Goal: Task Accomplishment & Management: Use online tool/utility

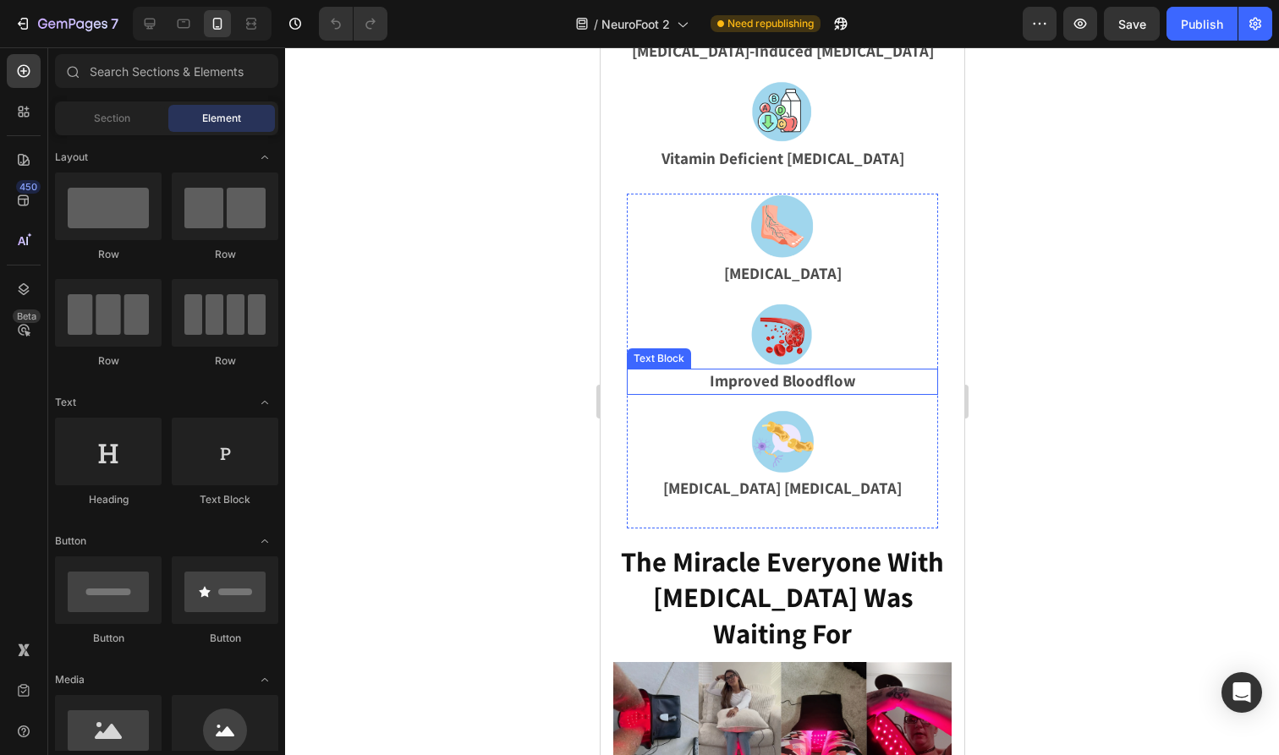
click at [810, 370] on p "Improved Bloodflow" at bounding box center [782, 381] width 308 height 23
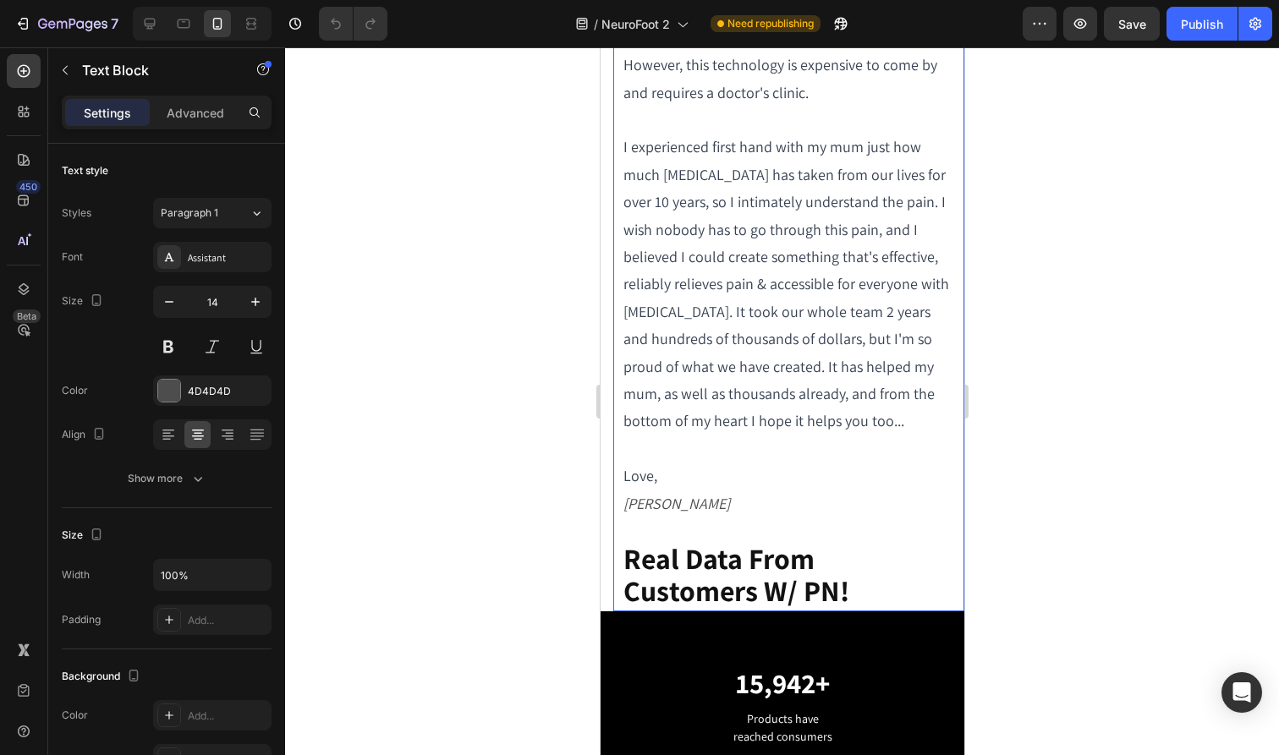
scroll to position [3338, 0]
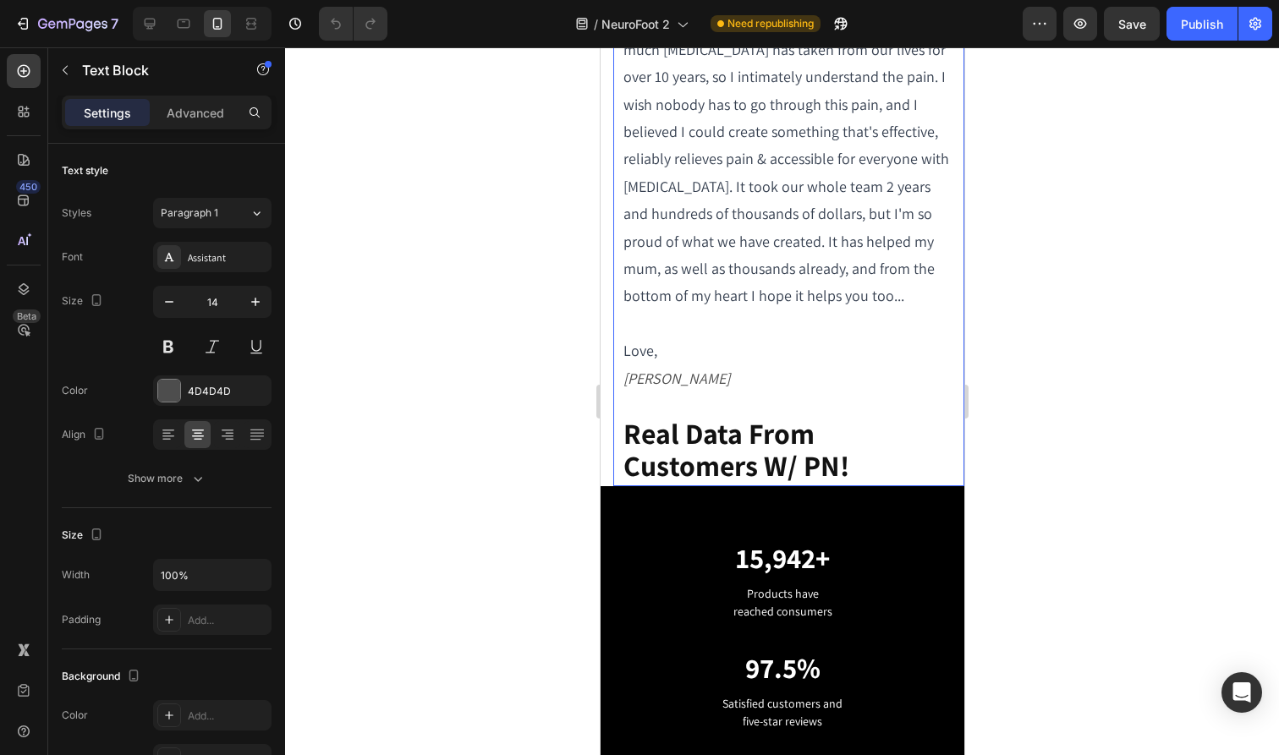
click at [710, 450] on p "Real Data From Customers W/ PN!" at bounding box center [787, 452] width 331 height 65
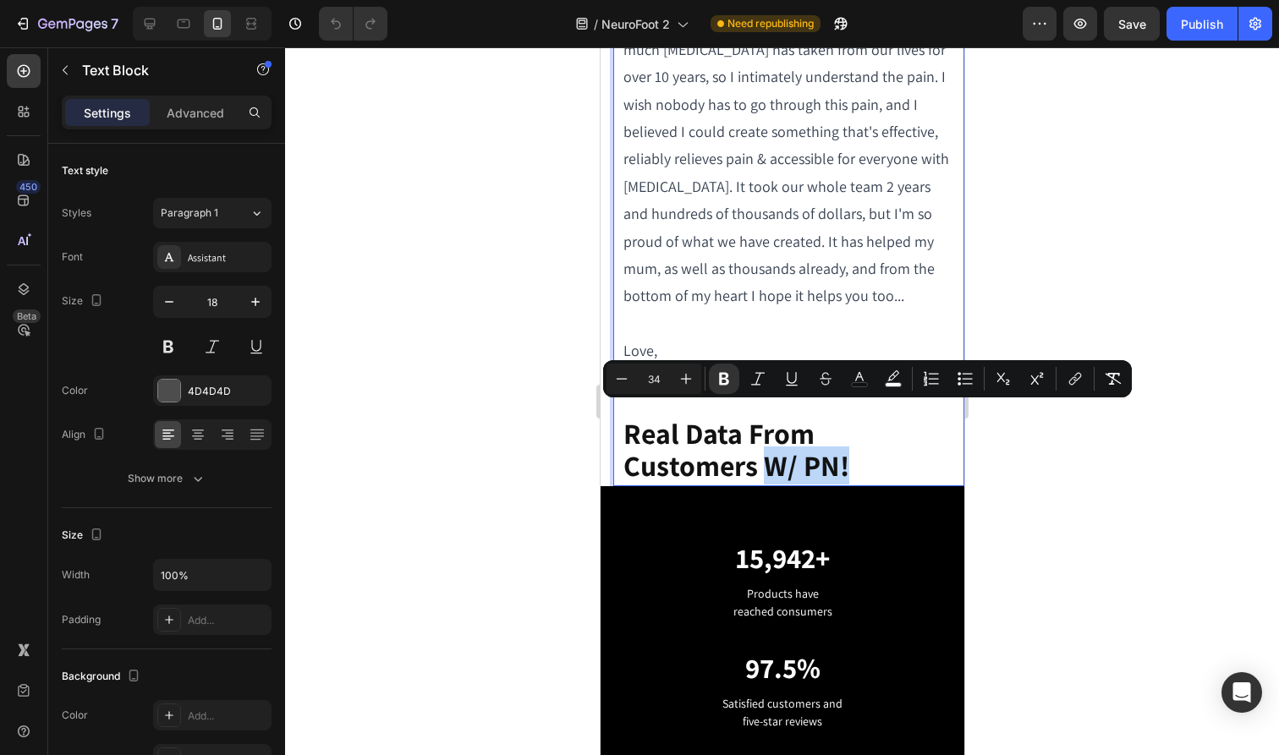
drag, startPoint x: 703, startPoint y: 448, endPoint x: 628, endPoint y: 449, distance: 74.4
click at [628, 449] on strong "Real Data From Customers W/ PN!" at bounding box center [735, 449] width 226 height 70
click at [712, 459] on p "Real Data From Customers W/ PN!" at bounding box center [787, 452] width 331 height 65
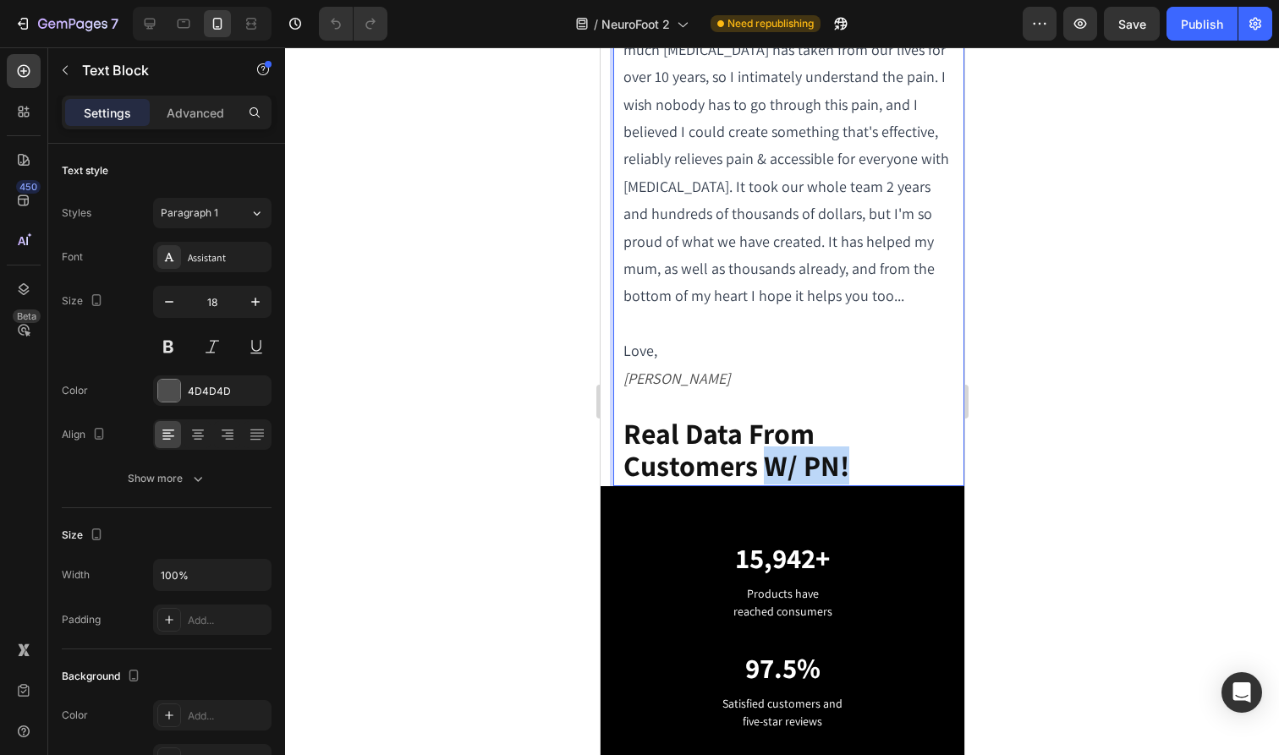
drag, startPoint x: 732, startPoint y: 459, endPoint x: 629, endPoint y: 456, distance: 102.4
click at [629, 456] on p "Real Data From Customers W/ PN!" at bounding box center [787, 452] width 331 height 65
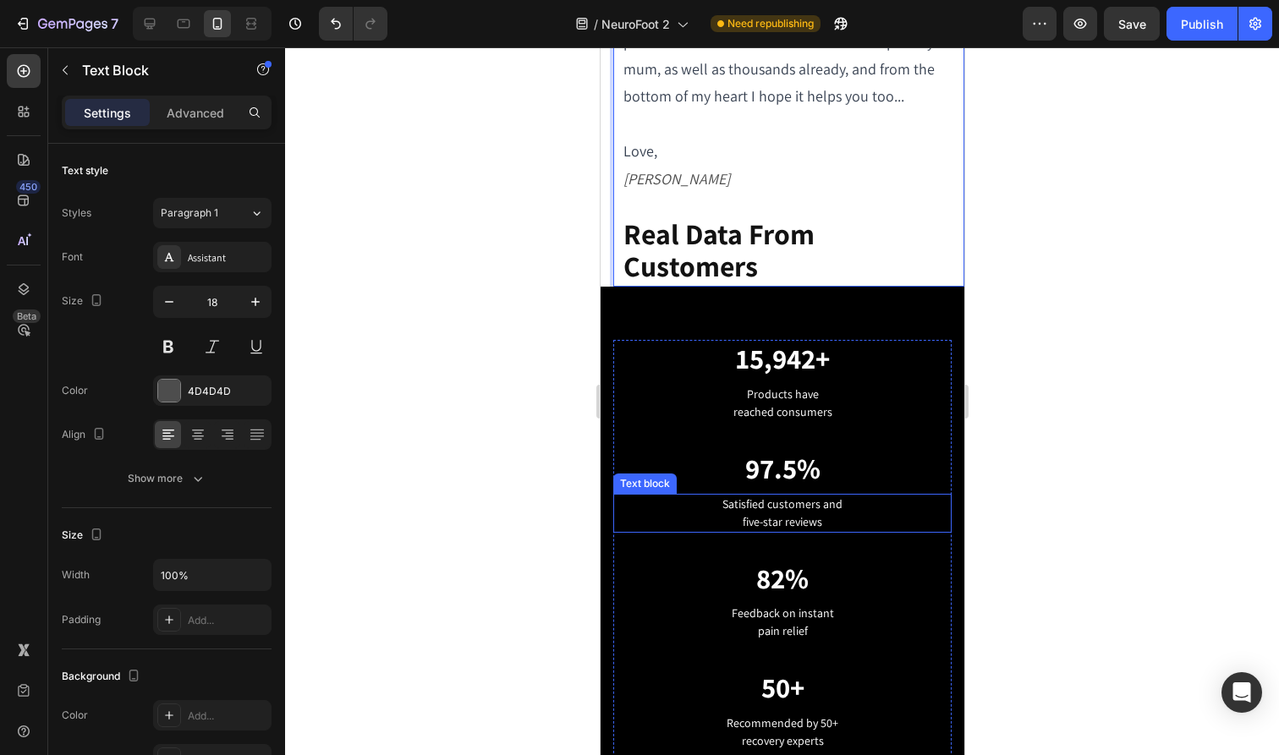
scroll to position [0, 3]
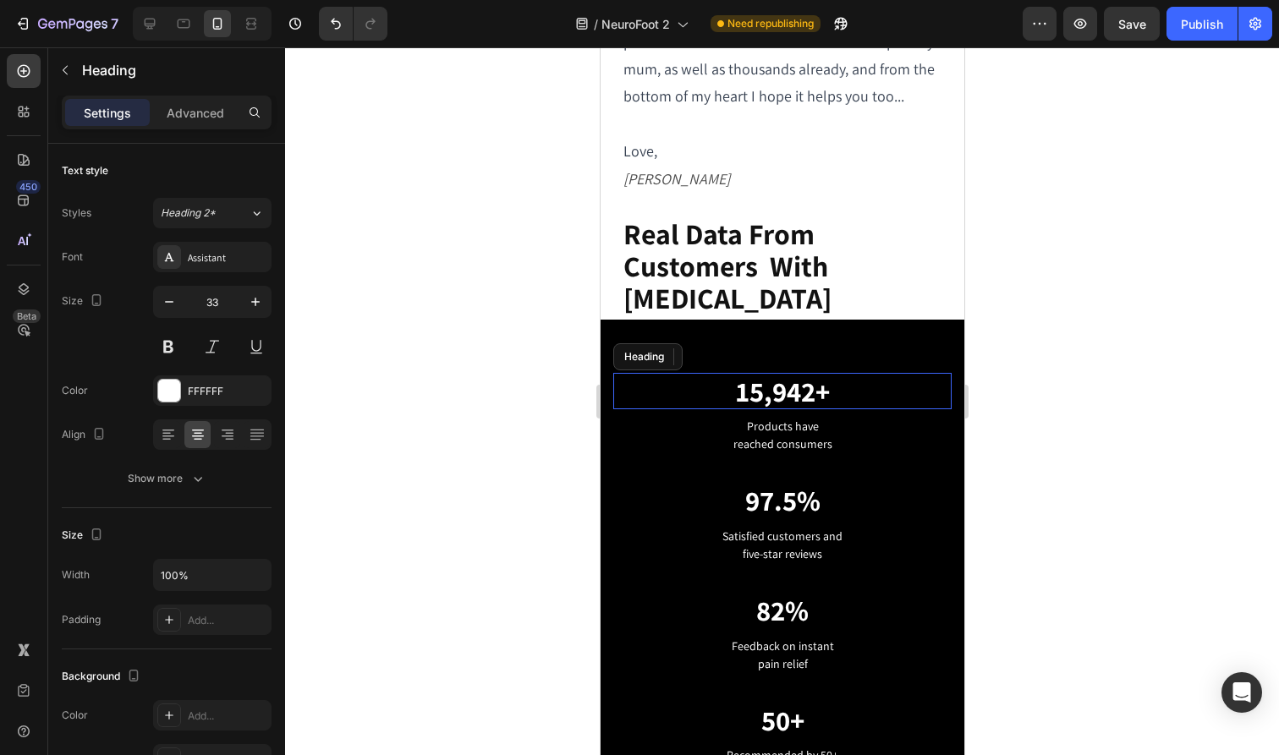
click at [913, 373] on h2 "15,942+" at bounding box center [781, 391] width 338 height 37
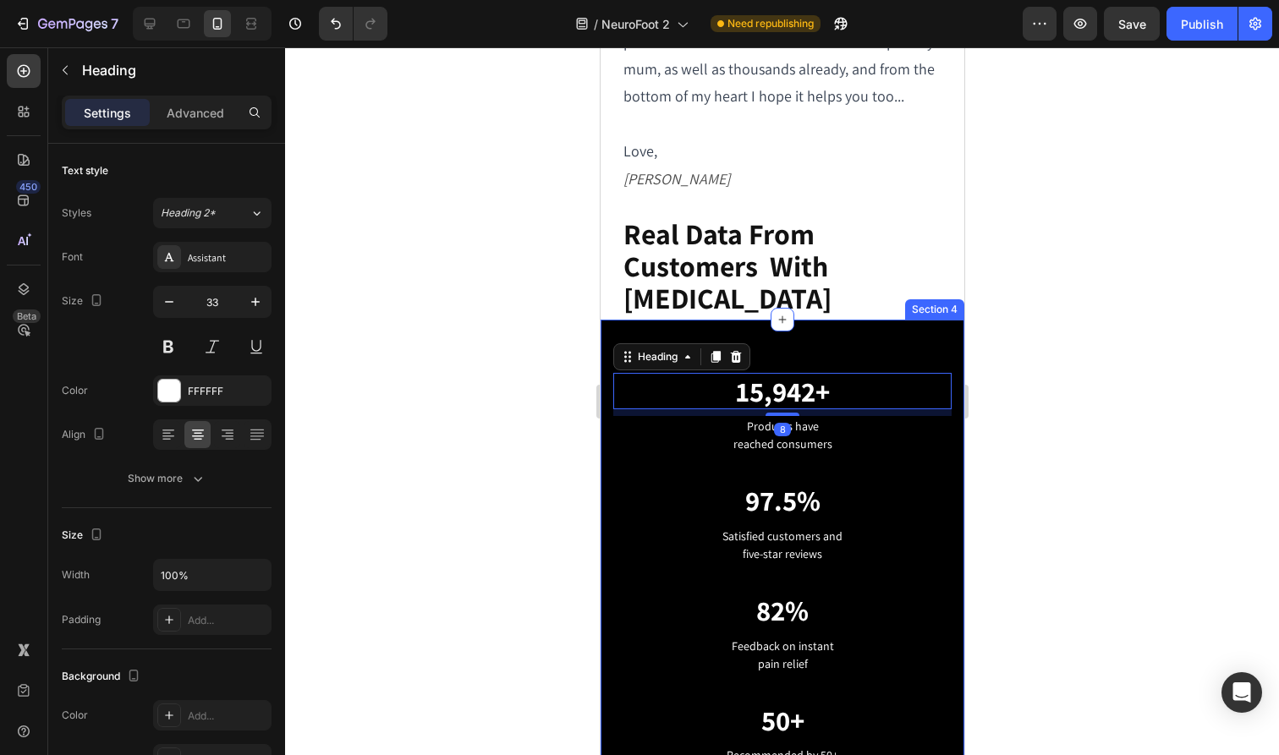
click at [905, 320] on div "15,942+ Heading 8 Products have reached consumers Text block 97.5% Heading Sati…" at bounding box center [782, 592] width 364 height 545
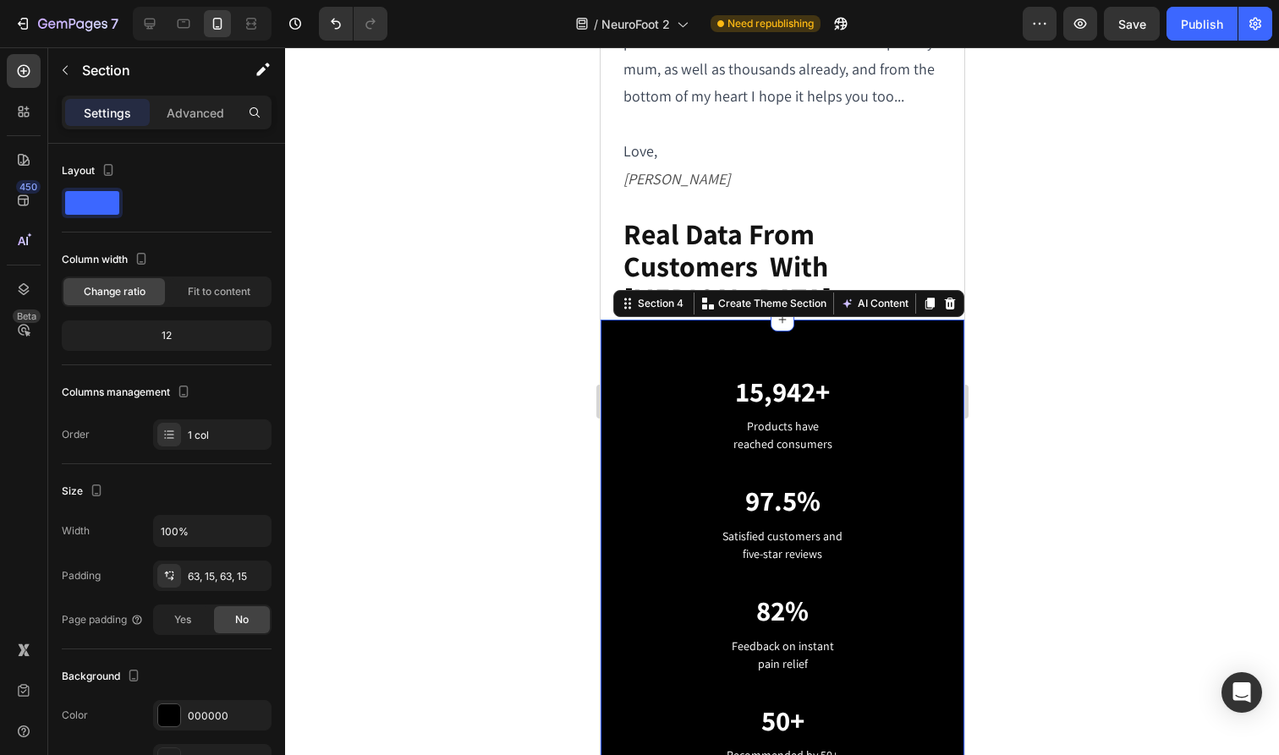
click at [995, 217] on div at bounding box center [782, 401] width 994 height 708
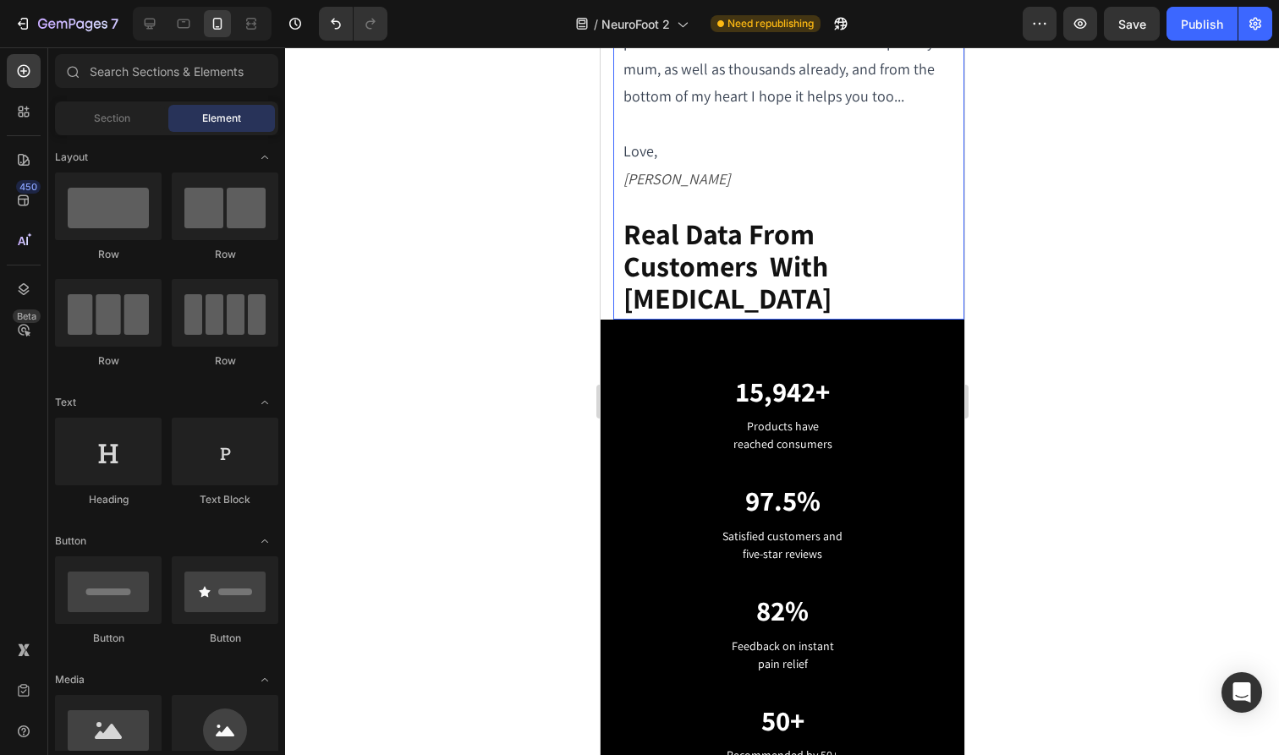
click at [634, 261] on strong "Real Data From Customers With [MEDICAL_DATA]" at bounding box center [726, 266] width 208 height 103
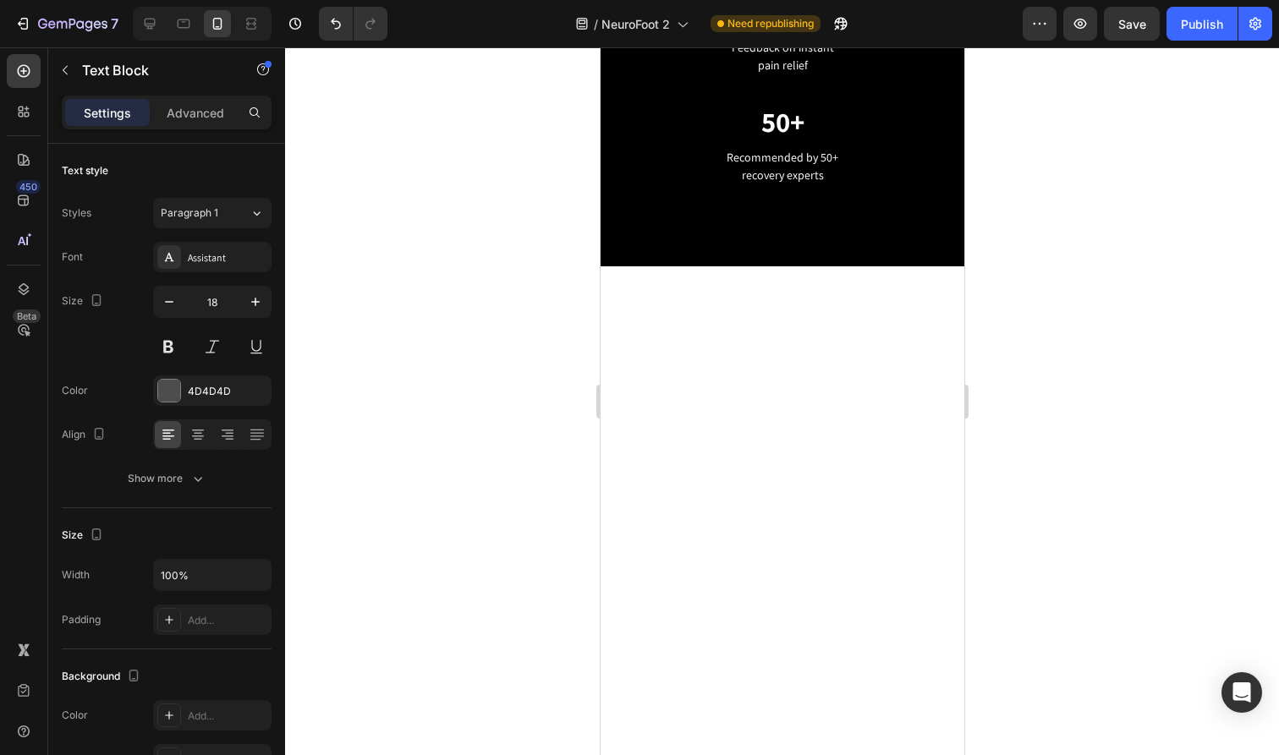
scroll to position [2630, 0]
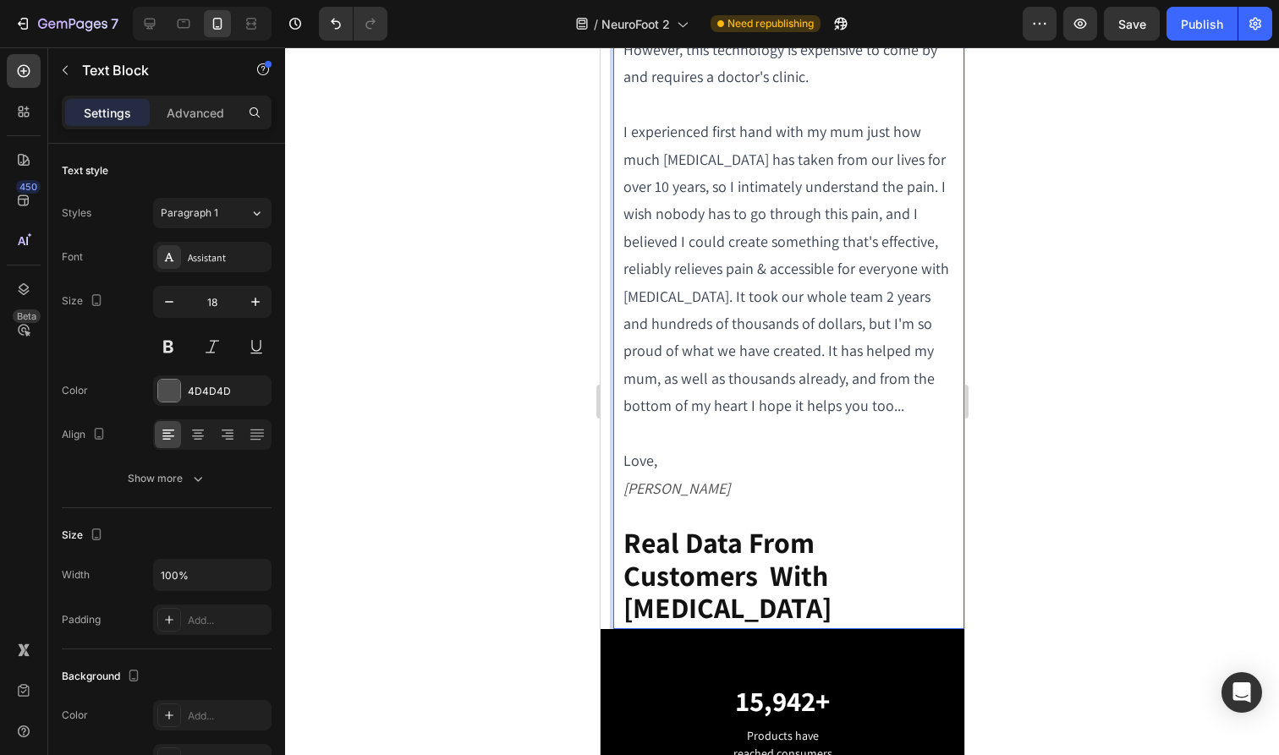
click at [628, 570] on strong "Real Data From Customers With [MEDICAL_DATA]" at bounding box center [726, 575] width 208 height 103
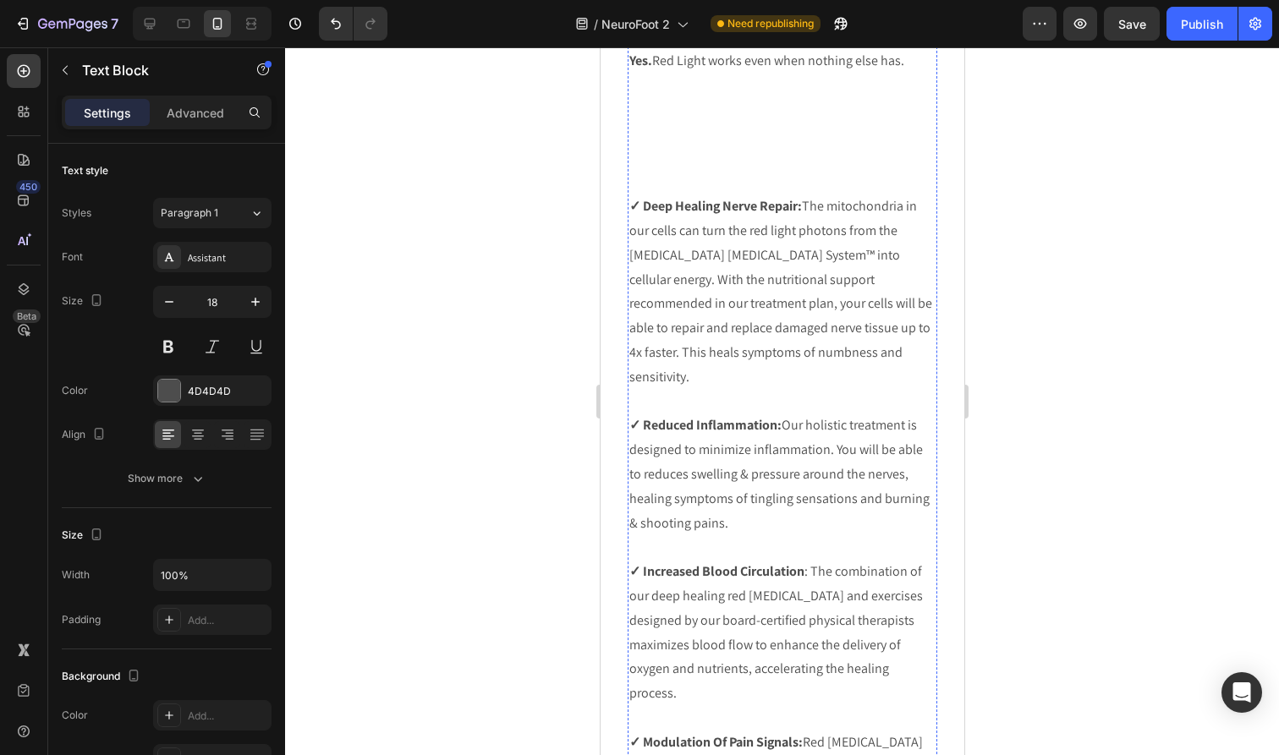
scroll to position [3962, 0]
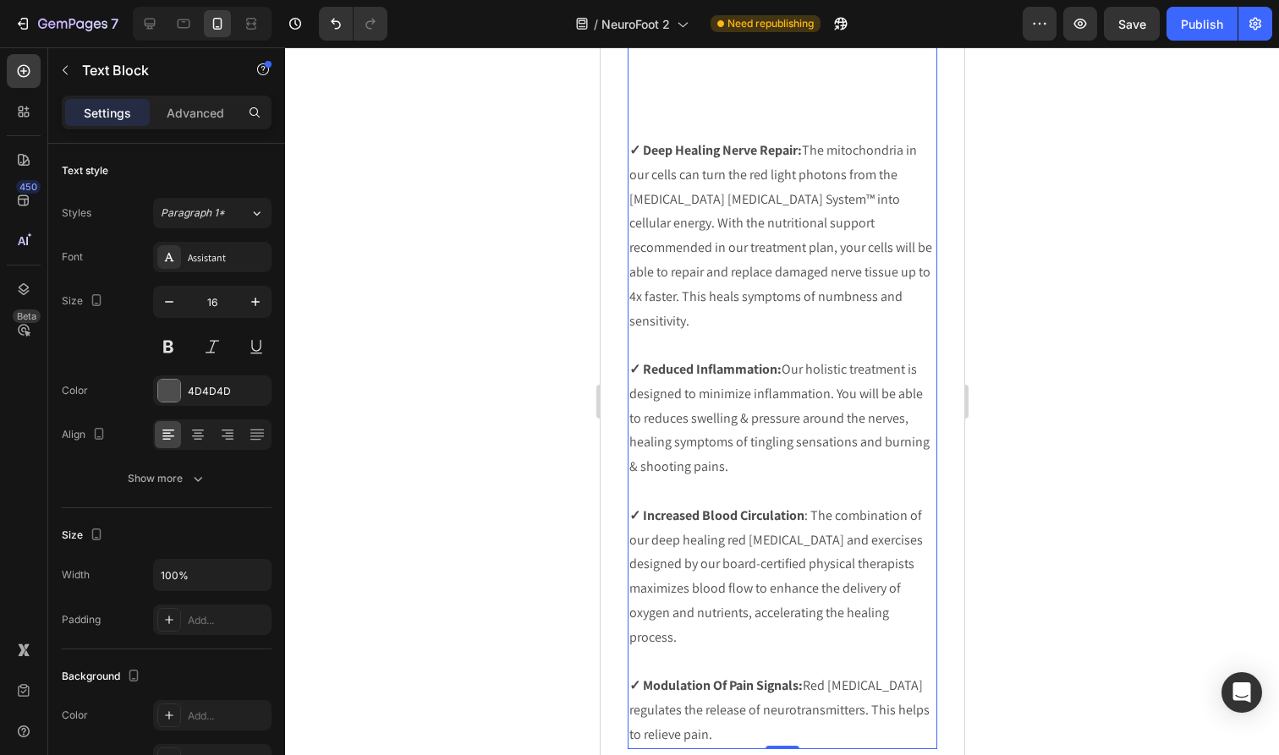
click at [879, 66] on p at bounding box center [781, 53] width 306 height 25
click at [919, 66] on p at bounding box center [781, 53] width 306 height 25
click at [919, 41] on p "Rich Text Editor. Editing area: main" at bounding box center [781, 29] width 306 height 25
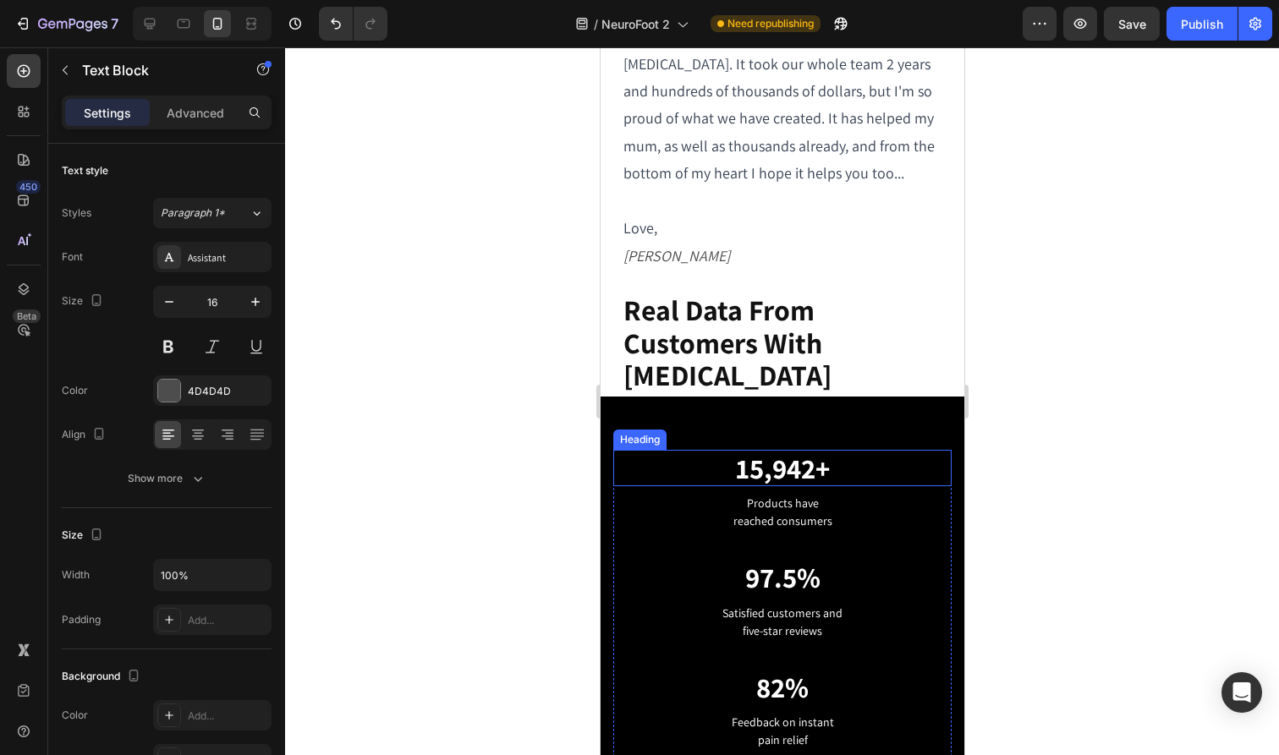
scroll to position [2844, 0]
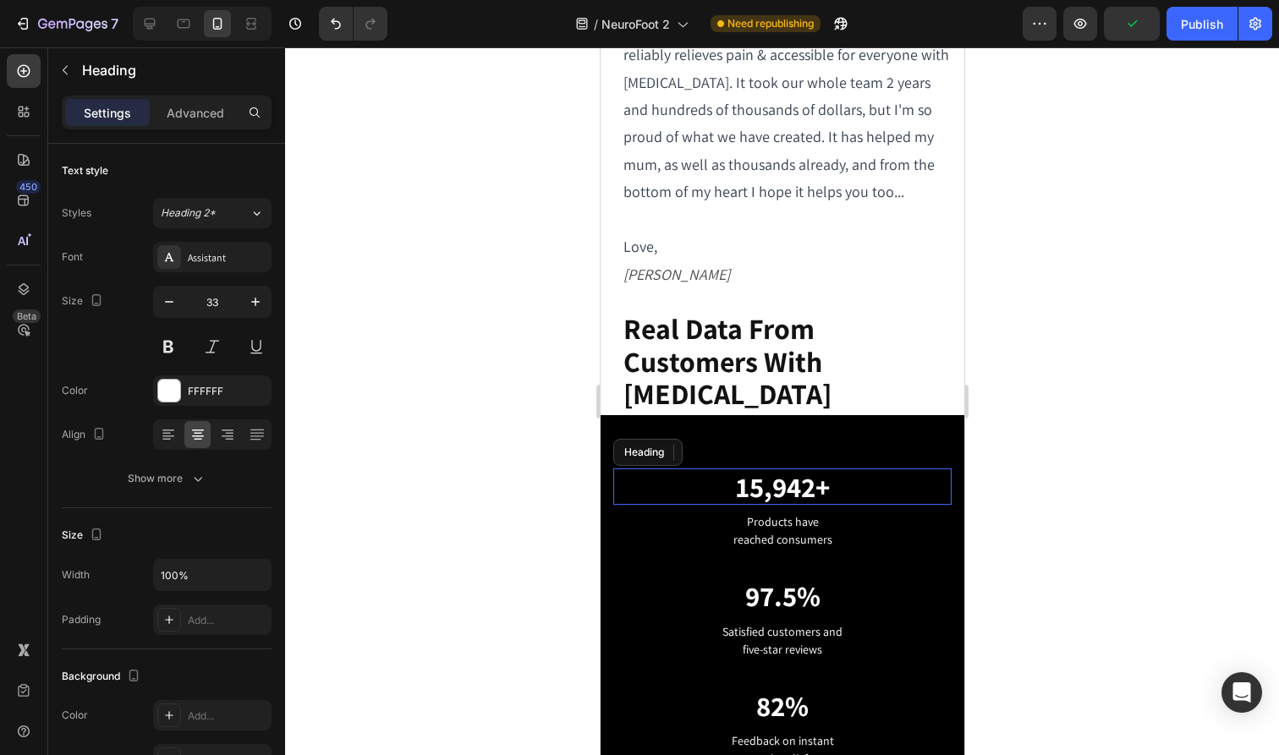
click at [840, 469] on h2 "15,942+" at bounding box center [781, 487] width 338 height 37
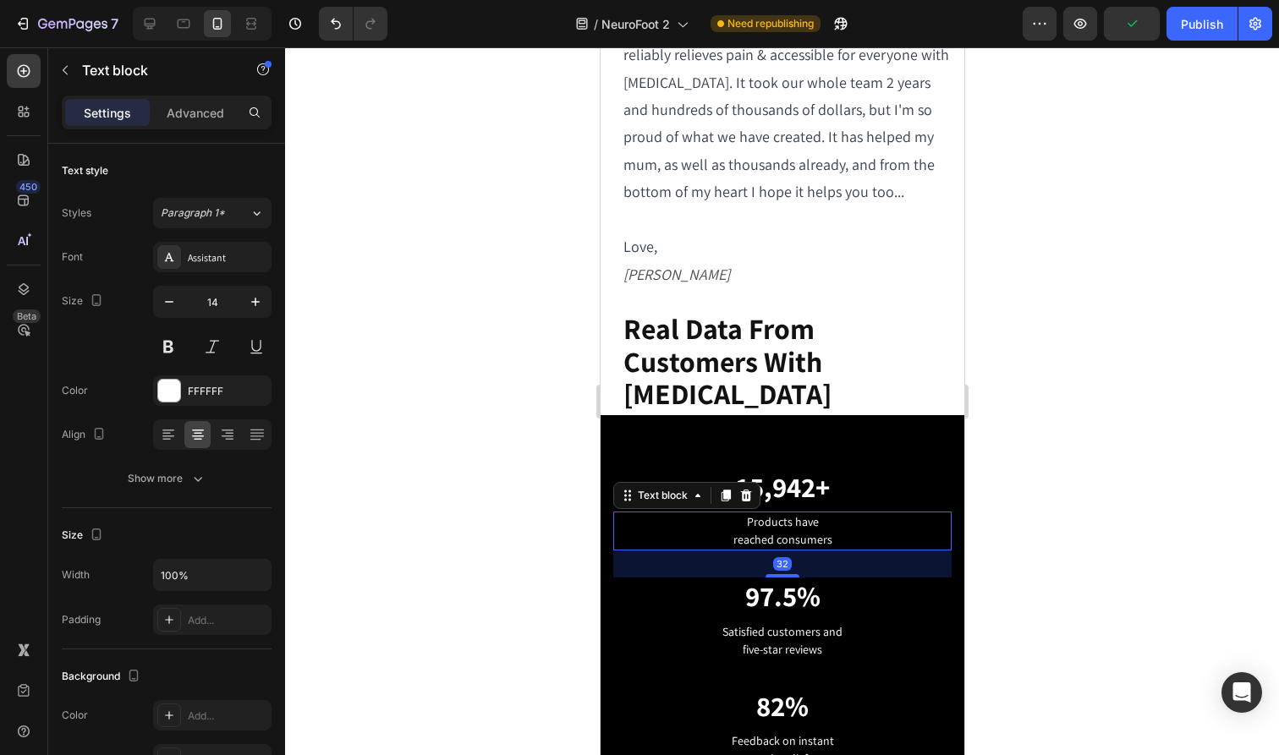
click at [858, 513] on p "Products have reached consumers" at bounding box center [781, 531] width 335 height 36
click at [830, 513] on p "Products have reached consumers" at bounding box center [781, 531] width 335 height 36
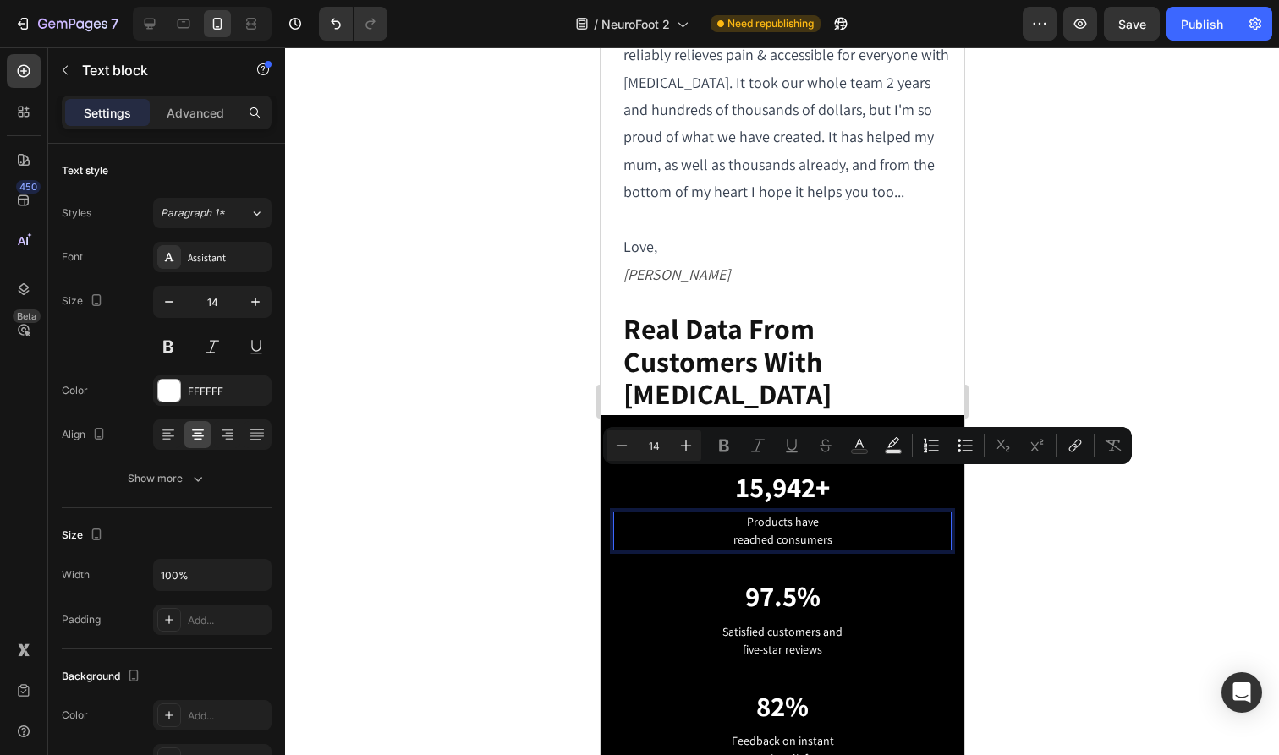
click at [789, 513] on p "Products have reached consumers" at bounding box center [781, 531] width 335 height 36
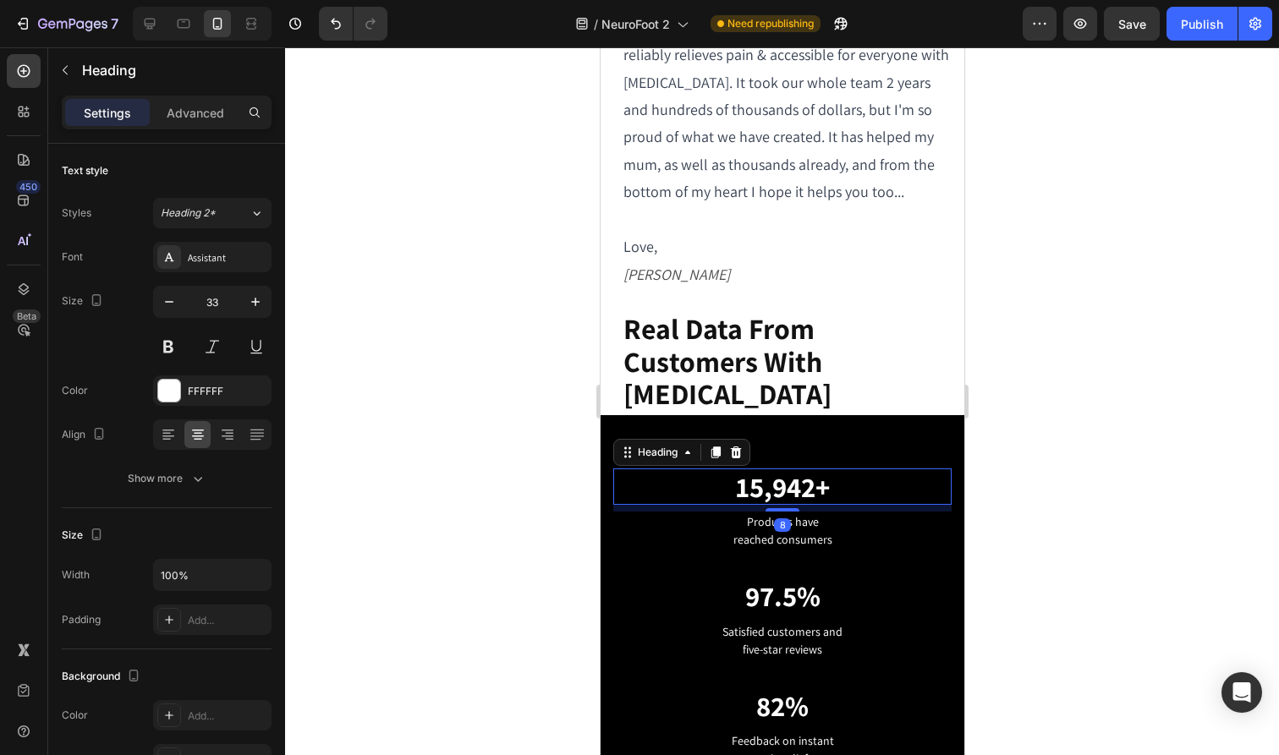
click at [749, 470] on p "15,942+" at bounding box center [781, 487] width 335 height 34
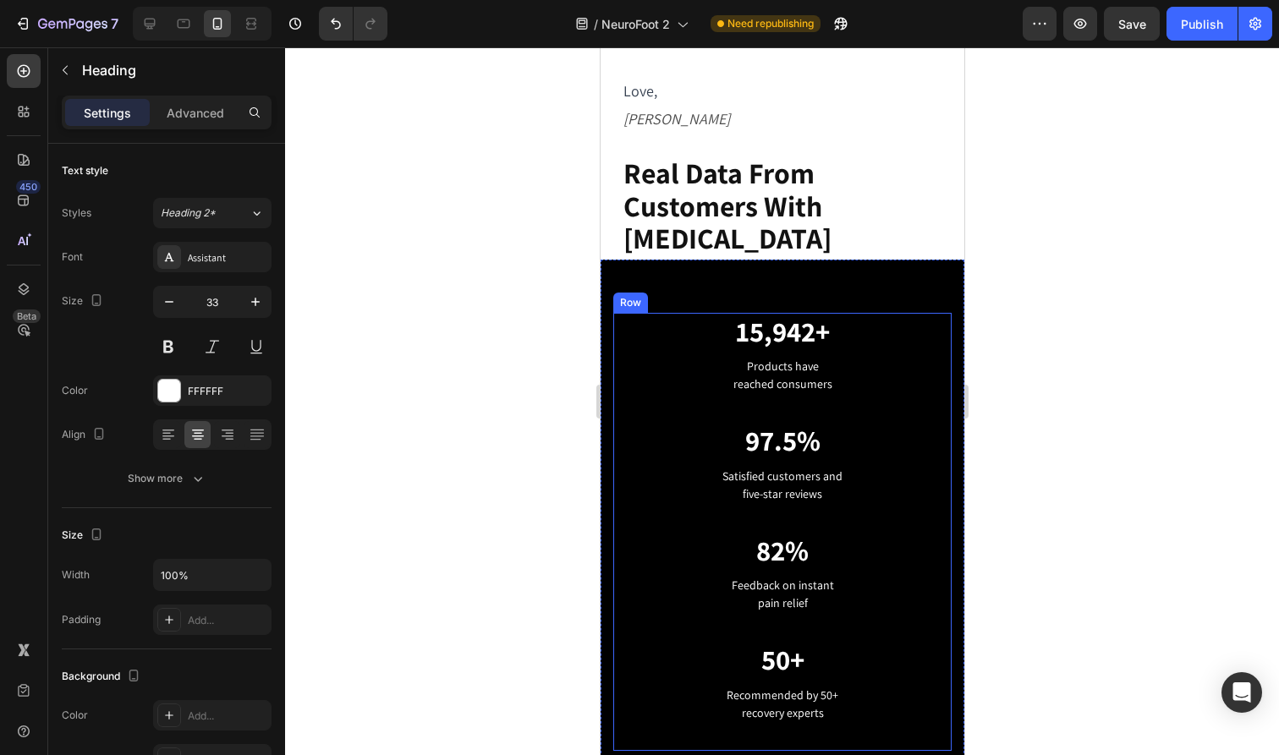
scroll to position [3008, 0]
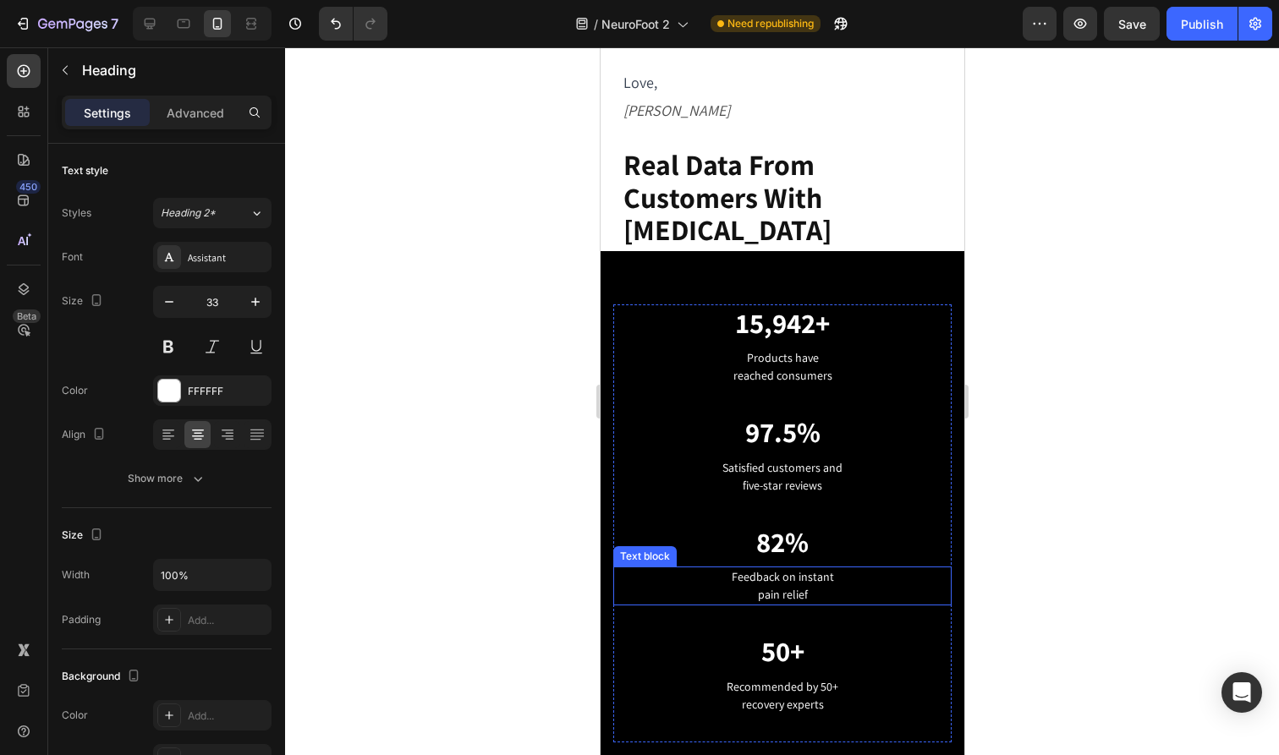
click at [787, 568] on p "Feedback on instant pain relief" at bounding box center [781, 586] width 335 height 36
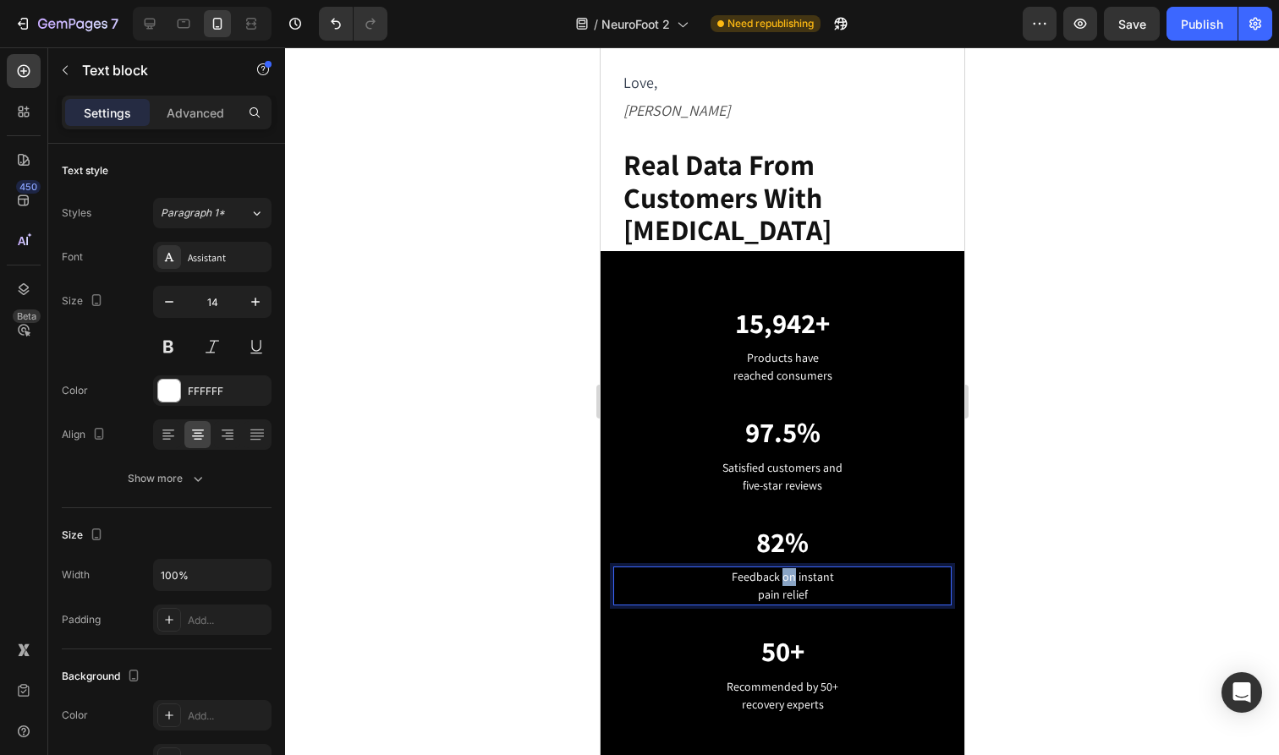
click at [787, 568] on p "Feedback on instant pain relief" at bounding box center [781, 586] width 335 height 36
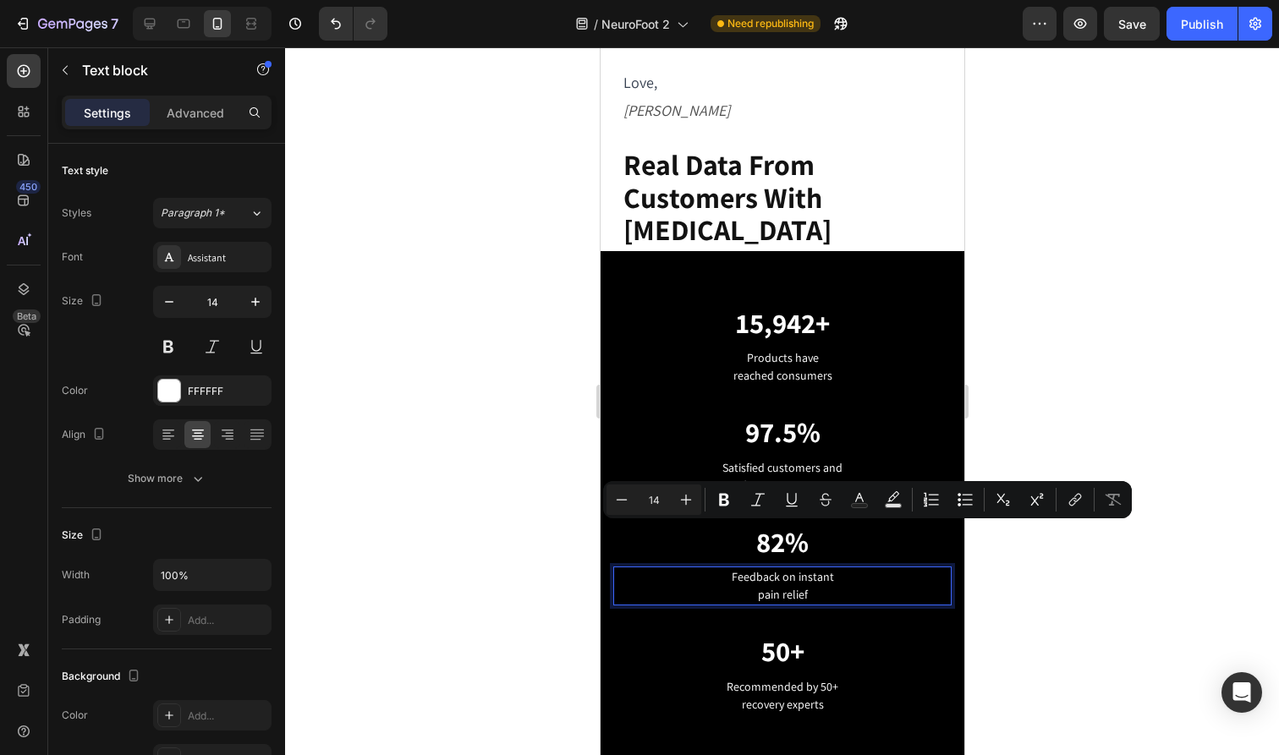
click at [805, 568] on p "Feedback on instant pain relief" at bounding box center [781, 586] width 335 height 36
drag, startPoint x: 822, startPoint y: 550, endPoint x: 797, endPoint y: 537, distance: 28.4
click at [797, 568] on p "Feedback on instant pain relief" at bounding box center [781, 586] width 335 height 36
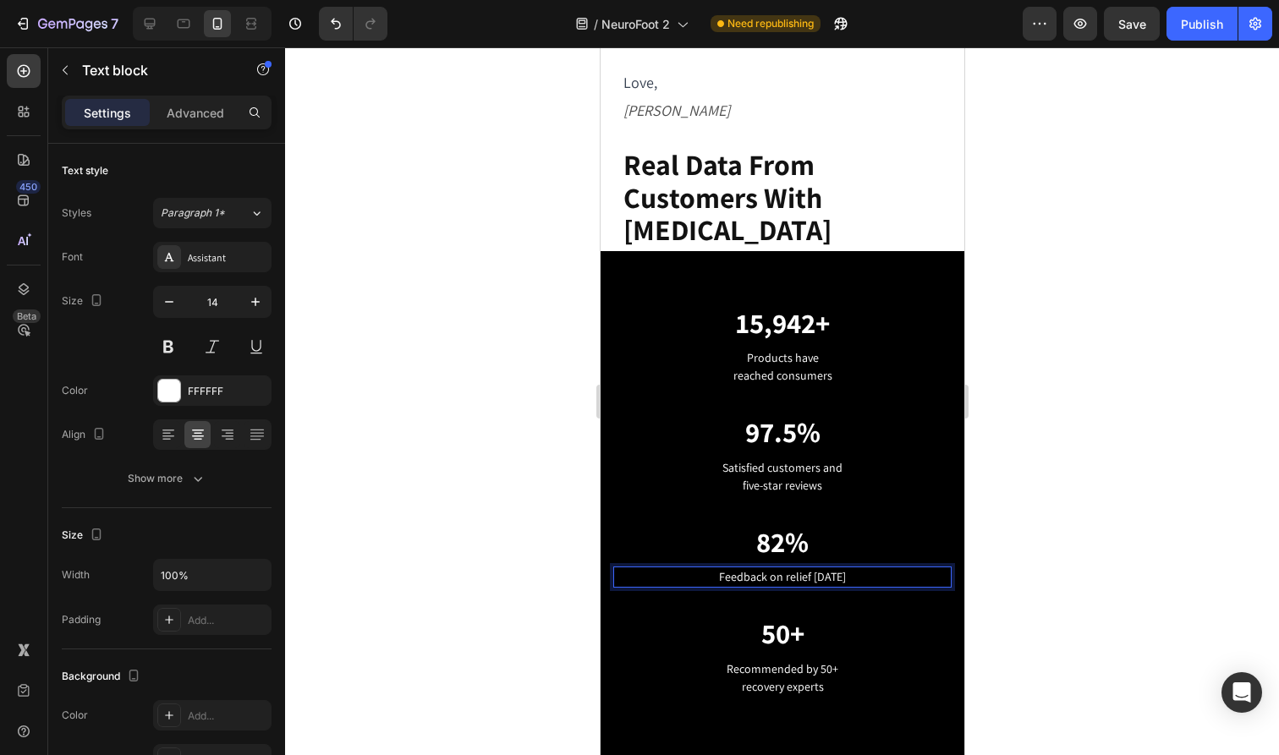
click at [765, 568] on p "Feedback on relief [DATE]" at bounding box center [781, 577] width 335 height 18
click at [876, 568] on p "Feedback on relief [DATE]" at bounding box center [781, 577] width 335 height 18
click at [1067, 496] on div at bounding box center [782, 401] width 994 height 708
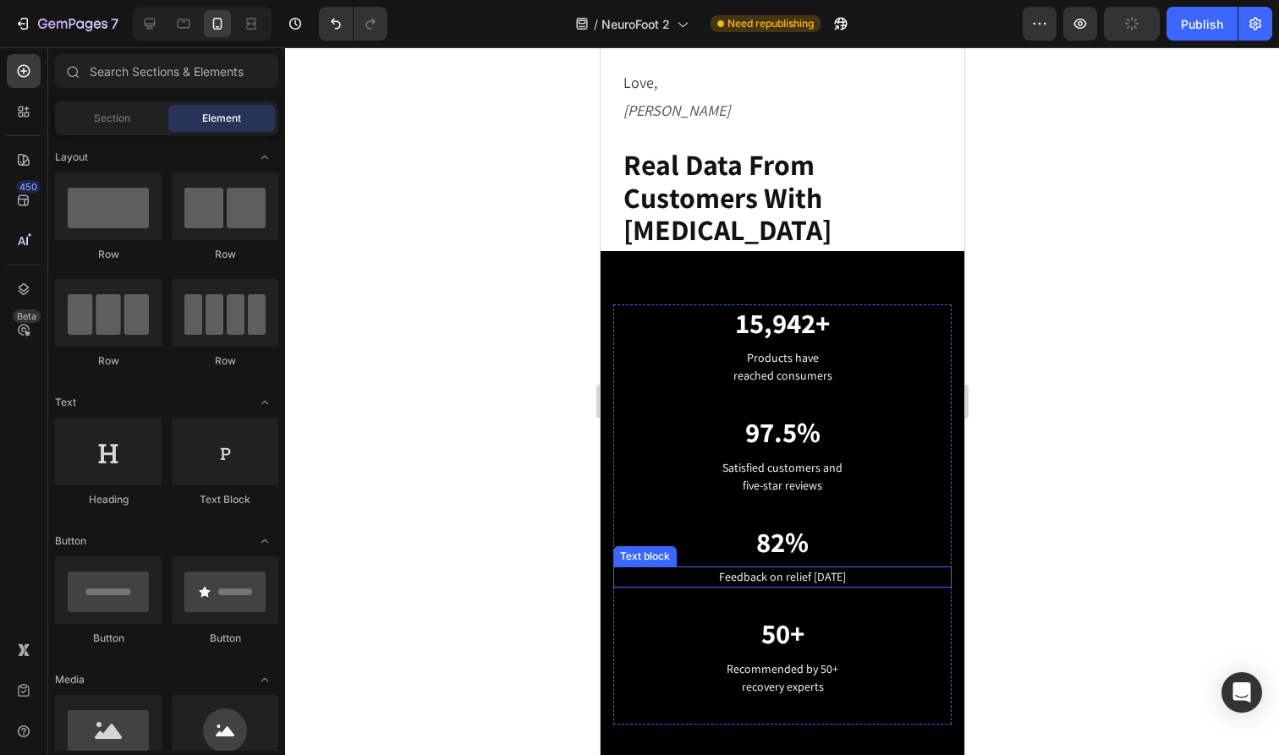
click at [762, 568] on p "Feedback on relief [DATE]" at bounding box center [781, 577] width 335 height 18
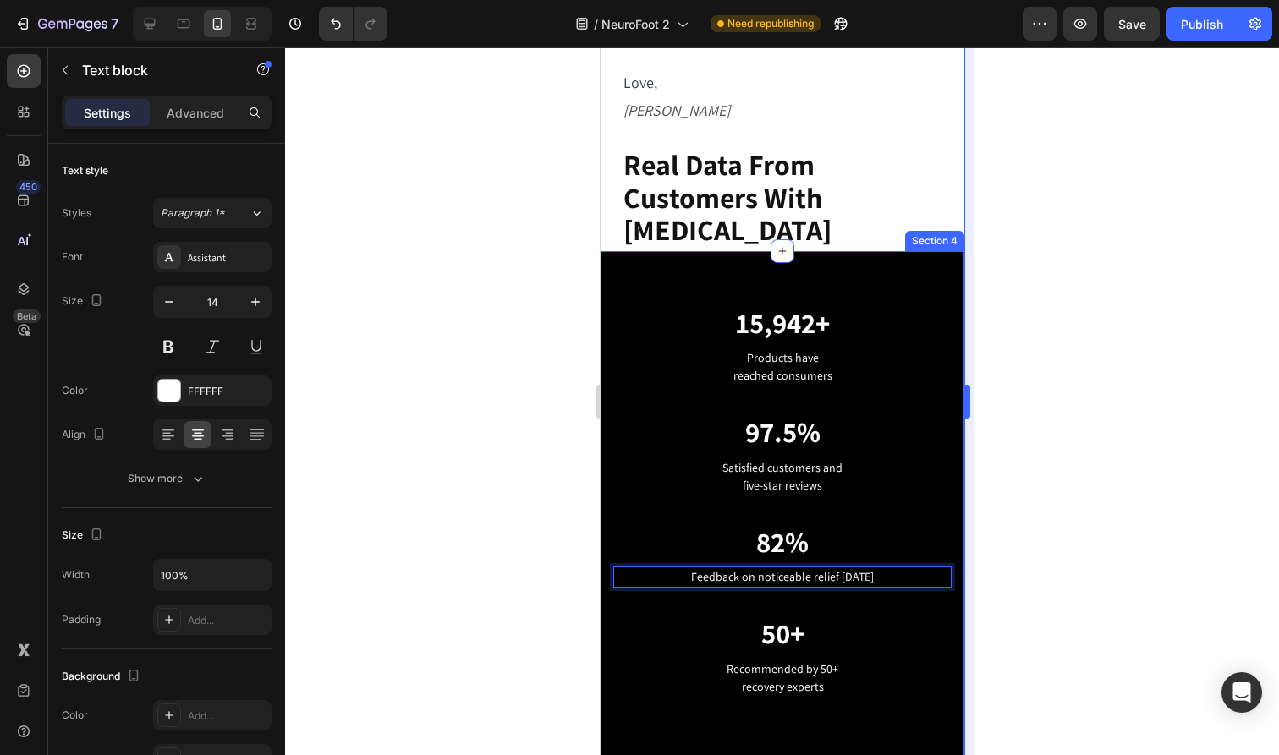
click at [984, 535] on div at bounding box center [782, 401] width 994 height 708
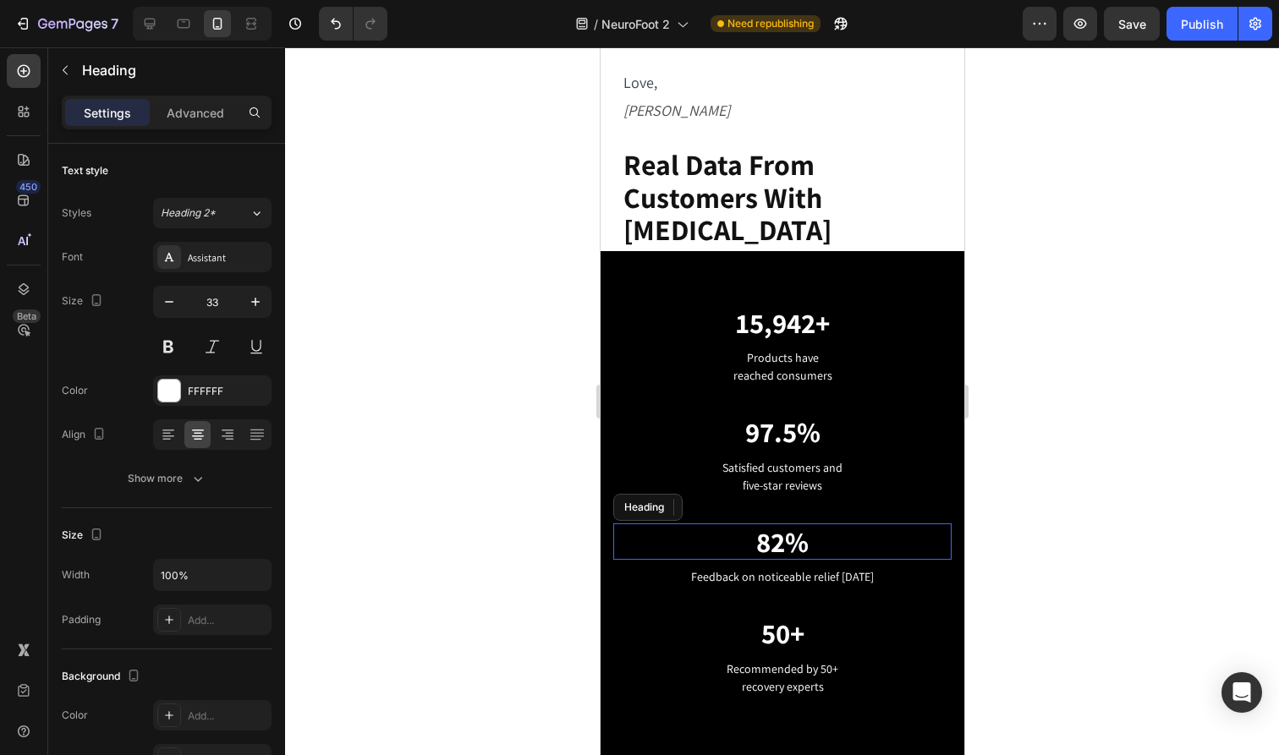
click at [781, 525] on p "82%" at bounding box center [781, 542] width 335 height 34
click at [772, 525] on p "82%" at bounding box center [781, 542] width 335 height 34
click at [1099, 492] on div at bounding box center [782, 401] width 994 height 708
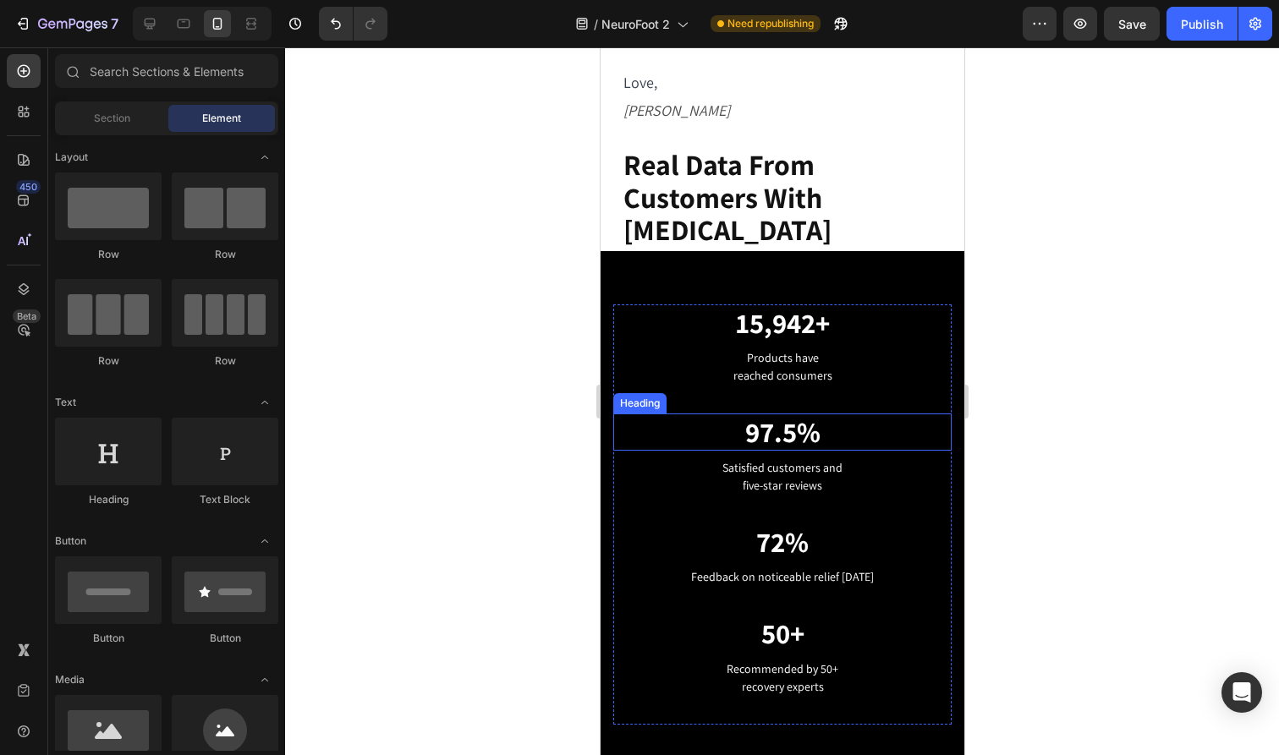
click at [770, 415] on p "97.5%" at bounding box center [781, 432] width 335 height 34
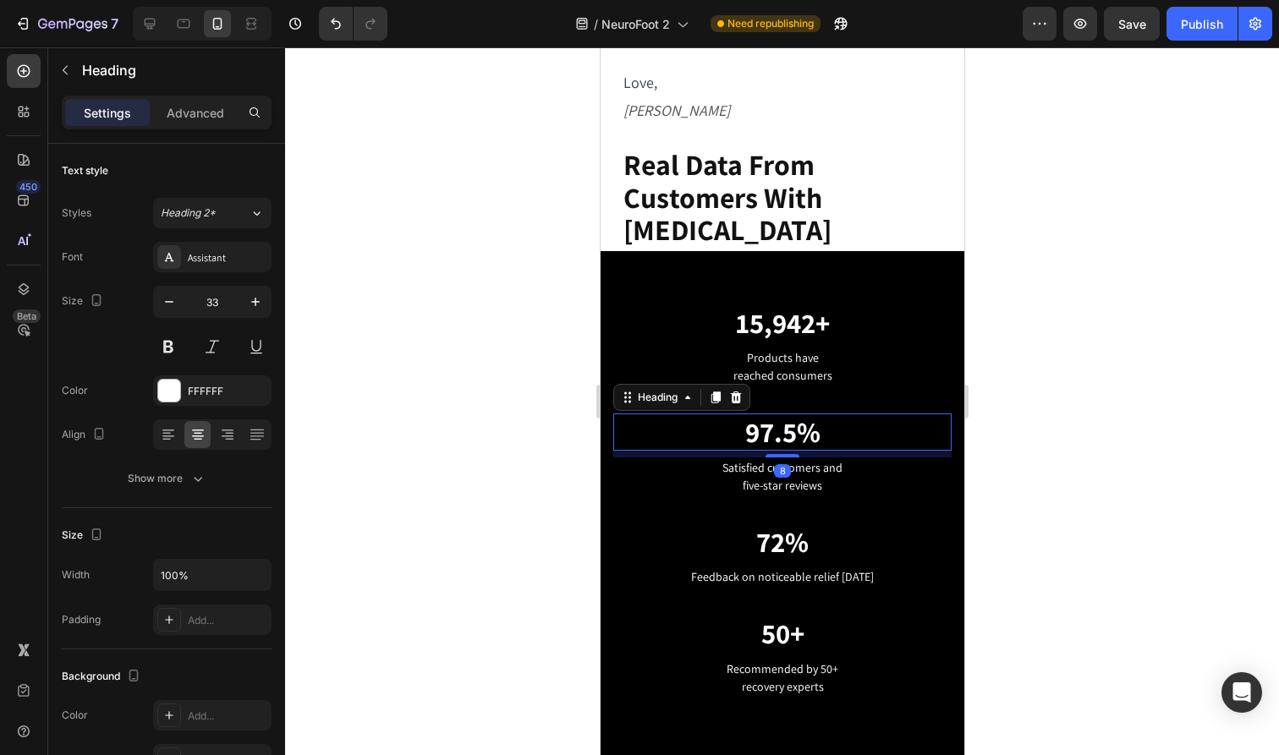
click at [770, 415] on p "97.5%" at bounding box center [781, 432] width 335 height 34
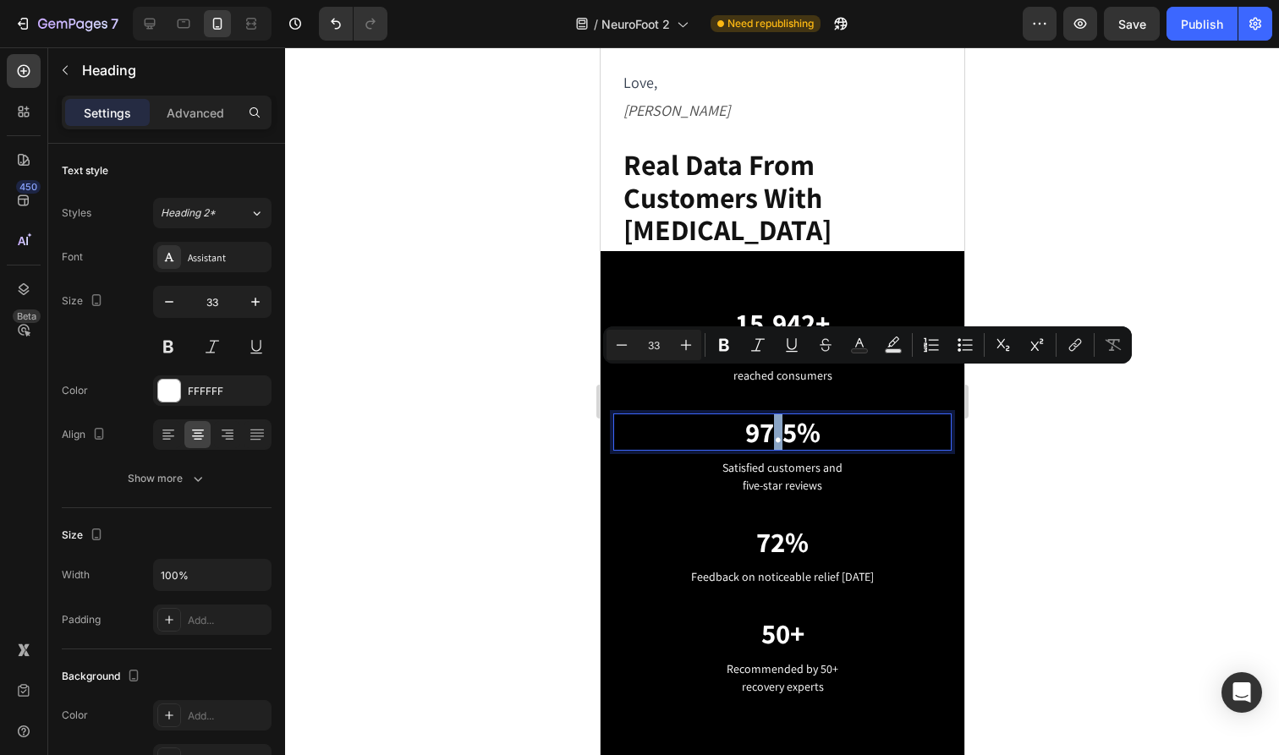
click at [770, 415] on p "97.5%" at bounding box center [781, 432] width 335 height 34
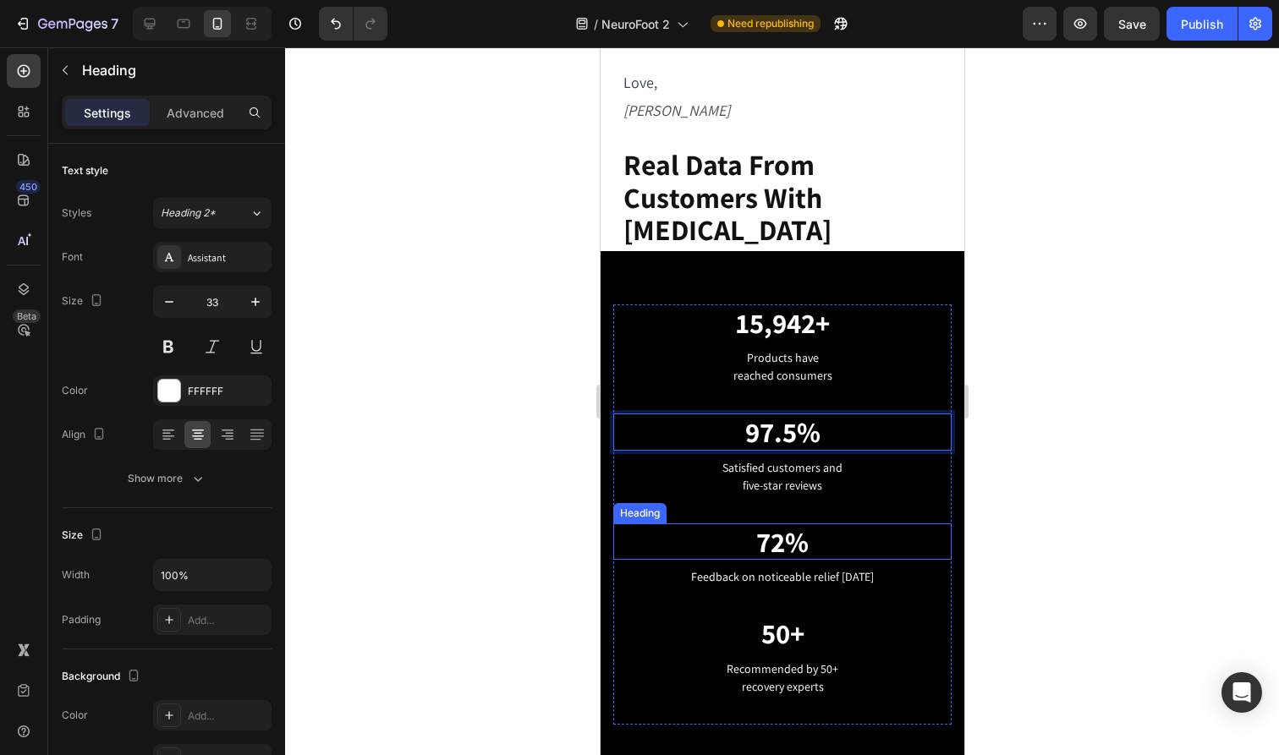
click at [766, 525] on p "72%" at bounding box center [781, 542] width 335 height 34
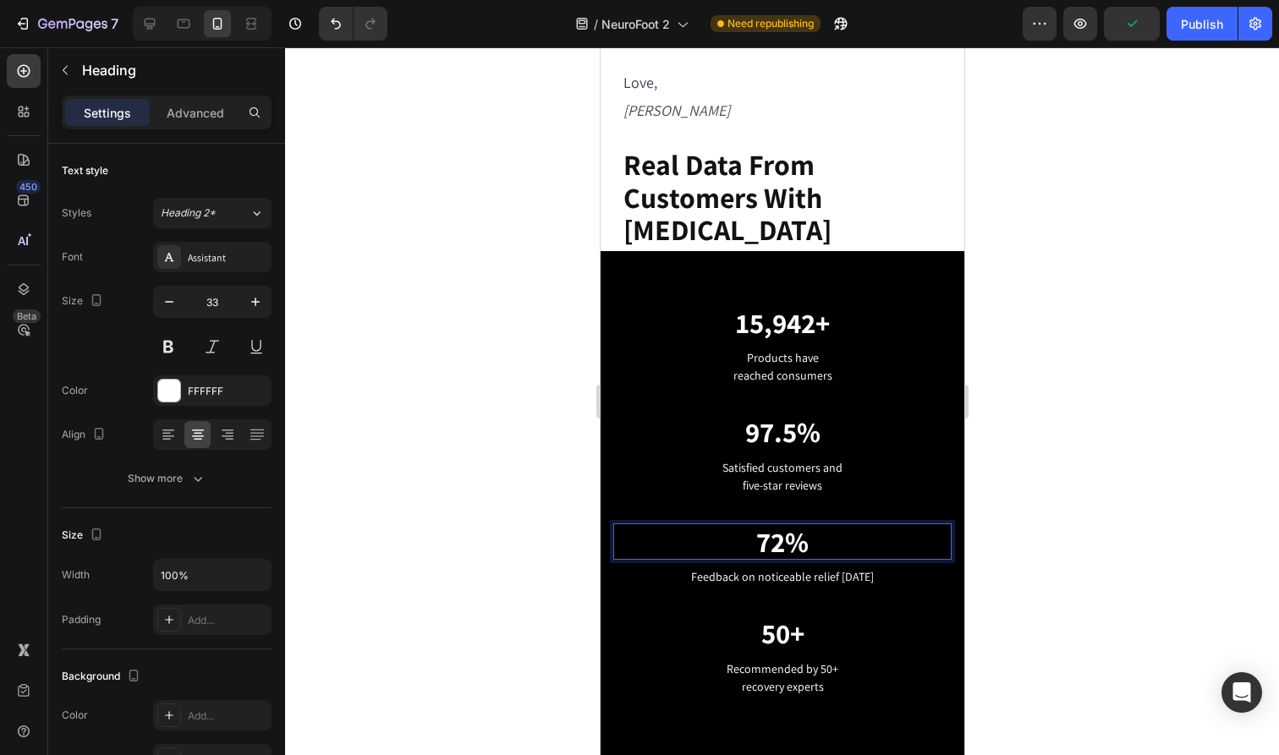
click at [772, 525] on p "72%" at bounding box center [781, 542] width 335 height 34
click at [764, 415] on p "97.5%" at bounding box center [781, 432] width 335 height 34
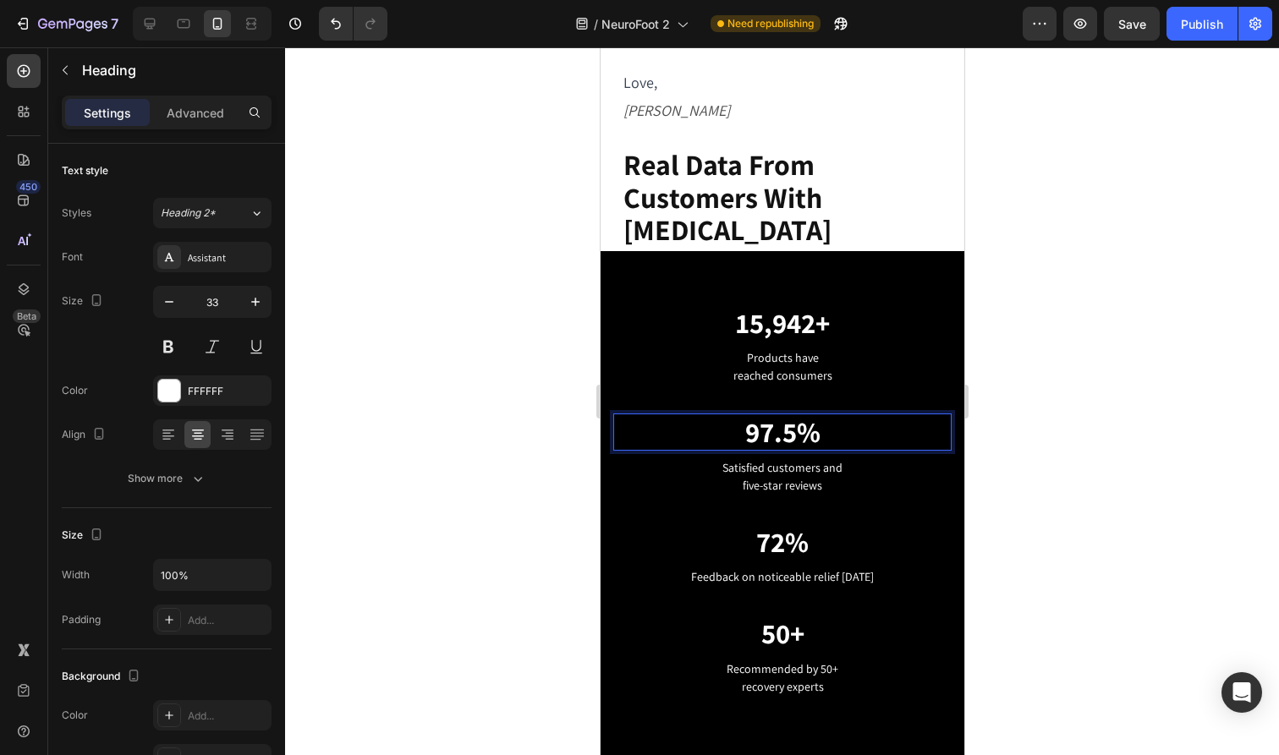
click at [771, 415] on p "97.5%" at bounding box center [781, 432] width 335 height 34
click at [1061, 418] on div at bounding box center [782, 401] width 994 height 708
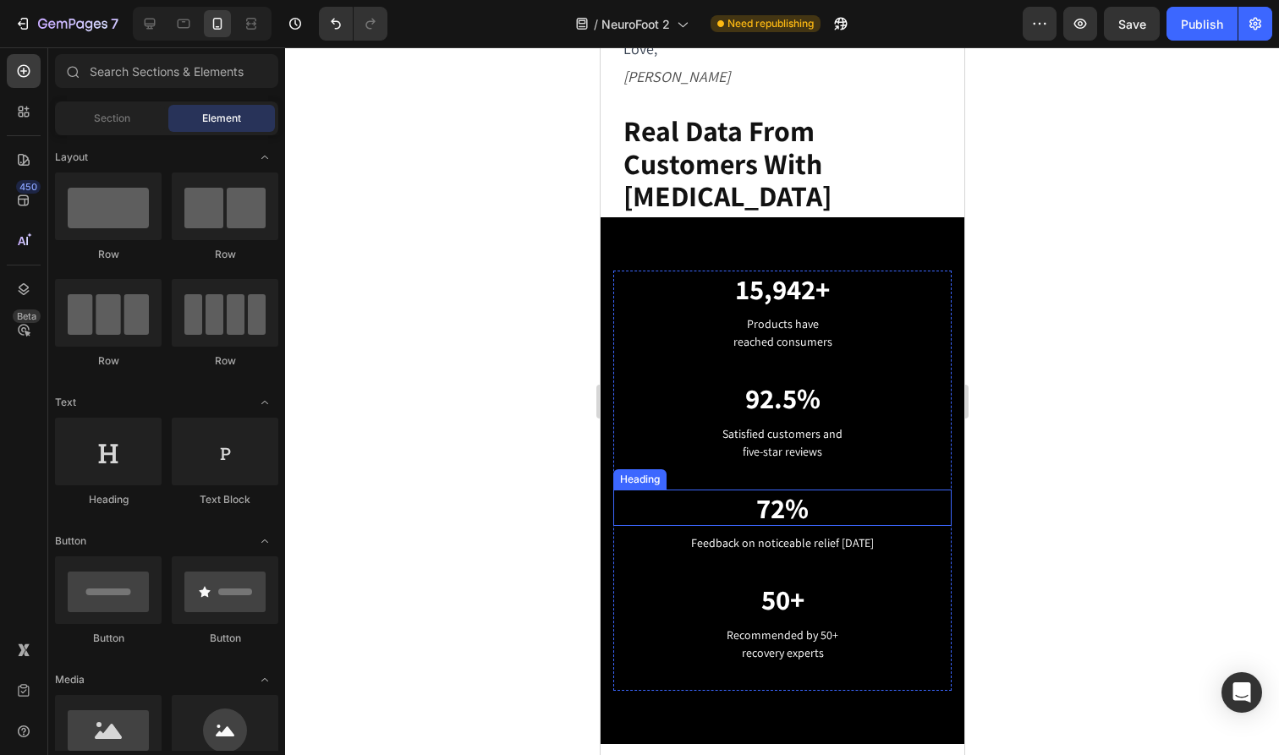
scroll to position [3048, 0]
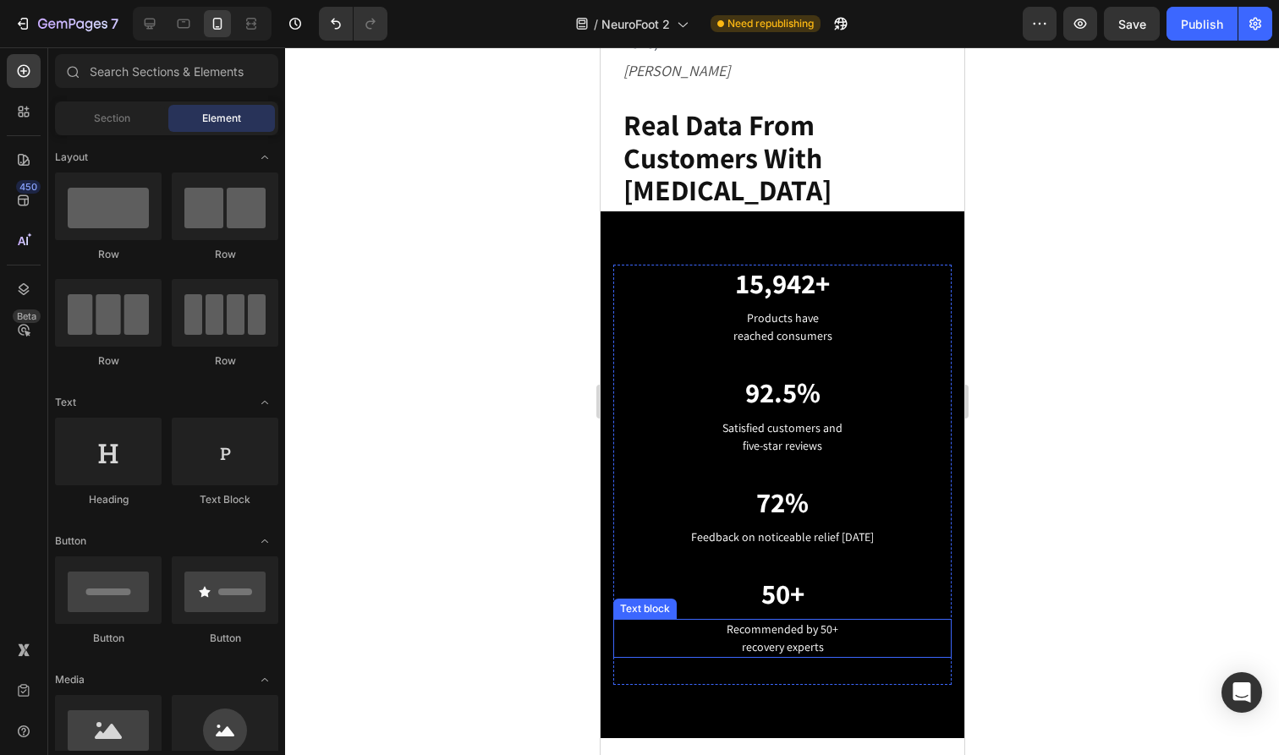
click at [835, 621] on p "Recommended by 50+ recovery experts" at bounding box center [781, 639] width 335 height 36
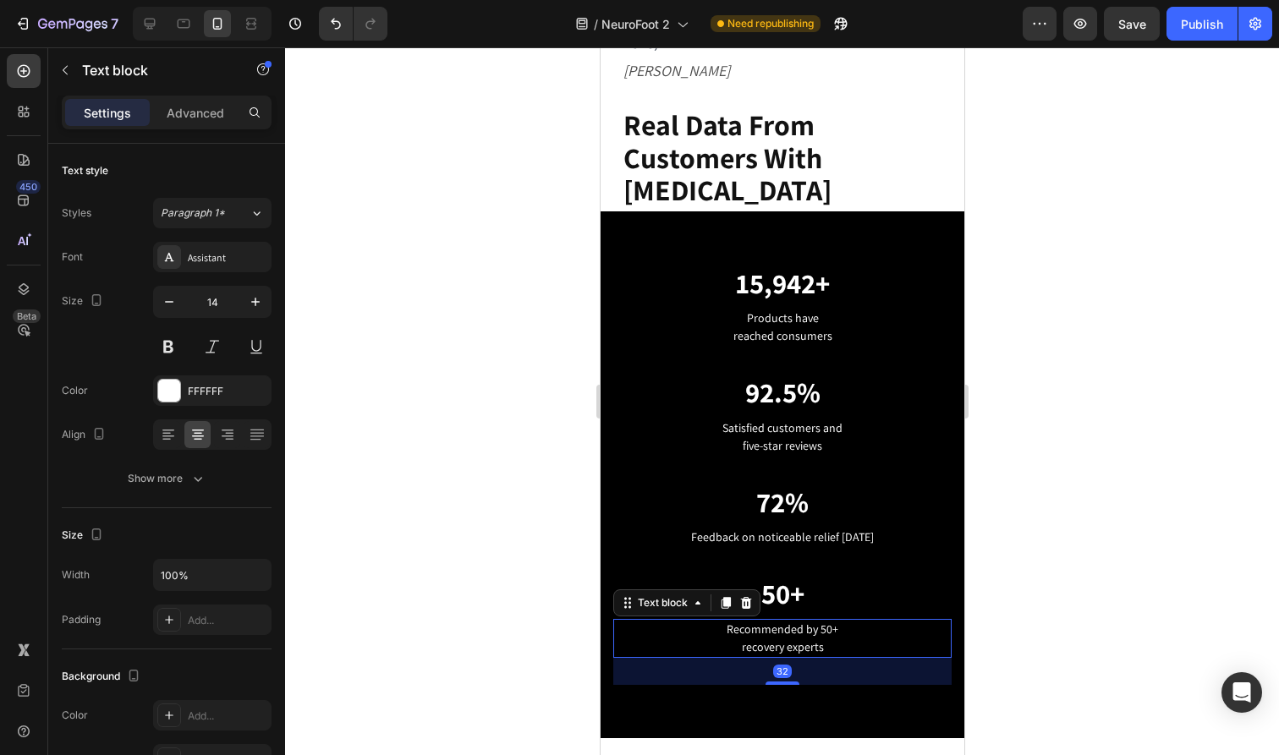
click at [835, 621] on p "Recommended by 50+ recovery experts" at bounding box center [781, 639] width 335 height 36
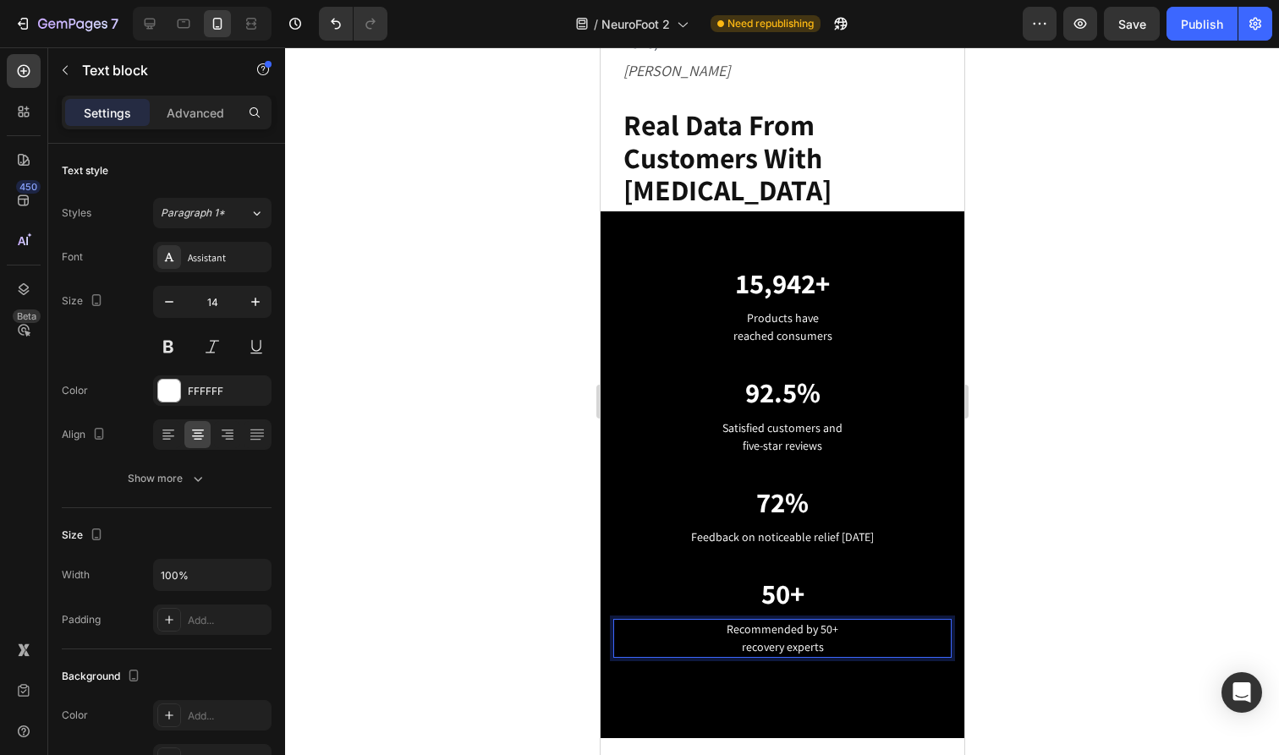
click at [1072, 480] on div at bounding box center [782, 401] width 994 height 708
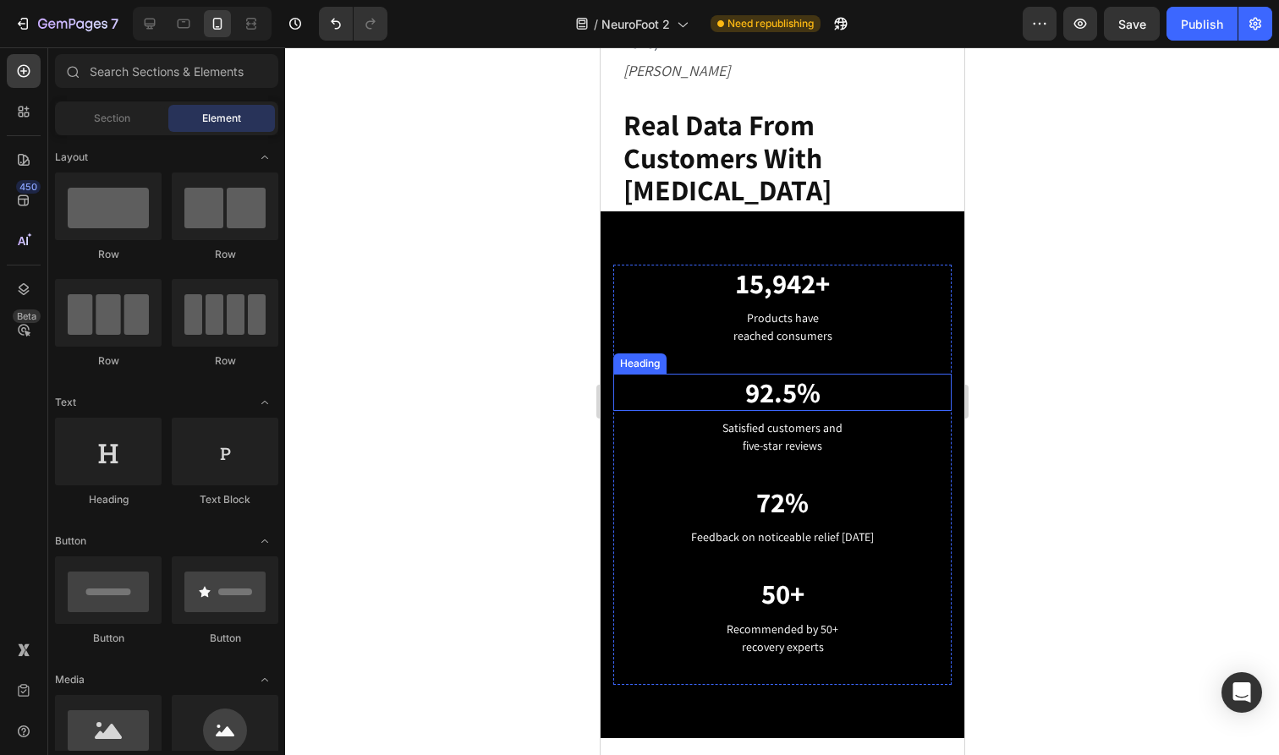
click at [783, 376] on p "92.5%" at bounding box center [781, 393] width 335 height 34
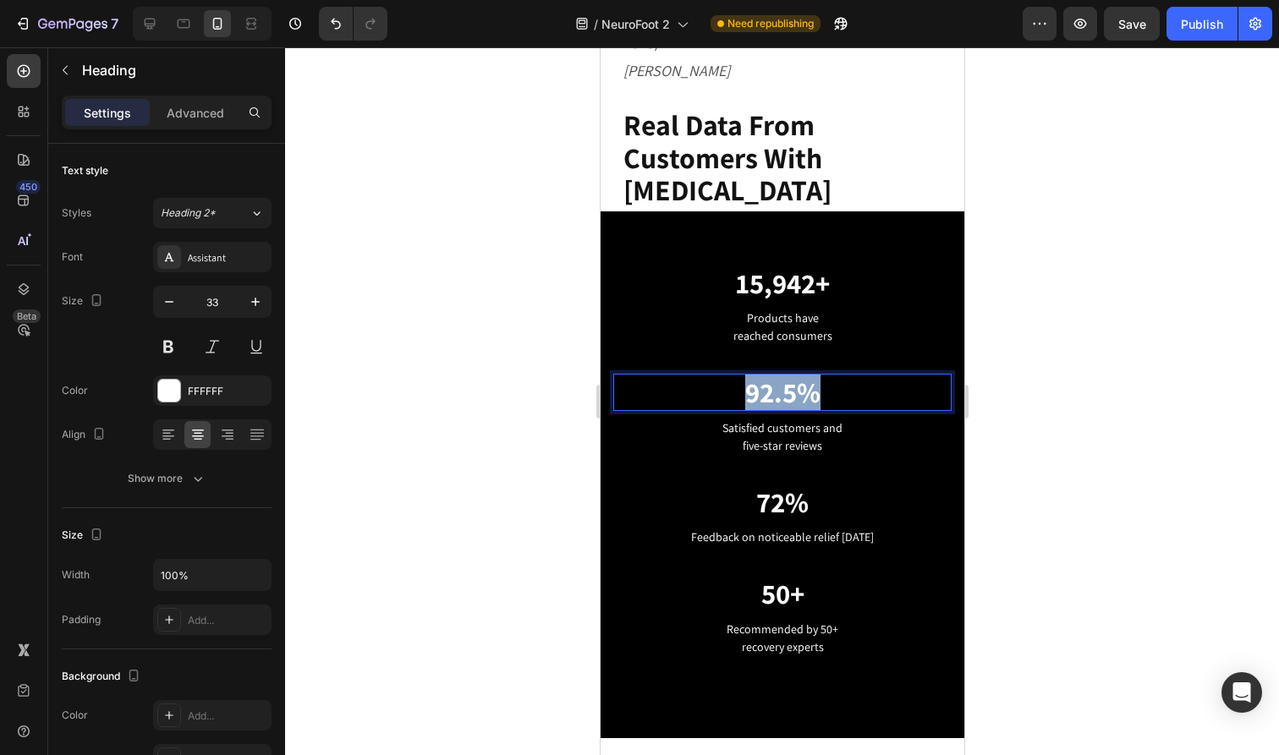
click at [783, 376] on p "92.5%" at bounding box center [781, 393] width 335 height 34
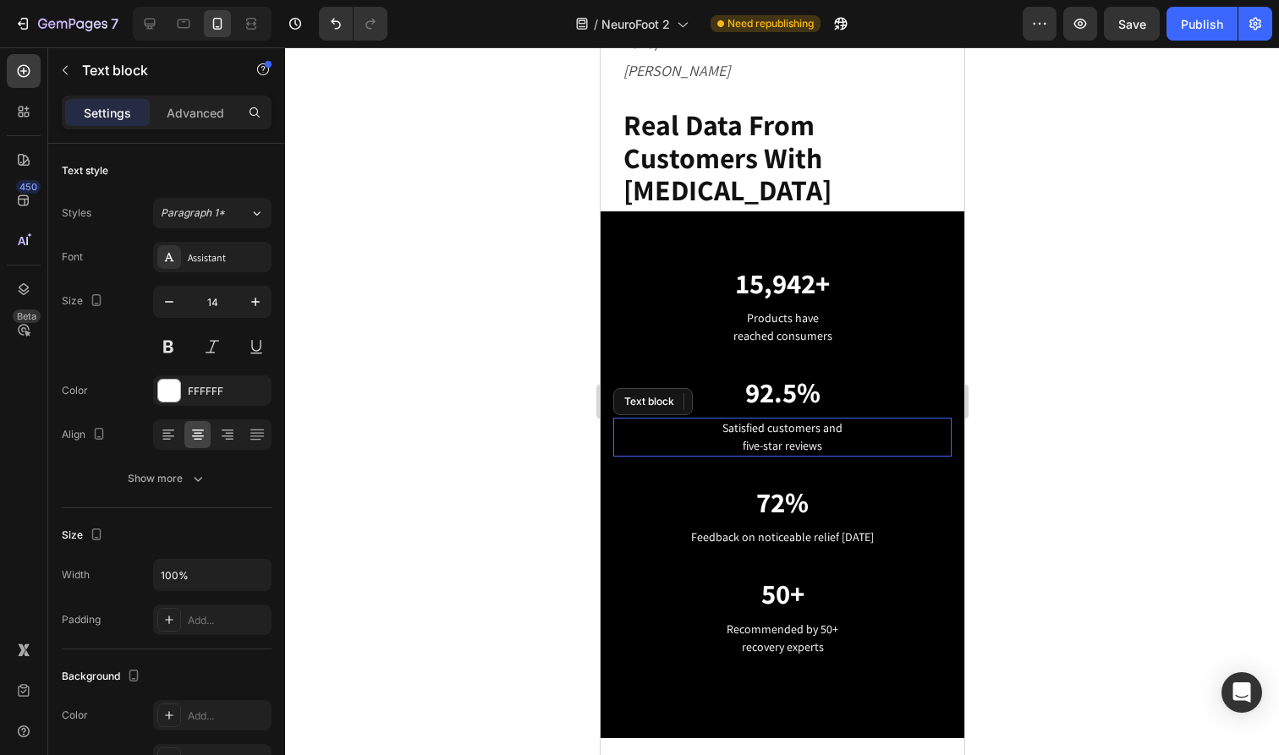
click at [815, 420] on p "Satisfied customers and five-star reviews" at bounding box center [781, 438] width 335 height 36
click at [838, 420] on p "Satisfied customers and five-star reviews" at bounding box center [781, 438] width 335 height 36
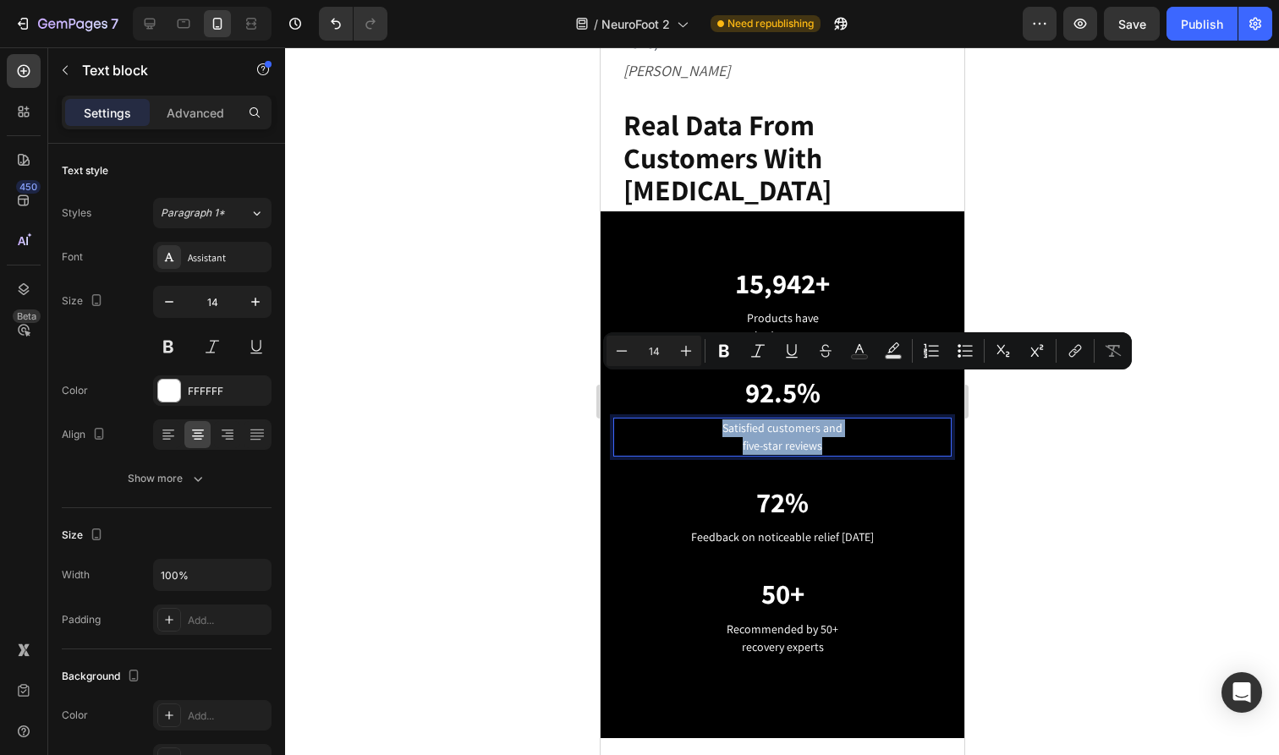
drag, startPoint x: 838, startPoint y: 397, endPoint x: 721, endPoint y: 384, distance: 118.2
click at [721, 420] on p "Satisfied customers and five-star reviews" at bounding box center [781, 438] width 335 height 36
click at [820, 420] on p "Satisfied customers and five-star reviews" at bounding box center [781, 438] width 335 height 36
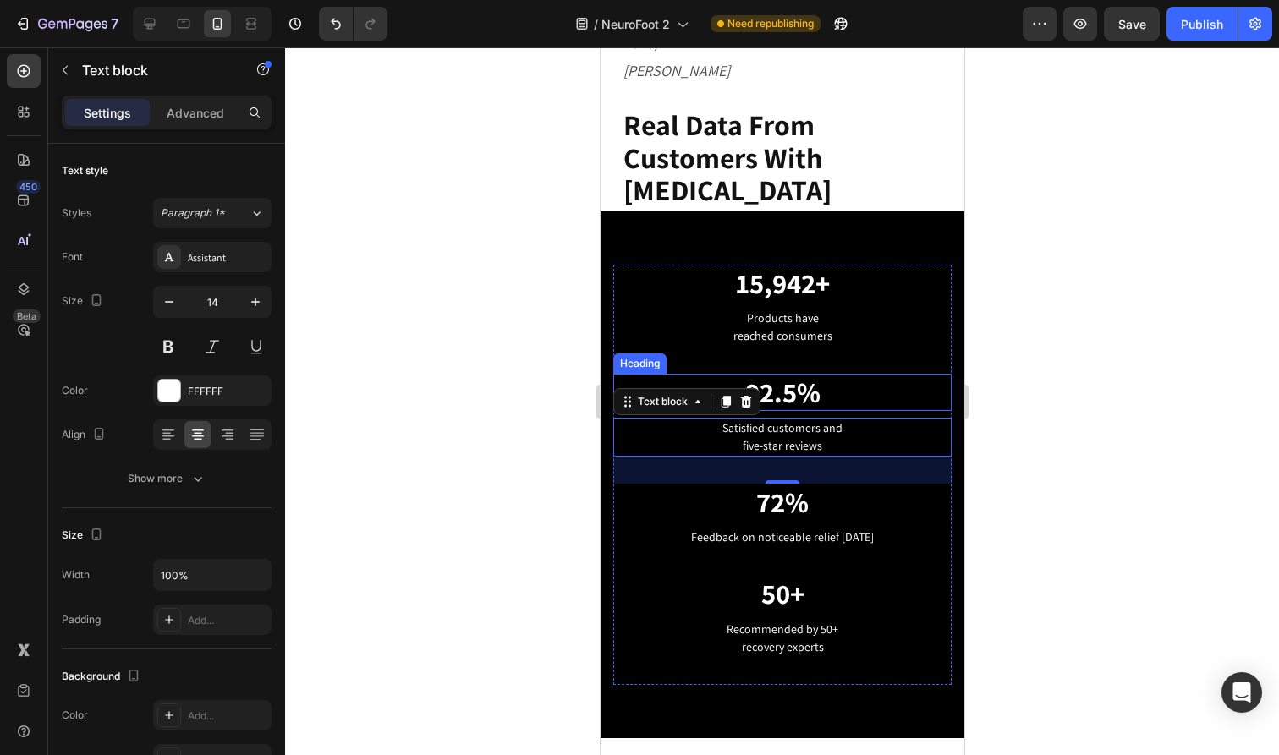
click at [773, 376] on p "92.5%" at bounding box center [781, 393] width 335 height 34
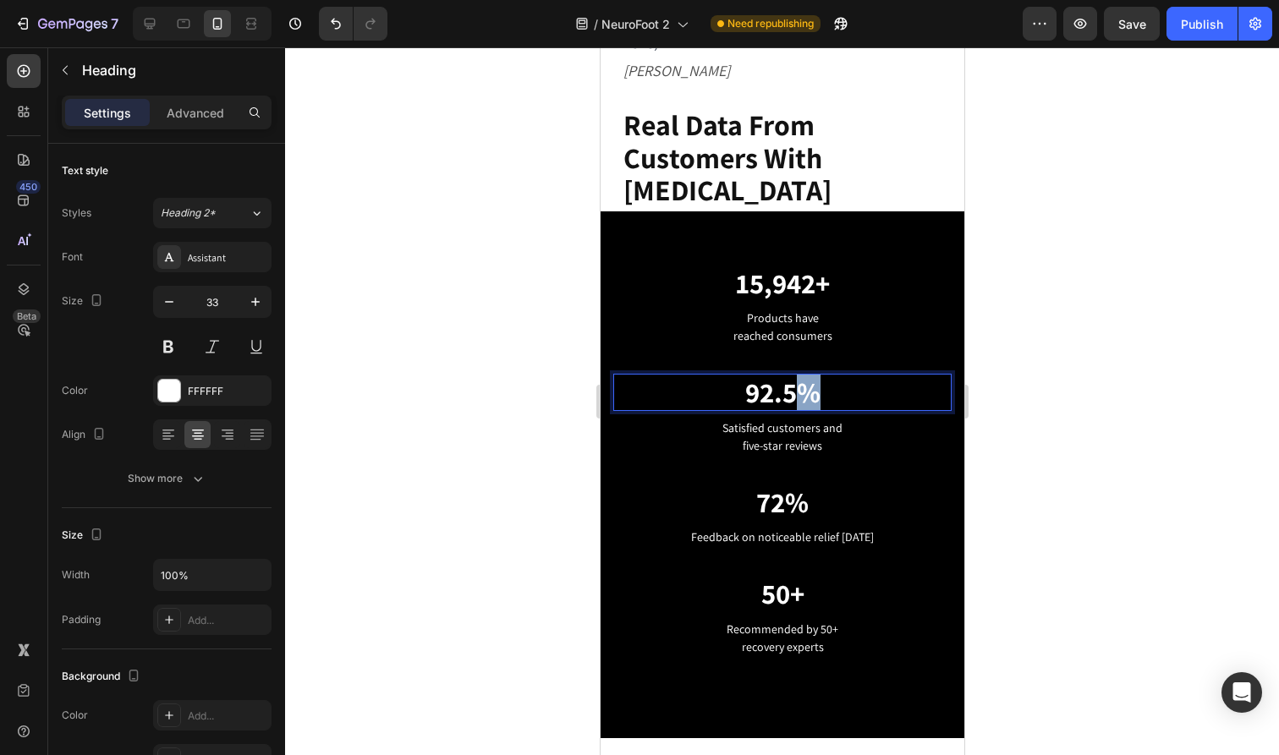
click at [794, 376] on p "92.5%" at bounding box center [781, 393] width 335 height 34
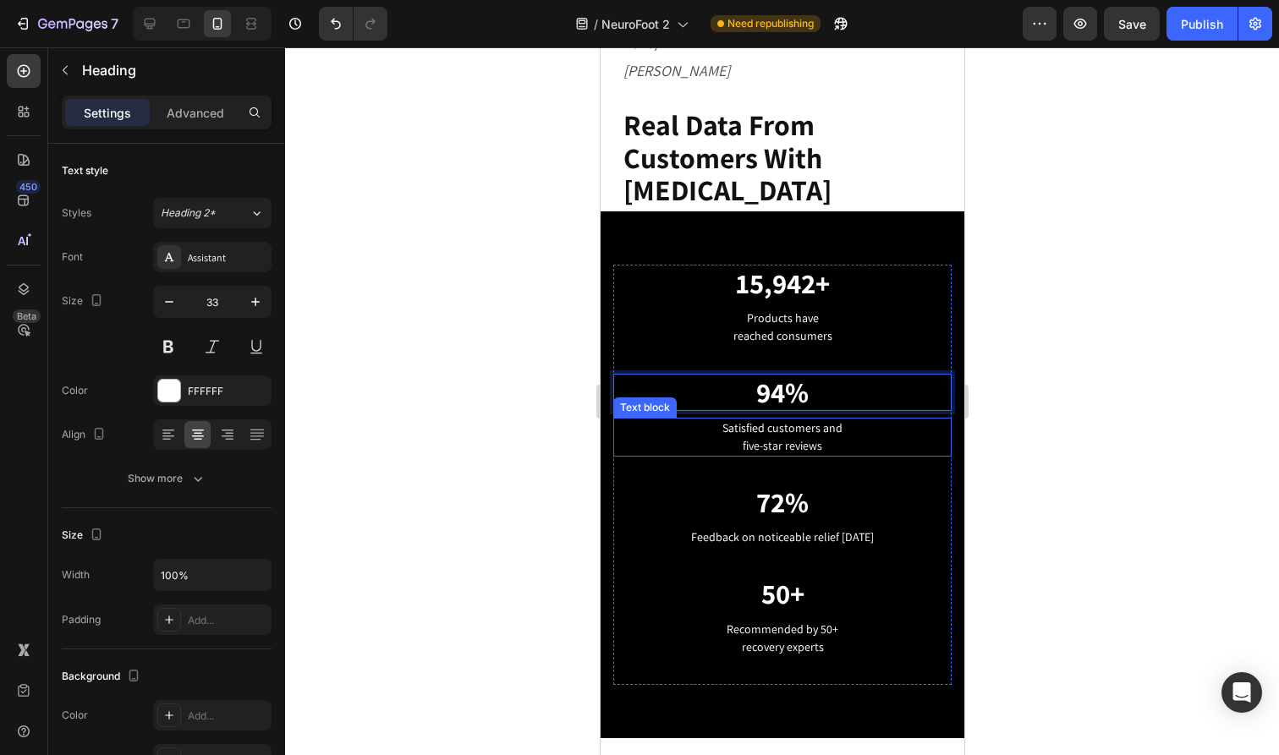
click at [858, 420] on p "Satisfied customers and five-star reviews" at bounding box center [781, 438] width 335 height 36
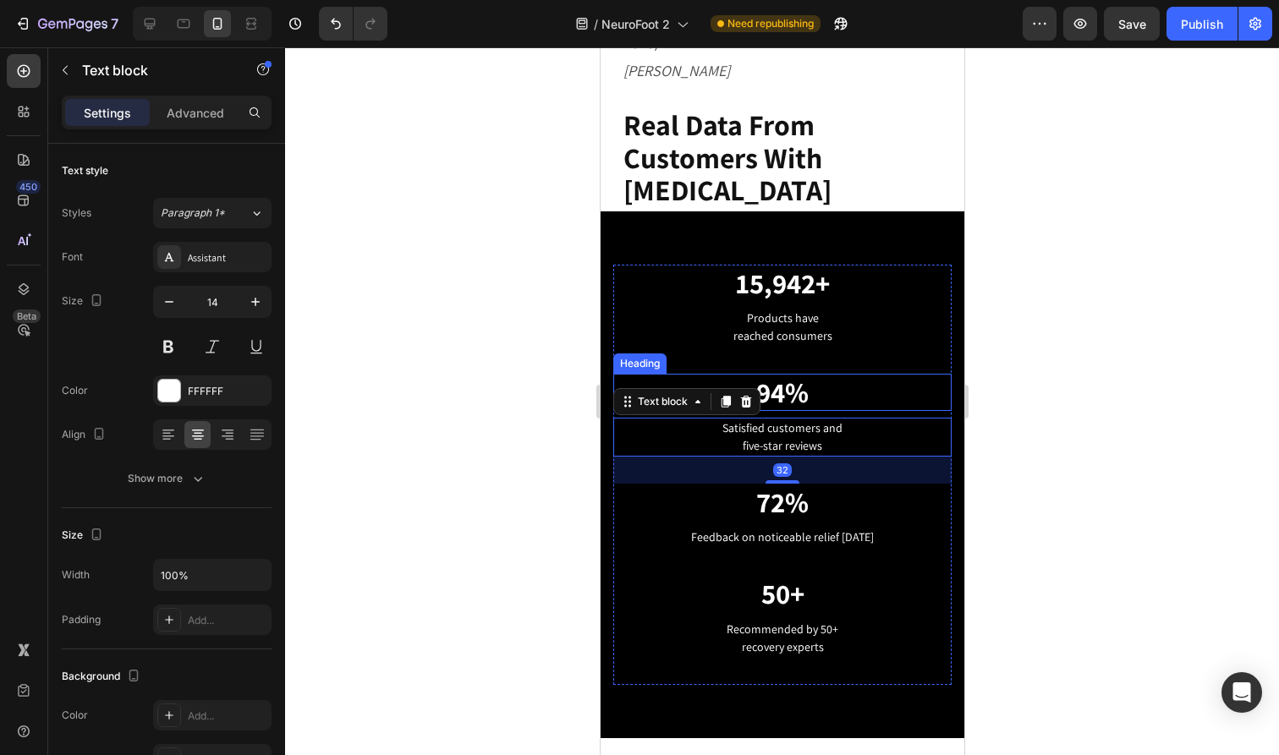
click at [790, 376] on p "94%" at bounding box center [781, 393] width 335 height 34
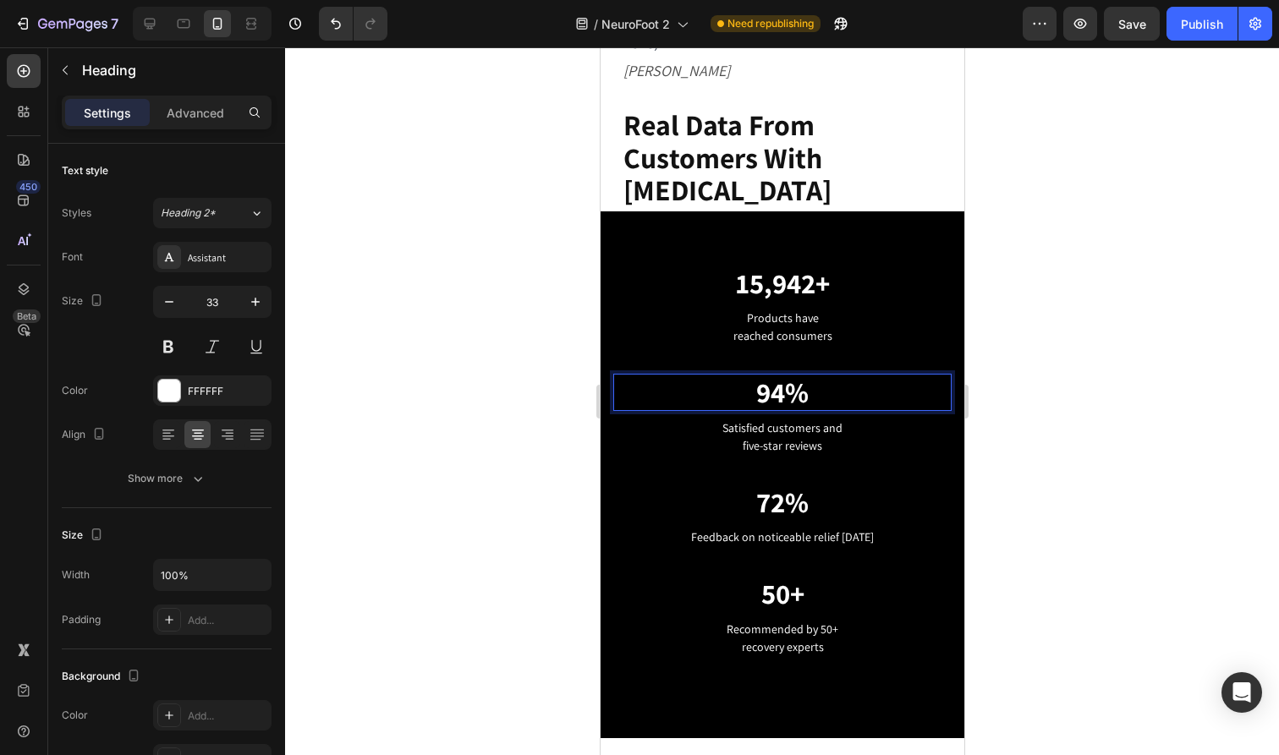
click at [790, 376] on p "94%" at bounding box center [781, 393] width 335 height 34
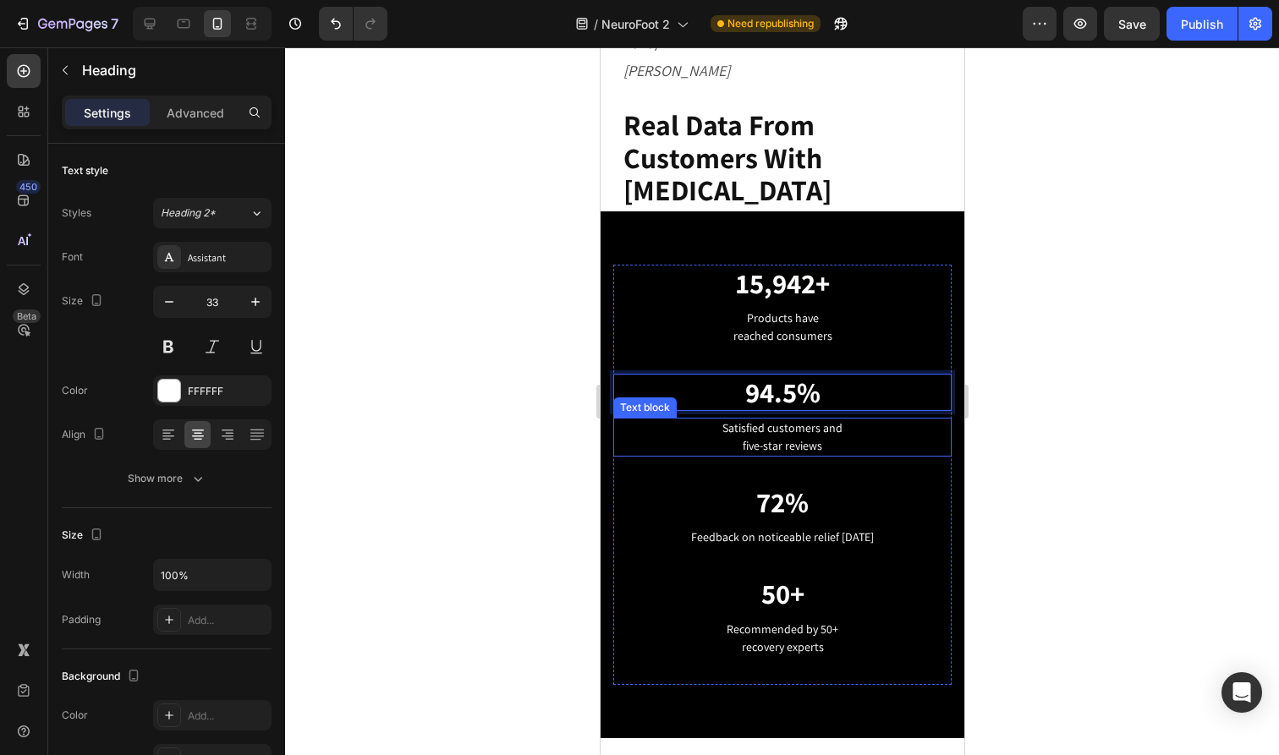
click at [825, 420] on p "Satisfied customers and five-star reviews" at bounding box center [781, 438] width 335 height 36
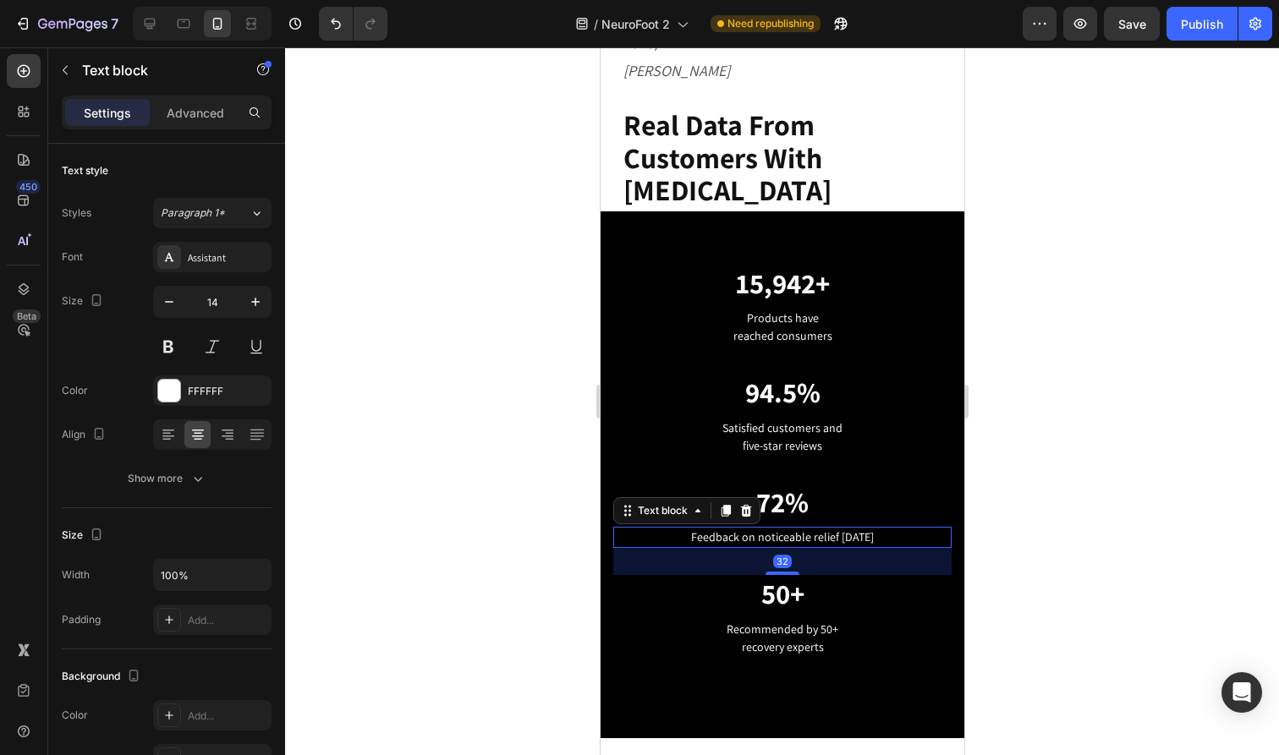
click at [854, 529] on p "Feedback on noticeable relief [DATE]" at bounding box center [781, 538] width 335 height 18
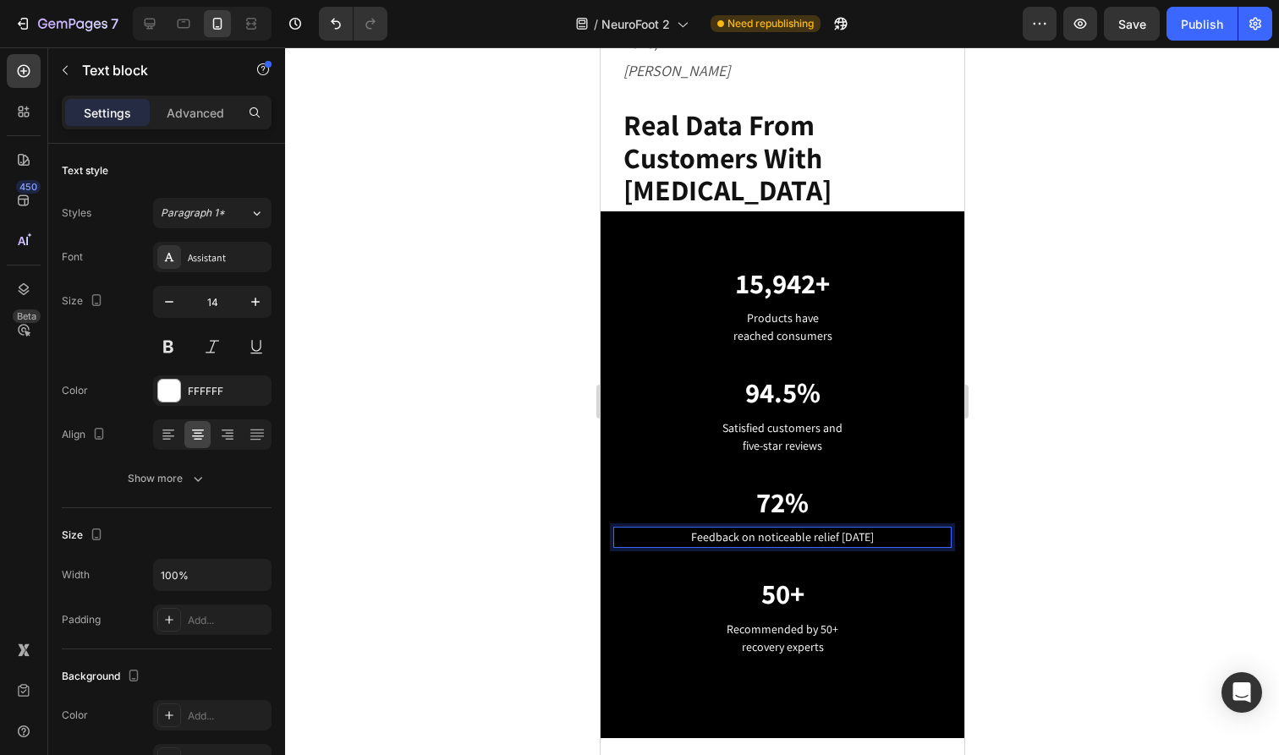
click at [908, 529] on p "Feedback on noticeable relief [DATE]" at bounding box center [781, 538] width 335 height 18
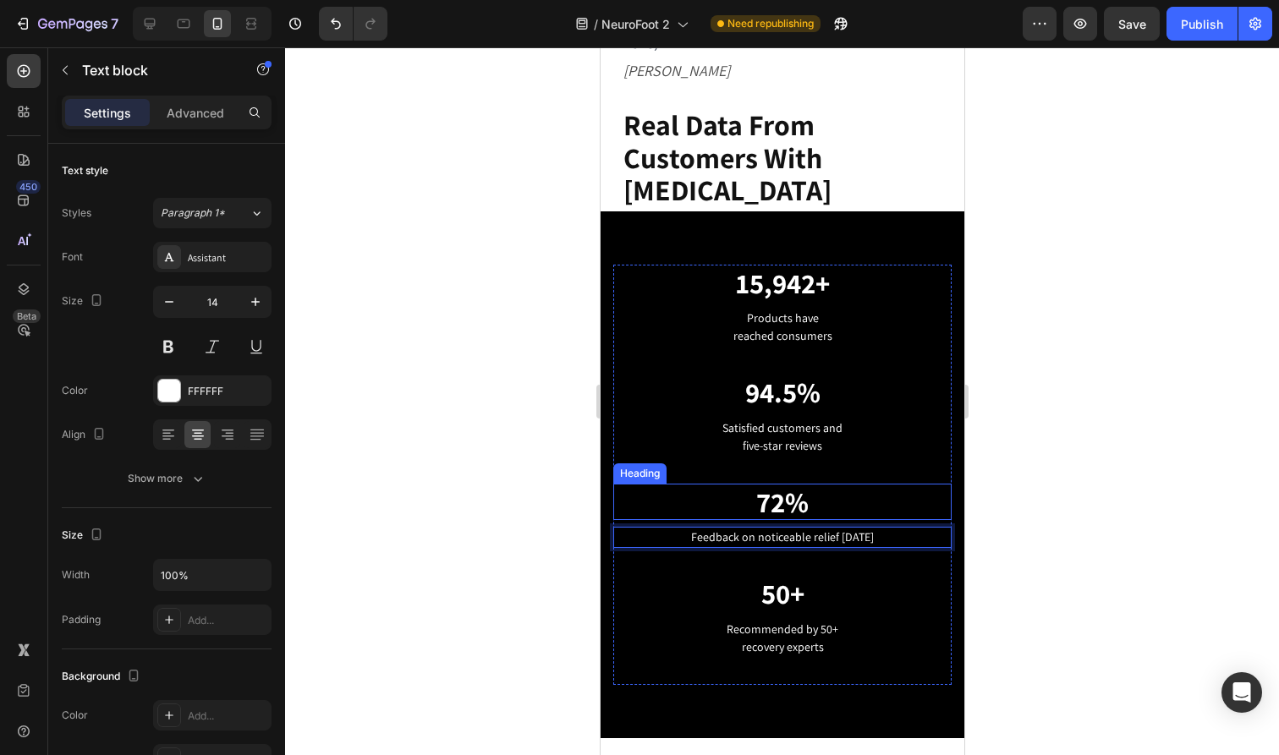
click at [773, 485] on p "72%" at bounding box center [781, 502] width 335 height 34
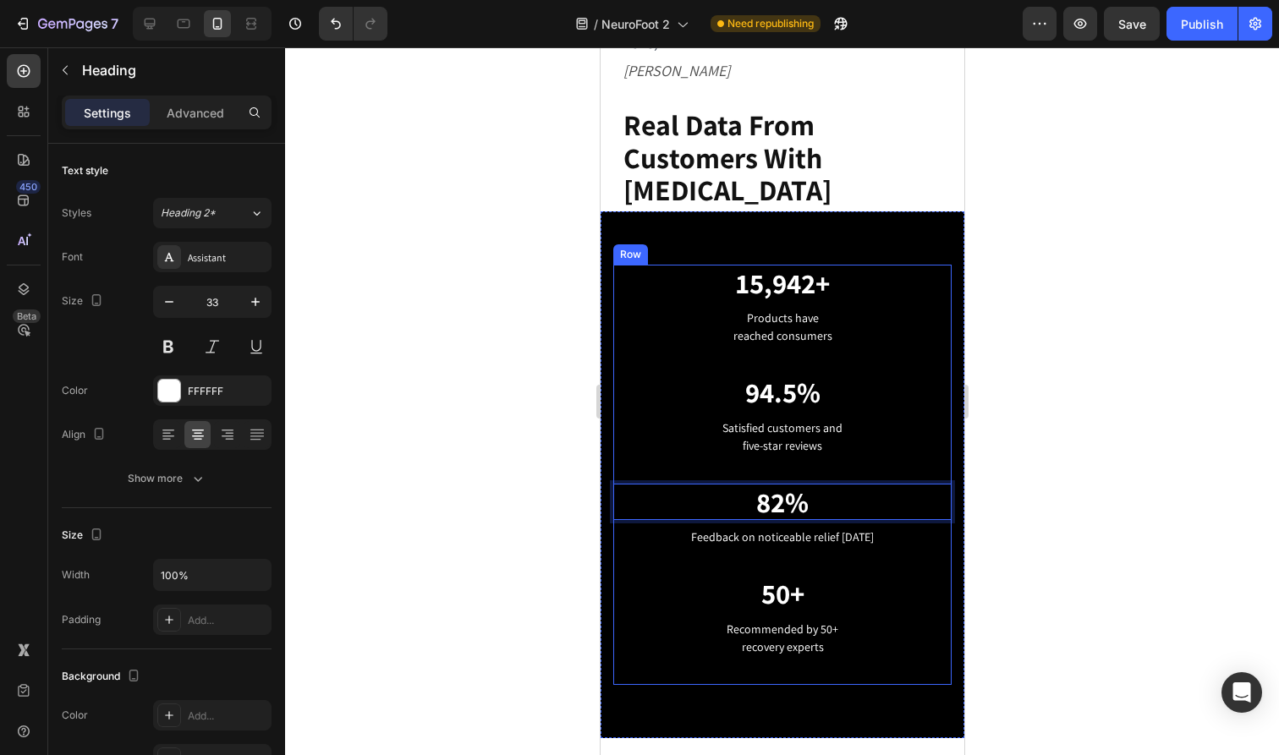
click at [890, 484] on div "82% Heading 8 Feedback on noticeable relief [DATE] Text block" at bounding box center [781, 530] width 338 height 92
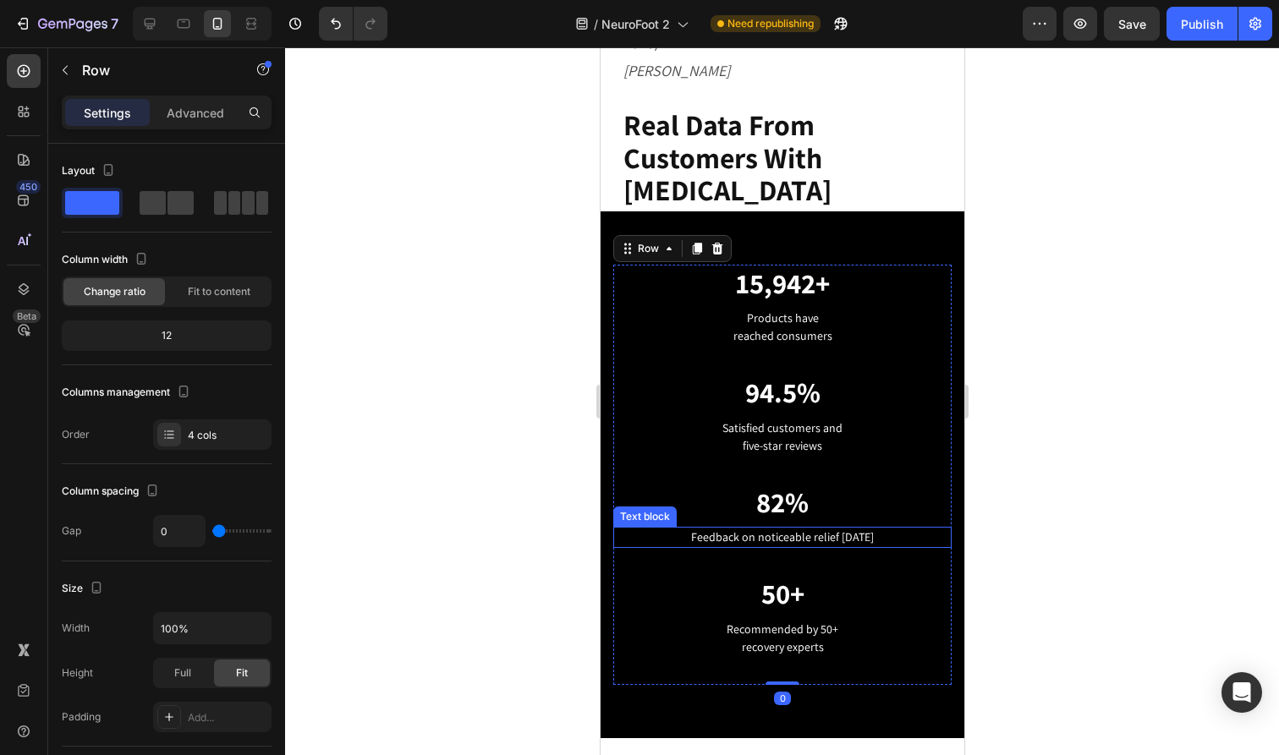
click at [908, 529] on p "Feedback on noticeable relief [DATE]" at bounding box center [781, 538] width 335 height 18
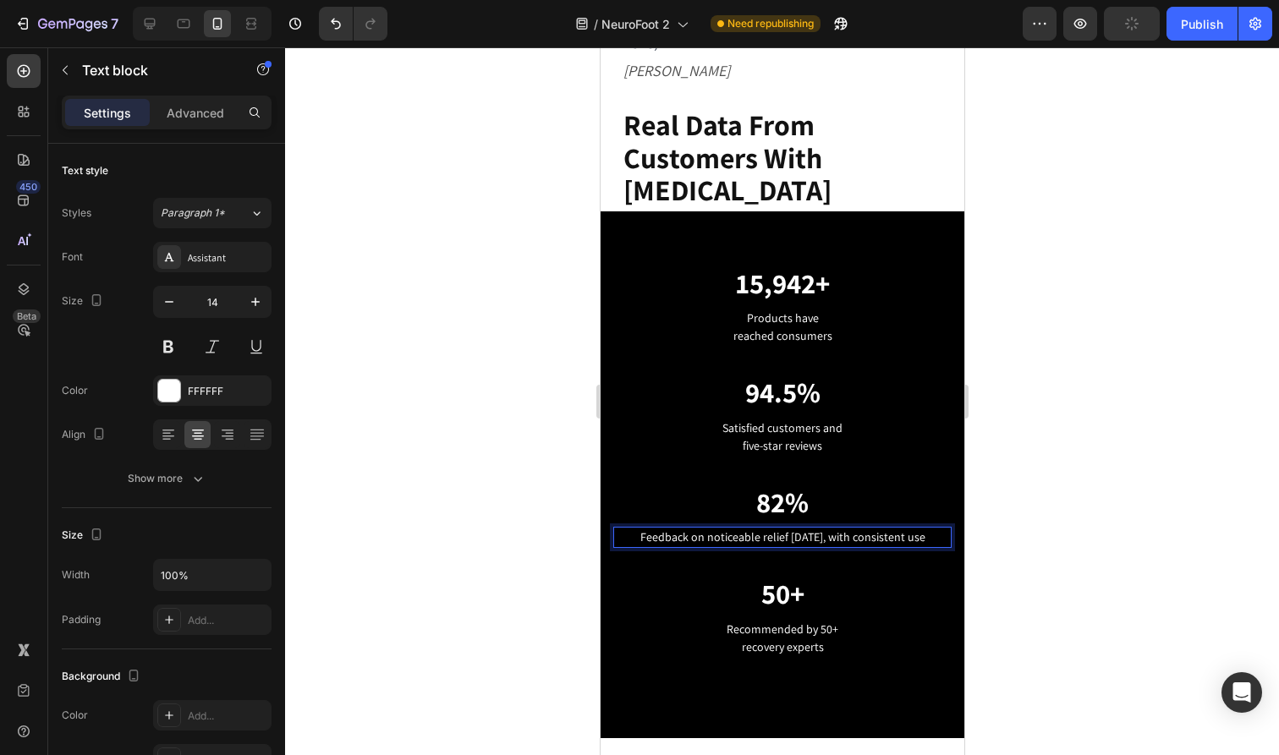
click at [851, 529] on p "Feedback on noticeable relief [DATE], with consistent use" at bounding box center [781, 538] width 335 height 18
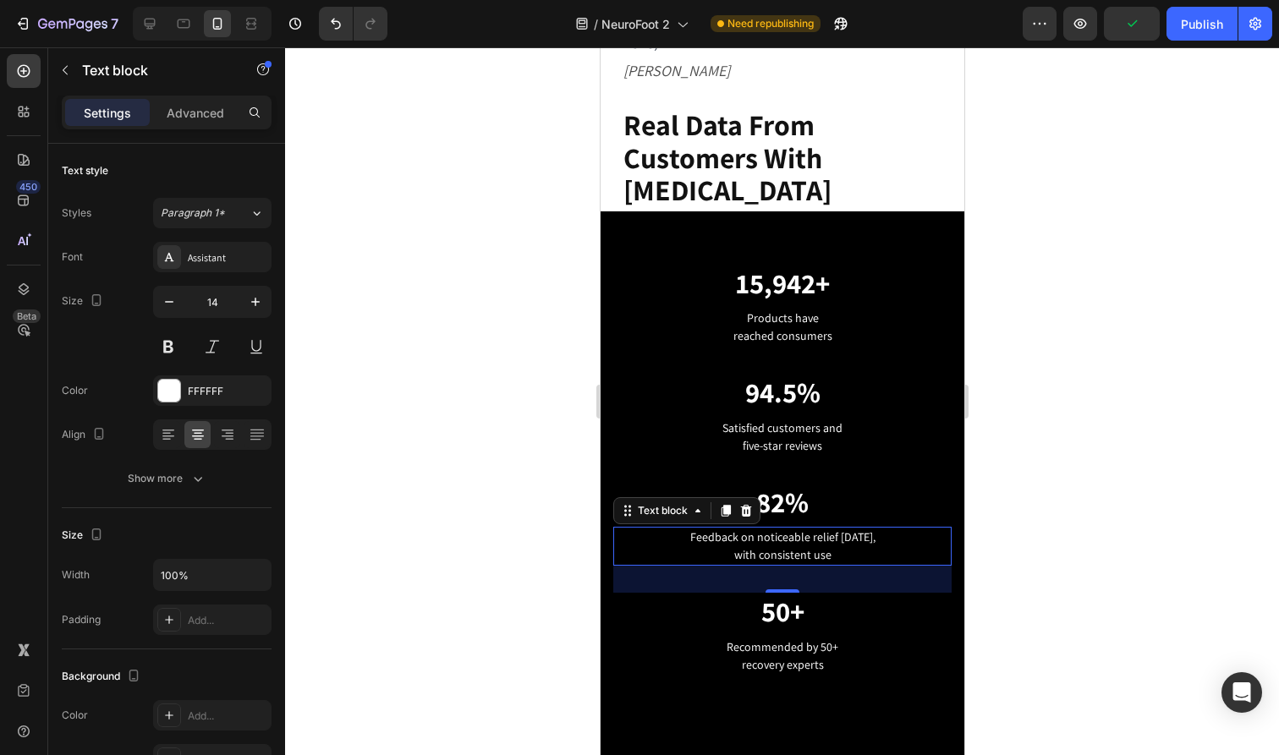
click at [1061, 473] on div at bounding box center [782, 401] width 994 height 708
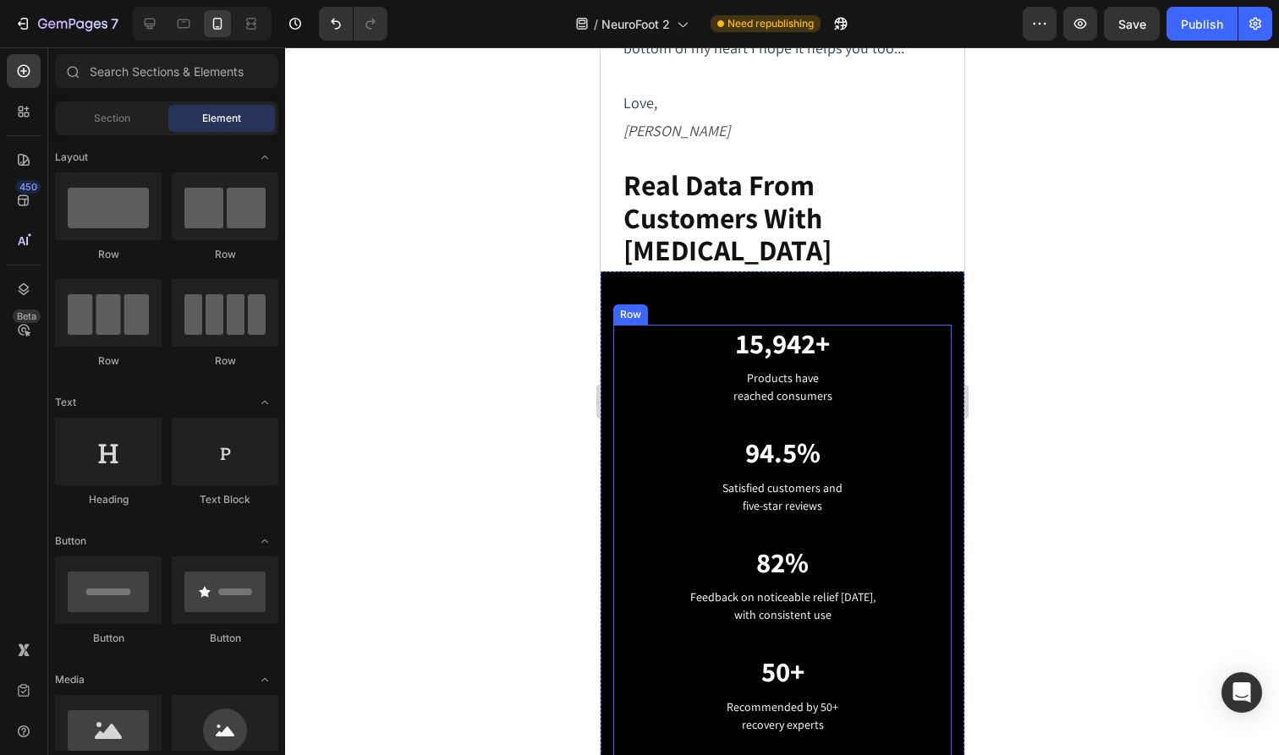
scroll to position [2978, 0]
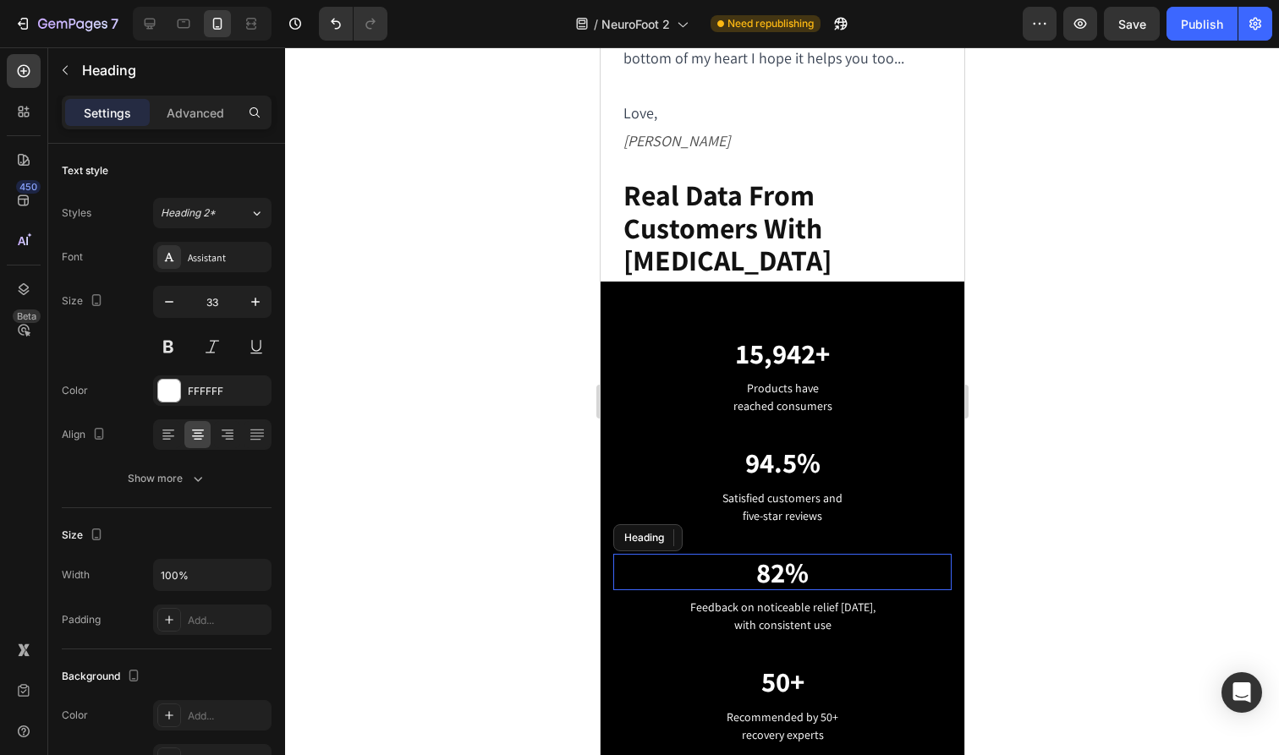
click at [777, 556] on p "82%" at bounding box center [781, 573] width 335 height 34
click at [781, 556] on p "82%" at bounding box center [781, 573] width 335 height 34
click at [991, 614] on div at bounding box center [782, 401] width 994 height 708
click at [782, 556] on p "90%" at bounding box center [781, 573] width 335 height 34
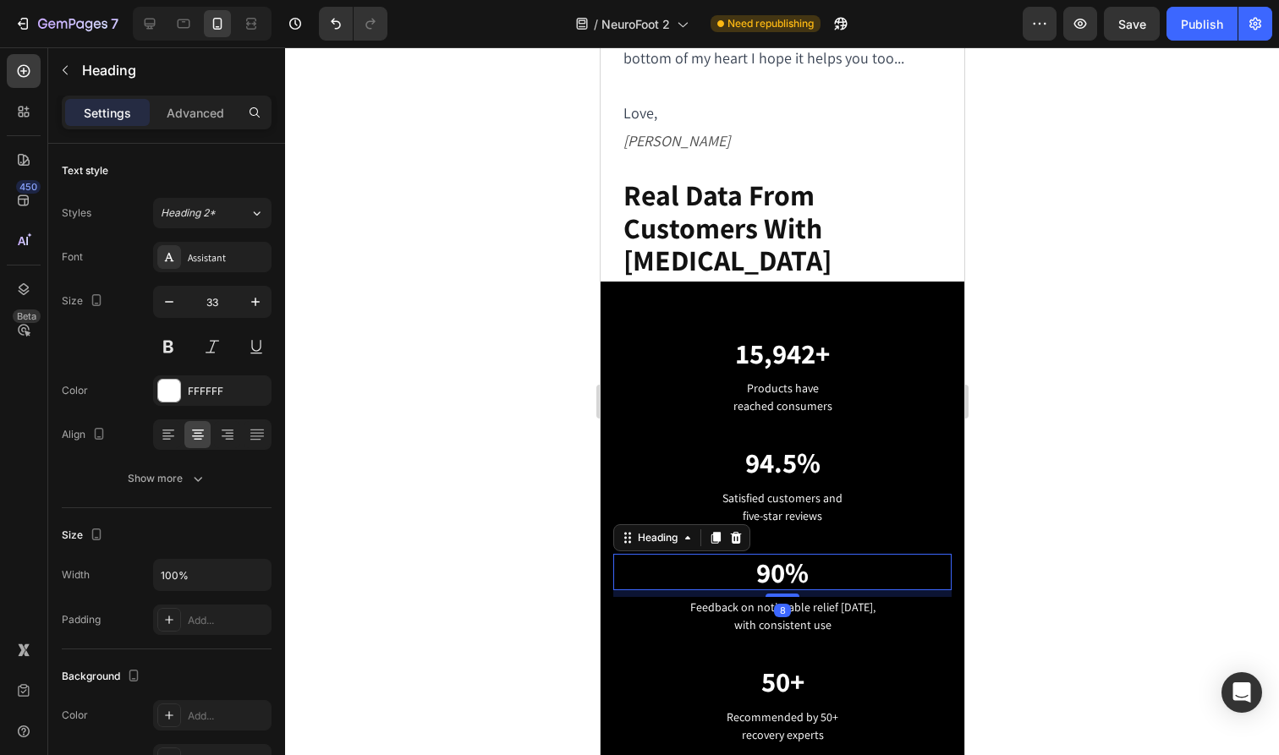
click at [1225, 519] on div at bounding box center [782, 401] width 994 height 708
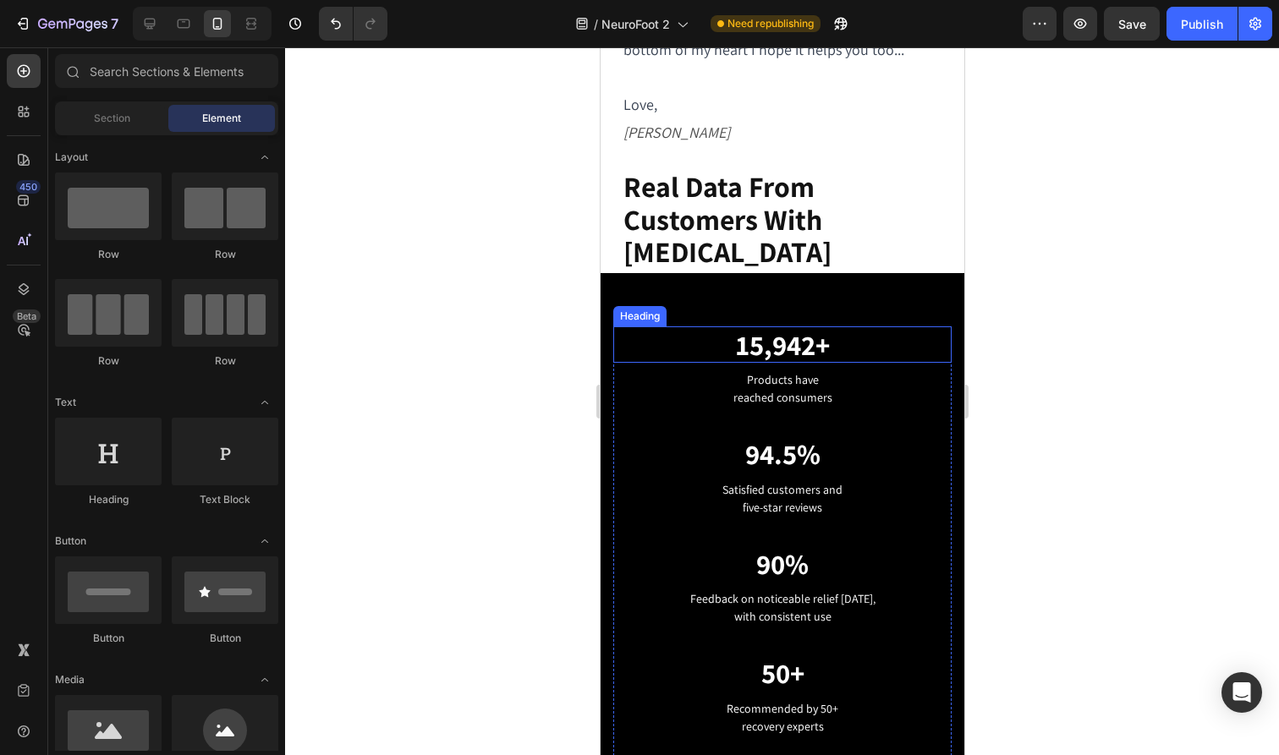
scroll to position [2985, 0]
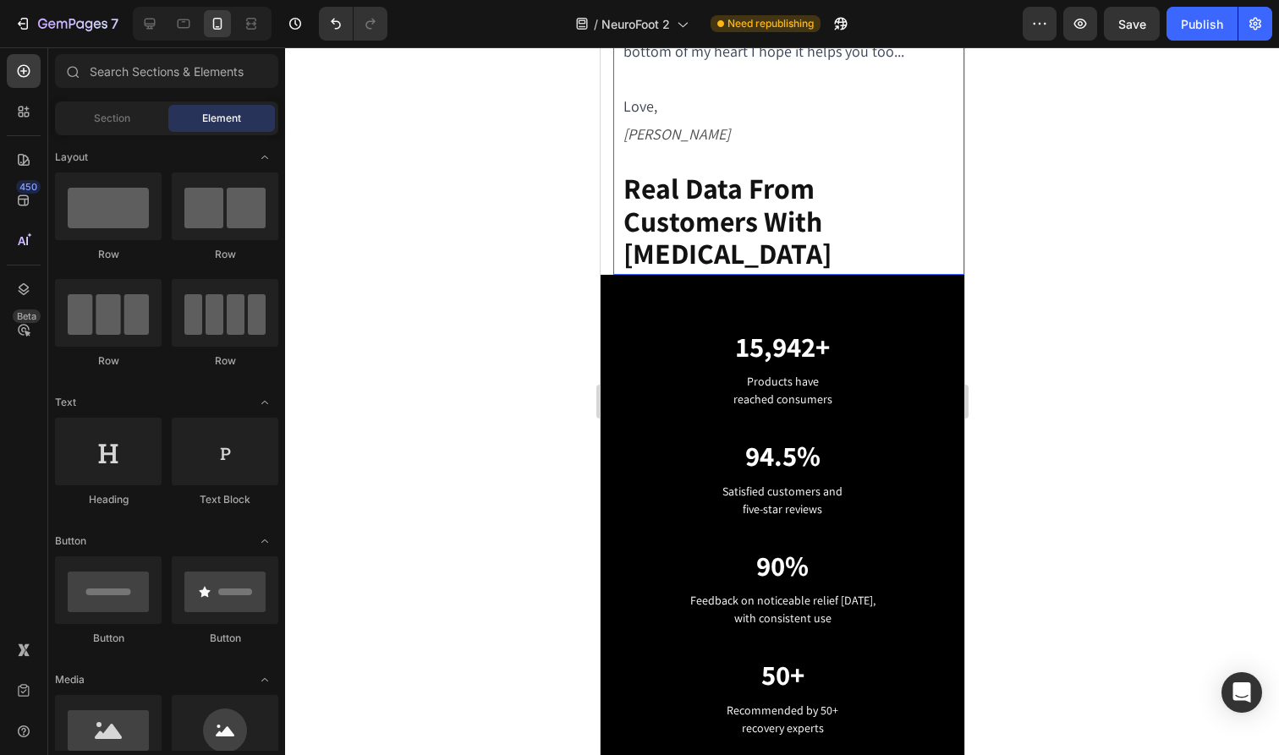
click at [845, 216] on p "Real Data From Customers With [MEDICAL_DATA]" at bounding box center [787, 223] width 331 height 97
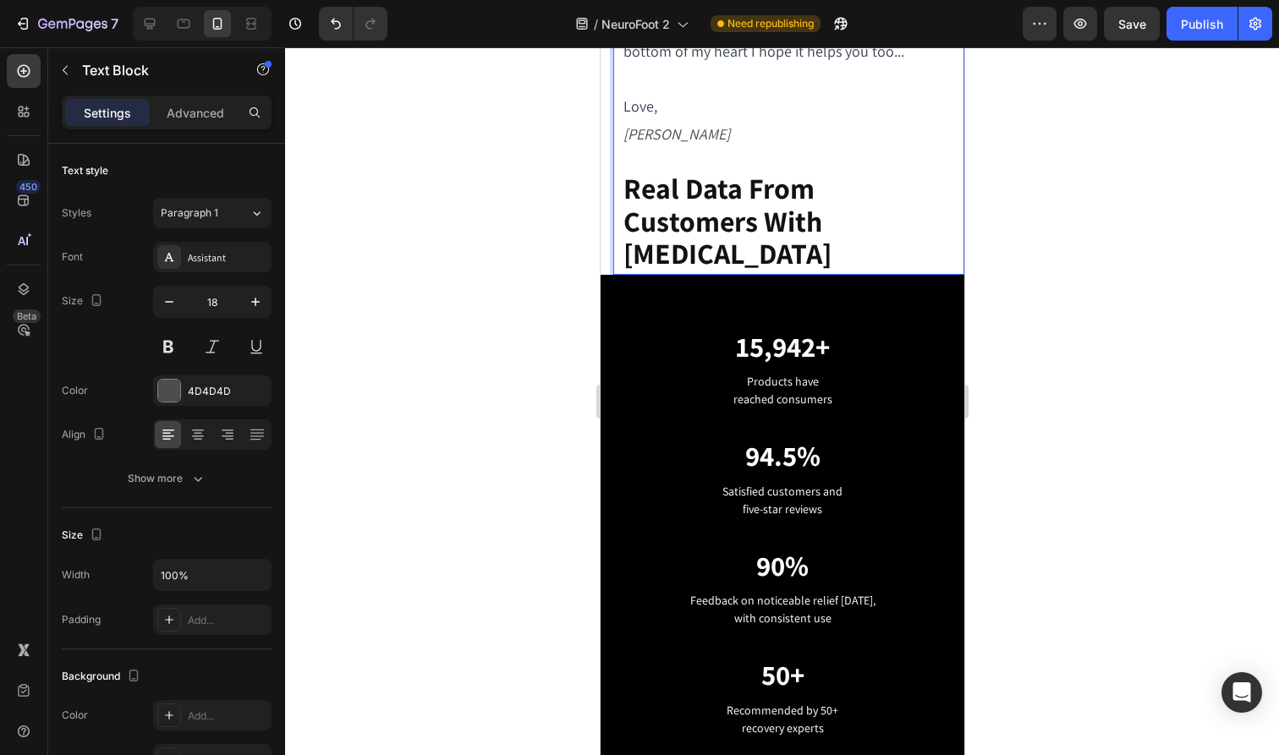
click at [845, 216] on p "Real Data From Customers With [MEDICAL_DATA]" at bounding box center [787, 223] width 331 height 97
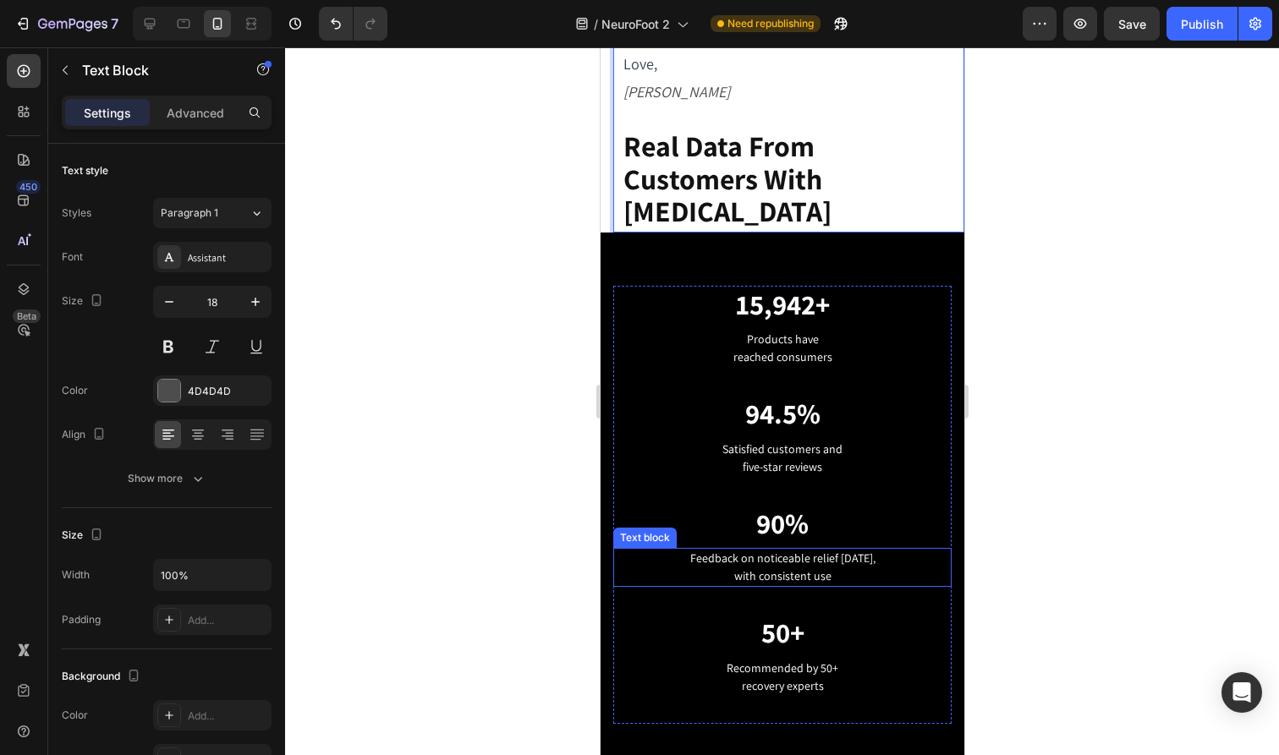
scroll to position [3028, 0]
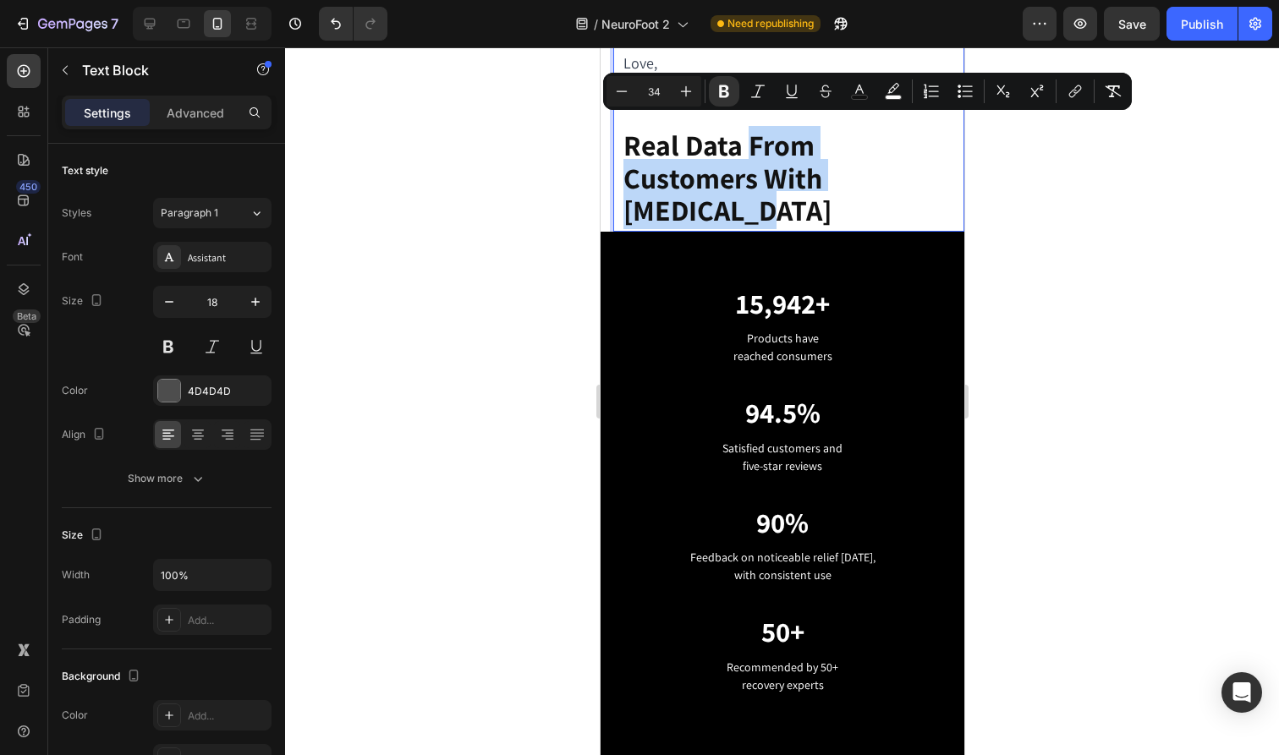
drag, startPoint x: 839, startPoint y: 164, endPoint x: 747, endPoint y: 143, distance: 94.6
click at [747, 143] on p "Real Data From Customers With [MEDICAL_DATA]" at bounding box center [787, 180] width 331 height 97
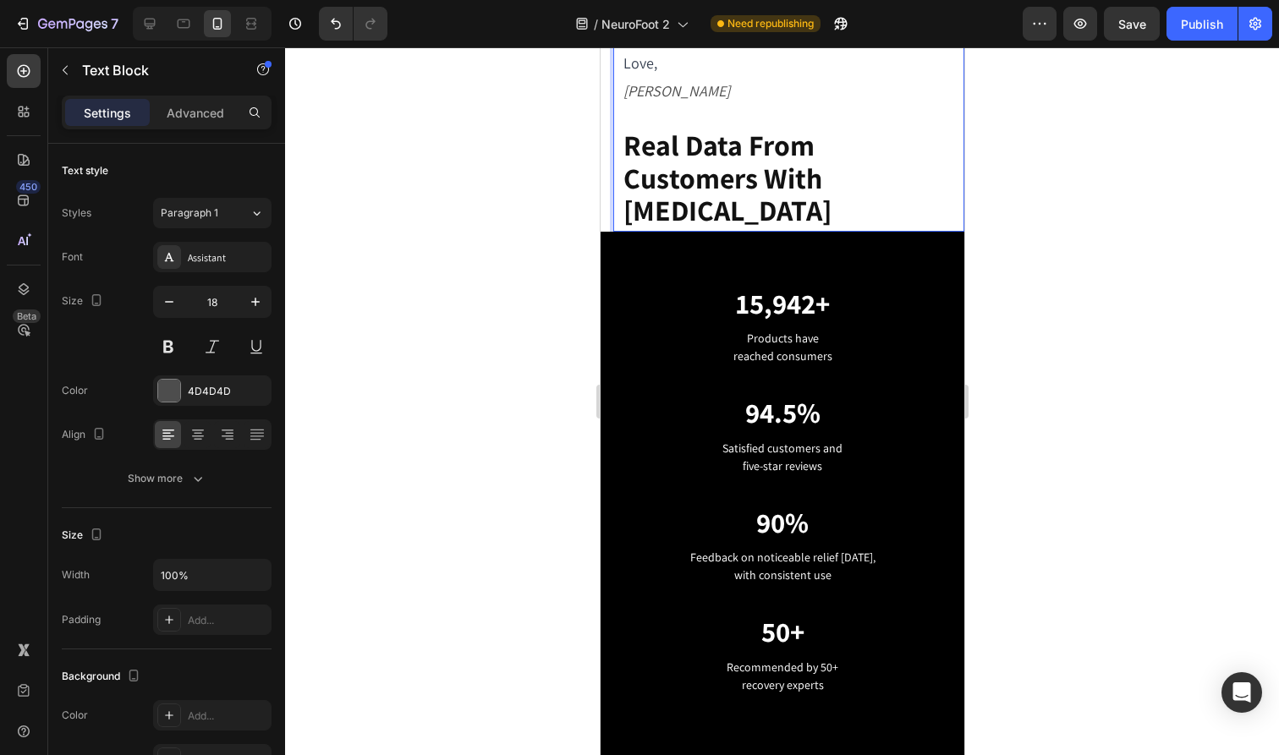
click at [750, 143] on strong "Real Data From Customers With [MEDICAL_DATA]" at bounding box center [726, 177] width 208 height 103
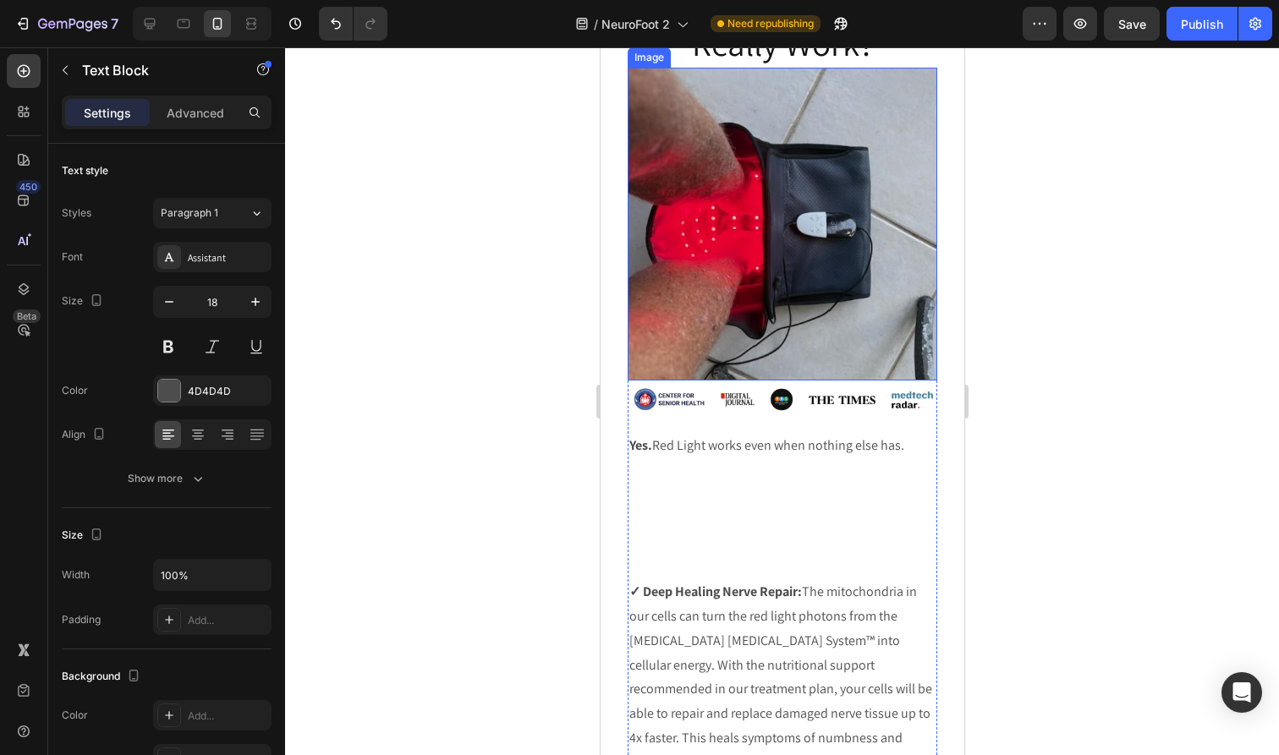
scroll to position [3873, 0]
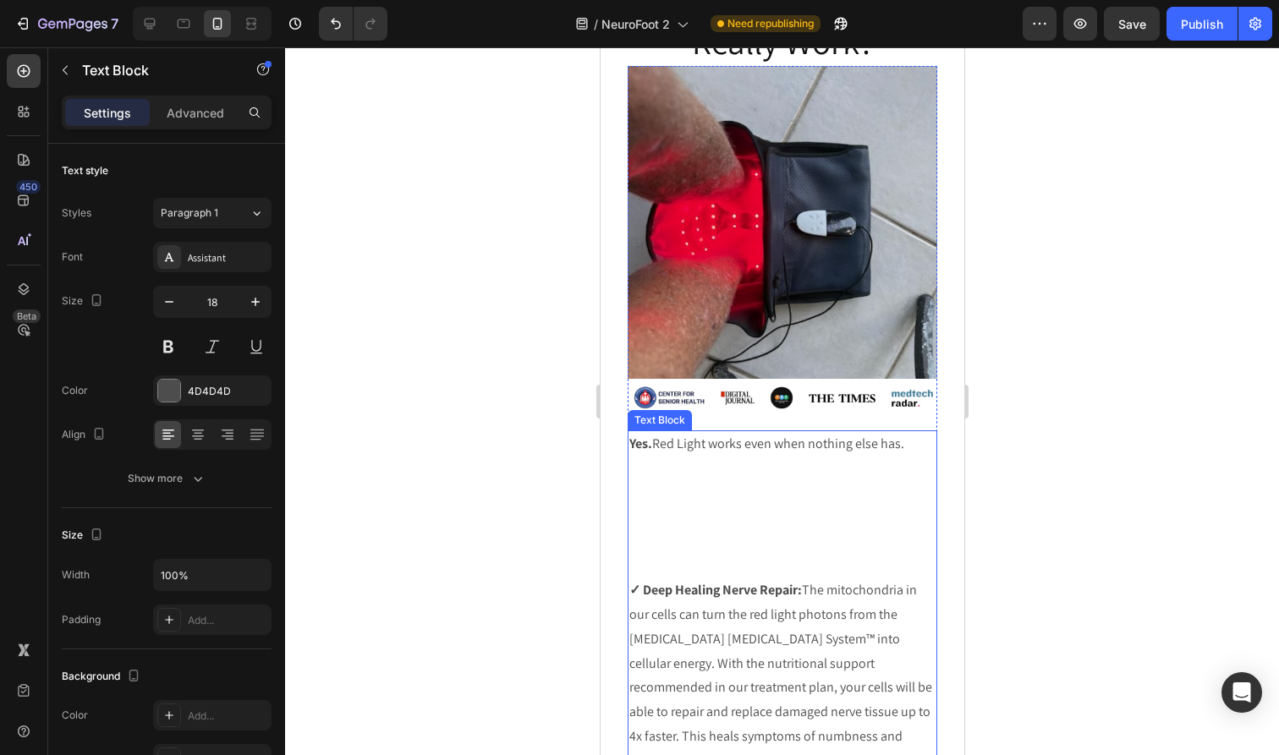
click at [795, 488] on p at bounding box center [781, 493] width 306 height 25
click at [795, 516] on p at bounding box center [781, 518] width 306 height 25
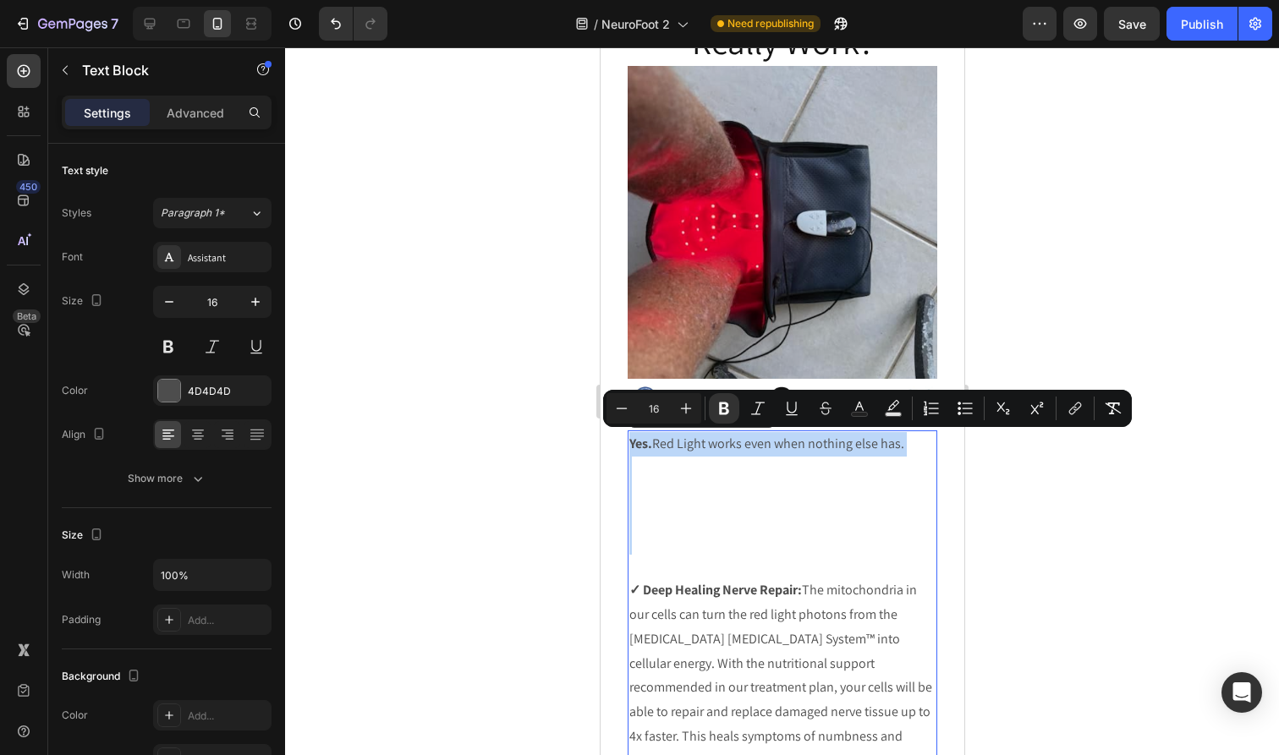
drag, startPoint x: 772, startPoint y: 541, endPoint x: 650, endPoint y: 421, distance: 171.6
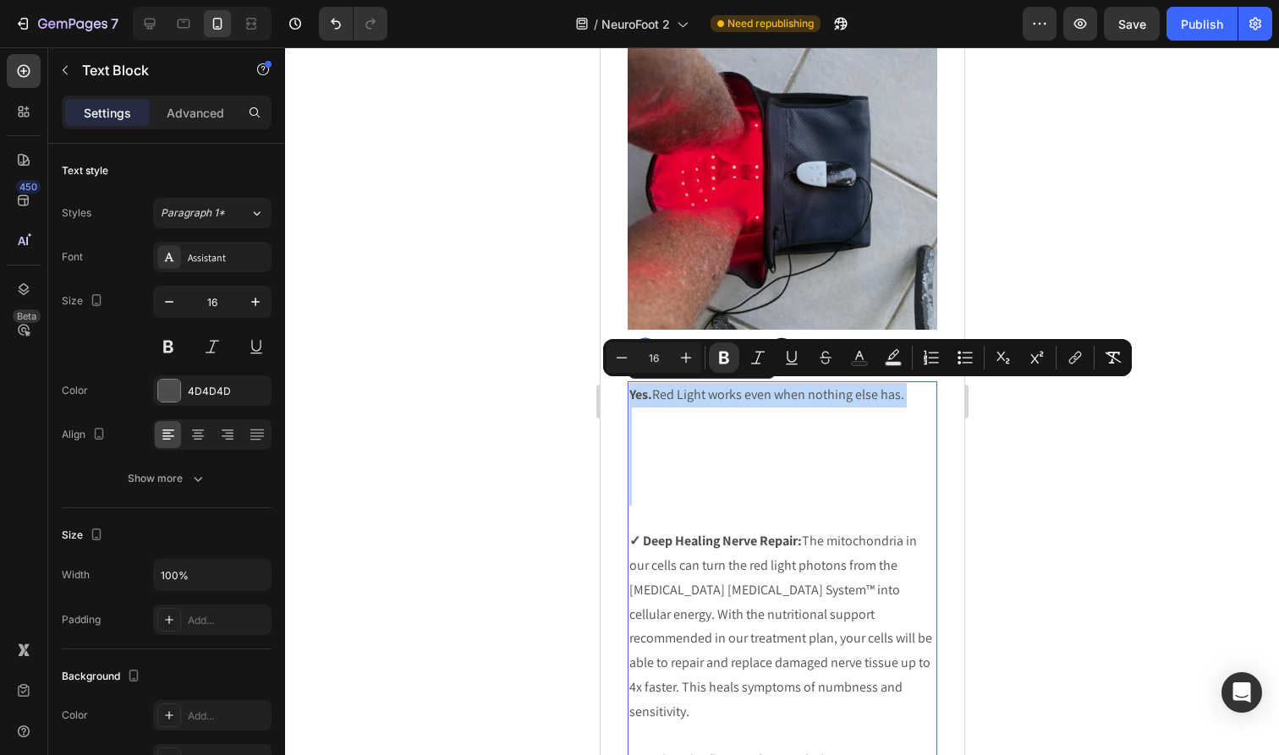
scroll to position [3924, 0]
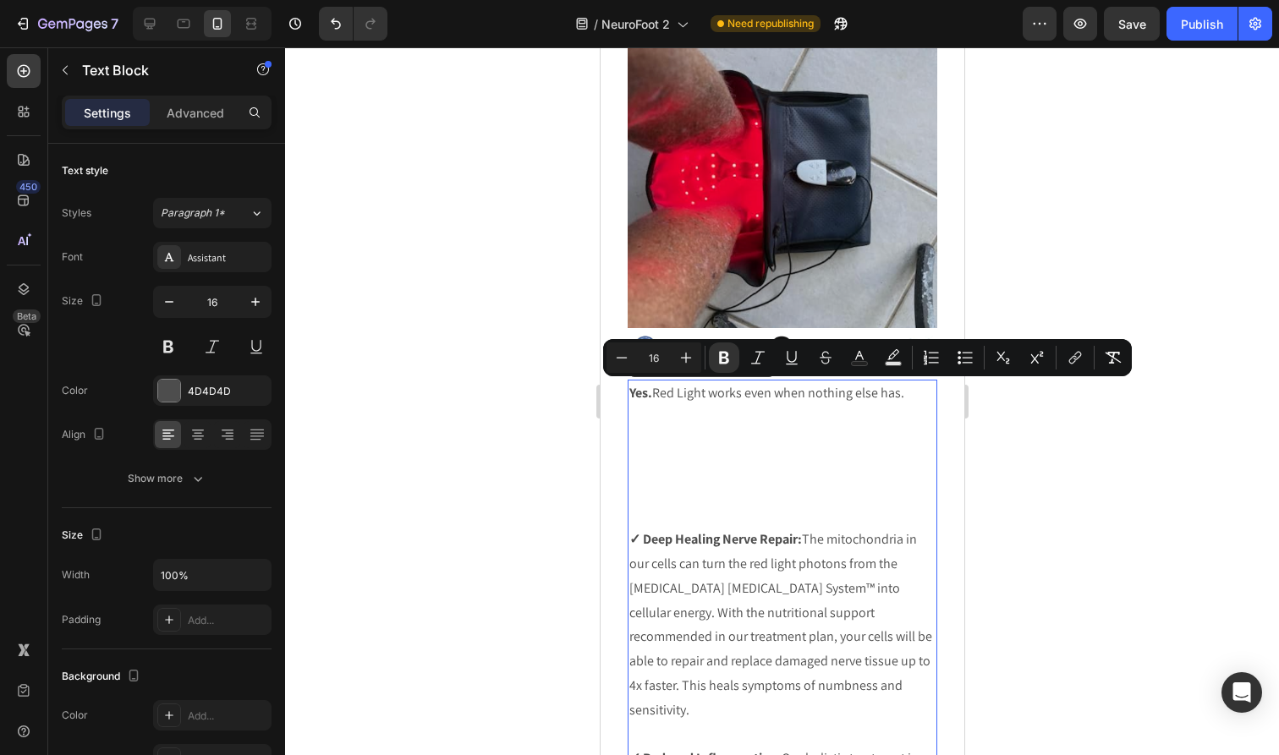
click at [829, 650] on p "✓ Deep Healing Nerve Repair: The mitochondria in our cells can turn the red lig…" at bounding box center [781, 625] width 306 height 195
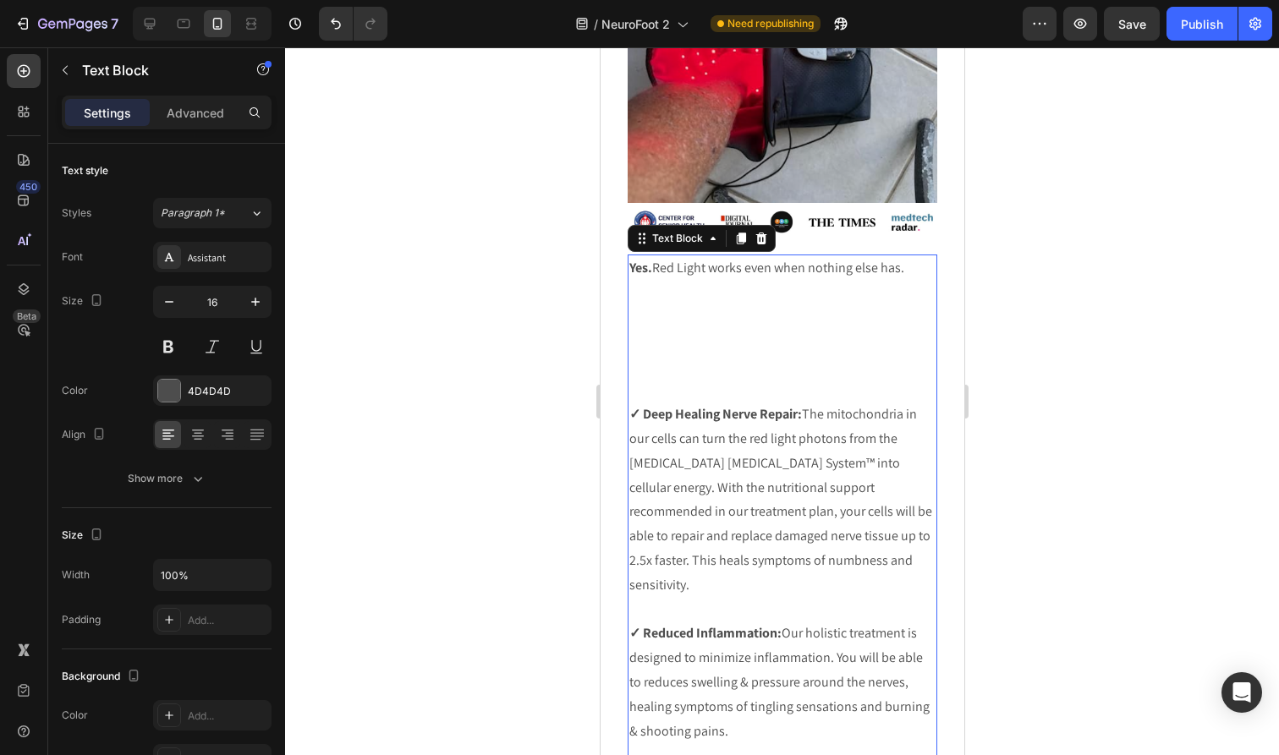
scroll to position [4088, 0]
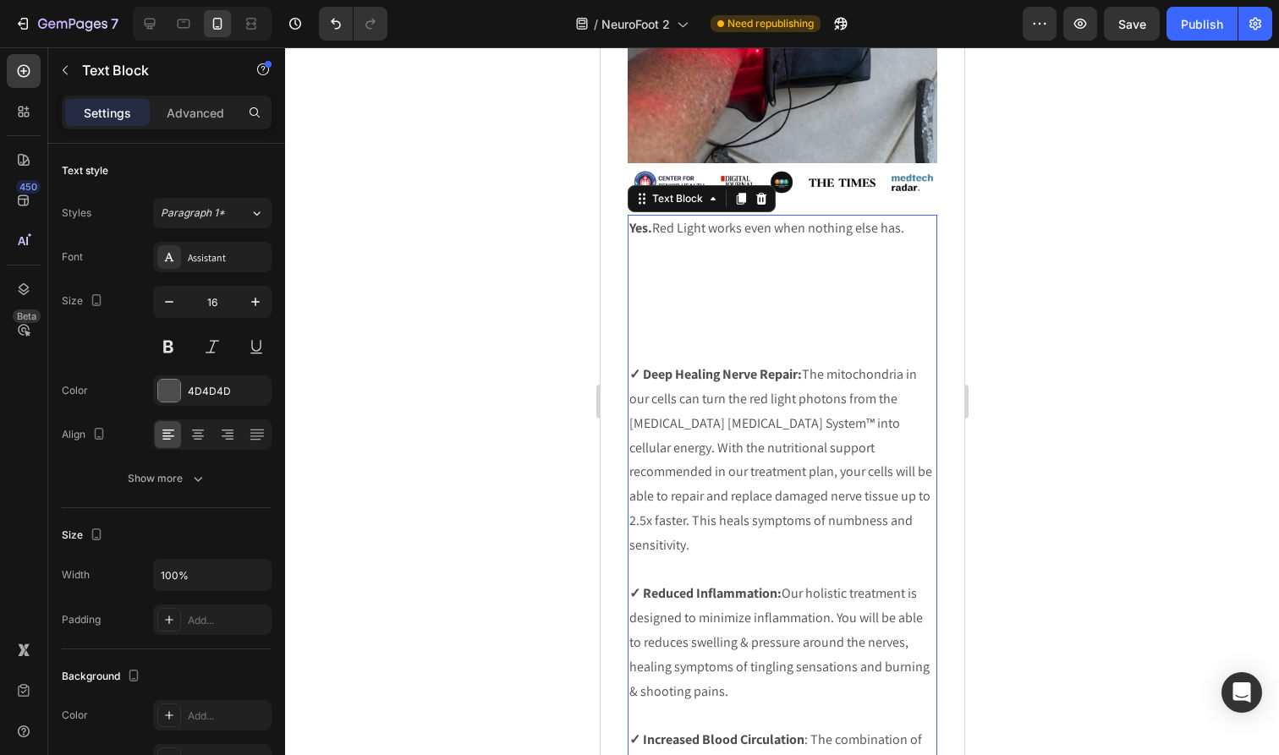
click at [803, 582] on p "✓ Reduced Inflammation: Our holistic treatment is designed to minimize inflamma…" at bounding box center [781, 643] width 306 height 122
drag, startPoint x: 804, startPoint y: 558, endPoint x: 902, endPoint y: 554, distance: 98.2
click at [903, 582] on p "✓ Reduced Inflammation: Our holistic treatment is designed to minimize inflamma…" at bounding box center [781, 643] width 306 height 122
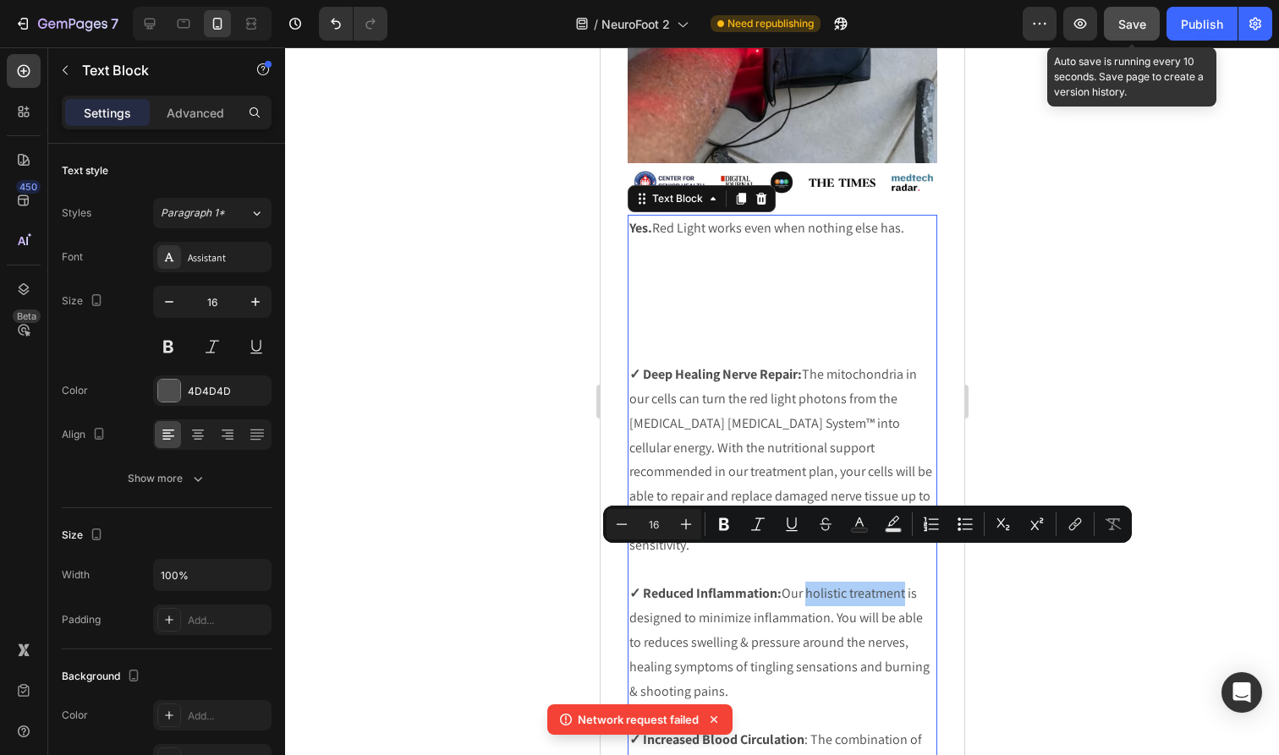
click at [1137, 30] on span "Save" at bounding box center [1132, 24] width 28 height 14
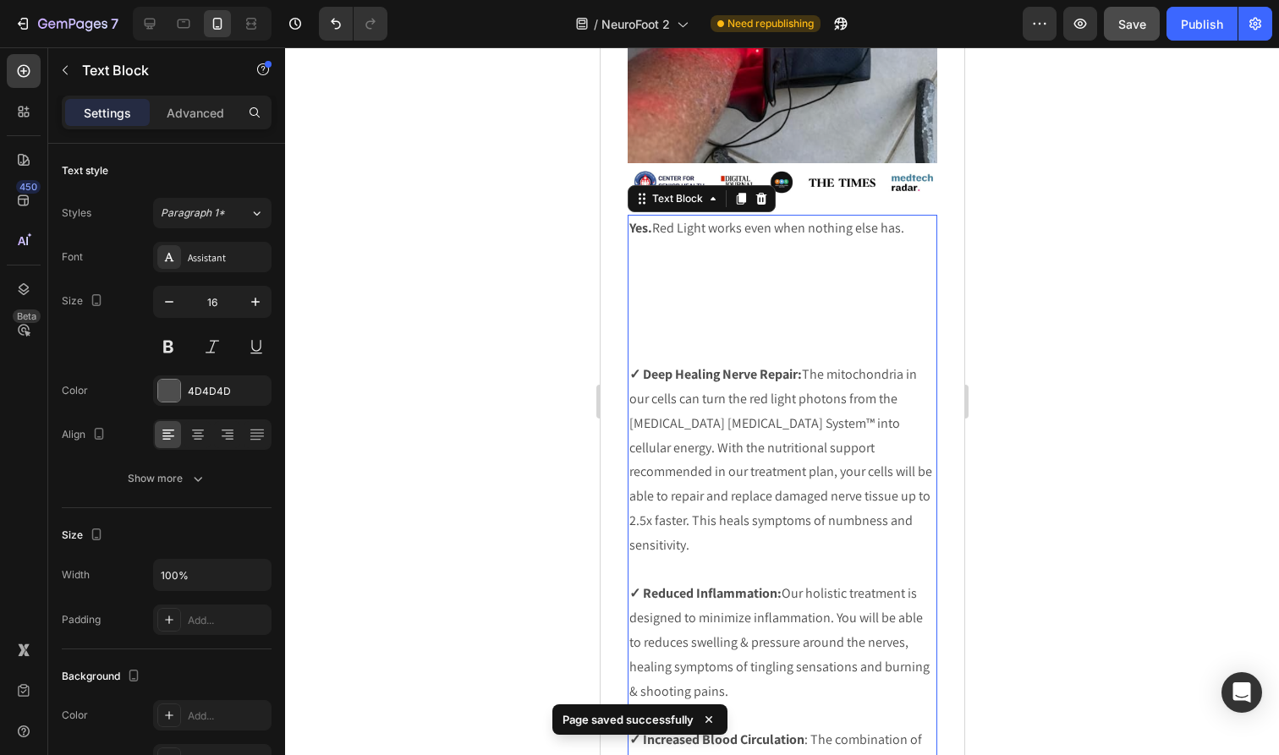
click at [905, 582] on p "✓ Reduced Inflammation: Our holistic treatment is designed to minimize inflamma…" at bounding box center [781, 643] width 306 height 122
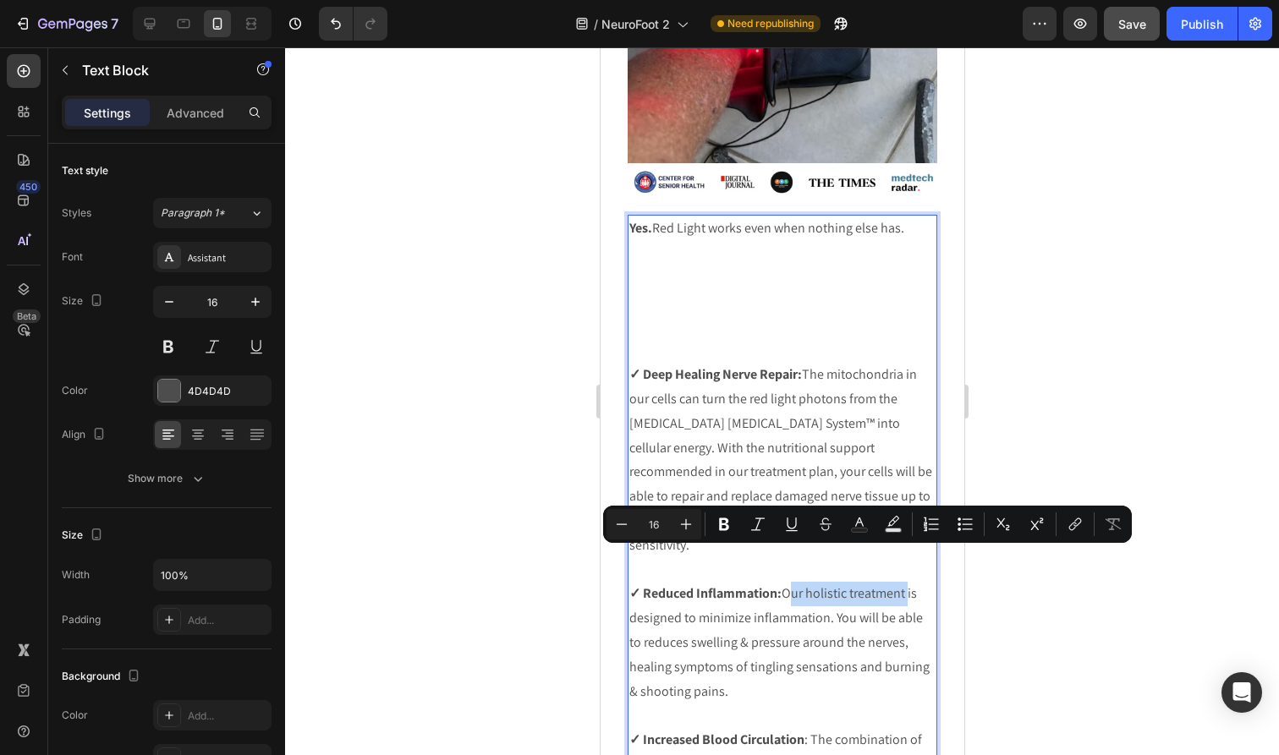
drag, startPoint x: 905, startPoint y: 561, endPoint x: 784, endPoint y: 558, distance: 121.0
click at [784, 582] on p "✓ Reduced Inflammation: Our holistic treatment is designed to minimize inflamma…" at bounding box center [781, 643] width 306 height 122
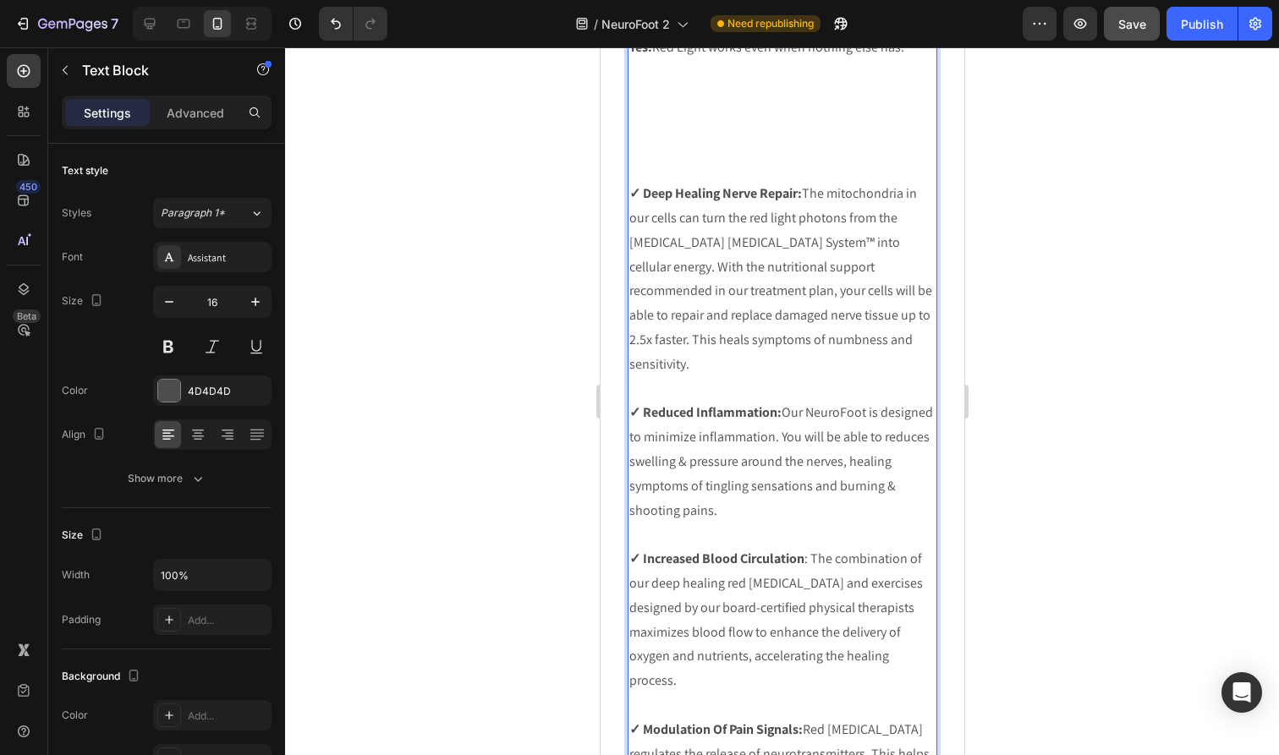
scroll to position [4283, 0]
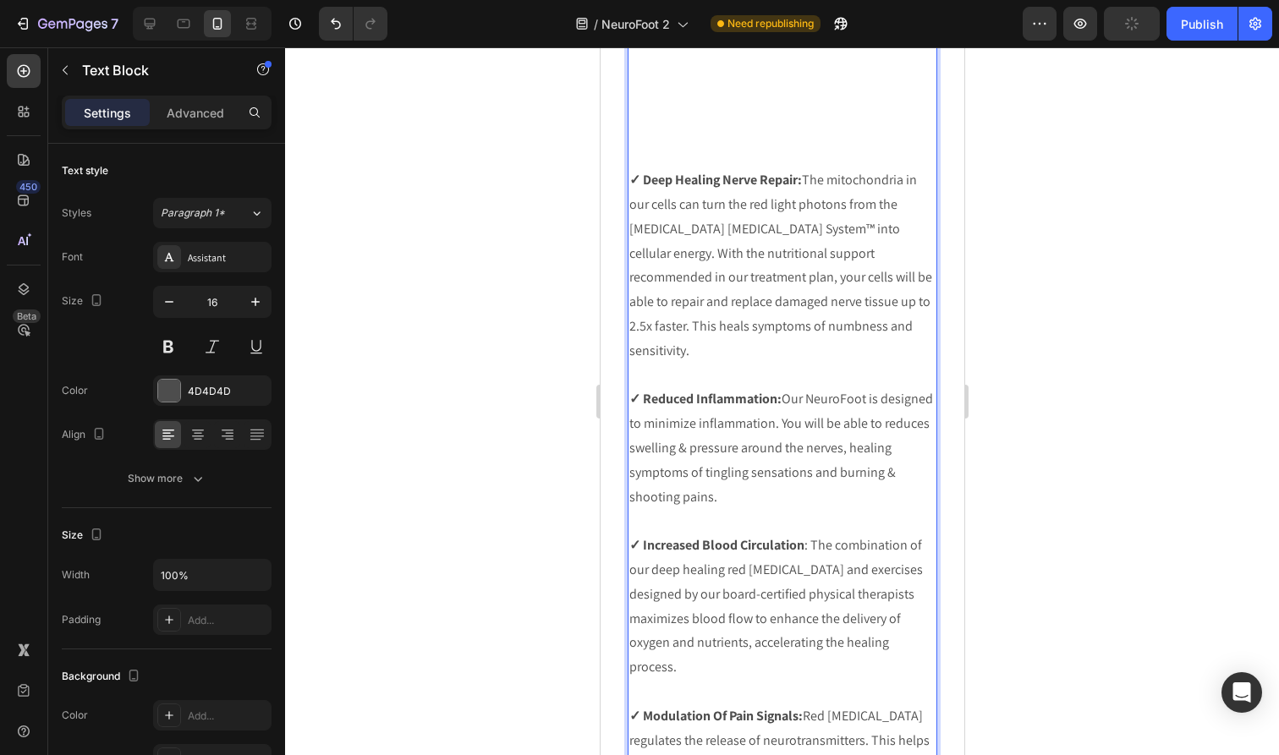
click at [814, 534] on p "✓ Increased Blood Circulation : The combination of our deep healing red [MEDICA…" at bounding box center [781, 607] width 306 height 146
click at [667, 387] on p "✓ Reduced Inflammation: Our NeuroFoot is designed to minimize inflammation. You…" at bounding box center [781, 448] width 306 height 122
click at [682, 390] on p "✓ Reduced Inflammation: Our NeuroFoot is designed to minimize inflammation. You…" at bounding box center [781, 448] width 306 height 122
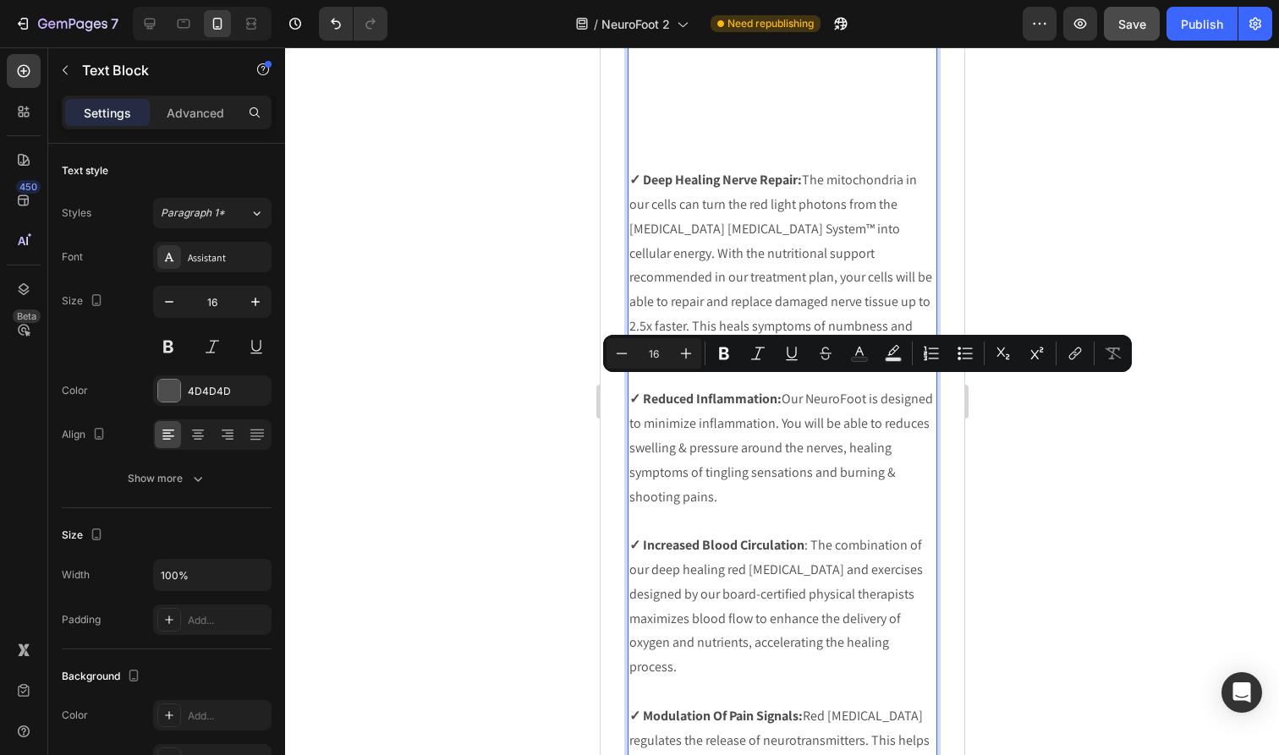
click at [765, 441] on p "✓ Reduced Inflammation: Our NeuroFoot is designed to minimize inflammation. You…" at bounding box center [781, 448] width 306 height 122
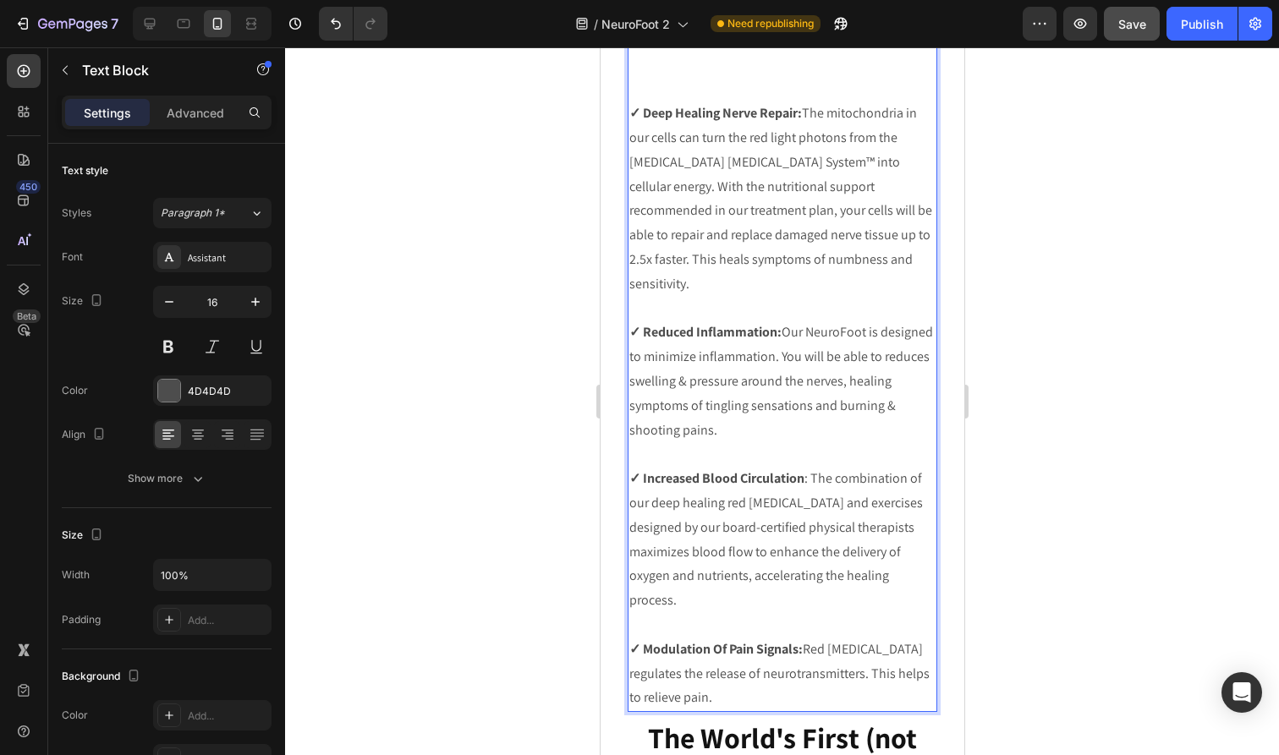
scroll to position [4312, 0]
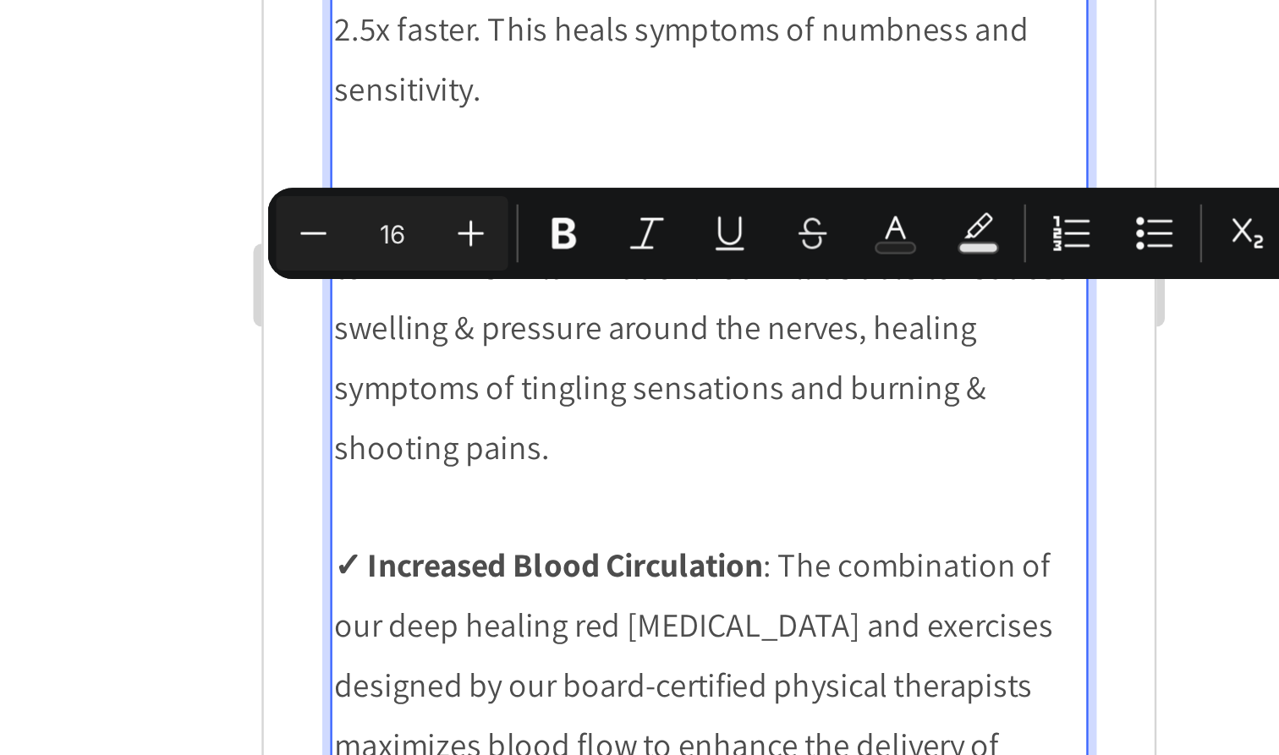
drag, startPoint x: 474, startPoint y: -213, endPoint x: 299, endPoint y: -184, distance: 177.4
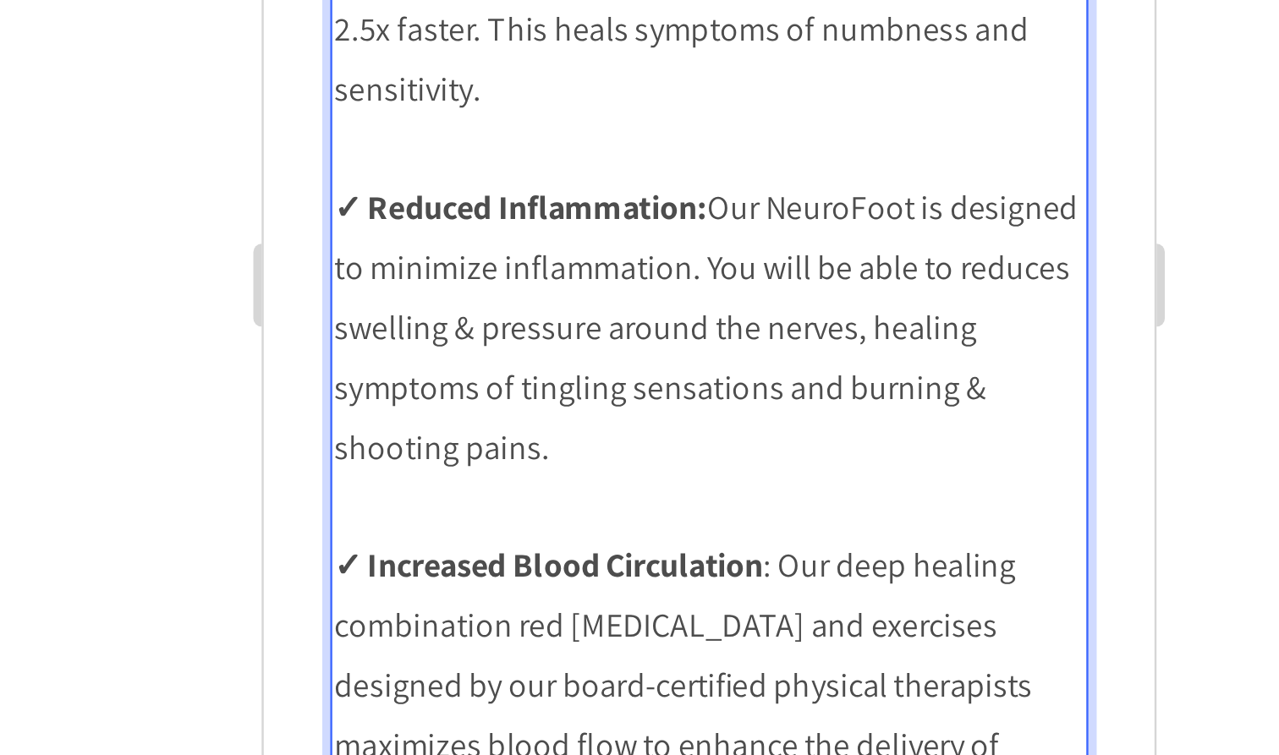
scroll to position [4374, 0]
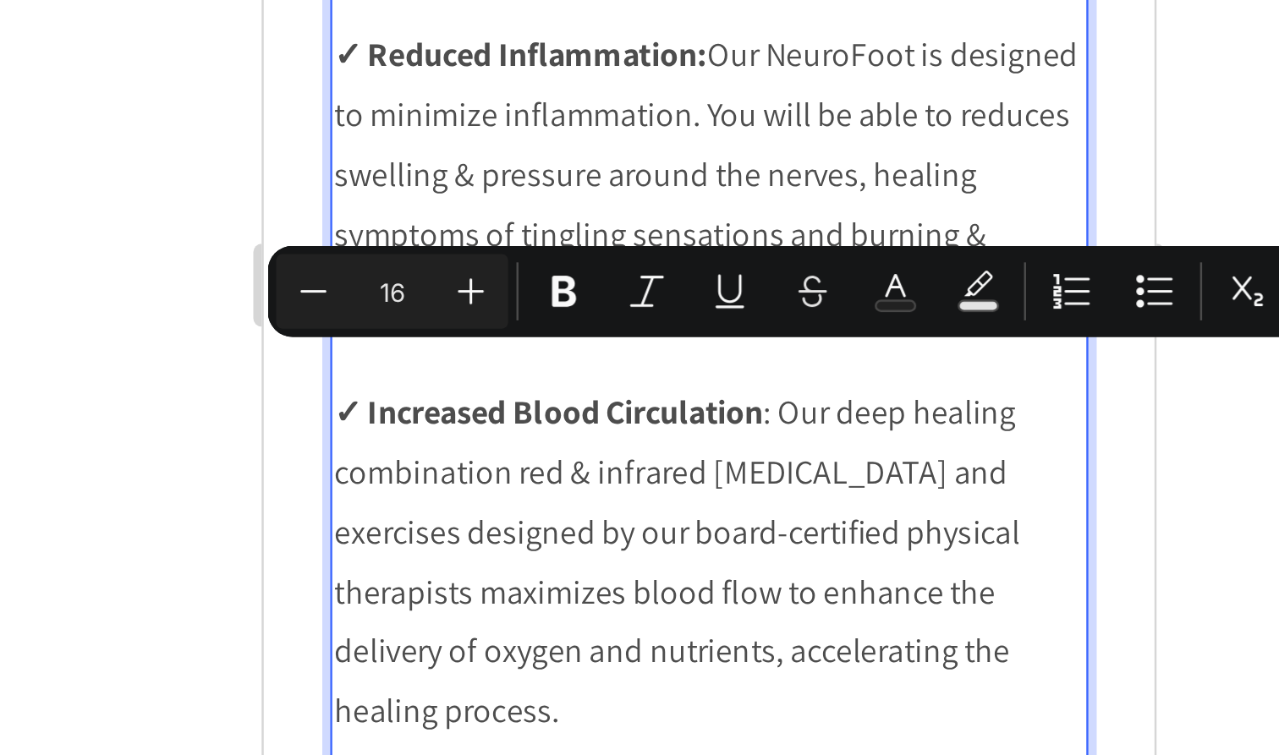
drag, startPoint x: 522, startPoint y: -187, endPoint x: 597, endPoint y: -187, distance: 75.3
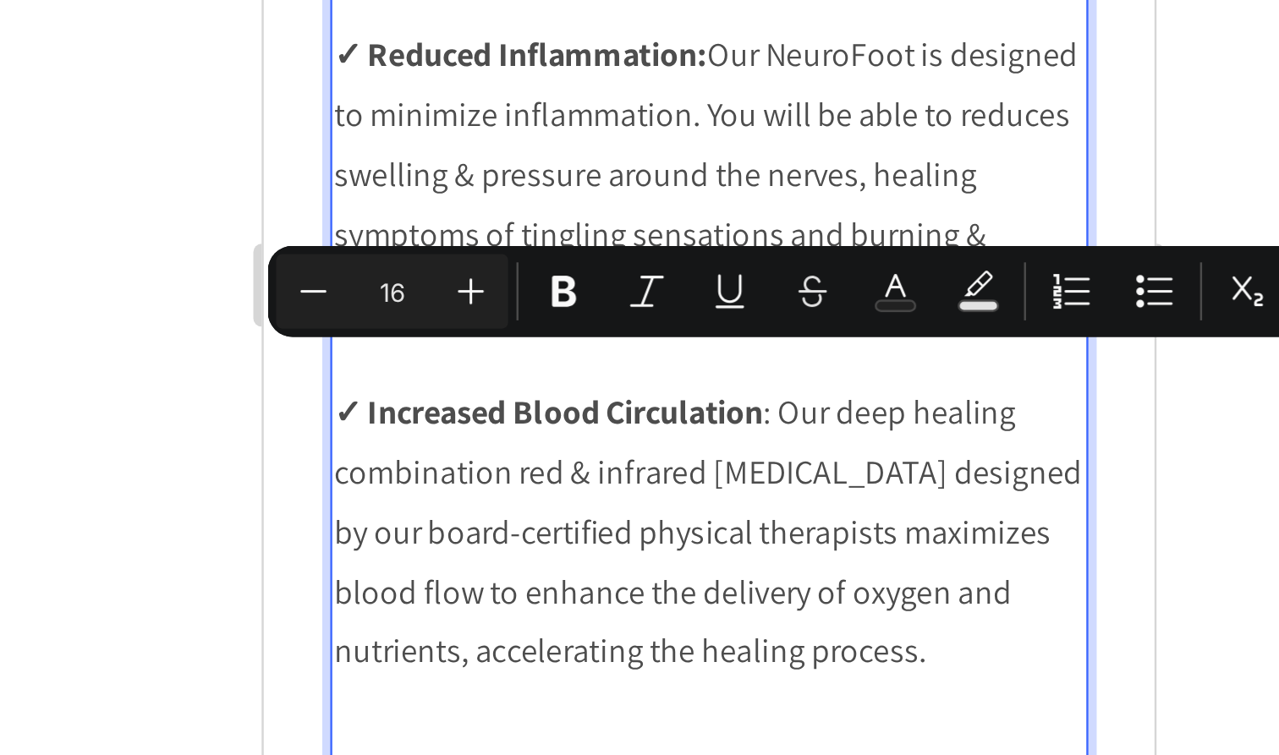
drag, startPoint x: 519, startPoint y: -189, endPoint x: 503, endPoint y: -167, distance: 27.2
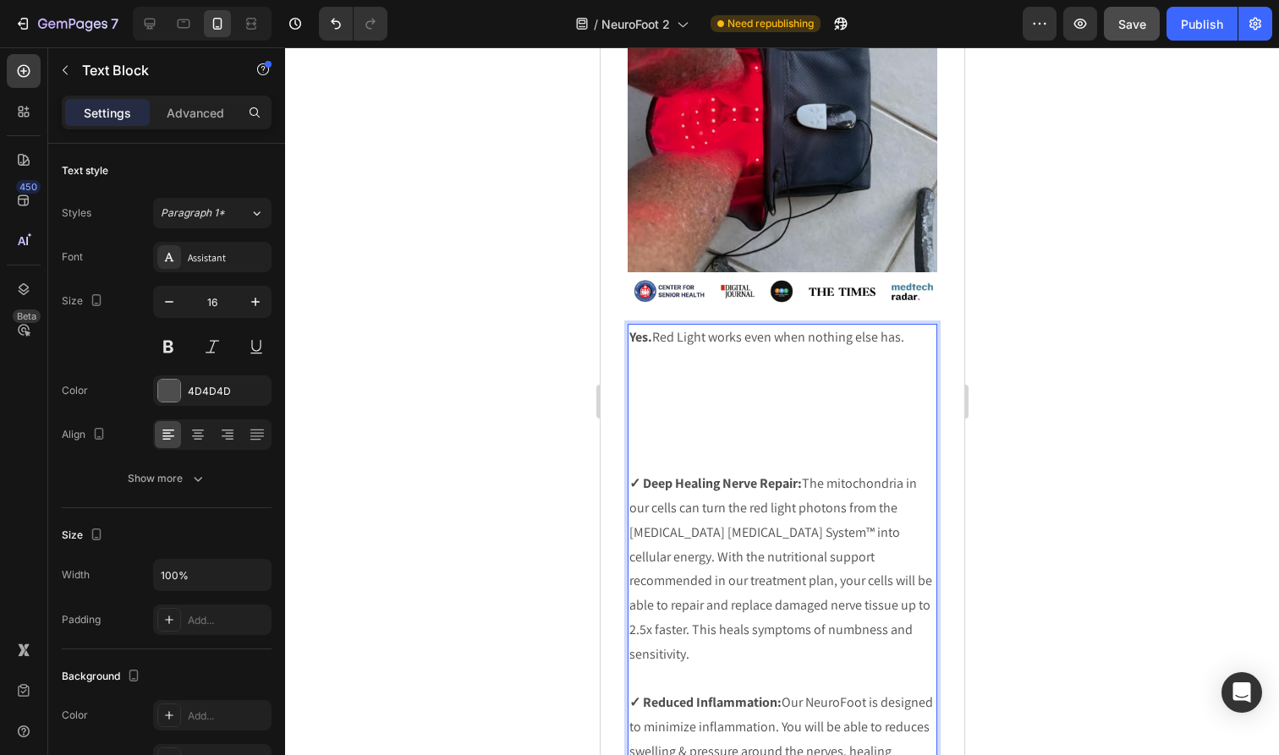
scroll to position [3838, 0]
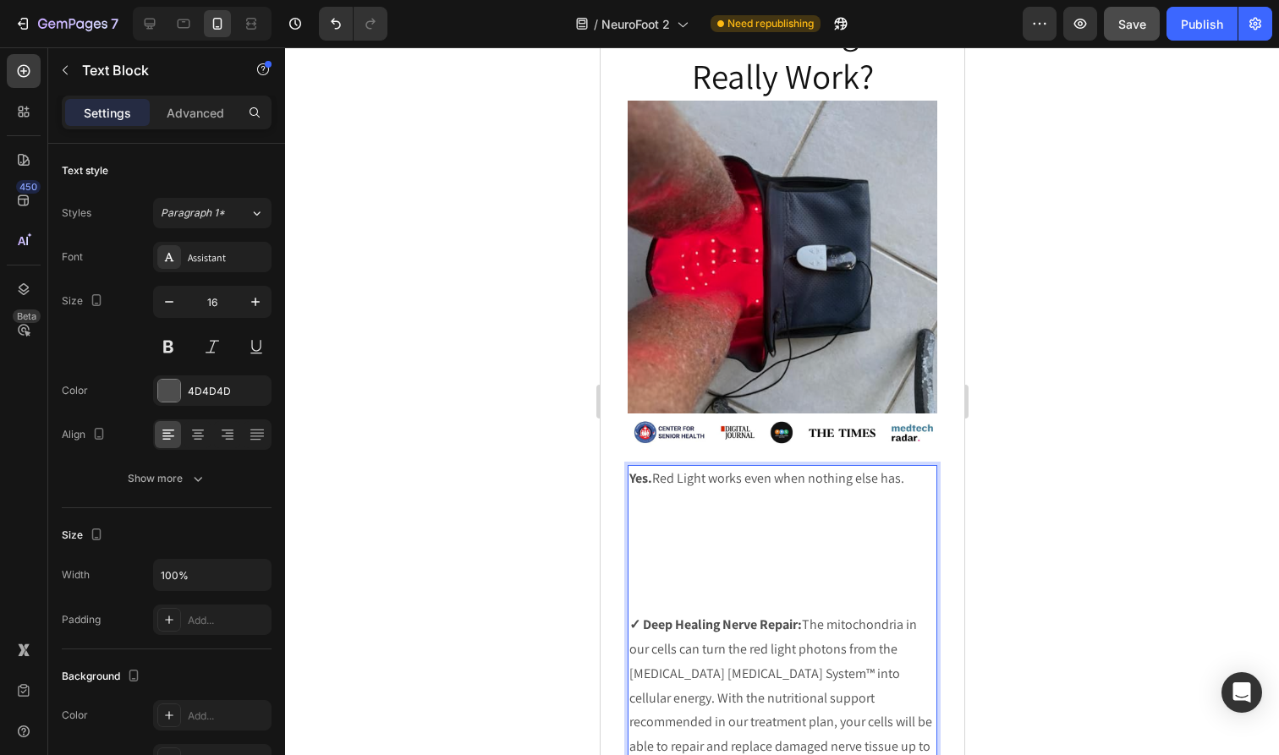
click at [817, 593] on p "Rich Text Editor. Editing area: main" at bounding box center [781, 601] width 306 height 25
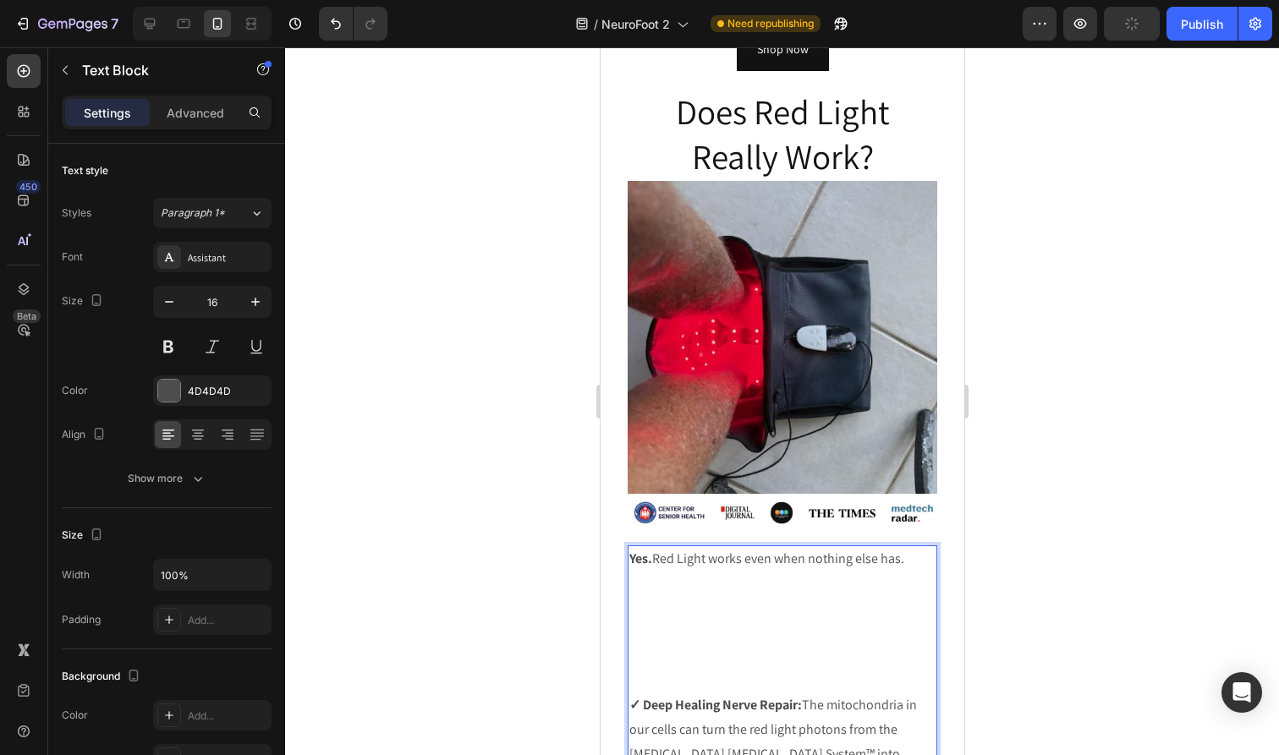
scroll to position [3796, 0]
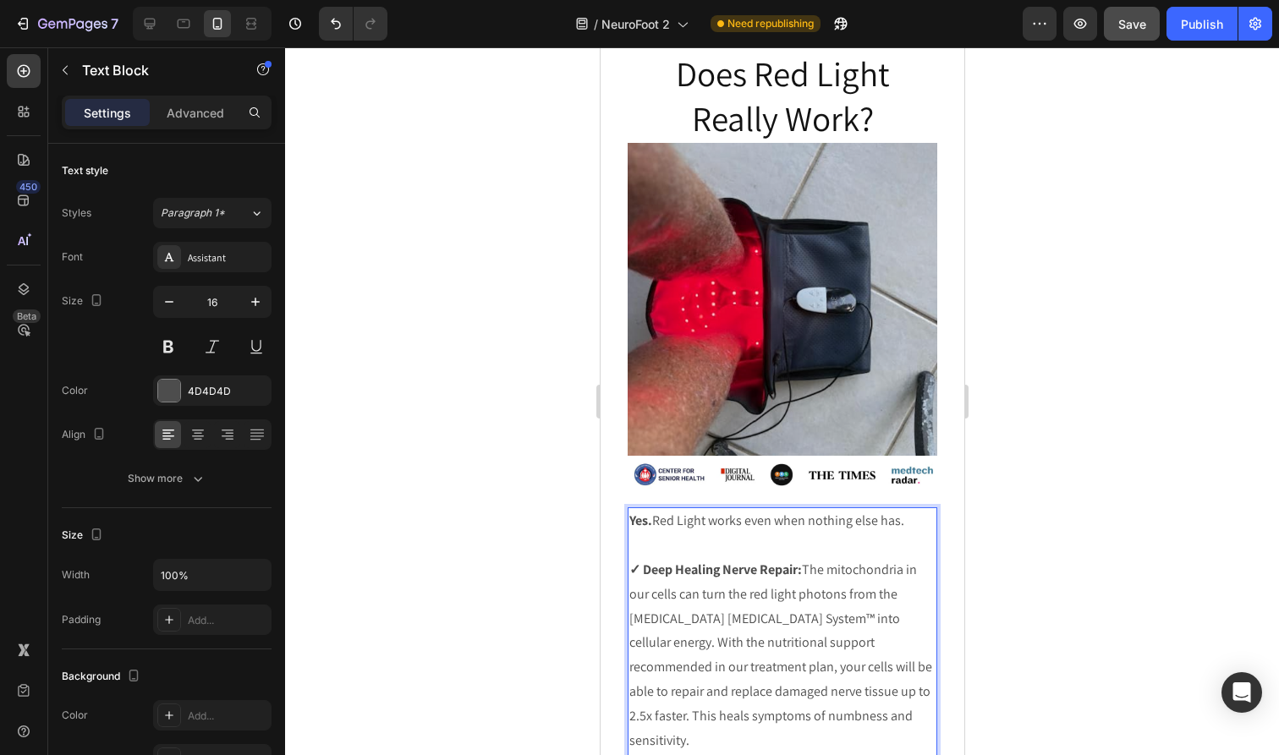
click at [916, 518] on p "Yes. Red Light works even when nothing else has." at bounding box center [781, 521] width 306 height 25
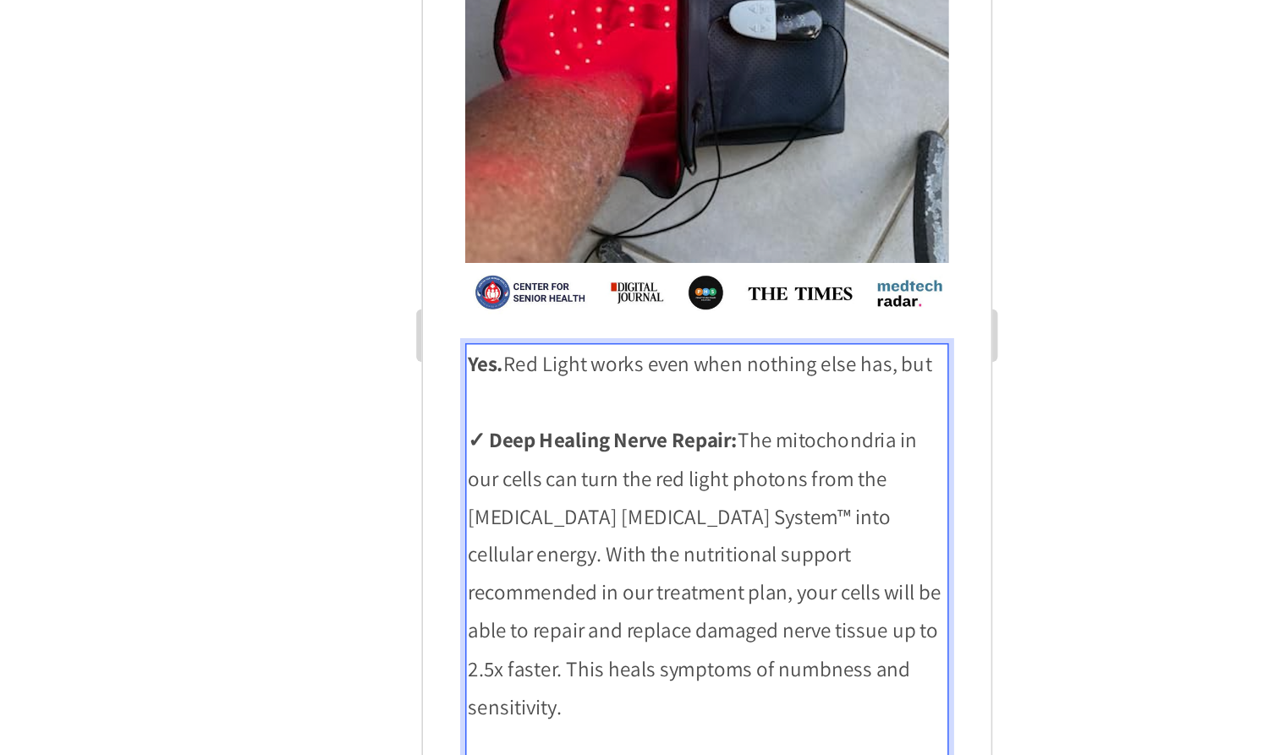
scroll to position [3902, 0]
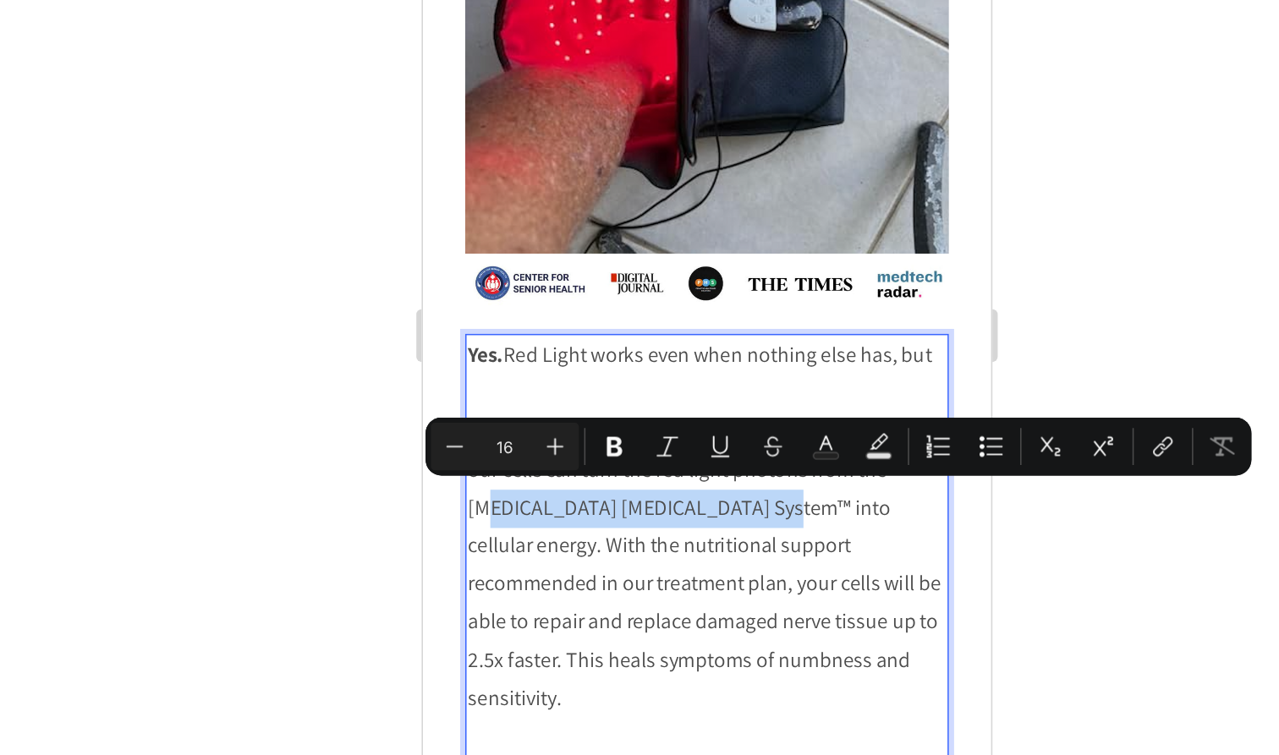
drag, startPoint x: 647, startPoint y: 244, endPoint x: 462, endPoint y: 244, distance: 185.2
click at [462, 244] on p "✓ Deep Healing Nerve Repair: The mitochondria in our cells can turn the red lig…" at bounding box center [604, 284] width 306 height 195
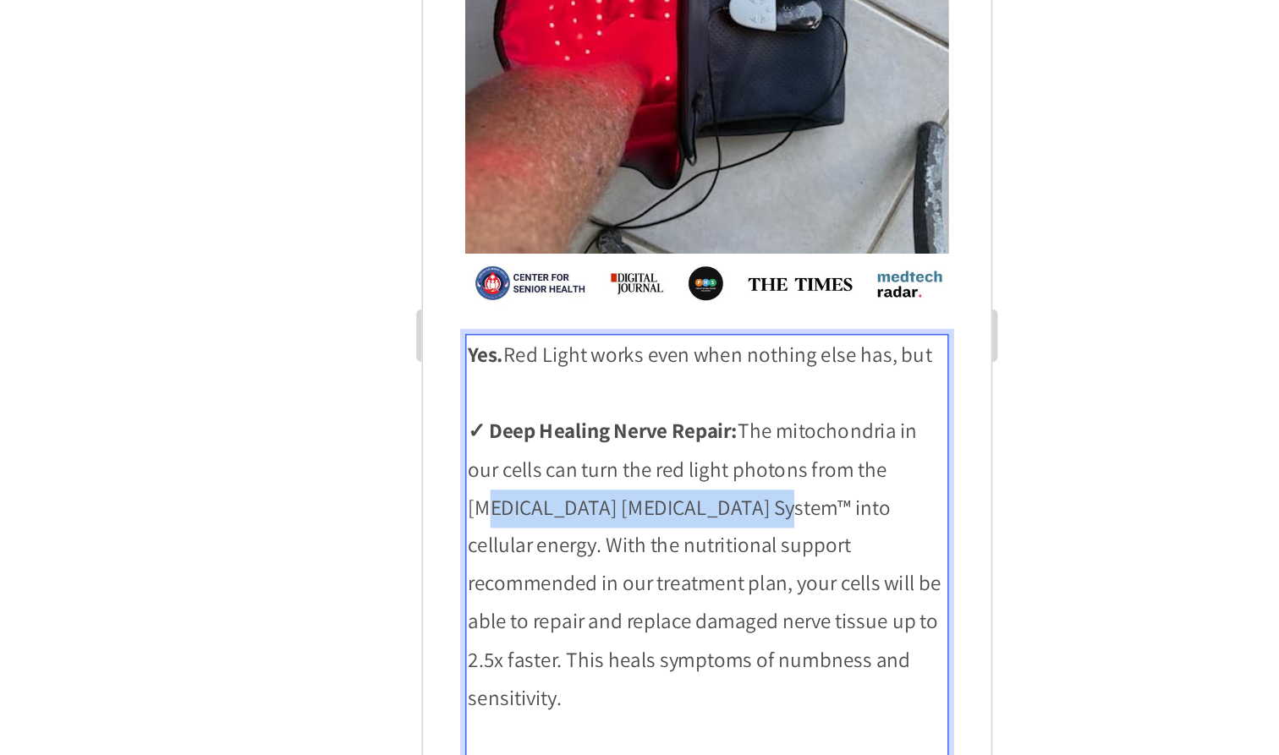
drag, startPoint x: 633, startPoint y: 244, endPoint x: 462, endPoint y: 242, distance: 171.7
click at [462, 242] on p "✓ Deep Healing Nerve Repair: The mitochondria in our cells can turn the red lig…" at bounding box center [604, 284] width 306 height 195
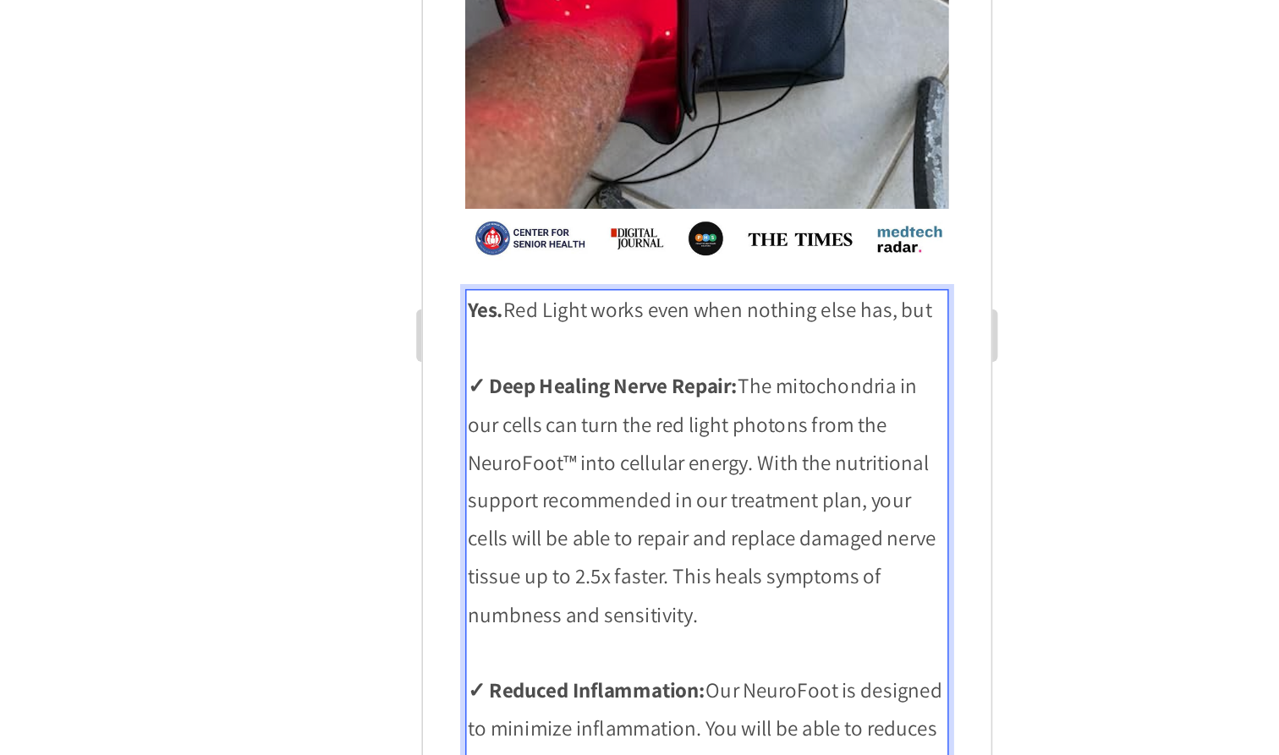
scroll to position [3929, 0]
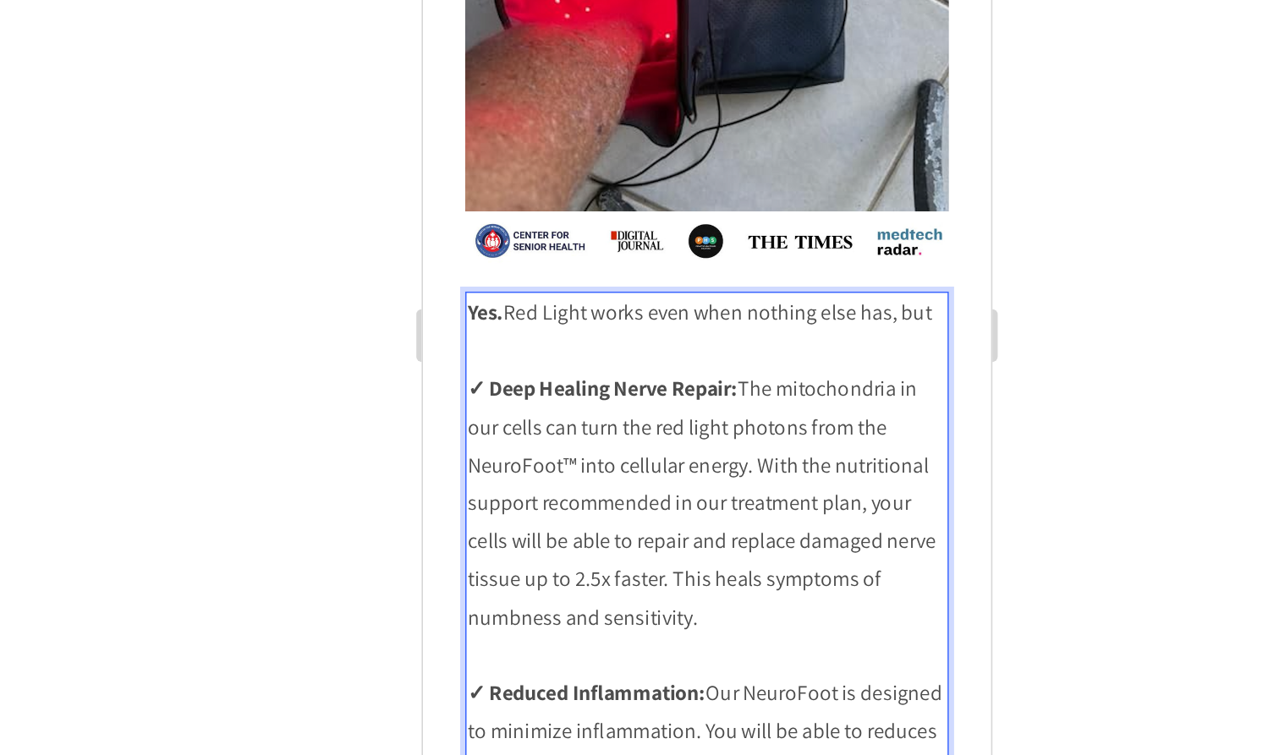
click at [686, 311] on p "✓ Deep Healing Nerve Repair: The mitochondria in our cells can turn the red lig…" at bounding box center [604, 245] width 306 height 171
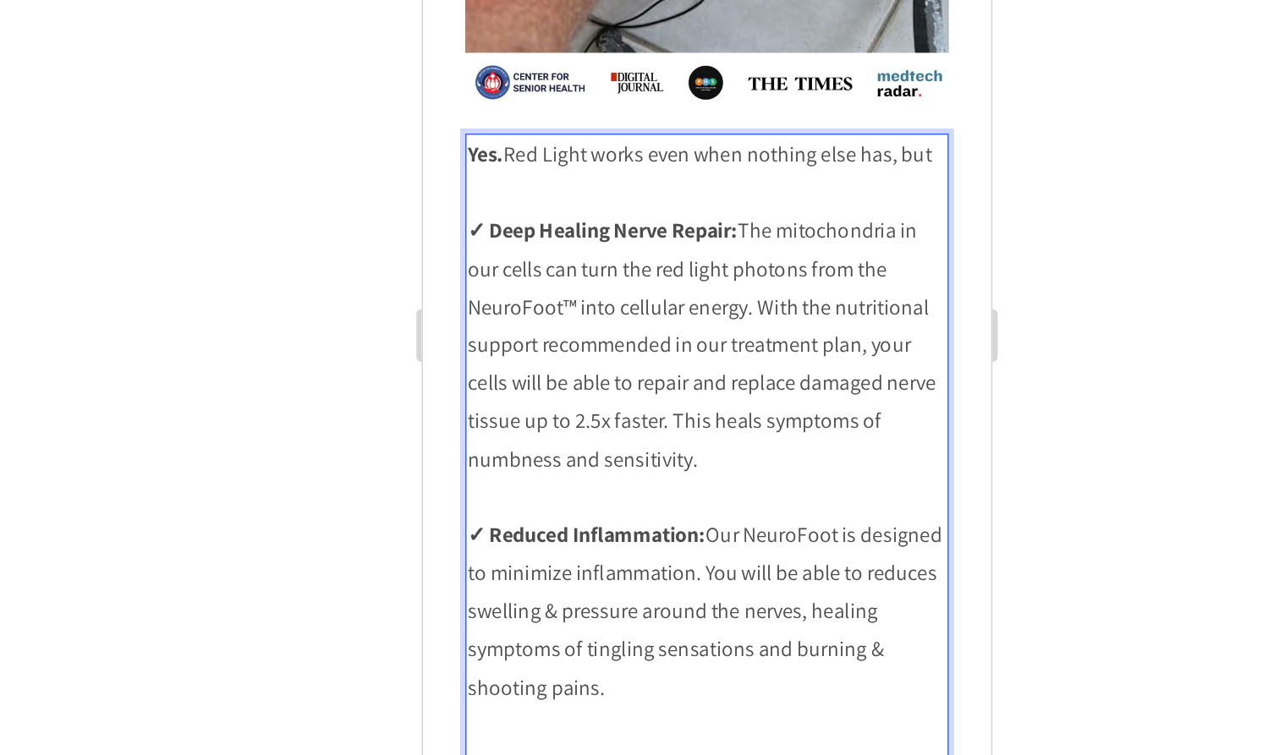
scroll to position [4024, 0]
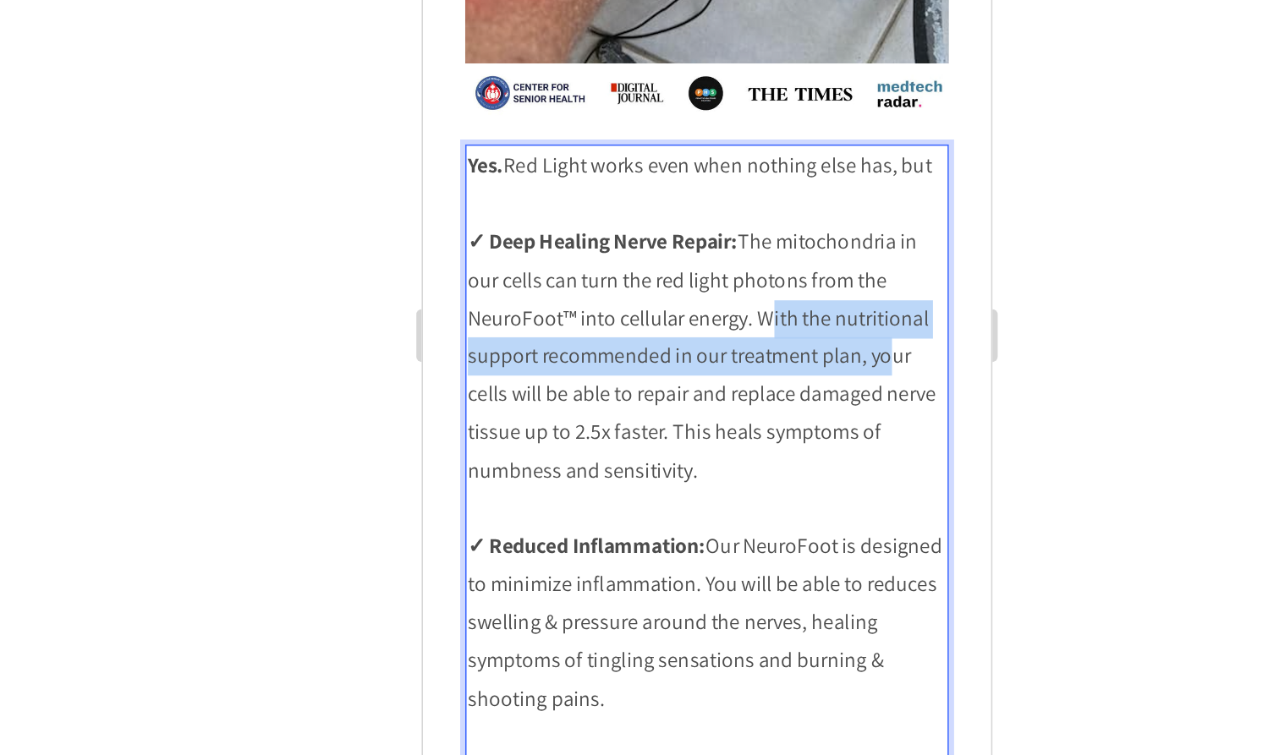
drag, startPoint x: 634, startPoint y: 123, endPoint x: 713, endPoint y: 151, distance: 83.5
click at [713, 151] on p "✓ Deep Healing Nerve Repair: The mitochondria in our cells can turn the red lig…" at bounding box center [604, 150] width 306 height 171
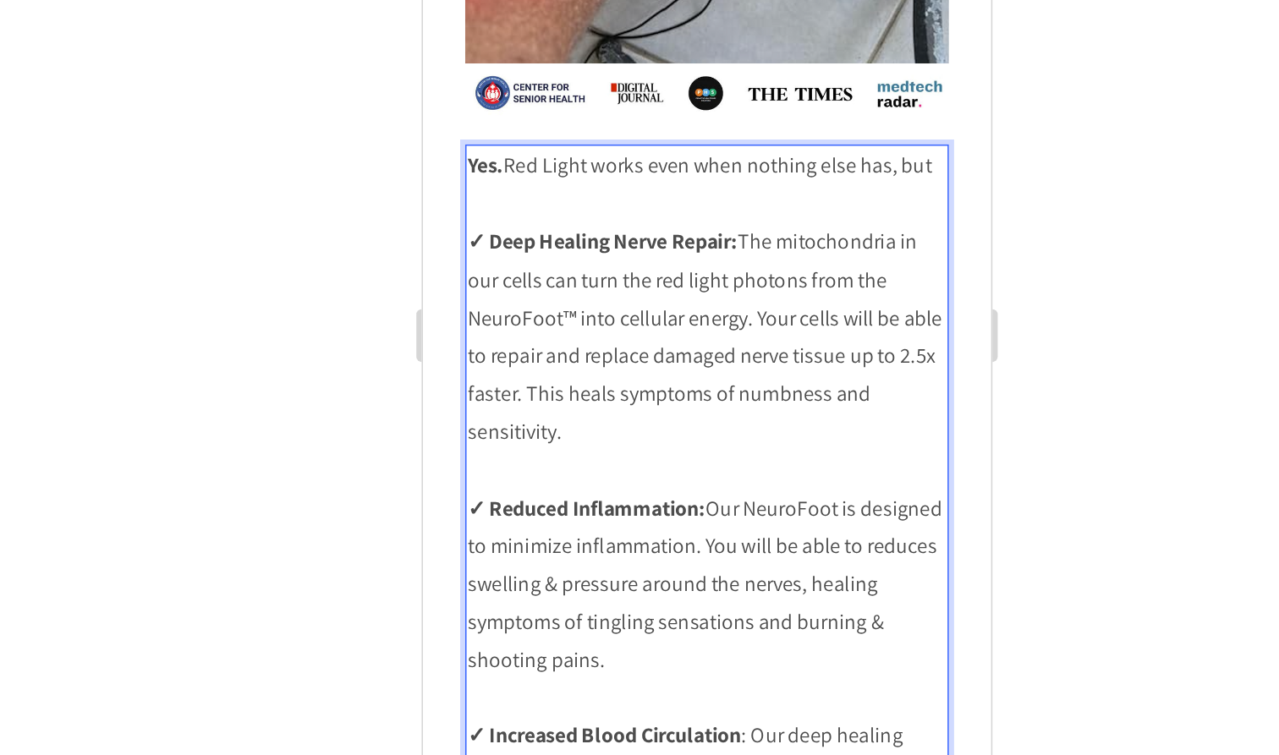
click at [699, 196] on p "✓ Deep Healing Nerve Repair: The mitochondria in our cells can turn the red lig…" at bounding box center [604, 138] width 306 height 146
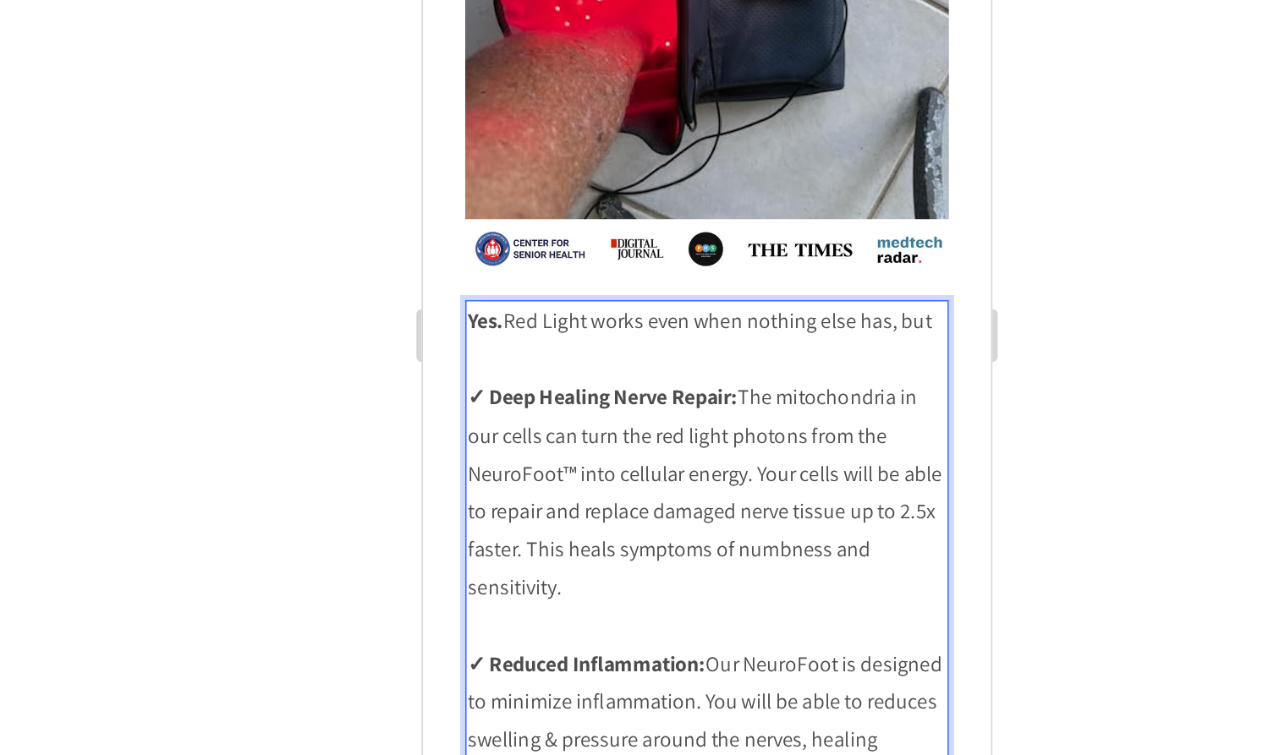
scroll to position [3918, 0]
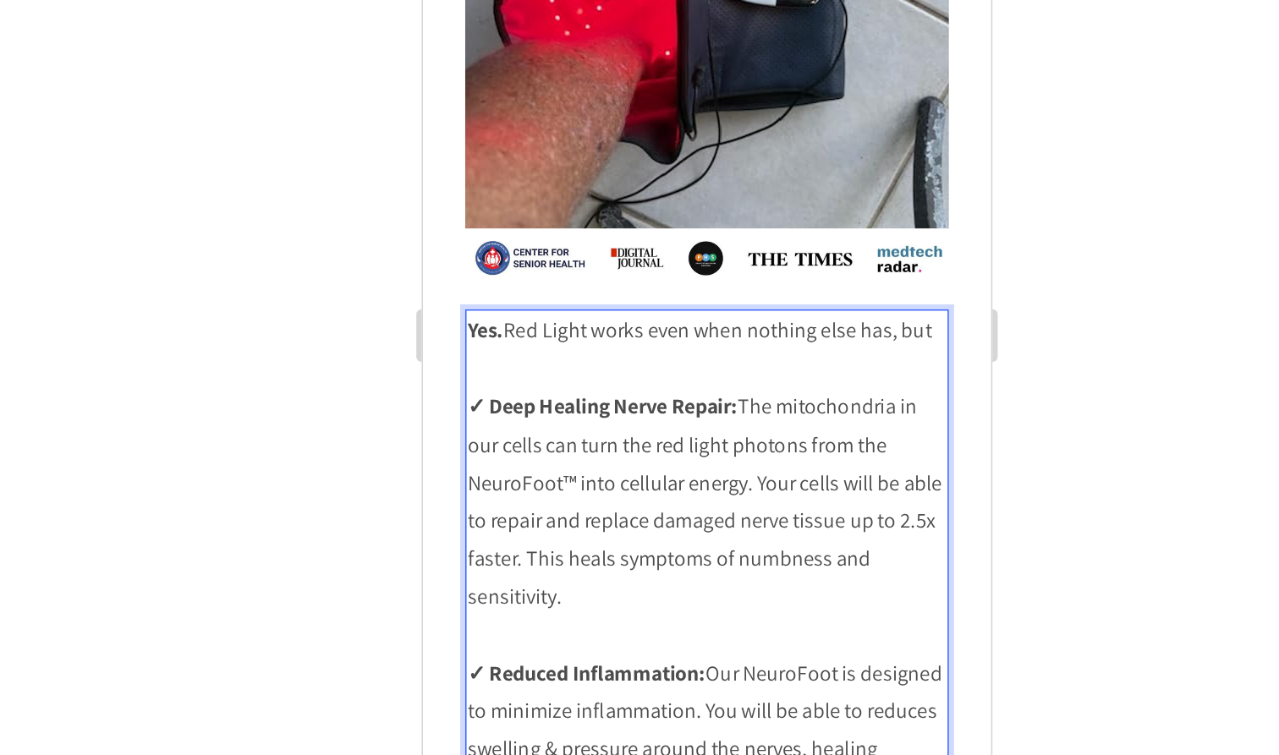
click at [751, 135] on p "Yes. Red Light works even when nothing else has, but" at bounding box center [604, 134] width 306 height 25
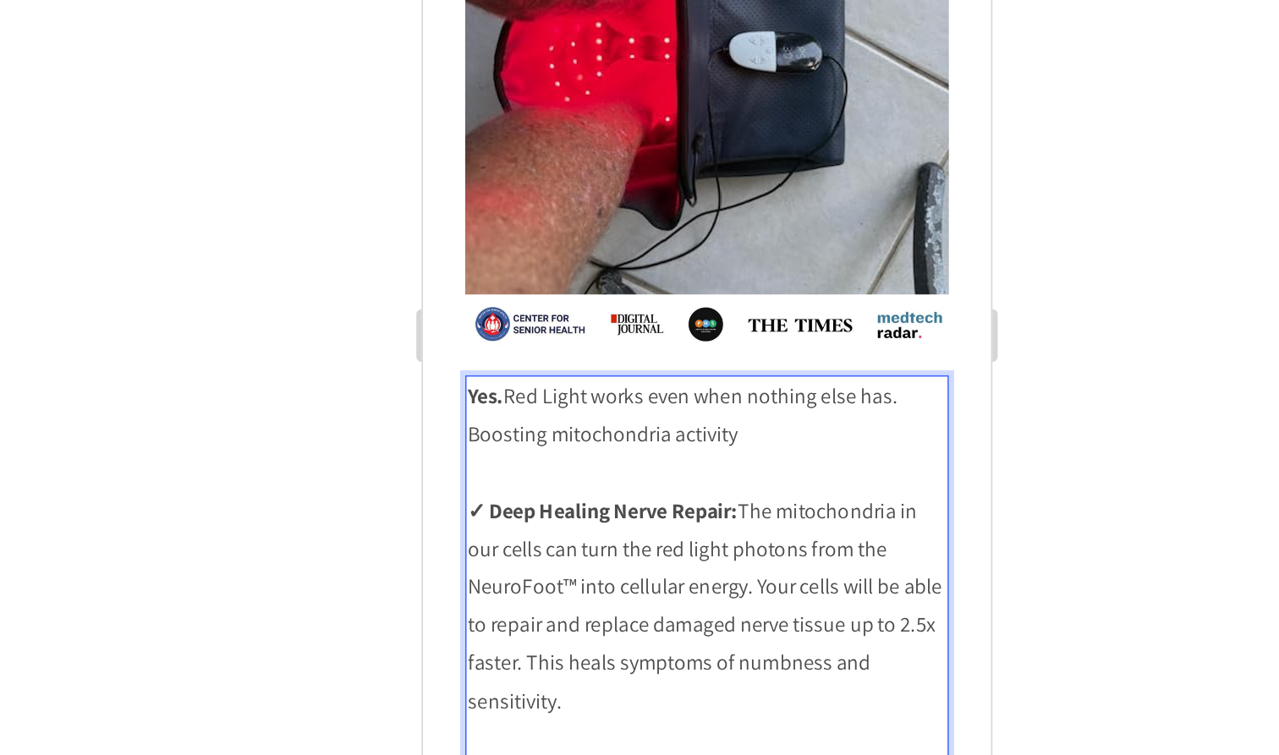
scroll to position [3864, 0]
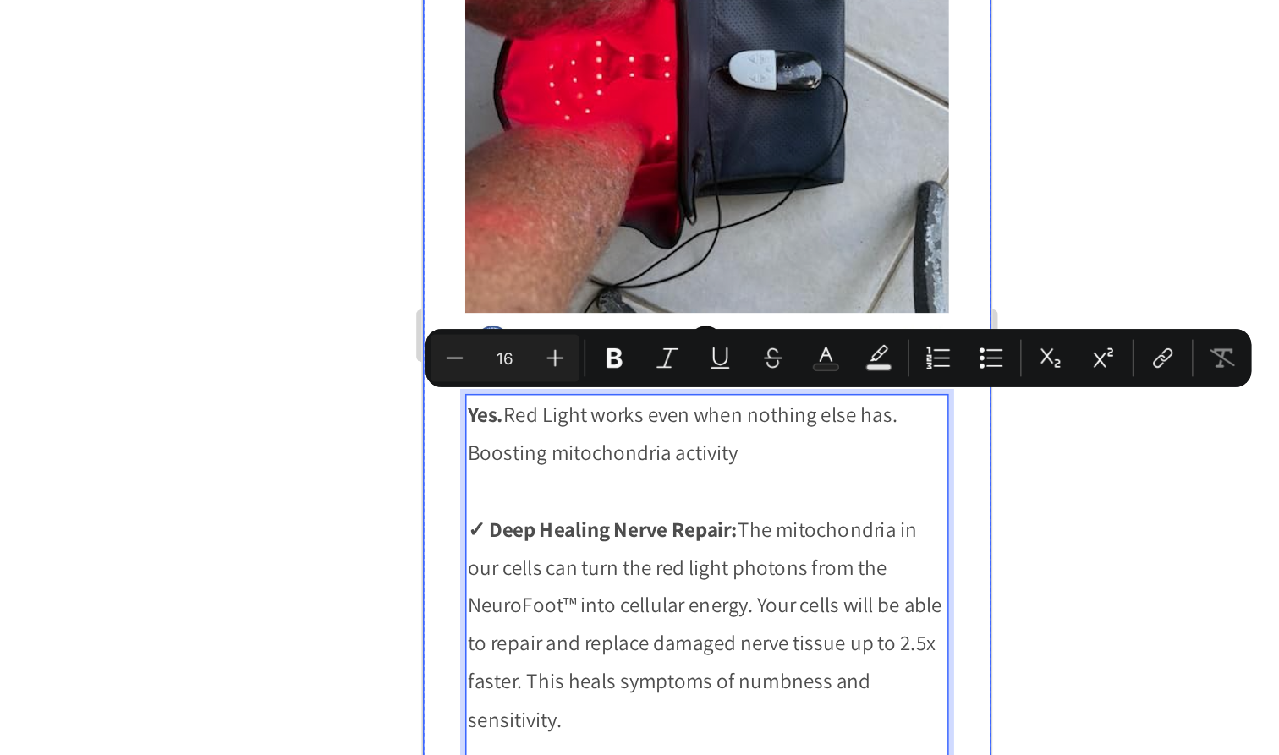
drag, startPoint x: 645, startPoint y: 219, endPoint x: 430, endPoint y: 209, distance: 215.9
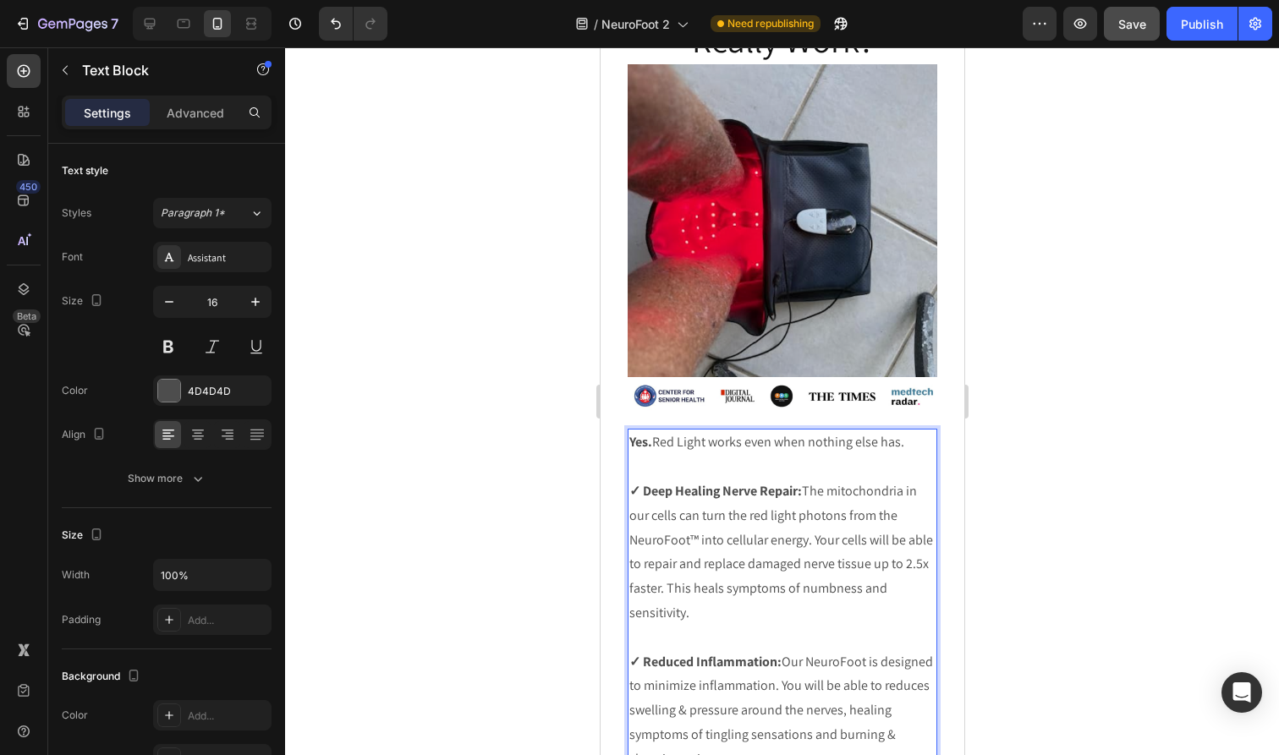
scroll to position [3889, 0]
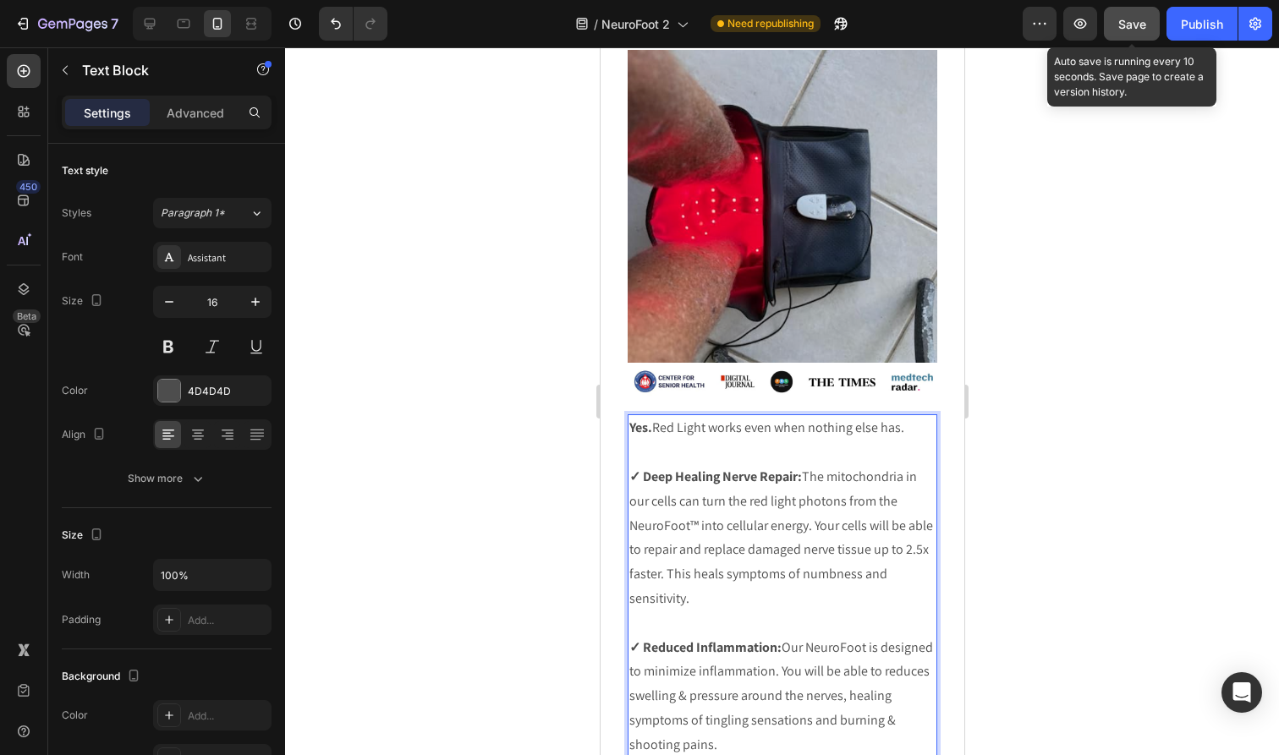
click at [1135, 30] on span "Save" at bounding box center [1132, 24] width 28 height 14
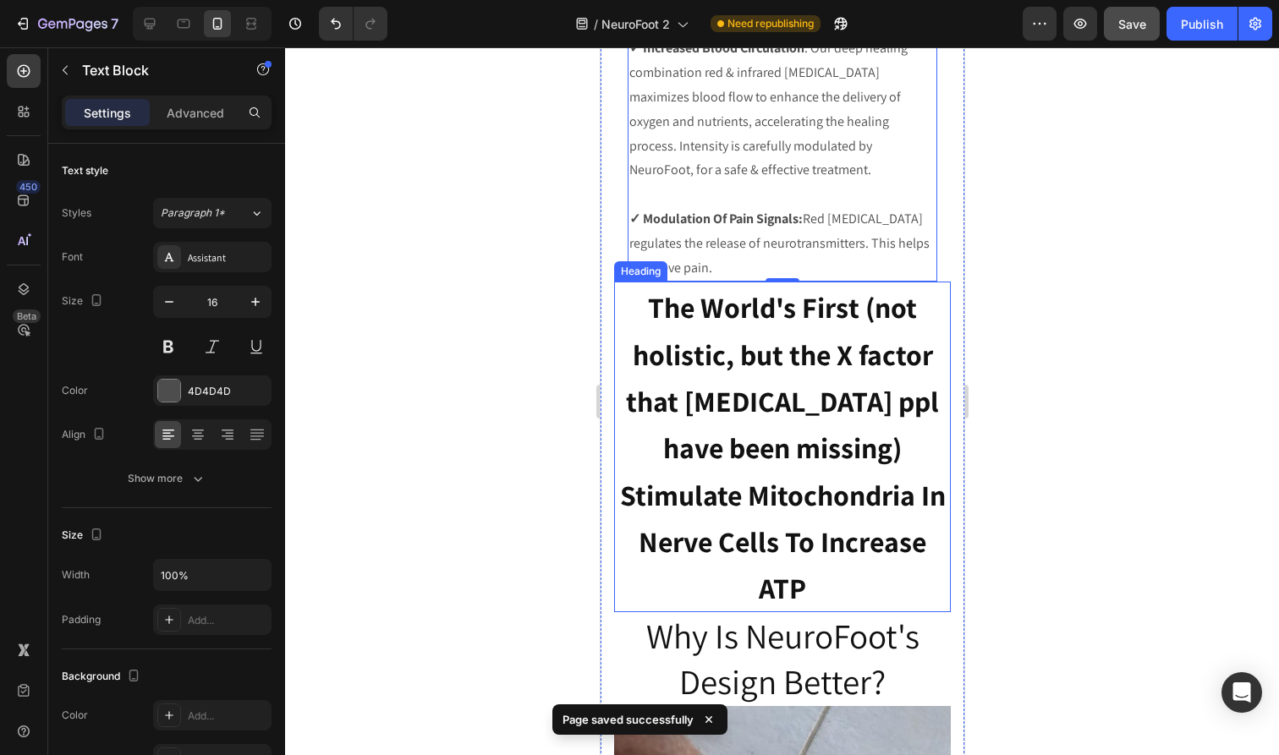
scroll to position [4653, 0]
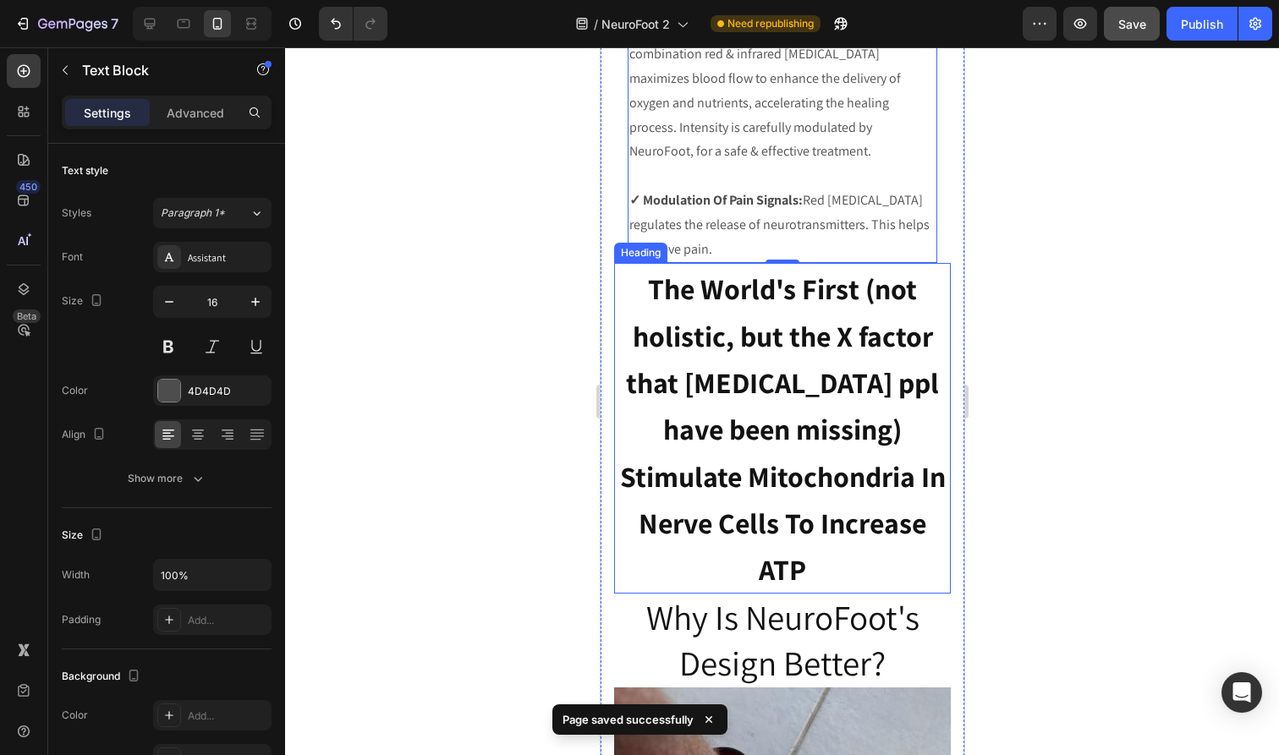
click at [860, 524] on h2 "The World's First (not holistic, but the X factor that [MEDICAL_DATA] ppl have …" at bounding box center [781, 428] width 337 height 331
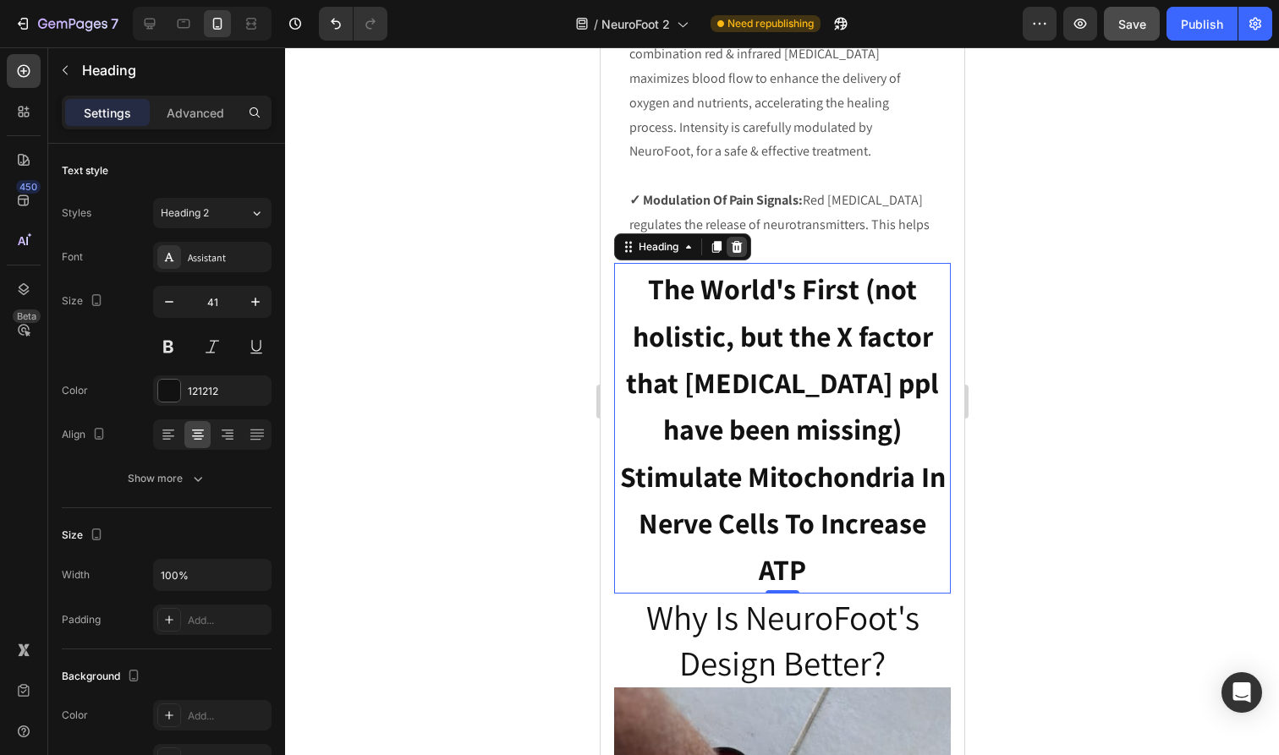
click at [736, 241] on icon at bounding box center [736, 247] width 11 height 12
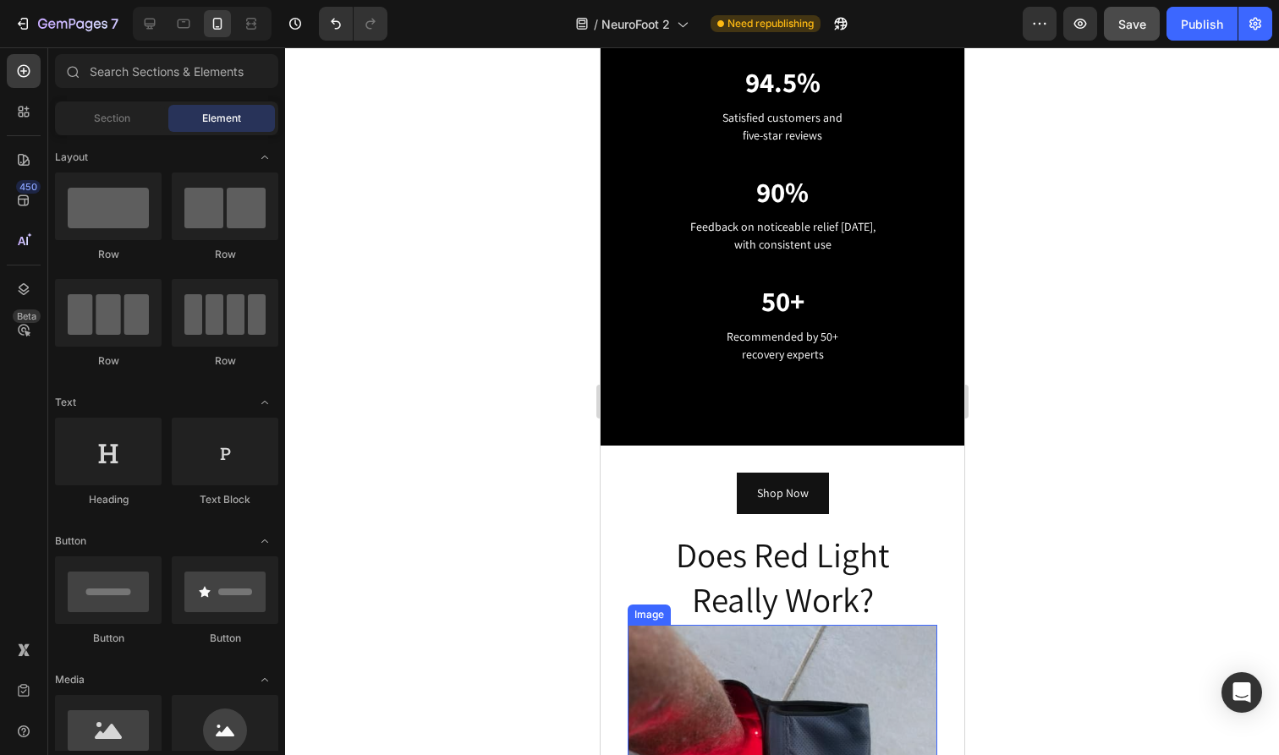
scroll to position [3298, 0]
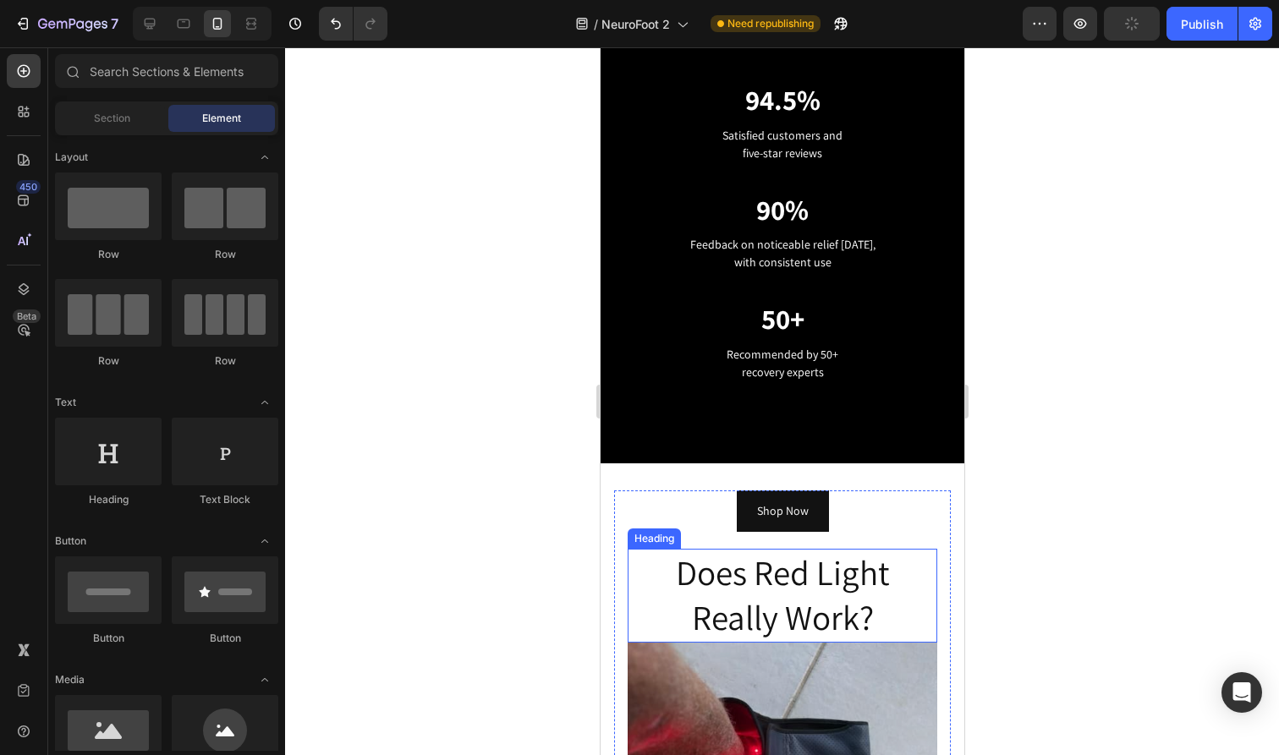
click at [814, 608] on h2 "Does Red Light Really Work?" at bounding box center [782, 596] width 310 height 94
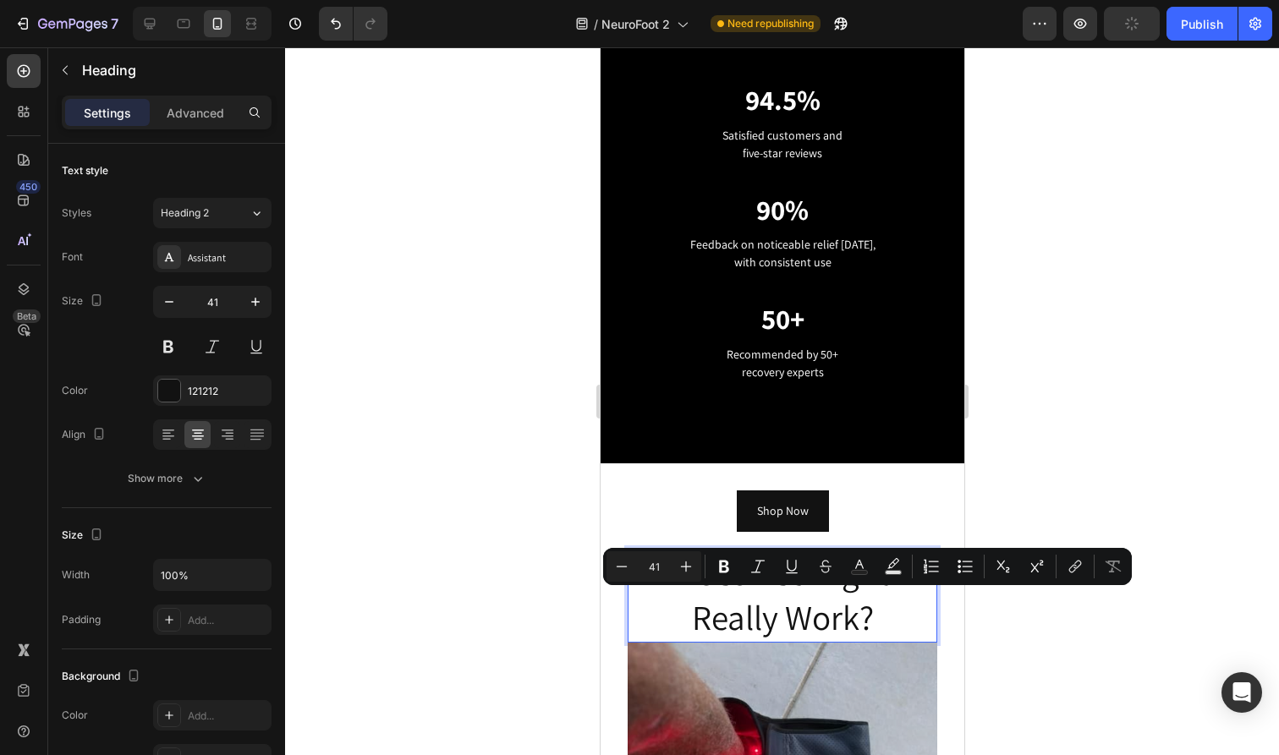
click at [876, 614] on p "Does Red Light Really Work?" at bounding box center [781, 596] width 306 height 90
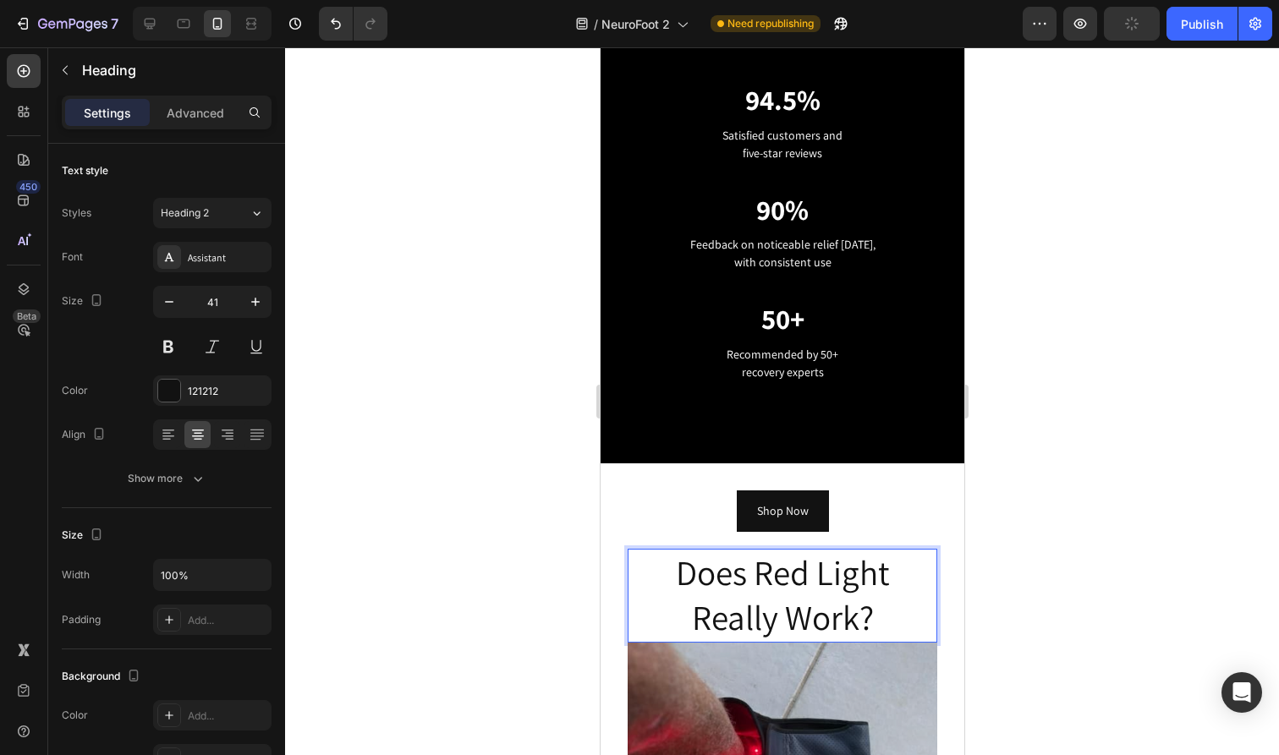
click at [811, 569] on p "Does Red Light Really Work?" at bounding box center [781, 596] width 306 height 90
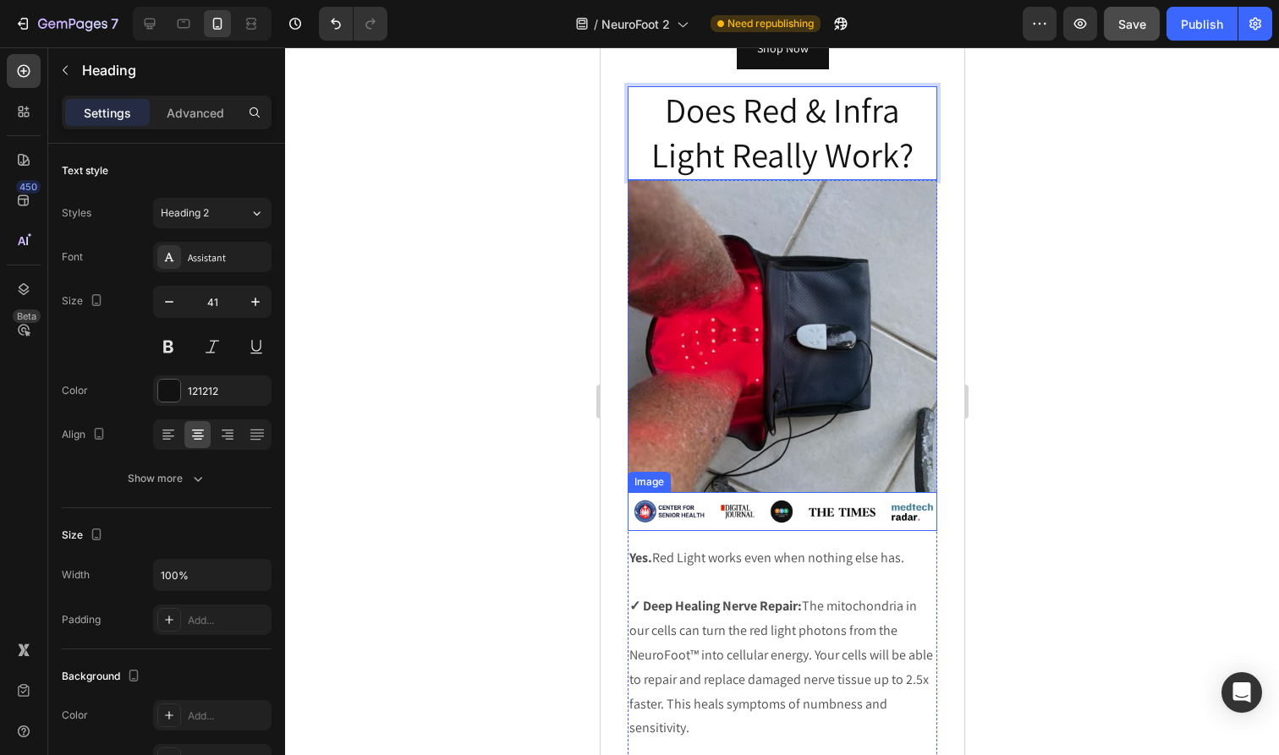
scroll to position [3810, 0]
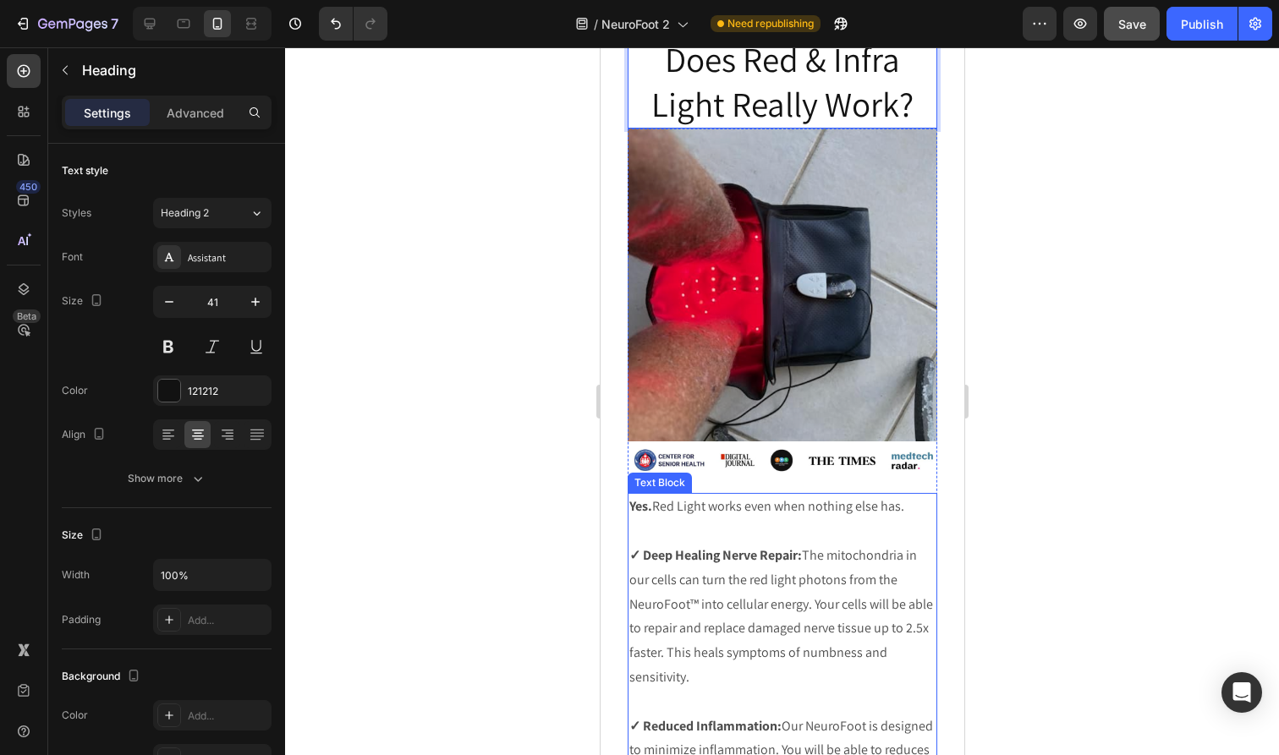
click at [911, 512] on p "Yes. Red Light works even when nothing else has." at bounding box center [781, 507] width 306 height 25
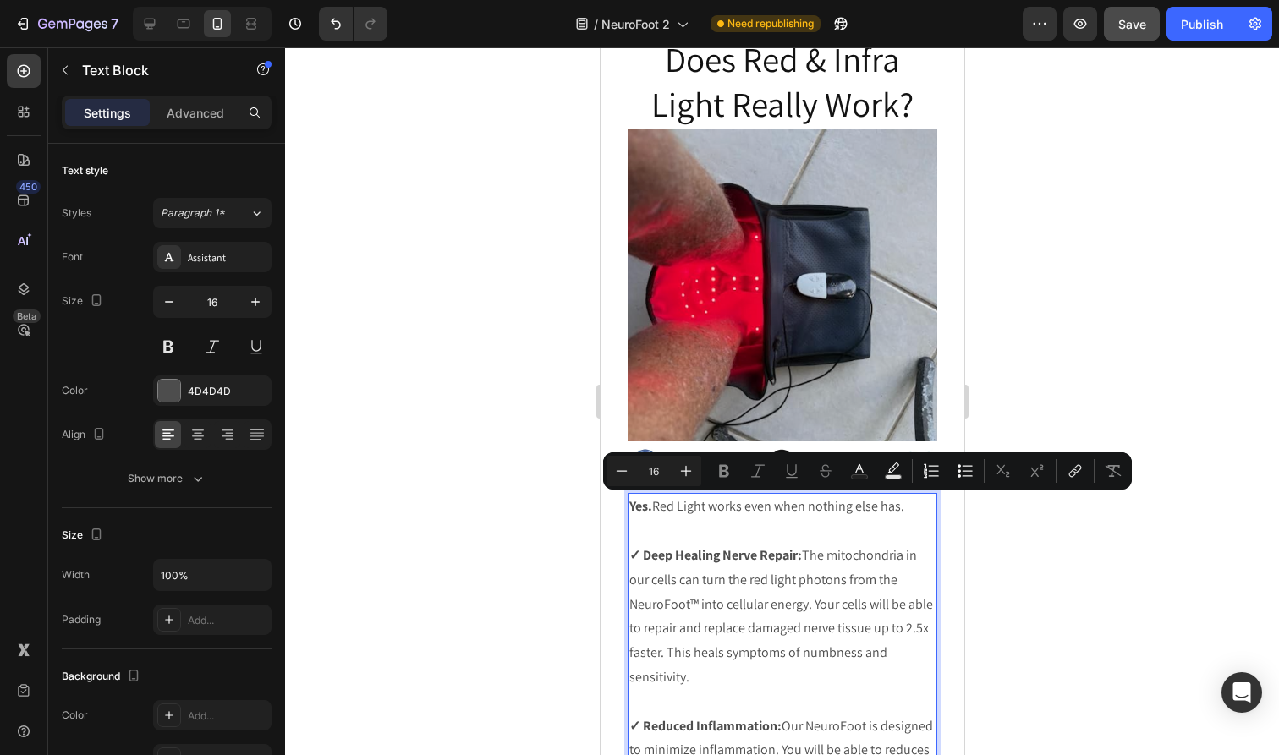
click at [677, 509] on p "Yes. Red Light works even when nothing else has." at bounding box center [781, 507] width 306 height 25
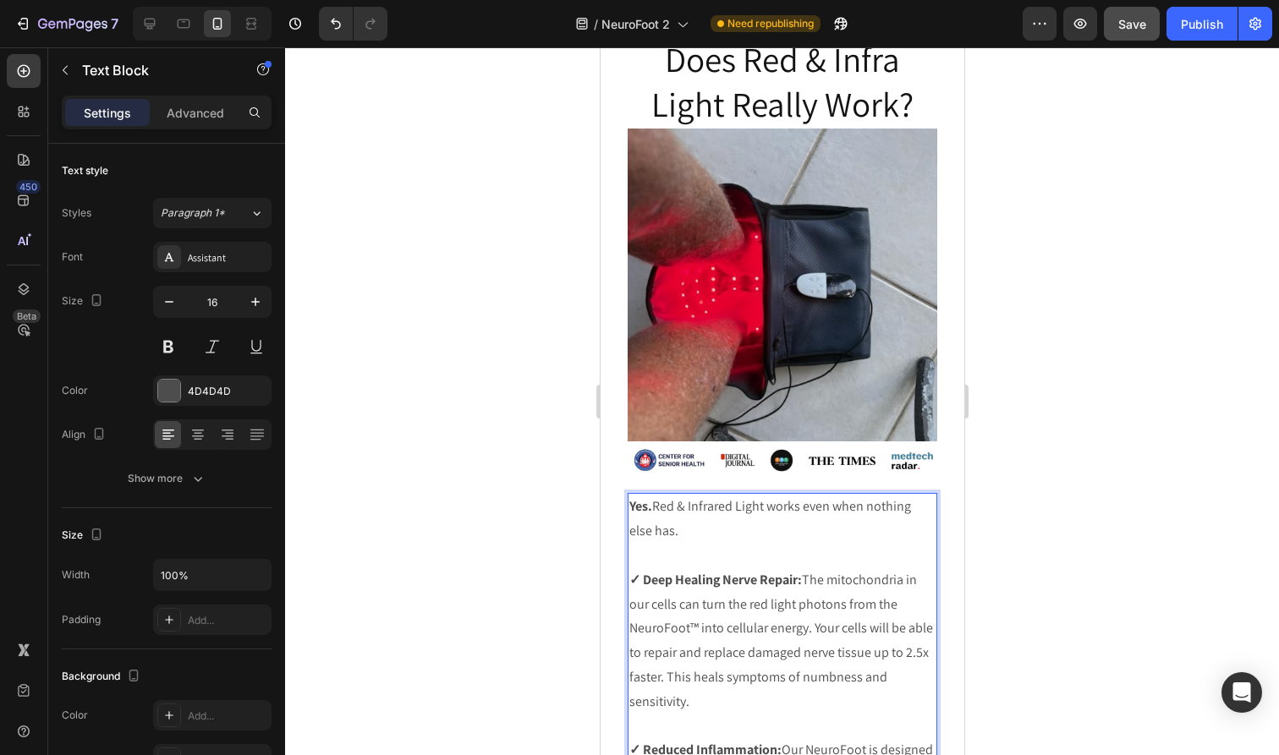
click at [735, 524] on p "Yes. Red & Infrared Light works even when nothing else has." at bounding box center [781, 519] width 306 height 49
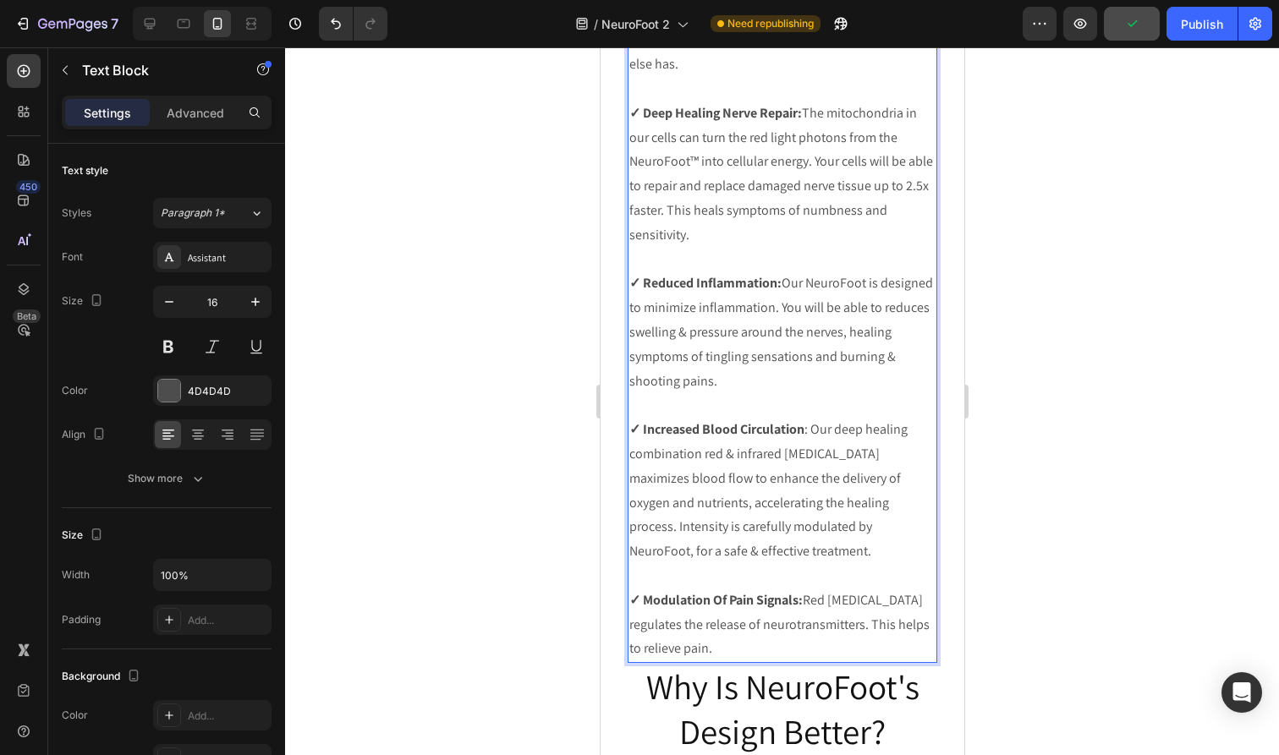
scroll to position [4280, 0]
click at [879, 508] on p "✓ Increased Blood Circulation : Our deep healing combination red & infrared [ME…" at bounding box center [781, 488] width 306 height 146
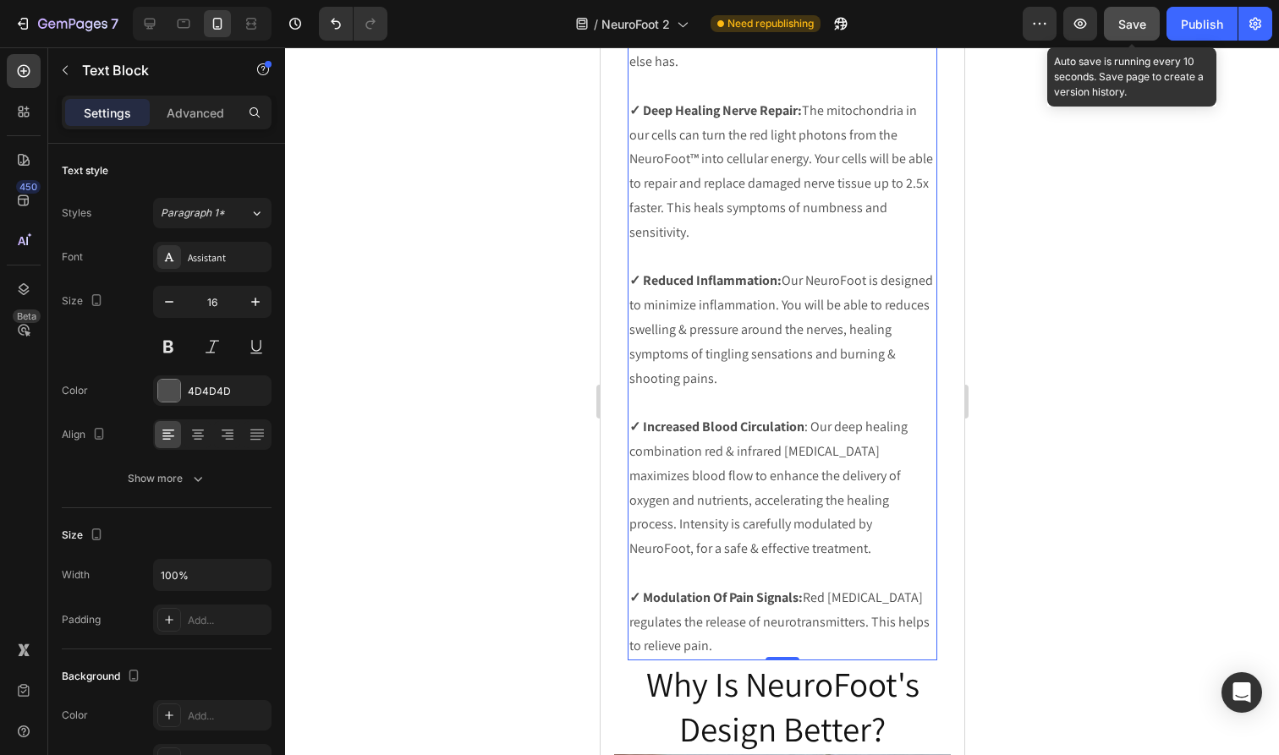
click at [1125, 17] on span "Save" at bounding box center [1132, 24] width 28 height 14
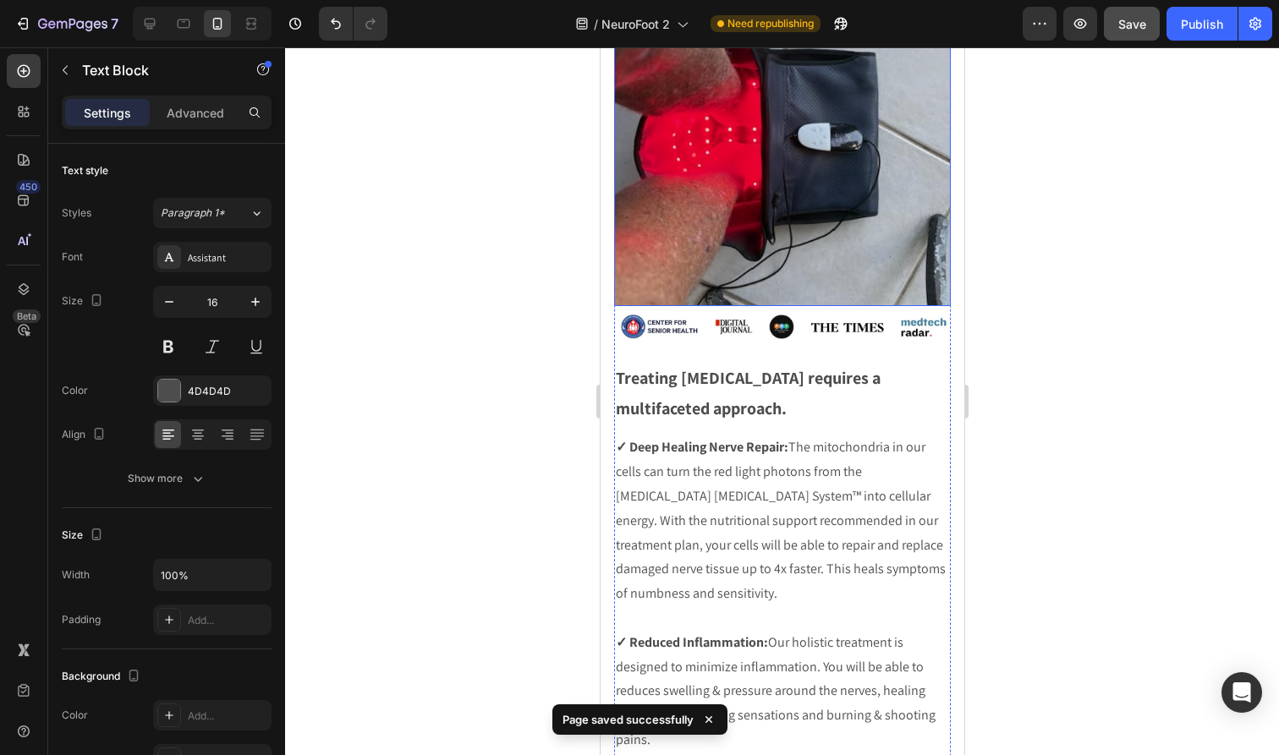
scroll to position [5083, 0]
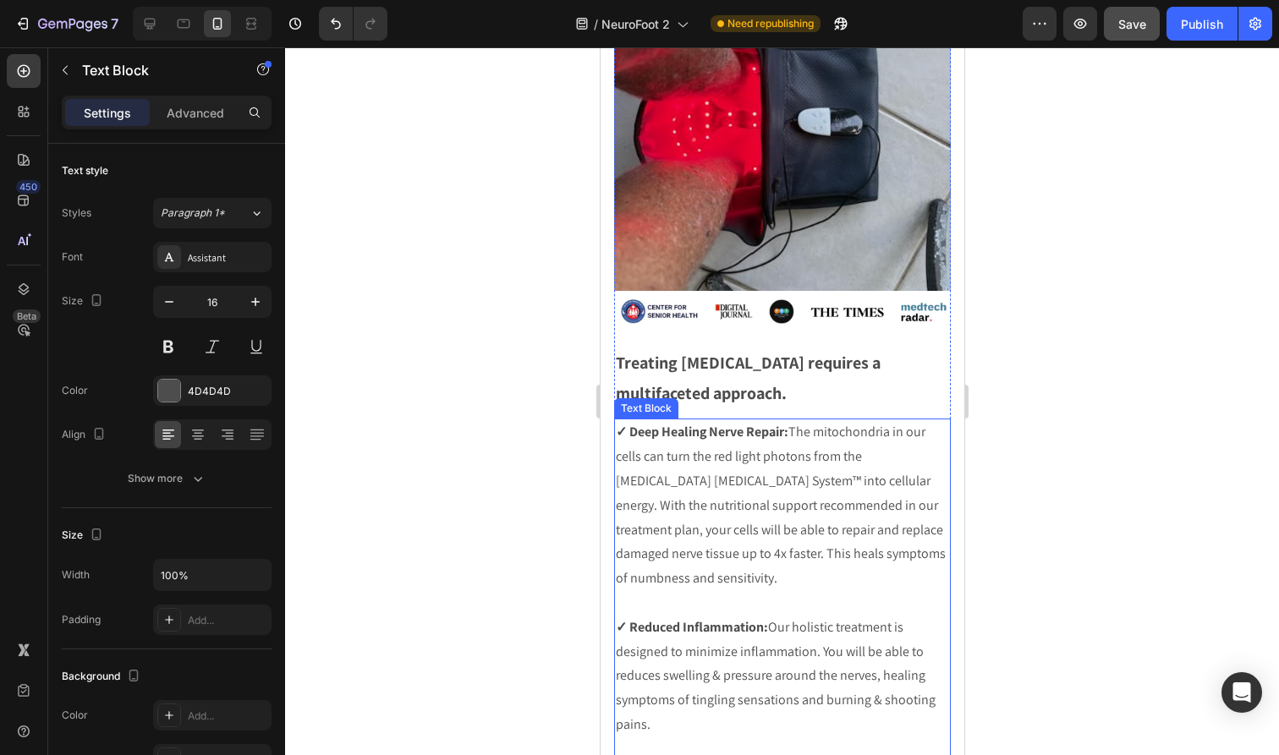
click at [802, 506] on p "✓ Deep Healing Nerve Repair: The mitochondria in our cells can turn the red lig…" at bounding box center [781, 505] width 333 height 171
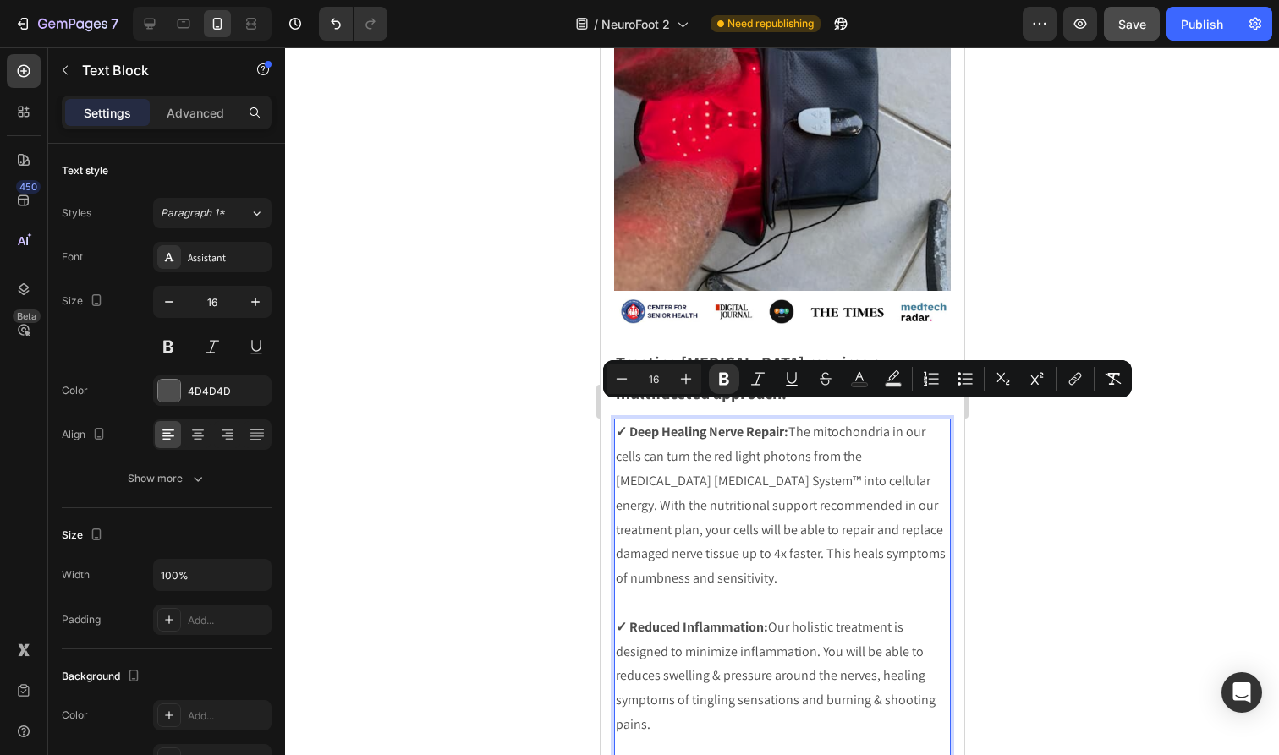
click at [823, 512] on p "✓ Deep Healing Nerve Repair: The mitochondria in our cells can turn the red lig…" at bounding box center [781, 505] width 333 height 171
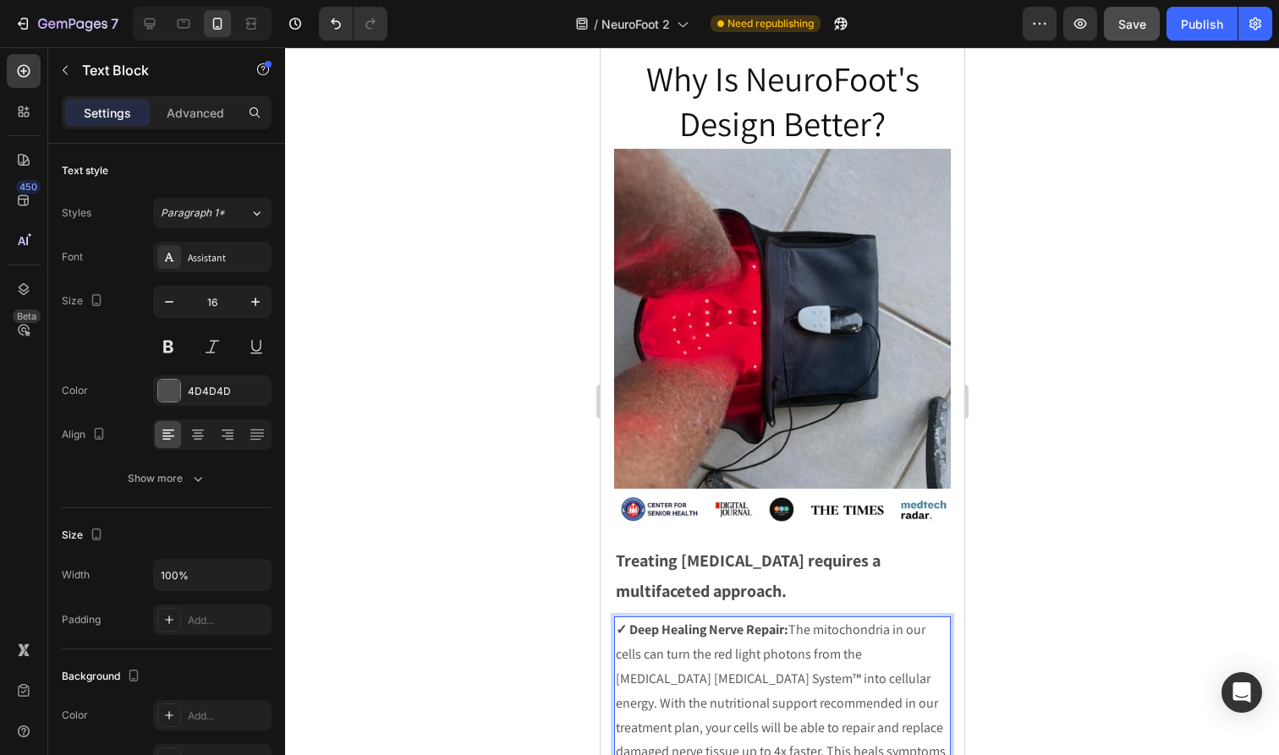
scroll to position [4869, 0]
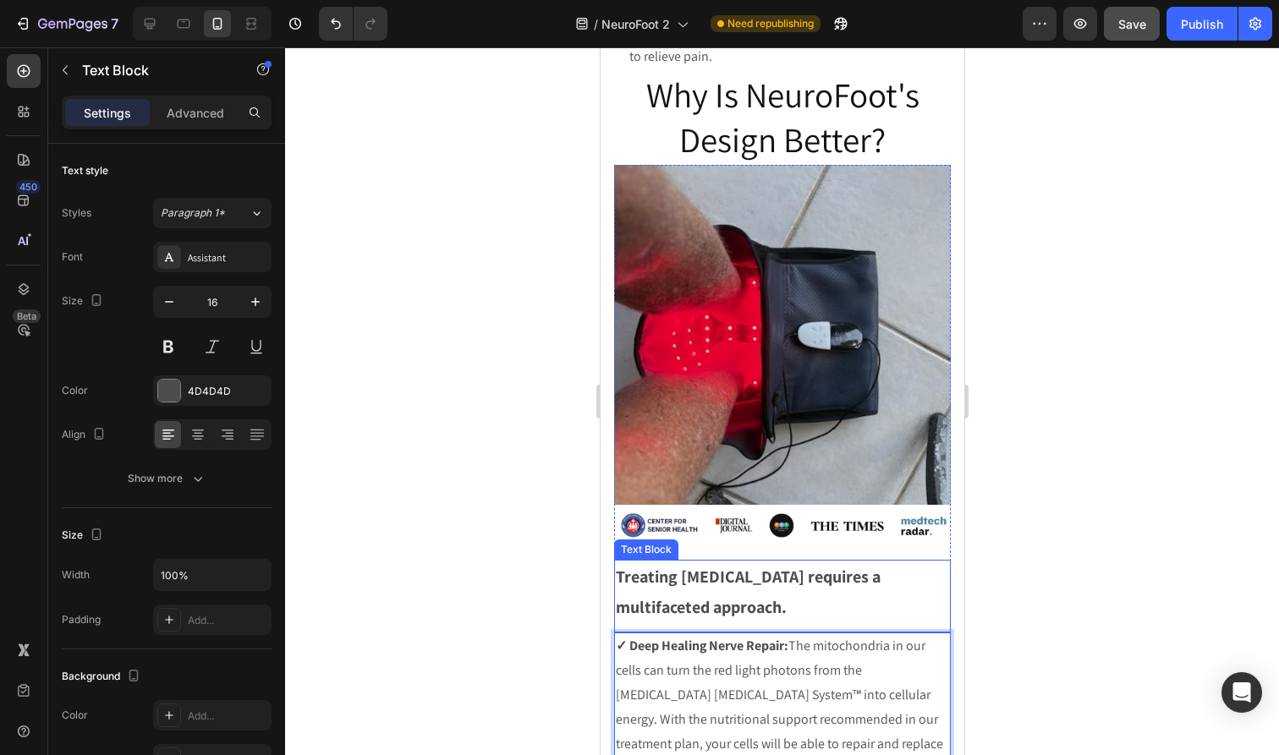
click at [803, 591] on p "Treating [MEDICAL_DATA] requires a multifaceted approach." at bounding box center [781, 592] width 333 height 61
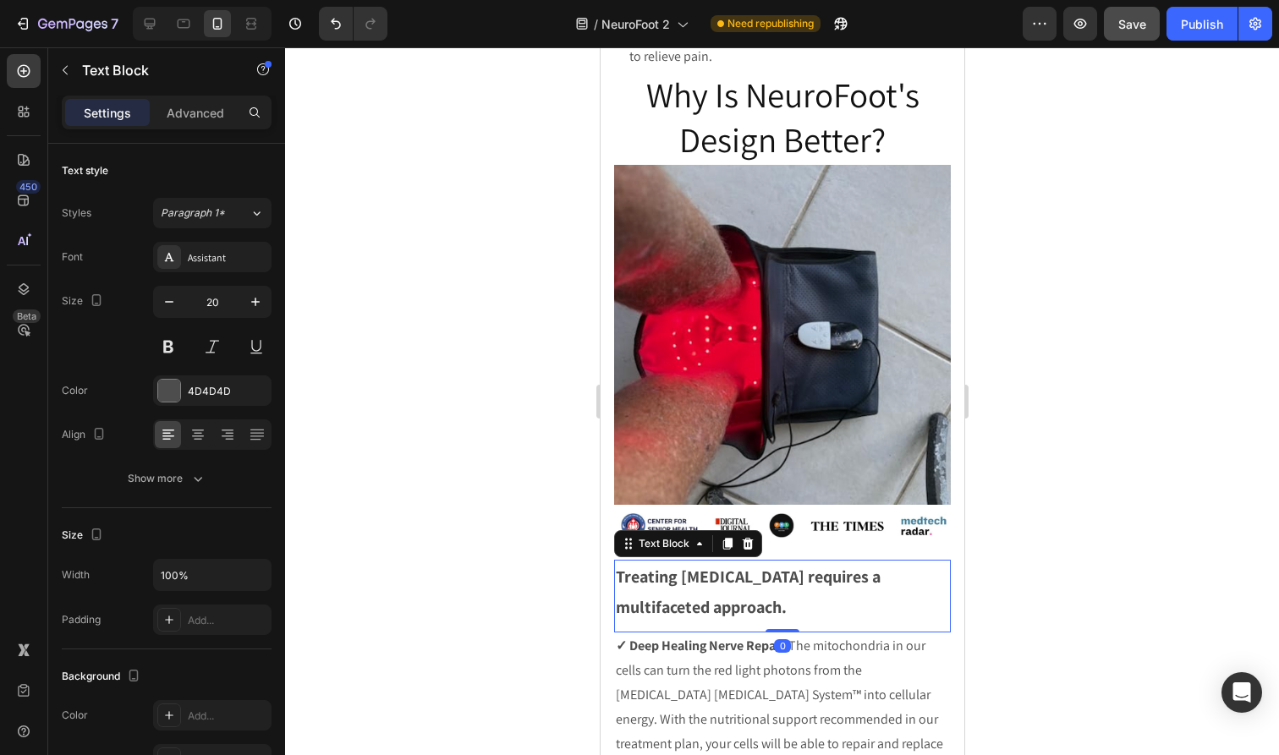
click at [803, 591] on p "Treating [MEDICAL_DATA] requires a multifaceted approach." at bounding box center [781, 592] width 333 height 61
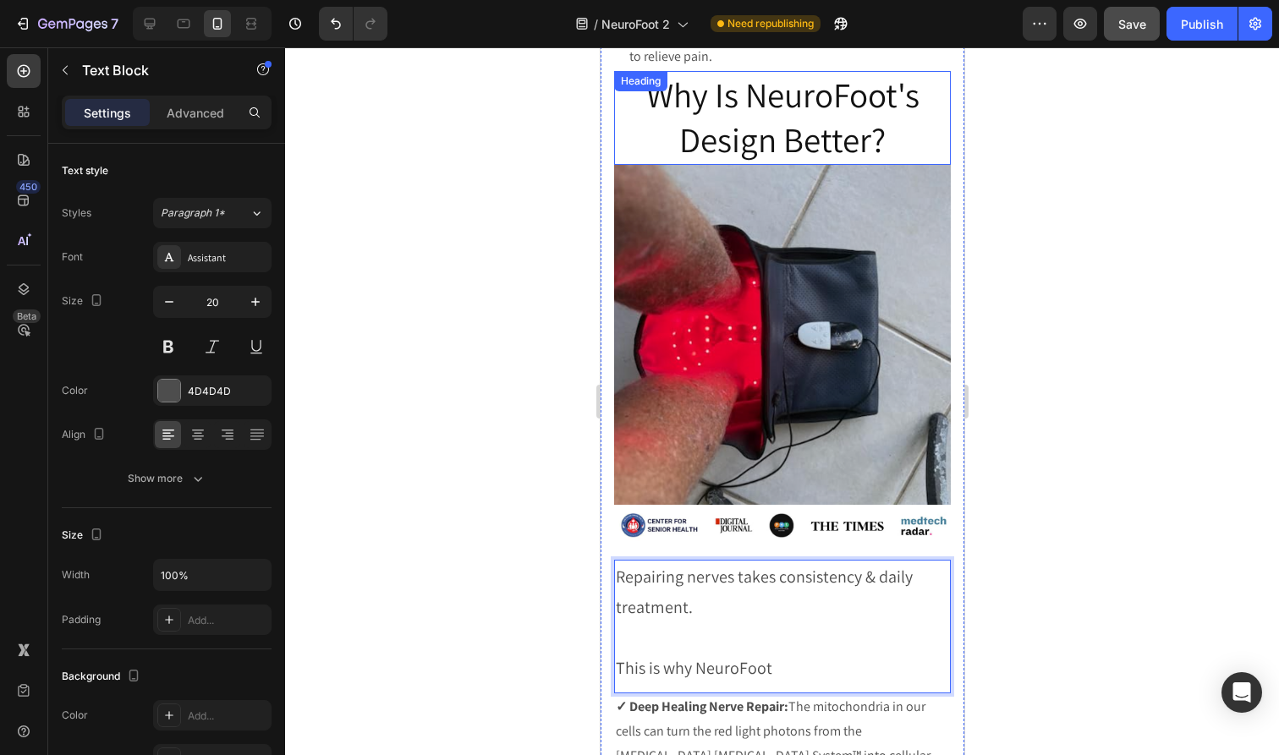
click at [869, 125] on h2 "Why Is NeuroFoot's Design Better?" at bounding box center [781, 118] width 337 height 94
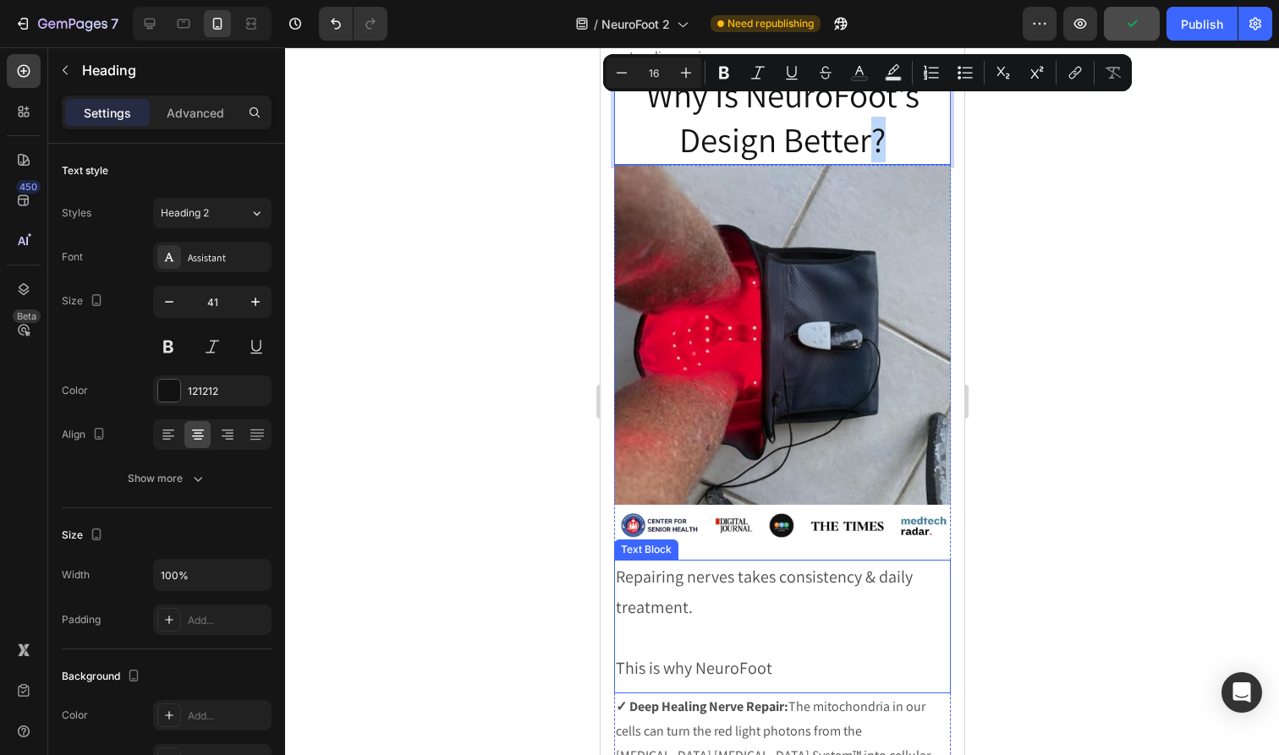
click at [810, 653] on p "This is why NeuroFoot" at bounding box center [781, 668] width 333 height 30
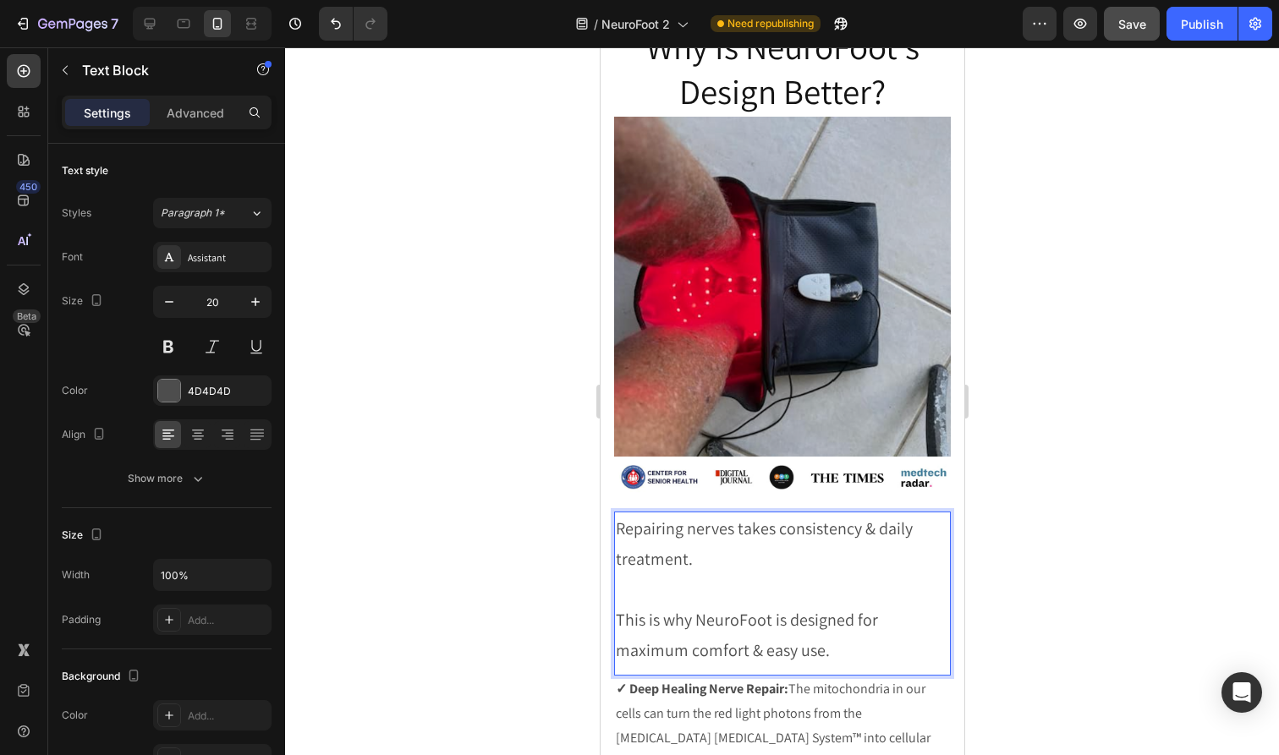
scroll to position [4948, 0]
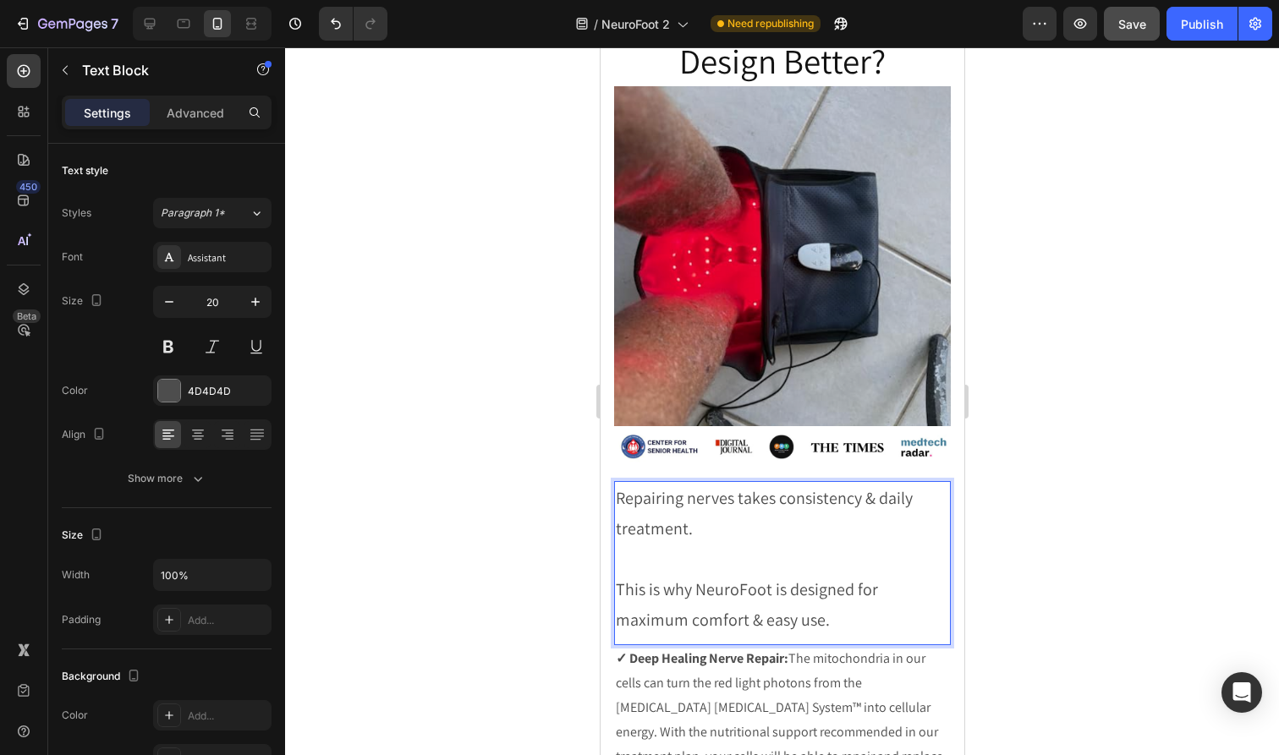
click at [756, 544] on p "Rich Text Editor. Editing area: main" at bounding box center [781, 559] width 333 height 30
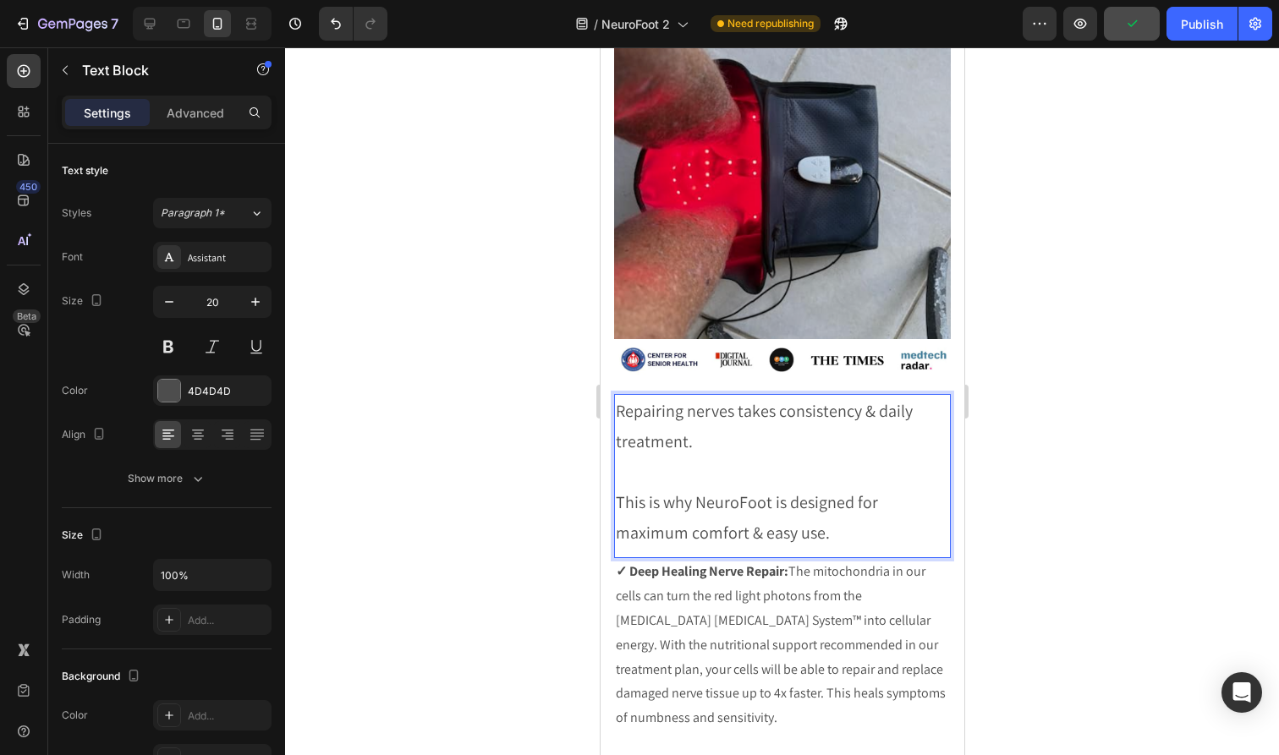
scroll to position [5045, 0]
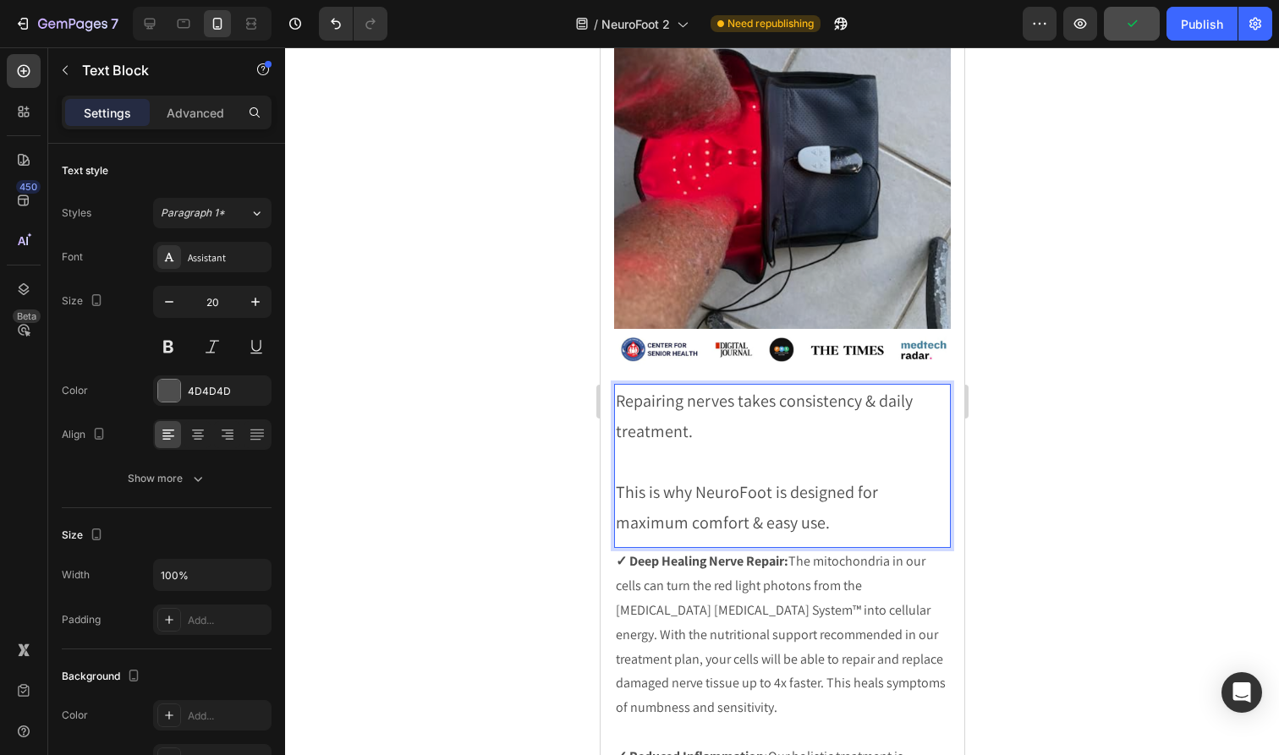
click at [849, 509] on p "This is why NeuroFoot is designed for maximum comfort & easy use." at bounding box center [781, 507] width 333 height 61
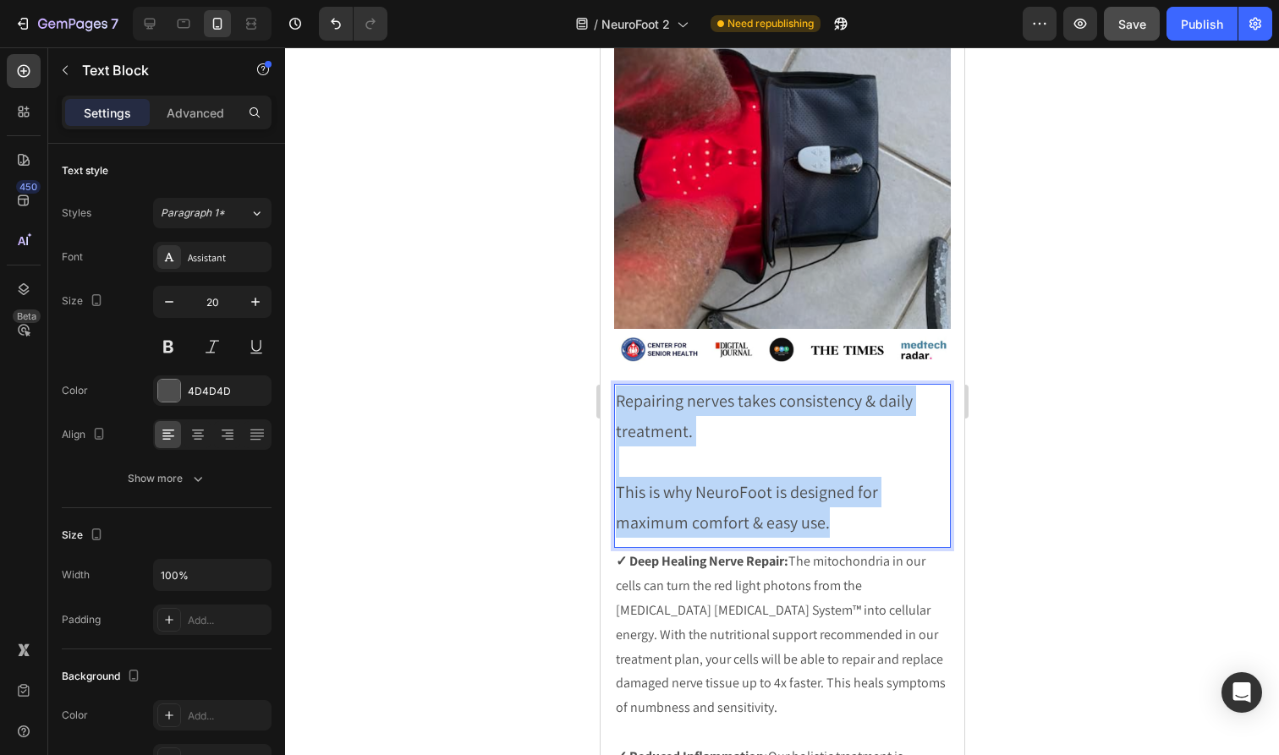
drag, startPoint x: 843, startPoint y: 503, endPoint x: 614, endPoint y: 374, distance: 263.2
click at [614, 384] on div "Repairing nerves takes consistency & daily treatment. This is why NeuroFoot is …" at bounding box center [781, 462] width 337 height 156
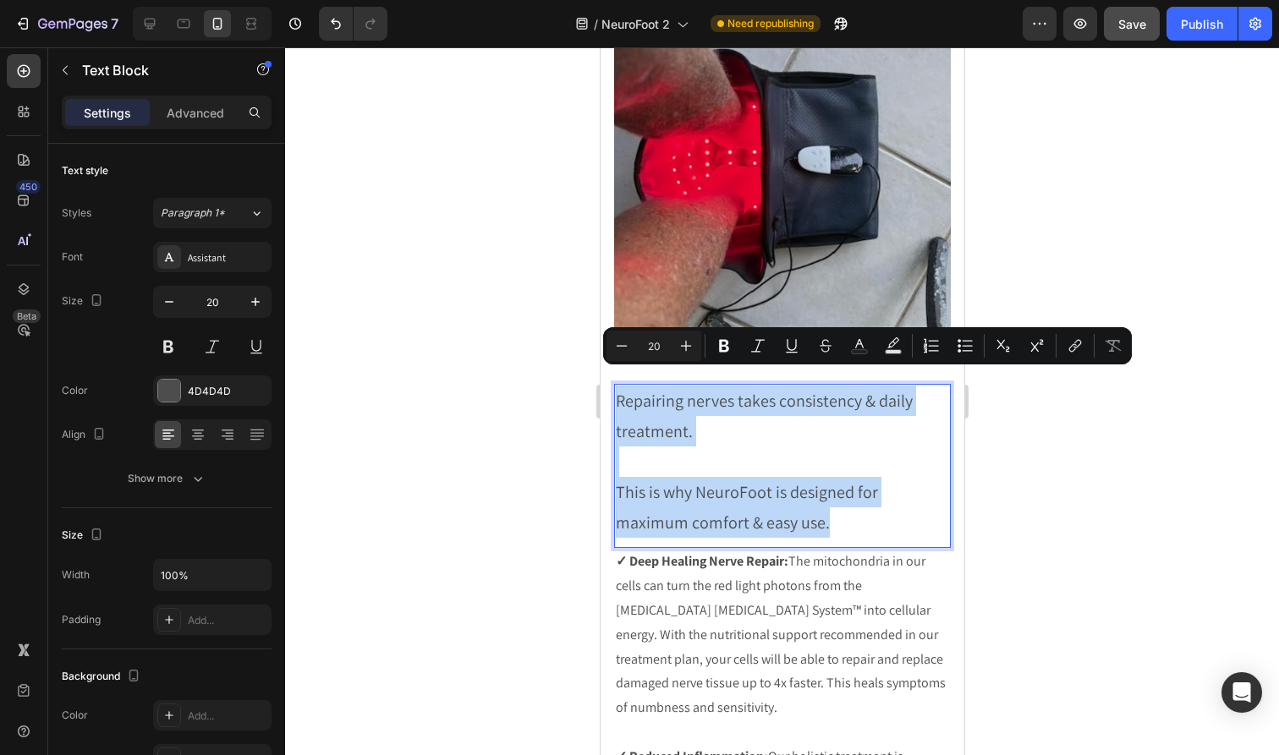
copy div "Repairing nerves takes consistency & daily treatment. This is why NeuroFoot is …"
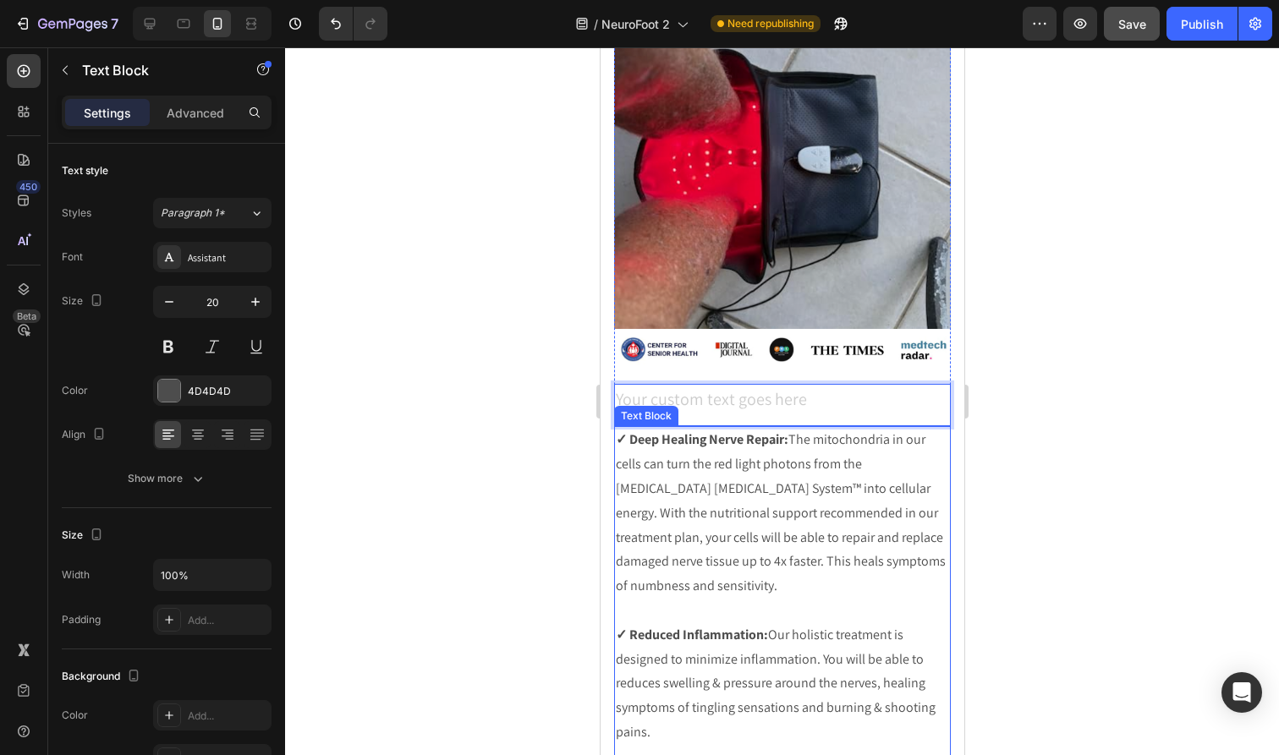
click at [617, 430] on strong "✓ Deep Healing Nerve Repair:" at bounding box center [701, 439] width 173 height 18
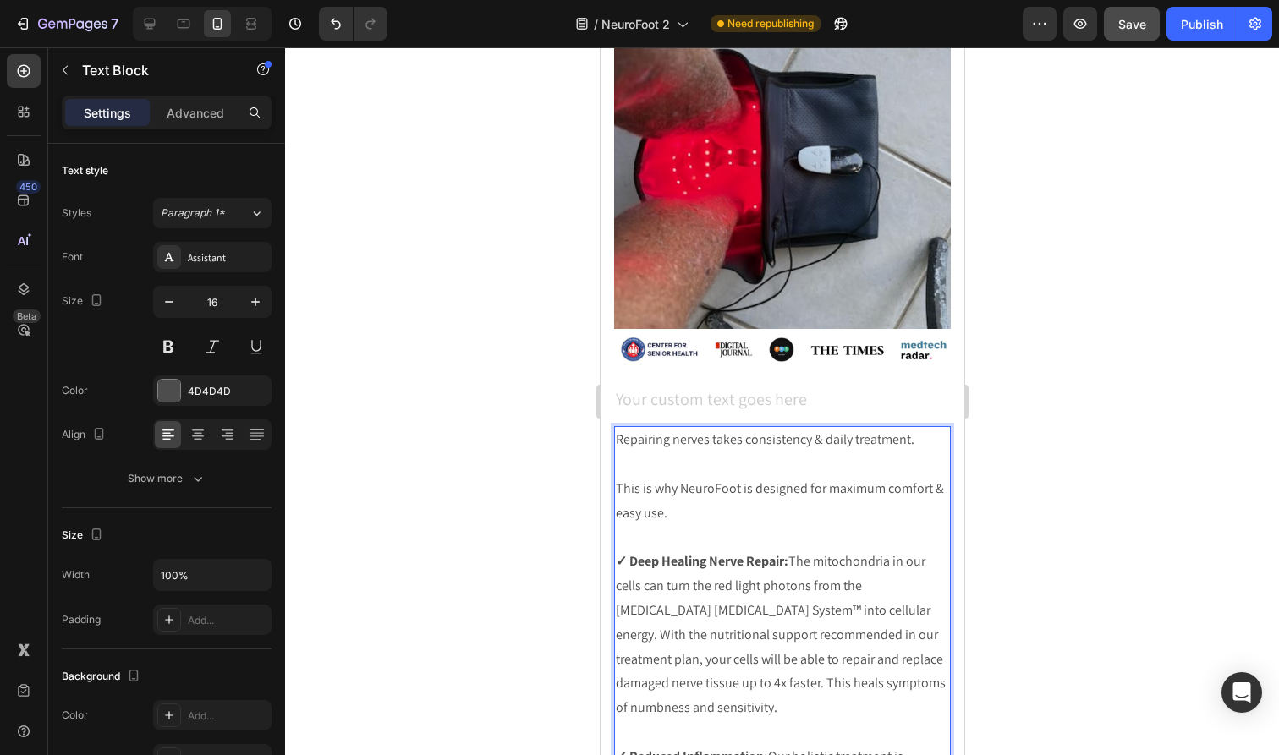
click at [668, 452] on p "Rich Text Editor. Editing area: main" at bounding box center [781, 464] width 333 height 25
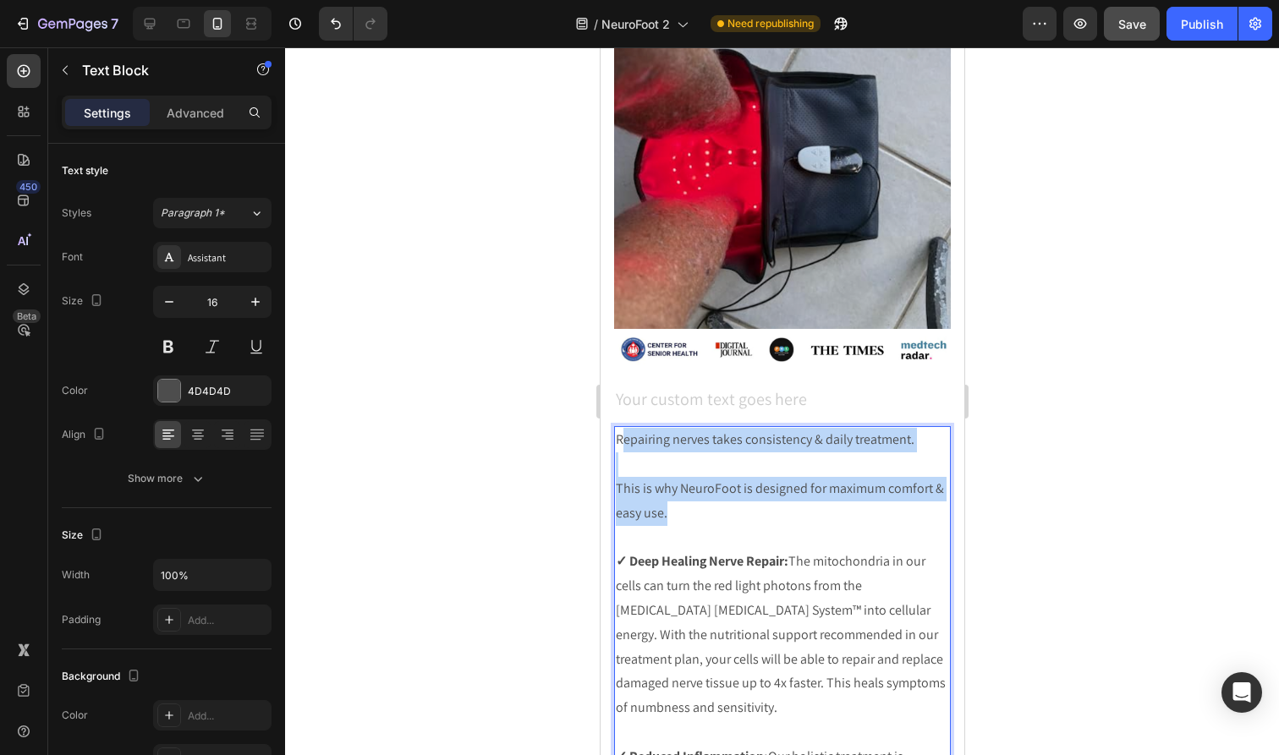
drag, startPoint x: 701, startPoint y: 484, endPoint x: 619, endPoint y: 422, distance: 102.7
click at [619, 426] on div "Repairing nerves takes consistency & daily treatment. This is why NeuroFoot is …" at bounding box center [781, 768] width 337 height 685
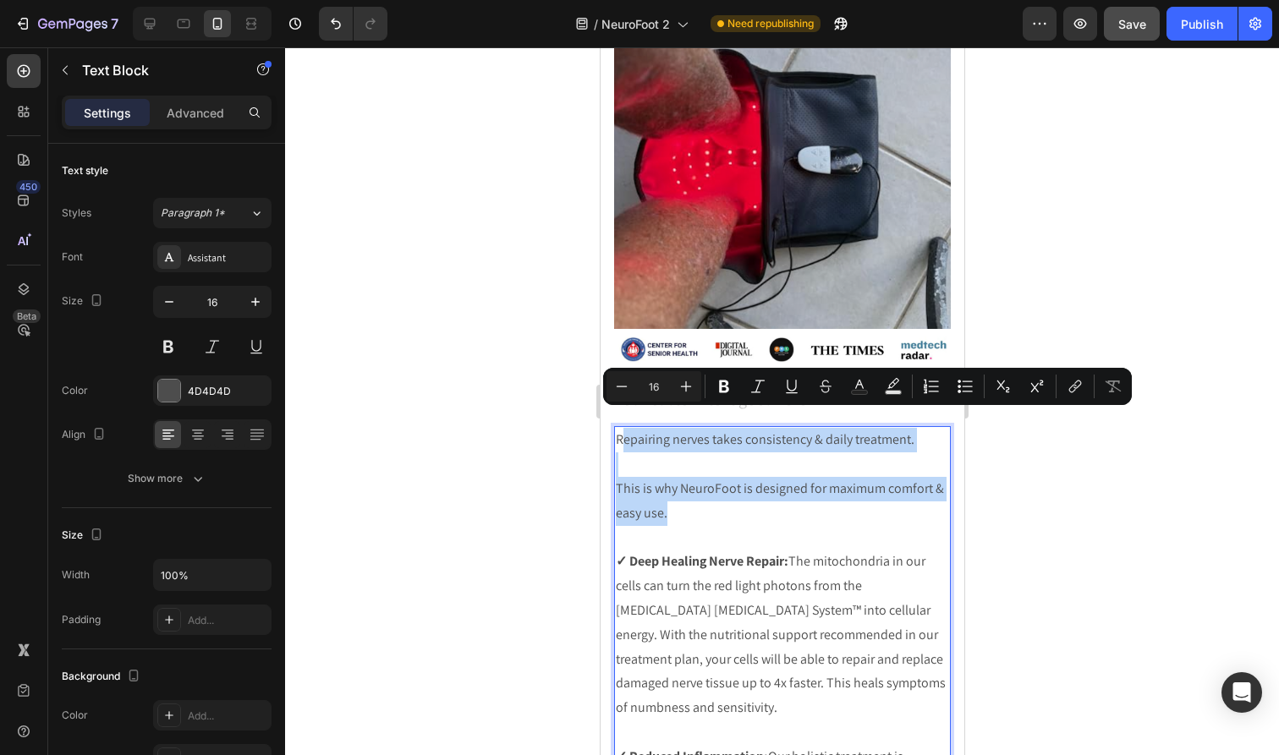
click at [654, 477] on p "This is why NeuroFoot is designed for maximum comfort & easy use." at bounding box center [781, 501] width 333 height 49
drag, startPoint x: 677, startPoint y: 488, endPoint x: 611, endPoint y: 421, distance: 93.9
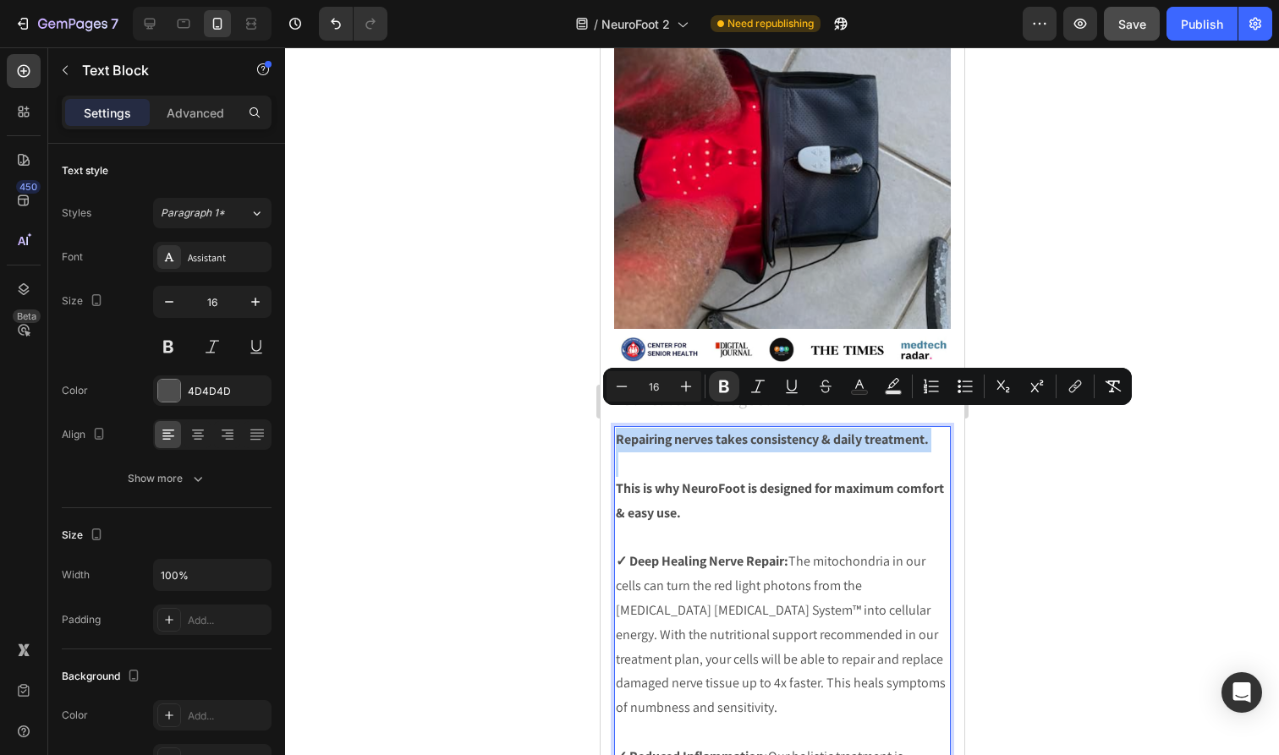
click at [690, 480] on strong "This is why NeuroFoot is designed for maximum comfort & easy use." at bounding box center [779, 501] width 328 height 42
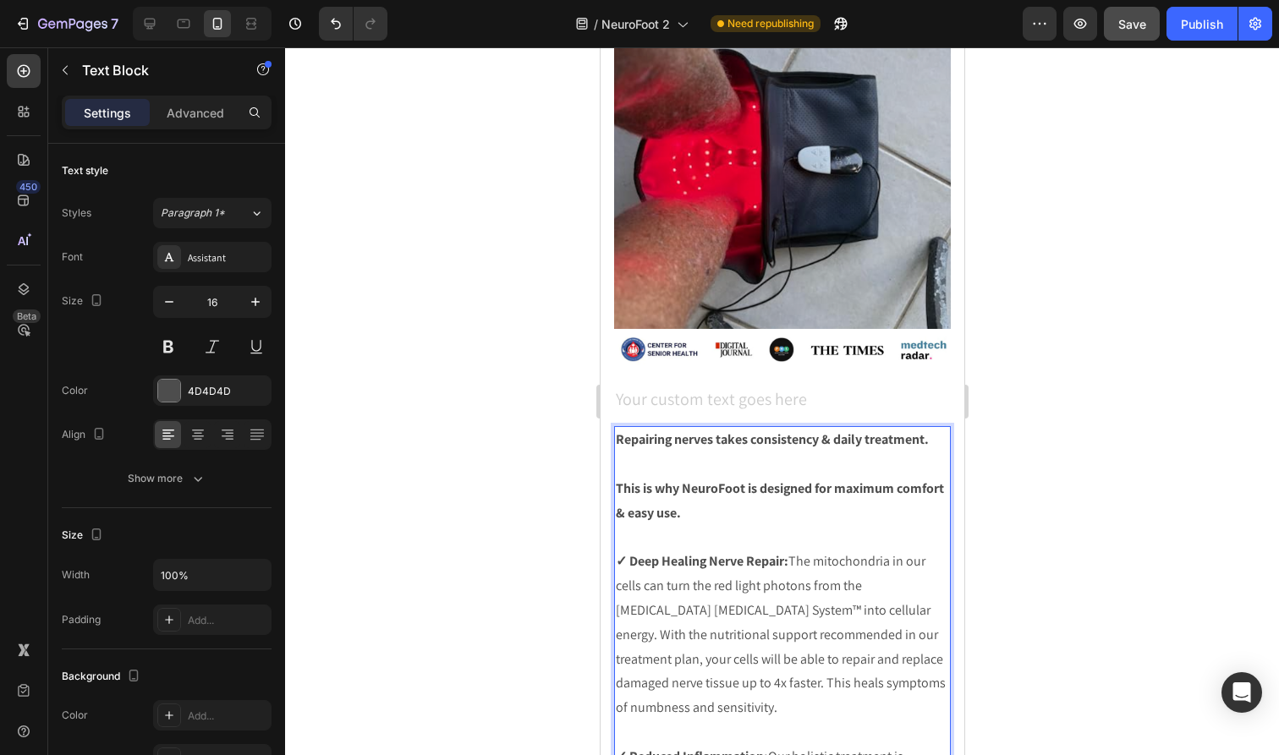
click at [706, 486] on p "This is why NeuroFoot is designed for maximum comfort & easy use." at bounding box center [781, 501] width 333 height 49
click at [744, 480] on strong "This is why NeuroFoot is designed for maximum comfort & easy use." at bounding box center [779, 501] width 328 height 42
click at [755, 480] on strong "This is why NeuroFoot is designed for maximum comfort & easy use." at bounding box center [779, 501] width 328 height 42
click at [752, 487] on p "This is why NeuroFoot was designed for maximum comfort & easy use." at bounding box center [781, 501] width 333 height 49
click at [745, 480] on strong "This is why NeuroFoot was designed for maximum comfort & easy use." at bounding box center [761, 501] width 292 height 42
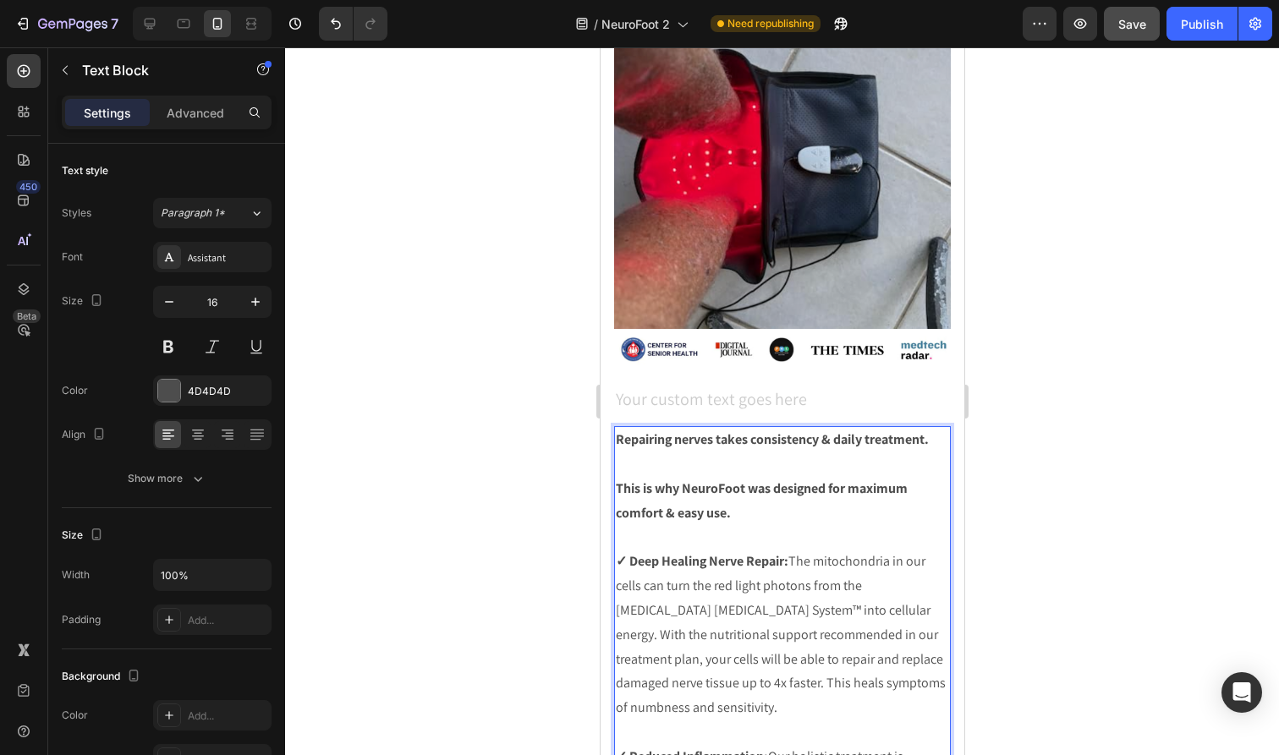
click at [754, 526] on p "Rich Text Editor. Editing area: main" at bounding box center [781, 538] width 333 height 25
drag, startPoint x: 630, startPoint y: 537, endPoint x: 618, endPoint y: 537, distance: 11.8
click at [618, 552] on strong "✓ Deep Healing Nerve Repair:" at bounding box center [701, 561] width 173 height 18
copy strong "✓"
click at [652, 550] on p "✓ Deep Healing Nerve Repair: The mitochondria in our cells can turn the red lig…" at bounding box center [781, 635] width 333 height 171
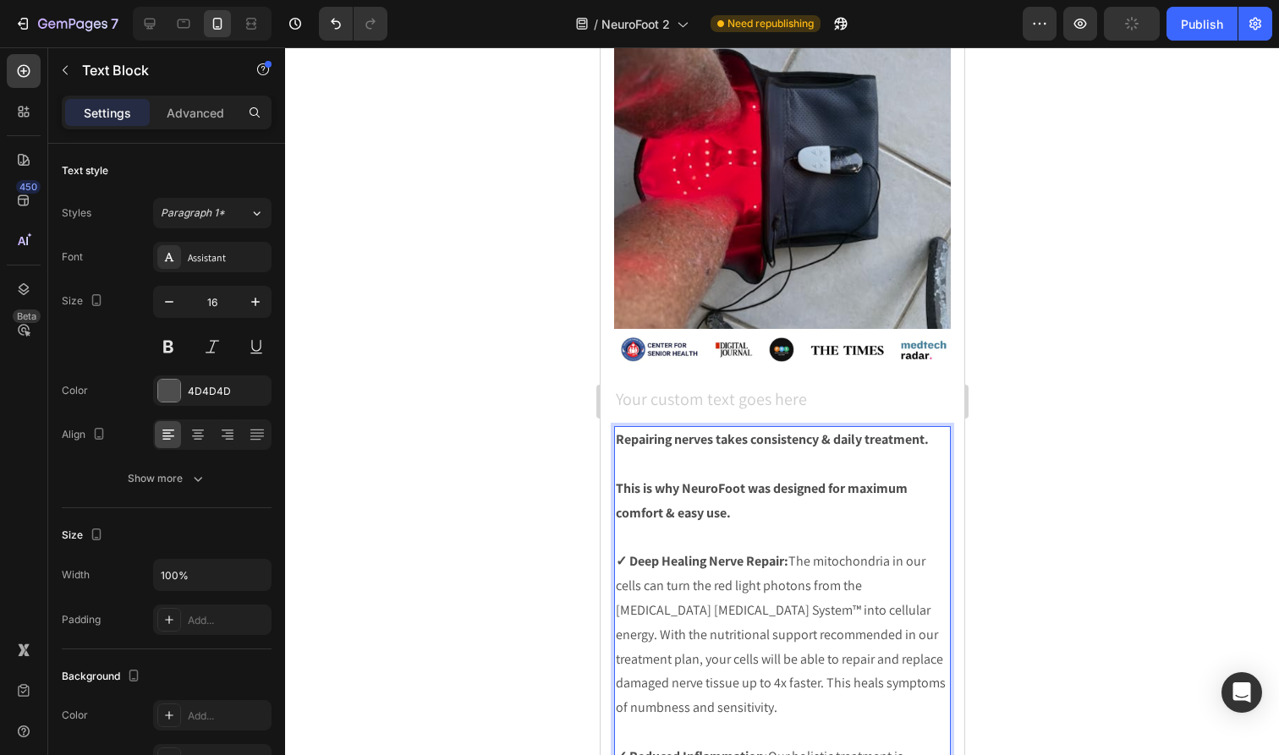
click at [655, 526] on p "Rich Text Editor. Editing area: main" at bounding box center [781, 538] width 333 height 25
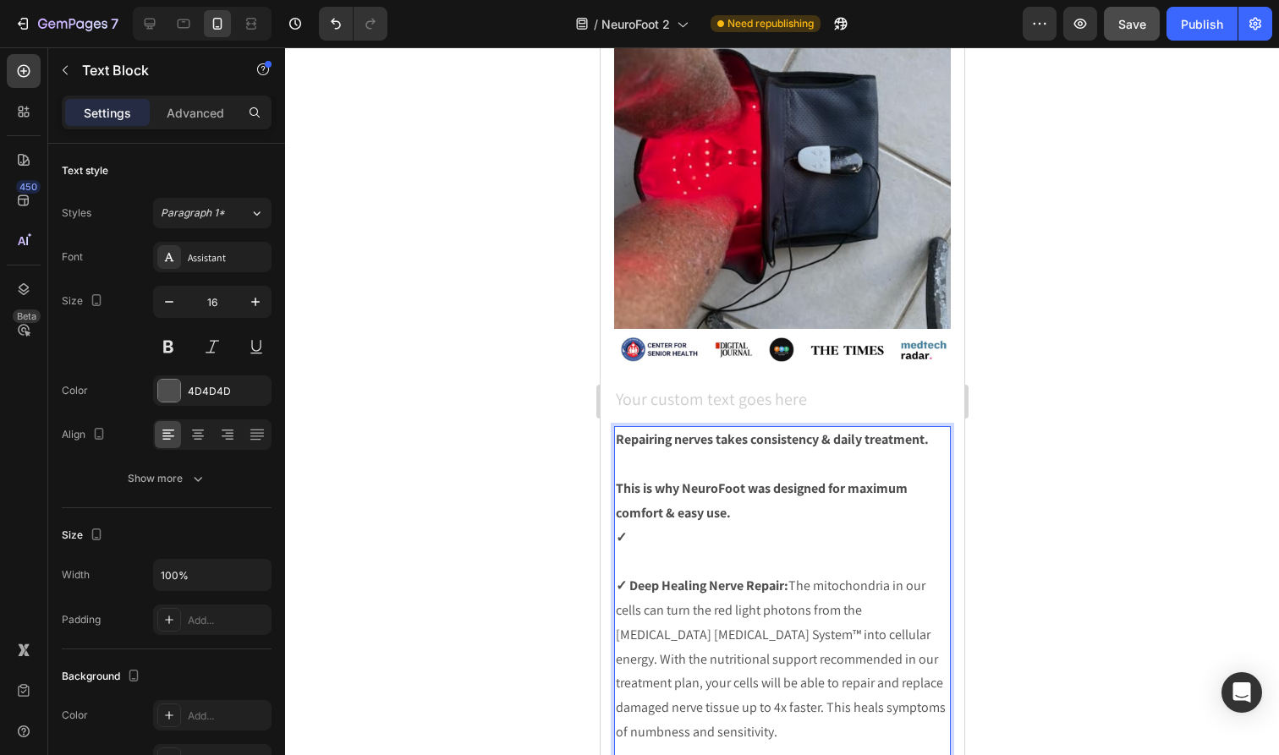
click at [737, 496] on p "This is why NeuroFoot was designed for maximum comfort & easy use." at bounding box center [781, 501] width 333 height 49
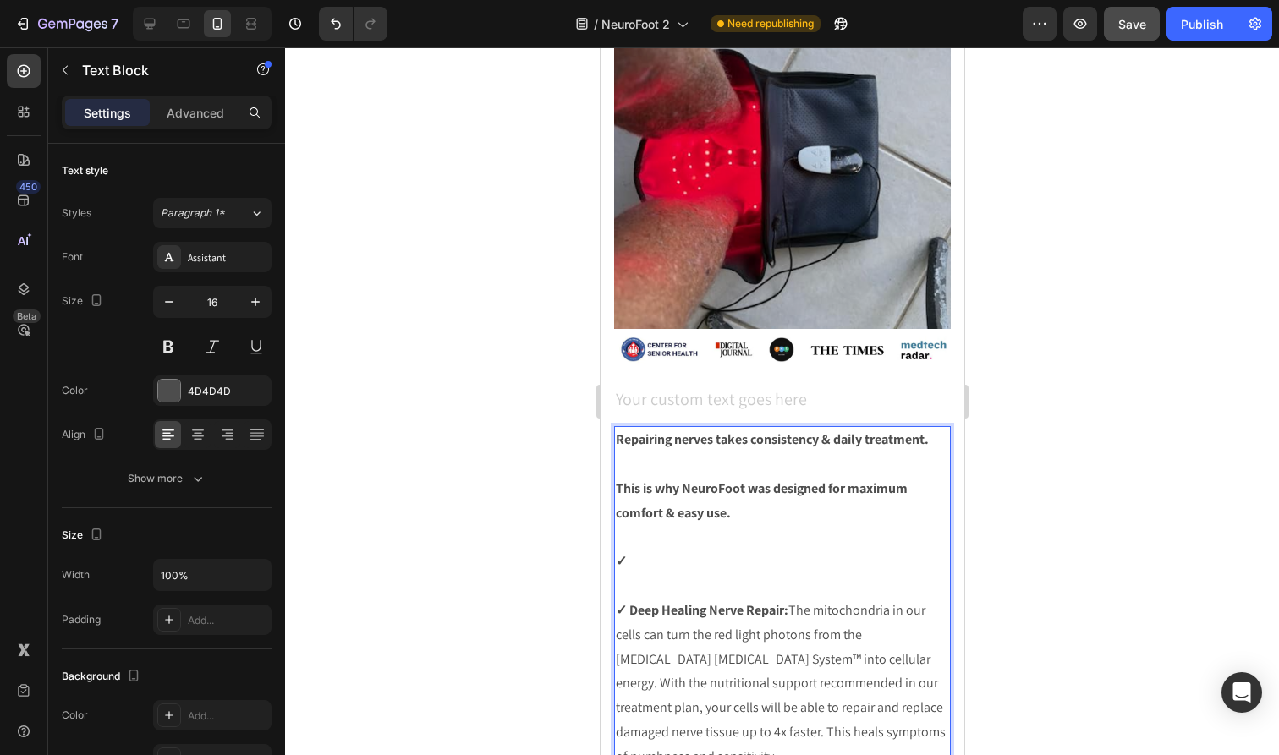
click at [787, 483] on p "This is why NeuroFoot was designed for maximum comfort & easy use." at bounding box center [781, 501] width 333 height 49
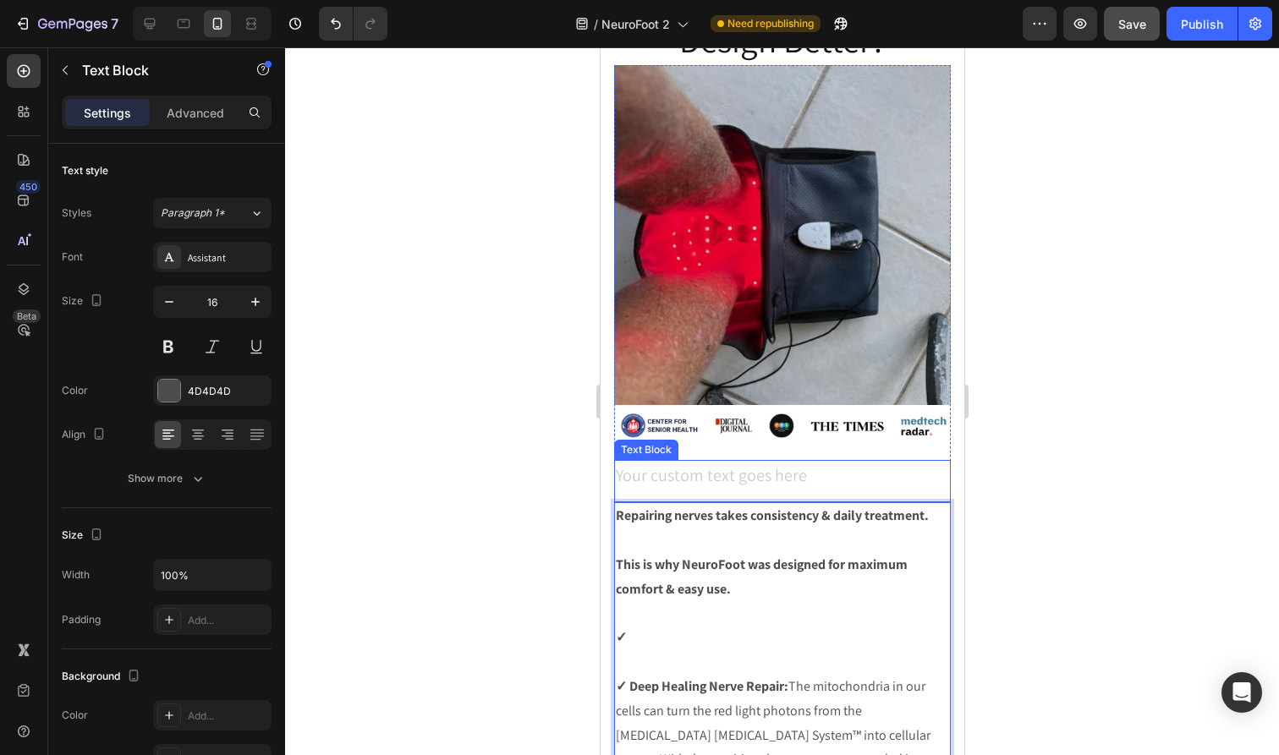
scroll to position [5009, 0]
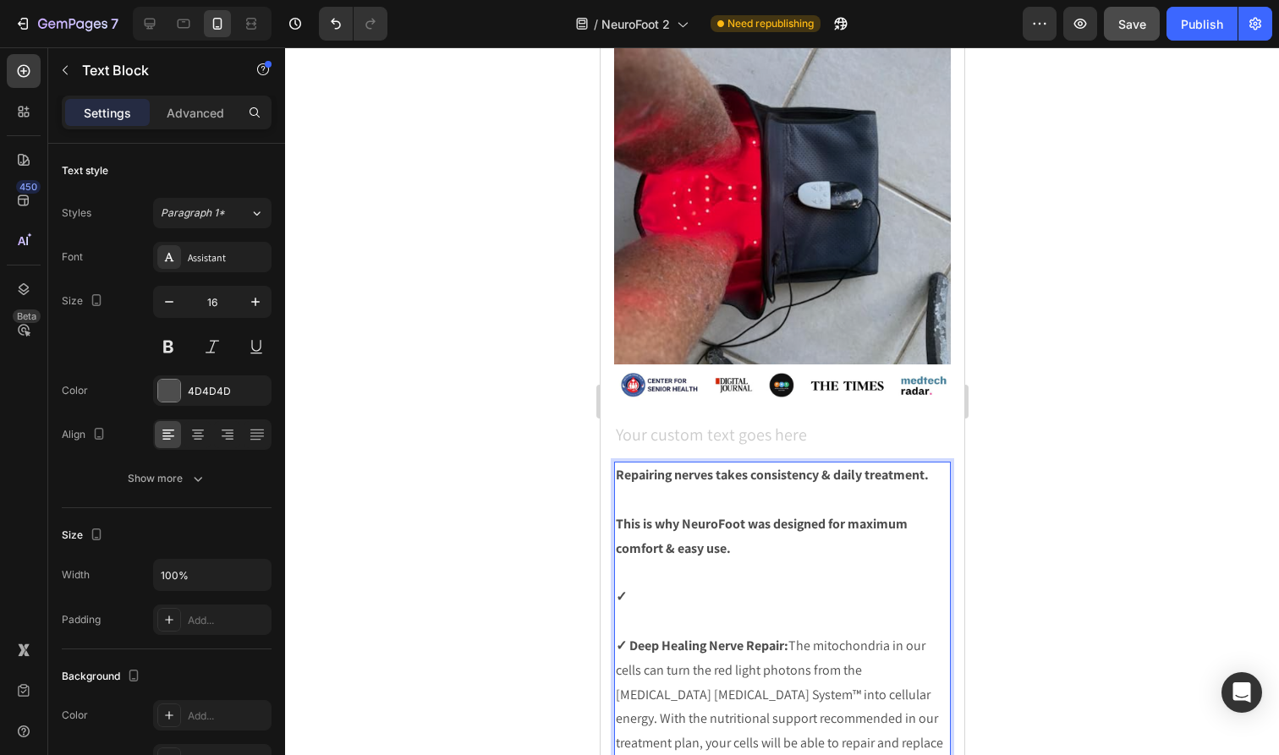
click at [742, 585] on p "✓" at bounding box center [781, 597] width 333 height 25
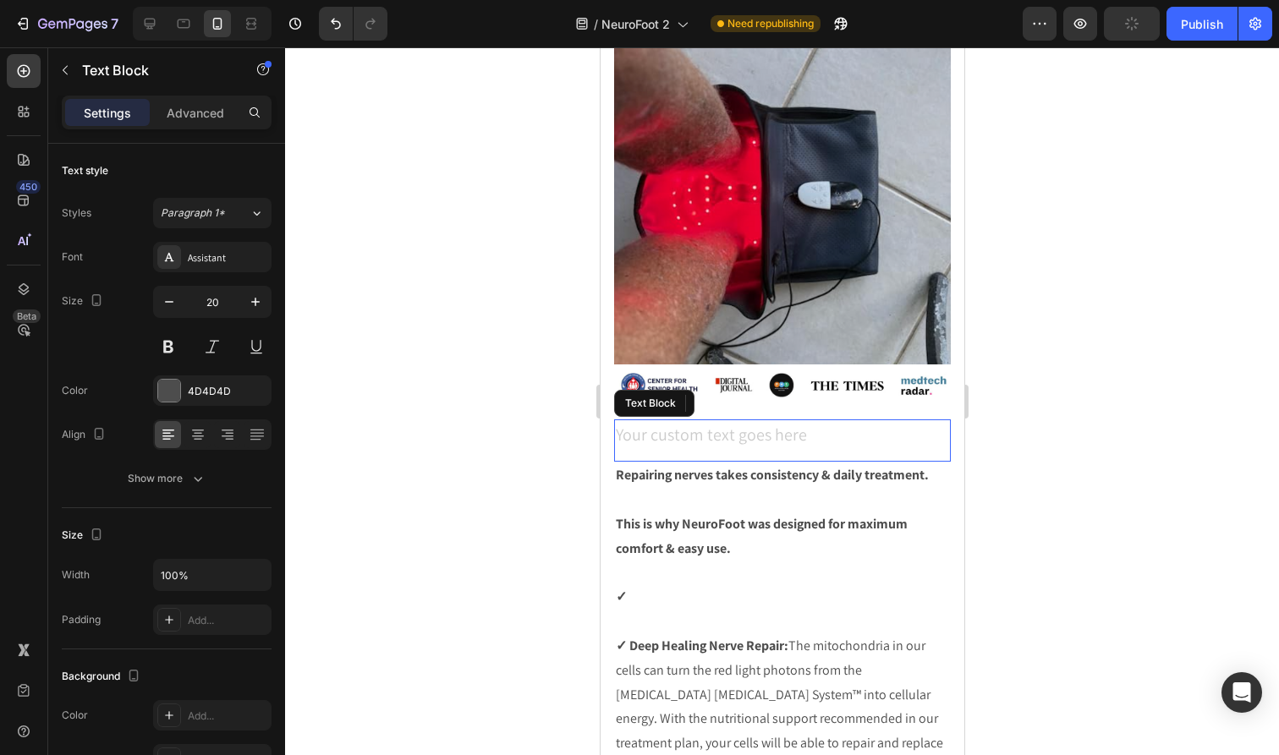
click at [864, 420] on div "Rich Text Editor. Editing area: main" at bounding box center [781, 437] width 337 height 34
click at [746, 398] on icon at bounding box center [747, 404] width 11 height 12
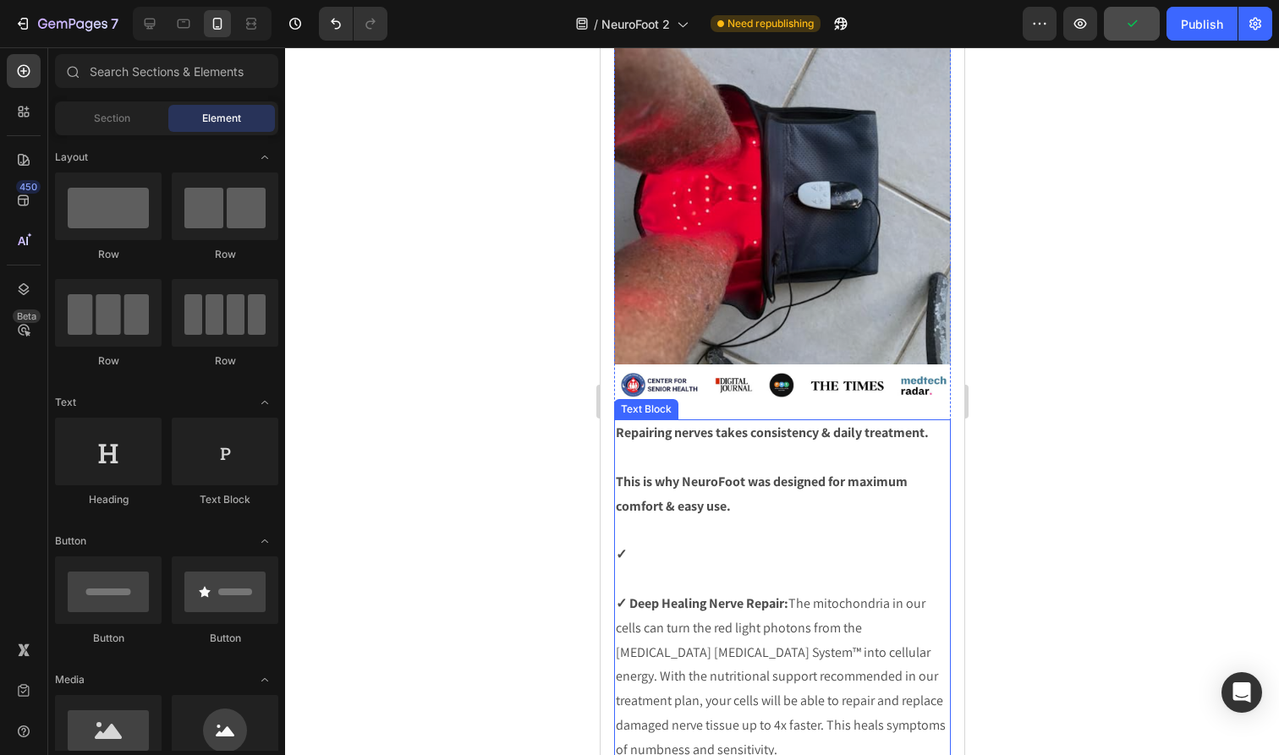
click at [760, 543] on p "✓" at bounding box center [781, 555] width 333 height 25
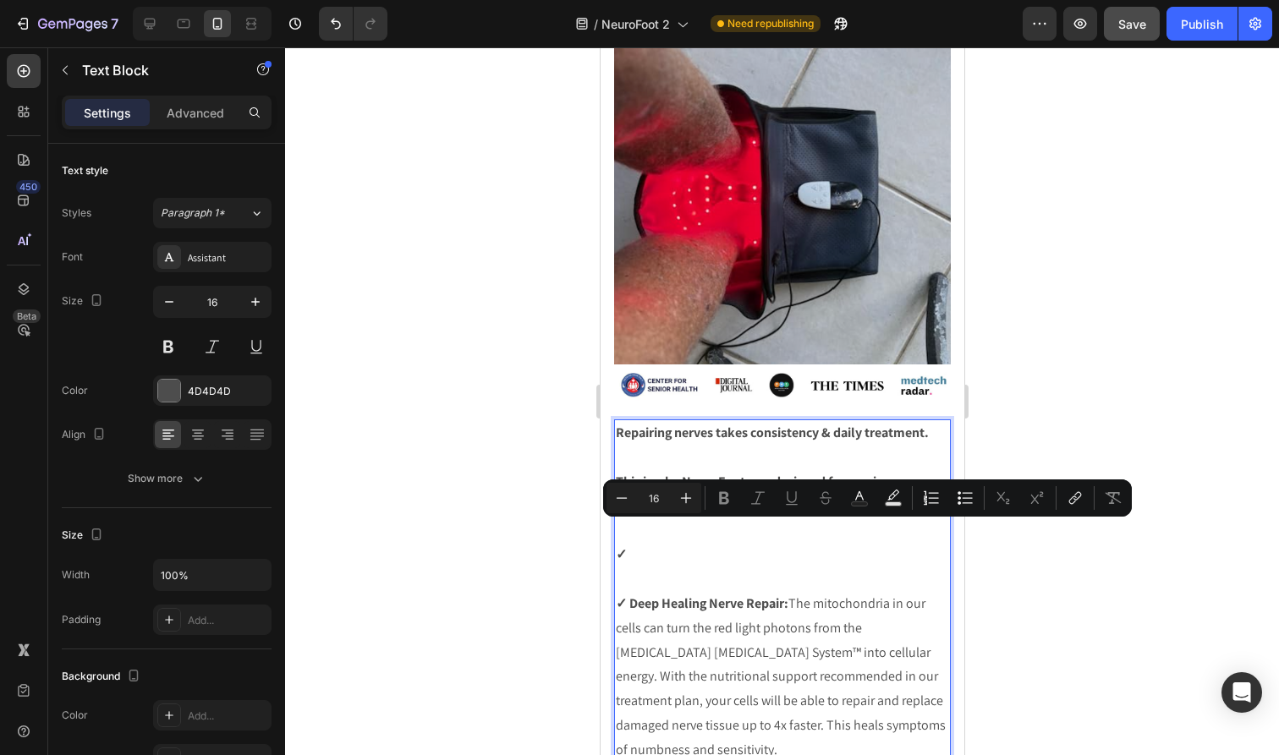
click at [748, 543] on p "✓" at bounding box center [781, 555] width 333 height 25
click at [746, 543] on p "✓" at bounding box center [781, 555] width 333 height 25
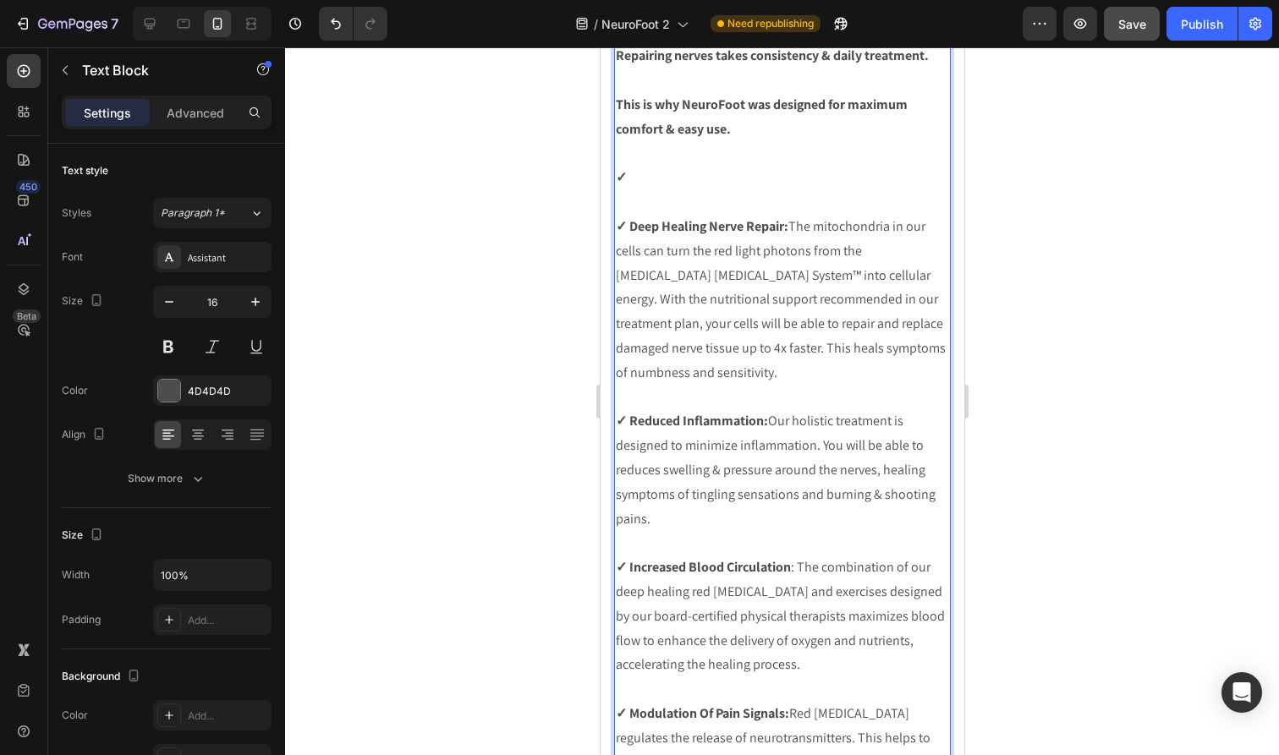
scroll to position [5393, 0]
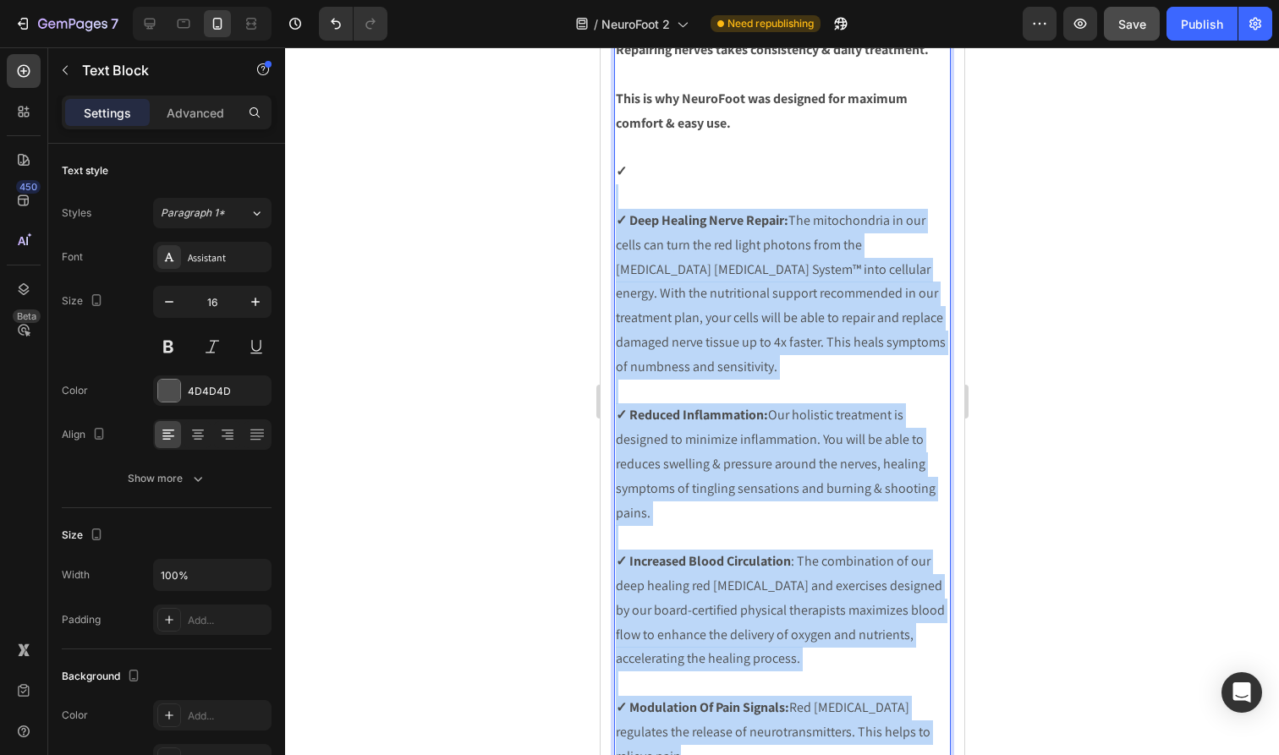
drag, startPoint x: 660, startPoint y: 180, endPoint x: 940, endPoint y: 699, distance: 589.6
click at [940, 699] on div "Repairing nerves takes consistency & daily treatment. This is why NeuroFoot was…" at bounding box center [781, 403] width 337 height 734
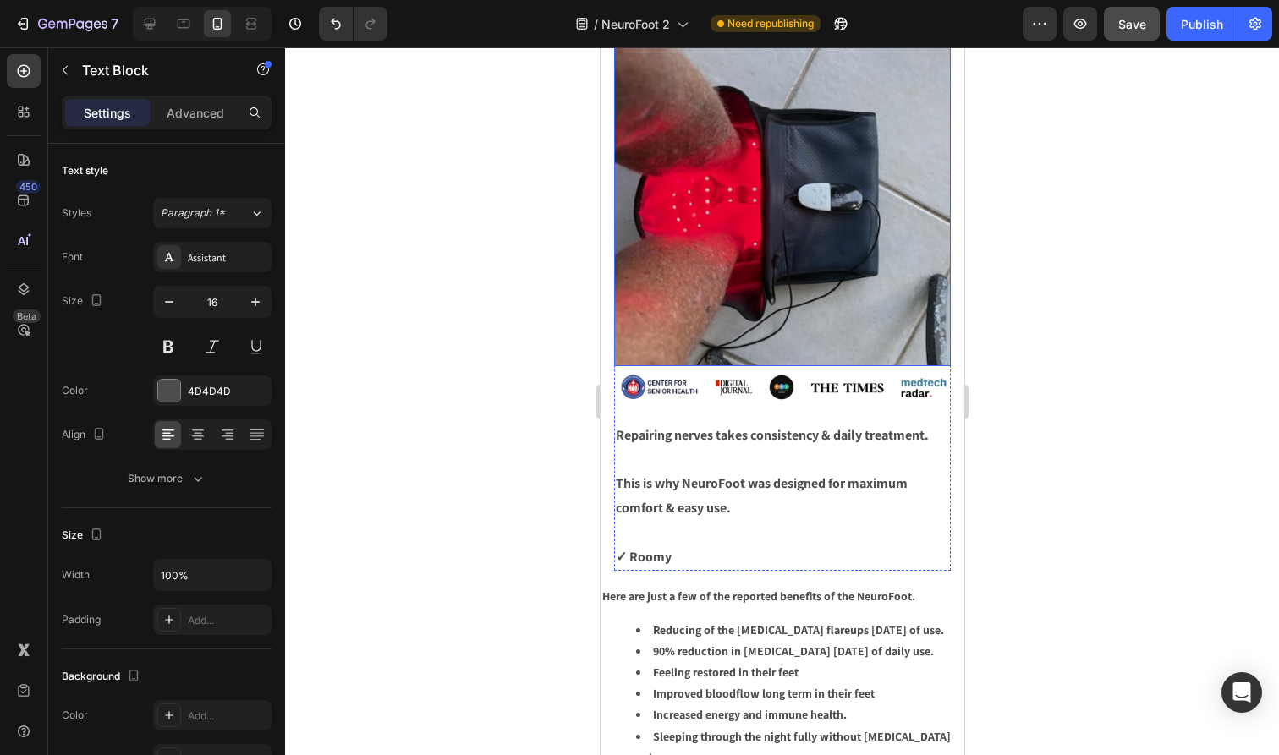
scroll to position [5651, 0]
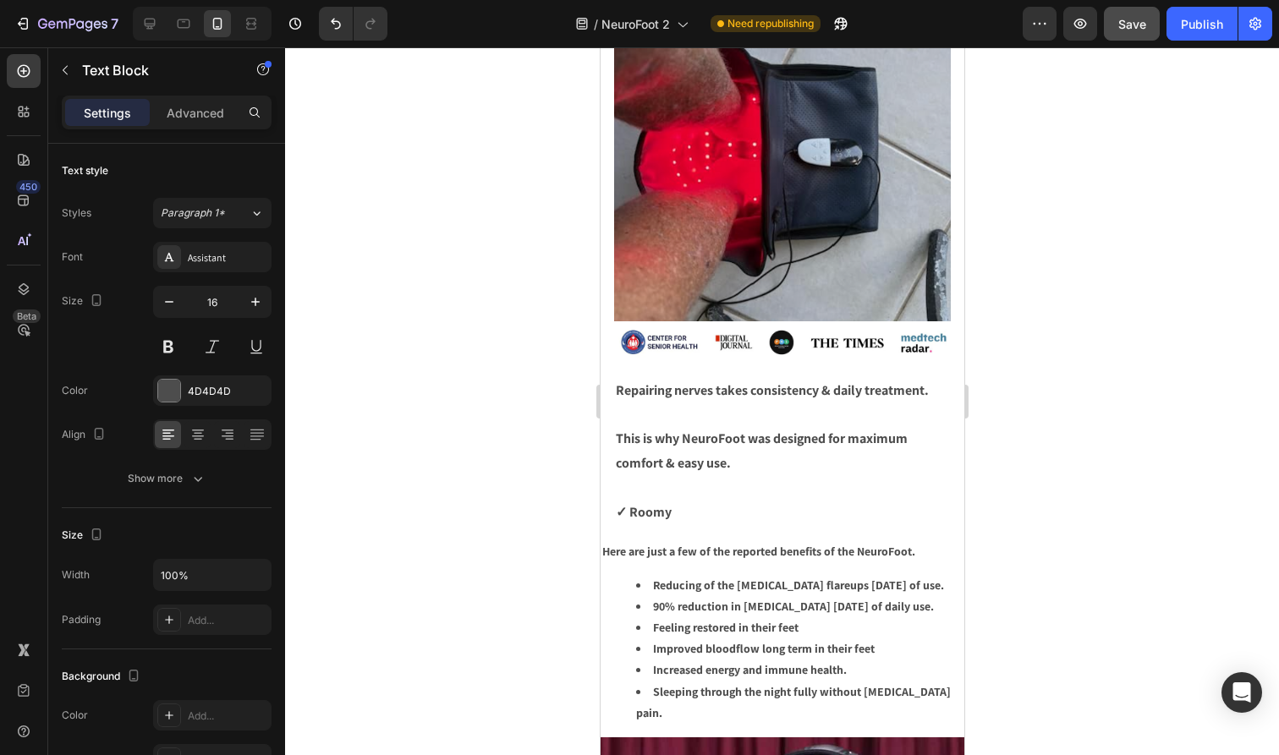
click at [740, 501] on p "✓ Roomy" at bounding box center [781, 513] width 333 height 25
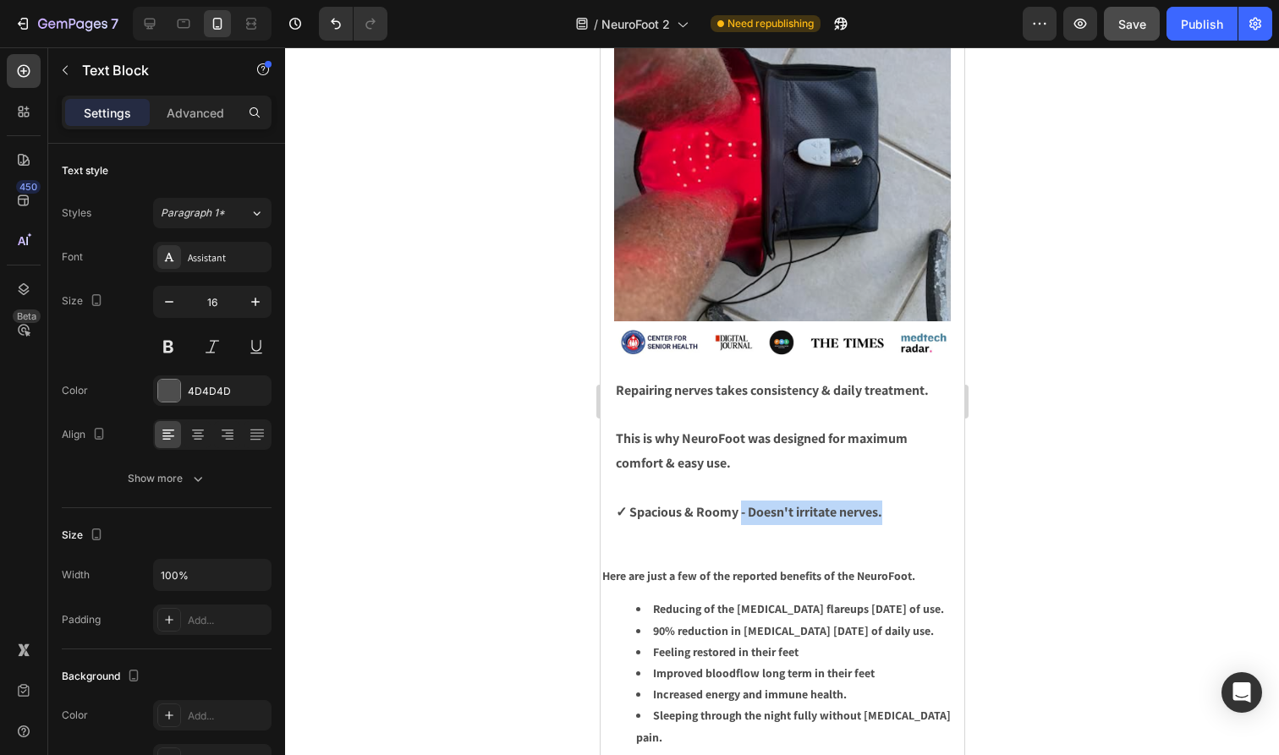
drag, startPoint x: 909, startPoint y: 493, endPoint x: 738, endPoint y: 496, distance: 171.7
click at [738, 501] on p "✓ Spacious & Roomy - Doesn't irritate nerves." at bounding box center [781, 513] width 333 height 25
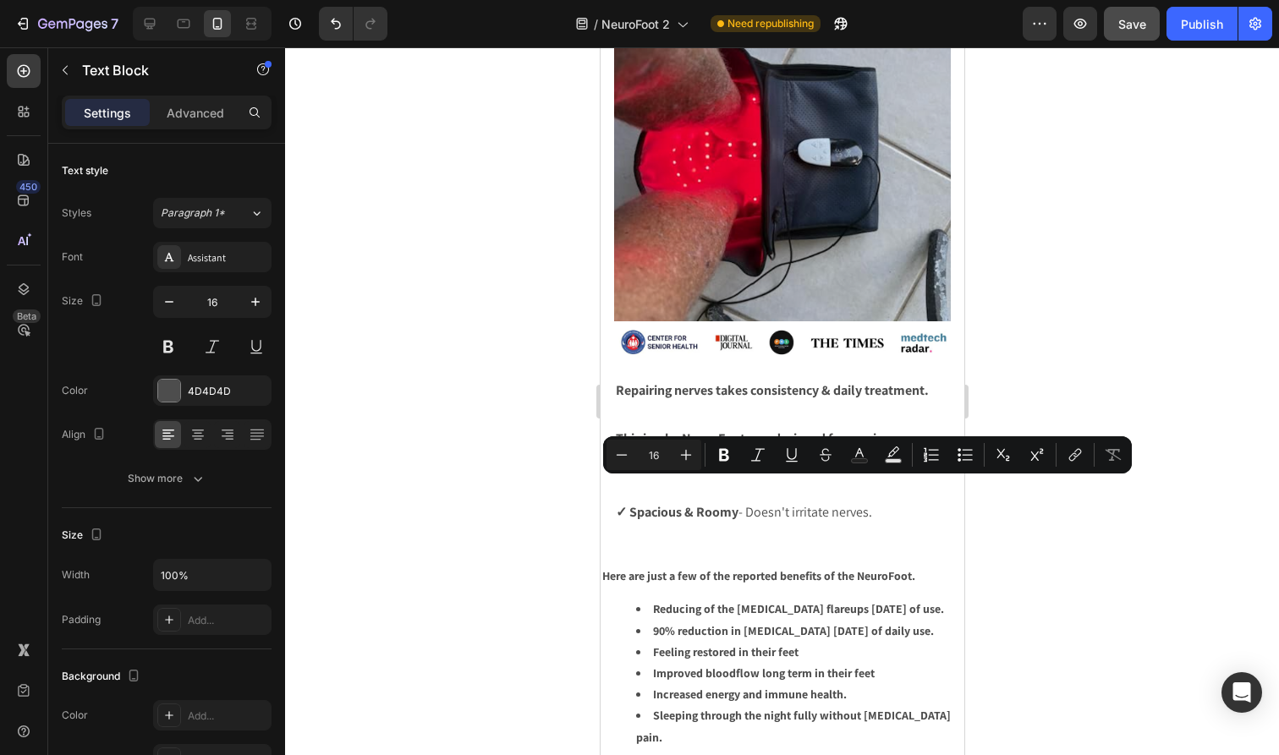
click at [907, 501] on p "✓ Spacious & Roomy - Doesn't irritate nerves." at bounding box center [781, 513] width 333 height 25
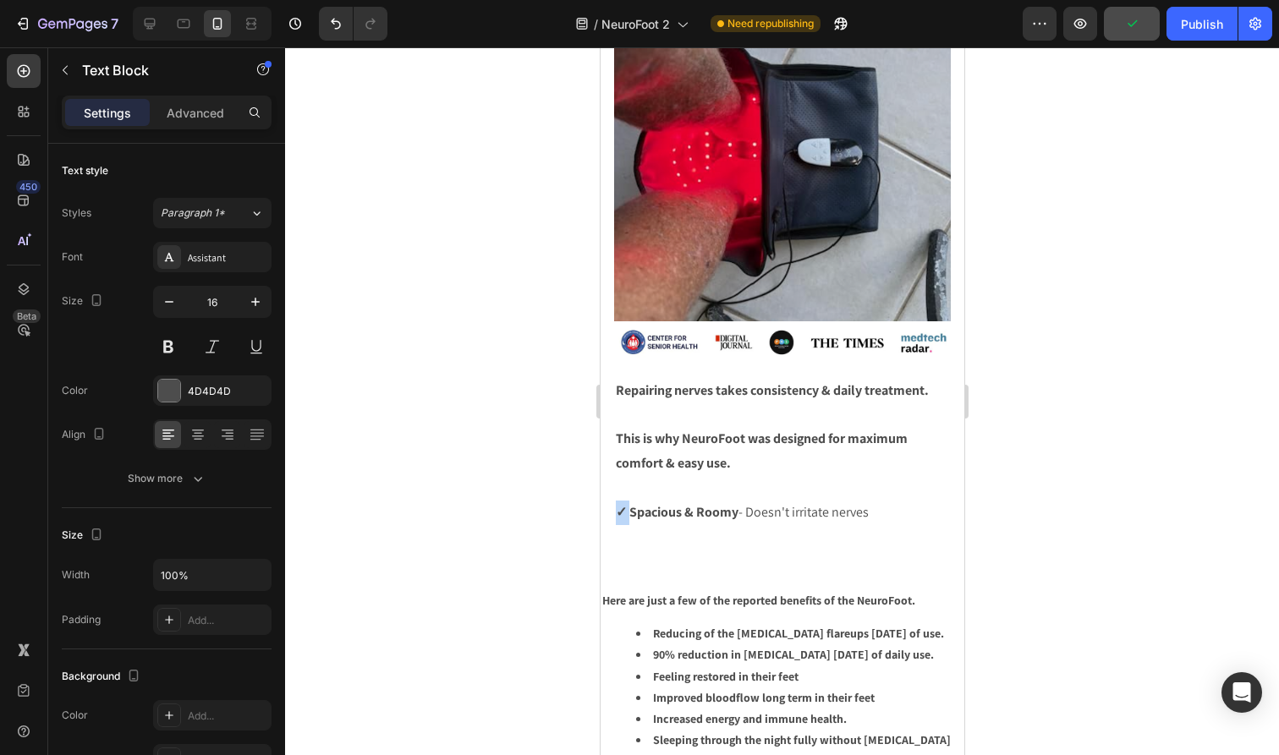
drag, startPoint x: 628, startPoint y: 492, endPoint x: 618, endPoint y: 492, distance: 9.3
click at [618, 503] on strong "✓ Spacious & Roomy" at bounding box center [676, 512] width 123 height 18
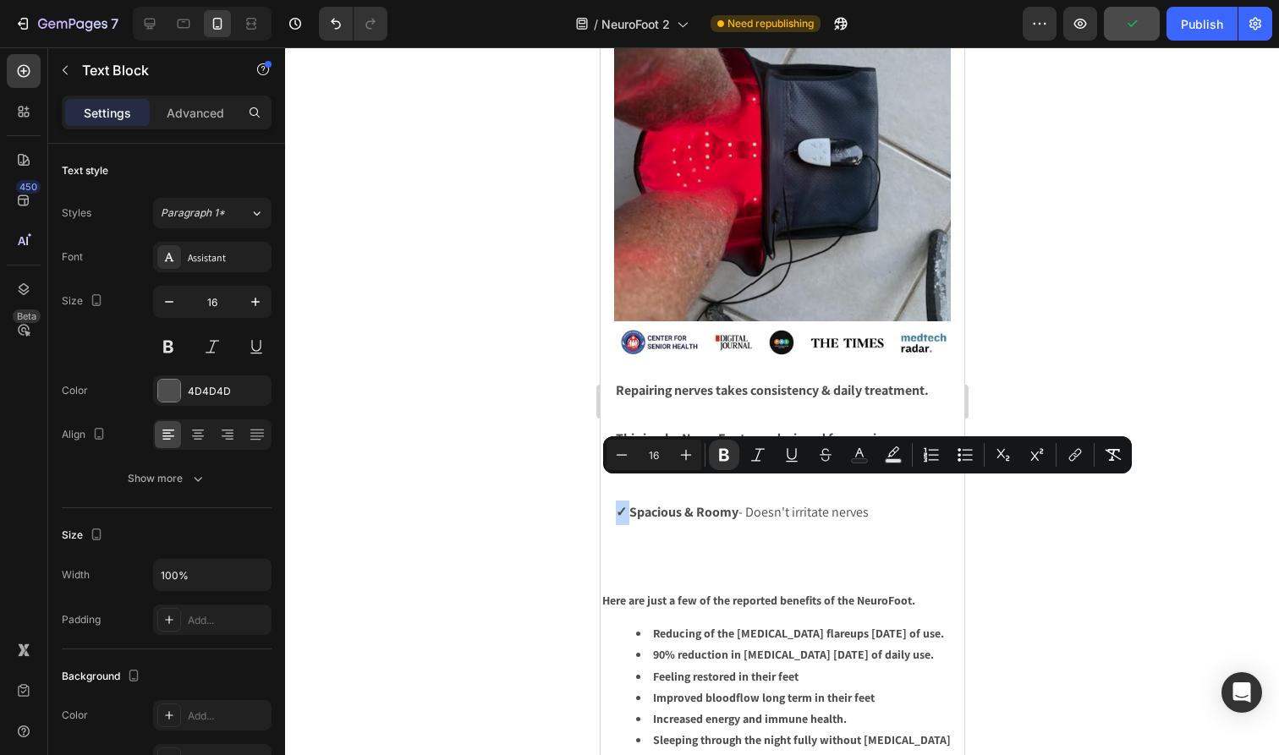
copy strong "✓"
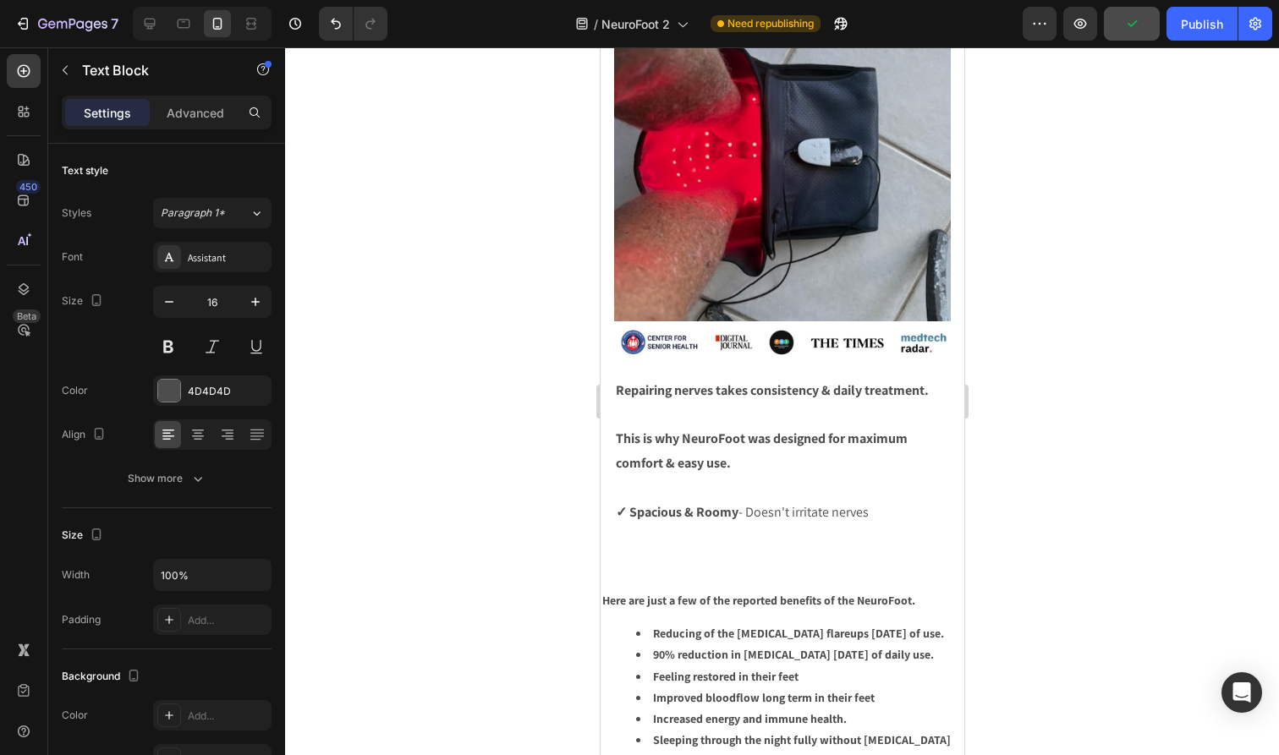
click at [628, 524] on p "Rich Text Editor. Editing area: main" at bounding box center [781, 536] width 333 height 25
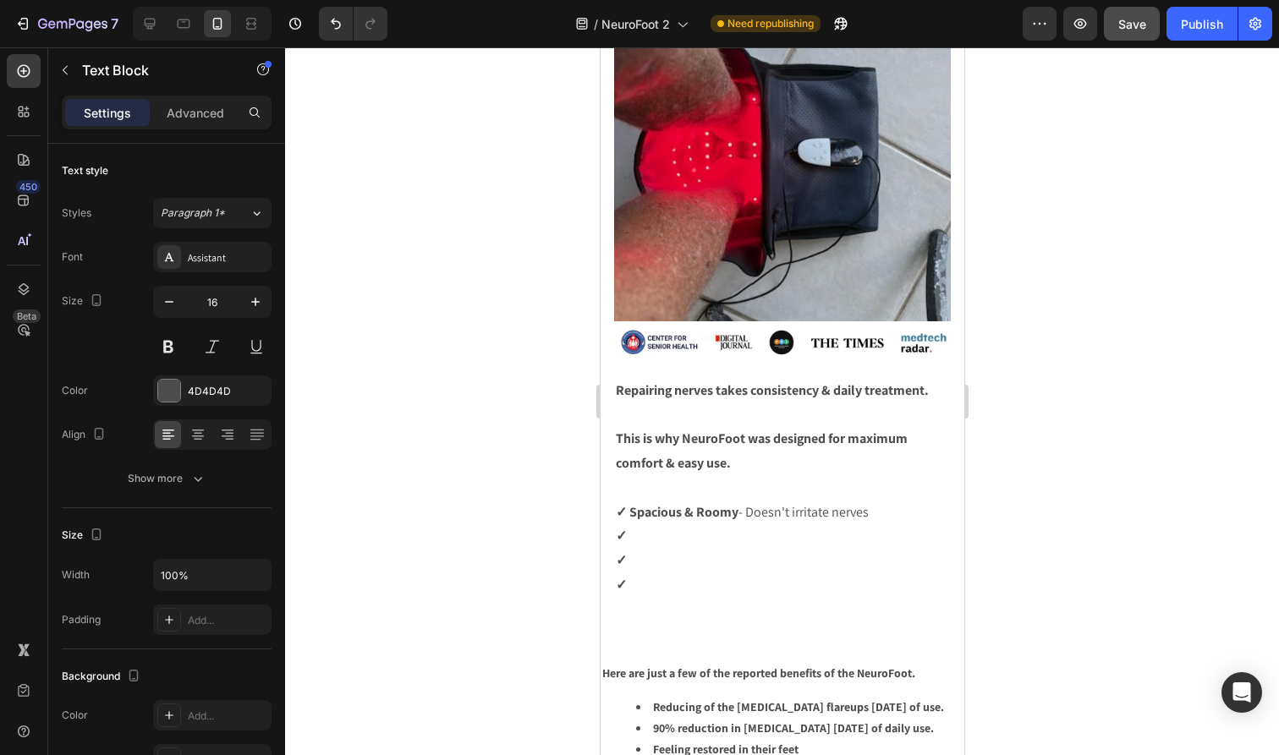
click at [638, 524] on p "✓" at bounding box center [781, 536] width 333 height 25
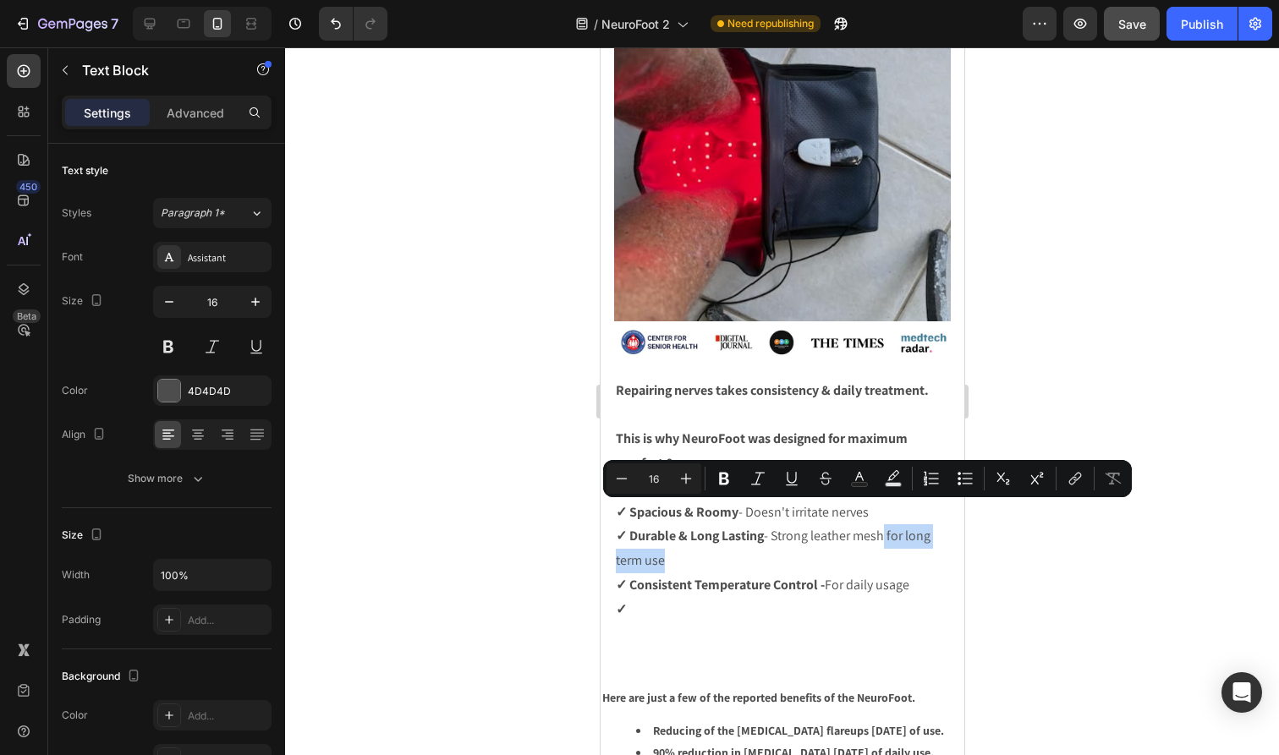
drag, startPoint x: 884, startPoint y: 531, endPoint x: 886, endPoint y: 514, distance: 17.1
click at [886, 524] on p "✓ Durable & Long Lasting - Strong leather mesh for long term use" at bounding box center [781, 548] width 333 height 49
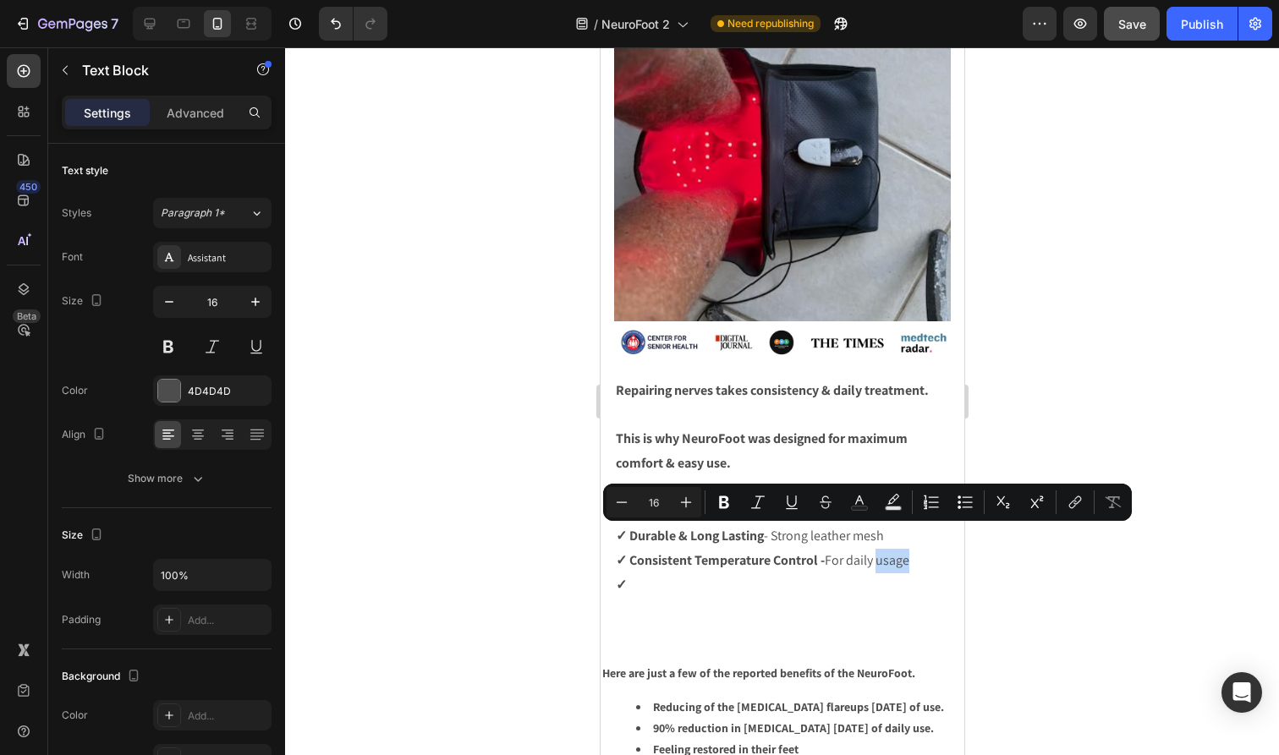
drag, startPoint x: 919, startPoint y: 537, endPoint x: 879, endPoint y: 535, distance: 39.8
click at [879, 549] on p "✓ Consistent Temperature Control - For daily usage" at bounding box center [781, 561] width 333 height 25
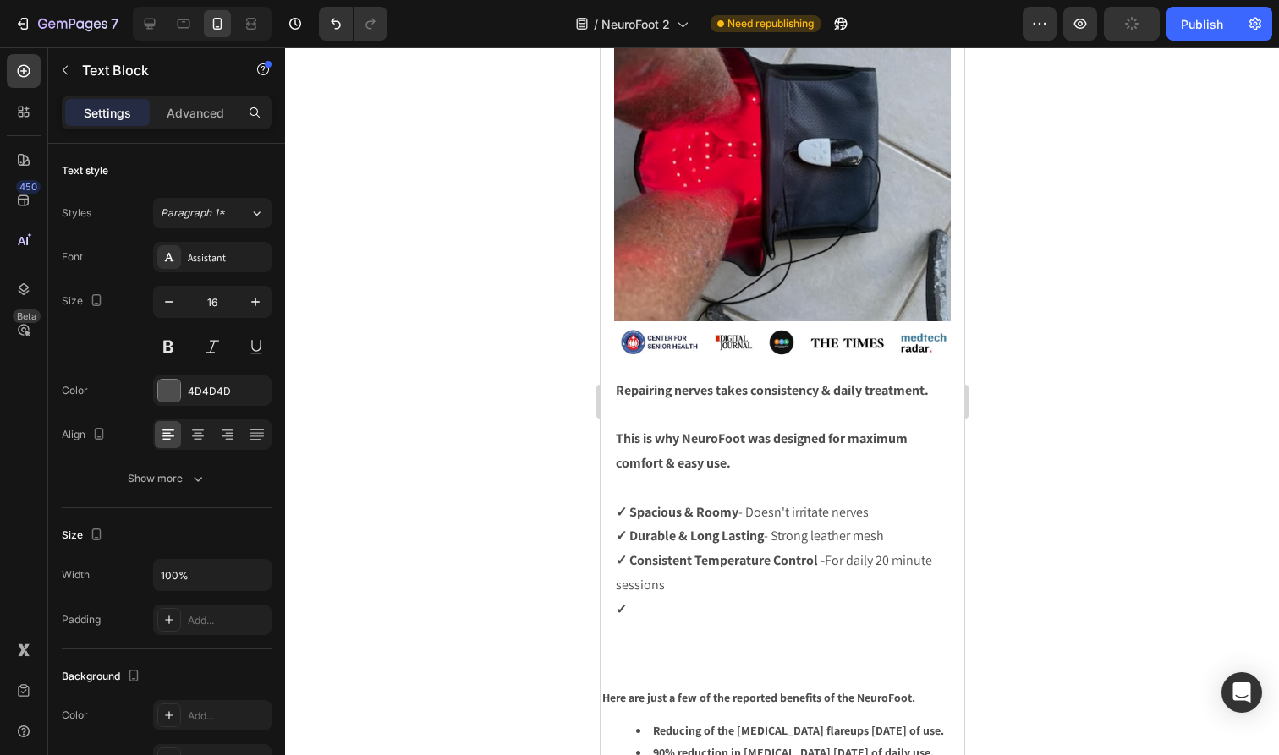
click at [878, 598] on p "✓" at bounding box center [781, 610] width 333 height 25
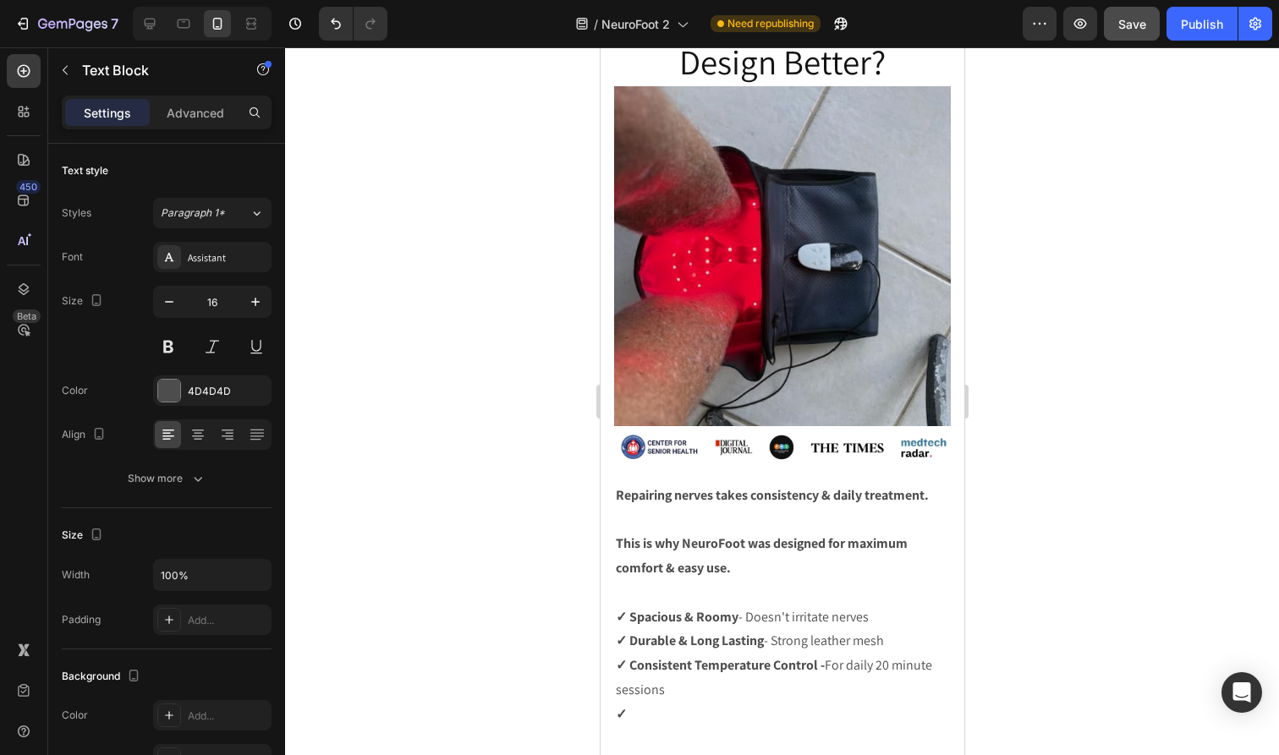
scroll to position [5551, 0]
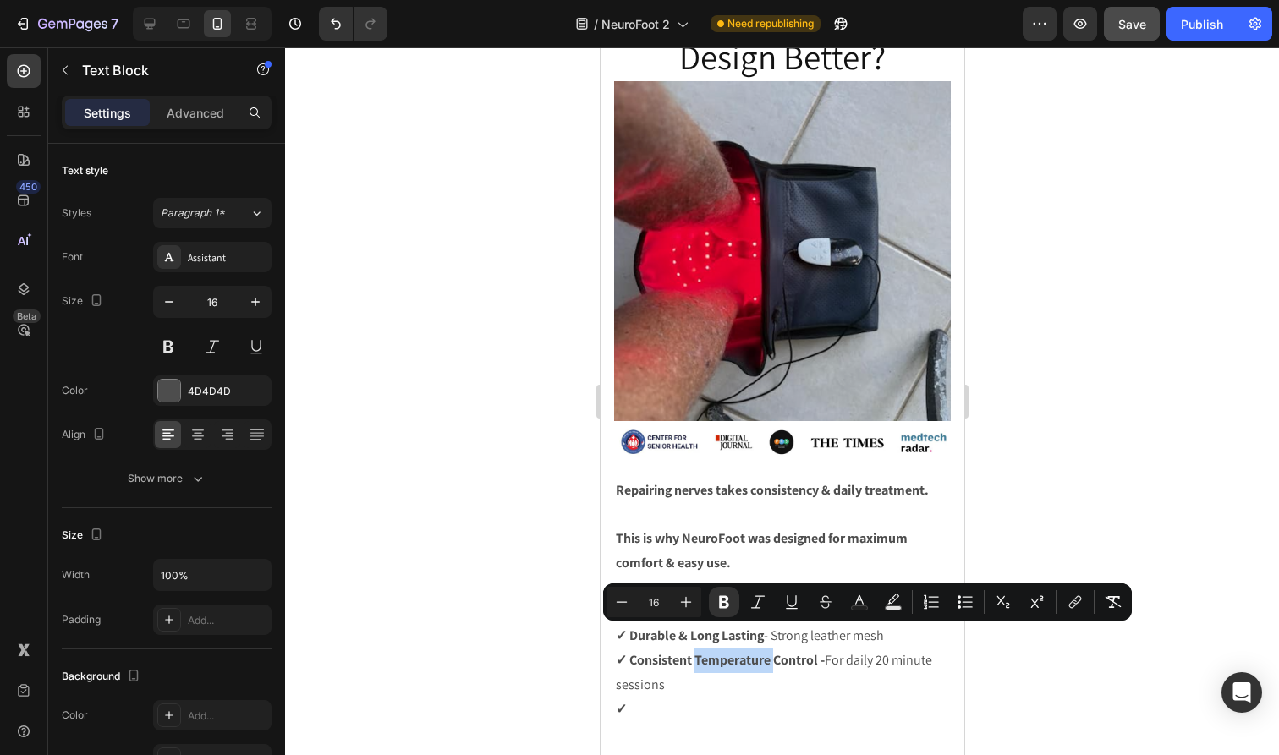
drag, startPoint x: 773, startPoint y: 636, endPoint x: 696, endPoint y: 635, distance: 77.0
click at [696, 651] on strong "✓ Consistent Temperature Control -" at bounding box center [719, 660] width 209 height 18
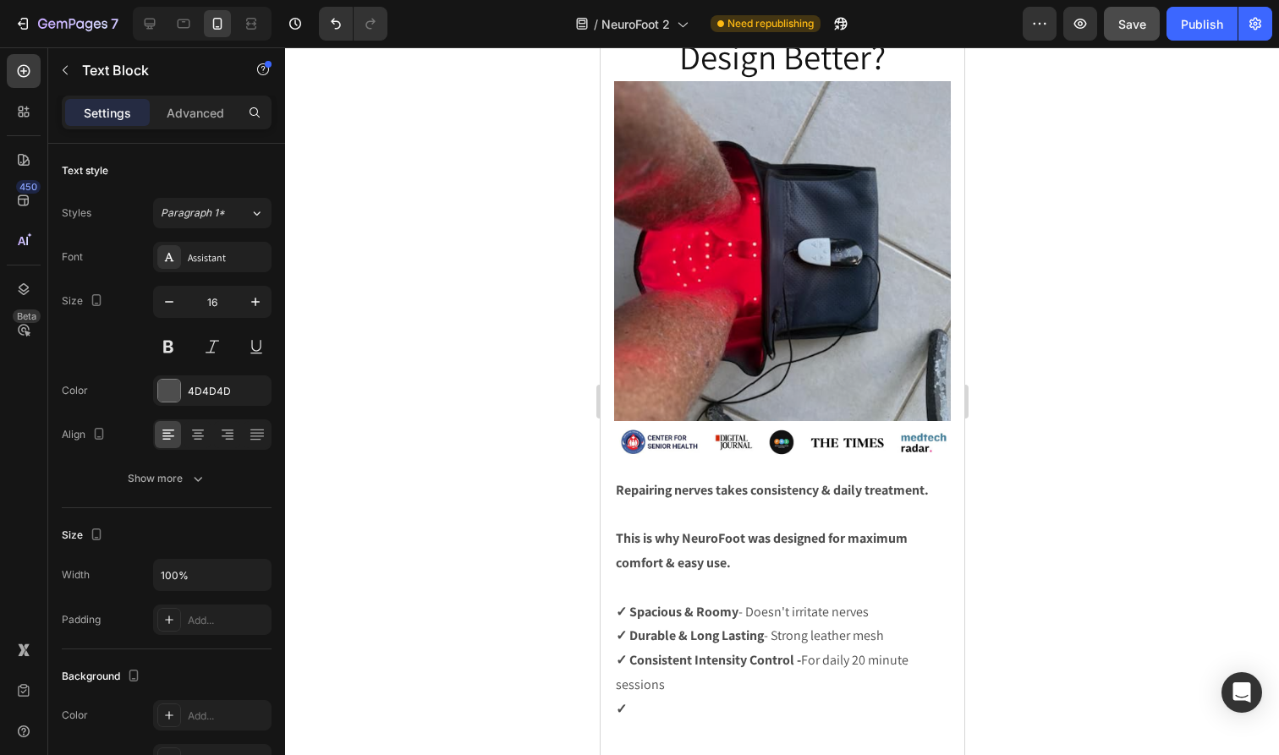
click at [831, 651] on p "✓ Consistent Intensity Control - For daily 20 minute sessions" at bounding box center [781, 673] width 333 height 49
drag, startPoint x: 806, startPoint y: 646, endPoint x: 807, endPoint y: 627, distance: 19.5
click at [807, 649] on p "✓ Consistent Intensity Control - For daily 20 minute sessions, healing & preven…" at bounding box center [781, 673] width 333 height 49
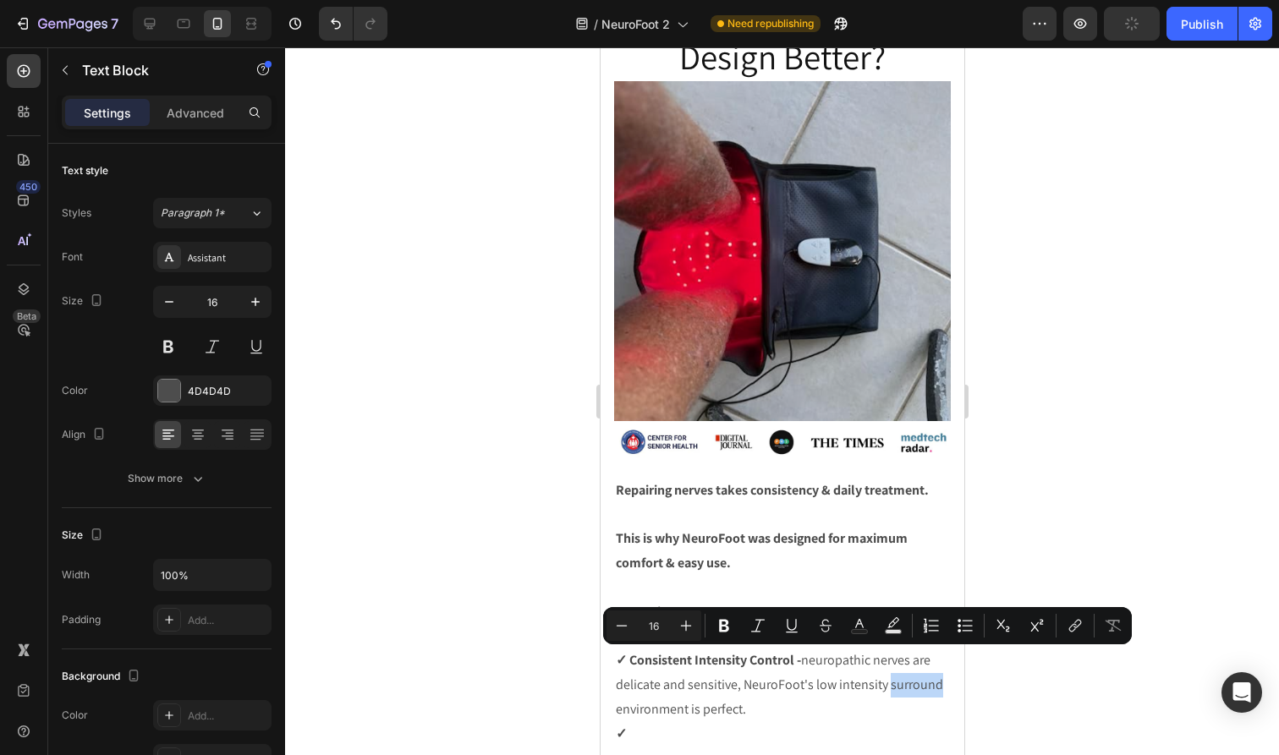
drag, startPoint x: 889, startPoint y: 661, endPoint x: 937, endPoint y: 661, distance: 48.2
click at [937, 661] on p "✓ Consistent Intensity Control - neuropathic nerves are delicate and sensitive,…" at bounding box center [781, 685] width 333 height 73
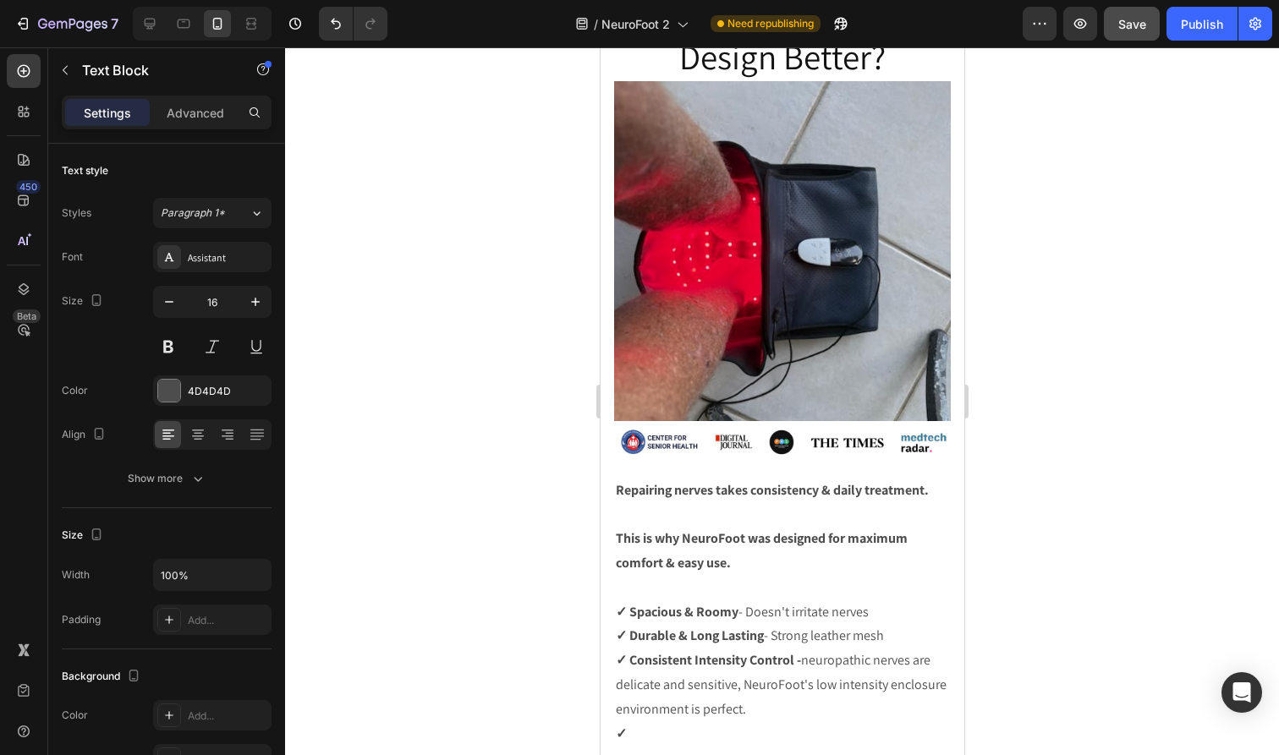
click at [899, 722] on p "✓" at bounding box center [781, 734] width 333 height 25
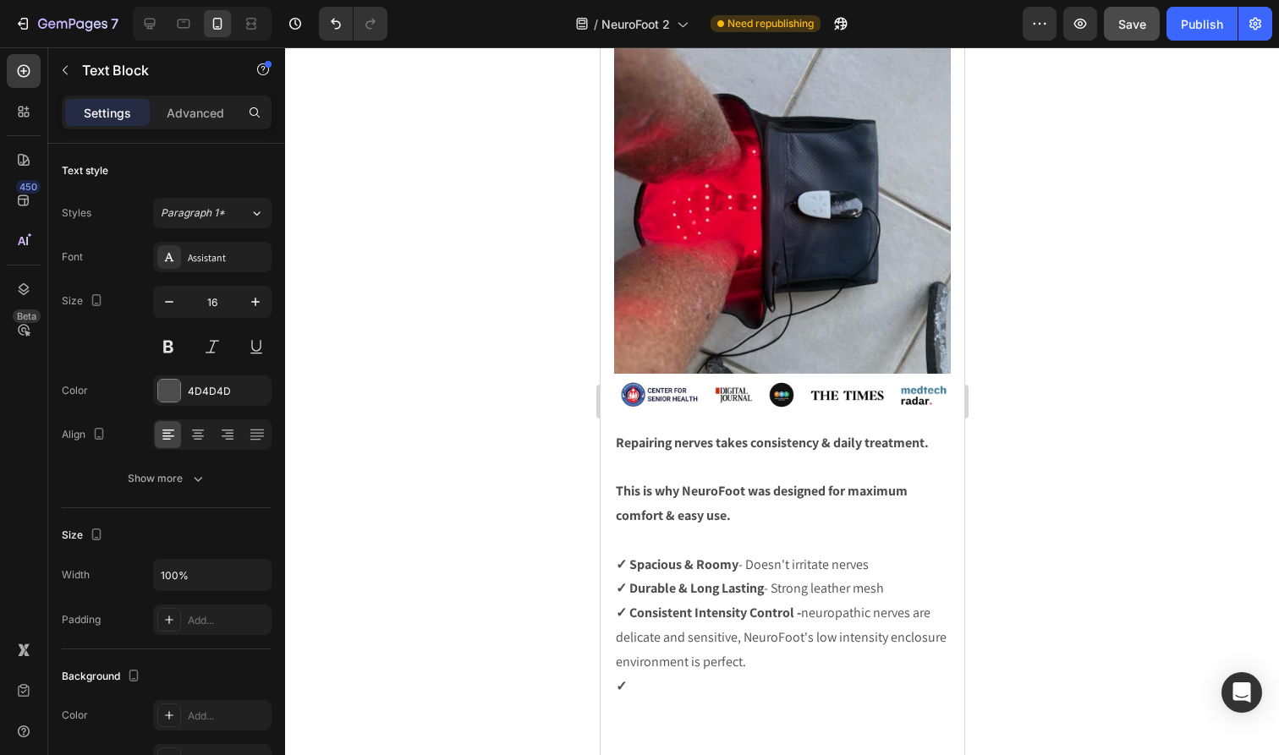
scroll to position [5600, 0]
click at [783, 640] on p "✓ Consistent Intensity Control - neuropathic nerves are delicate and sensitive,…" at bounding box center [781, 636] width 333 height 73
click at [800, 673] on p "✓" at bounding box center [781, 685] width 333 height 25
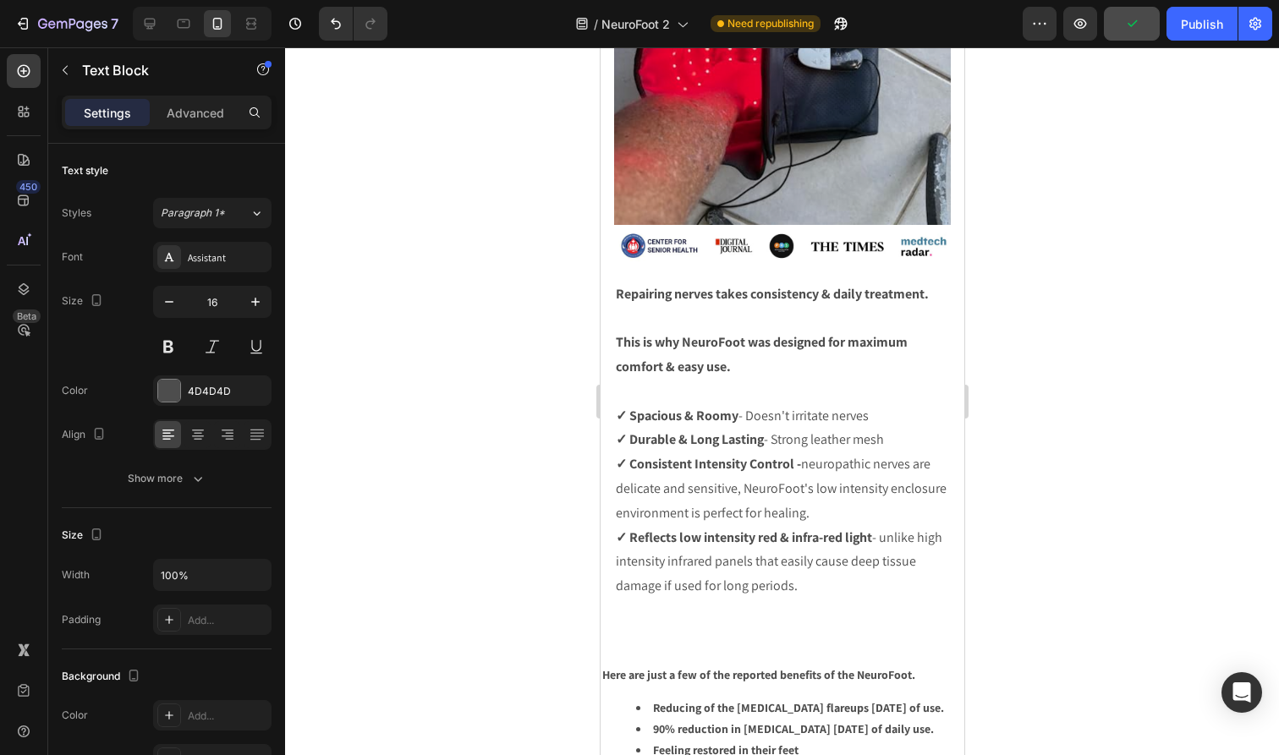
scroll to position [5750, 0]
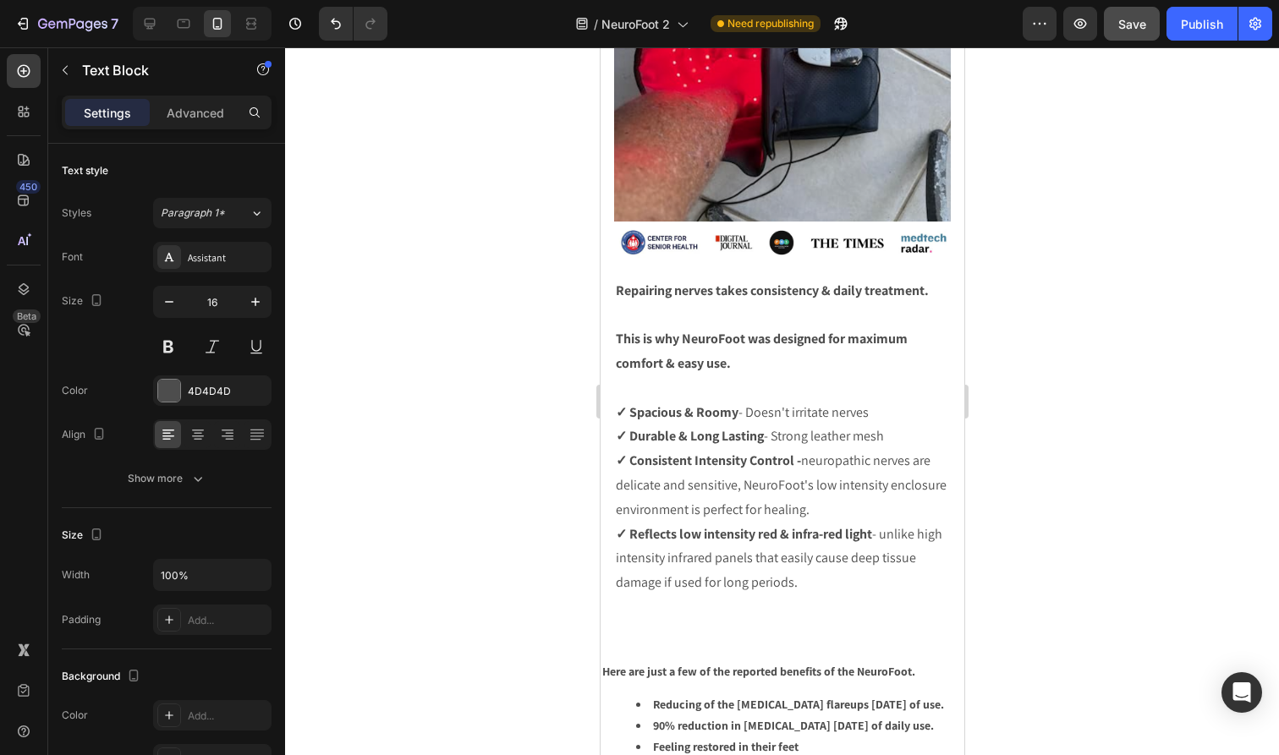
click at [784, 337] on p "This is why NeuroFoot was designed for maximum comfort & easy use." at bounding box center [781, 351] width 333 height 49
drag, startPoint x: 754, startPoint y: 337, endPoint x: 665, endPoint y: 335, distance: 88.8
click at [665, 335] on p "This is why NeuroFoot was designed for maximum comfort & easy use." at bounding box center [781, 351] width 333 height 49
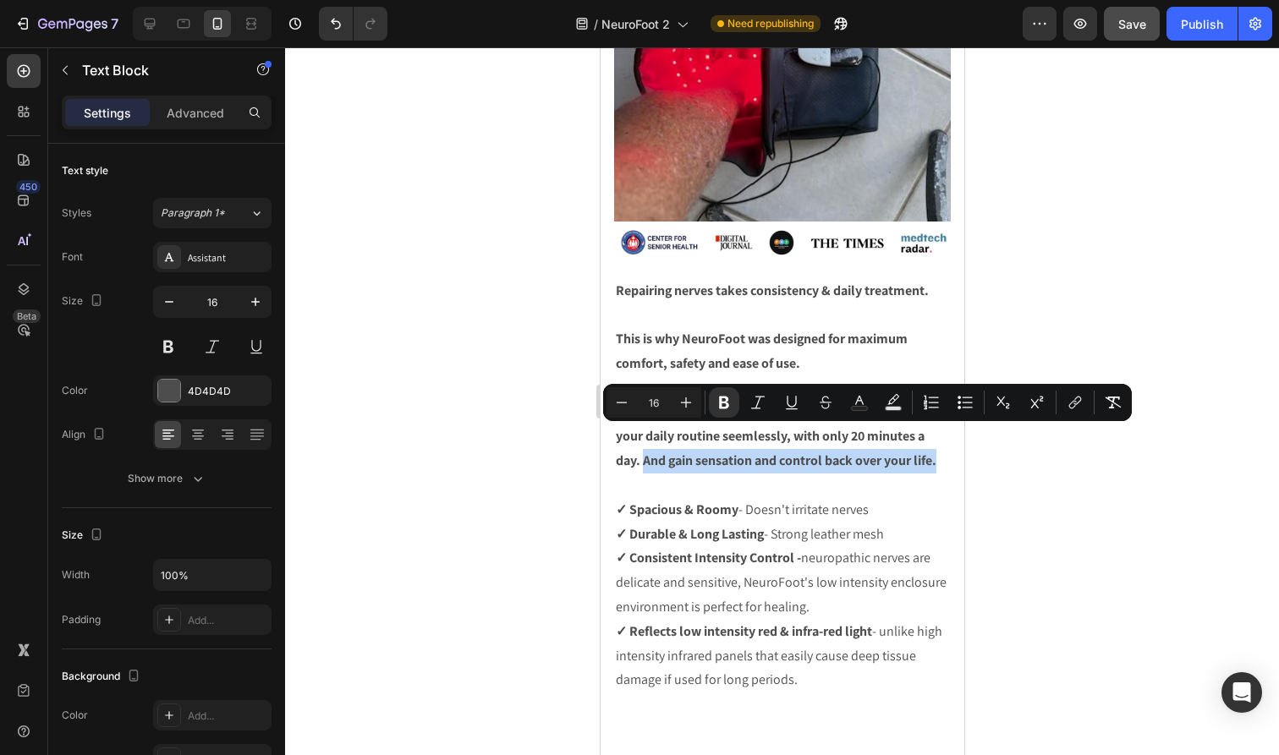
drag, startPoint x: 942, startPoint y: 435, endPoint x: 642, endPoint y: 441, distance: 300.3
click at [642, 441] on p "So you can integrate Red & Infra-red Light healing into your daily routine seem…" at bounding box center [781, 437] width 333 height 73
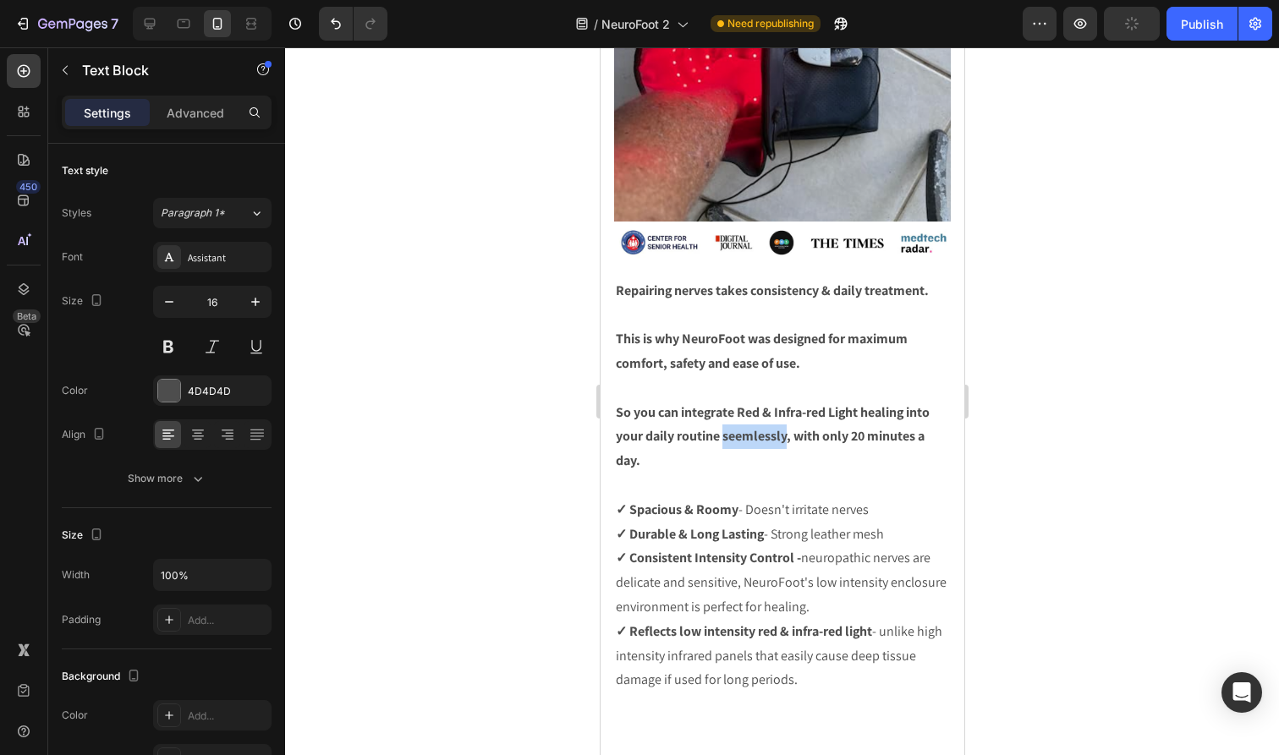
drag, startPoint x: 725, startPoint y: 414, endPoint x: 787, endPoint y: 415, distance: 61.7
click at [787, 415] on strong "So you can integrate Red & Infra-red Light healing into your daily routine seem…" at bounding box center [772, 436] width 314 height 67
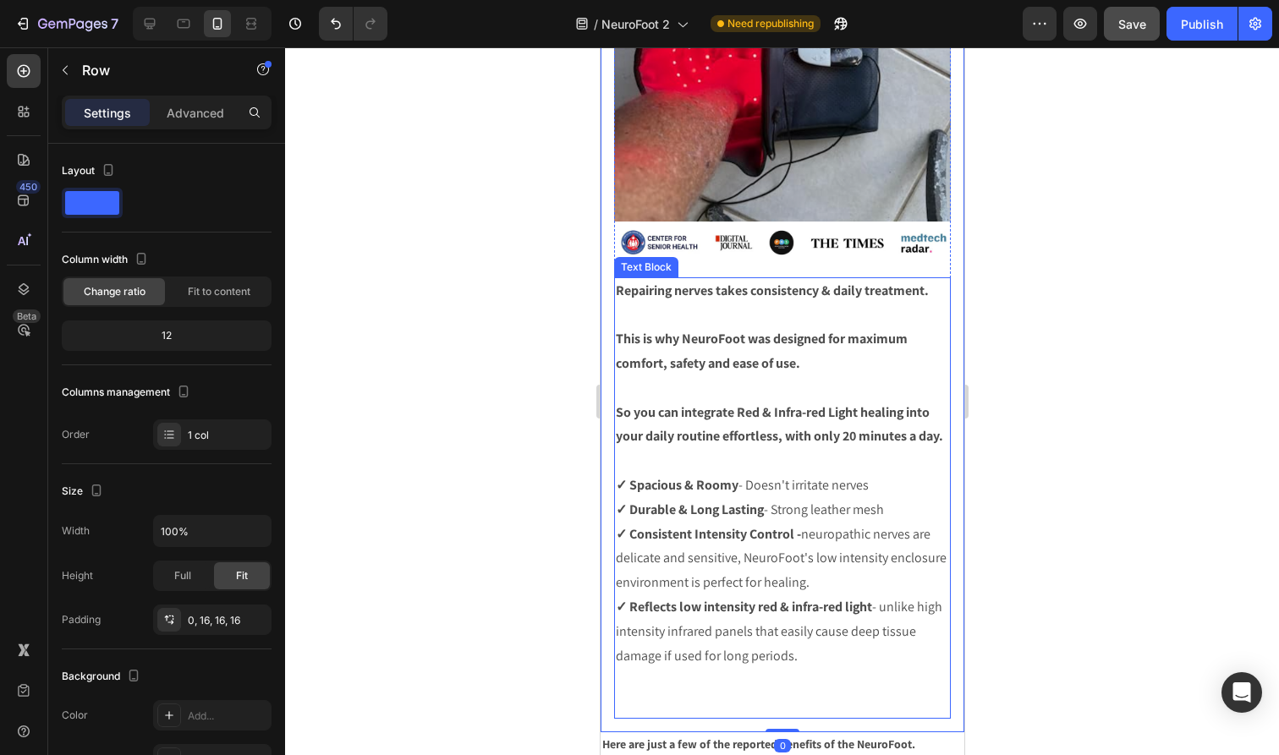
click at [930, 424] on p "So you can integrate Red & Infra-red Light healing into your daily routine effo…" at bounding box center [781, 425] width 333 height 49
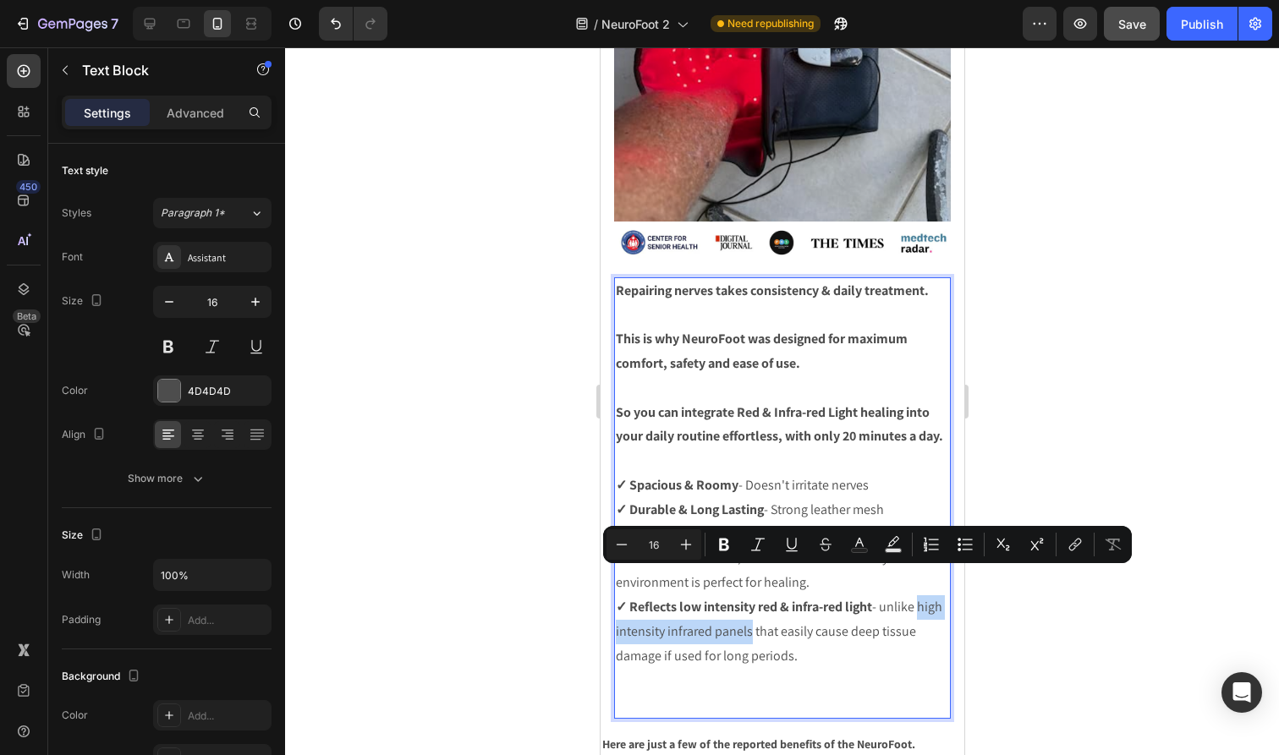
drag, startPoint x: 921, startPoint y: 584, endPoint x: 750, endPoint y: 606, distance: 172.3
click at [750, 606] on p "✓ Reflects low intensity red & infra-red light - unlike high intensity infrared…" at bounding box center [781, 631] width 333 height 73
click at [843, 619] on p "✓ Reflects low intensity red & infra-red light - unlike high intensity infrared…" at bounding box center [781, 631] width 333 height 73
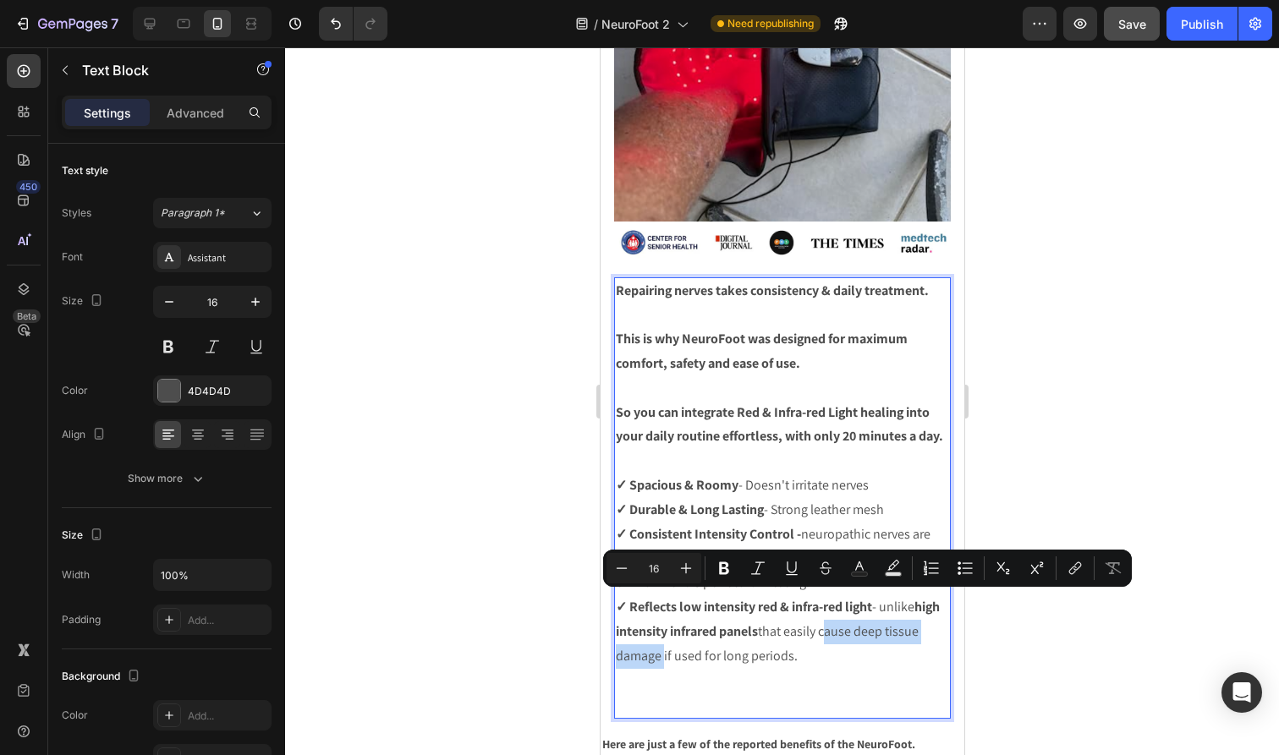
drag, startPoint x: 821, startPoint y: 601, endPoint x: 659, endPoint y: 630, distance: 164.9
click at [659, 630] on p "✓ Reflects low intensity red & infra-red light - unlike high intensity infrared…" at bounding box center [781, 631] width 333 height 73
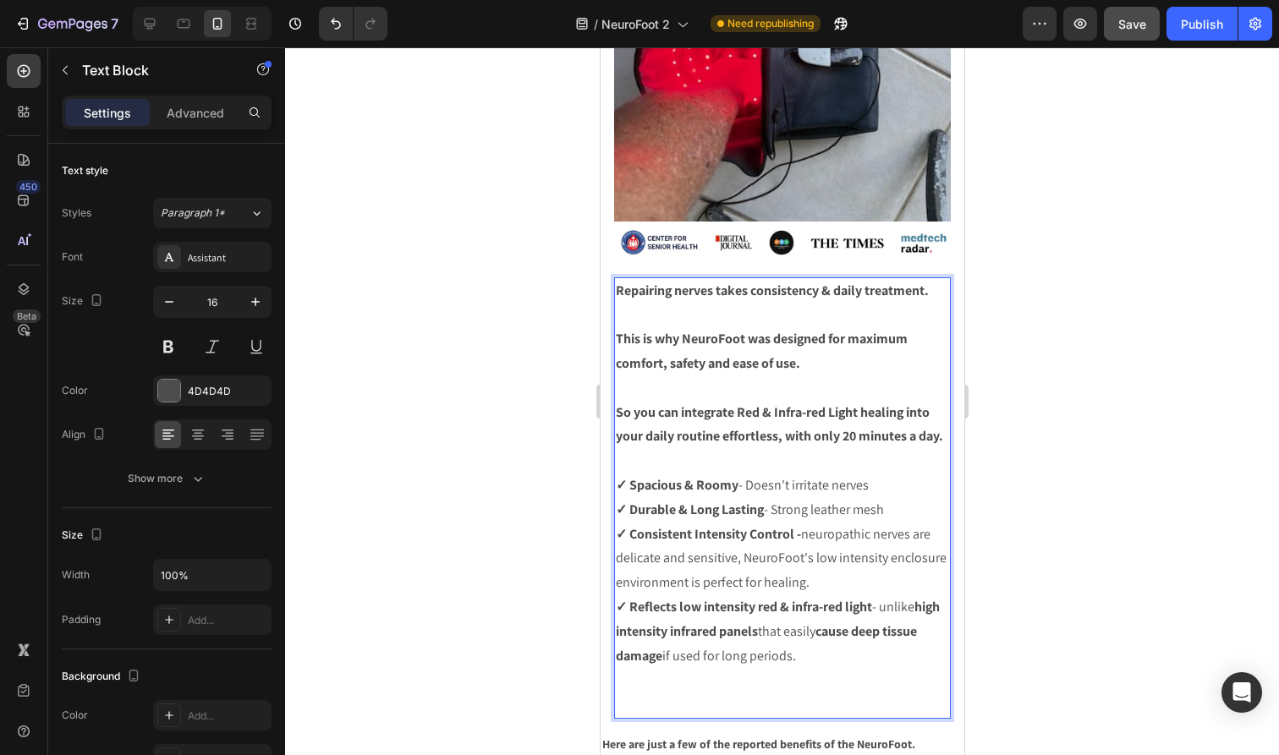
click at [810, 634] on p "✓ Reflects low intensity red & infra-red light - unlike high intensity infrared…" at bounding box center [781, 631] width 333 height 73
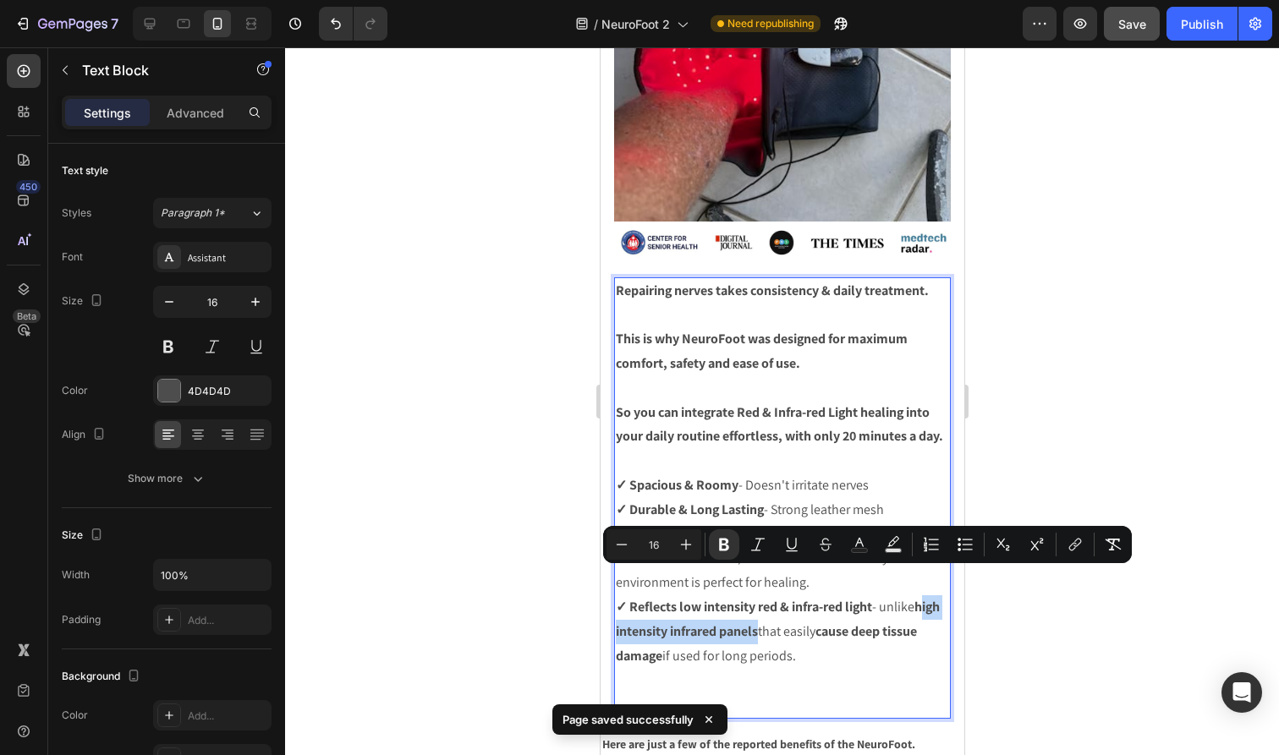
drag, startPoint x: 926, startPoint y: 580, endPoint x: 760, endPoint y: 608, distance: 168.9
click at [760, 608] on p "✓ Reflects low intensity red & infra-red light - unlike high intensity infrared…" at bounding box center [781, 631] width 333 height 73
click at [877, 630] on p "✓ Reflects low intensity red & infra-red light - unlike h igh intensity infrare…" at bounding box center [781, 631] width 333 height 73
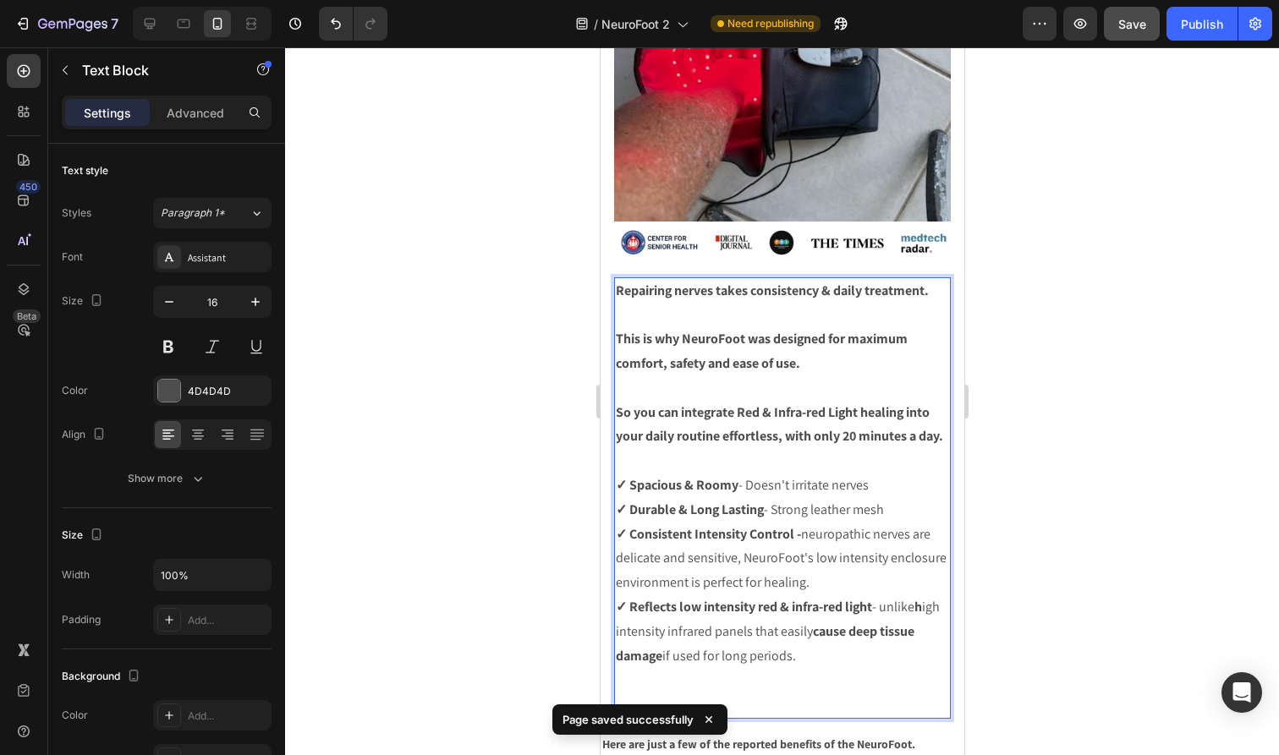
click at [928, 595] on p "✓ Reflects low intensity red & infra-red light - unlike h igh intensity infrare…" at bounding box center [781, 631] width 333 height 73
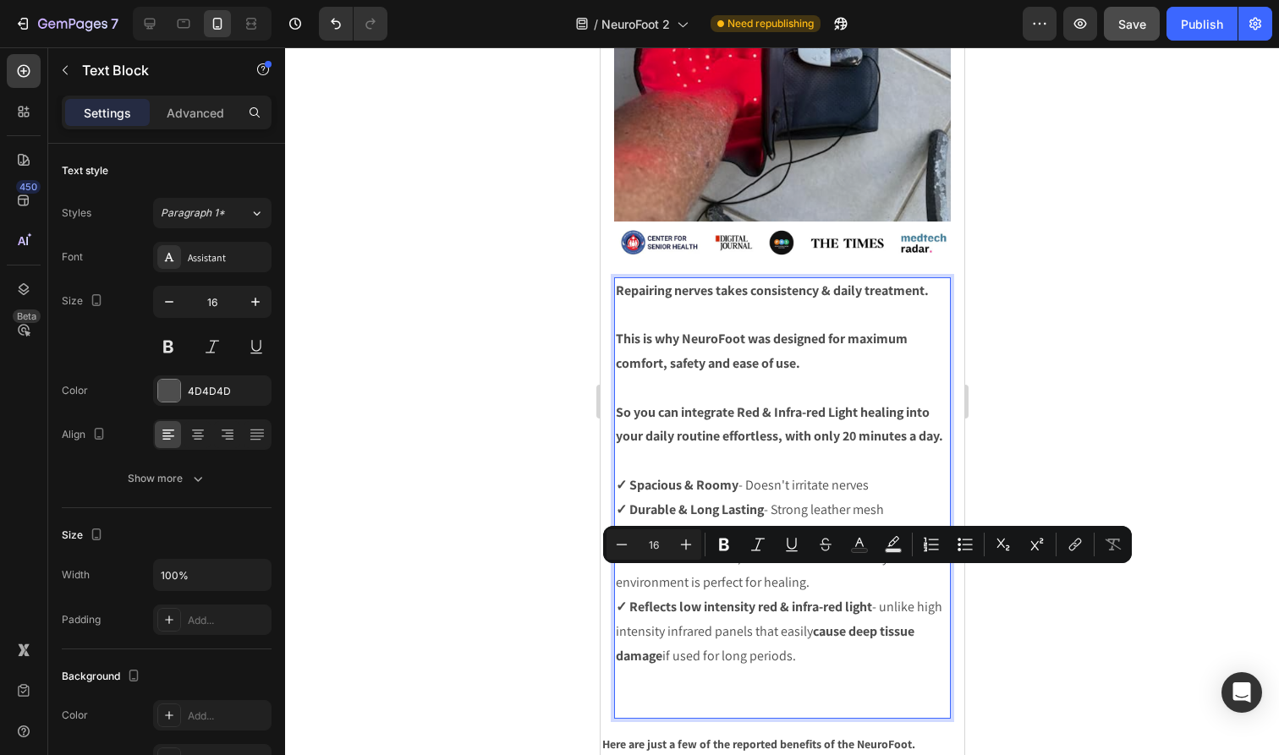
click at [812, 622] on strong "cause deep tissue damage" at bounding box center [764, 643] width 299 height 42
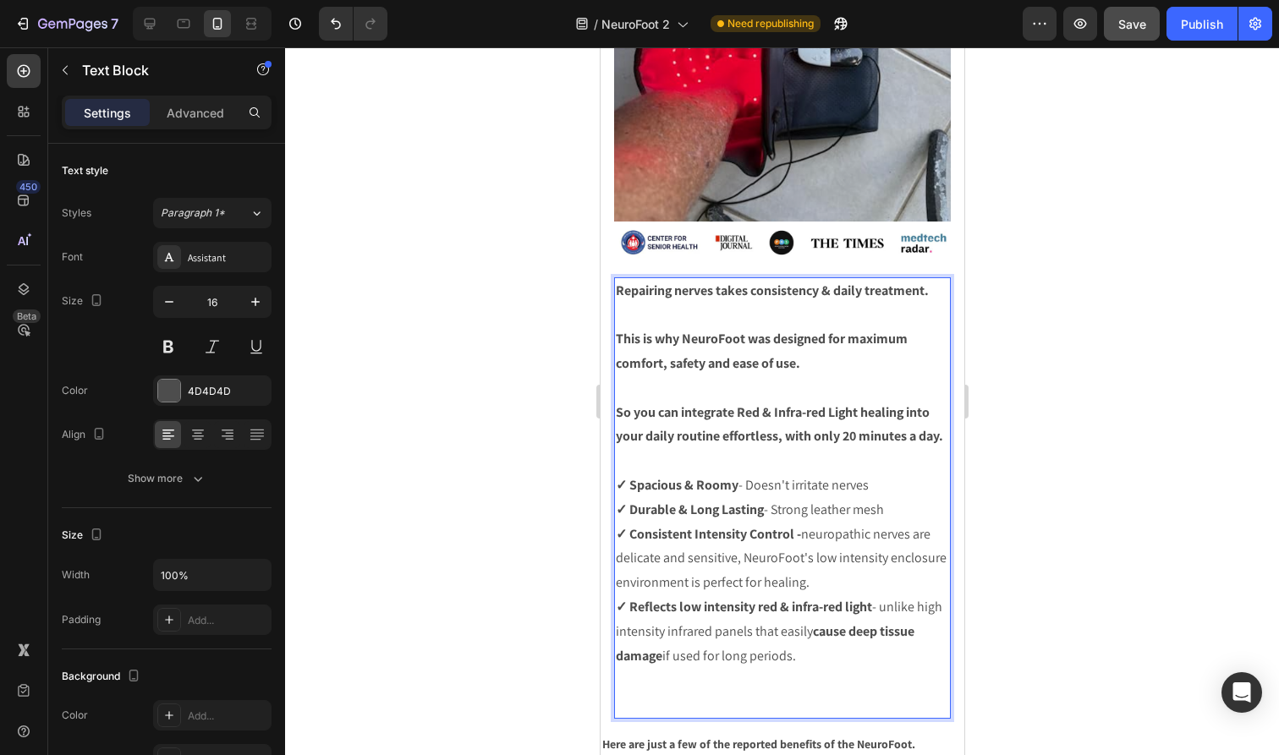
drag, startPoint x: 815, startPoint y: 605, endPoint x: 666, endPoint y: 628, distance: 151.4
click at [666, 628] on p "✓ Reflects low intensity red & infra-red light - unlike high intensity infrared…" at bounding box center [781, 631] width 333 height 73
click at [809, 623] on p "✓ Reflects low intensity red & infra-red light - unlike high intensity infrared…" at bounding box center [781, 631] width 333 height 73
drag, startPoint x: 811, startPoint y: 604, endPoint x: 662, endPoint y: 628, distance: 150.9
click at [662, 628] on p "✓ Reflects low intensity red & infra-red light - unlike high intensity infrared…" at bounding box center [781, 631] width 333 height 73
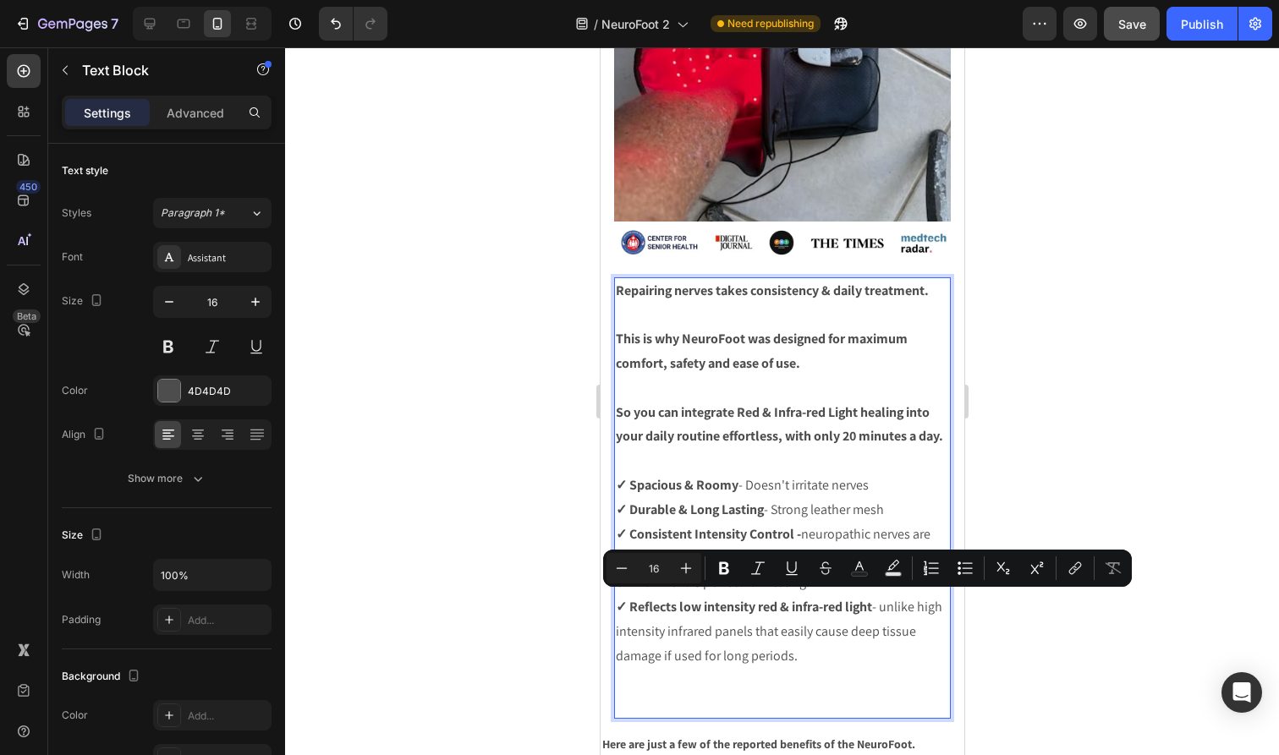
click at [828, 626] on p "✓ Reflects low intensity red & infra-red light - unlike high intensity infrared…" at bounding box center [781, 631] width 333 height 73
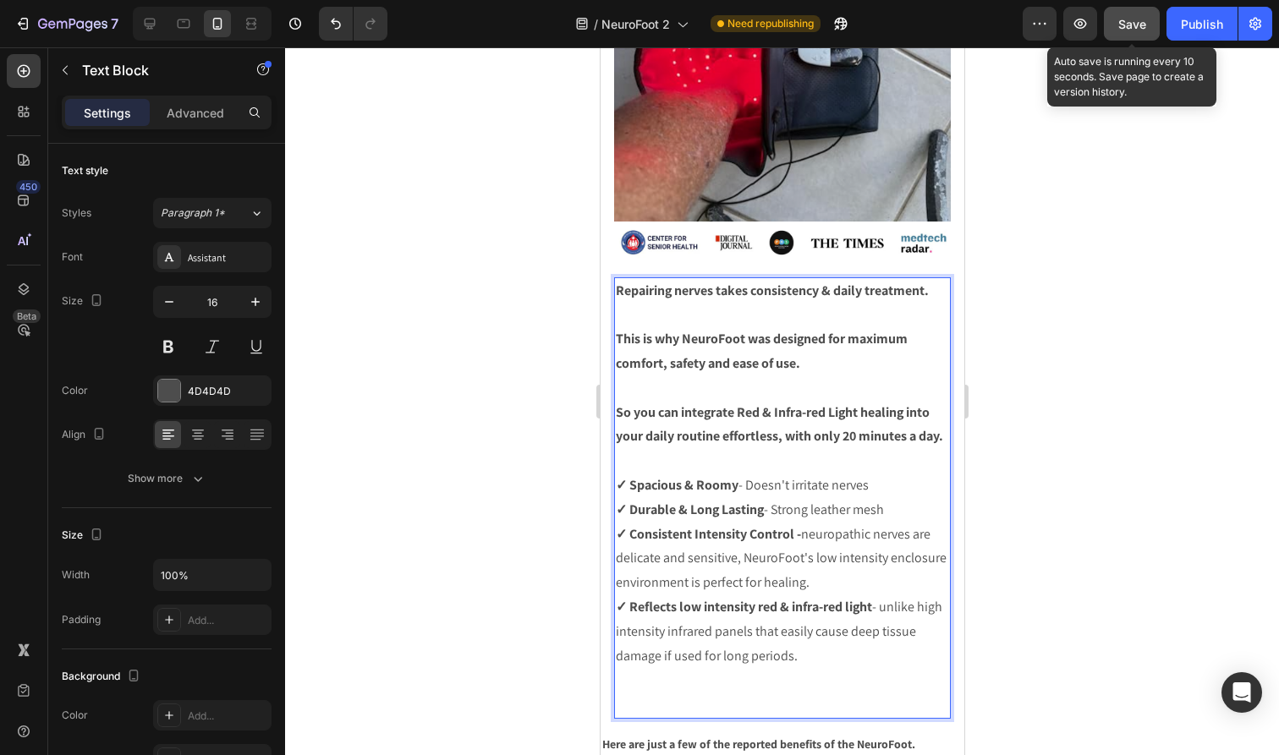
click at [1145, 32] on div "Save" at bounding box center [1132, 24] width 28 height 18
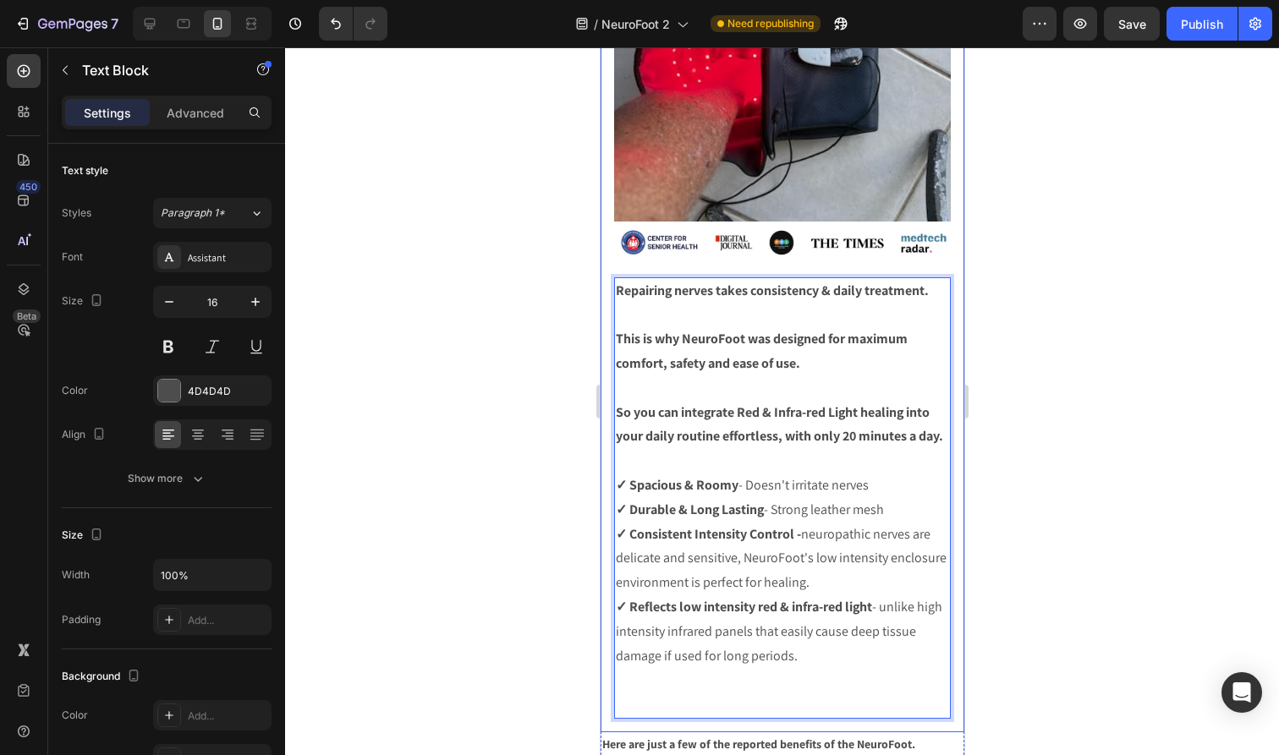
click at [796, 687] on div "Repairing nerves takes consistency & daily treatment. This is why NeuroFoot was…" at bounding box center [781, 497] width 337 height 441
click at [828, 626] on p "✓ Reflects low intensity red & infra-red light - unlike high intensity infrared…" at bounding box center [781, 631] width 333 height 73
drag, startPoint x: 919, startPoint y: 581, endPoint x: 882, endPoint y: 582, distance: 37.2
click at [882, 595] on p "✓ Reflects low intensity red & infra-red light - unlike high intensity infrared…" at bounding box center [781, 631] width 333 height 73
click at [771, 600] on p "✓ Reflects low intensity red & infra-red light - high intensity infrared panels…" at bounding box center [781, 631] width 333 height 73
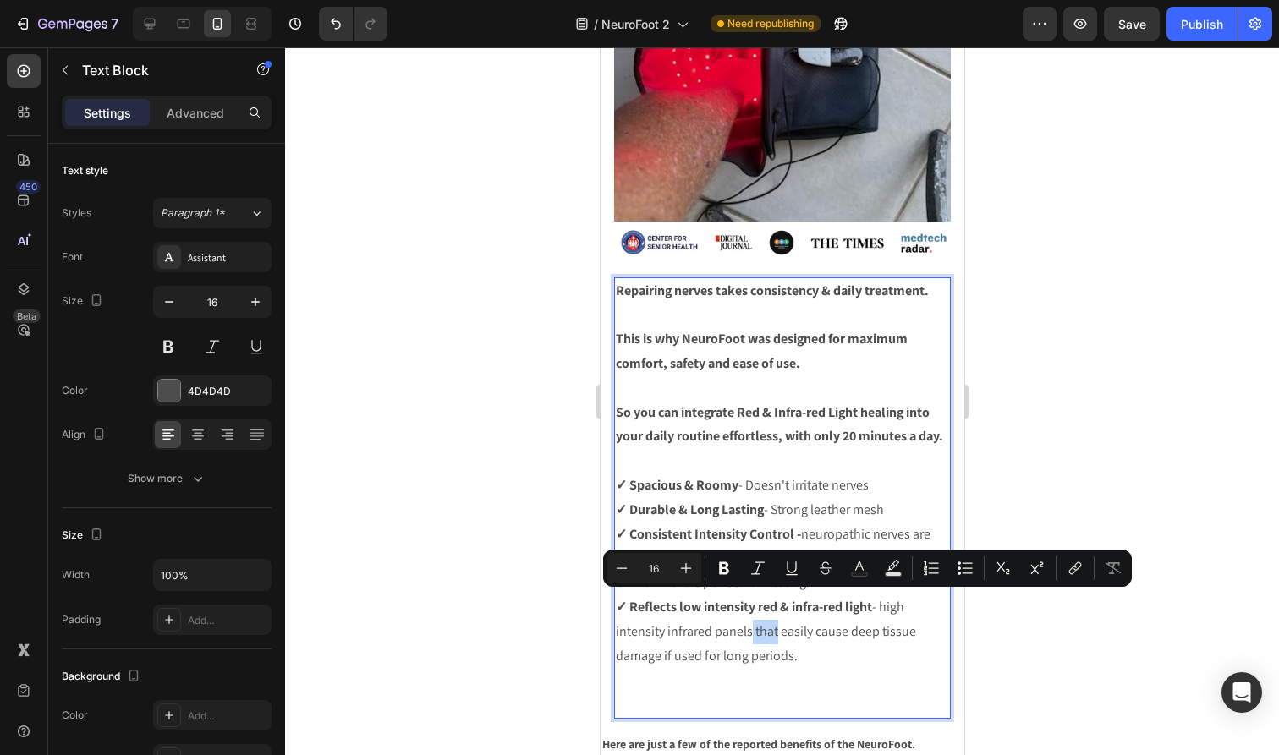
drag, startPoint x: 775, startPoint y: 605, endPoint x: 751, endPoint y: 605, distance: 23.7
click at [751, 605] on p "✓ Reflects low intensity red & infra-red light - high intensity infrared panels…" at bounding box center [781, 631] width 333 height 73
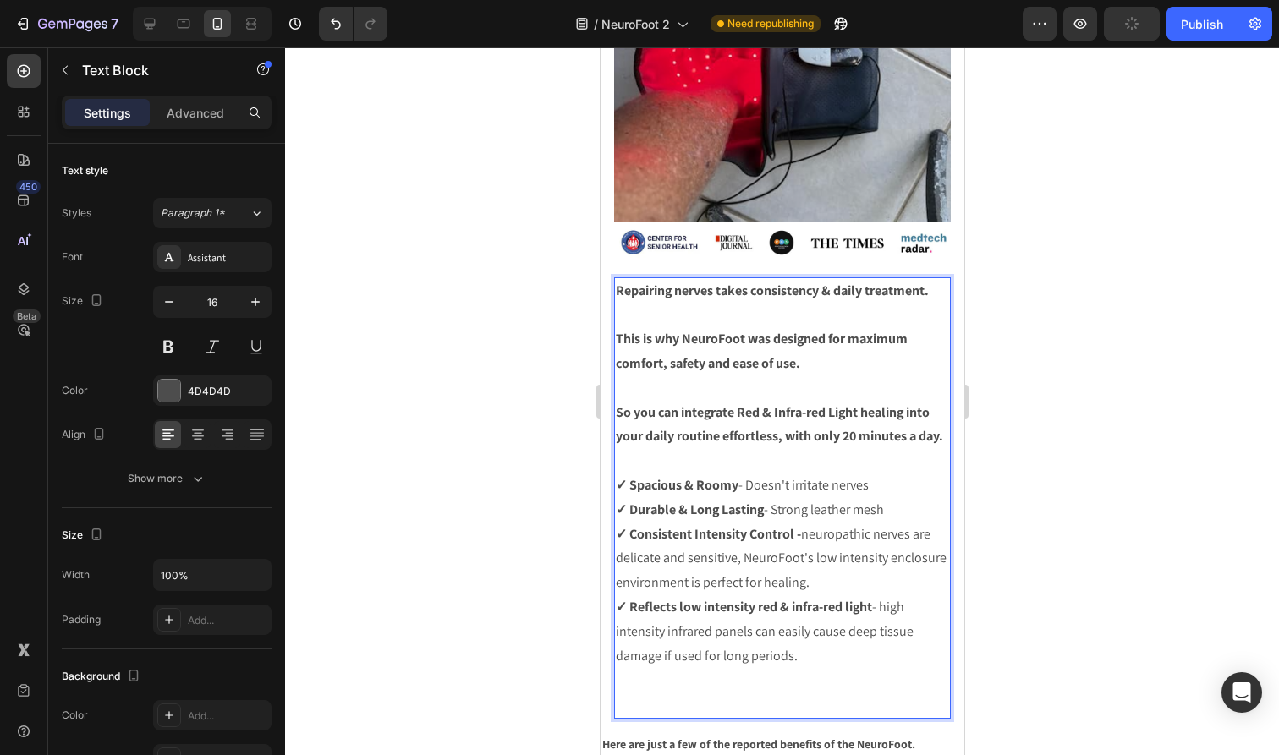
click at [814, 623] on p "✓ Reflects low intensity red & infra-red light - high intensity infrared panels…" at bounding box center [781, 631] width 333 height 73
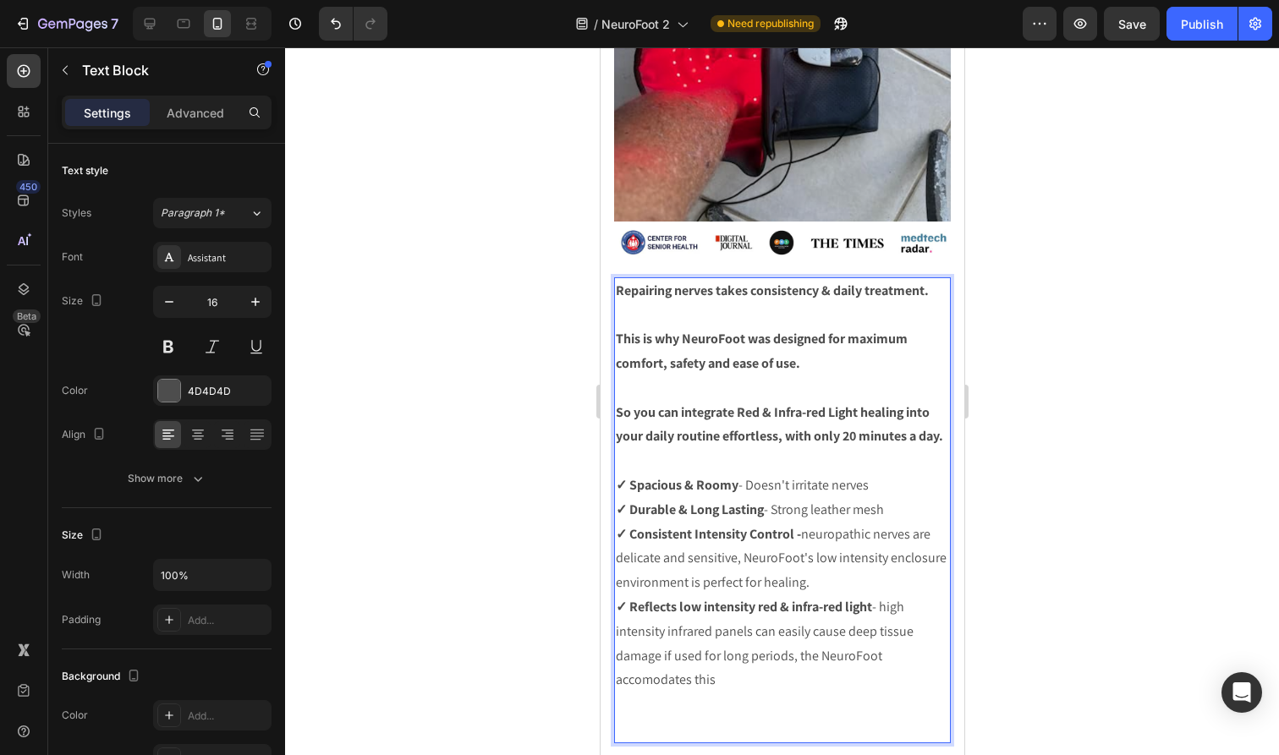
click at [777, 693] on p "Rich Text Editor. Editing area: main" at bounding box center [781, 705] width 333 height 25
drag, startPoint x: 771, startPoint y: 641, endPoint x: 616, endPoint y: 645, distance: 155.7
click at [616, 645] on p "✓ Reflects low intensity red & infra-red light - high intensity infrared panels…" at bounding box center [781, 643] width 333 height 97
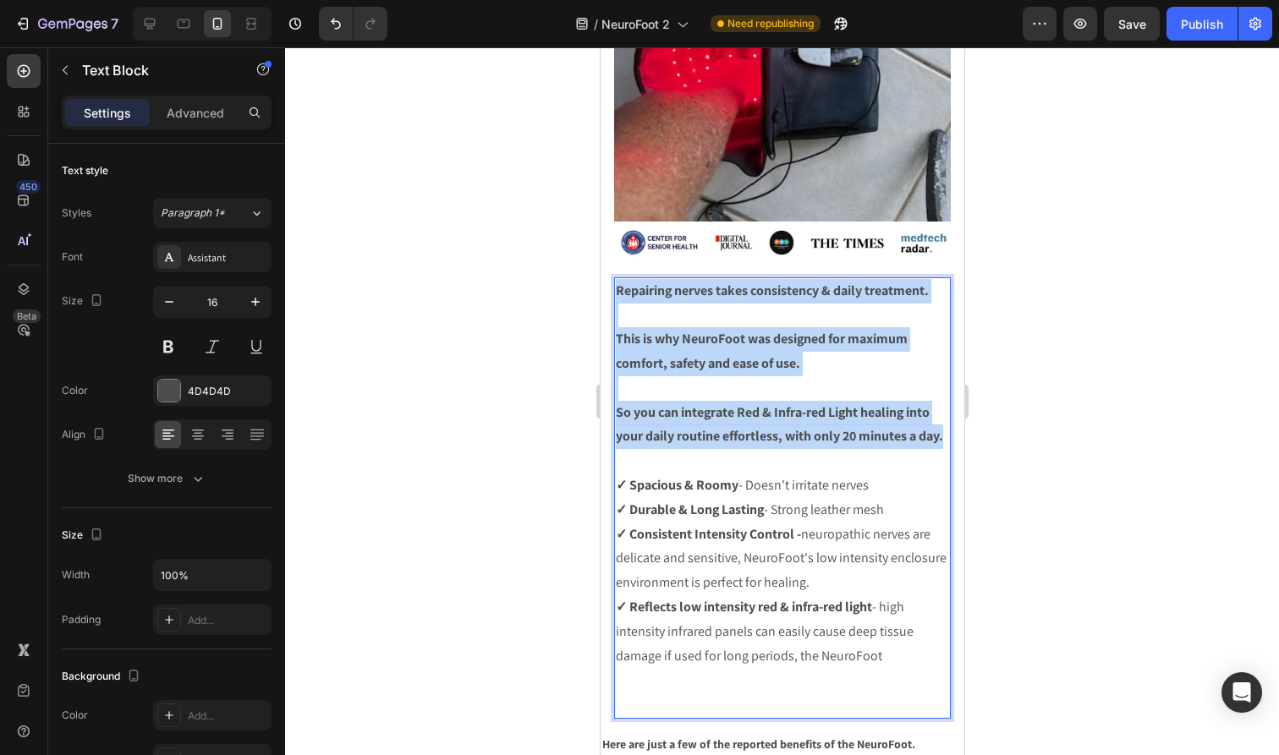
drag, startPoint x: 946, startPoint y: 415, endPoint x: 614, endPoint y: 260, distance: 366.7
click at [614, 277] on div "Repairing nerves takes consistency & daily treatment. This is why NeuroFoot was…" at bounding box center [781, 497] width 337 height 441
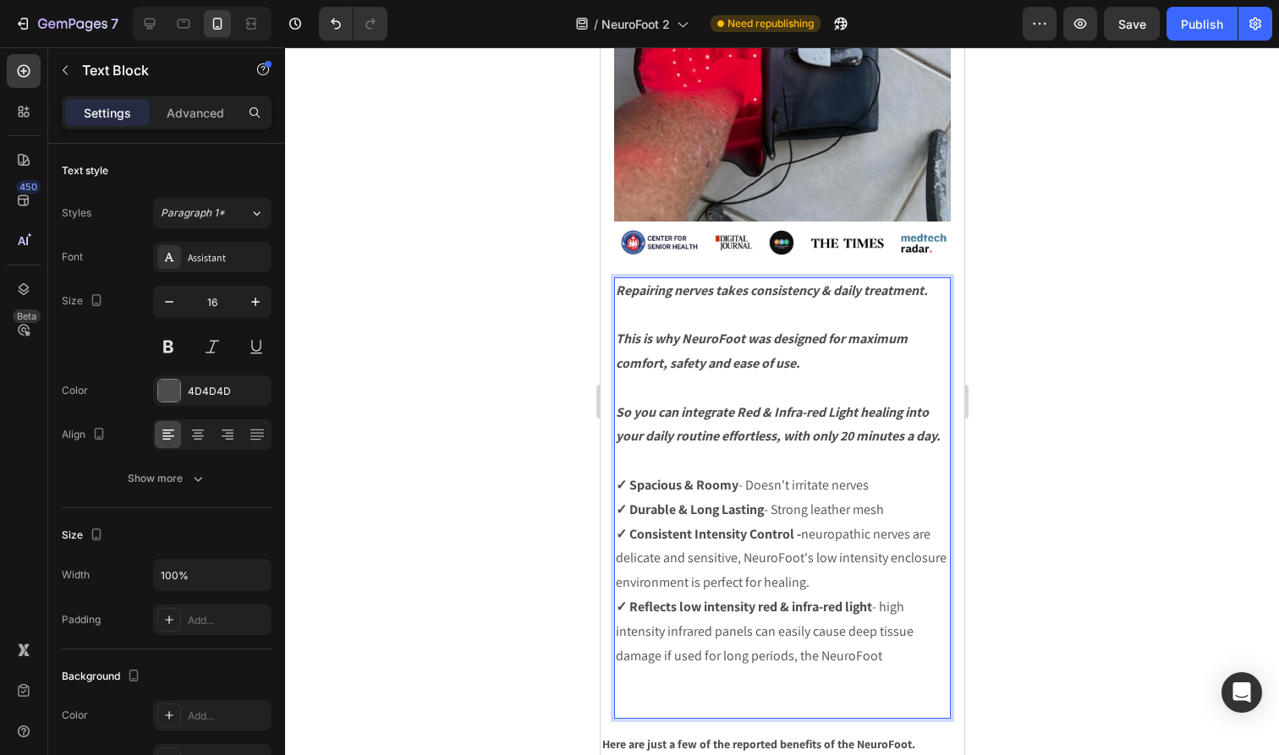
click at [746, 458] on p "Rich Text Editor. Editing area: main" at bounding box center [781, 461] width 333 height 25
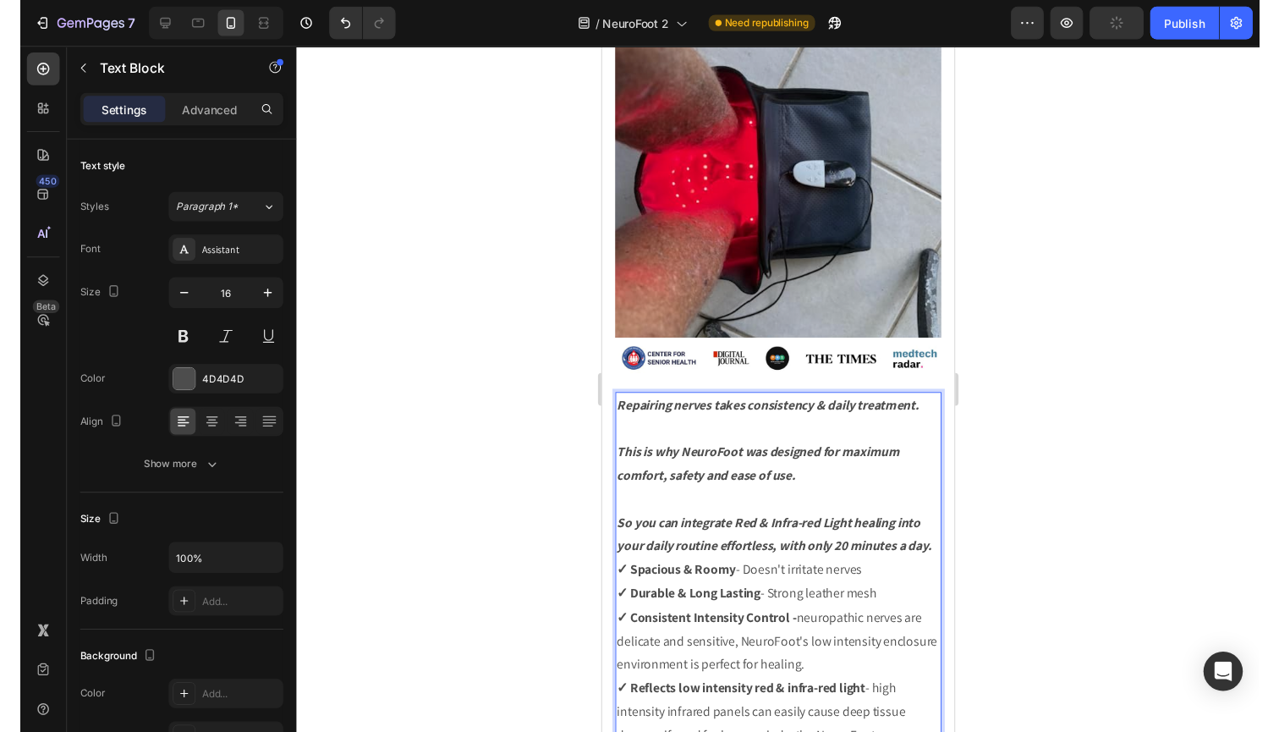
scroll to position [5603, 0]
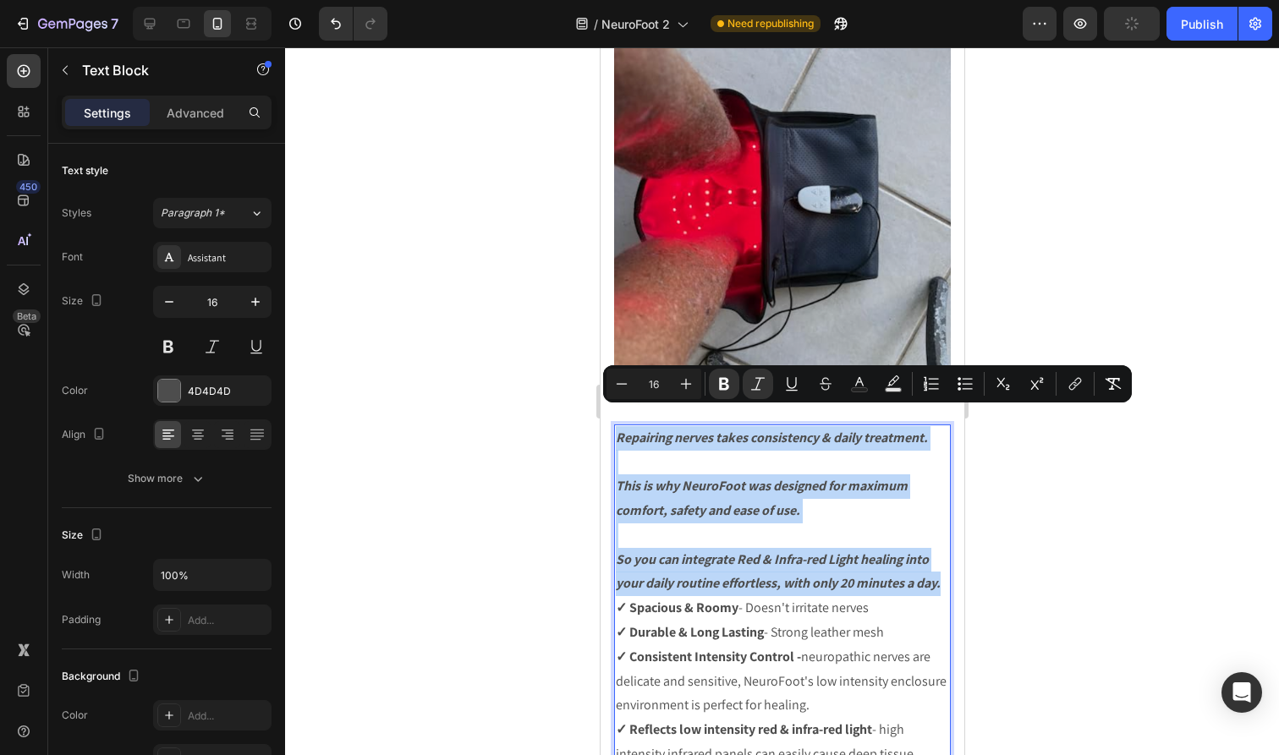
drag, startPoint x: 947, startPoint y: 564, endPoint x: 590, endPoint y: 418, distance: 385.7
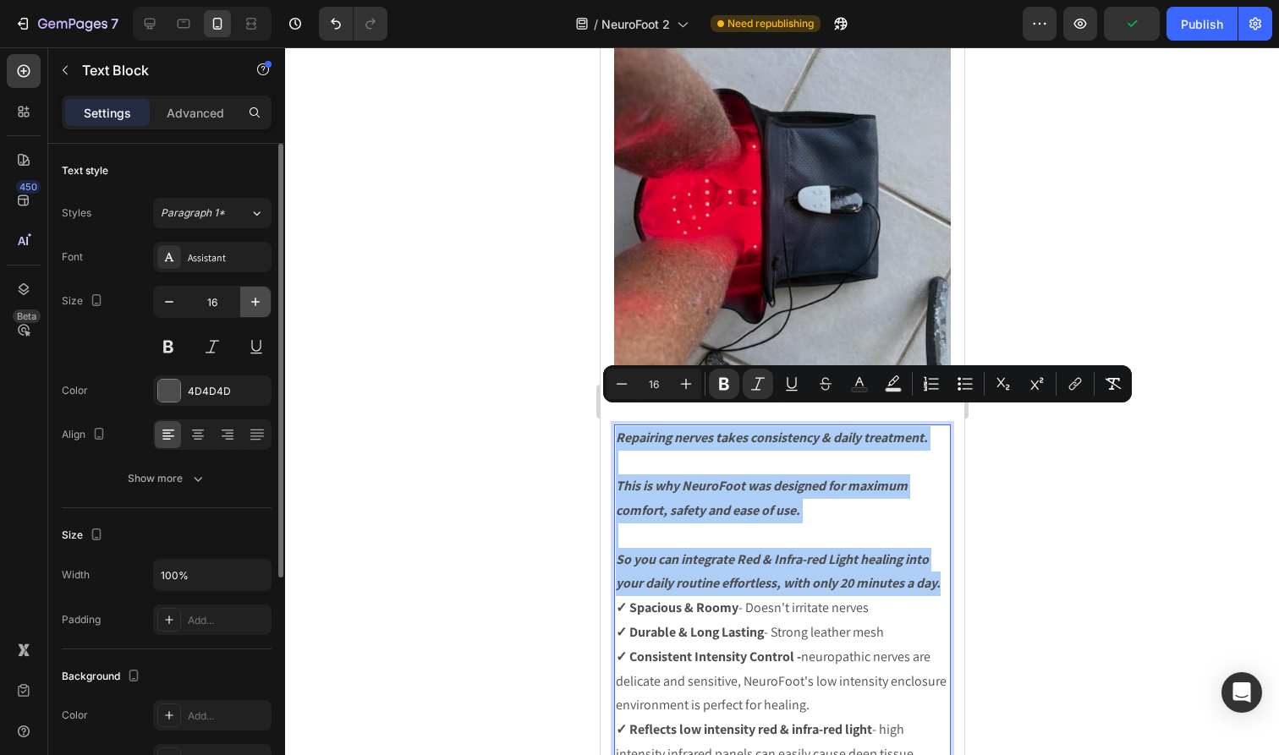
click at [255, 304] on icon "button" at bounding box center [255, 302] width 8 height 8
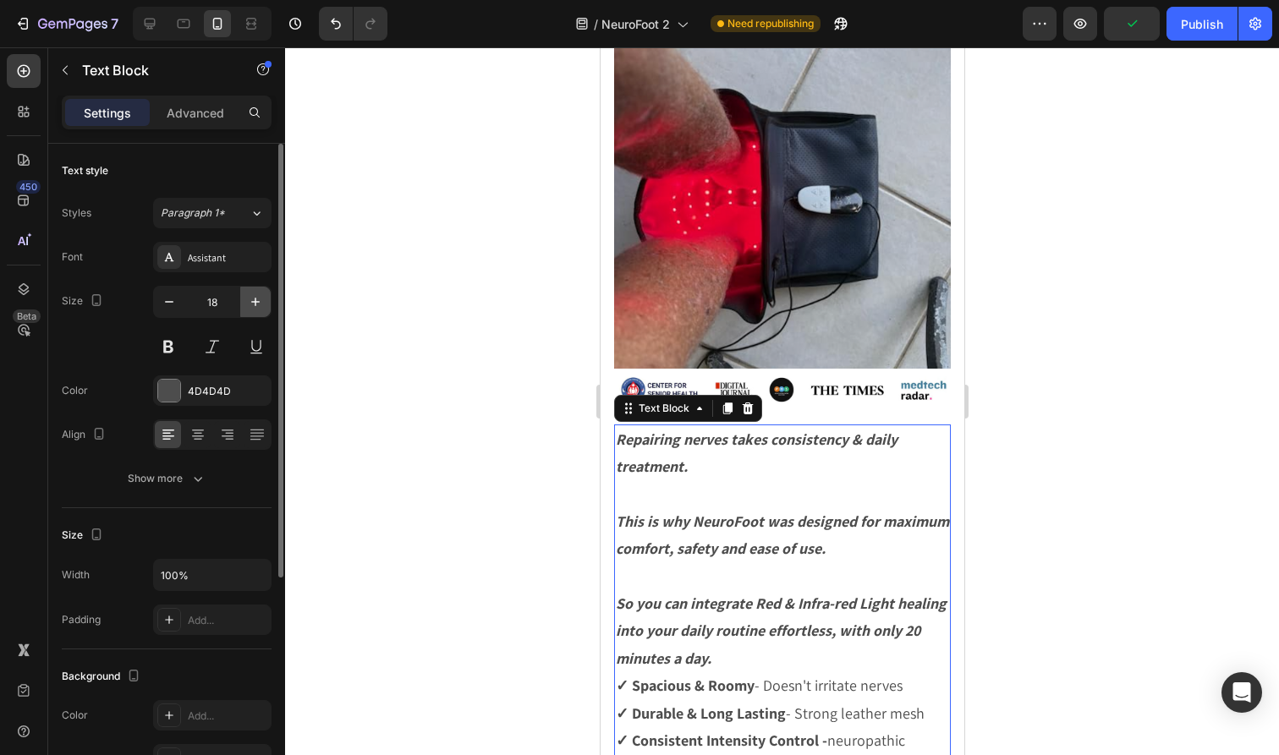
click at [255, 304] on icon "button" at bounding box center [255, 302] width 8 height 8
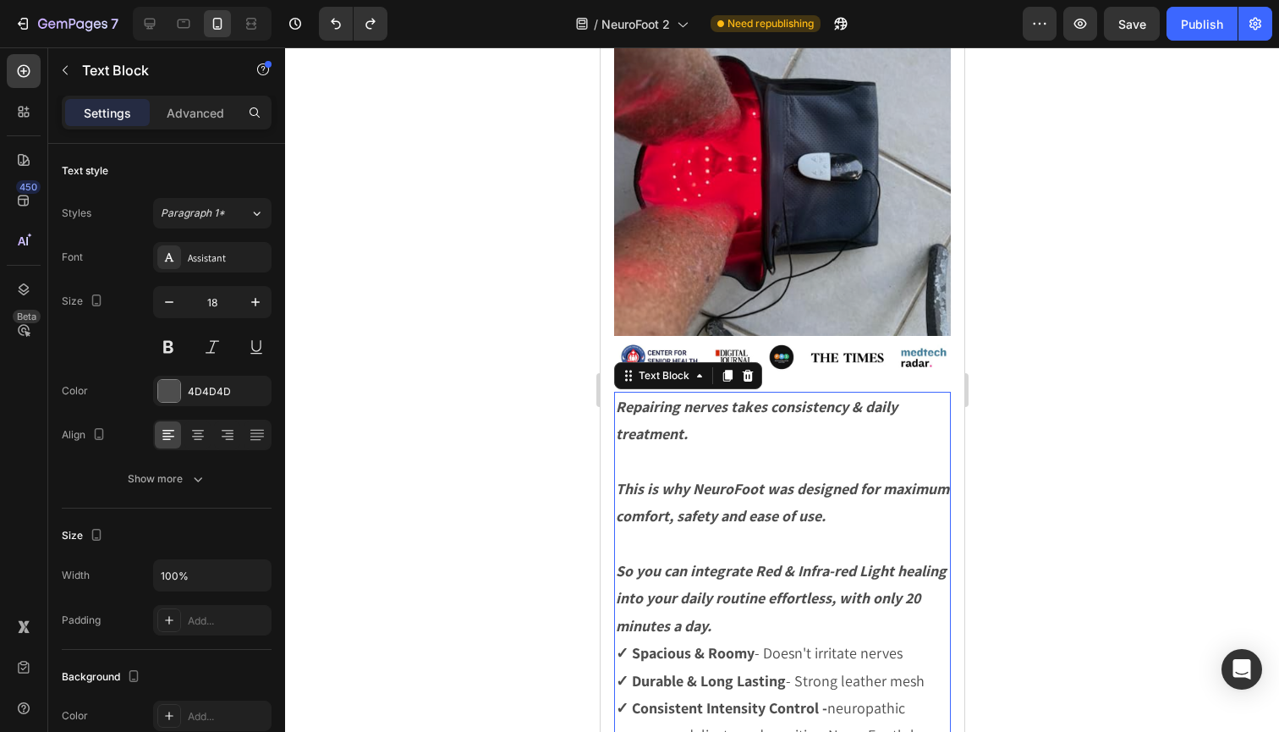
scroll to position [5646, 0]
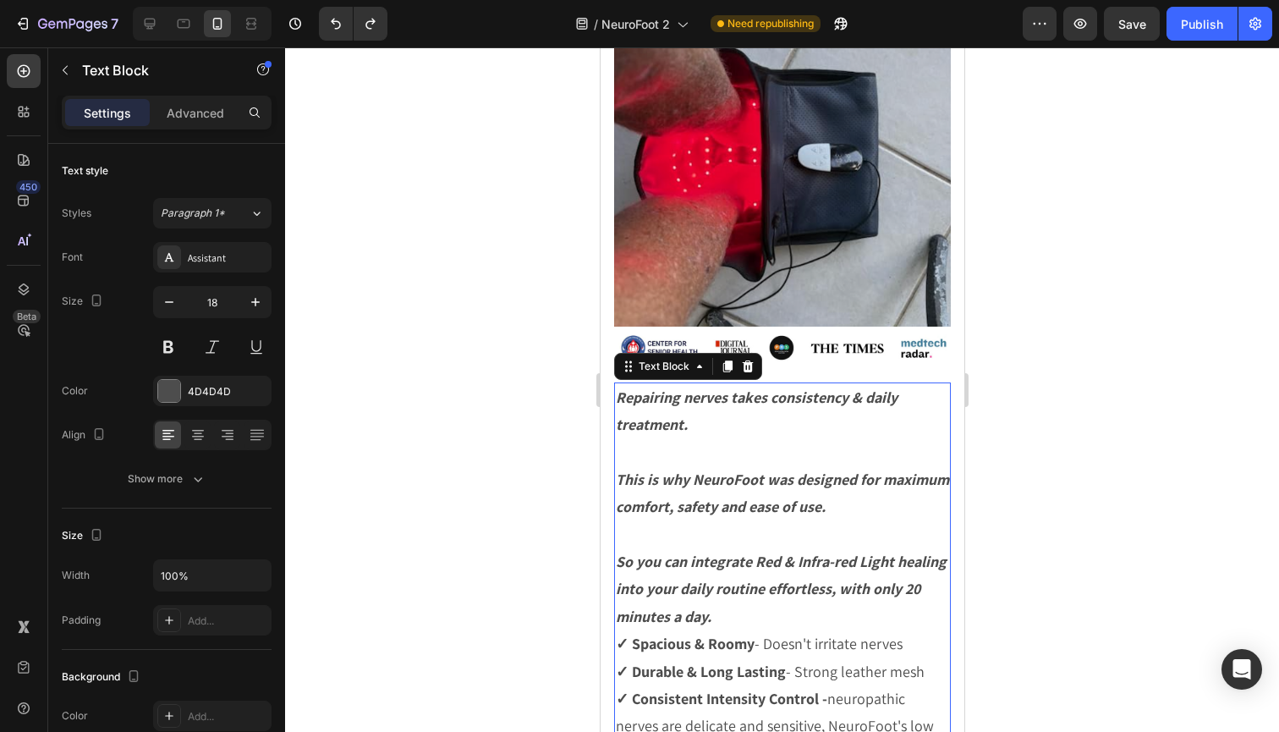
click at [746, 474] on p "This is why NeuroFoot was designed for maximum comfort, safety and ease of use." at bounding box center [781, 493] width 333 height 55
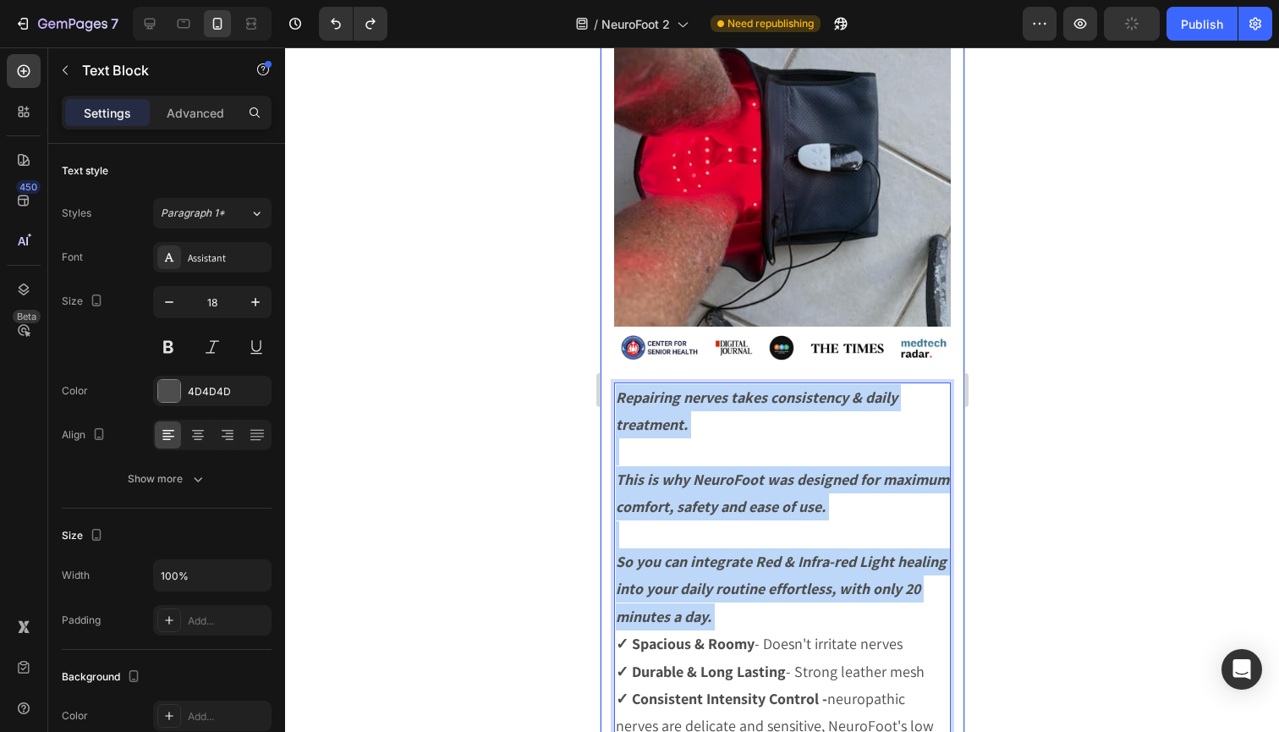
drag, startPoint x: 813, startPoint y: 595, endPoint x: 602, endPoint y: 386, distance: 297.2
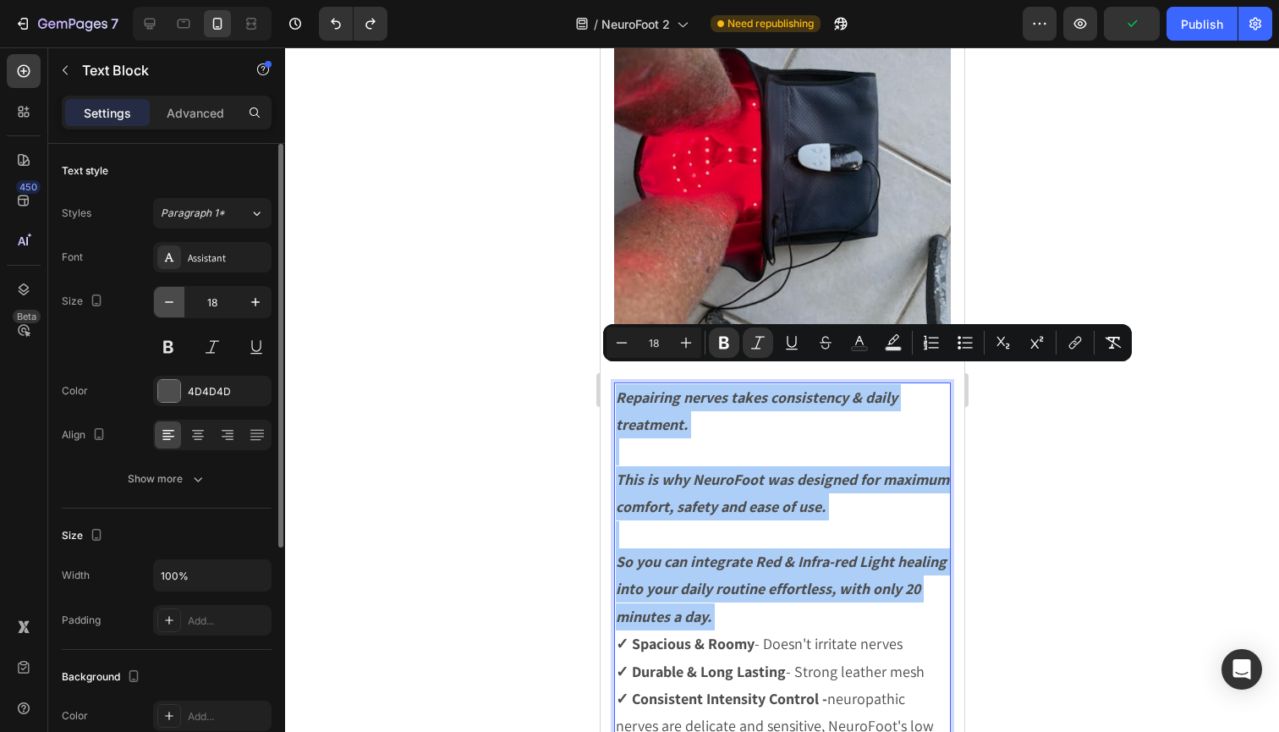
click at [178, 304] on button "button" at bounding box center [169, 302] width 30 height 30
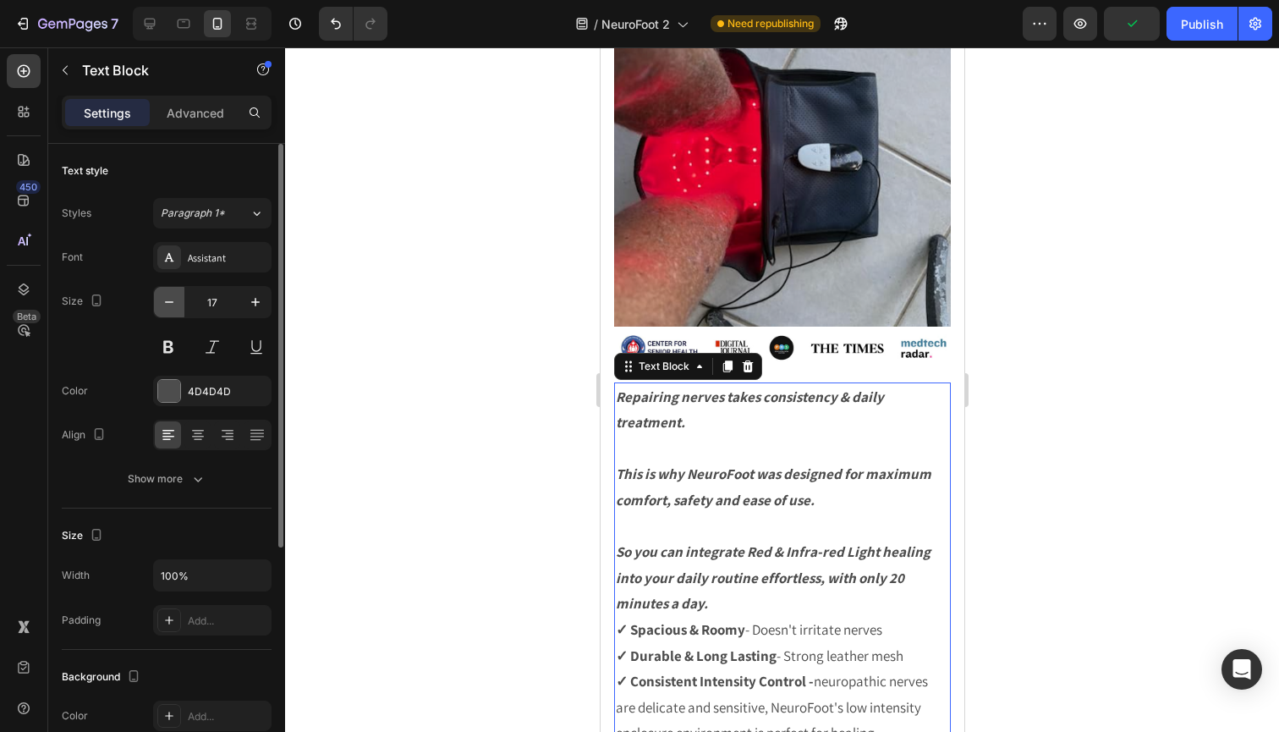
click at [178, 304] on button "button" at bounding box center [169, 302] width 30 height 30
type input "16"
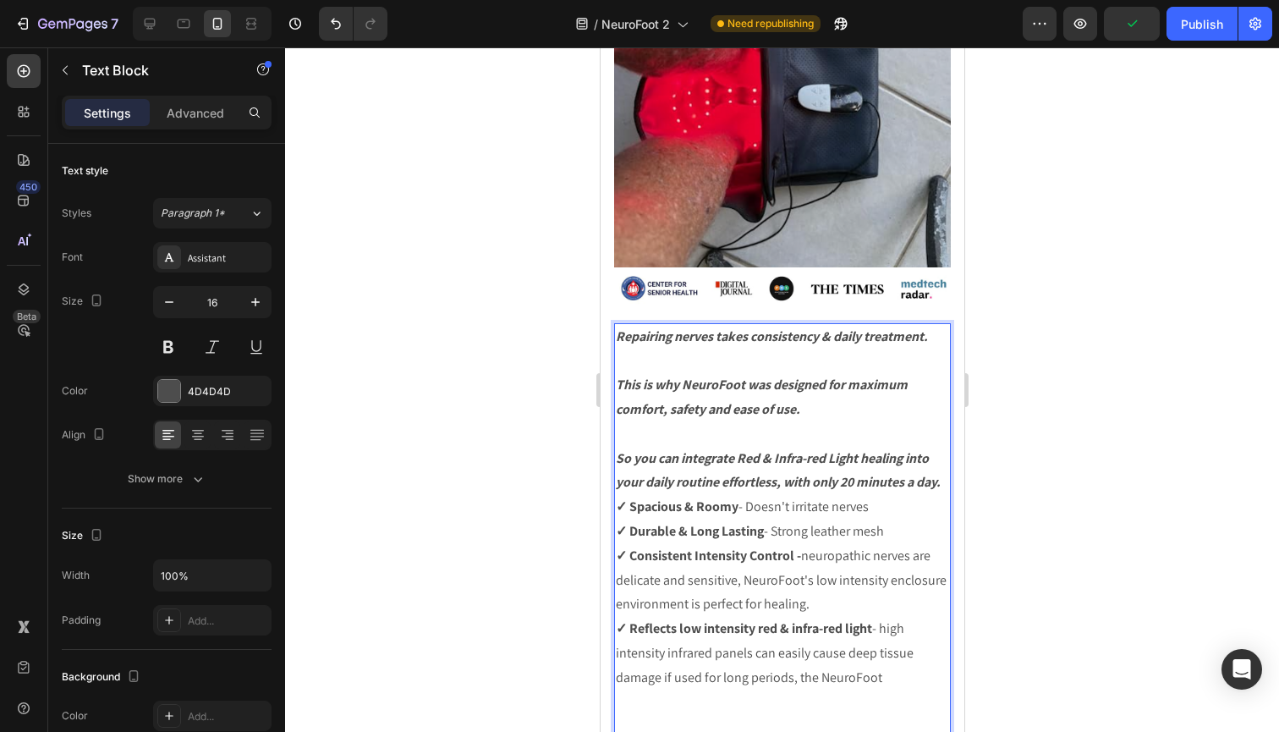
scroll to position [5712, 0]
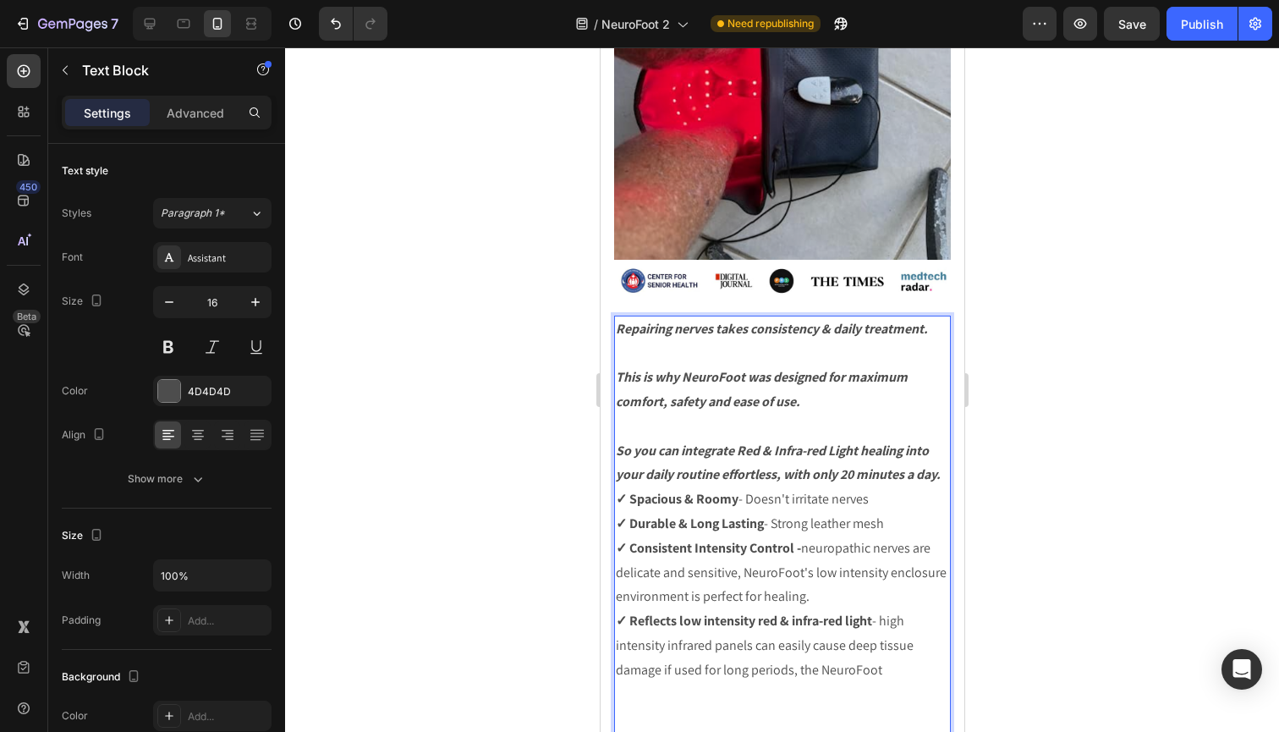
drag, startPoint x: 892, startPoint y: 654, endPoint x: 792, endPoint y: 663, distance: 100.2
click at [792, 663] on p "✓ Reflects low intensity red & infra-red light - high intensity infrared panels…" at bounding box center [781, 645] width 333 height 73
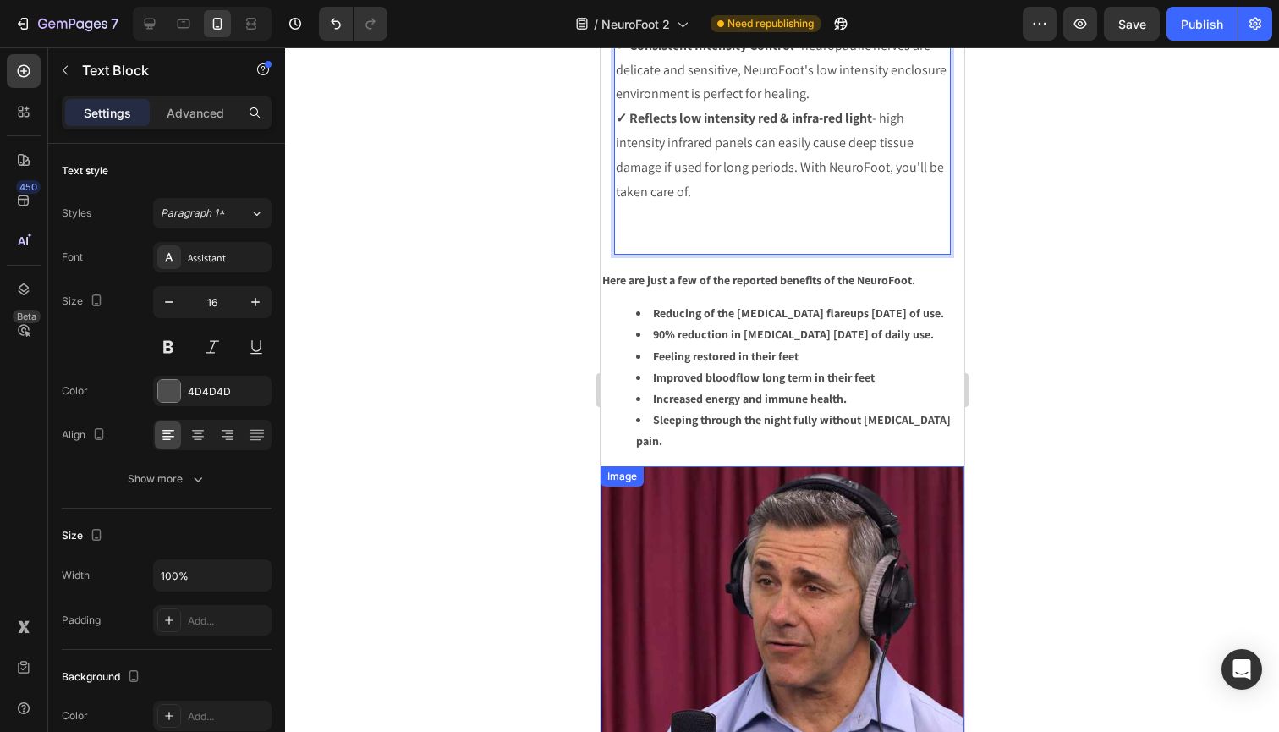
scroll to position [6164, 0]
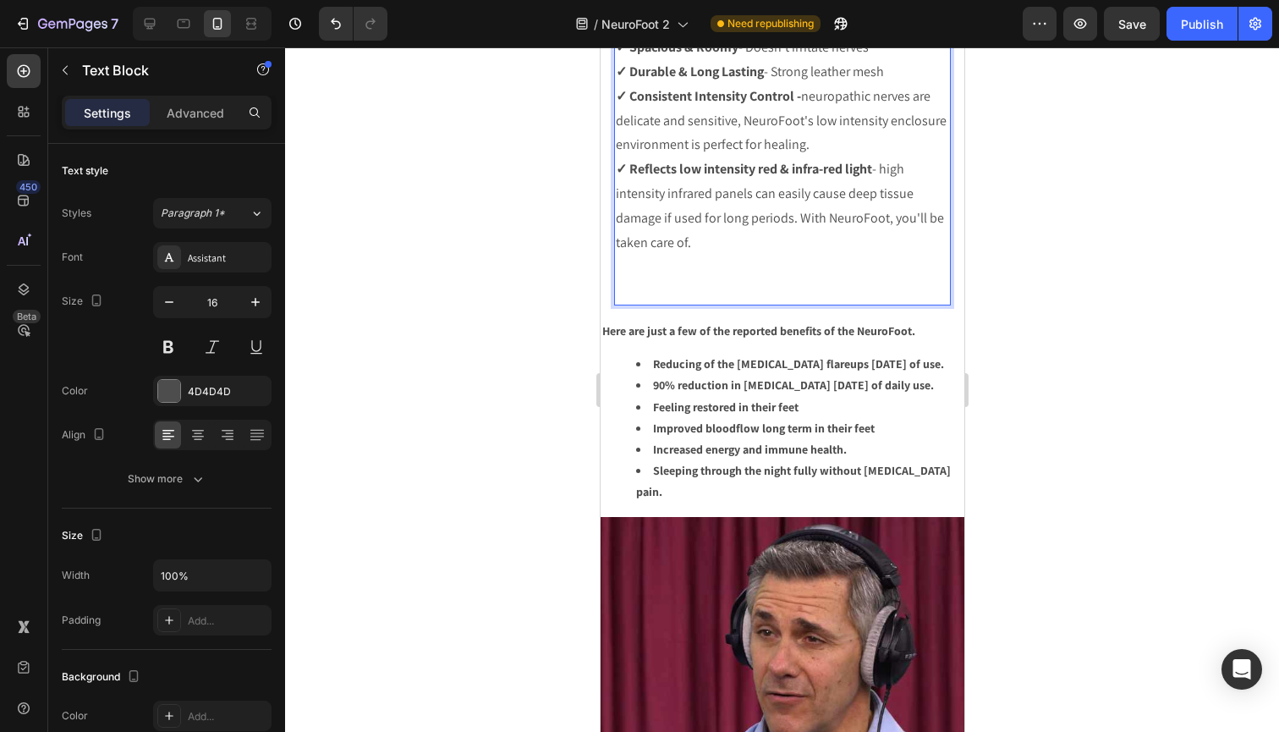
click at [771, 284] on p "Rich Text Editor. Editing area: main" at bounding box center [781, 291] width 333 height 25
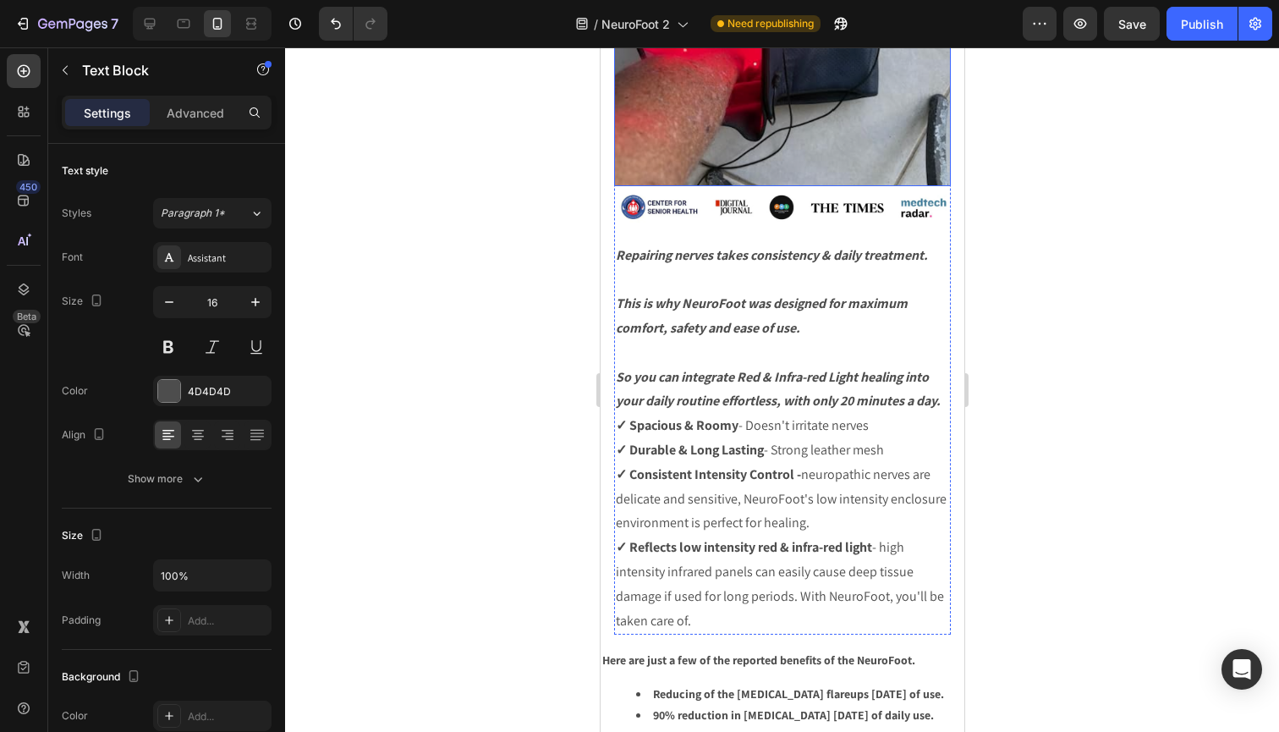
scroll to position [5945, 0]
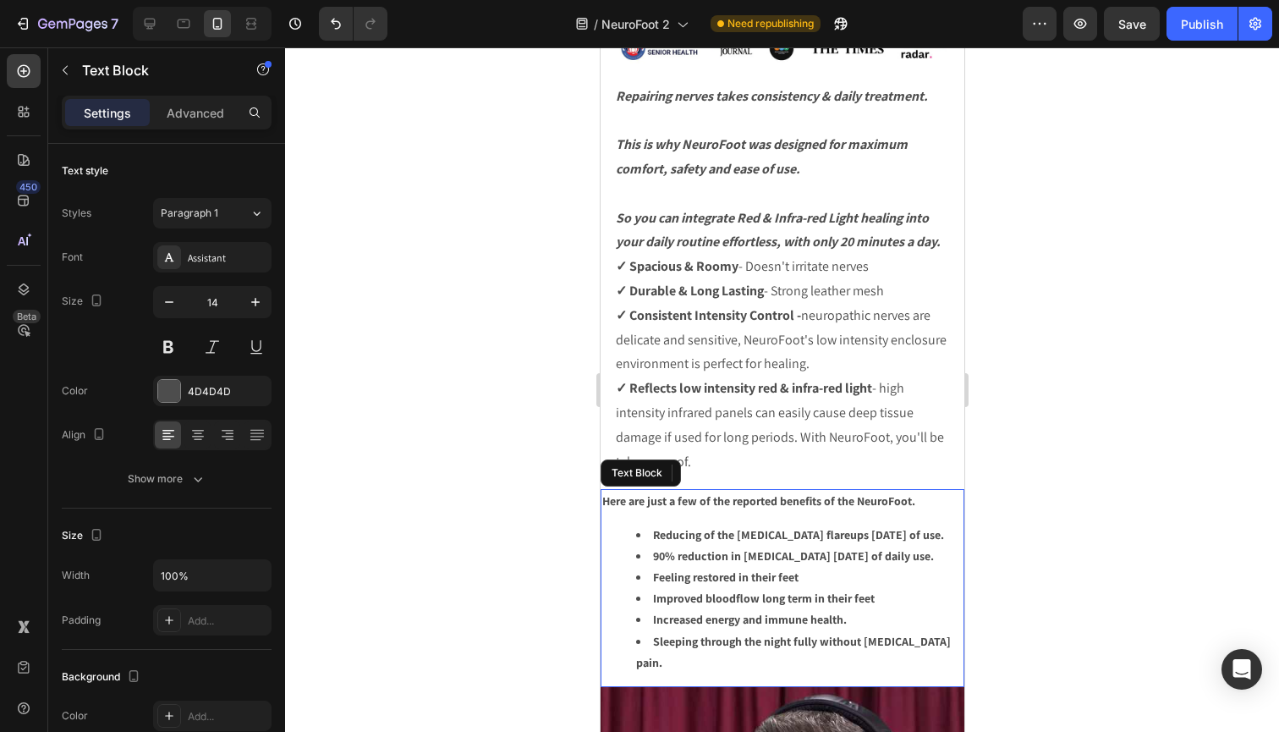
click at [845, 555] on strong "90% reduction in [MEDICAL_DATA] [DATE] of daily use." at bounding box center [792, 555] width 281 height 15
click at [845, 551] on strong "90% reduction in [MEDICAL_DATA] [DATE] of daily use." at bounding box center [792, 555] width 281 height 15
click at [818, 567] on li "Feeling restored in their feet" at bounding box center [798, 577] width 326 height 21
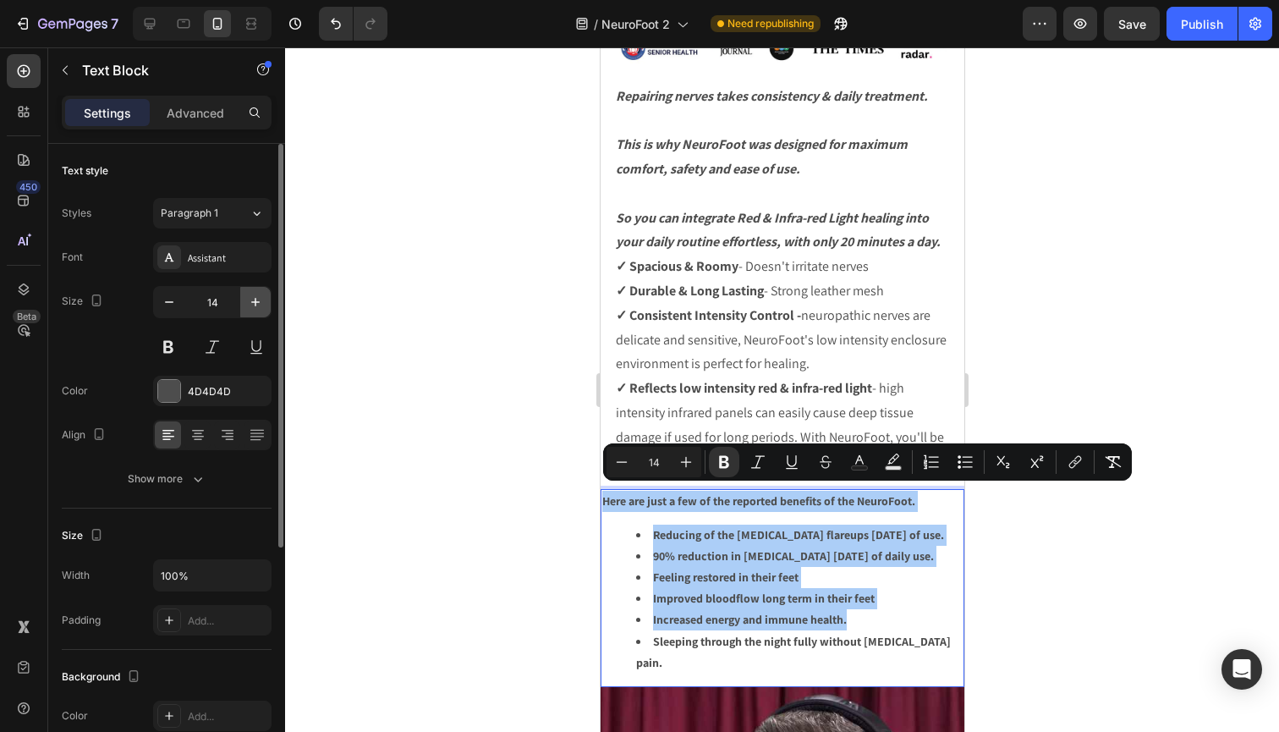
click at [260, 303] on icon "button" at bounding box center [255, 301] width 17 height 17
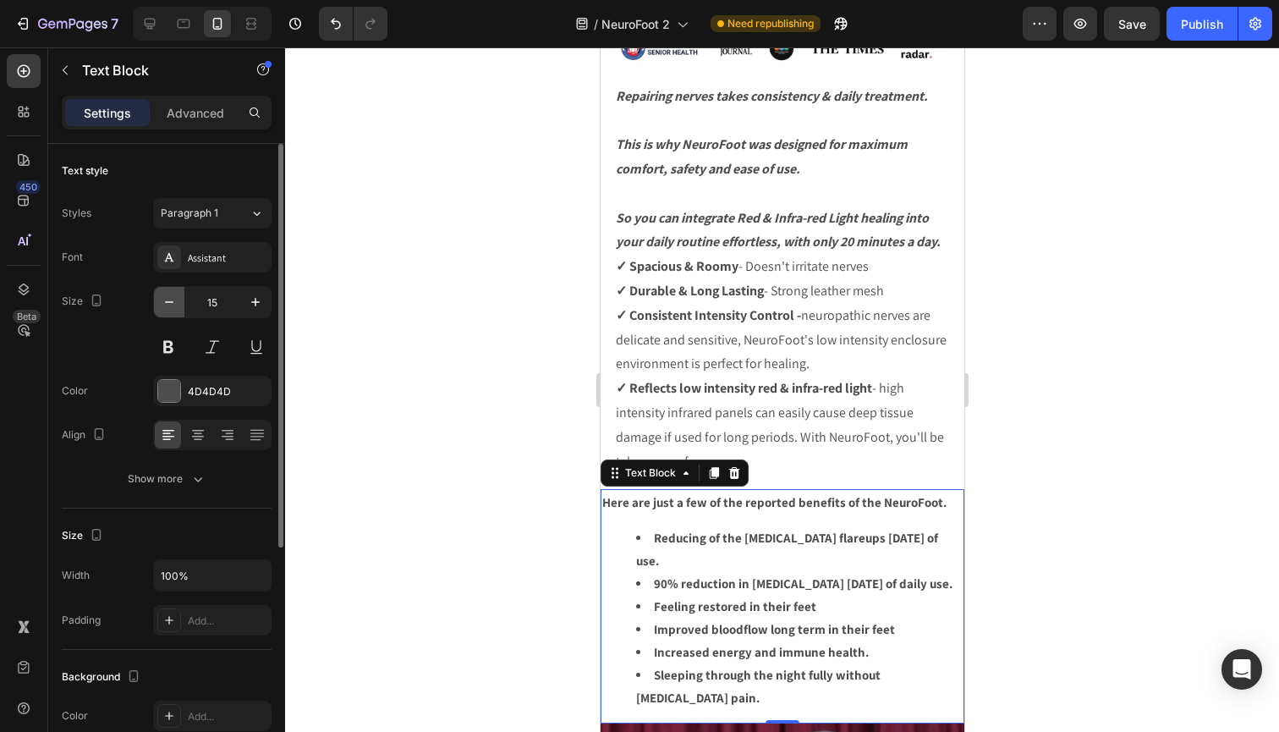
click at [171, 310] on button "button" at bounding box center [169, 302] width 30 height 30
type input "14"
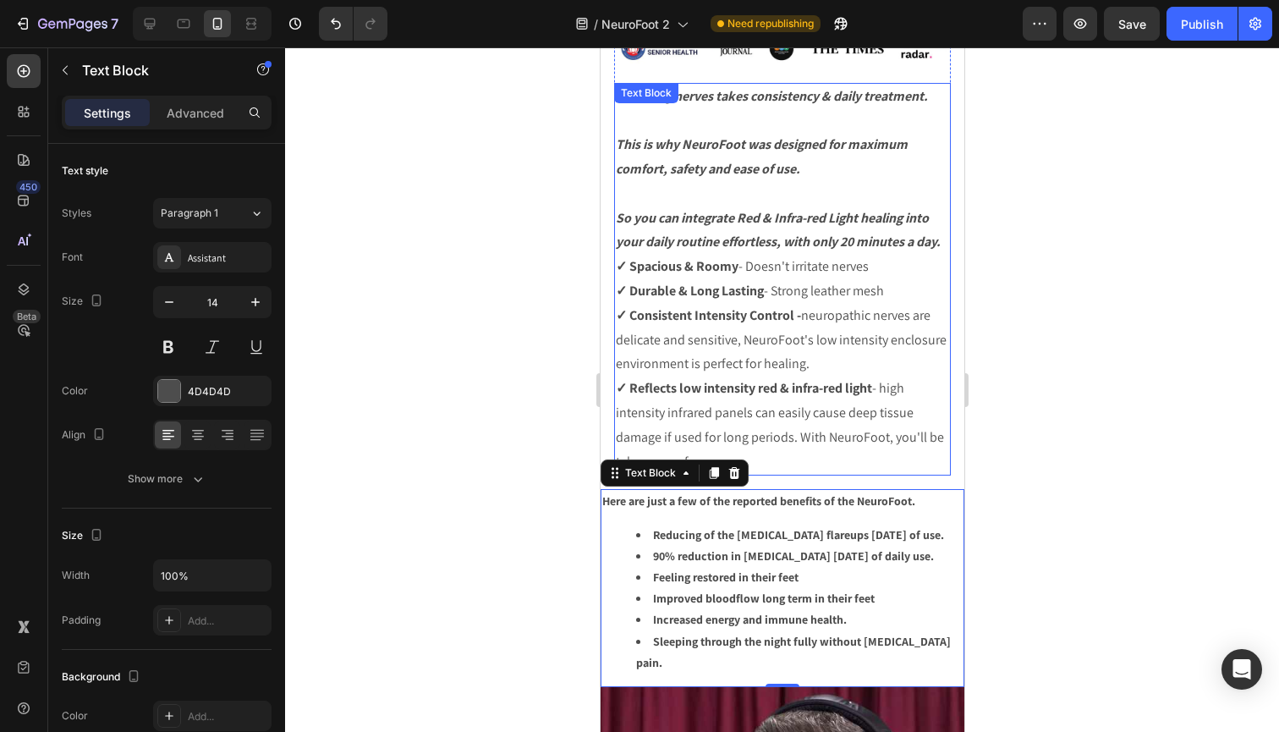
click at [844, 455] on p "✓ Reflects low intensity red & infra-red light - high intensity infrared panels…" at bounding box center [781, 424] width 333 height 97
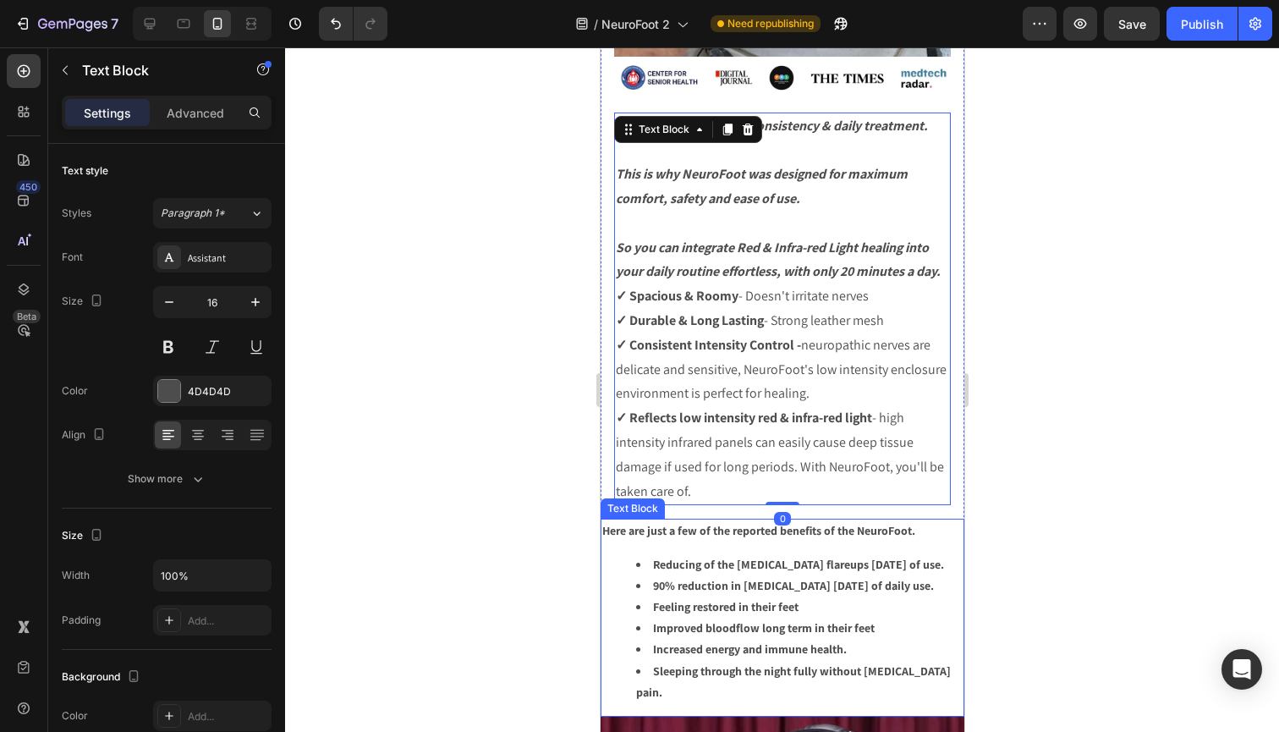
scroll to position [5906, 0]
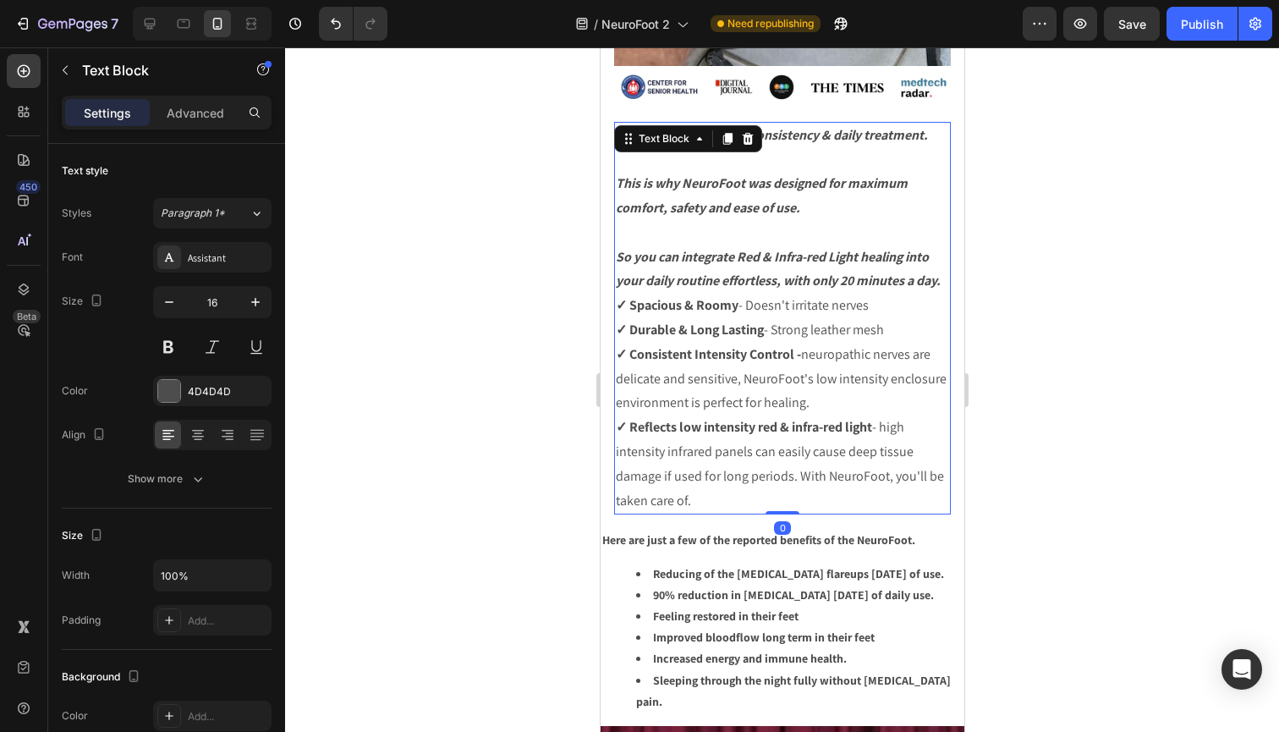
click at [1080, 510] on div at bounding box center [782, 389] width 994 height 684
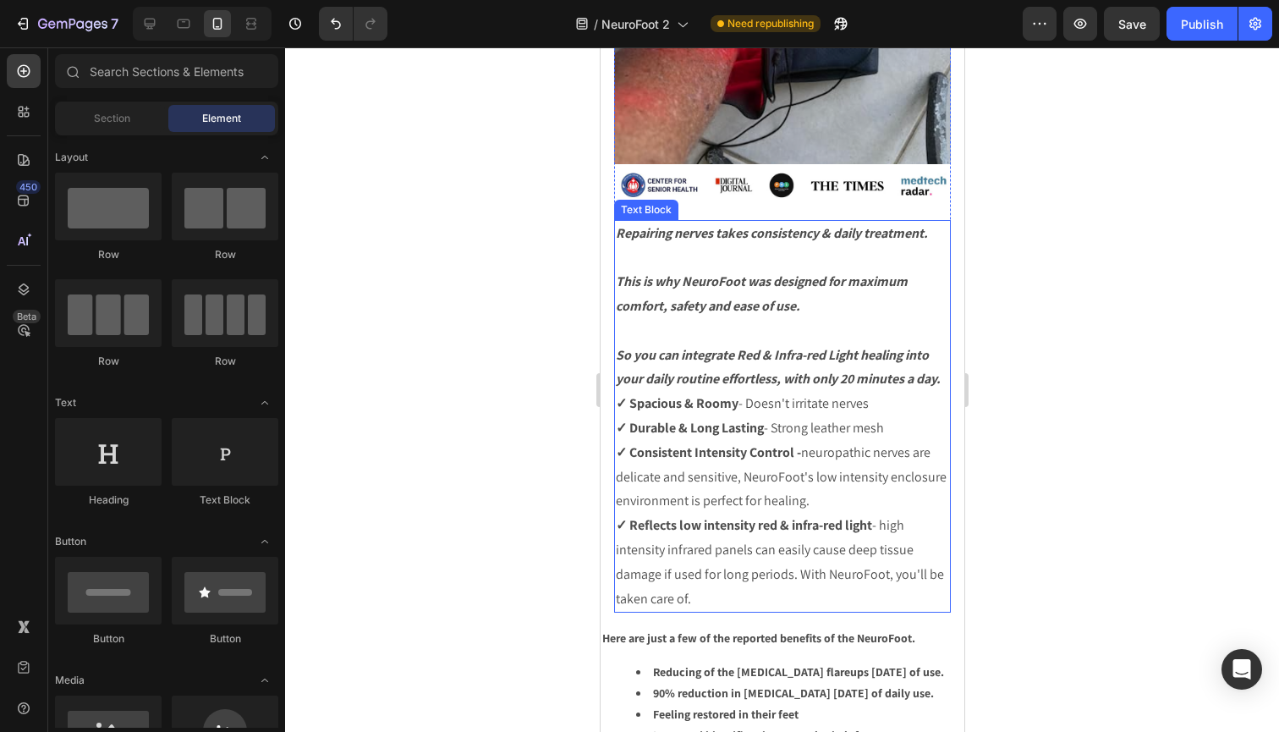
scroll to position [5834, 0]
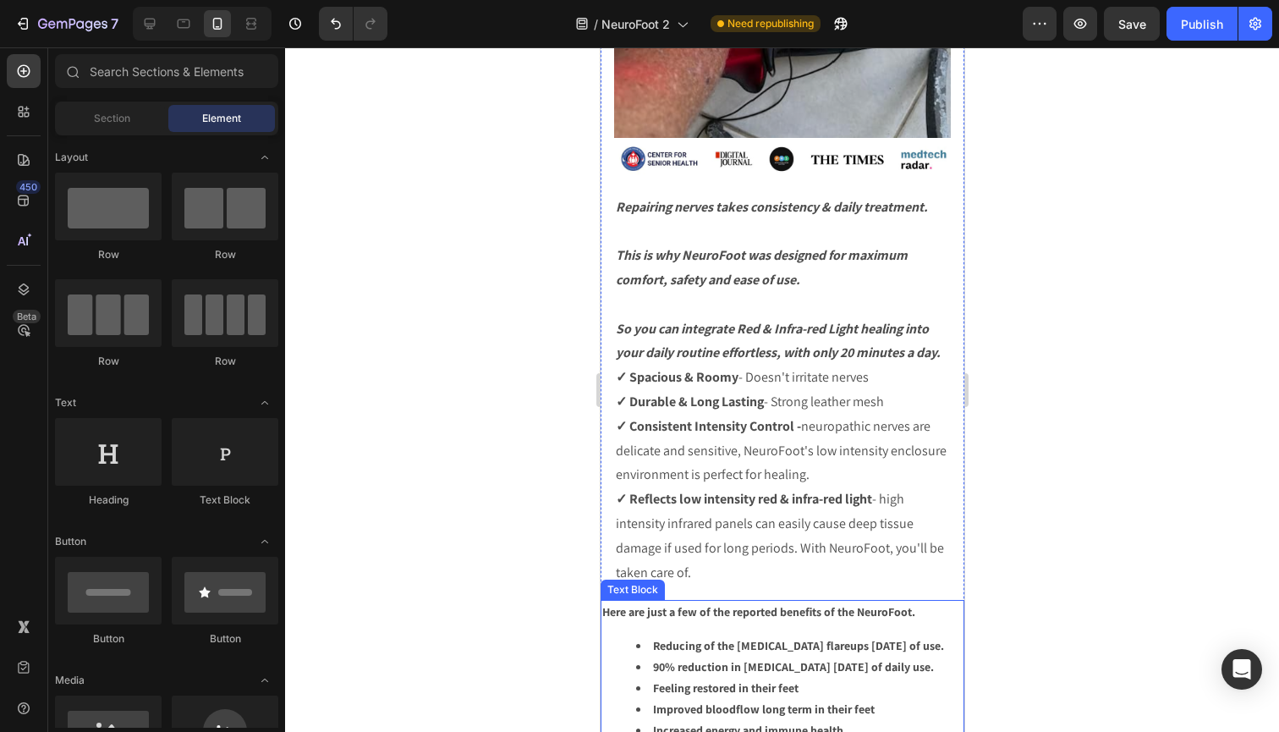
click at [803, 656] on li "90% reduction in [MEDICAL_DATA] [DATE] of daily use." at bounding box center [798, 666] width 326 height 21
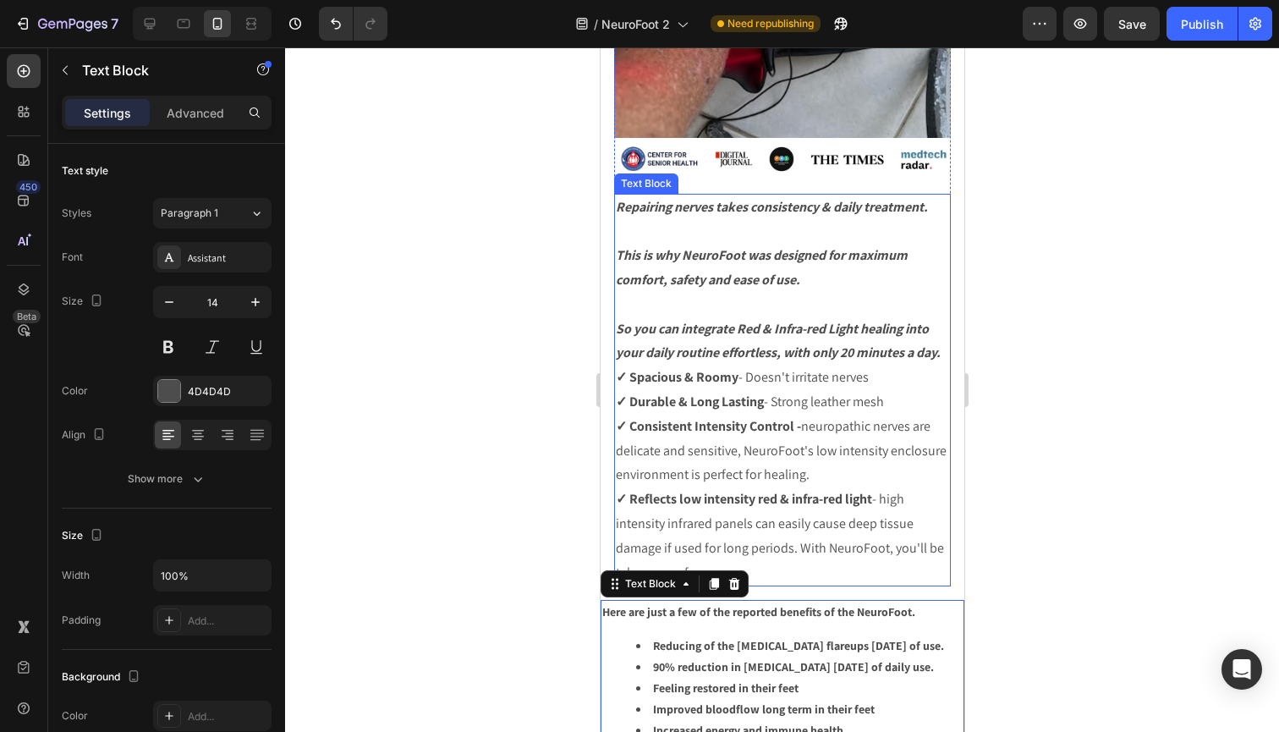
click at [800, 498] on strong "✓ Reflects low intensity red & infra-red light" at bounding box center [743, 499] width 256 height 18
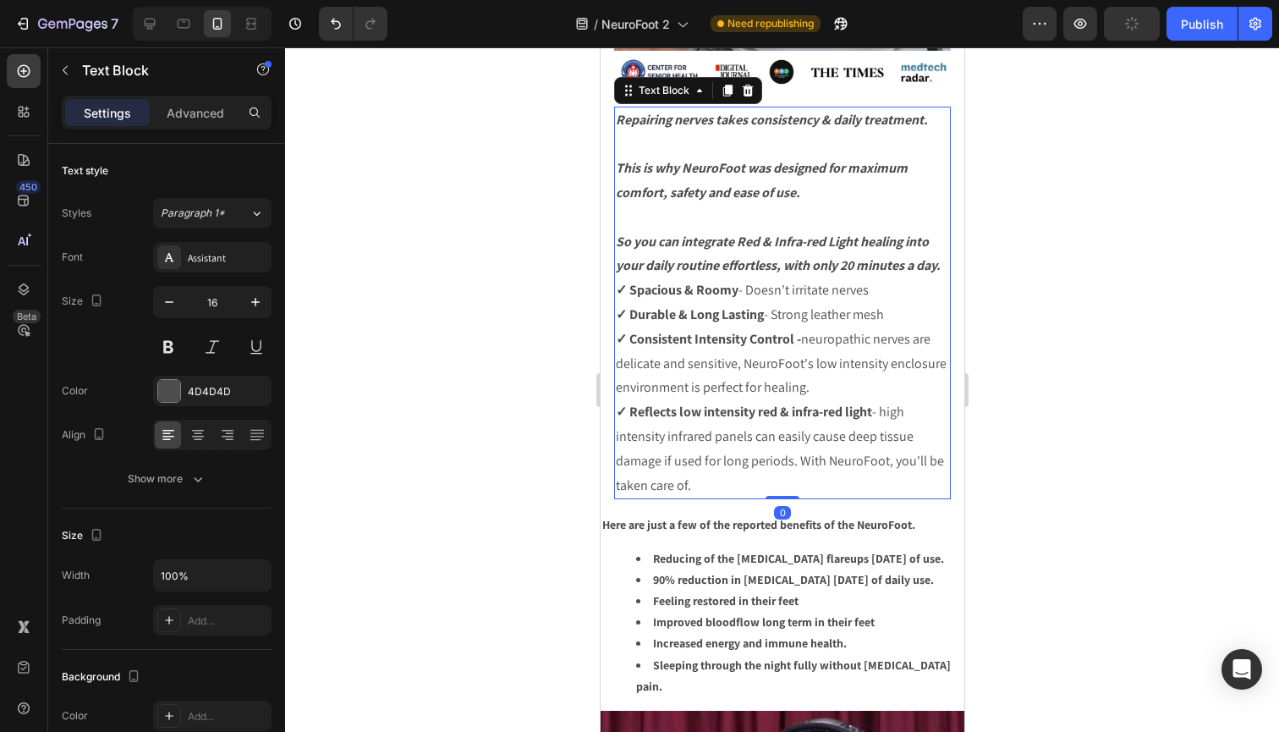
scroll to position [5926, 0]
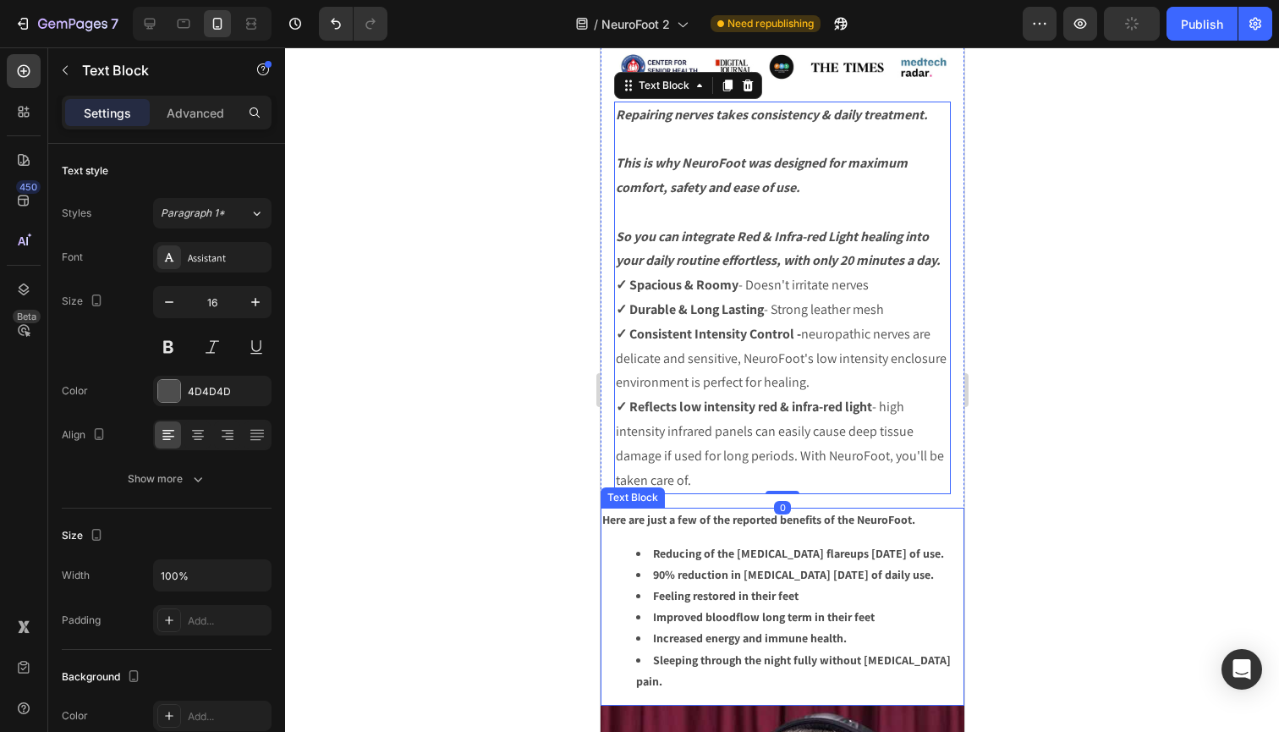
click at [796, 567] on strong "90% reduction in [MEDICAL_DATA] [DATE] of daily use." at bounding box center [792, 574] width 281 height 15
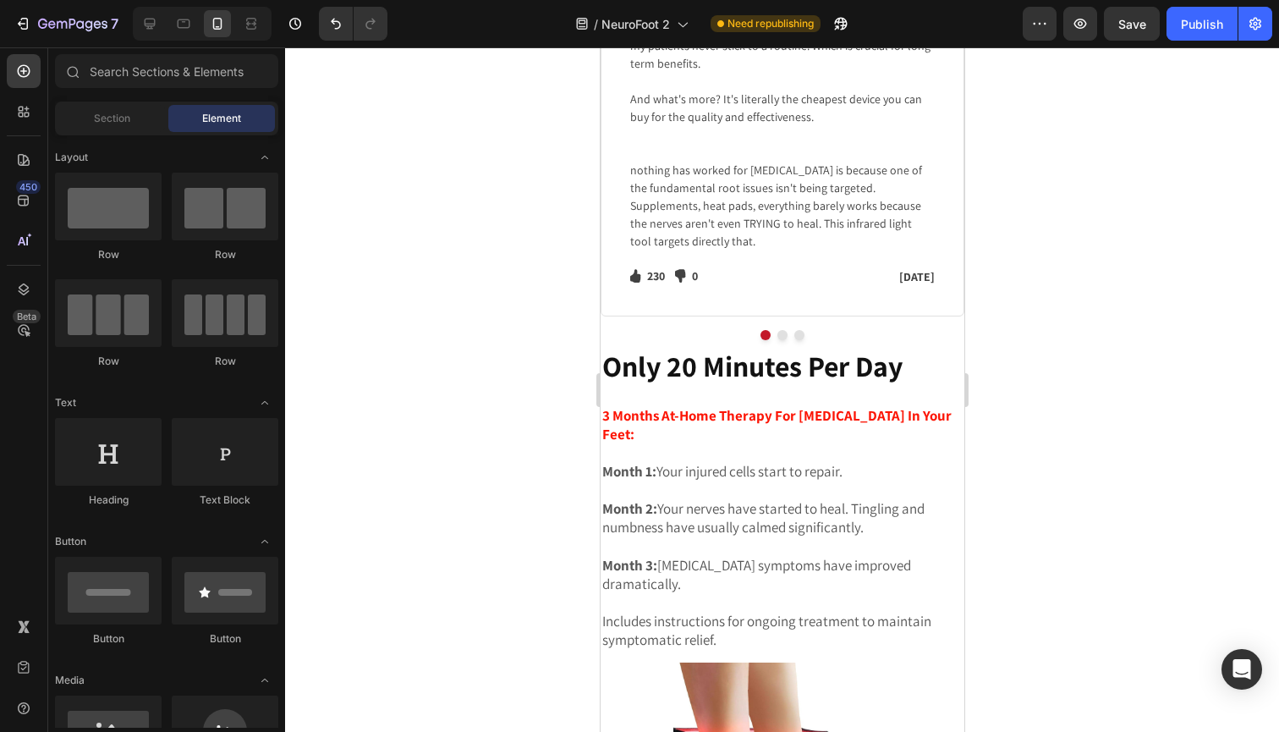
scroll to position [7265, 0]
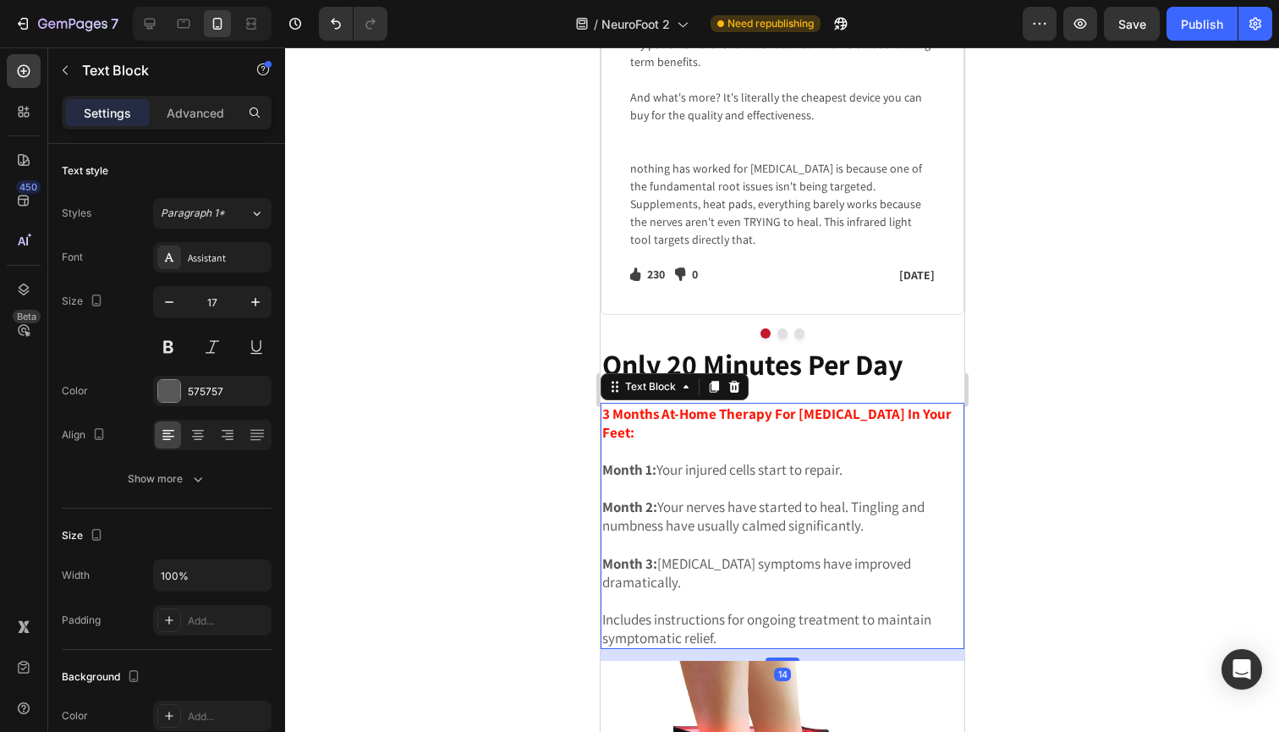
click at [877, 479] on p at bounding box center [781, 488] width 360 height 19
click at [201, 111] on p "Advanced" at bounding box center [196, 113] width 58 height 18
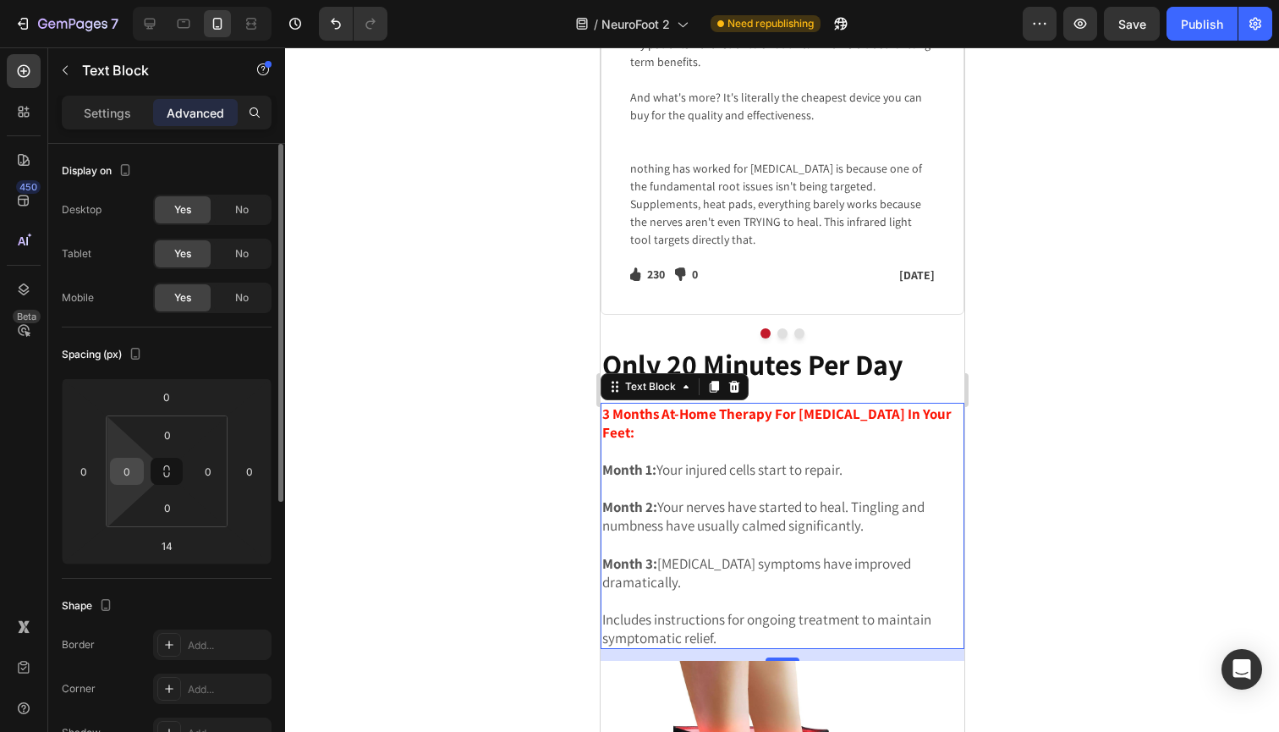
click at [118, 474] on input "0" at bounding box center [126, 470] width 25 height 25
type input "5"
click at [200, 470] on input "0" at bounding box center [207, 470] width 25 height 25
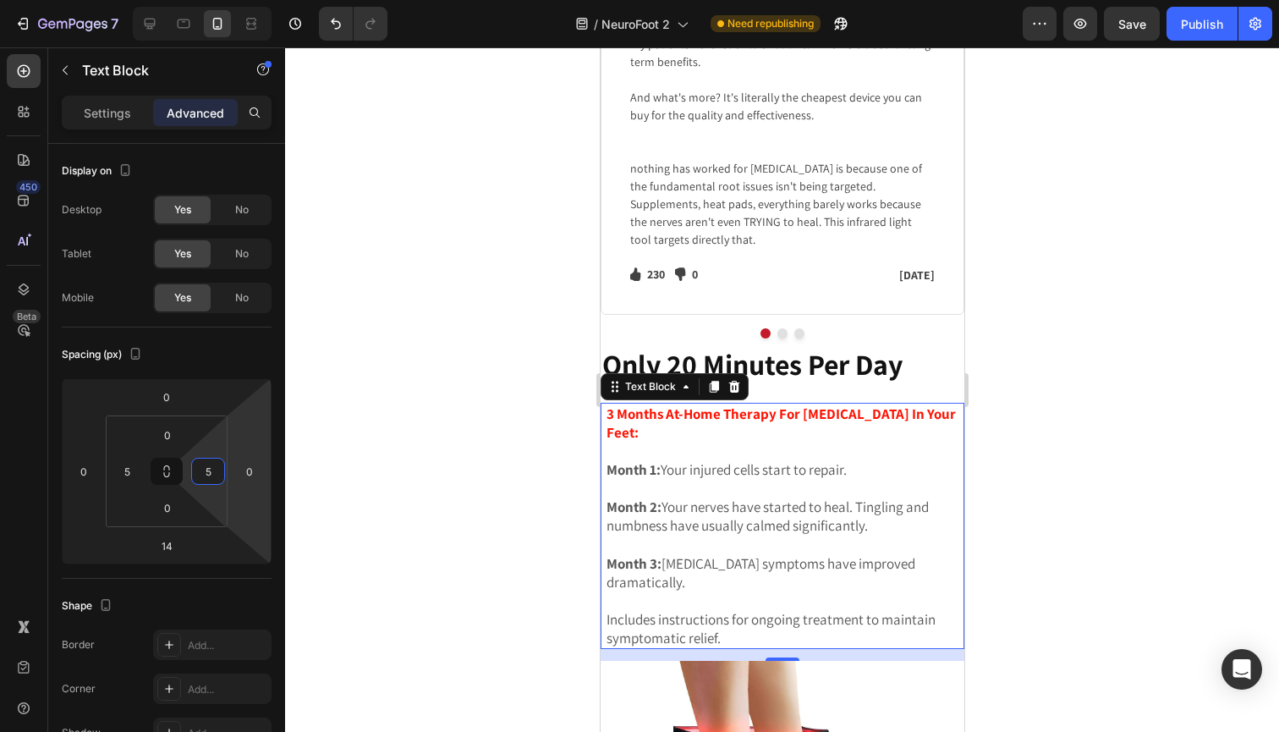
type input "5"
click at [682, 554] on p "Month 3: [MEDICAL_DATA] symptoms have improved dramatically." at bounding box center [782, 572] width 352 height 37
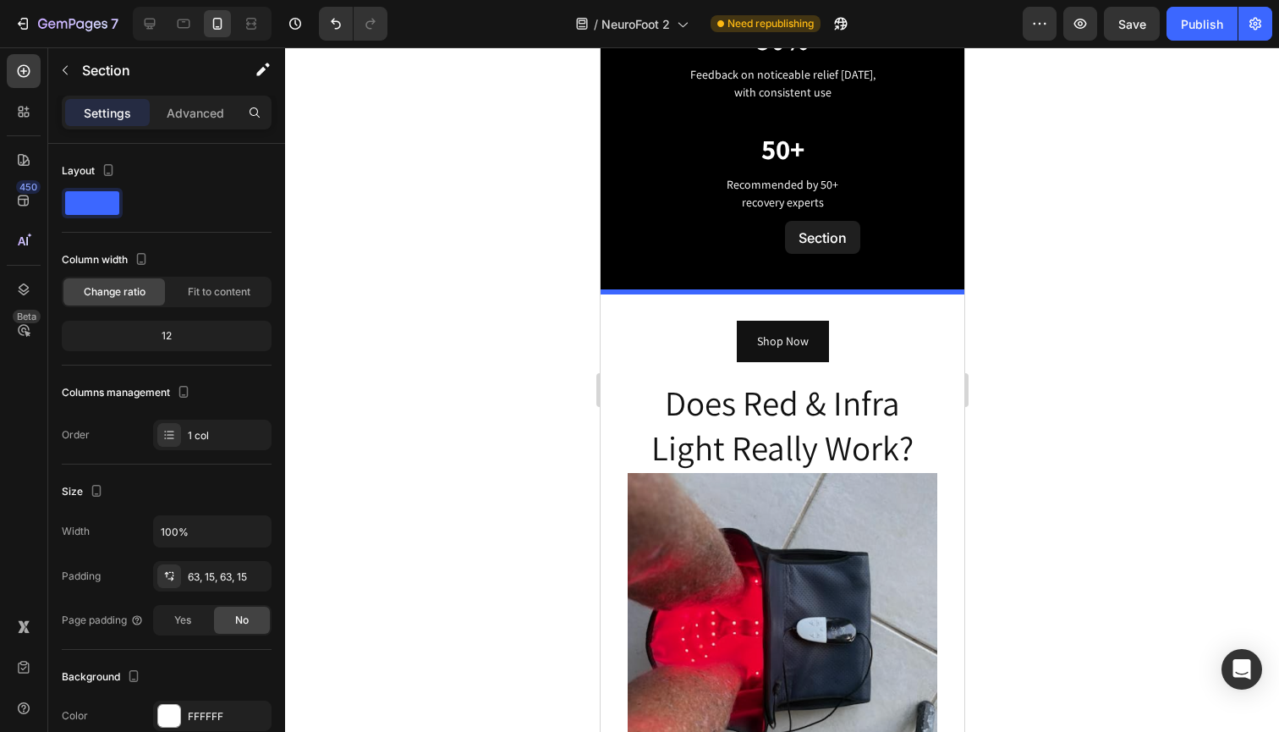
scroll to position [4036, 0]
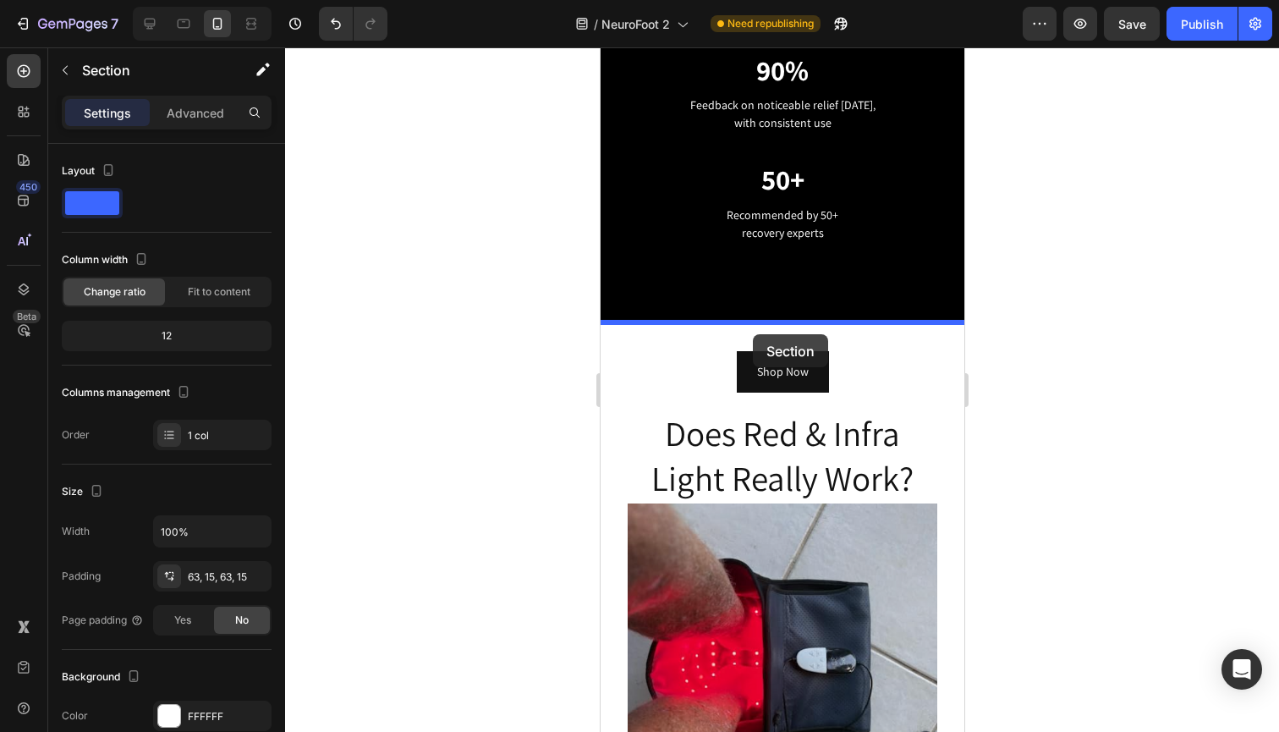
drag, startPoint x: 691, startPoint y: 388, endPoint x: 752, endPoint y: 333, distance: 82.0
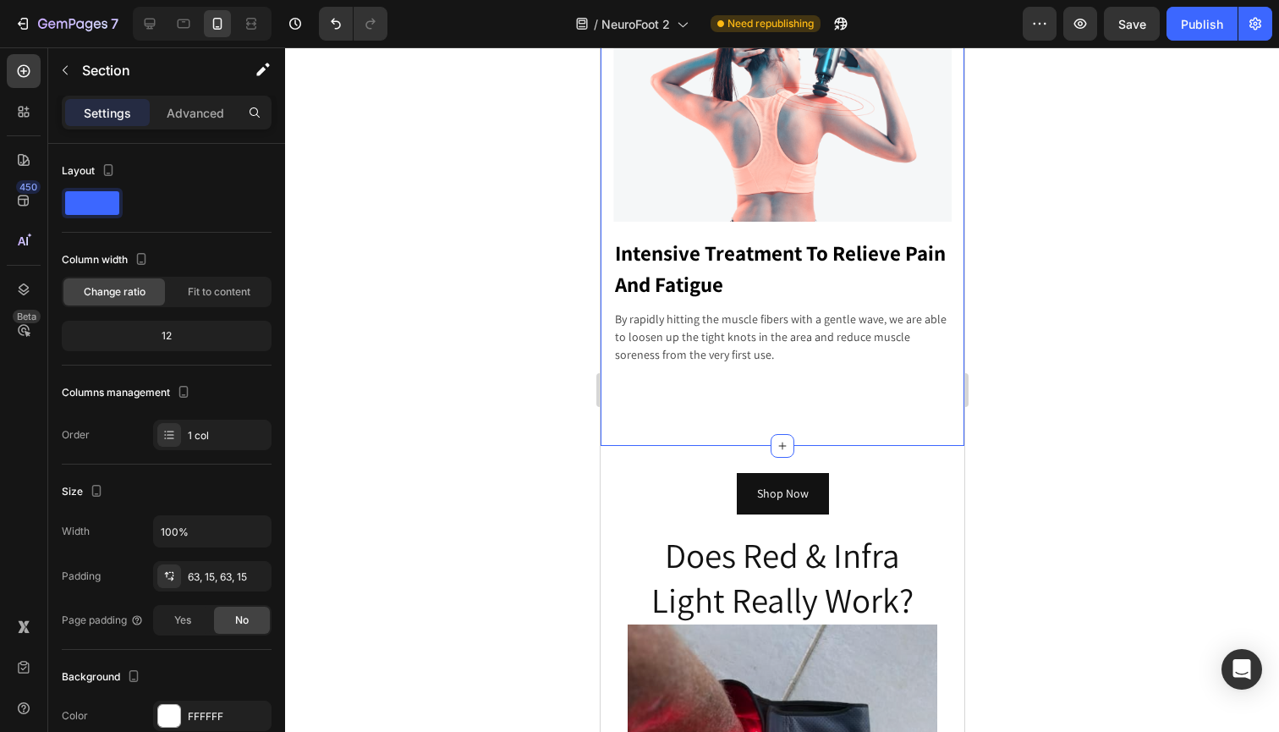
scroll to position [5294, 0]
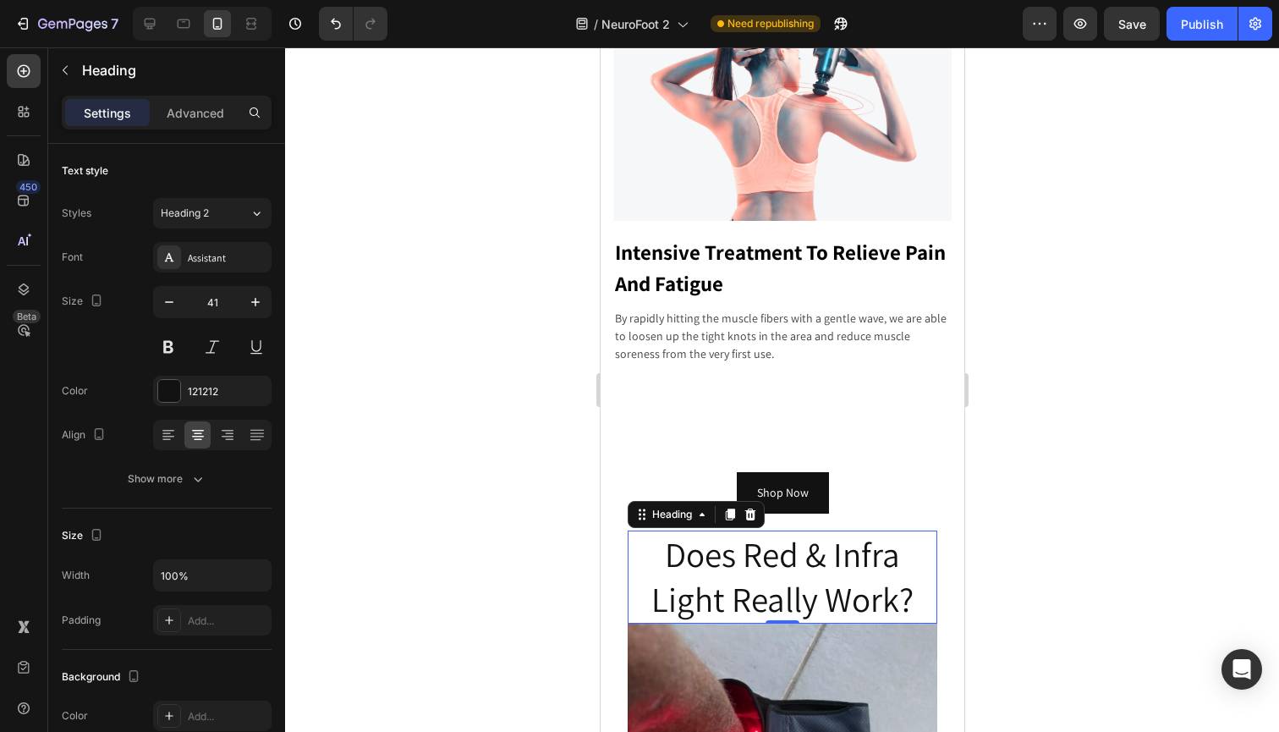
click at [765, 557] on h2 "Does Red & Infra Light Really Work?" at bounding box center [782, 577] width 310 height 94
click at [765, 557] on p "Does Red & Infra Light Really Work?" at bounding box center [781, 577] width 306 height 90
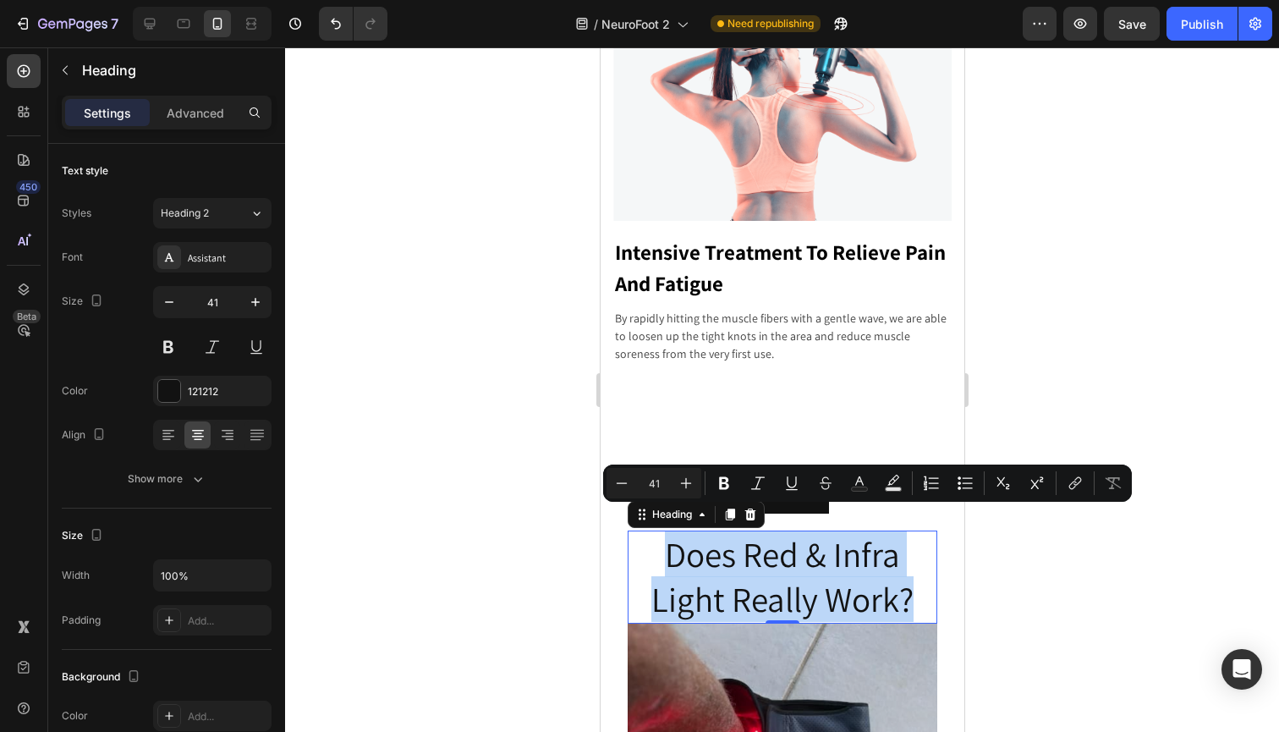
copy p "Does Red & Infra Light Really Work?"
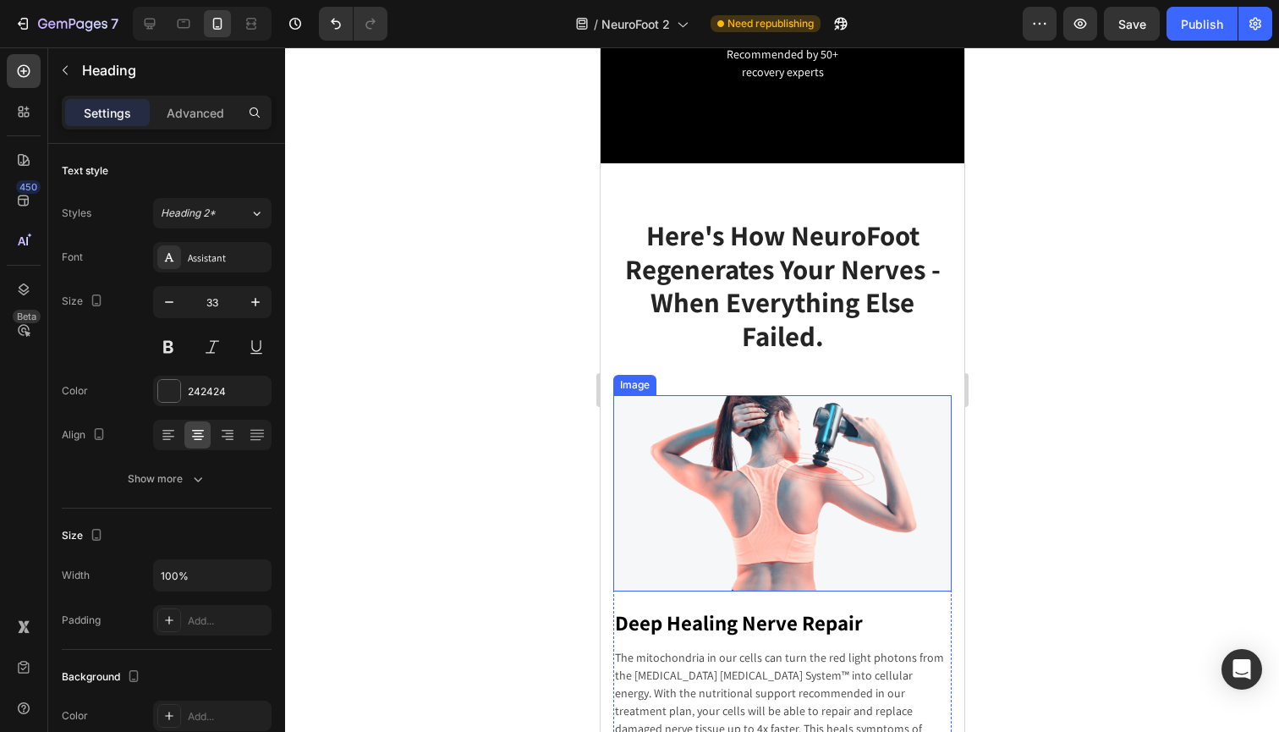
scroll to position [4147, 0]
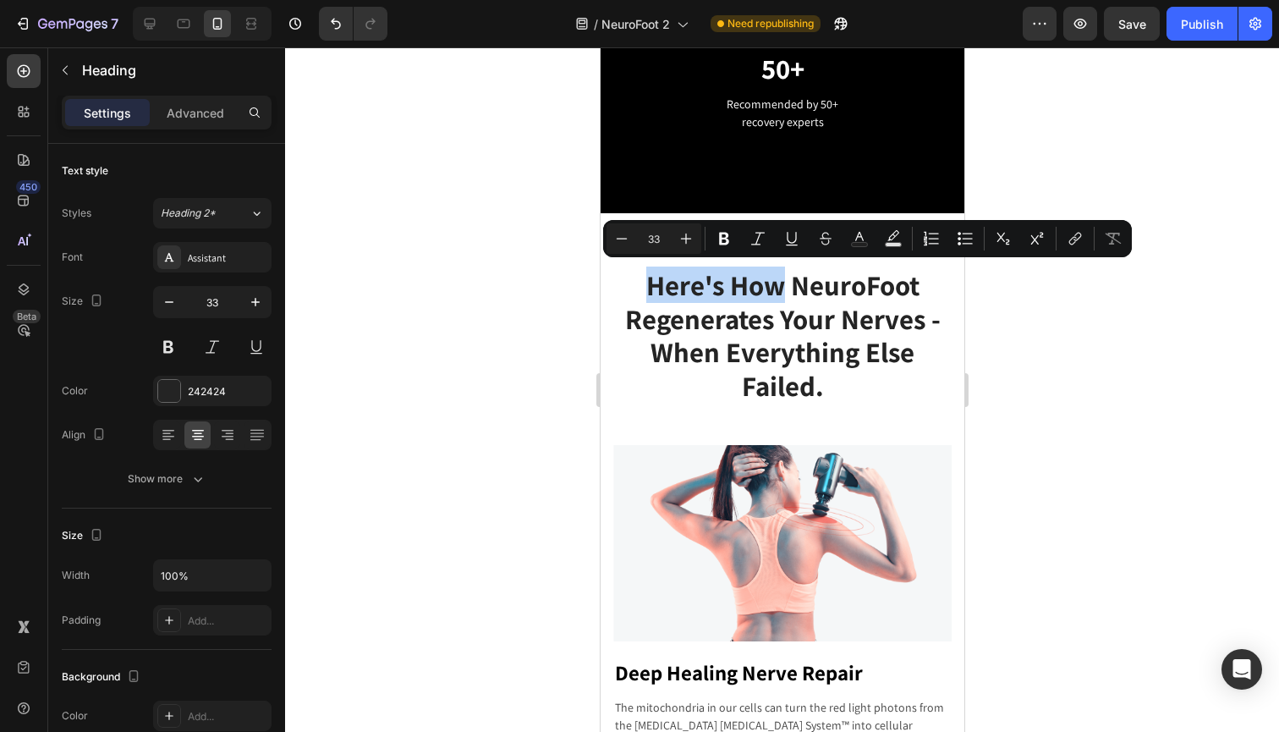
drag, startPoint x: 780, startPoint y: 283, endPoint x: 637, endPoint y: 279, distance: 143.0
click at [637, 279] on p "Here's How NeuroFoot Regenerates Your Nerves - When Everything Else Failed." at bounding box center [781, 335] width 335 height 134
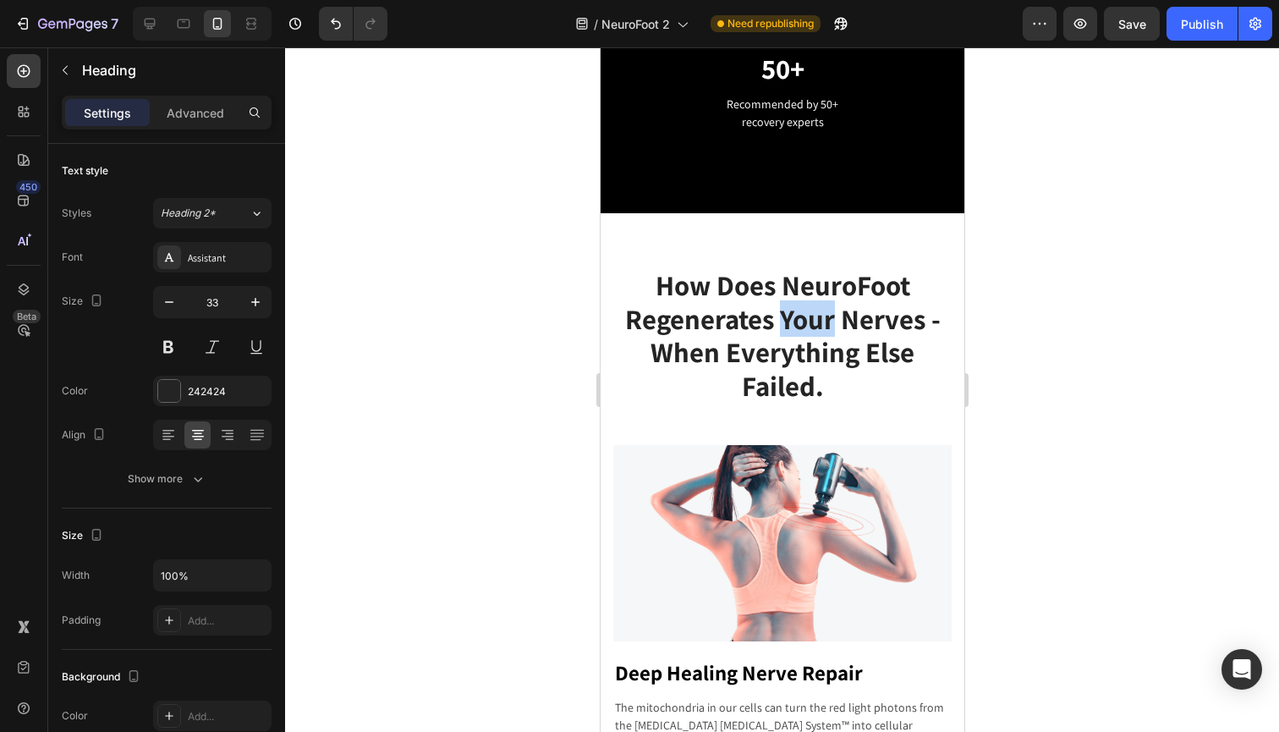
drag, startPoint x: 783, startPoint y: 318, endPoint x: 830, endPoint y: 320, distance: 46.5
click at [830, 320] on p "How Does NeuroFoot Regenerates Your Nerves - When Everything Else Failed." at bounding box center [781, 335] width 335 height 134
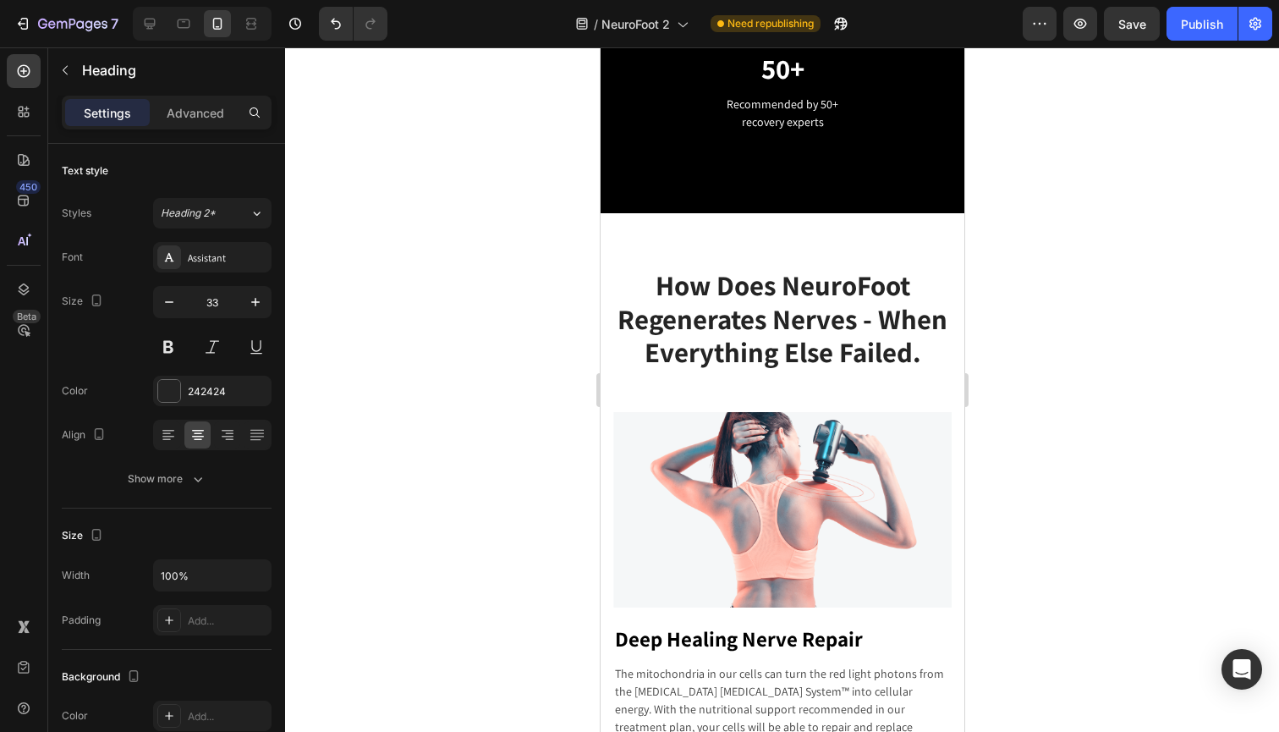
click at [924, 349] on p "How Does NeuroFoot Regenerates Nerves - When Everything Else Failed." at bounding box center [781, 318] width 335 height 101
click at [948, 350] on p "How Does NeuroFoot Regenerates Nerves - When Everything Else Has Failed." at bounding box center [781, 318] width 335 height 101
click at [855, 356] on p "How Does NeuroFoot Regenerates Nerves - When Everything Else Has Failed?" at bounding box center [781, 318] width 335 height 101
drag, startPoint x: 855, startPoint y: 356, endPoint x: 814, endPoint y: 354, distance: 41.5
click at [814, 354] on p "How Does NeuroFoot Regenerates Nerves - When Everything Else Has Failed?" at bounding box center [781, 318] width 335 height 101
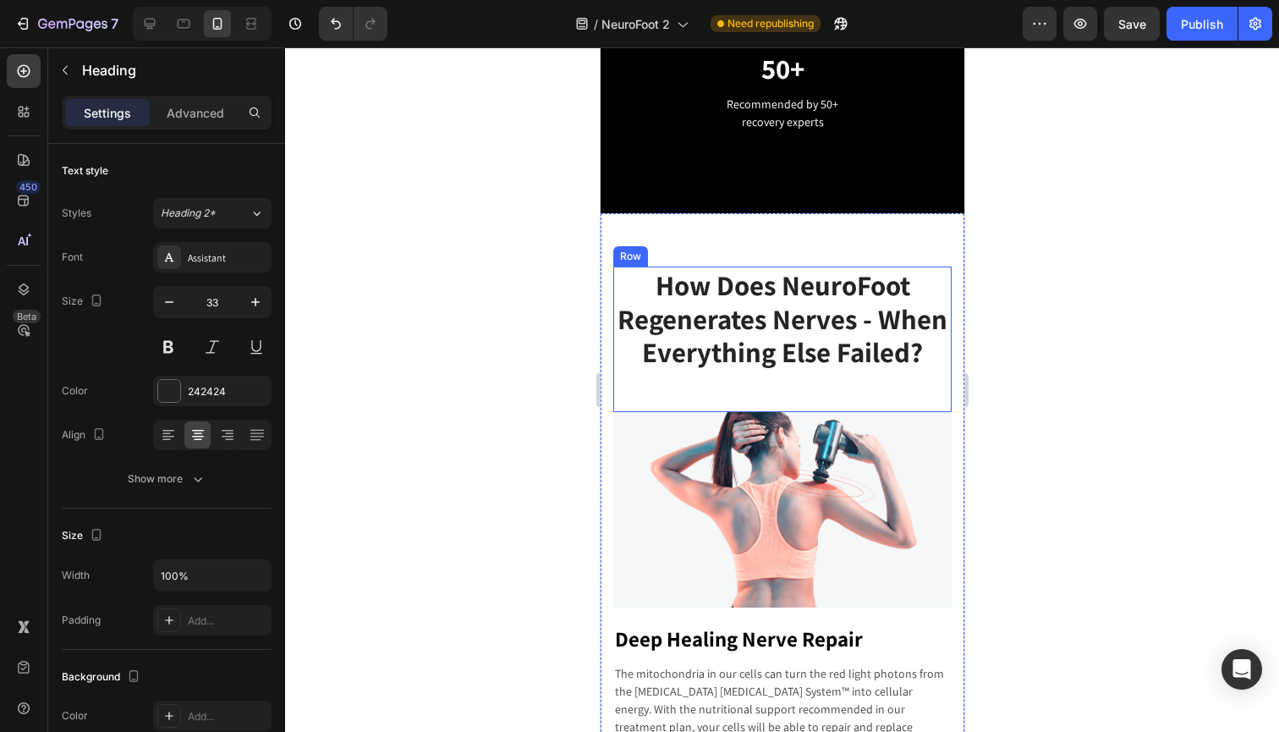
click at [824, 377] on div "How Does NeuroFoot Regenerates Nerves - When Everything Else Failed? Heading" at bounding box center [781, 338] width 338 height 145
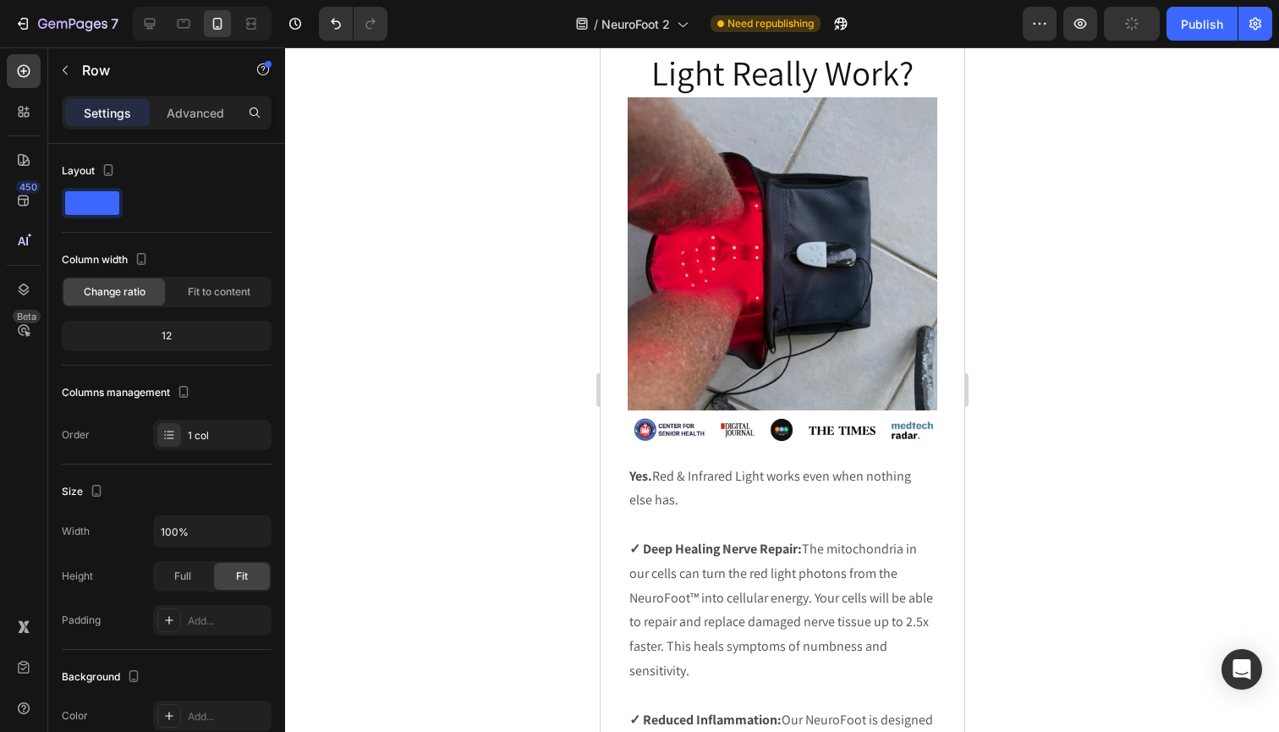
scroll to position [5681, 0]
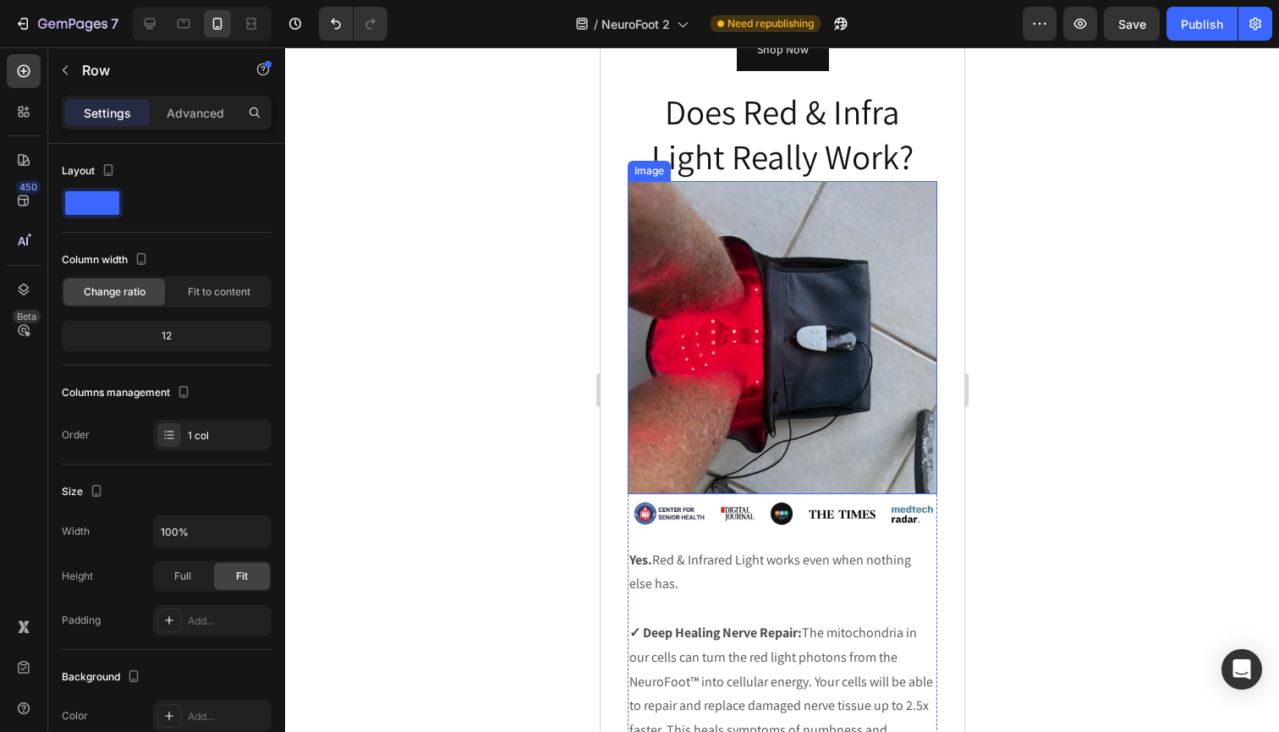
click at [738, 420] on img at bounding box center [782, 337] width 310 height 313
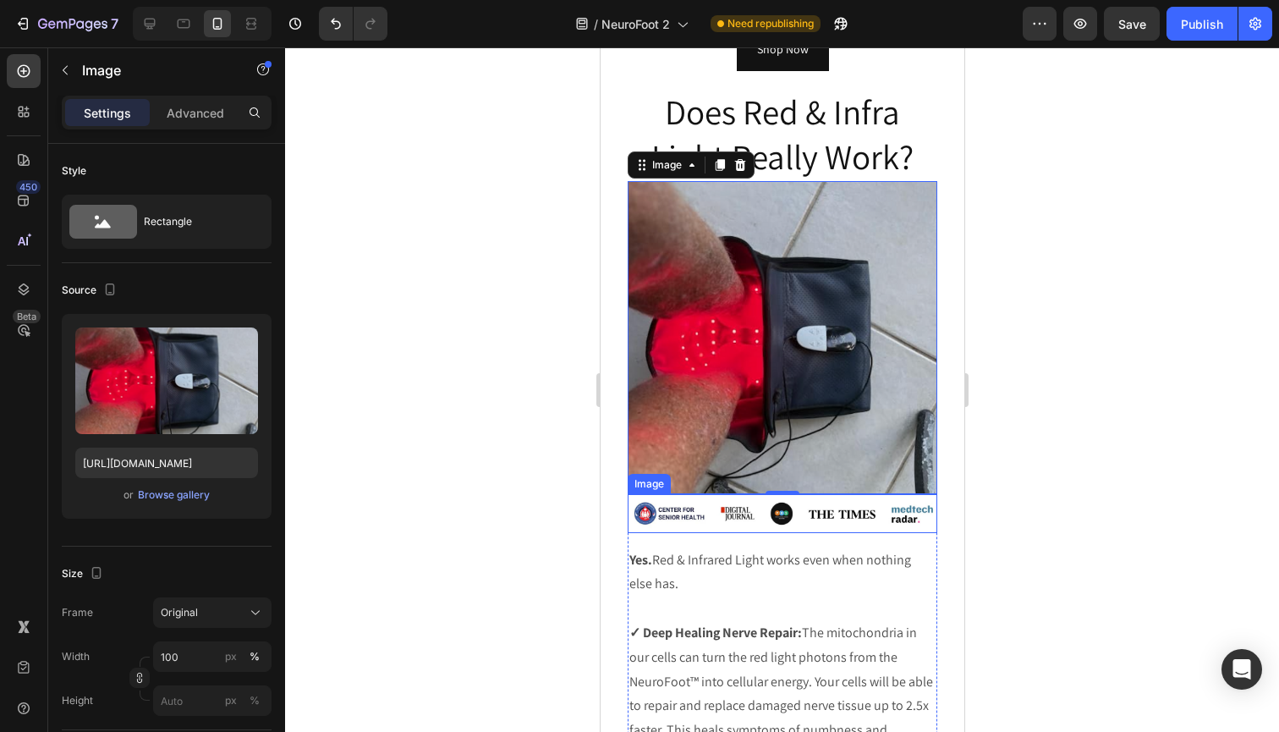
click at [710, 520] on img at bounding box center [782, 513] width 310 height 39
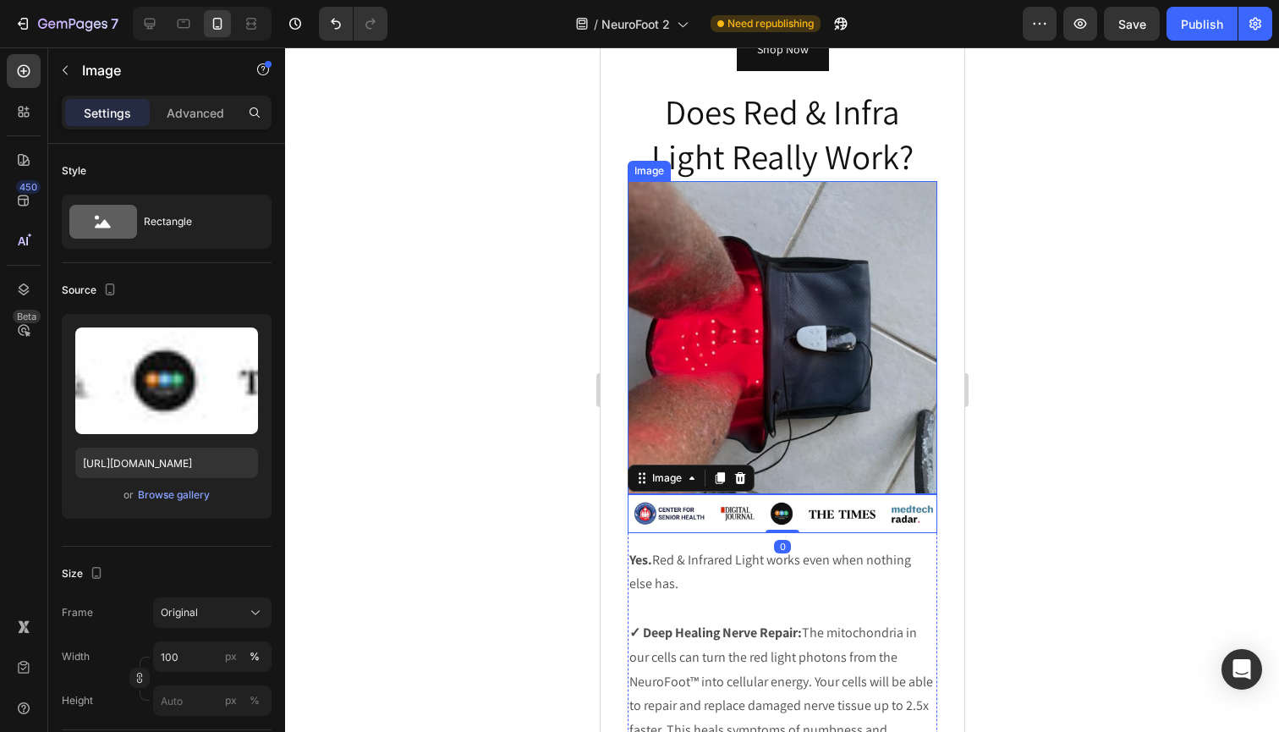
click at [728, 379] on img at bounding box center [782, 337] width 310 height 313
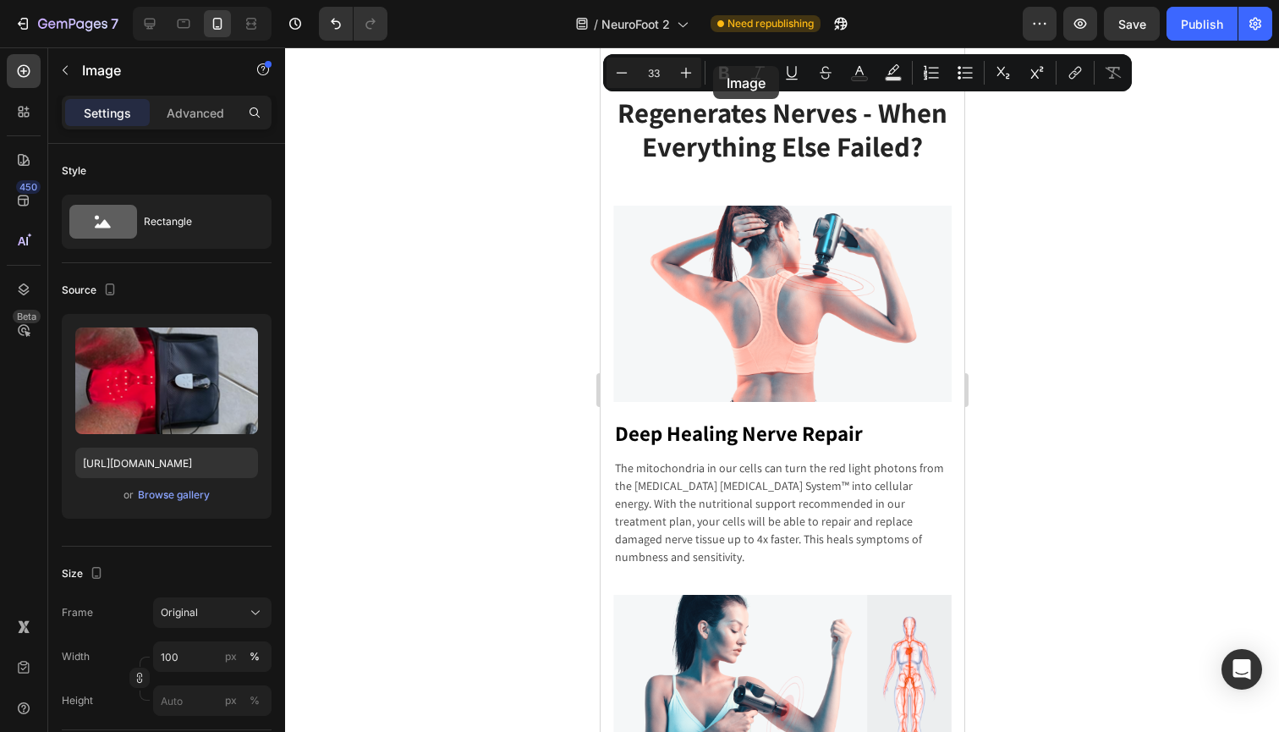
scroll to position [4316, 0]
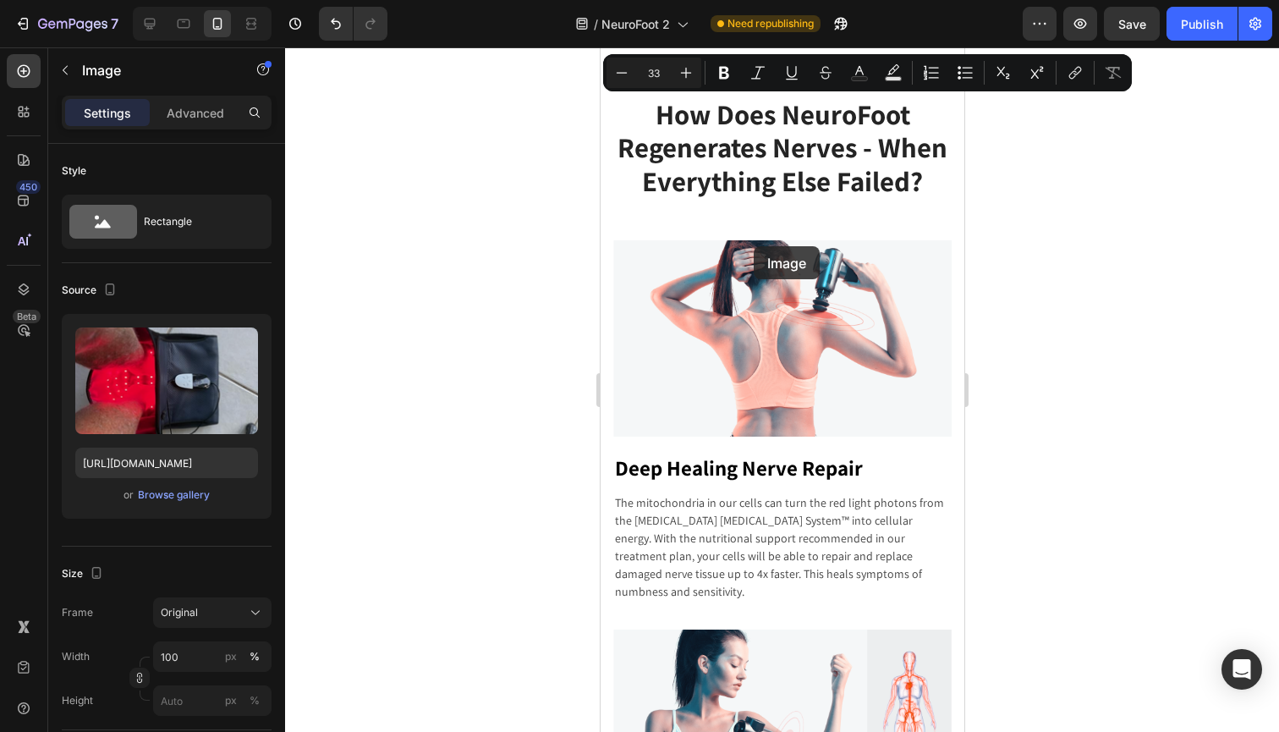
drag, startPoint x: 648, startPoint y: 167, endPoint x: 753, endPoint y: 245, distance: 130.6
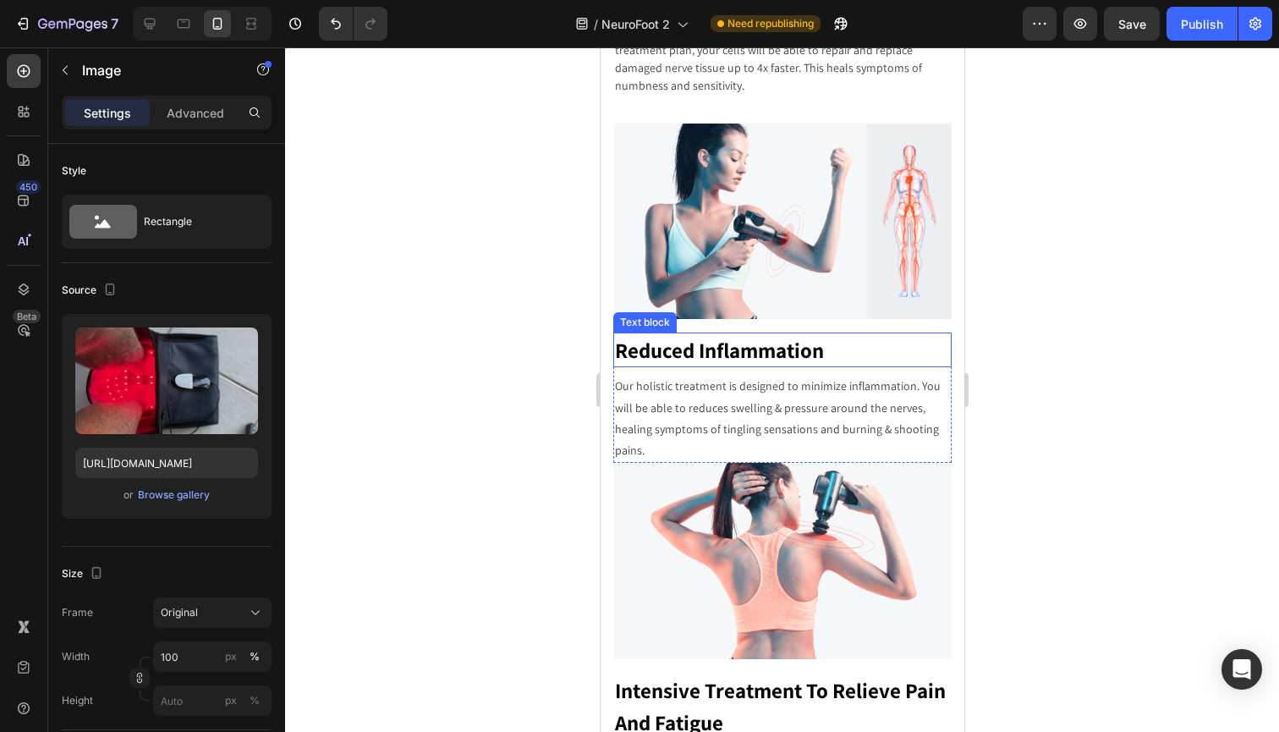
scroll to position [4811, 0]
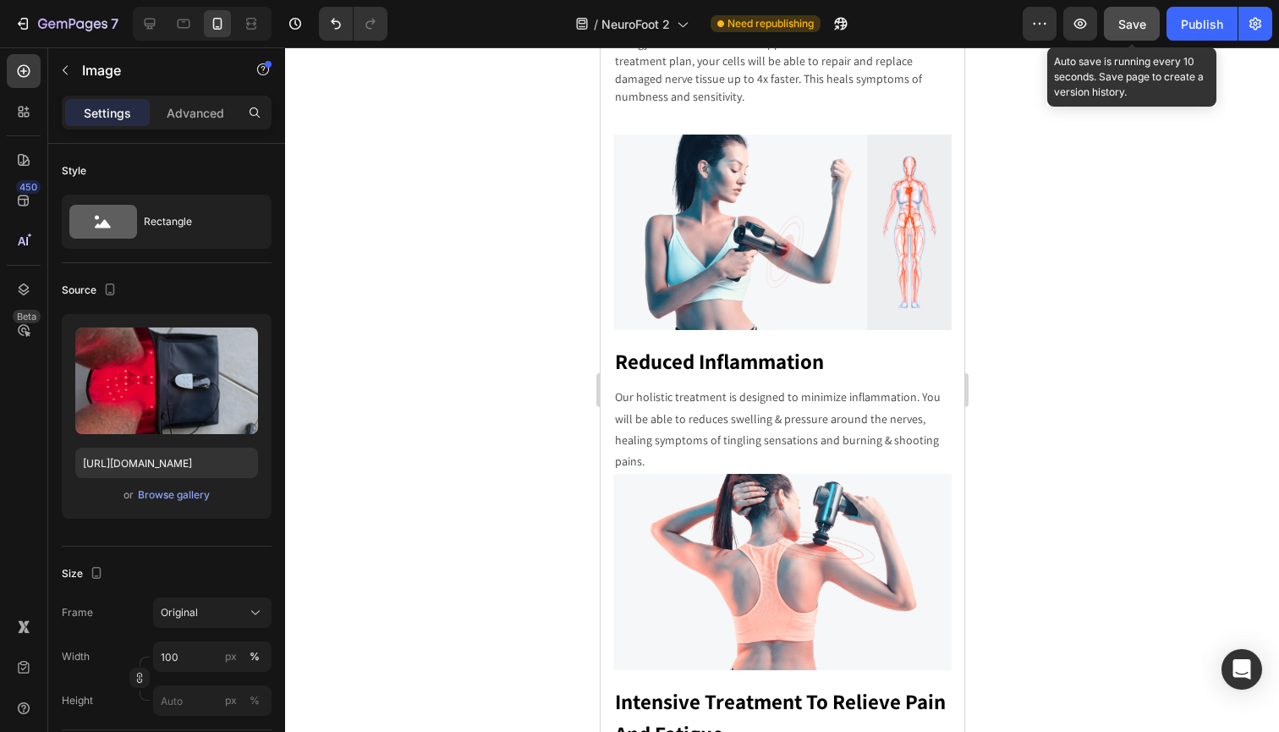
click at [1121, 13] on button "Save" at bounding box center [1132, 24] width 56 height 34
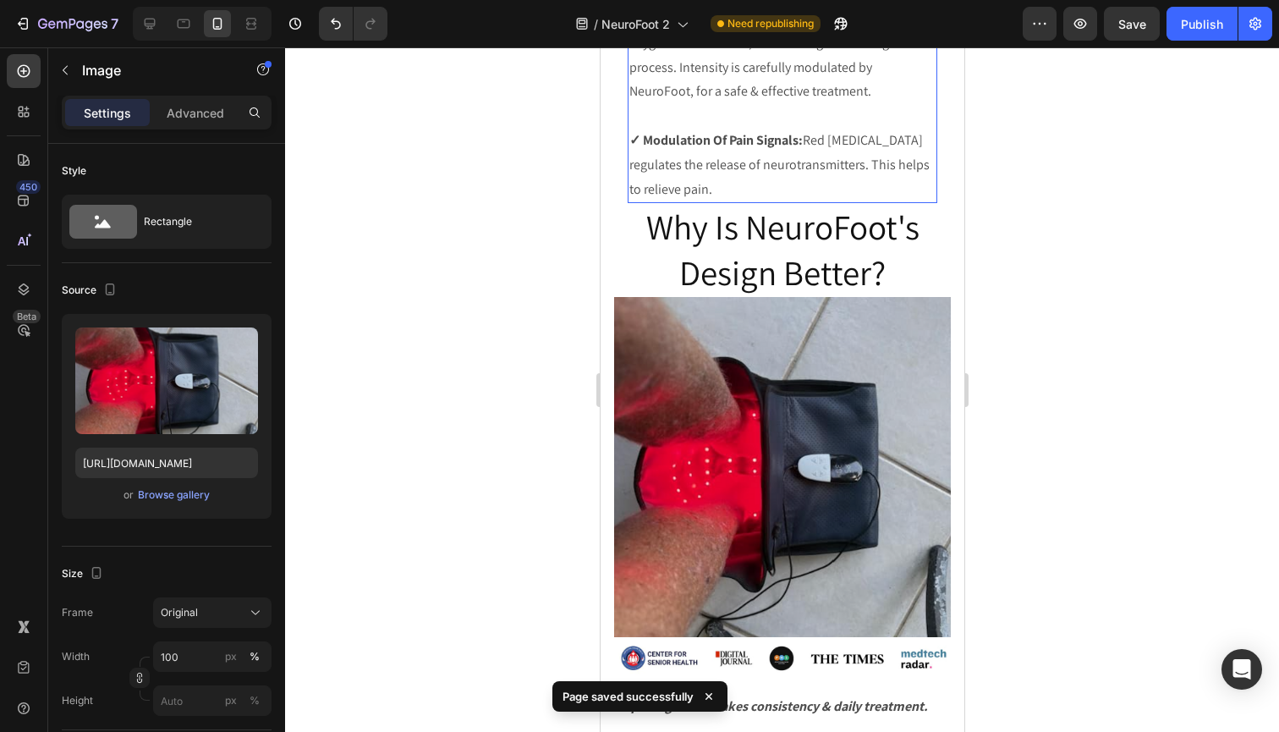
scroll to position [6662, 0]
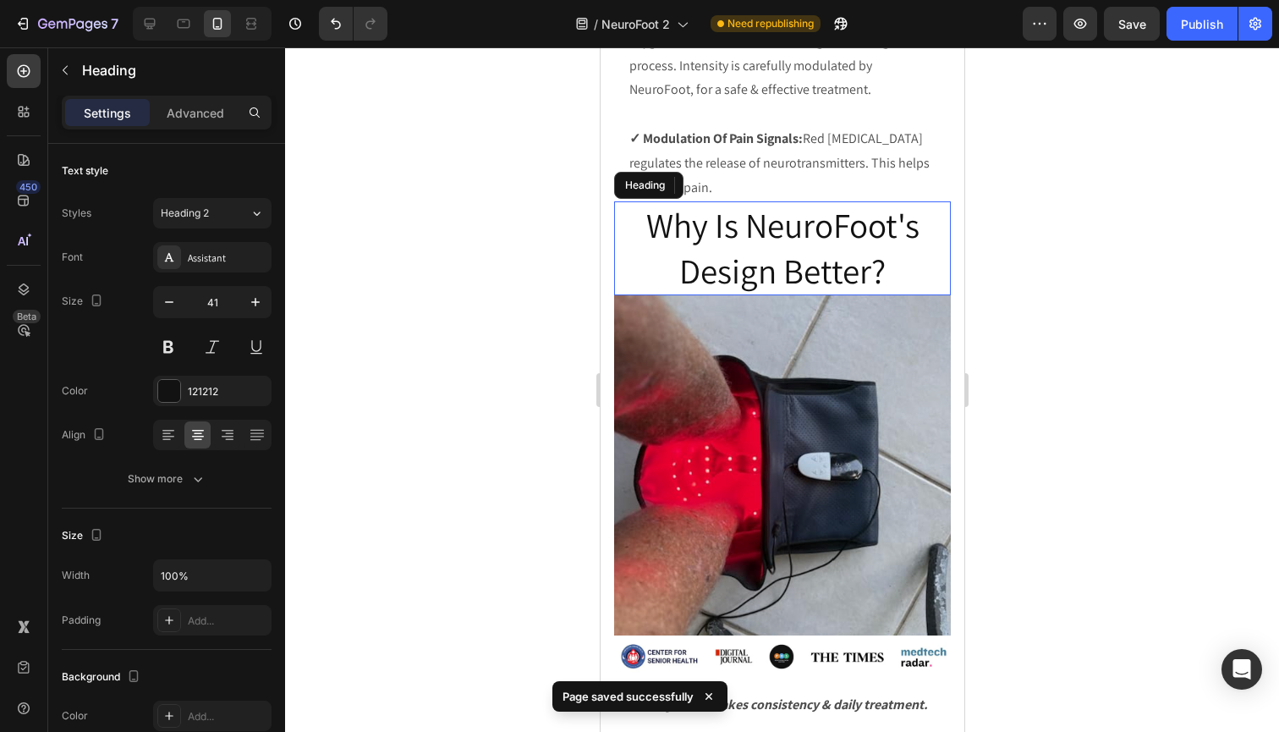
click at [850, 253] on h2 "Why Is NeuroFoot's Design Better?" at bounding box center [781, 248] width 337 height 94
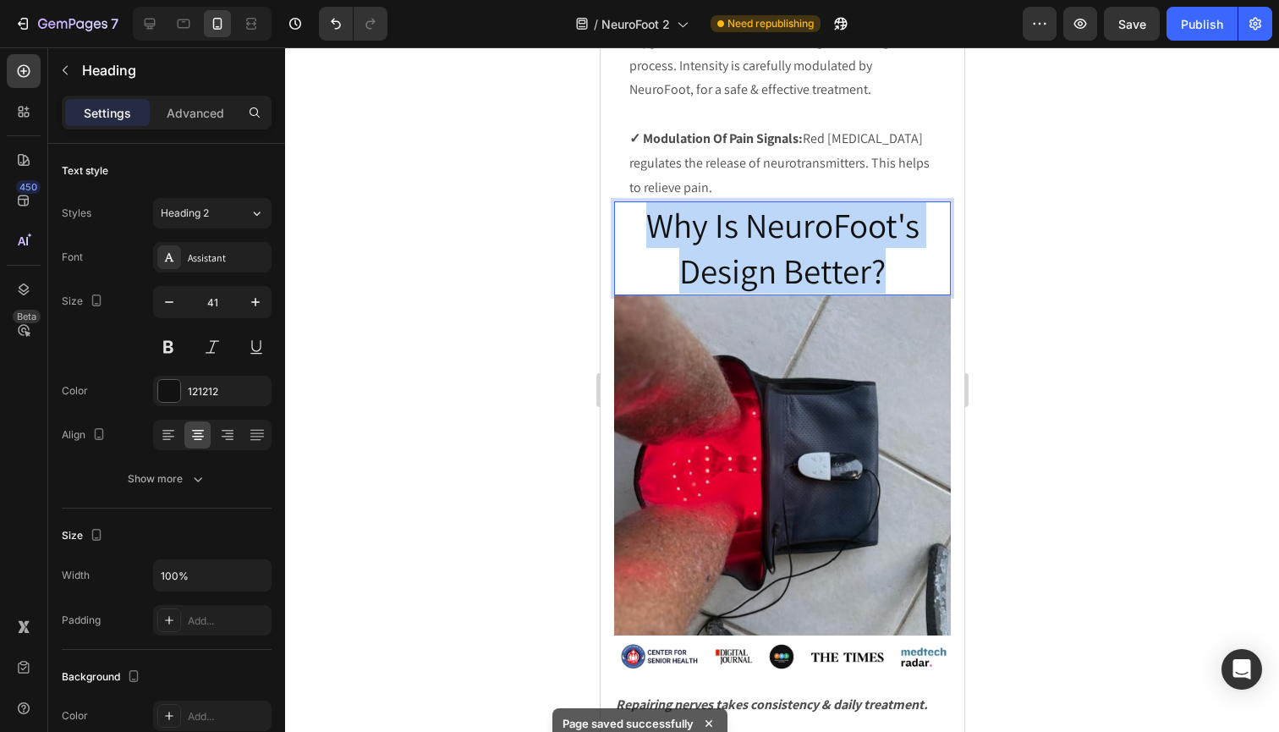
click at [850, 253] on p "Why Is NeuroFoot's Design Better?" at bounding box center [781, 248] width 333 height 90
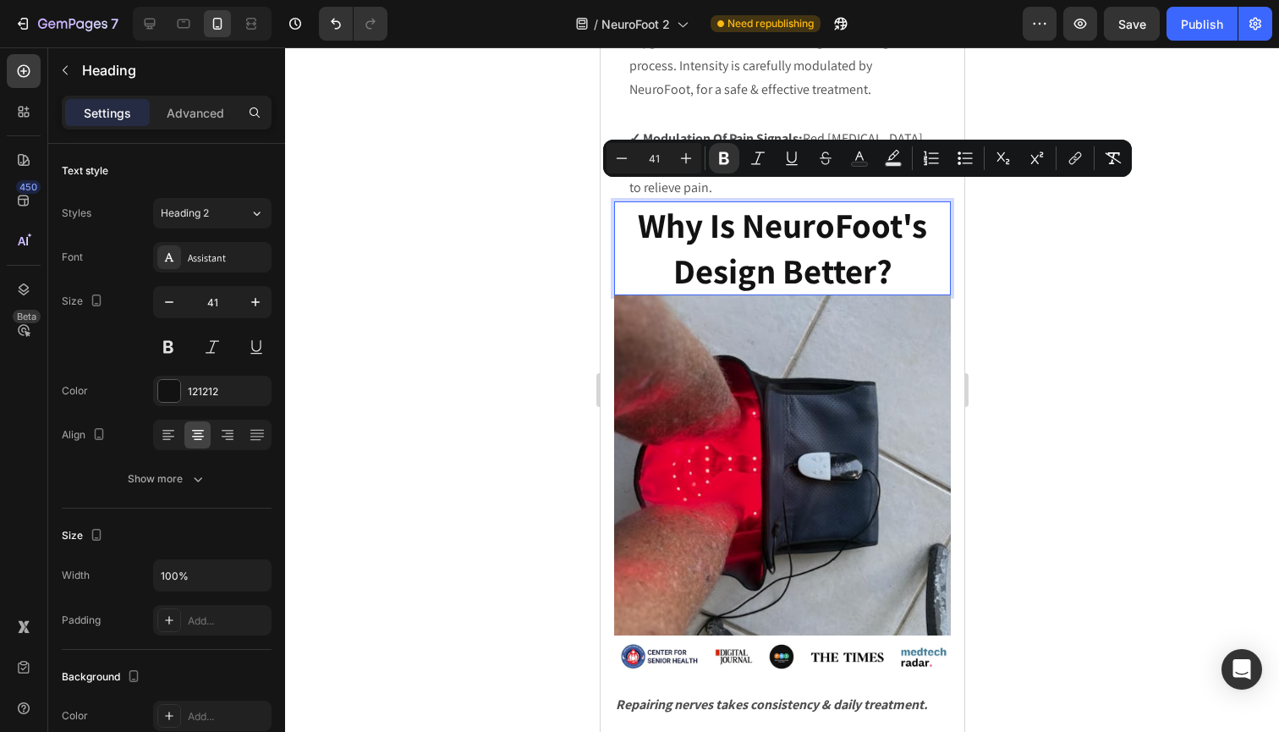
click at [908, 266] on p "Why Is NeuroFoot's Design Better?" at bounding box center [781, 248] width 333 height 90
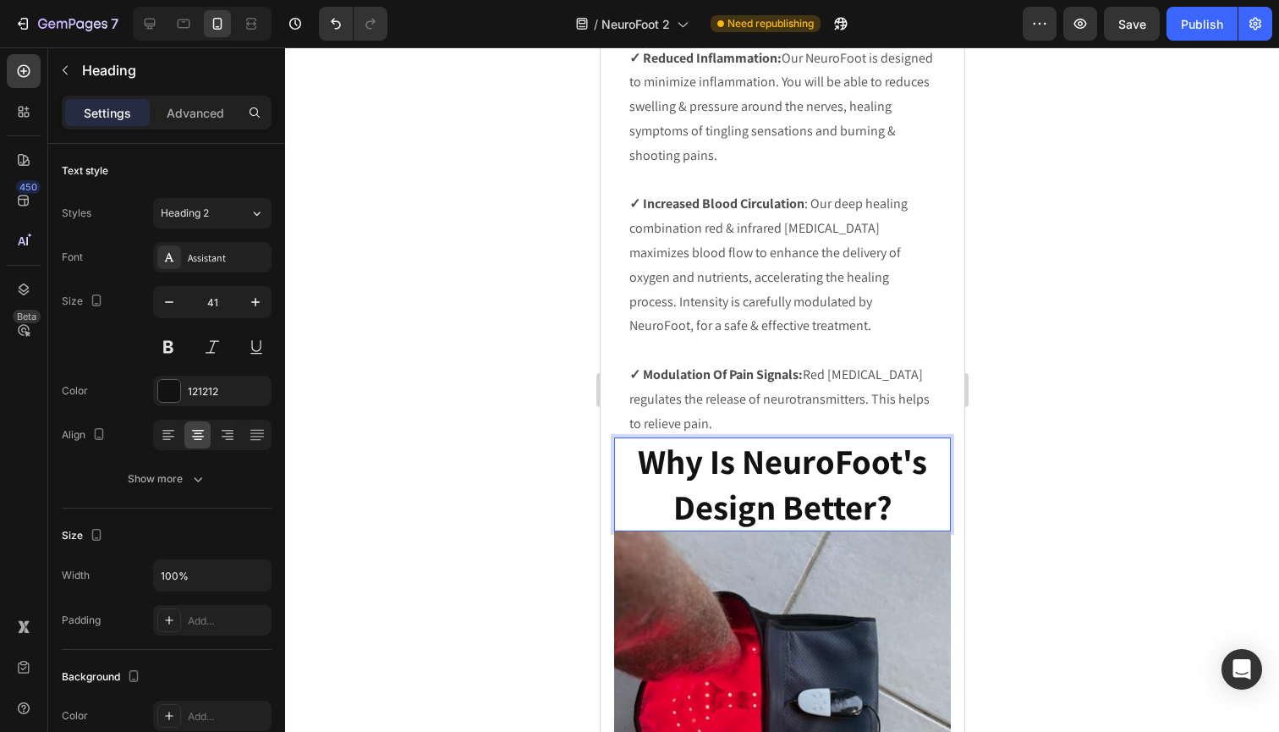
scroll to position [6329, 0]
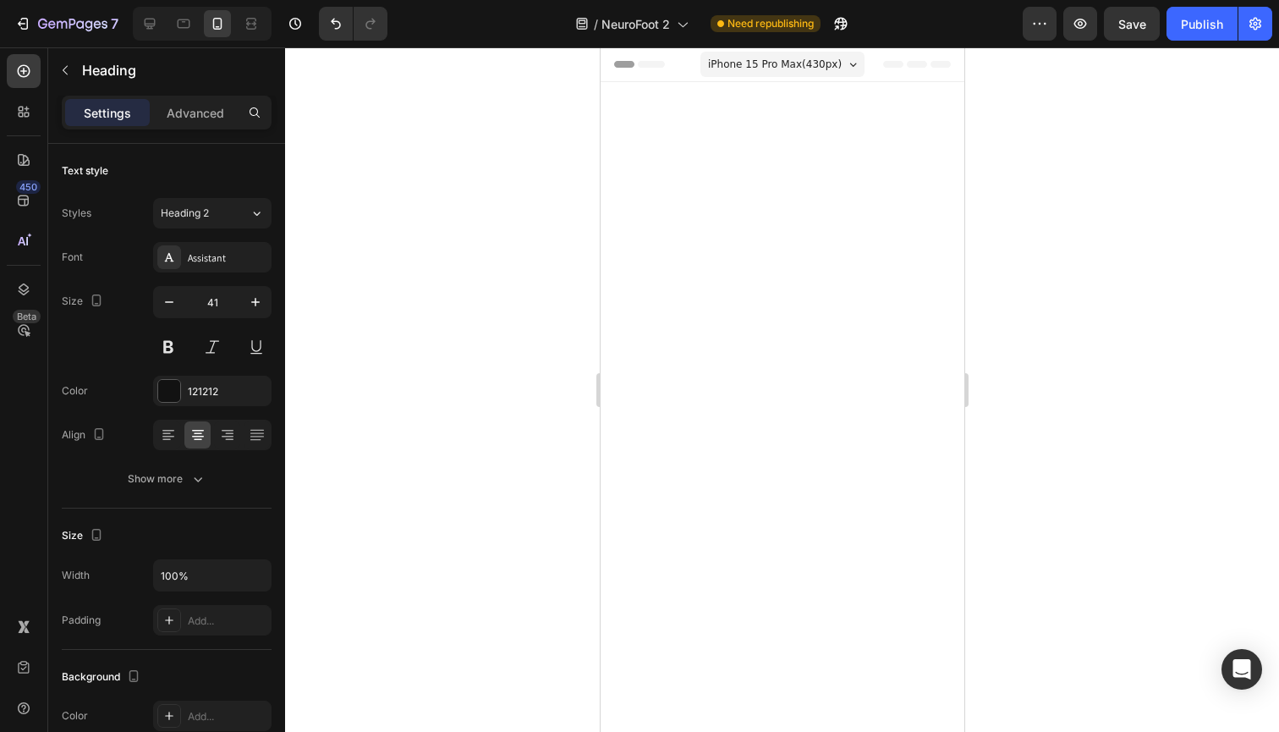
scroll to position [6329, 0]
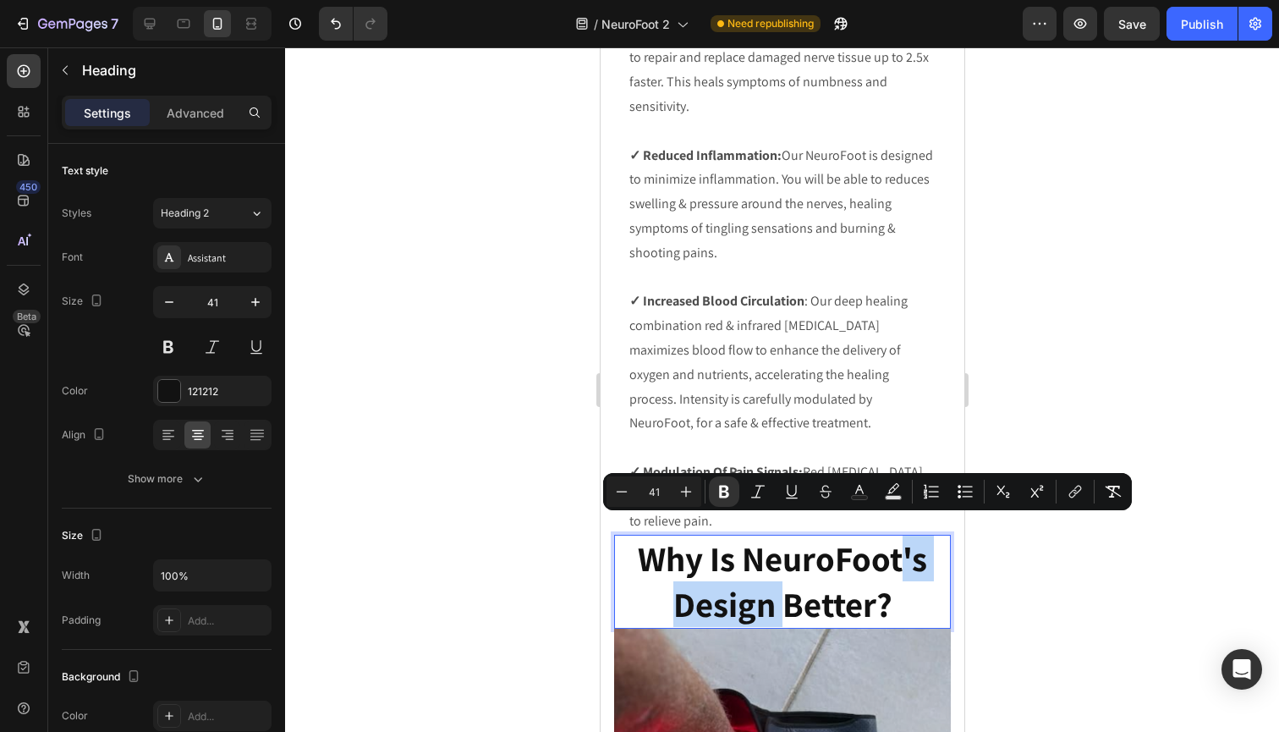
drag, startPoint x: 778, startPoint y: 593, endPoint x: 901, endPoint y: 549, distance: 130.3
click at [901, 549] on strong "Why Is NeuroFoot's Design Better?" at bounding box center [781, 580] width 289 height 90
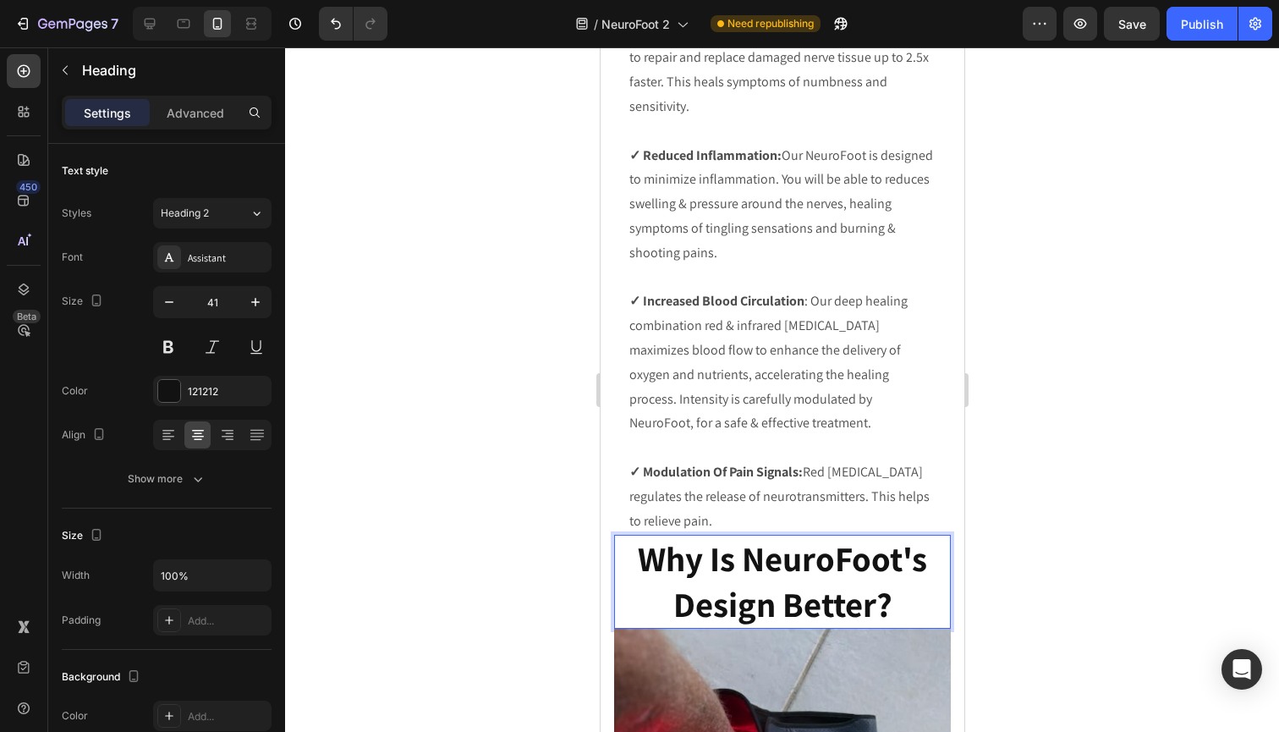
click at [900, 569] on p "Why Is NeuroFoot's Design Better?" at bounding box center [781, 581] width 333 height 90
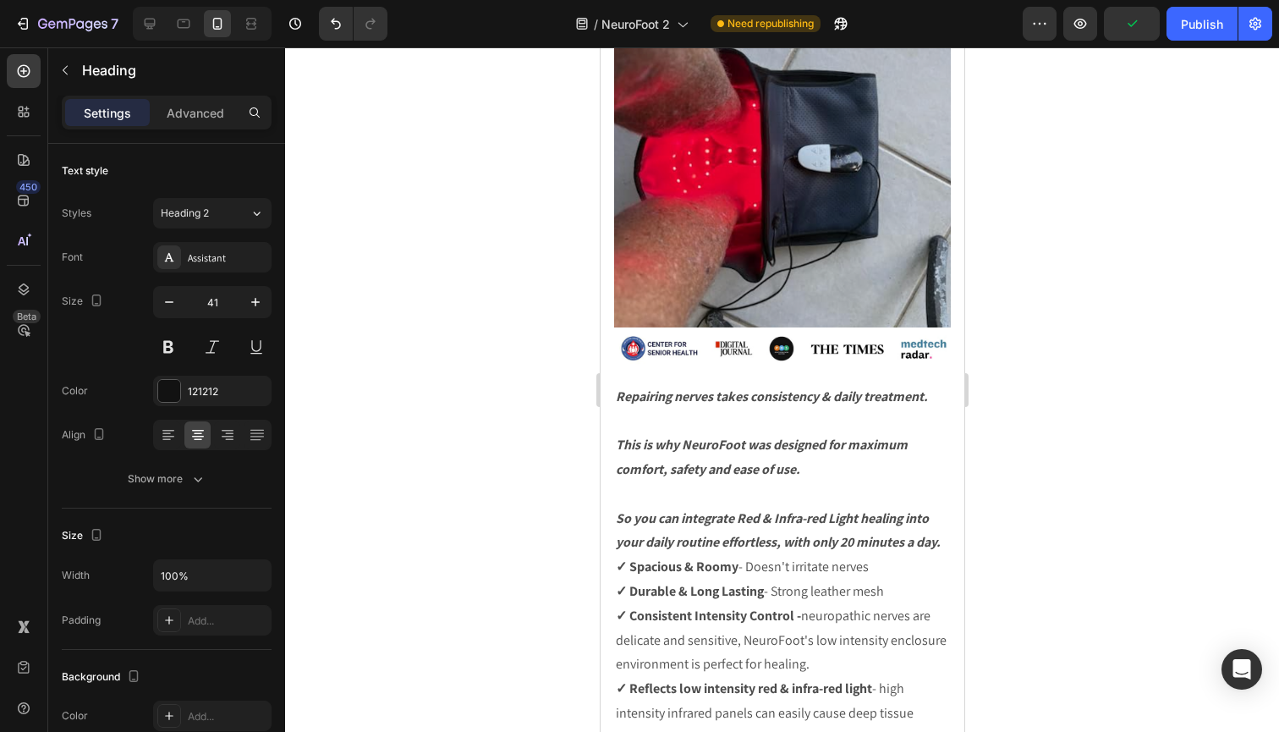
scroll to position [6972, 0]
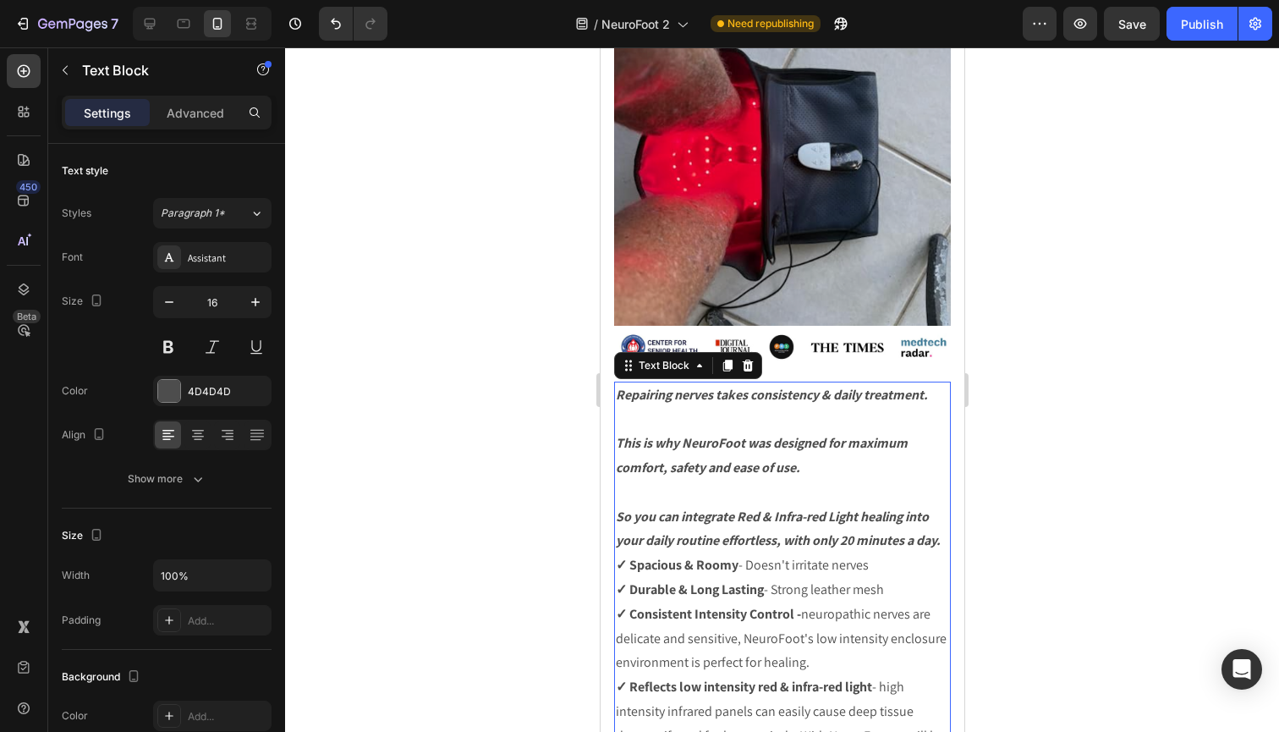
click at [906, 534] on p "So you can integrate Red & Infra-red Light healing into your daily routine effo…" at bounding box center [781, 529] width 333 height 49
click at [891, 536] on p "So you can integrate Red & Infra-red Light healing into your daily routine effo…" at bounding box center [781, 529] width 333 height 49
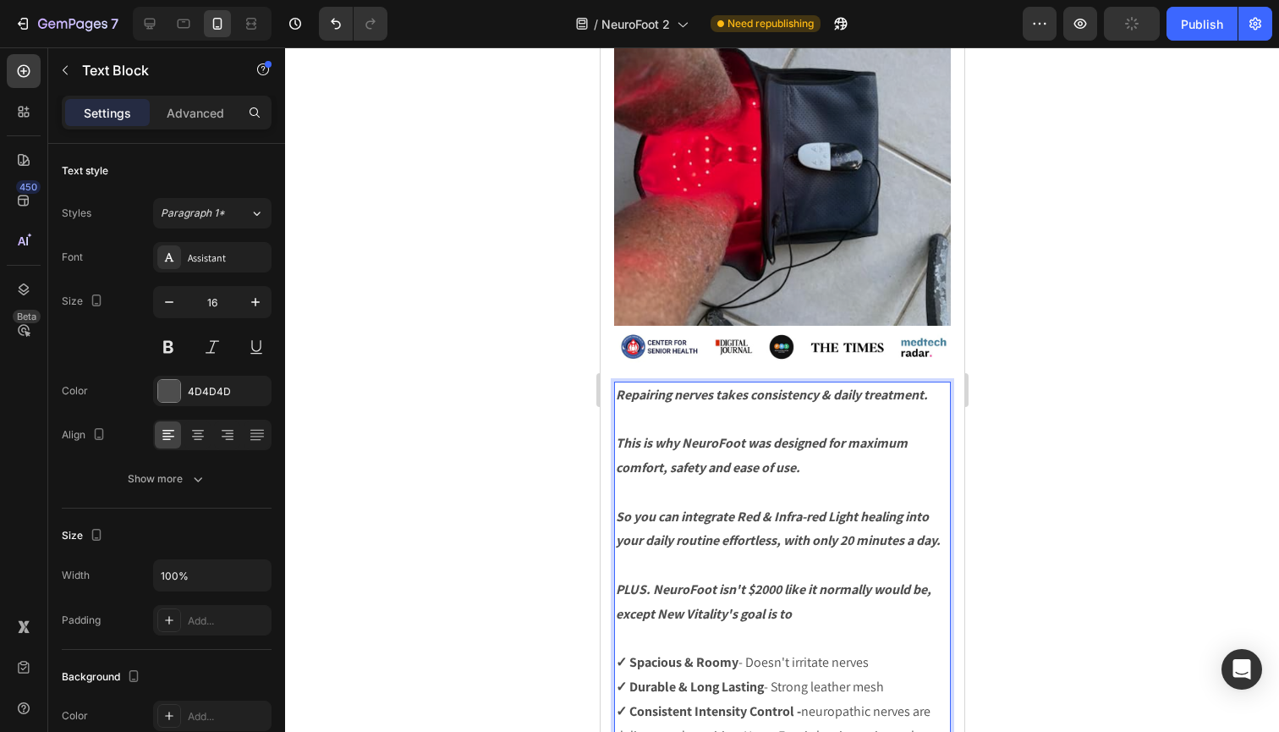
click at [930, 580] on strong "PLUS. NeuroFoot isn't $2000 like it normally would be, except New Vitality's go…" at bounding box center [772, 601] width 315 height 42
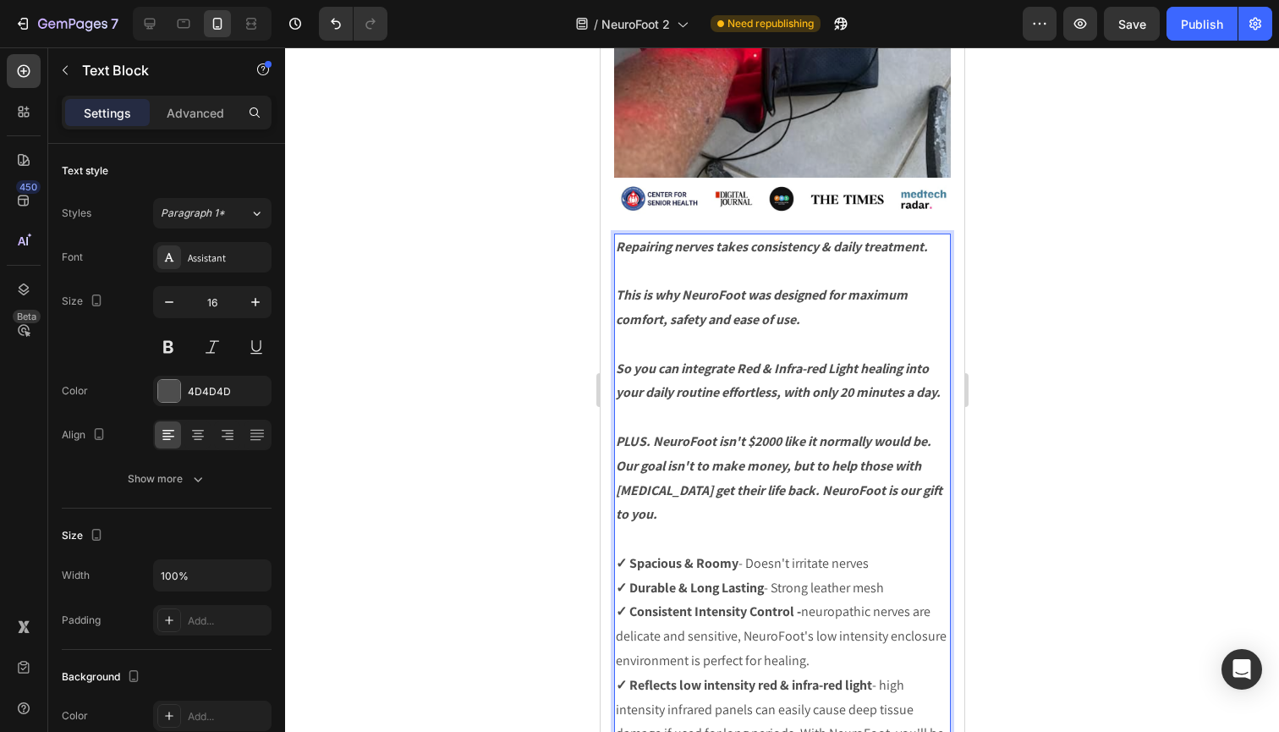
scroll to position [7149, 0]
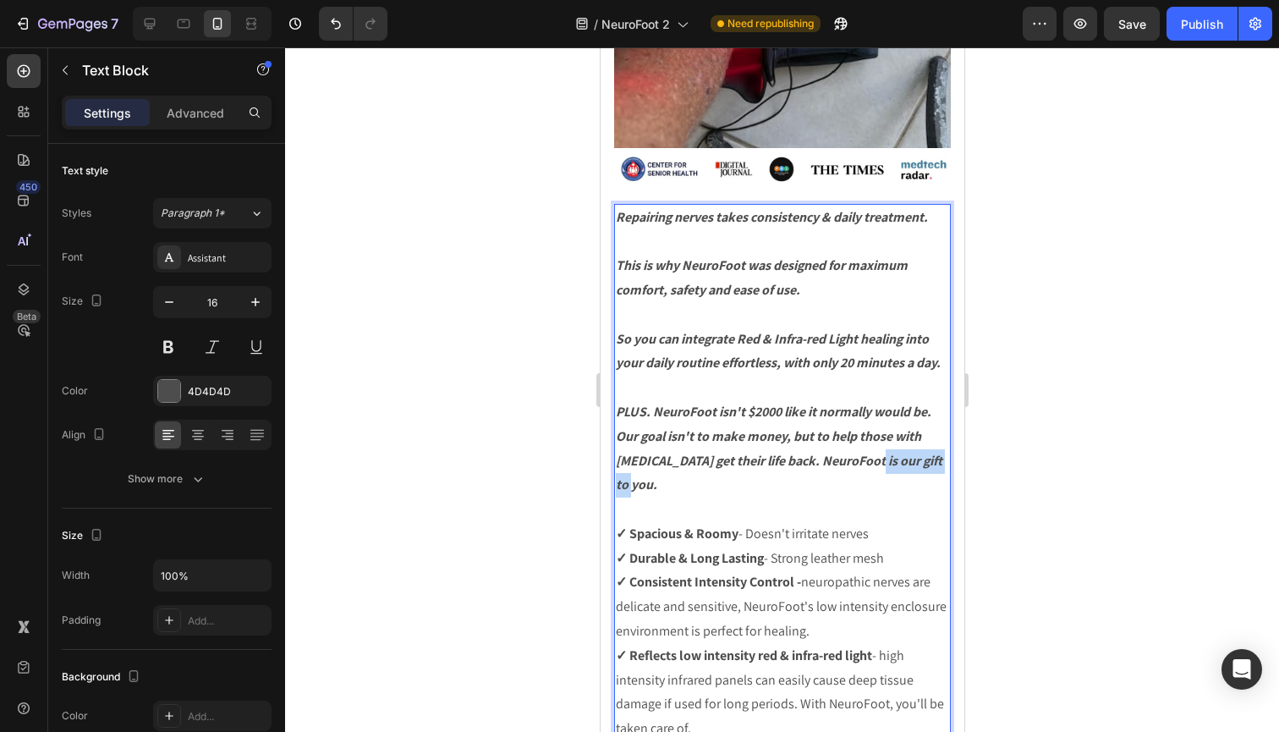
drag, startPoint x: 831, startPoint y: 452, endPoint x: 875, endPoint y: 435, distance: 48.2
click at [875, 435] on p "PLUS. NeuroFoot isn't $2000 like it normally would be. Our goal isn't to make m…" at bounding box center [781, 448] width 333 height 97
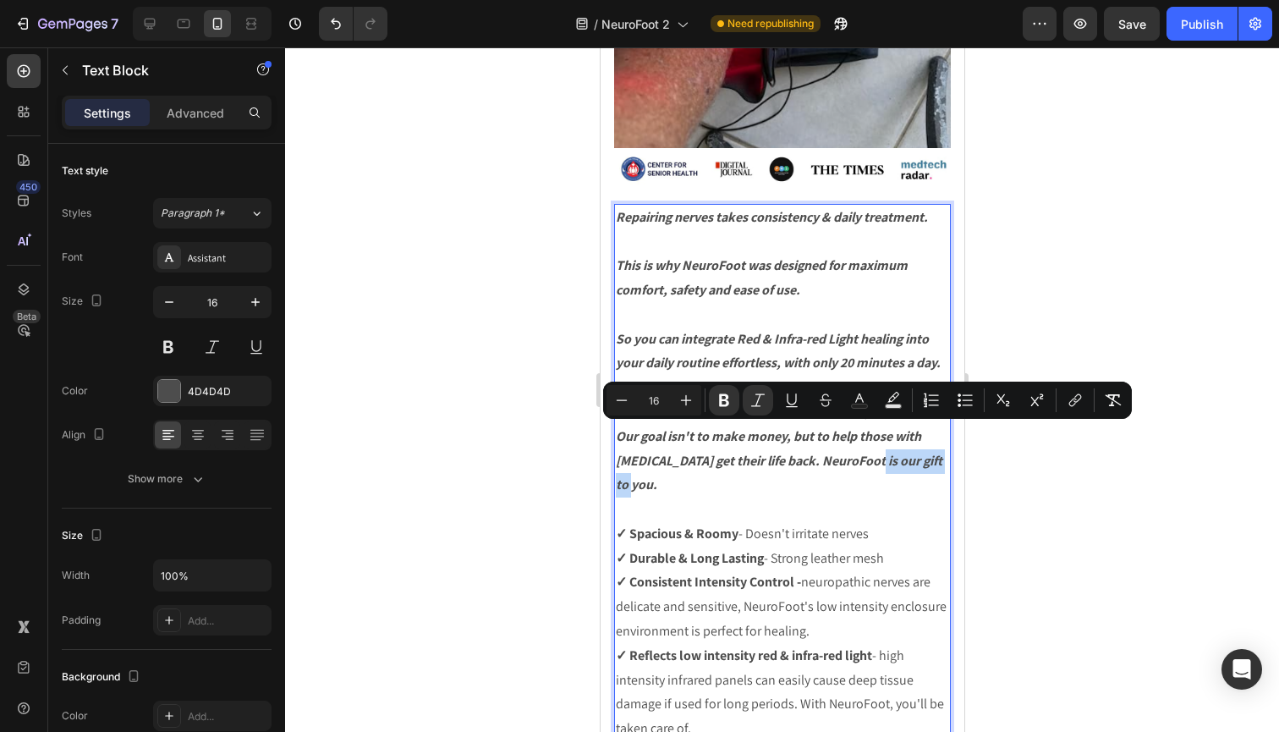
click at [881, 452] on p "PLUS. NeuroFoot isn't $2000 like it normally would be. Our goal isn't to make m…" at bounding box center [781, 448] width 333 height 97
drag, startPoint x: 881, startPoint y: 452, endPoint x: 801, endPoint y: 434, distance: 82.5
click at [801, 434] on p "PLUS. NeuroFoot isn't $2000 like it normally would be. Our goal isn't to make m…" at bounding box center [781, 448] width 333 height 97
click at [818, 464] on p "PLUS. NeuroFoot isn't $2000 like it normally would be. Our goal isn't to make m…" at bounding box center [781, 448] width 333 height 97
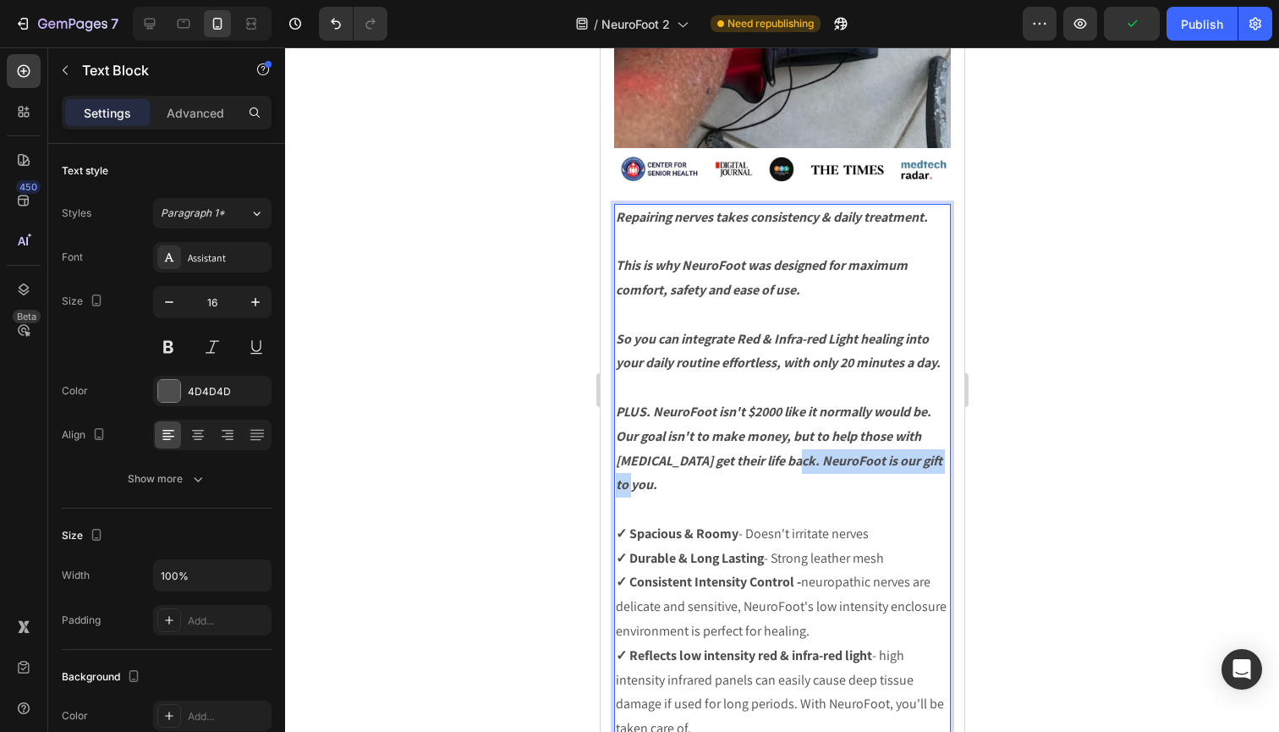
drag, startPoint x: 815, startPoint y: 457, endPoint x: 800, endPoint y: 437, distance: 24.7
click at [800, 437] on p "PLUS. NeuroFoot isn't $2000 like it normally would be. Our goal isn't to make m…" at bounding box center [781, 448] width 333 height 97
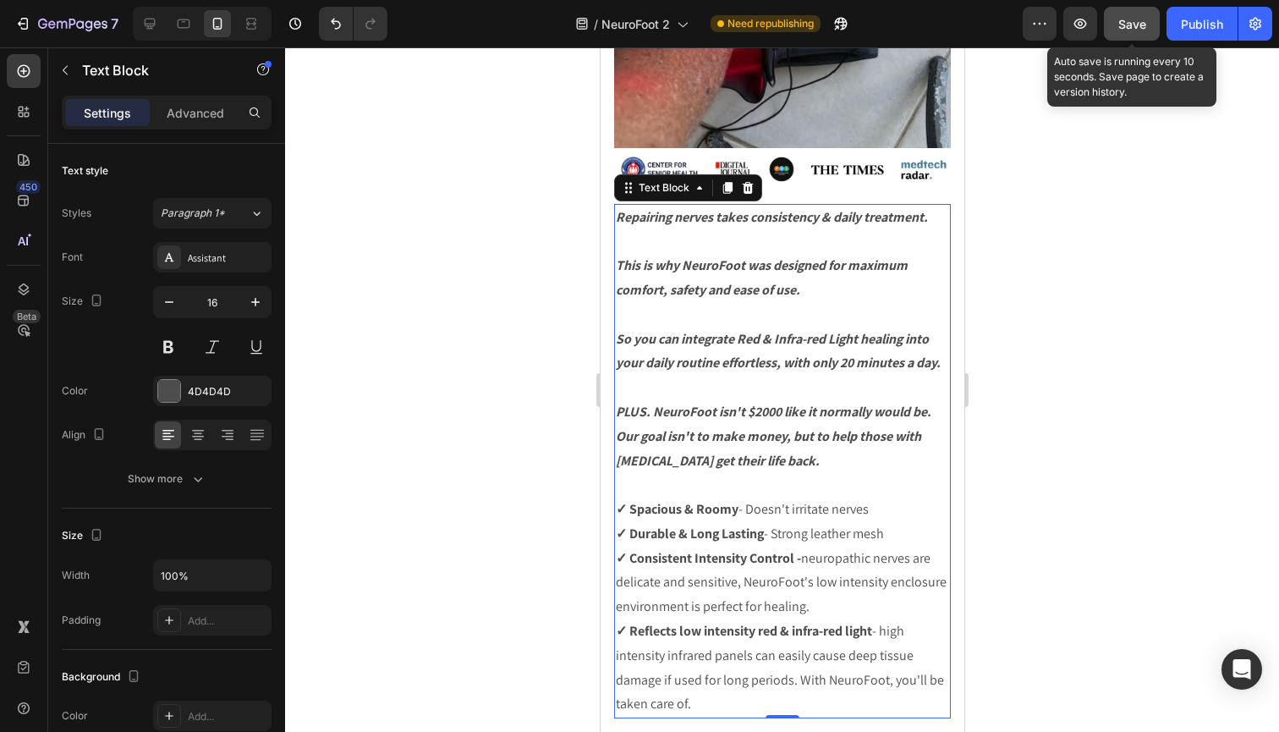
click at [1146, 29] on span "Save" at bounding box center [1132, 24] width 28 height 14
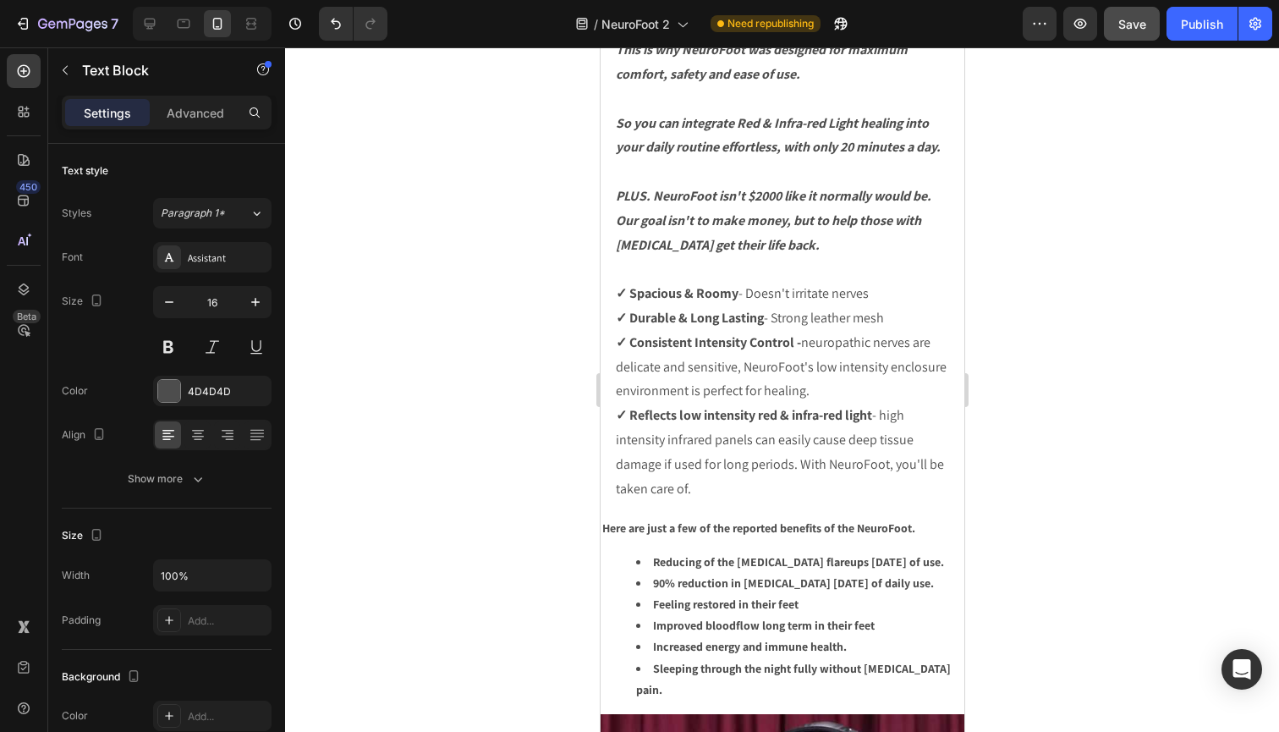
scroll to position [6853, 0]
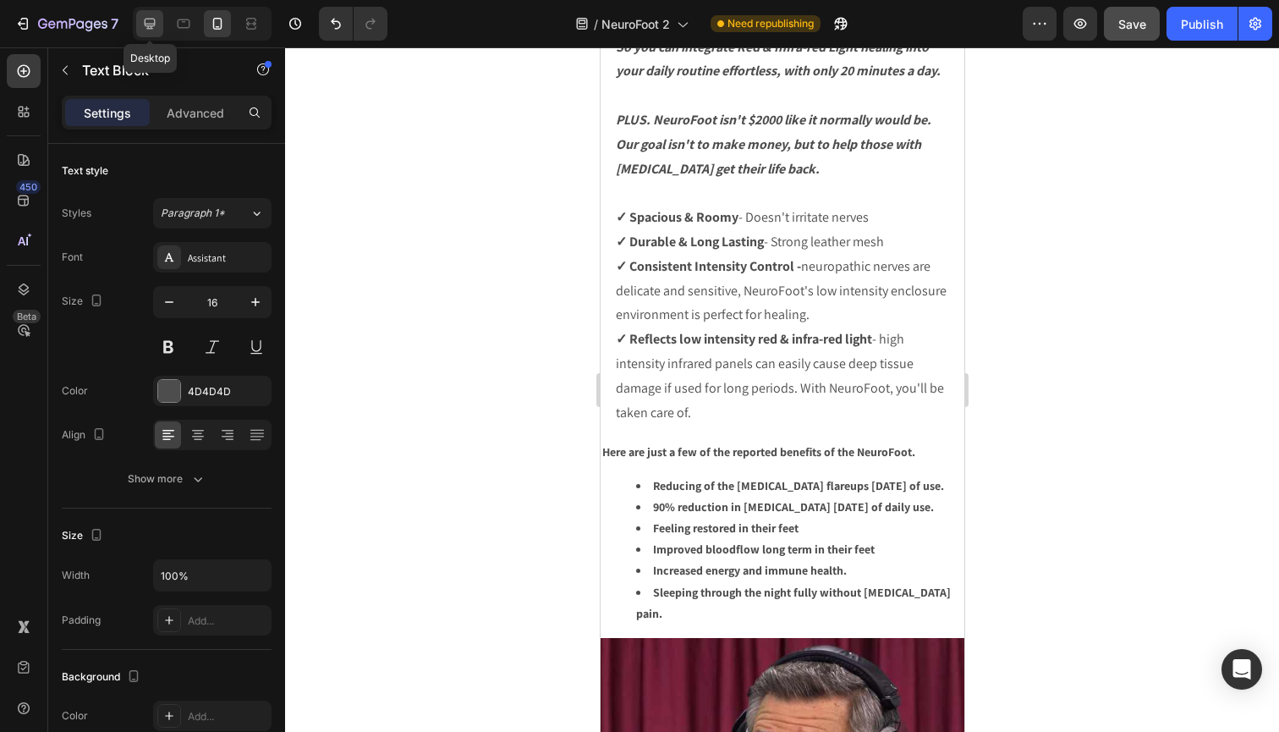
click at [148, 25] on icon at bounding box center [150, 24] width 11 height 11
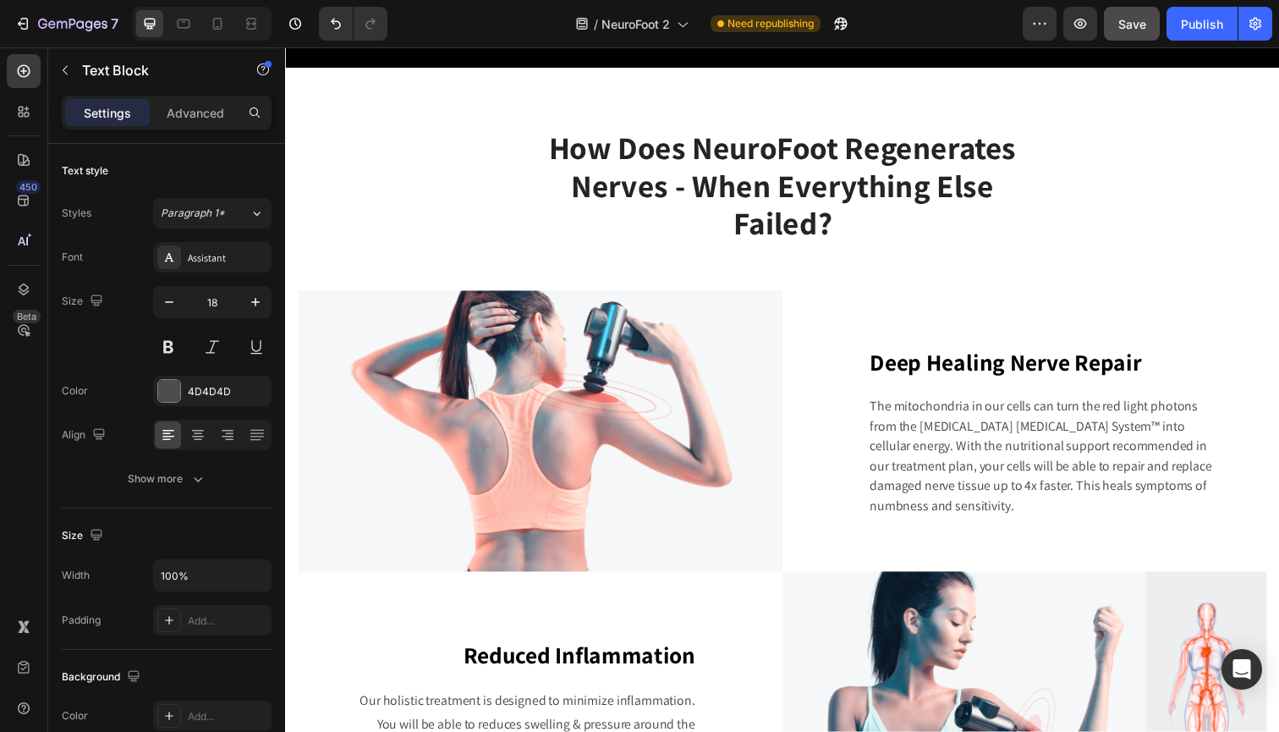
scroll to position [2467, 0]
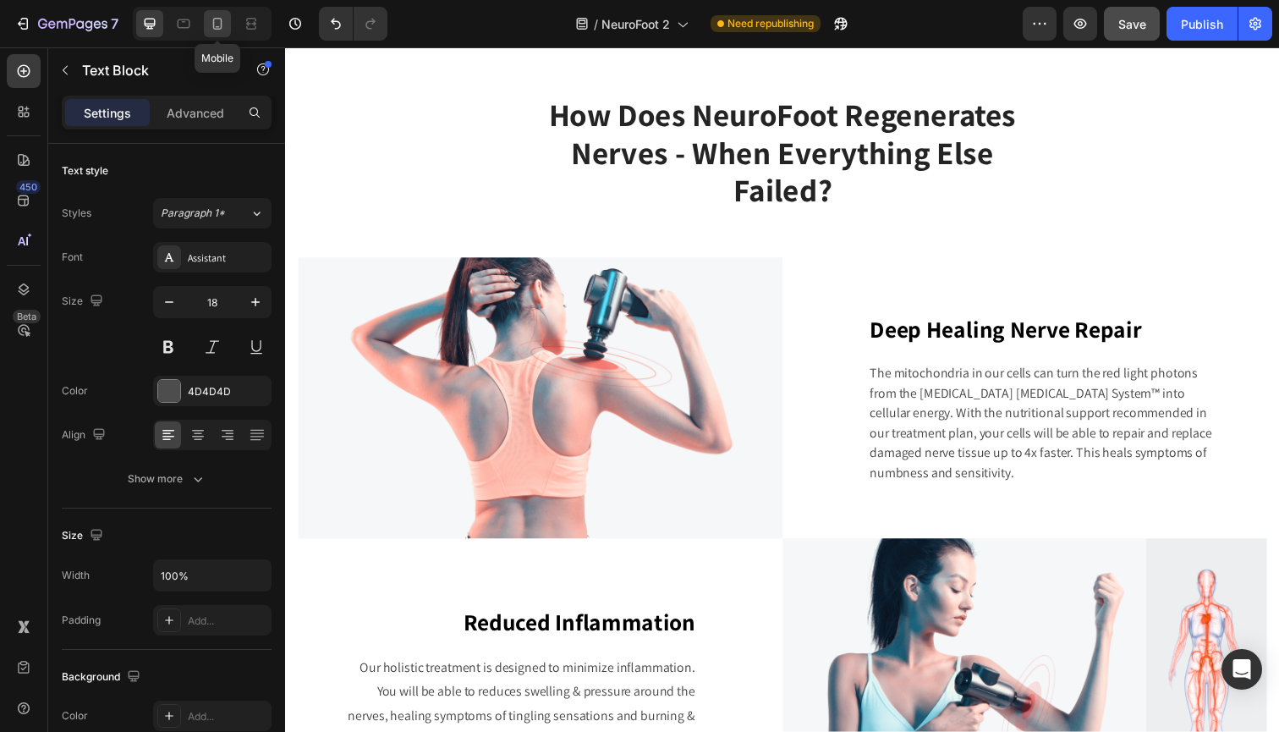
click at [218, 26] on icon at bounding box center [217, 24] width 9 height 12
type input "16"
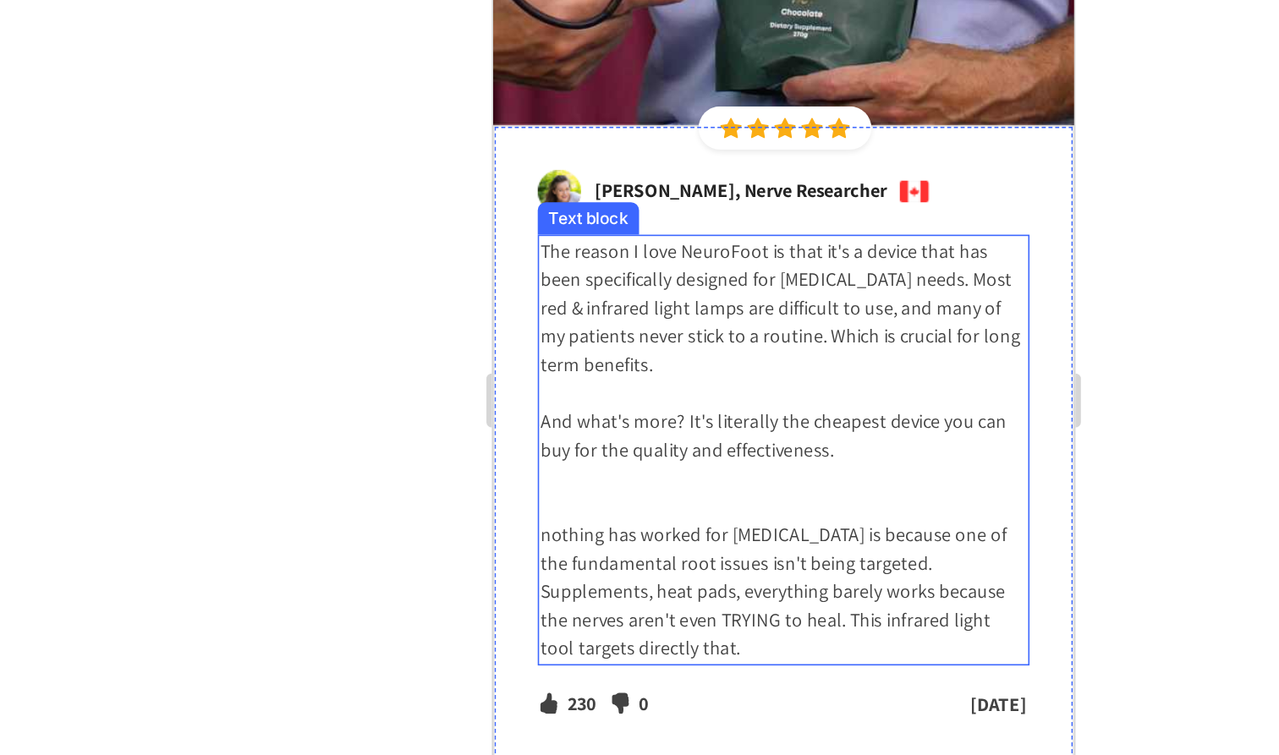
scroll to position [8377, 0]
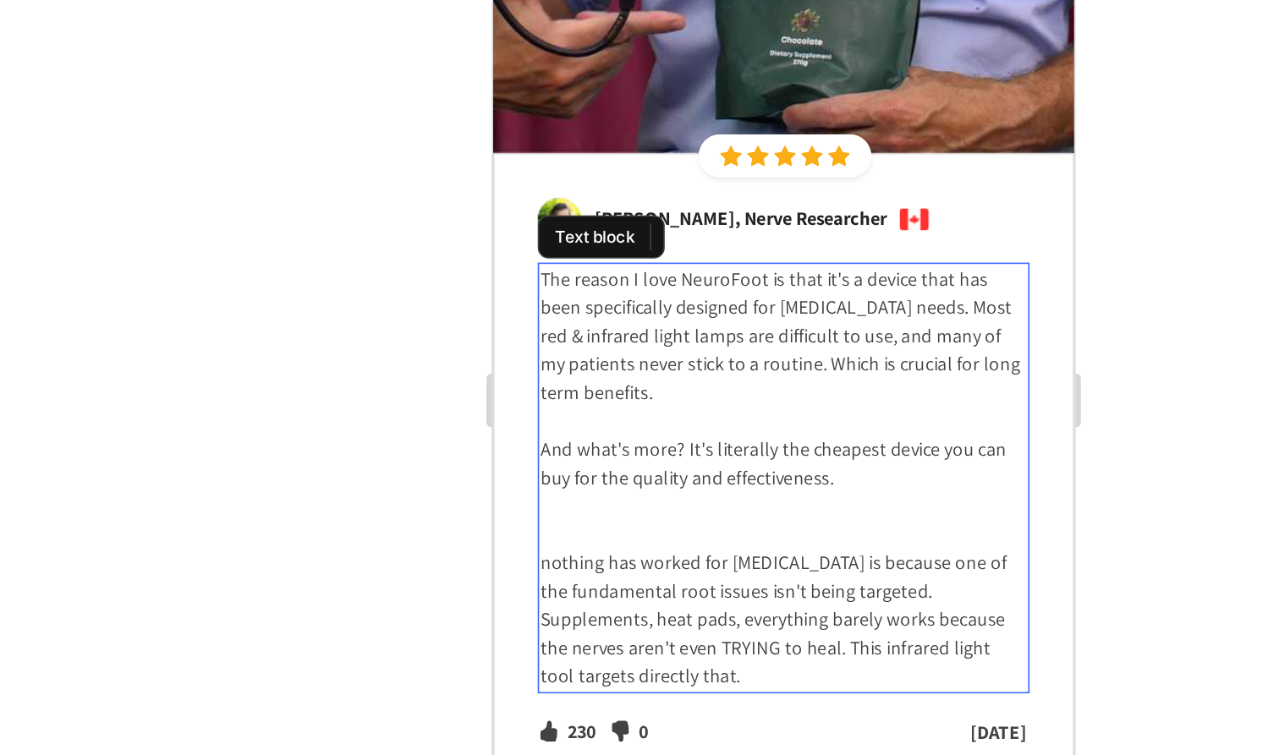
click at [683, 133] on p "The reason I love NeuroFoot is that it's a device that has been specifically de…" at bounding box center [674, 149] width 304 height 89
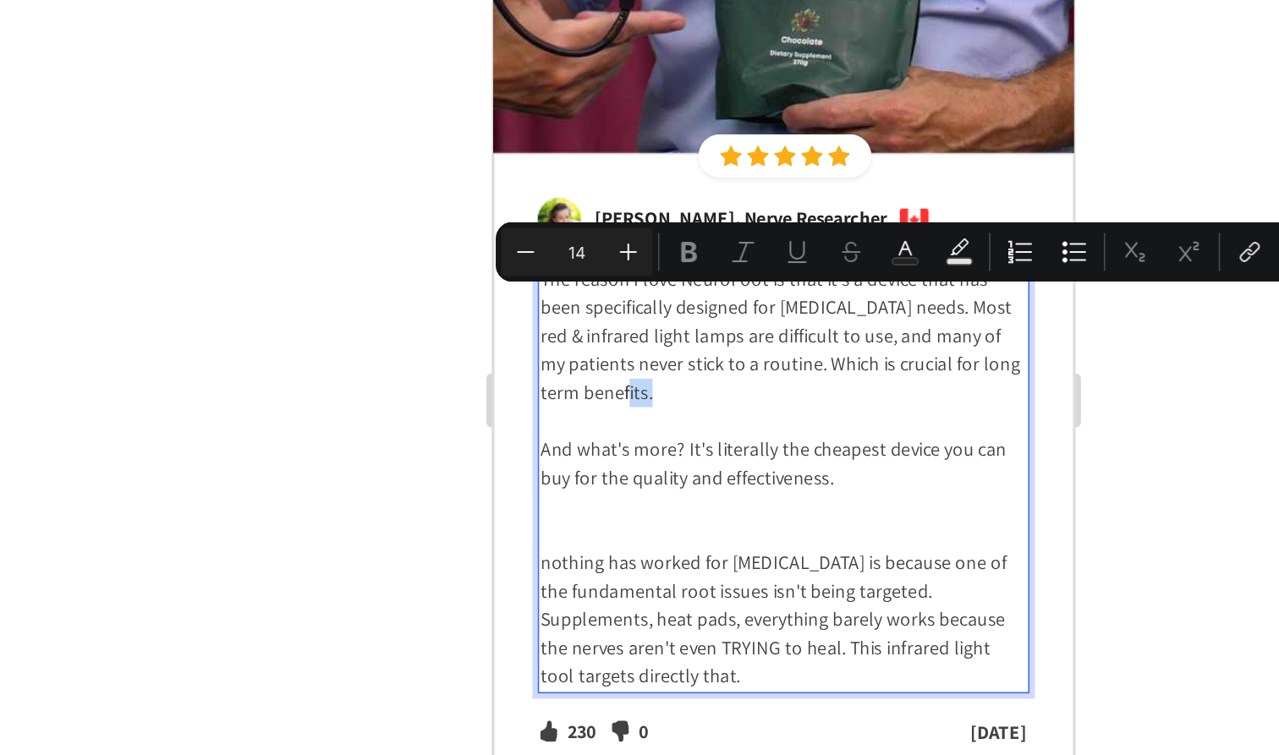
click at [694, 121] on p "The reason I love NeuroFoot is that it's a device that has been specifically de…" at bounding box center [674, 149] width 304 height 89
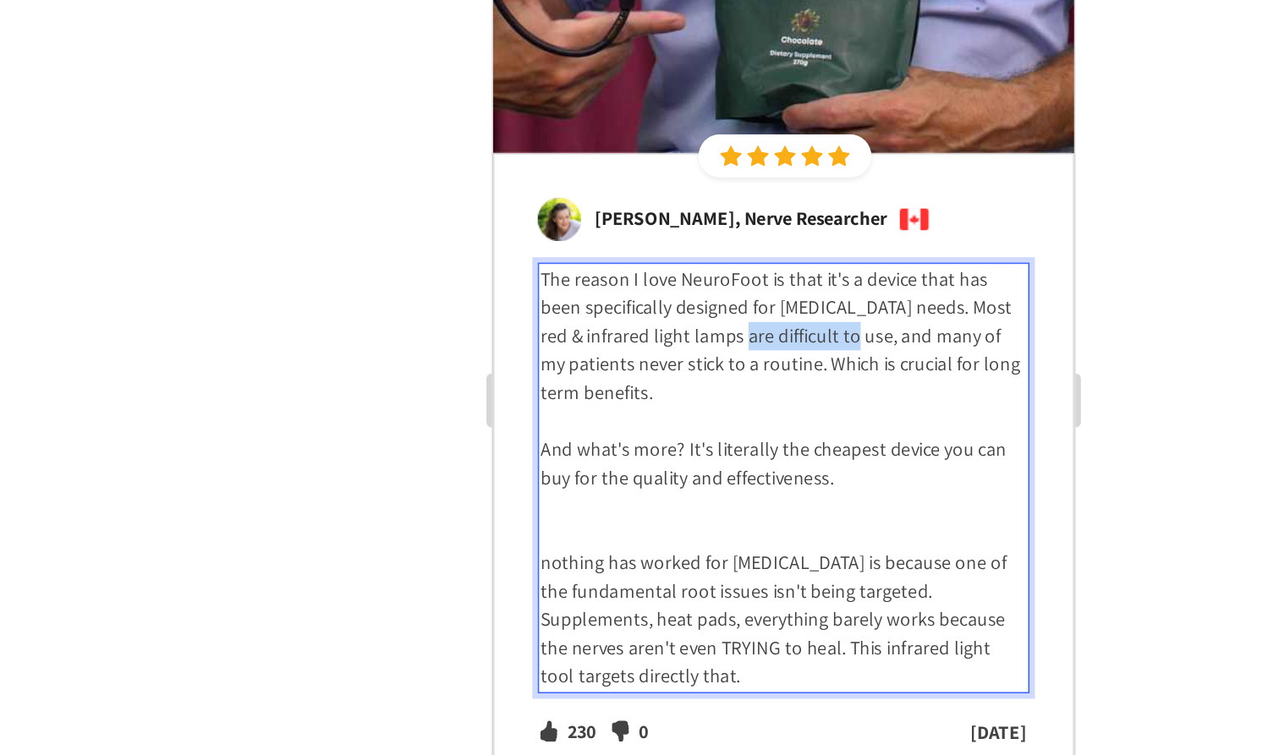
drag, startPoint x: 706, startPoint y: 96, endPoint x: 637, endPoint y: 96, distance: 69.4
click at [637, 105] on p "The reason I love NeuroFoot is that it's a device that has been specifically de…" at bounding box center [674, 149] width 304 height 89
click at [638, 105] on p "The reason I love NeuroFoot is that it's a device that has been specifically de…" at bounding box center [674, 149] width 304 height 89
click at [739, 105] on p "The reason I love NeuroFoot is that it's a device that has been specifically de…" at bounding box center [674, 149] width 304 height 89
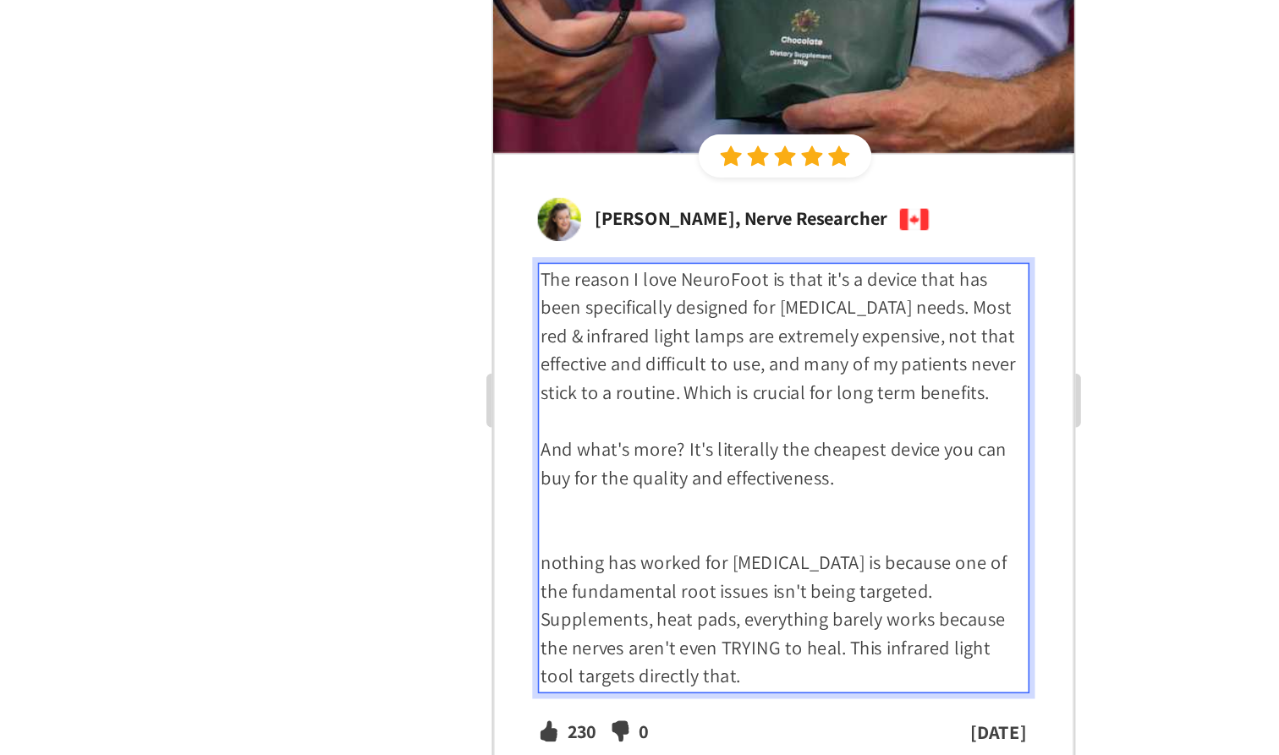
click at [763, 132] on p "The reason I love NeuroFoot is that it's a device that has been specifically de…" at bounding box center [674, 149] width 304 height 89
click at [731, 194] on p "Rich Text Editor. Editing area: main" at bounding box center [674, 203] width 304 height 18
drag, startPoint x: 737, startPoint y: 99, endPoint x: 701, endPoint y: 95, distance: 35.8
click at [701, 105] on p "The reason I love NeuroFoot is that it's a device that has been specifically de…" at bounding box center [674, 149] width 304 height 89
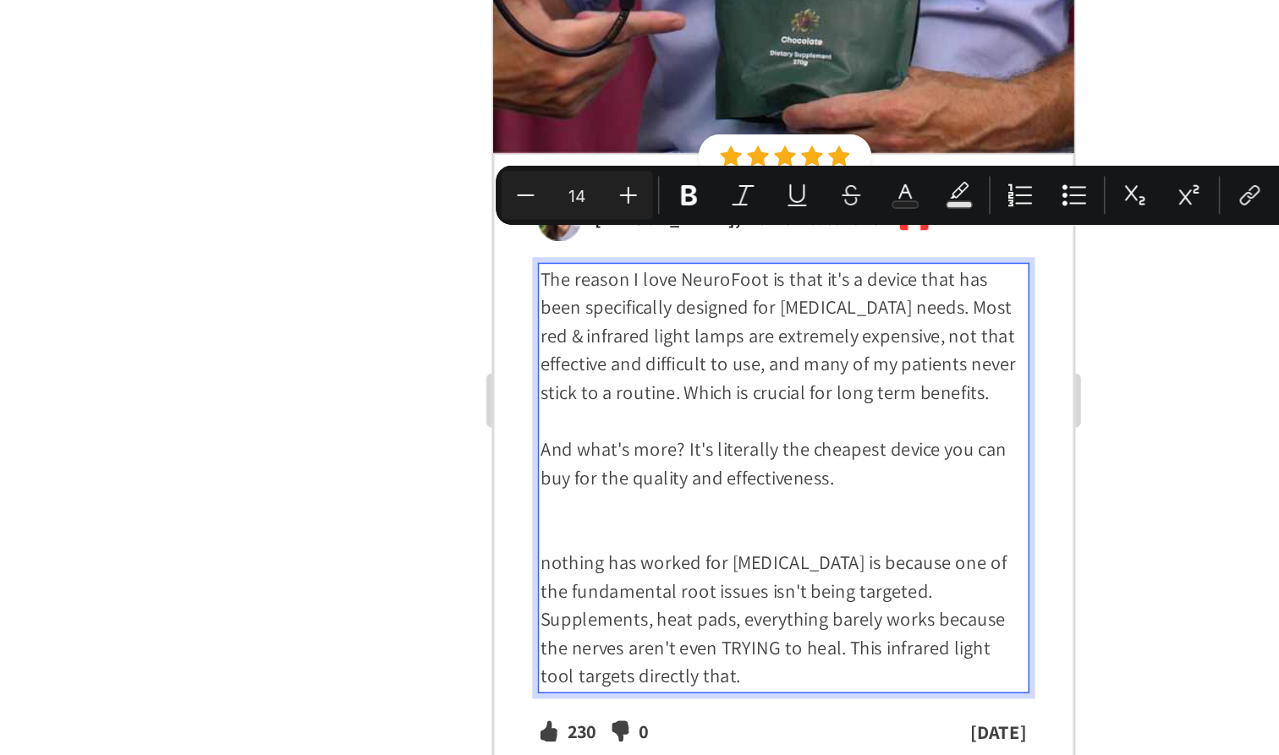
click at [745, 105] on p "The reason I love NeuroFoot is that it's a device that has been specifically de…" at bounding box center [674, 149] width 304 height 89
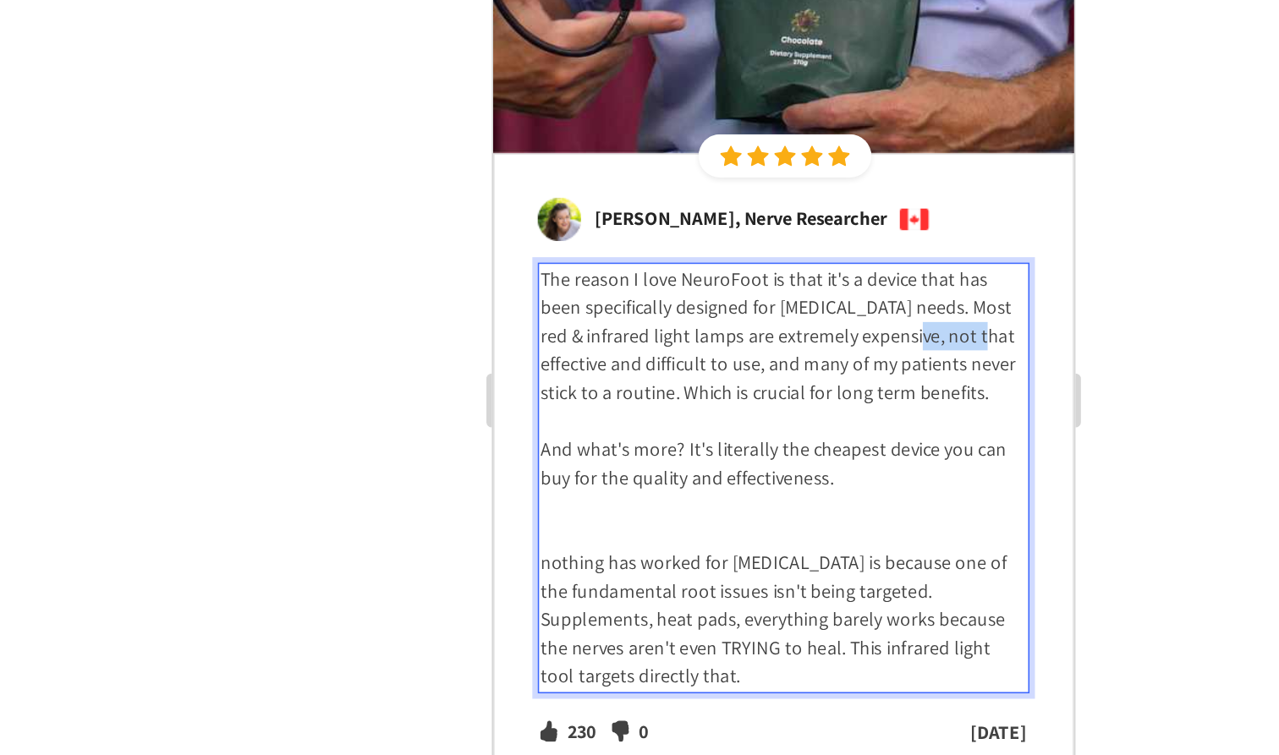
drag, startPoint x: 743, startPoint y: 95, endPoint x: 783, endPoint y: 96, distance: 40.6
click at [783, 105] on p "The reason I love NeuroFoot is that it's a device that has been specifically de…" at bounding box center [674, 149] width 304 height 89
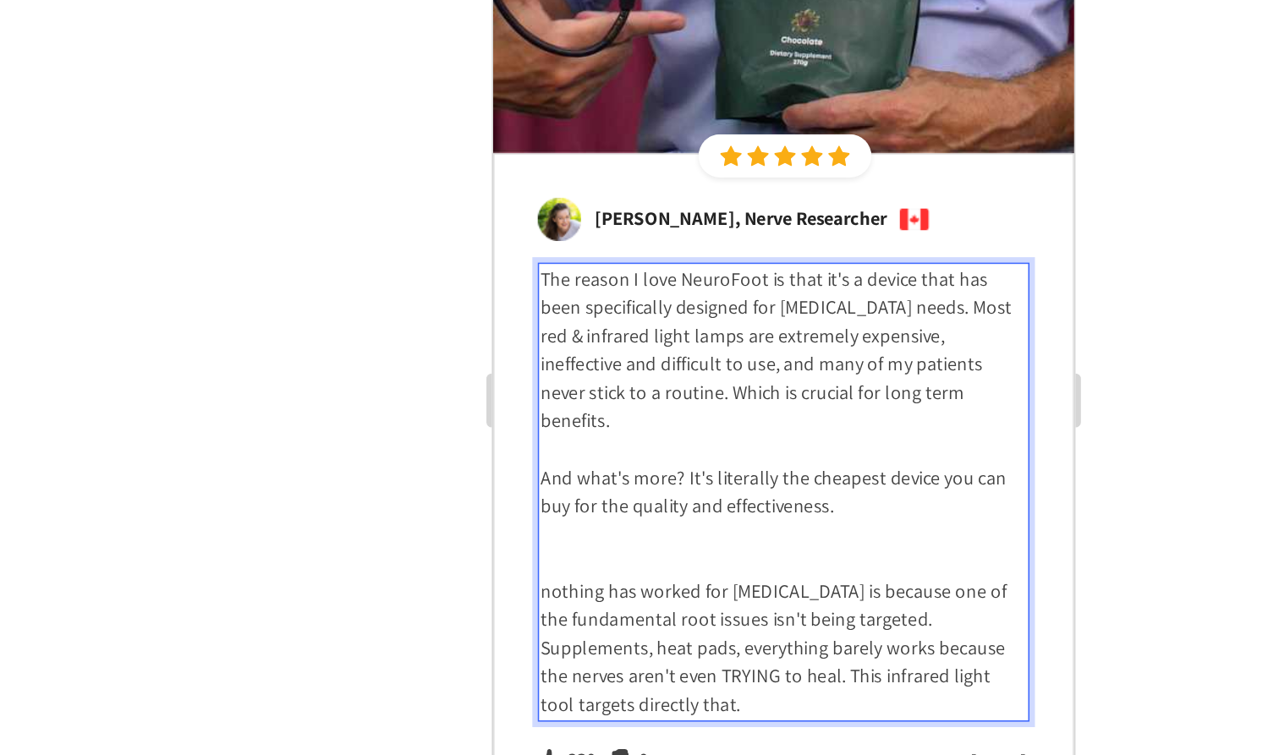
click at [770, 129] on p "The reason I love NeuroFoot is that it's a device that has been specifically de…" at bounding box center [674, 158] width 304 height 107
click at [749, 105] on p "The reason I love NeuroFoot is that it's a device that has been specifically de…" at bounding box center [674, 158] width 304 height 107
click at [760, 134] on p "The reason I love NeuroFoot is that it's a device that has been specifically de…" at bounding box center [674, 158] width 304 height 107
click at [755, 105] on p "The reason I love NeuroFoot is that it's a device that has been specifically de…" at bounding box center [674, 158] width 304 height 107
click at [742, 106] on p "The reason I love NeuroFoot is that it's a device that has been specifically de…" at bounding box center [674, 158] width 304 height 107
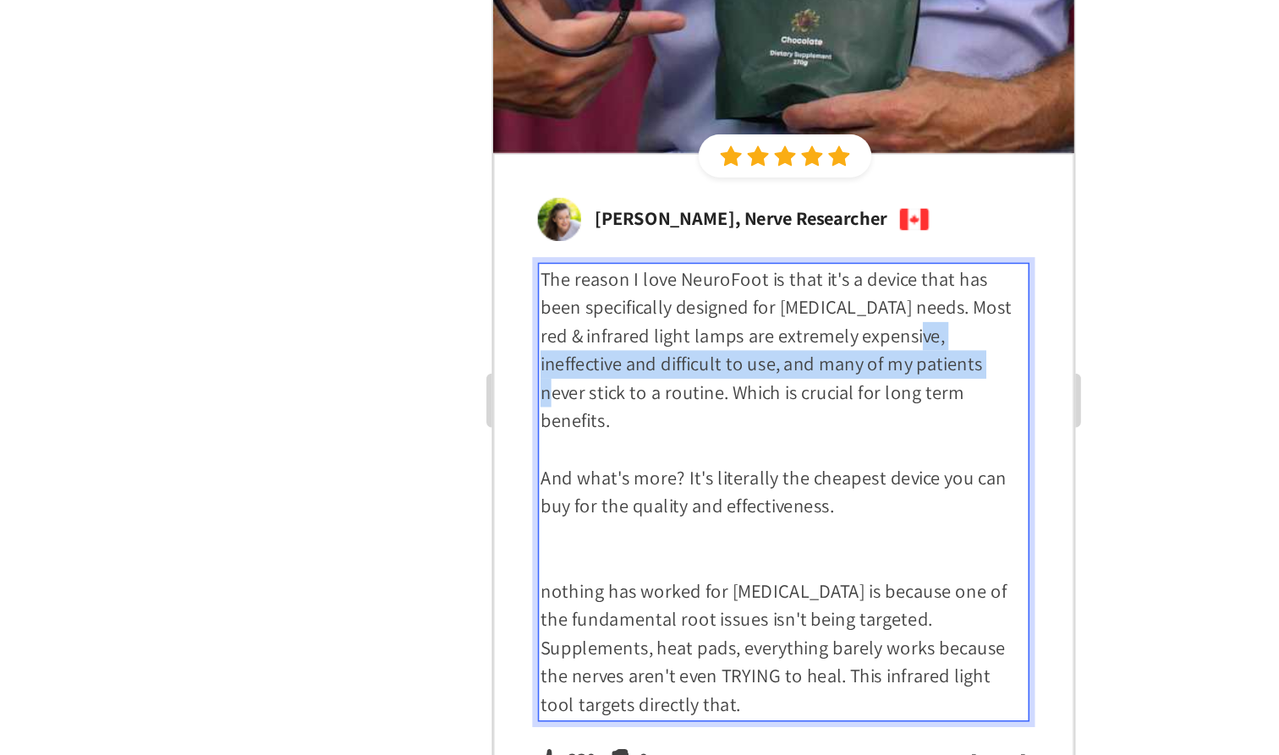
drag, startPoint x: 742, startPoint y: 93, endPoint x: 749, endPoint y: 114, distance: 22.2
click at [749, 114] on p "The reason I love NeuroFoot is that it's a device that has been specifically de…" at bounding box center [674, 158] width 304 height 107
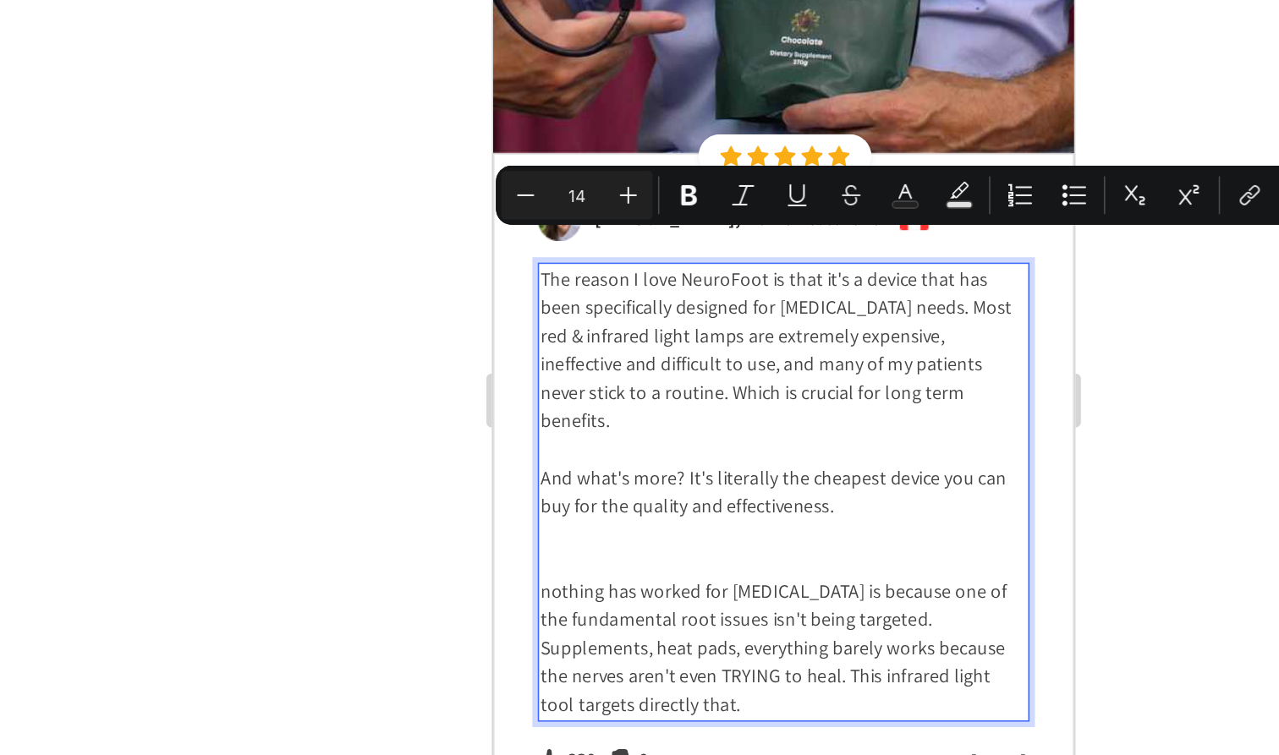
click at [749, 131] on p "The reason I love NeuroFoot is that it's a device that has been specifically de…" at bounding box center [674, 158] width 304 height 107
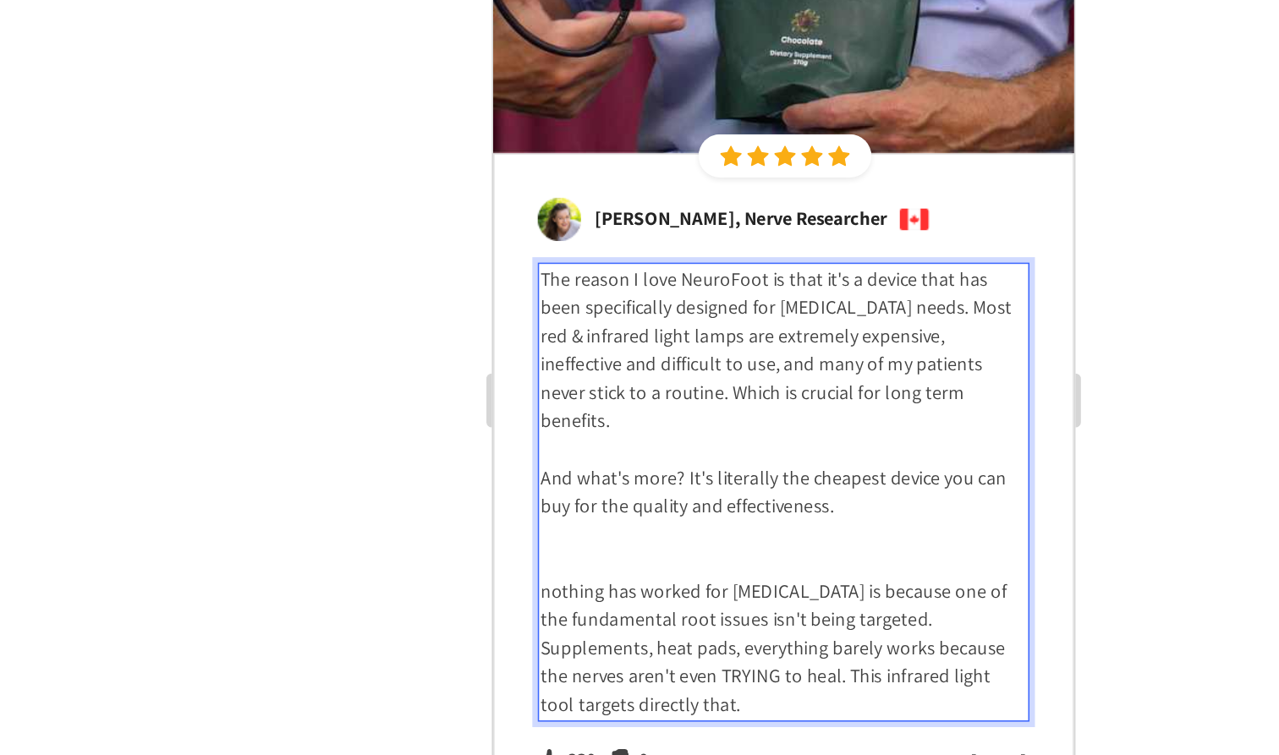
click at [717, 229] on p "And what's more? It's literally the cheapest device you can buy for the quality…" at bounding box center [674, 247] width 304 height 36
click at [698, 265] on p "Rich Text Editor. Editing area: main" at bounding box center [674, 274] width 304 height 18
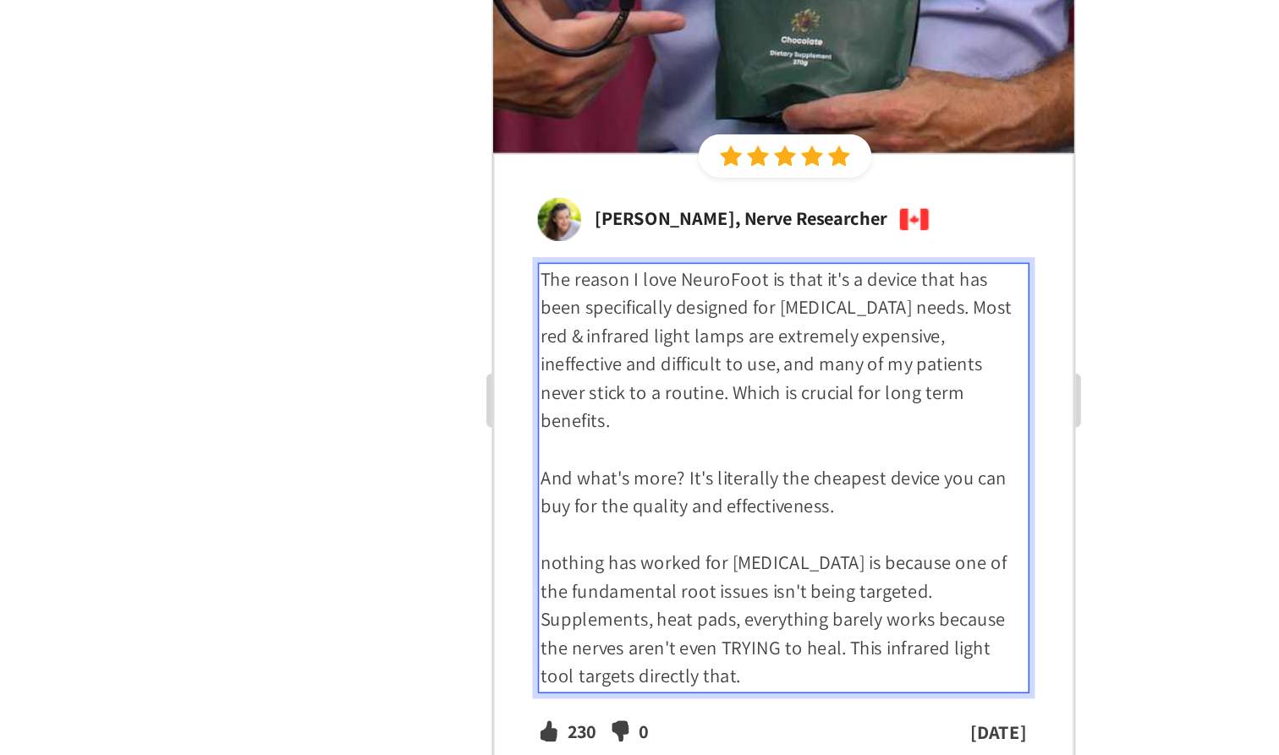
click at [527, 282] on p "nothing has worked for [MEDICAL_DATA] is because one of the fundamental root is…" at bounding box center [674, 326] width 304 height 89
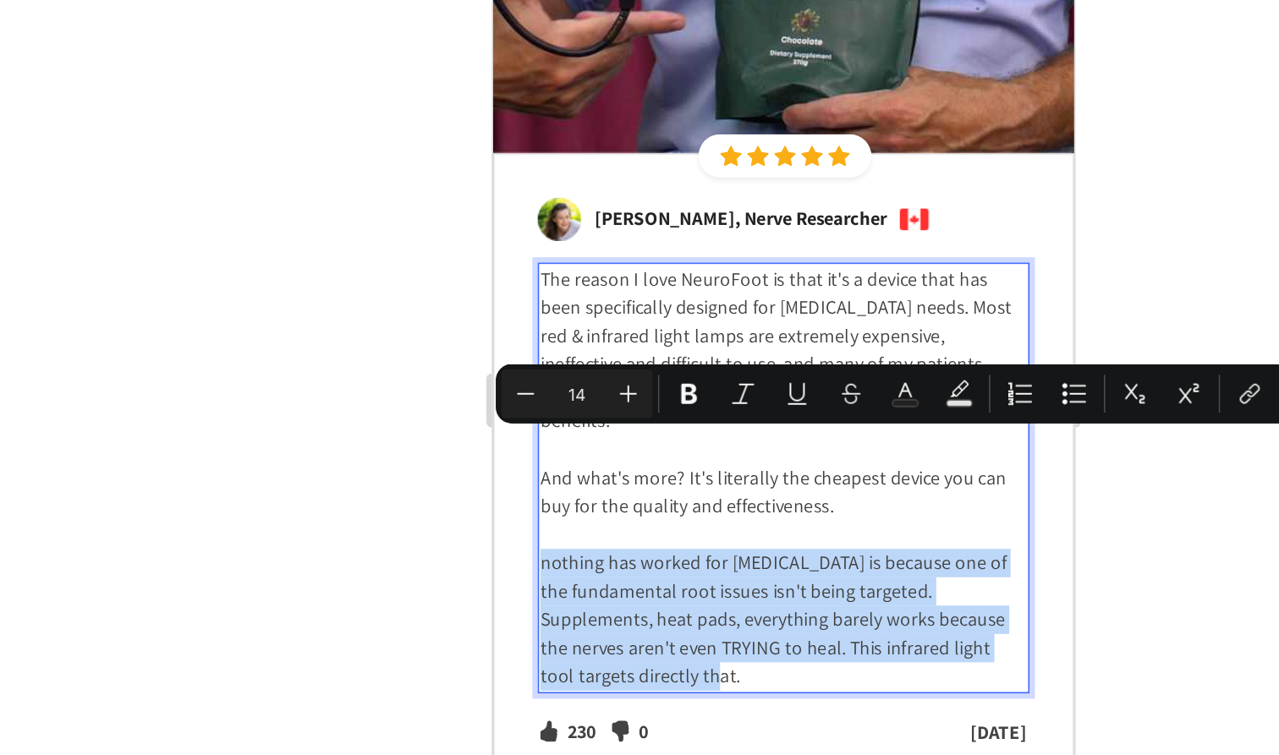
drag, startPoint x: 575, startPoint y: 287, endPoint x: 523, endPoint y: 221, distance: 84.3
click at [523, 282] on p "nothing has worked for [MEDICAL_DATA] is because one of the fundamental root is…" at bounding box center [674, 326] width 304 height 89
copy p "nothing has worked for [MEDICAL_DATA] is because one of the fundamental root is…"
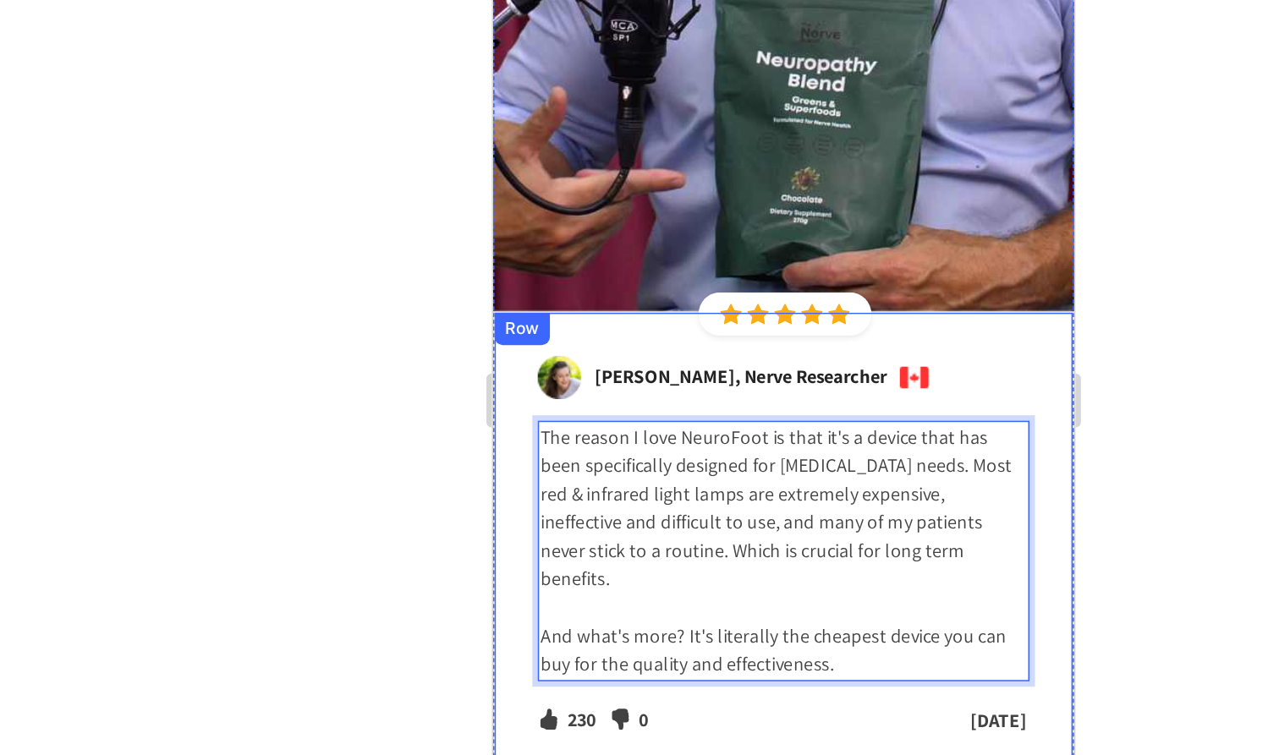
scroll to position [8302, 0]
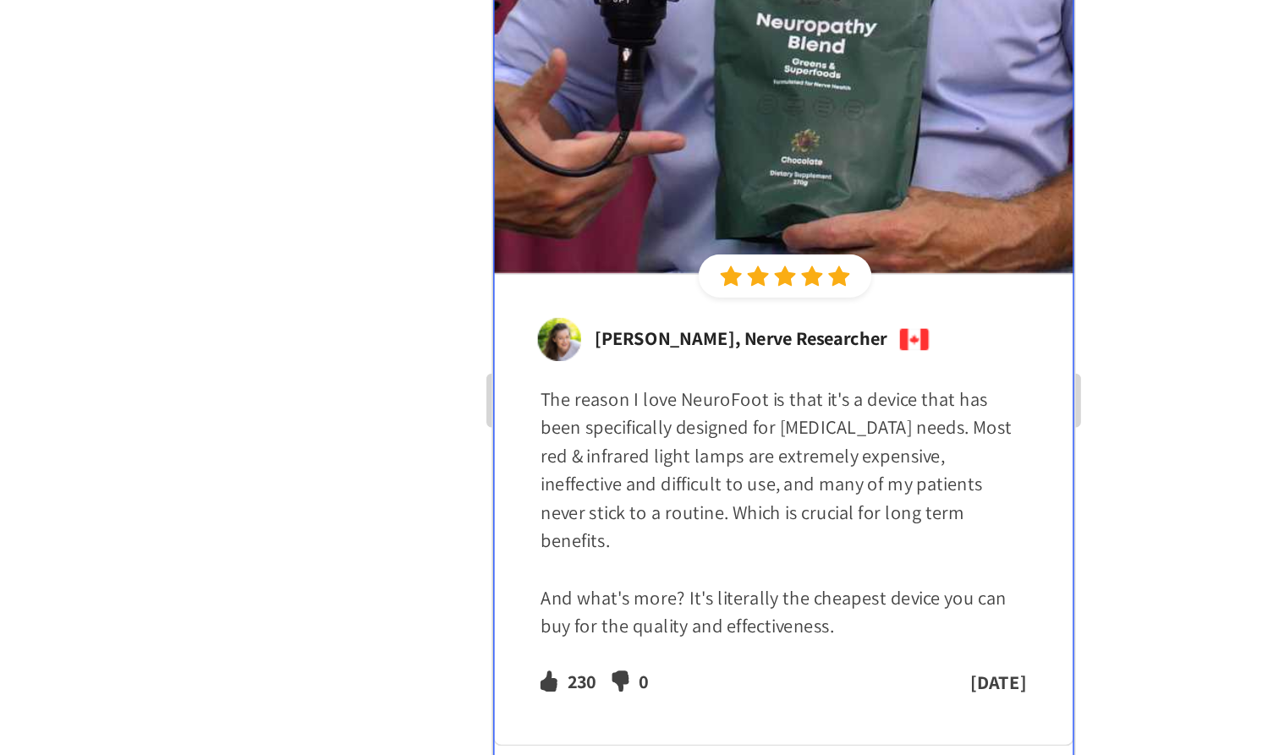
click at [674, 420] on button "Dot" at bounding box center [674, 425] width 10 height 10
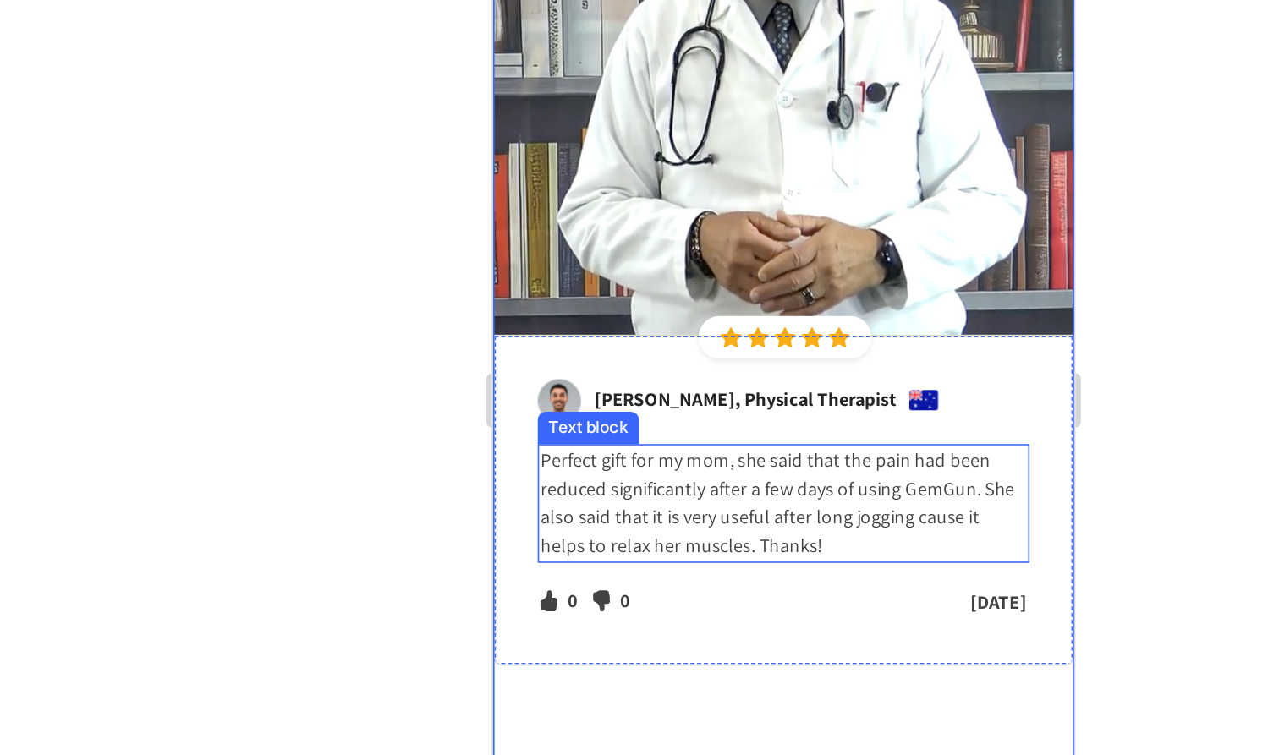
scroll to position [8063, 0]
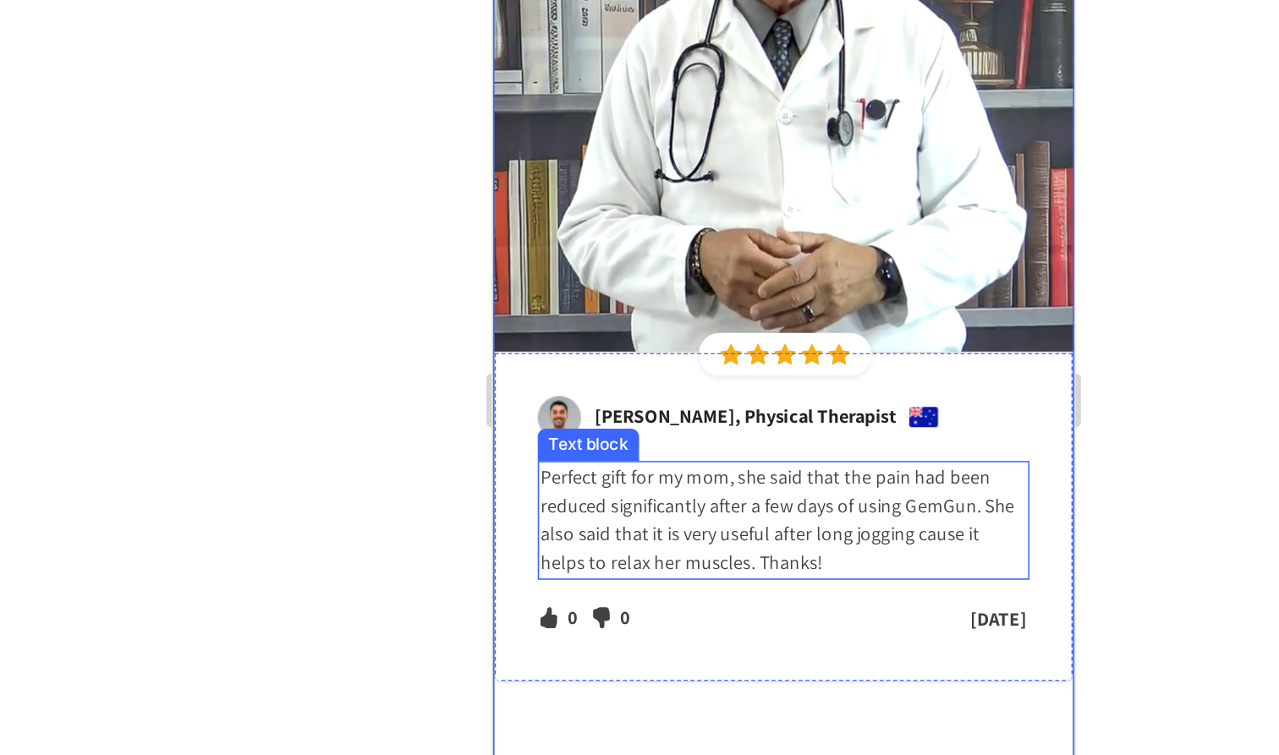
click at [672, 229] on p "Perfect gift for my mom, she said that the pain had been reduced significantly …" at bounding box center [674, 264] width 304 height 71
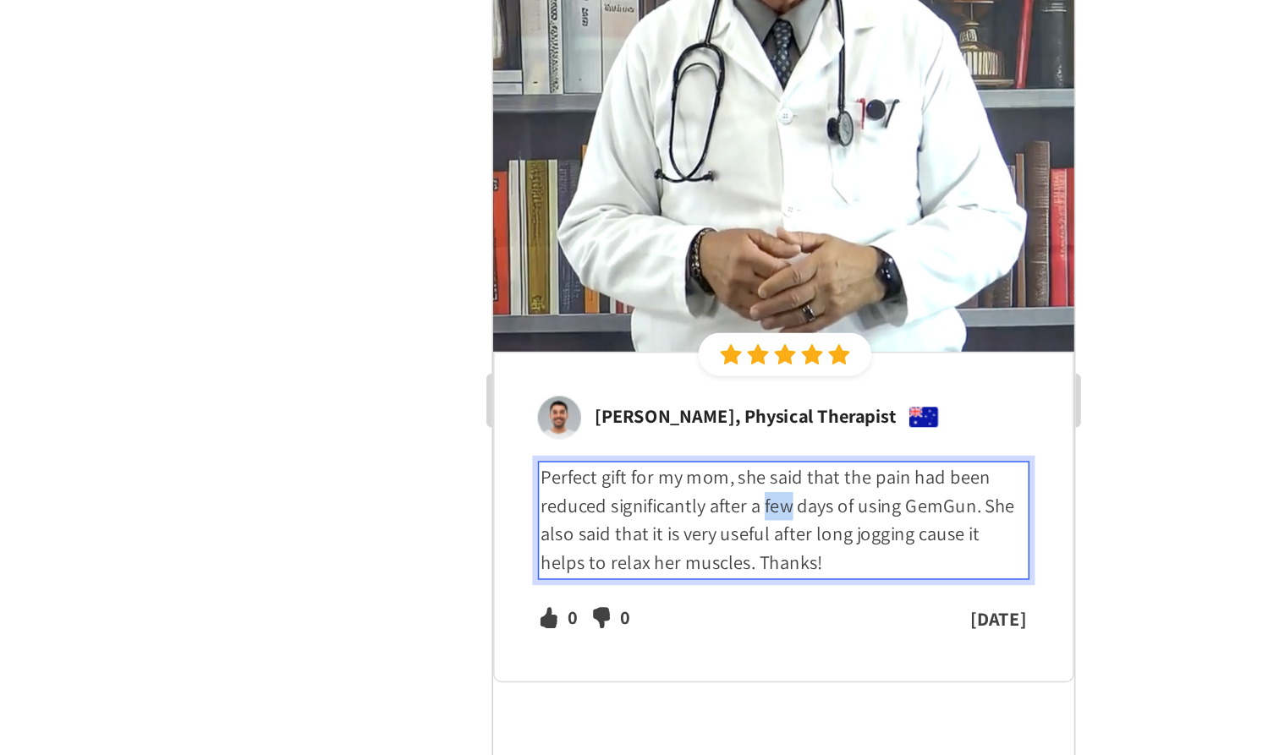
click at [672, 229] on p "Perfect gift for my mom, she said that the pain had been reduced significantly …" at bounding box center [674, 264] width 304 height 71
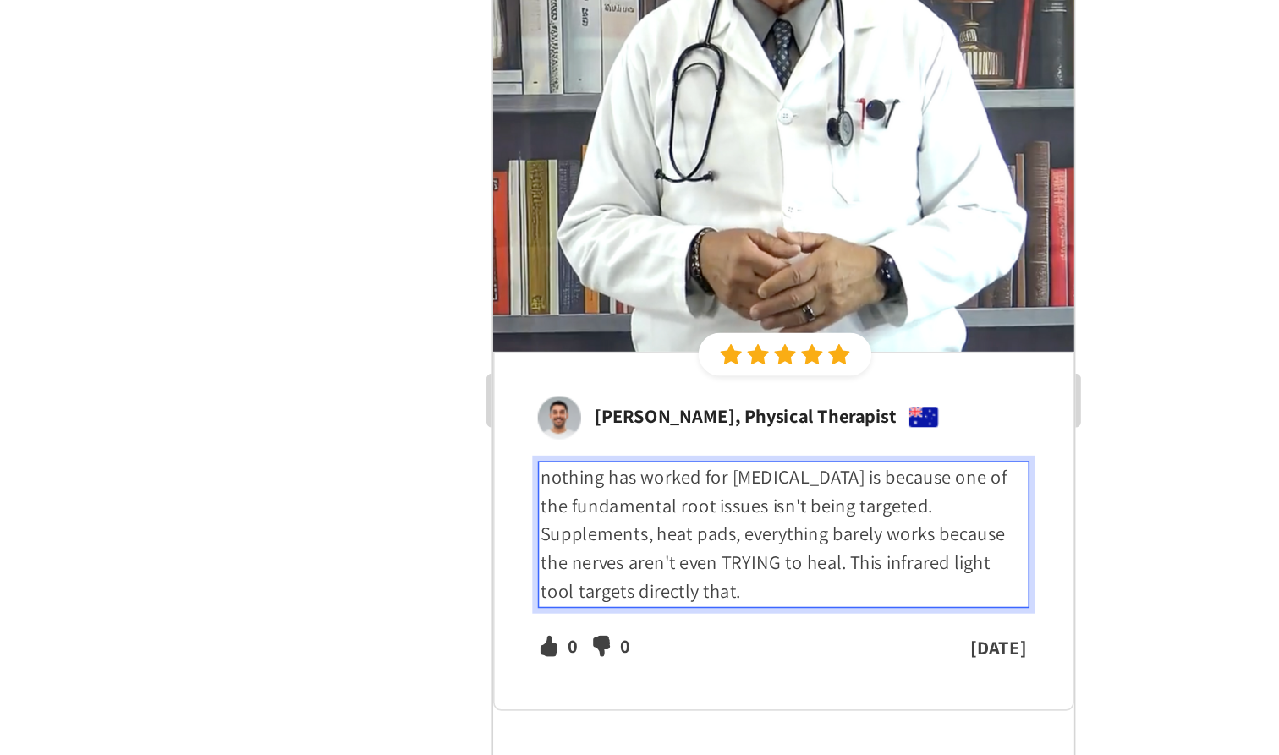
click at [528, 229] on p "nothing has worked for [MEDICAL_DATA] is because one of the fundamental root is…" at bounding box center [674, 273] width 304 height 89
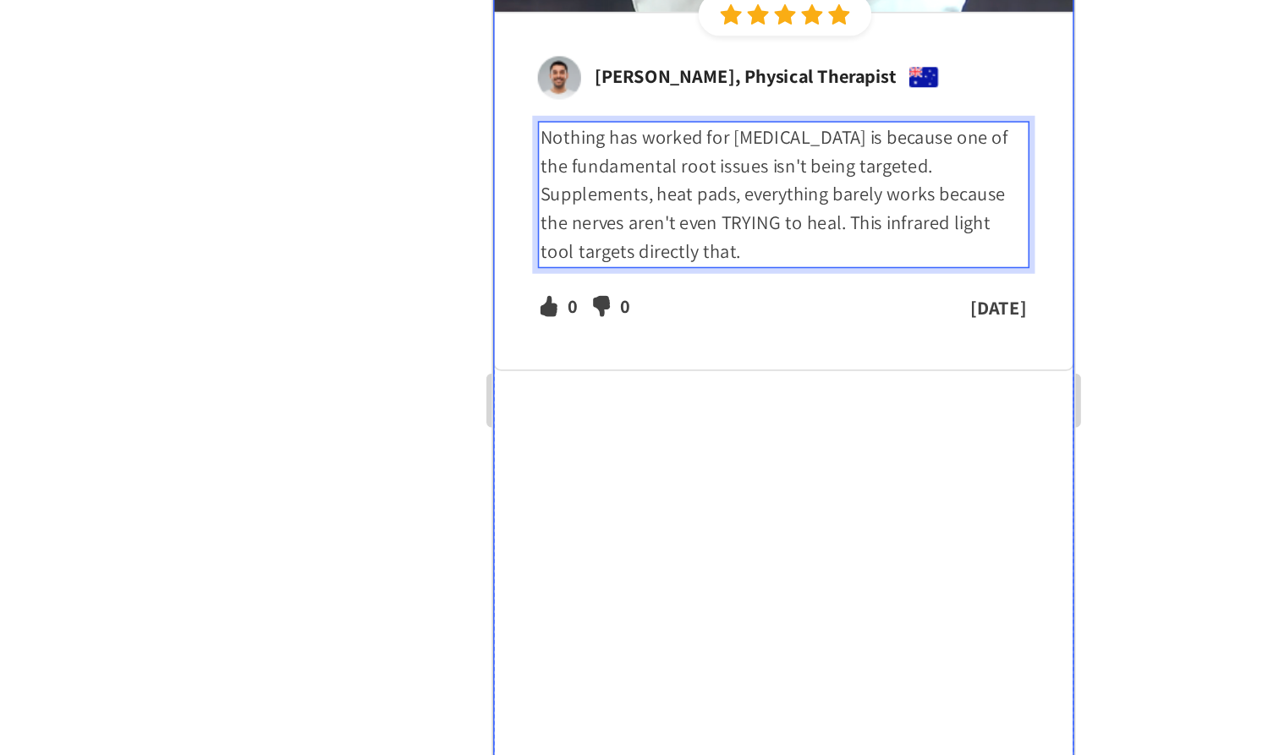
scroll to position [8300, 0]
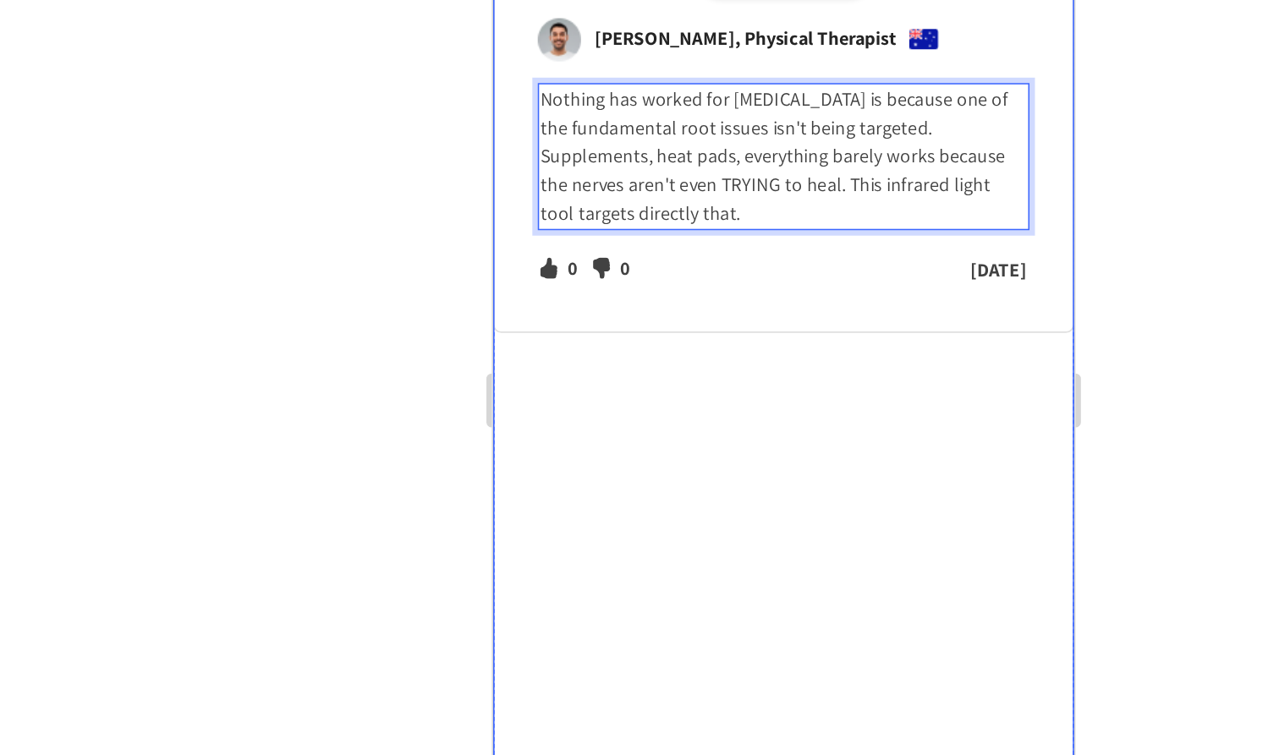
click at [654, 422] on button "Dot" at bounding box center [657, 427] width 10 height 10
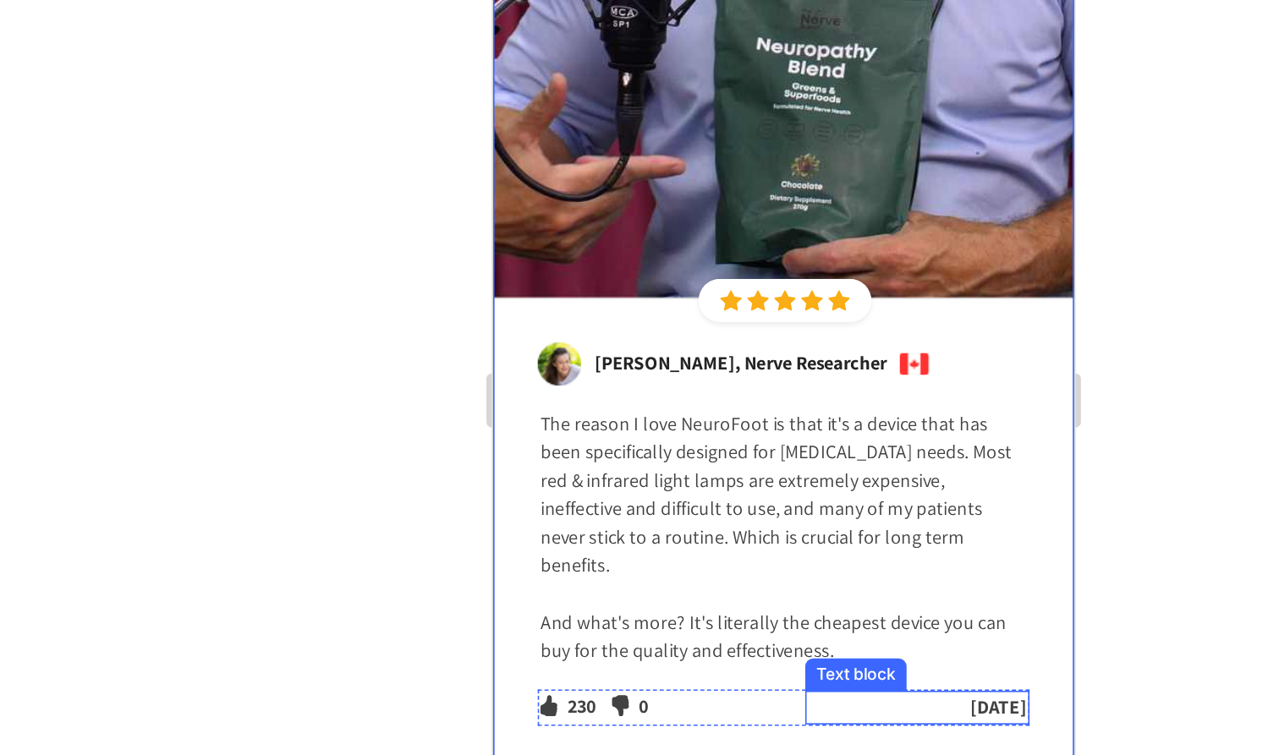
scroll to position [8316, 0]
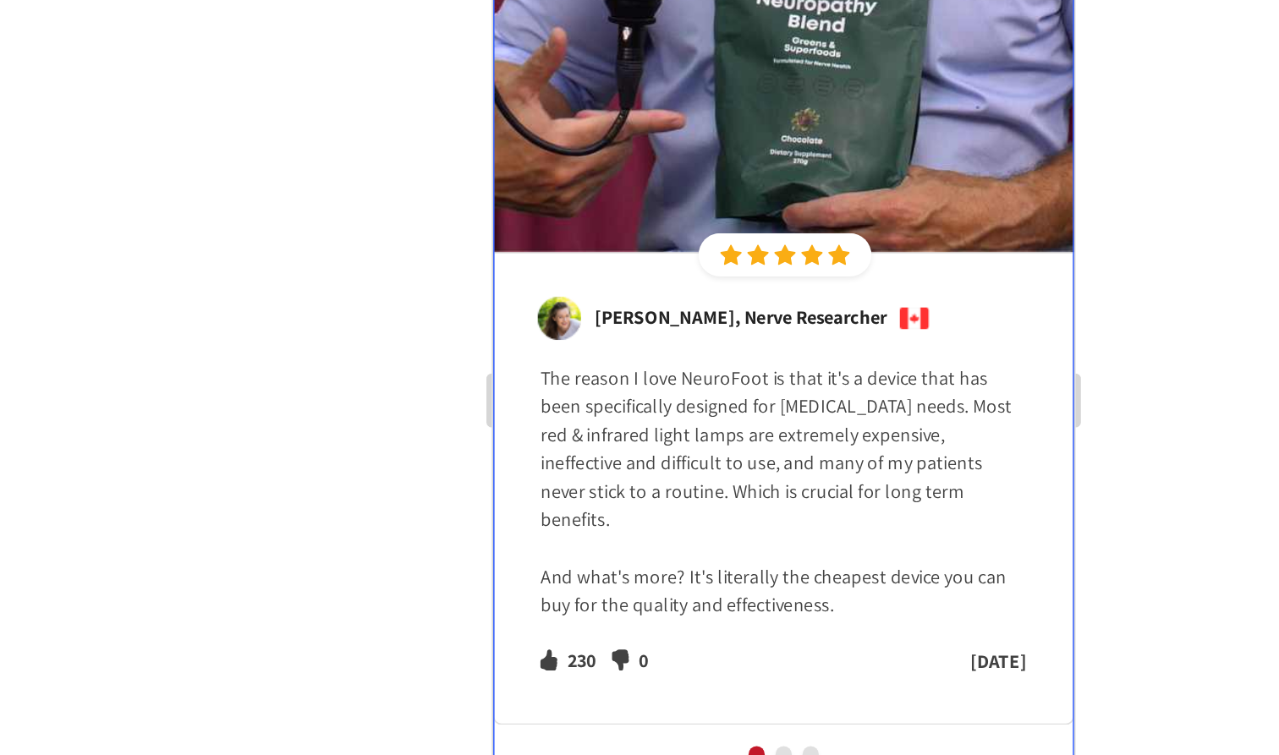
click at [672, 406] on button "Dot" at bounding box center [674, 411] width 10 height 10
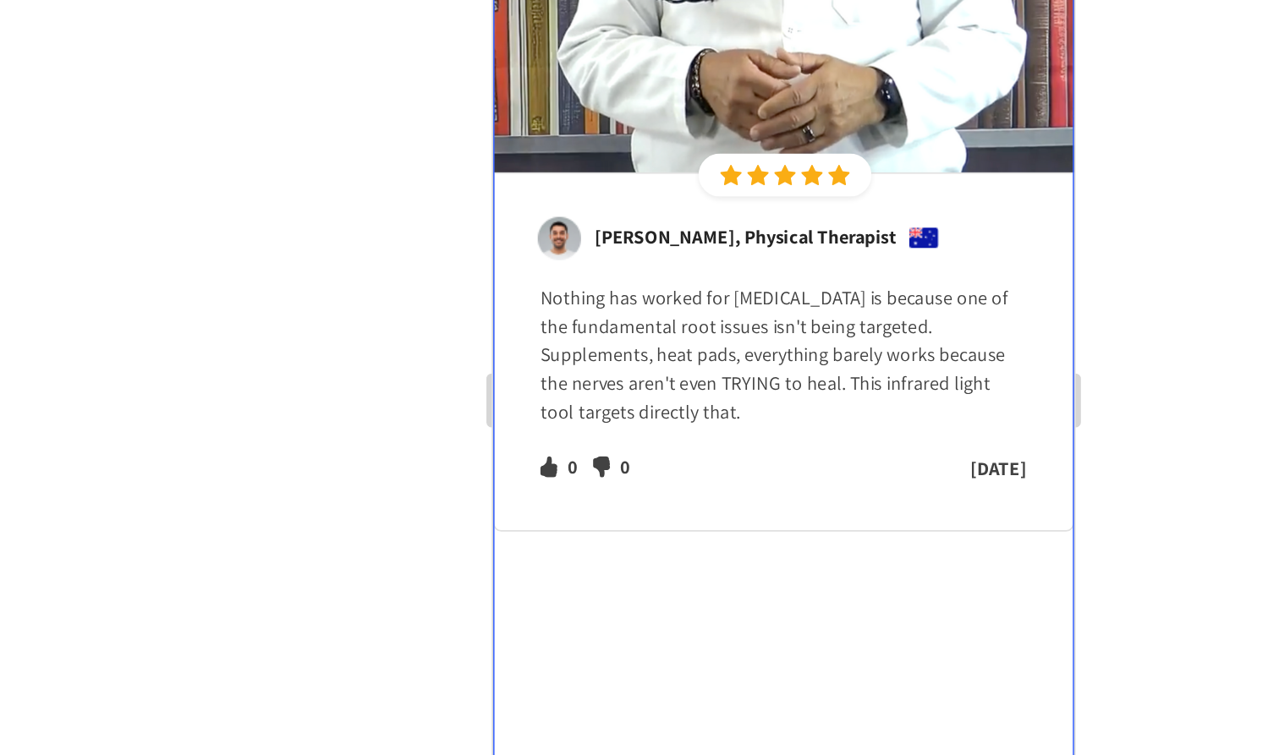
scroll to position [8159, 0]
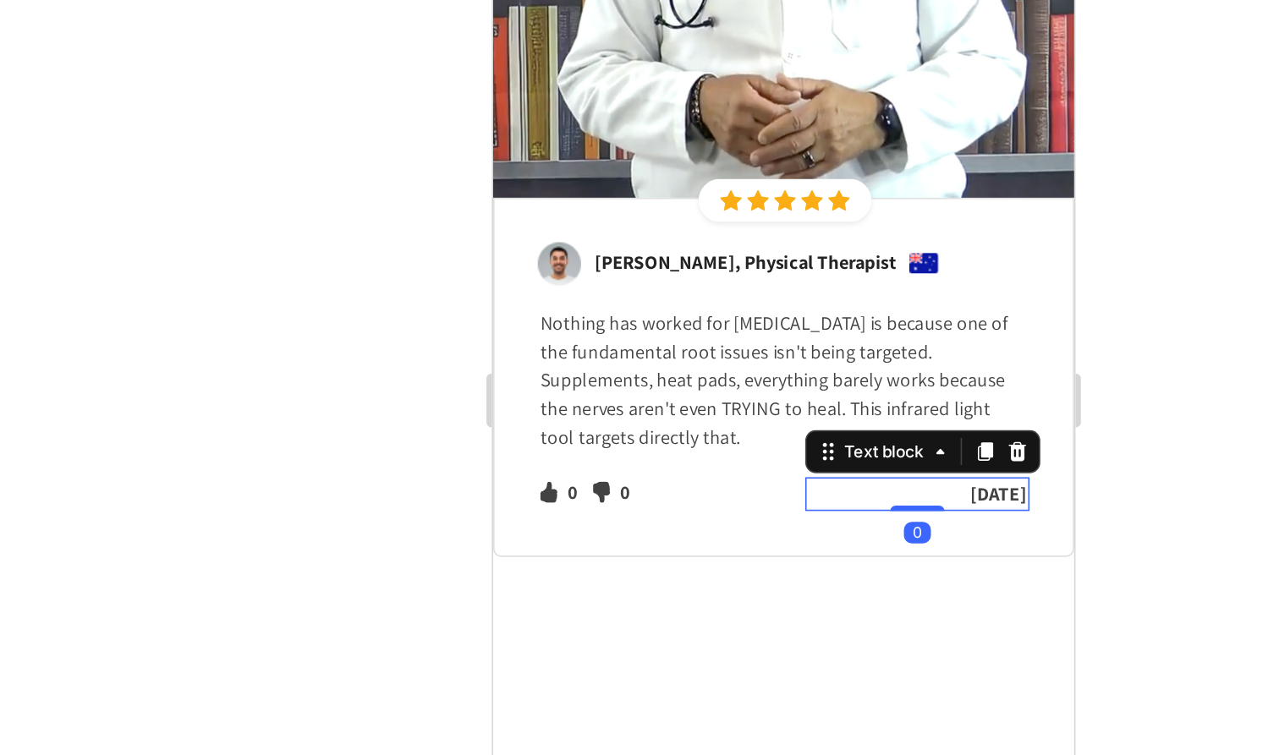
click at [818, 239] on p "[DATE]" at bounding box center [757, 248] width 137 height 18
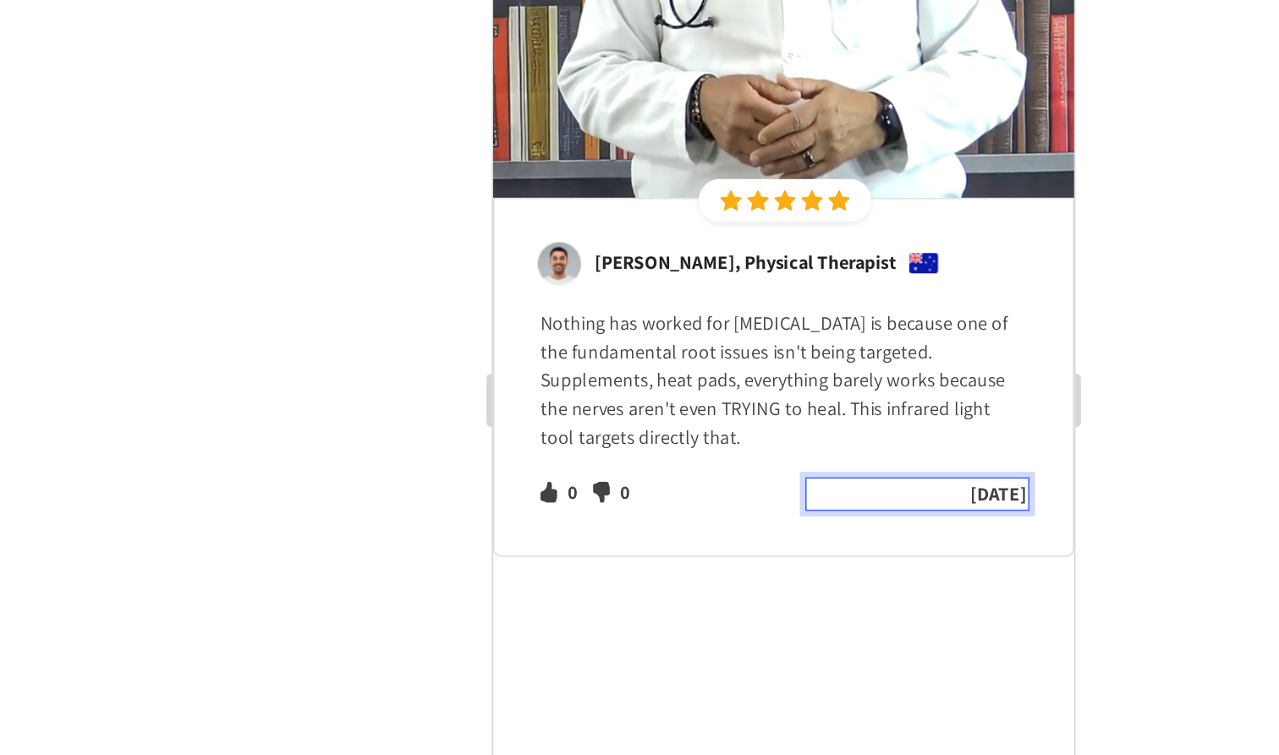
click at [824, 239] on p "[DATE]" at bounding box center [757, 248] width 137 height 18
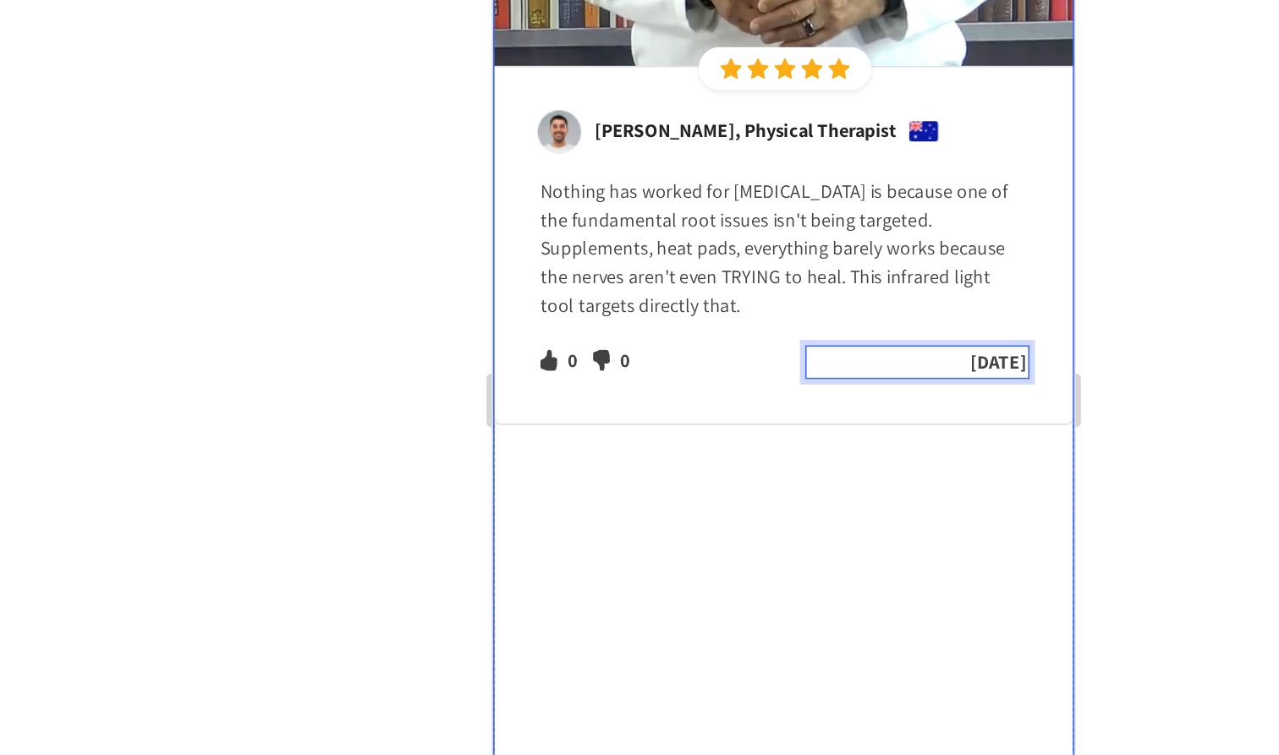
scroll to position [8327, 0]
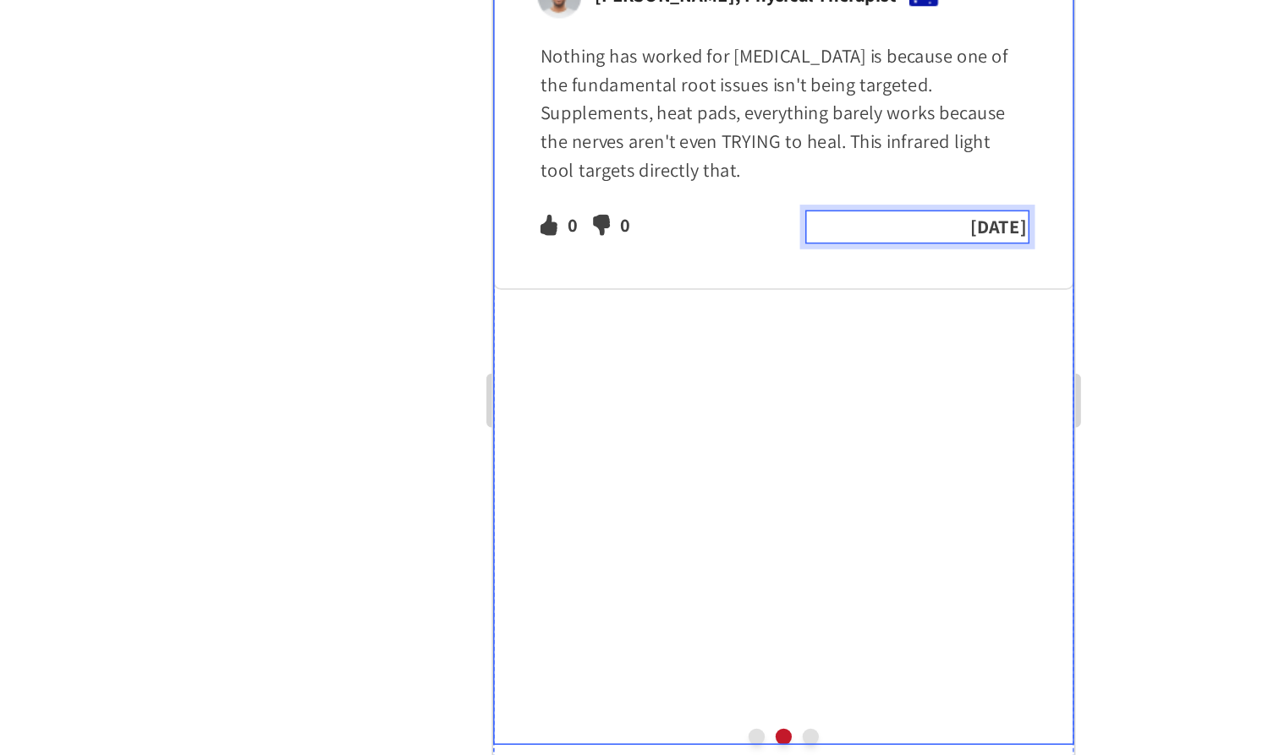
click at [660, 395] on button "Dot" at bounding box center [657, 400] width 10 height 10
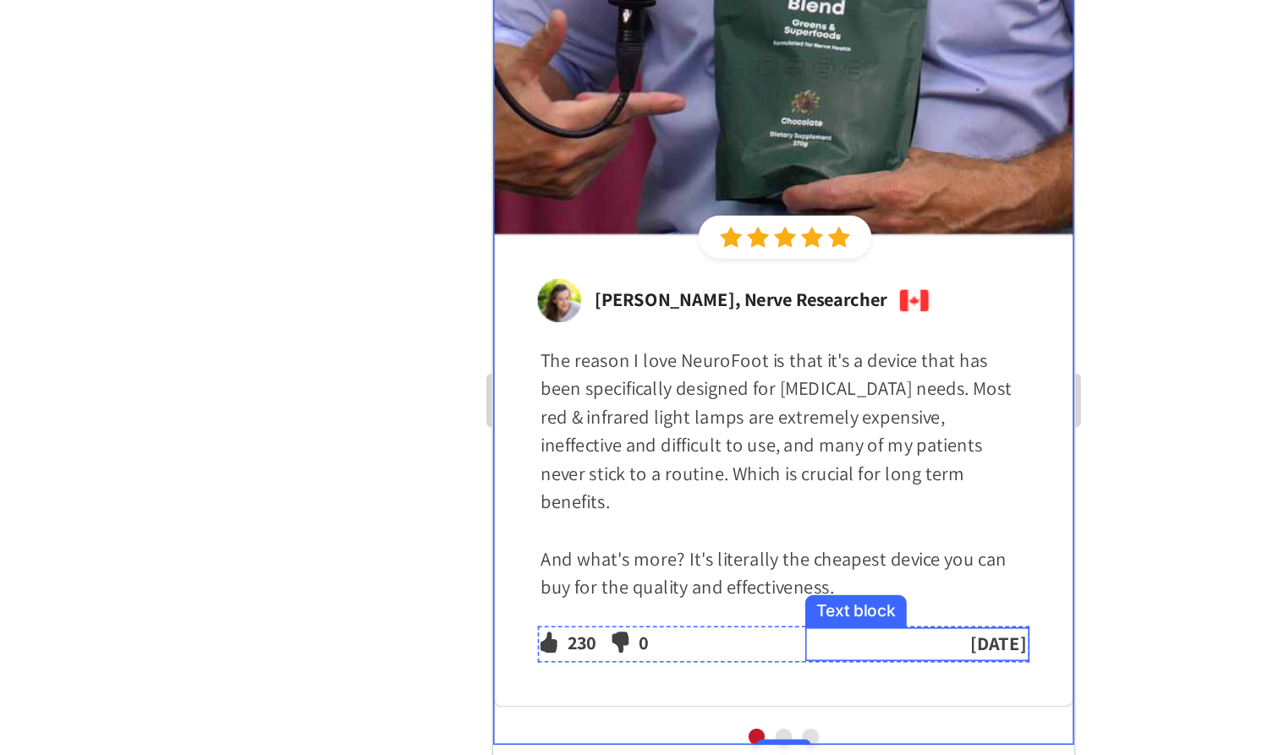
click at [822, 333] on p "[DATE]" at bounding box center [757, 342] width 137 height 18
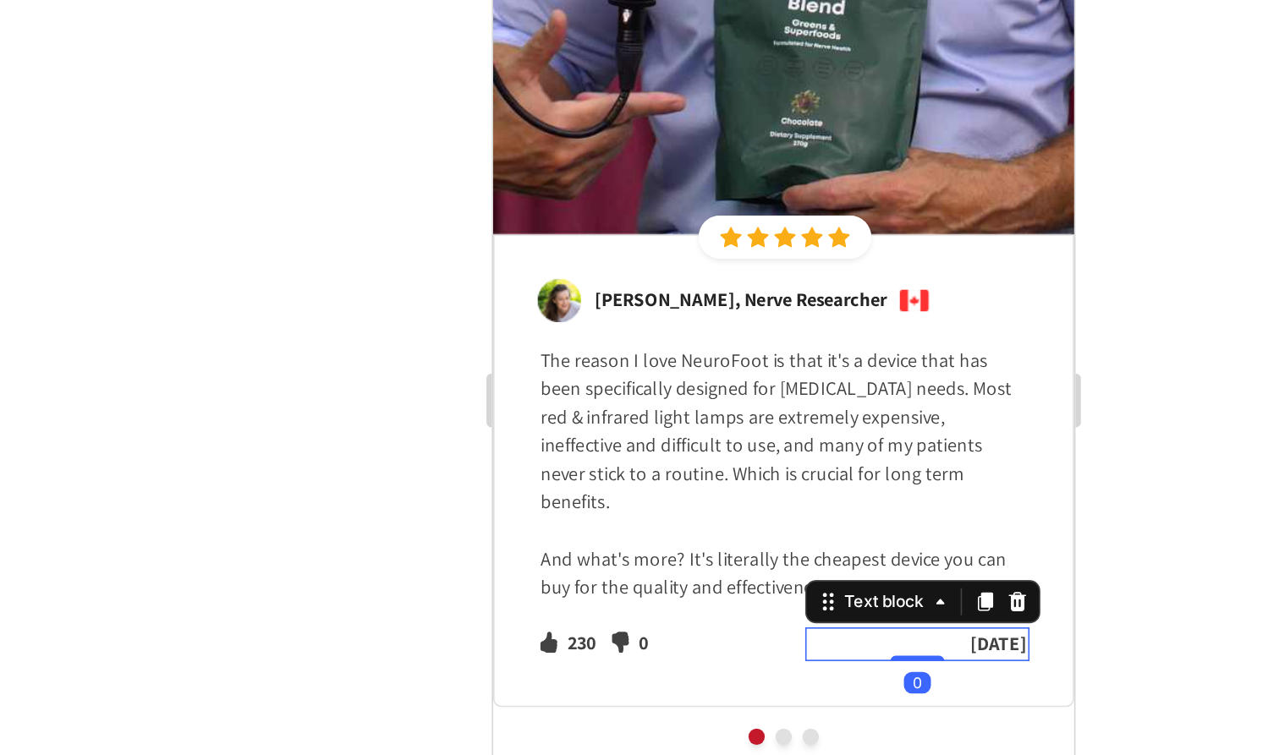
click at [822, 333] on p "[DATE]" at bounding box center [757, 342] width 137 height 18
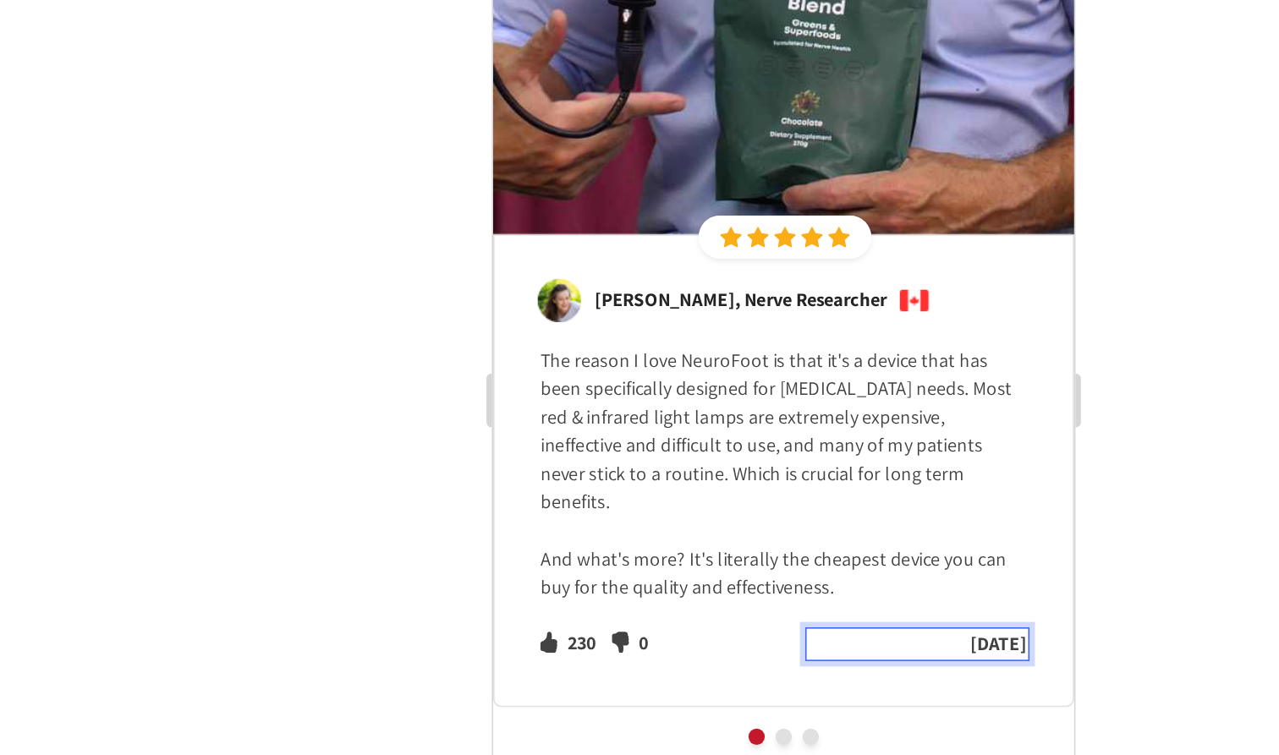
click at [822, 333] on p "[DATE]" at bounding box center [757, 342] width 137 height 18
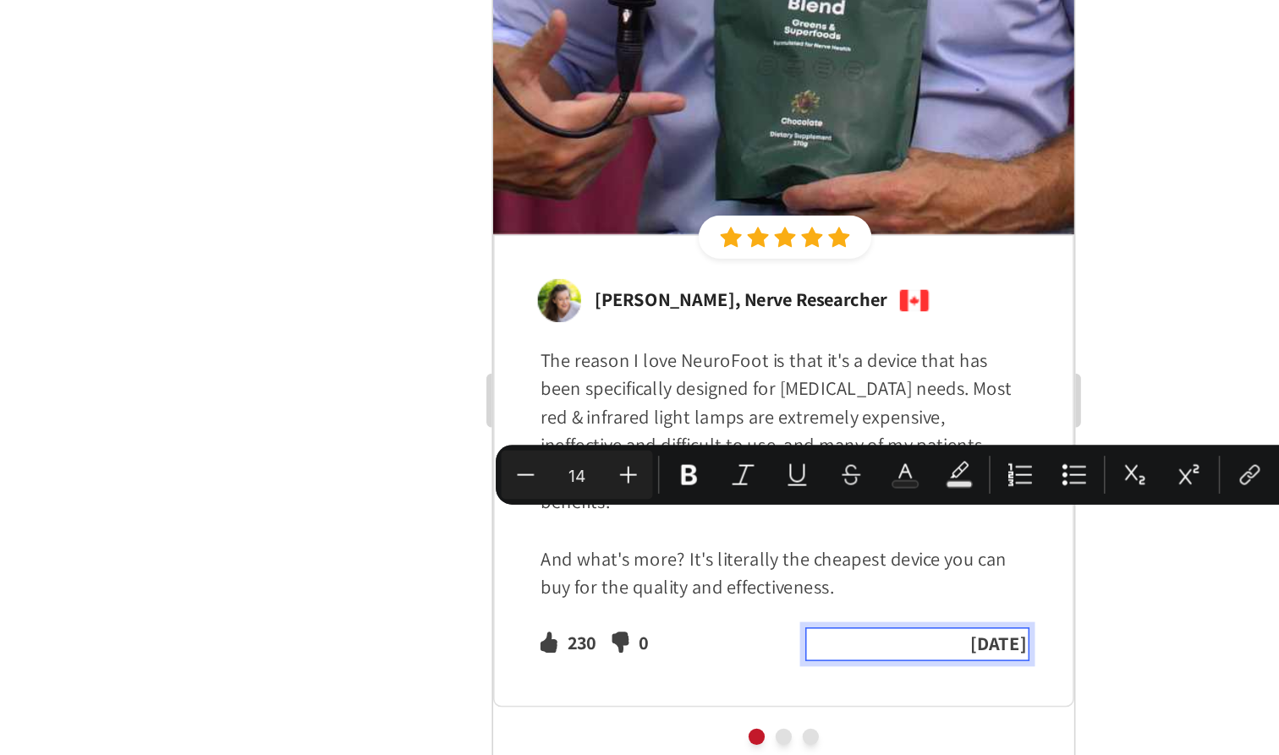
click at [822, 333] on p "[DATE]" at bounding box center [757, 342] width 137 height 18
click at [825, 333] on p "[DATE]" at bounding box center [757, 342] width 137 height 18
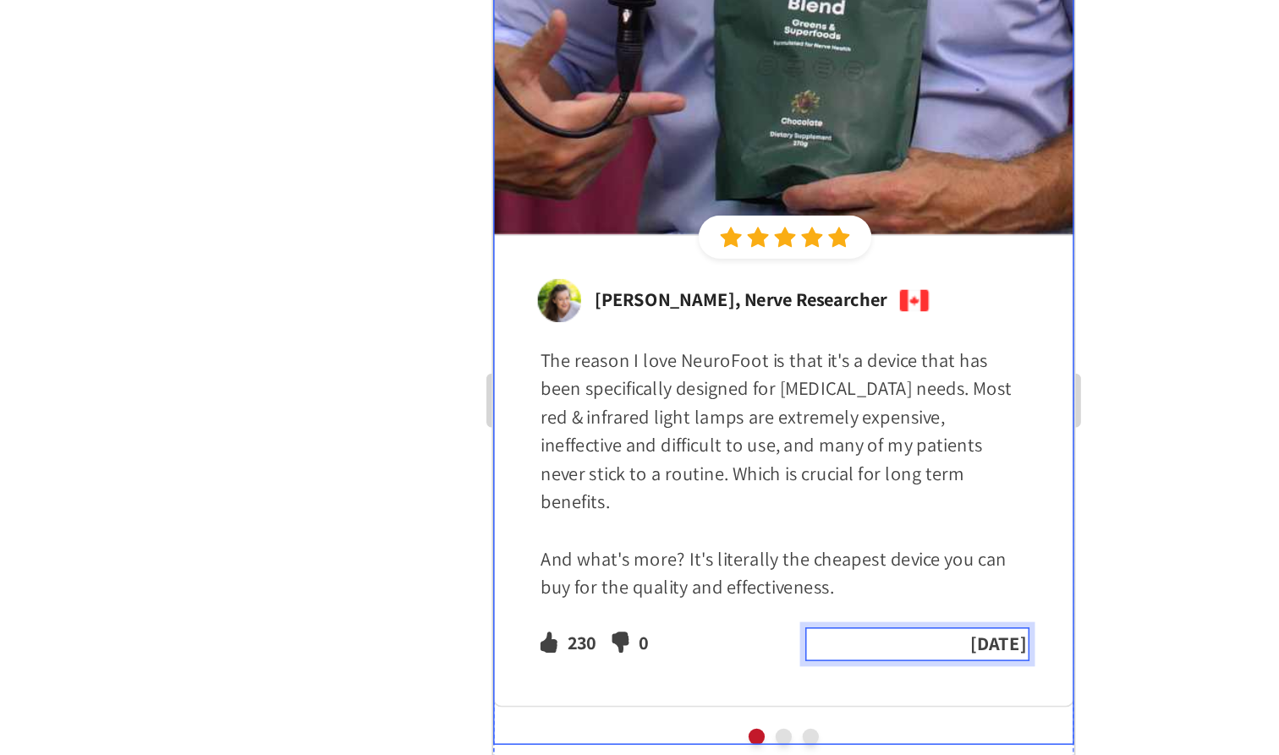
click at [674, 395] on button "Dot" at bounding box center [674, 400] width 10 height 10
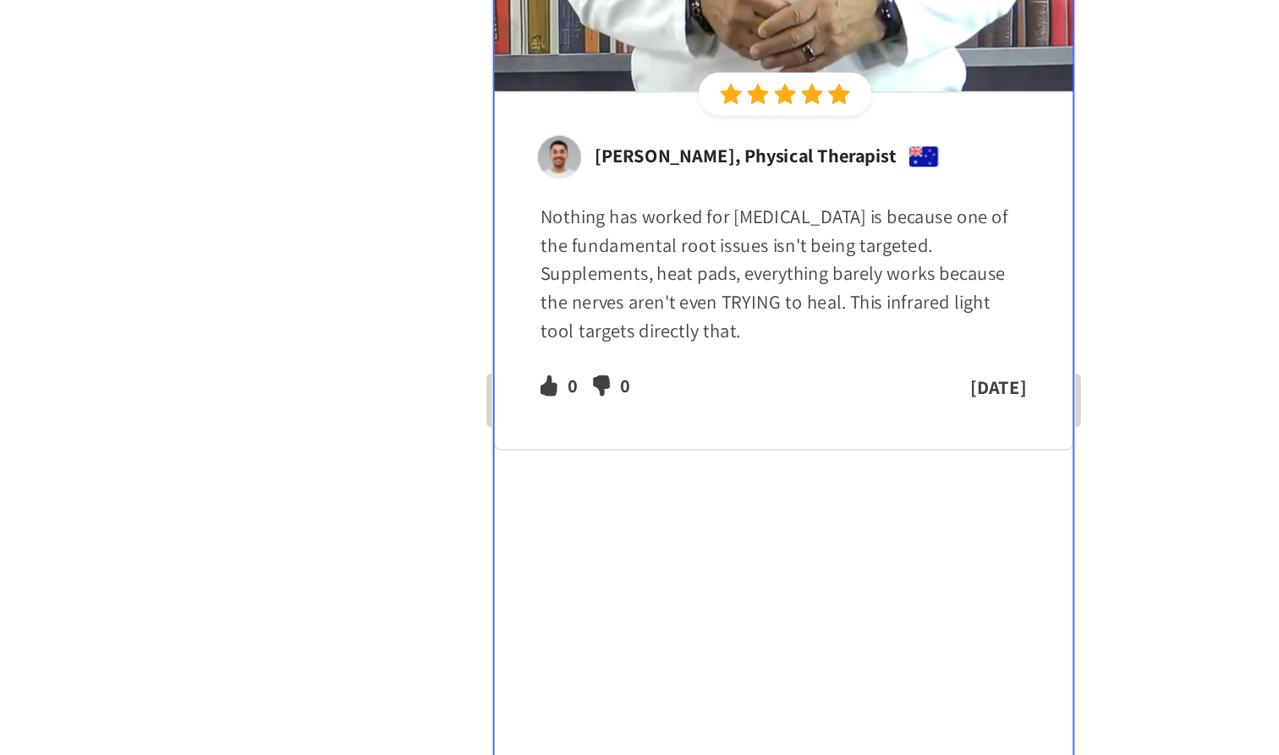
scroll to position [8203, 0]
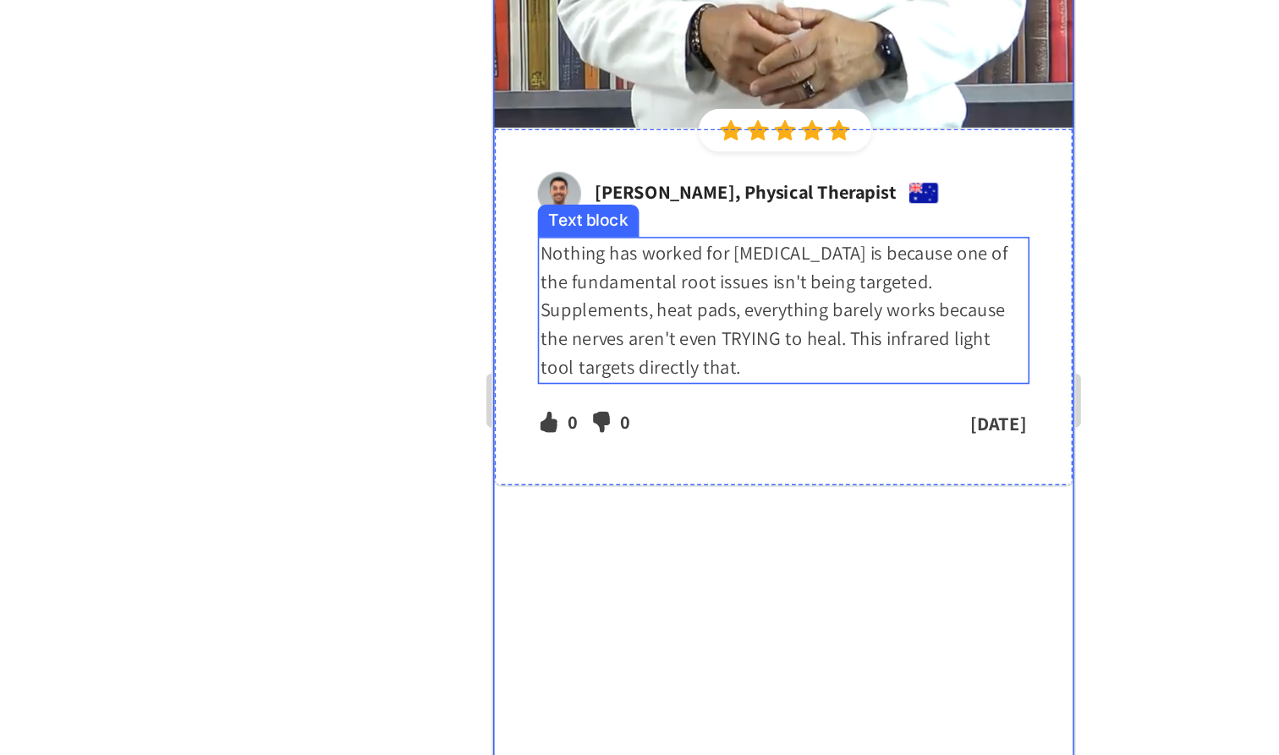
click at [640, 116] on p "Nothing has worked for neuropathy is because one of the fundamental root issues…" at bounding box center [674, 133] width 304 height 89
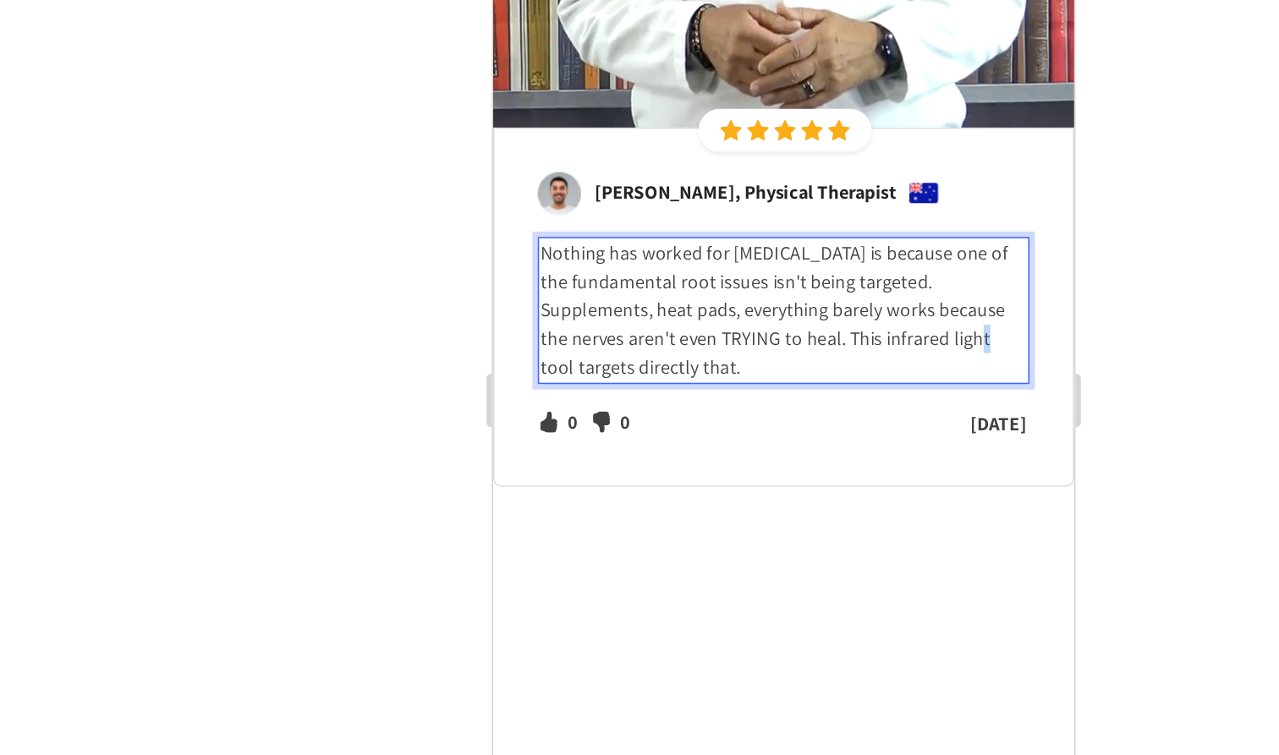
drag, startPoint x: 732, startPoint y: 100, endPoint x: 721, endPoint y: 93, distance: 12.9
click at [721, 93] on p "Nothing has worked for neuropathy is because one of the fundamental root issues…" at bounding box center [674, 133] width 304 height 89
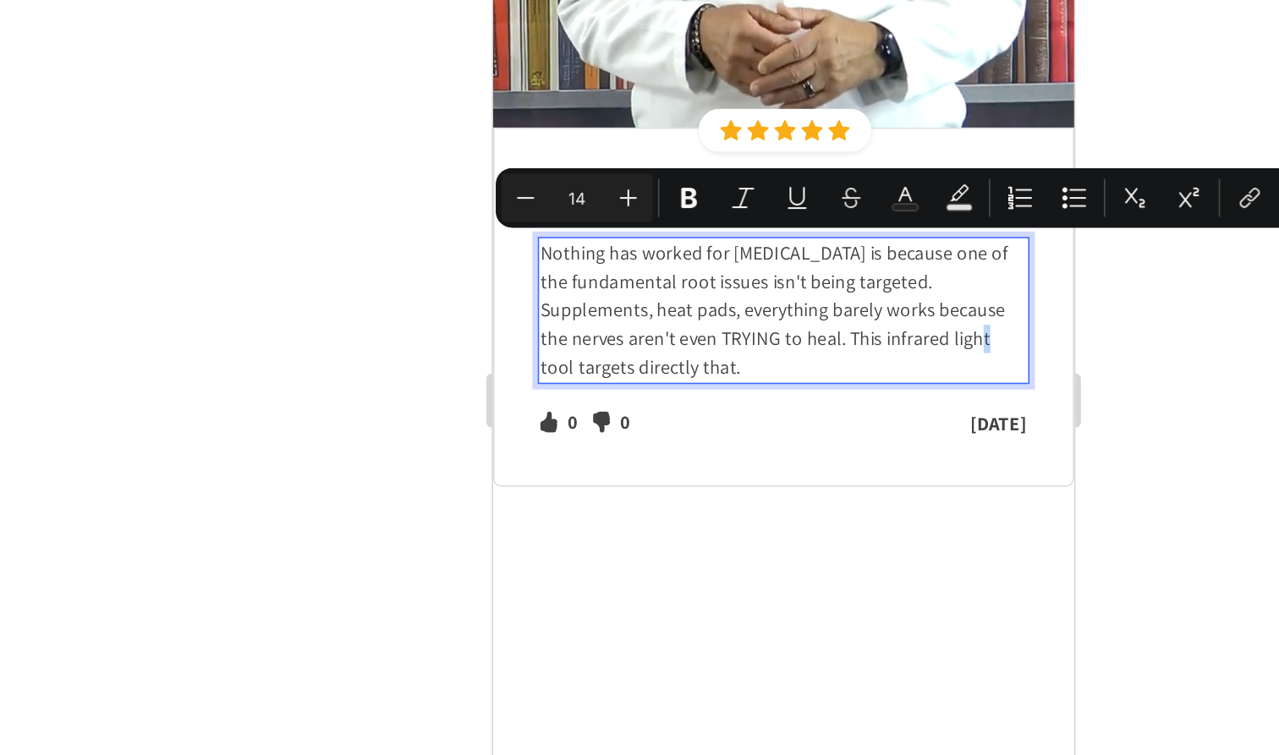
click at [731, 96] on p "Nothing has worked for neuropathy is because one of the fundamental root issues…" at bounding box center [674, 133] width 304 height 89
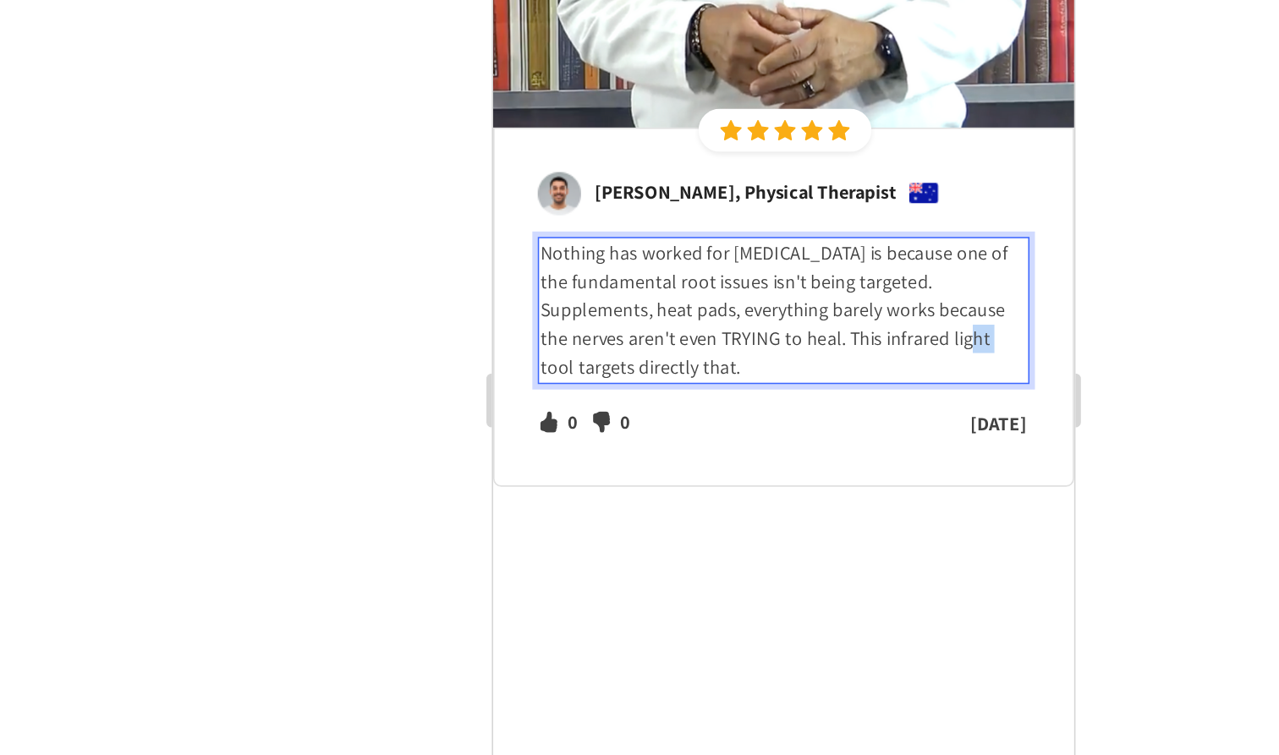
drag, startPoint x: 732, startPoint y: 96, endPoint x: 716, endPoint y: 96, distance: 16.1
click at [716, 96] on p "Nothing has worked for neuropathy is because one of the fundamental root issues…" at bounding box center [674, 133] width 304 height 89
click at [649, 96] on p "Nothing has worked for neuropathy is because one of the fundamental root issues…" at bounding box center [674, 133] width 304 height 89
click at [741, 93] on p "Nothing has worked for neuropathy is because one of the fundamental root issues…" at bounding box center [674, 133] width 304 height 89
click at [736, 116] on p "Nothing has worked for neuropathy is because one of the fundamental root issues…" at bounding box center [674, 133] width 304 height 89
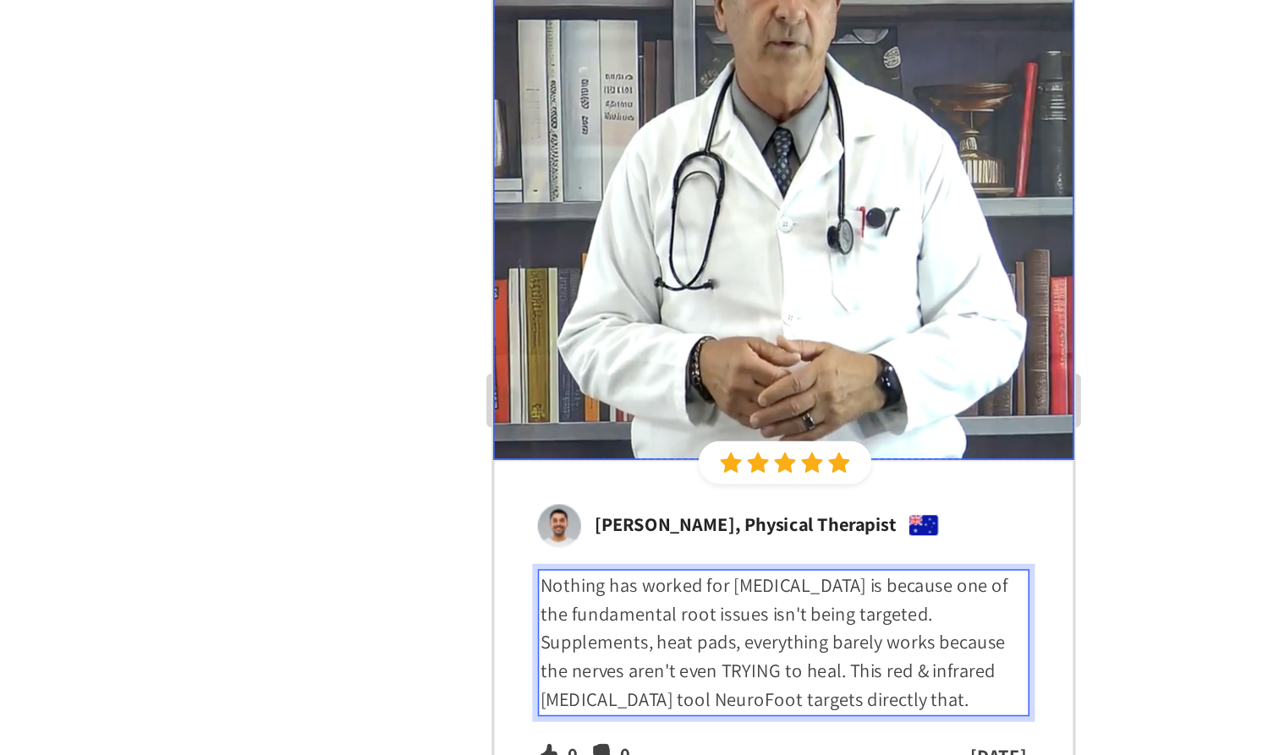
scroll to position [8009, 0]
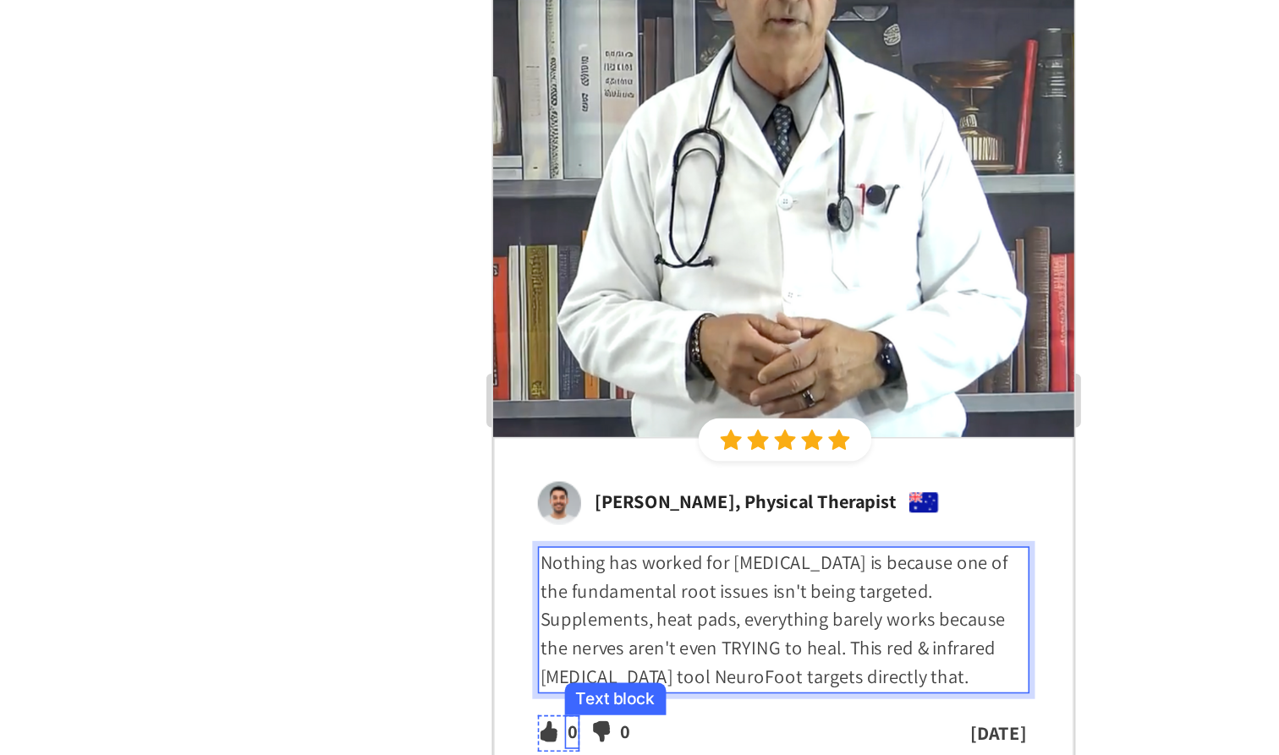
click at [543, 388] on p "0" at bounding box center [542, 397] width 6 height 18
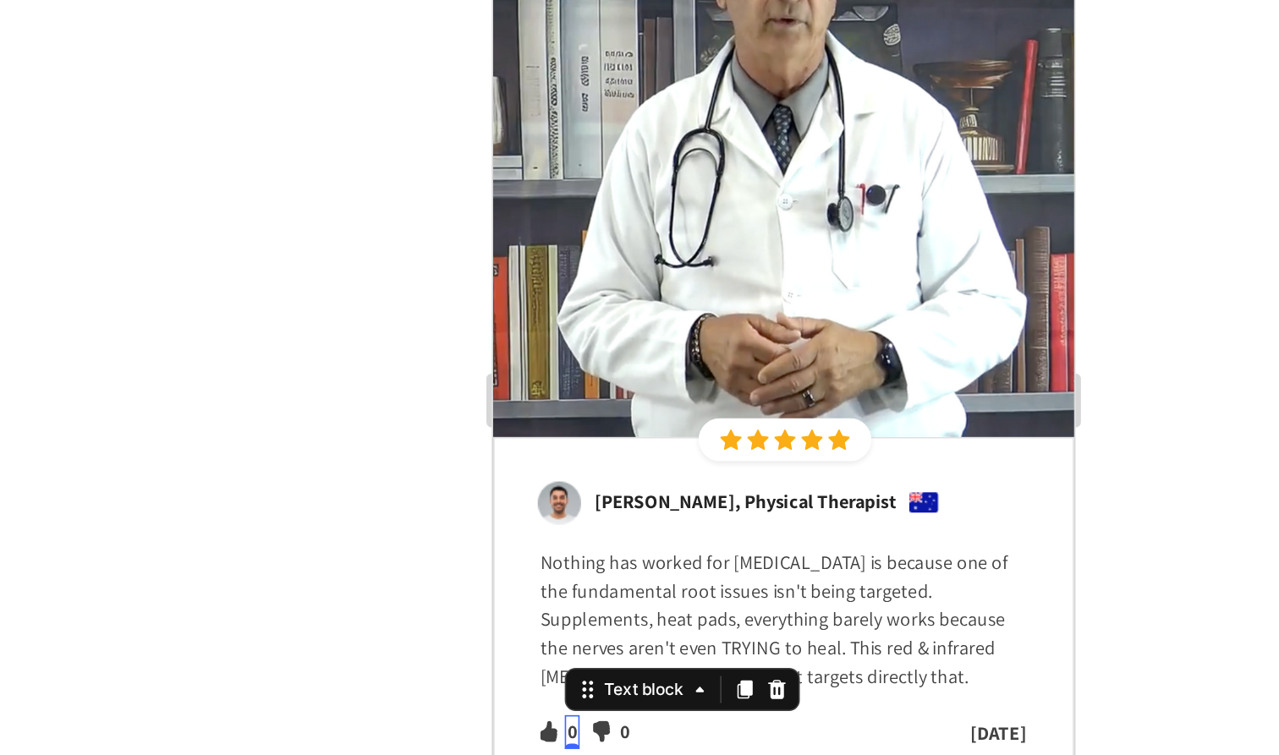
click at [543, 388] on p "0" at bounding box center [542, 397] width 6 height 18
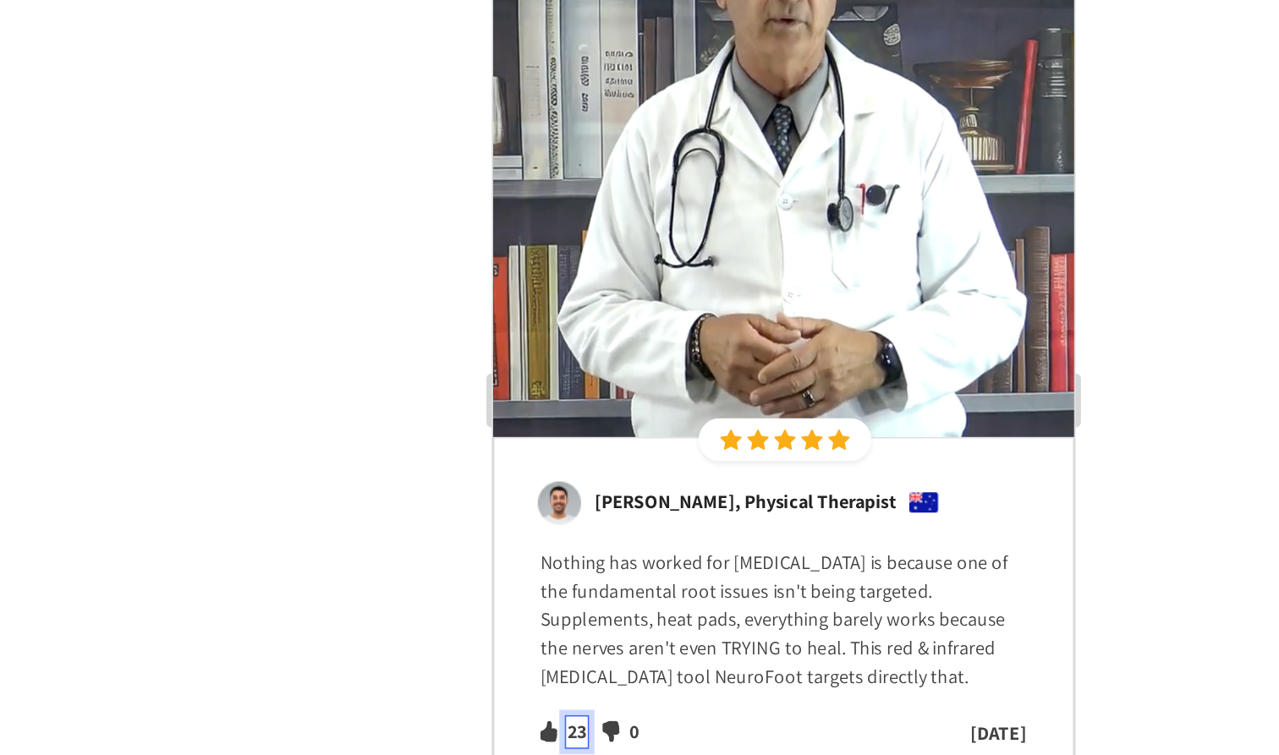
scroll to position [0, 0]
click at [588, 388] on p "0" at bounding box center [587, 397] width 6 height 18
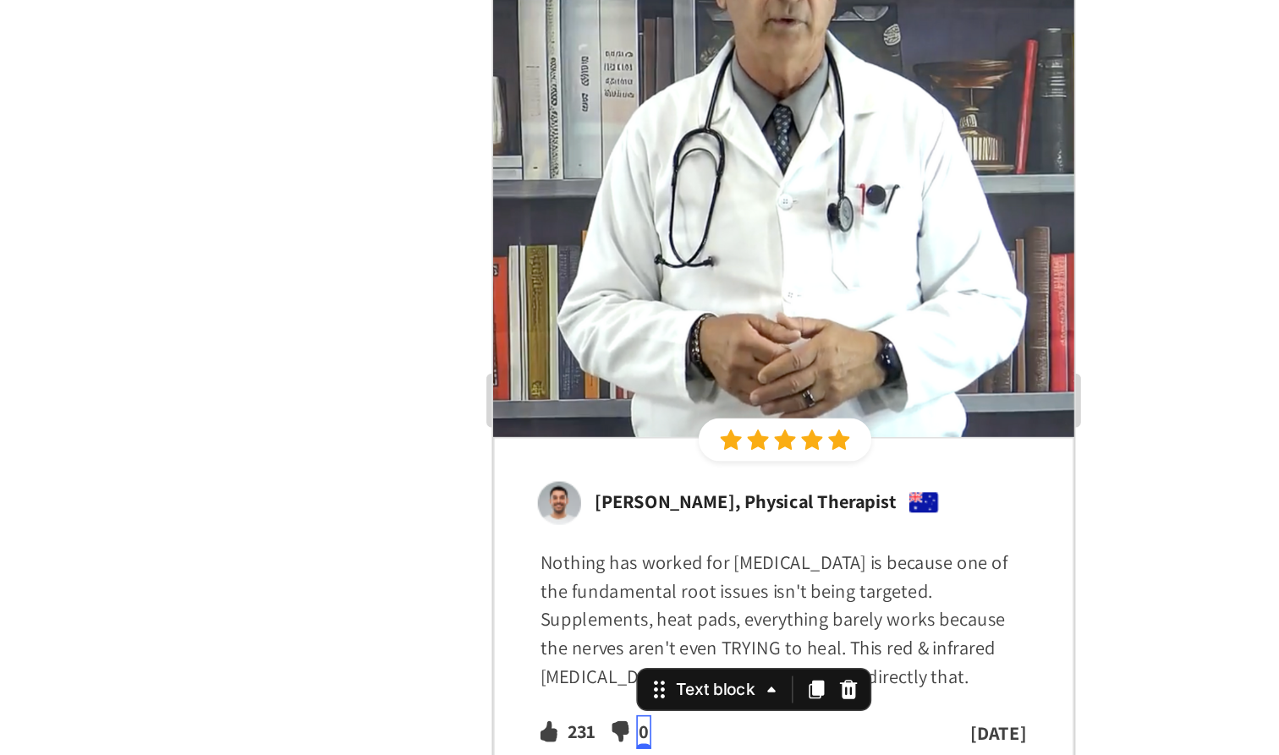
click at [589, 388] on p "0" at bounding box center [587, 397] width 6 height 18
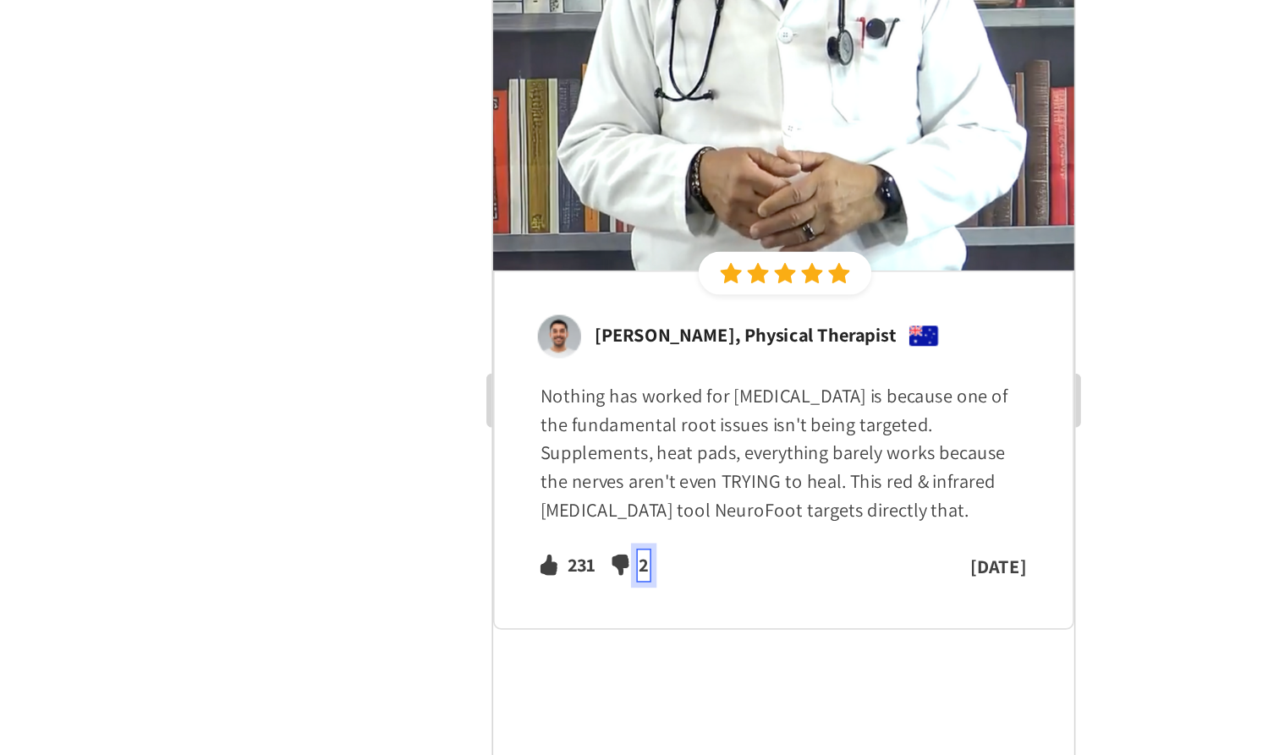
scroll to position [8133, 0]
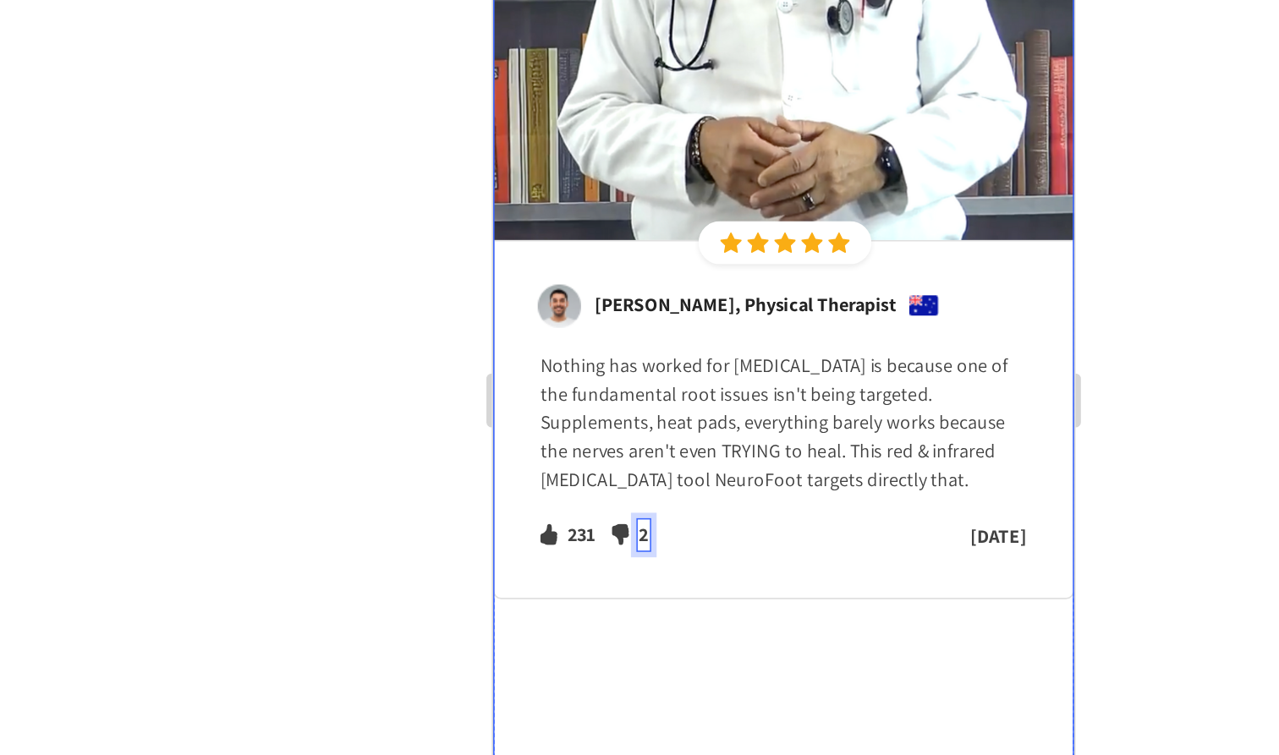
click at [607, 370] on div "Image Icon Icon Icon Icon Icon Icon List Hoz Row Row Image Peter Dunn, Physical…" at bounding box center [674, 155] width 364 height 842
click at [588, 265] on p "2" at bounding box center [587, 274] width 6 height 18
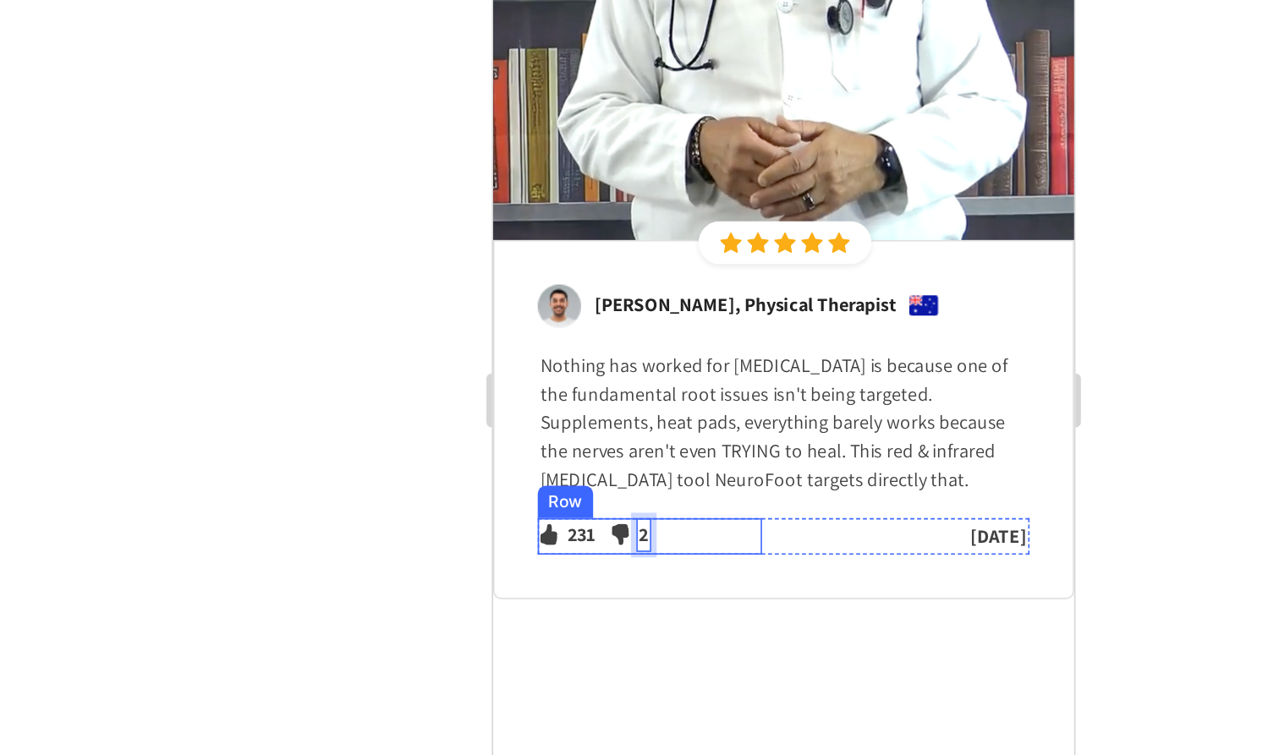
scroll to position [0, 0]
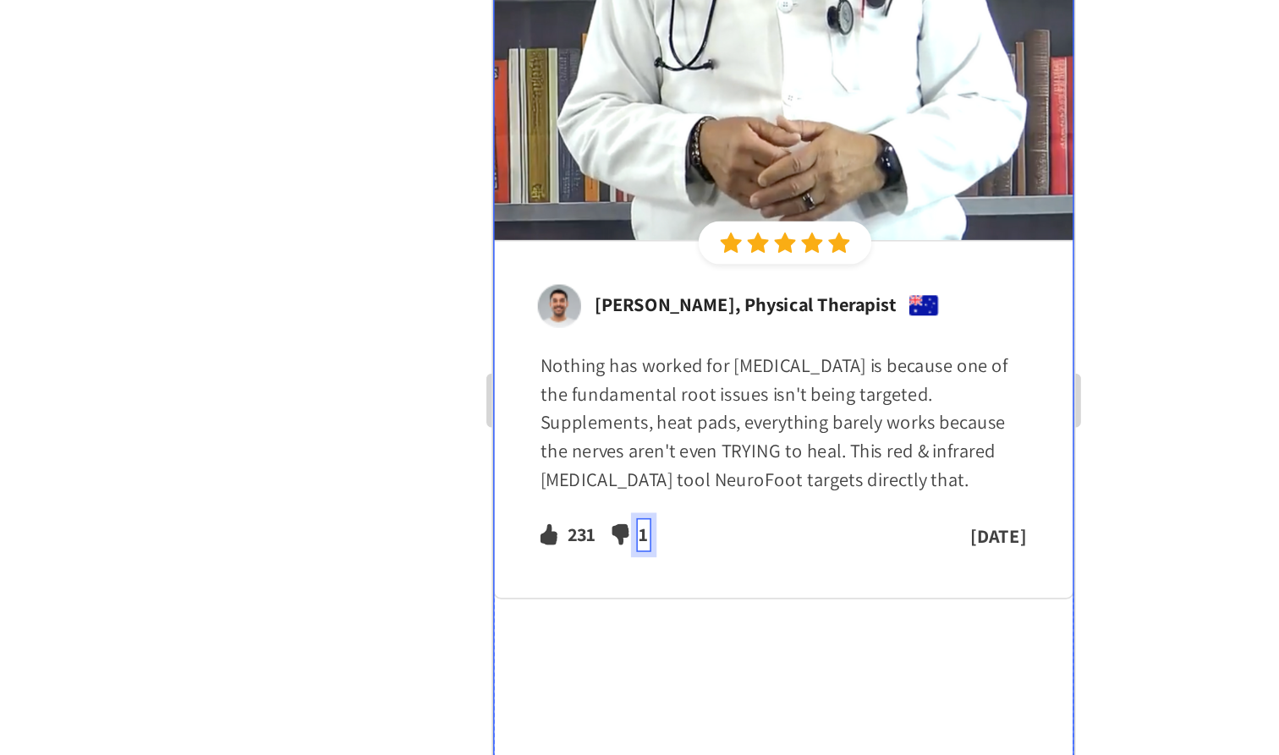
click at [638, 278] on div "Image Icon Icon Icon Icon Icon Icon List Hoz Row Row Image Peter Dunn, Physical…" at bounding box center [674, 155] width 364 height 842
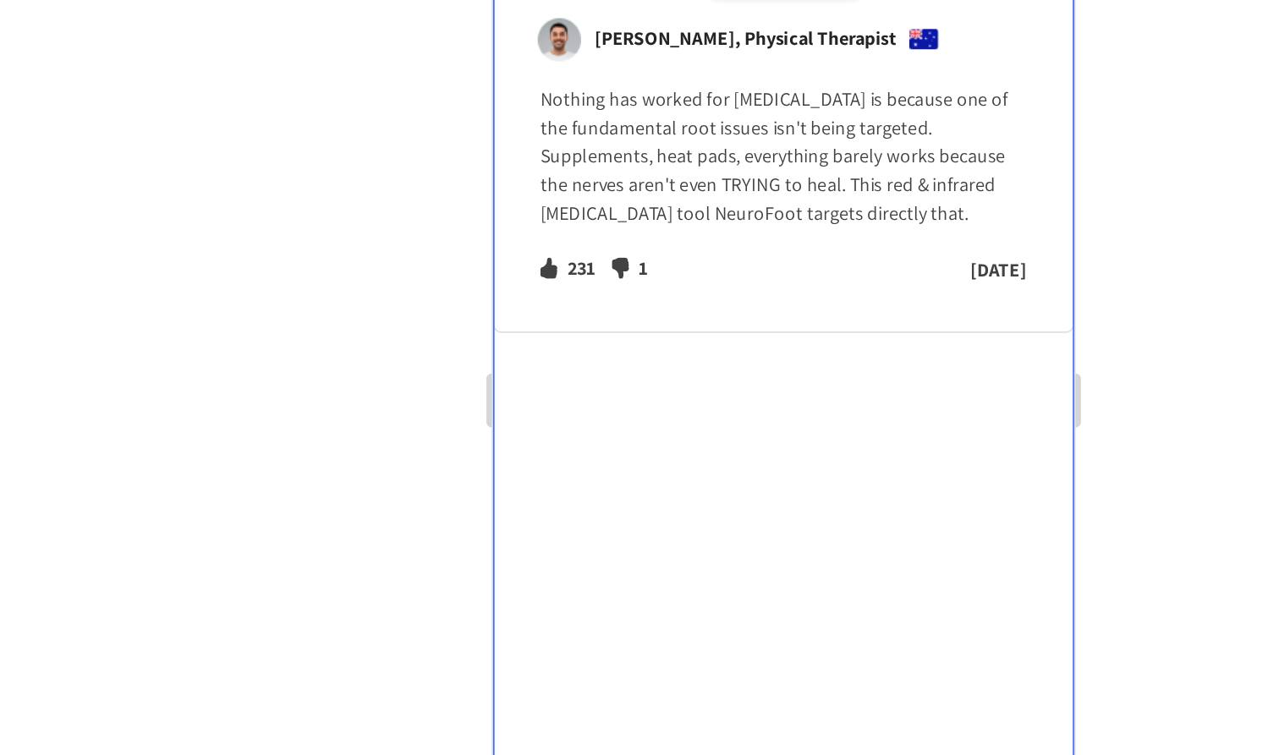
scroll to position [8328, 0]
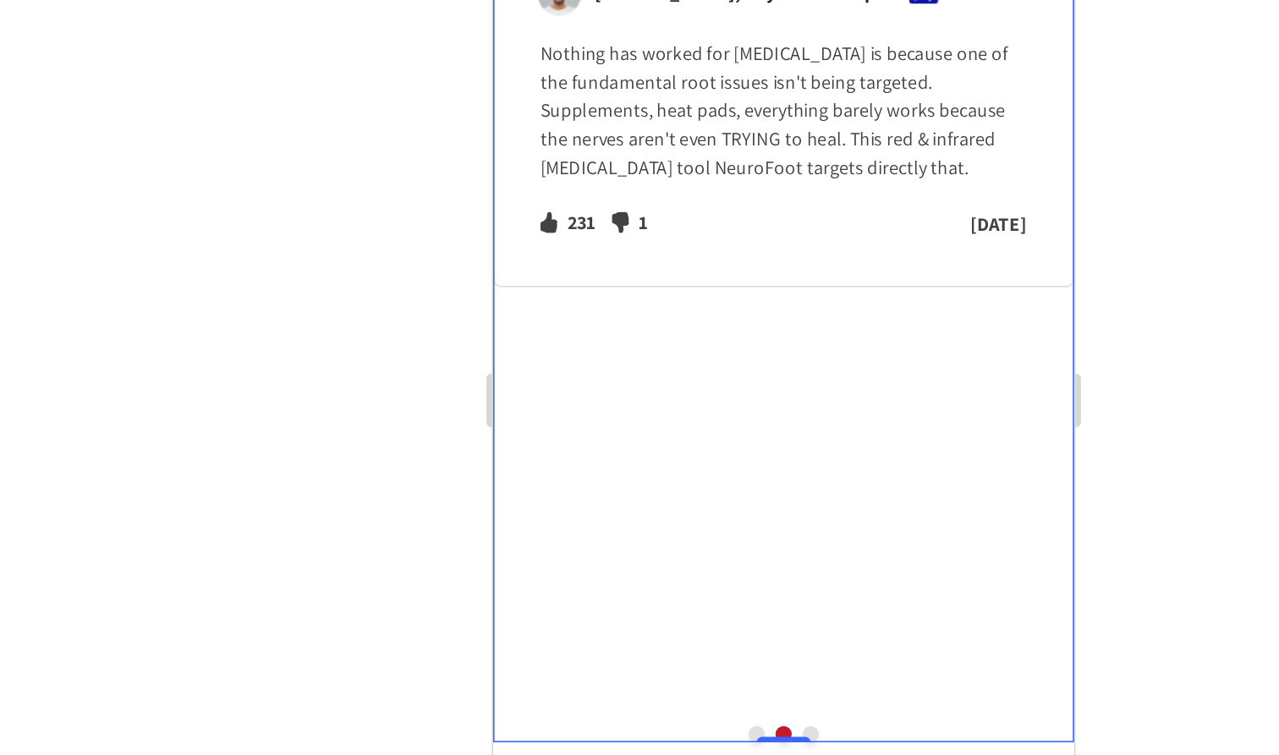
click at [653, 393] on button "Dot" at bounding box center [657, 398] width 10 height 10
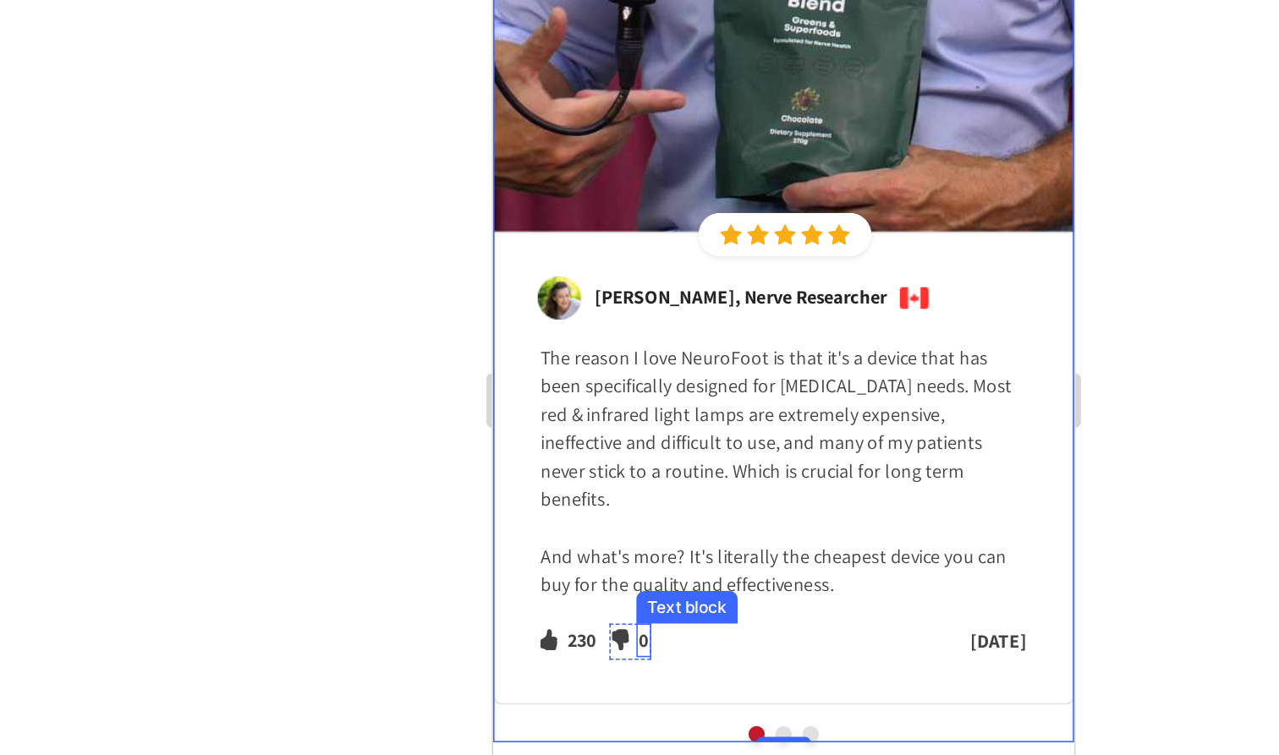
click at [588, 331] on p "0" at bounding box center [587, 340] width 6 height 18
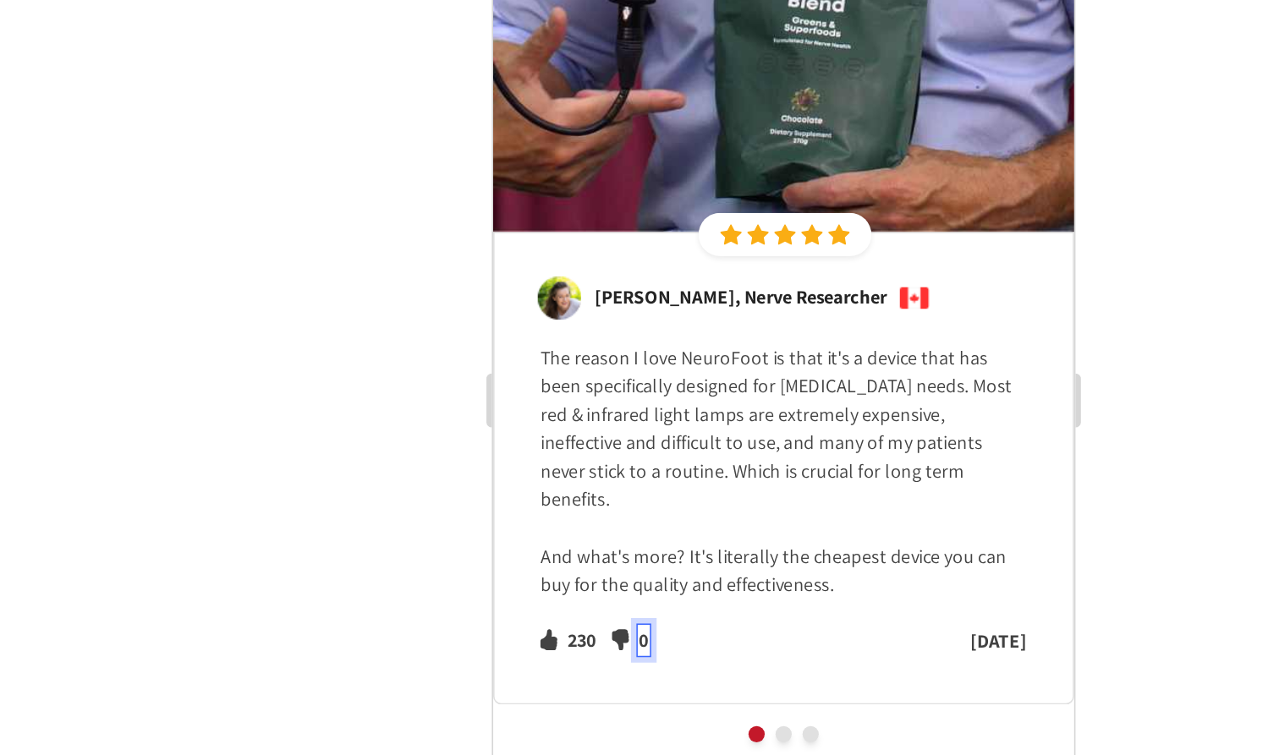
click at [588, 331] on p "0" at bounding box center [587, 340] width 6 height 18
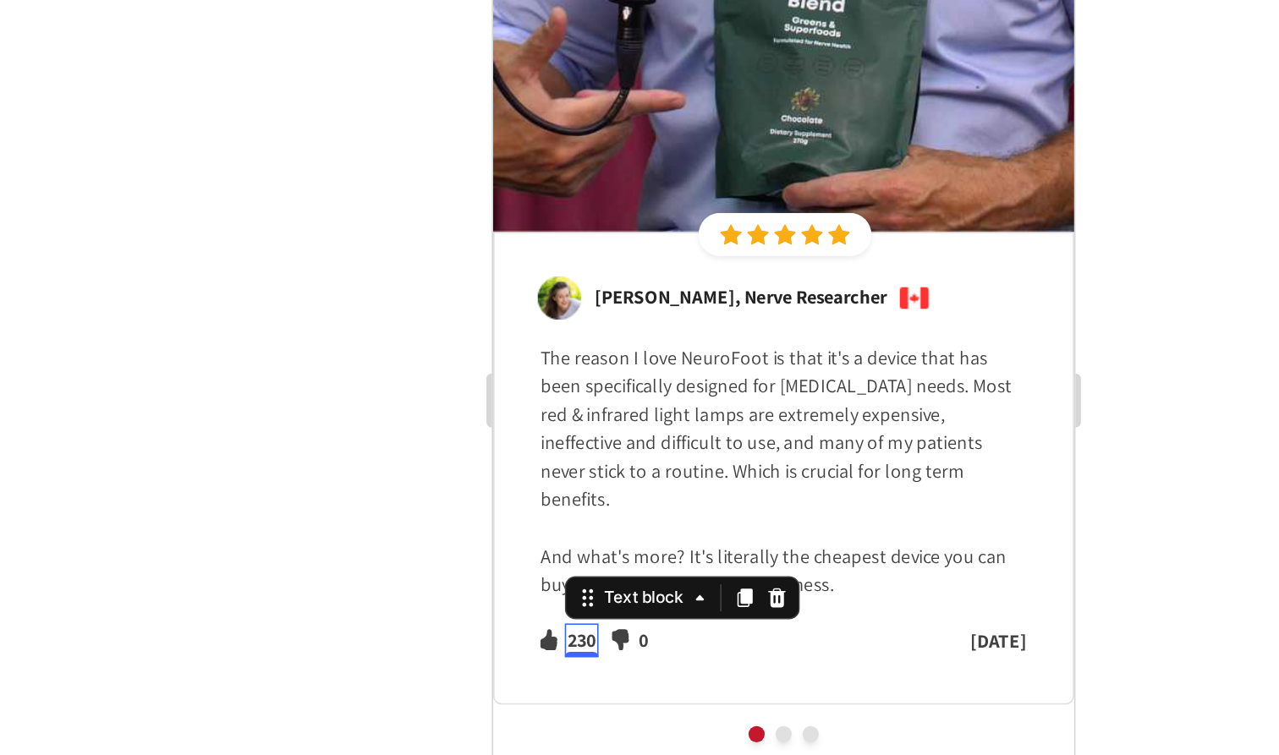
click at [550, 331] on p "230" at bounding box center [548, 340] width 18 height 18
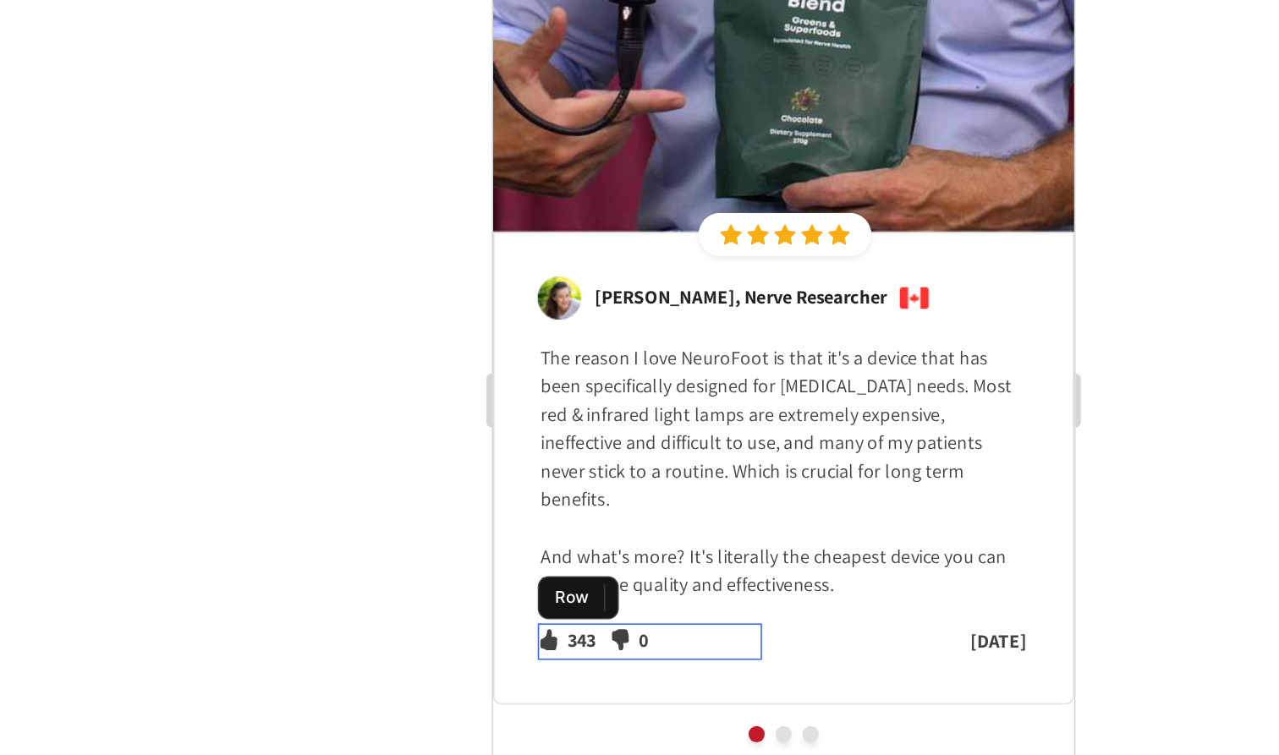
click at [615, 329] on div "Icon 343 Text block 0 Icon List Icon 0 Text block Icon List Row" at bounding box center [590, 341] width 140 height 24
click at [589, 331] on p "0" at bounding box center [587, 340] width 6 height 18
click at [655, 329] on div "Icon 343 Text block Icon List Icon 2 Text block 0 Icon List Row" at bounding box center [590, 341] width 140 height 24
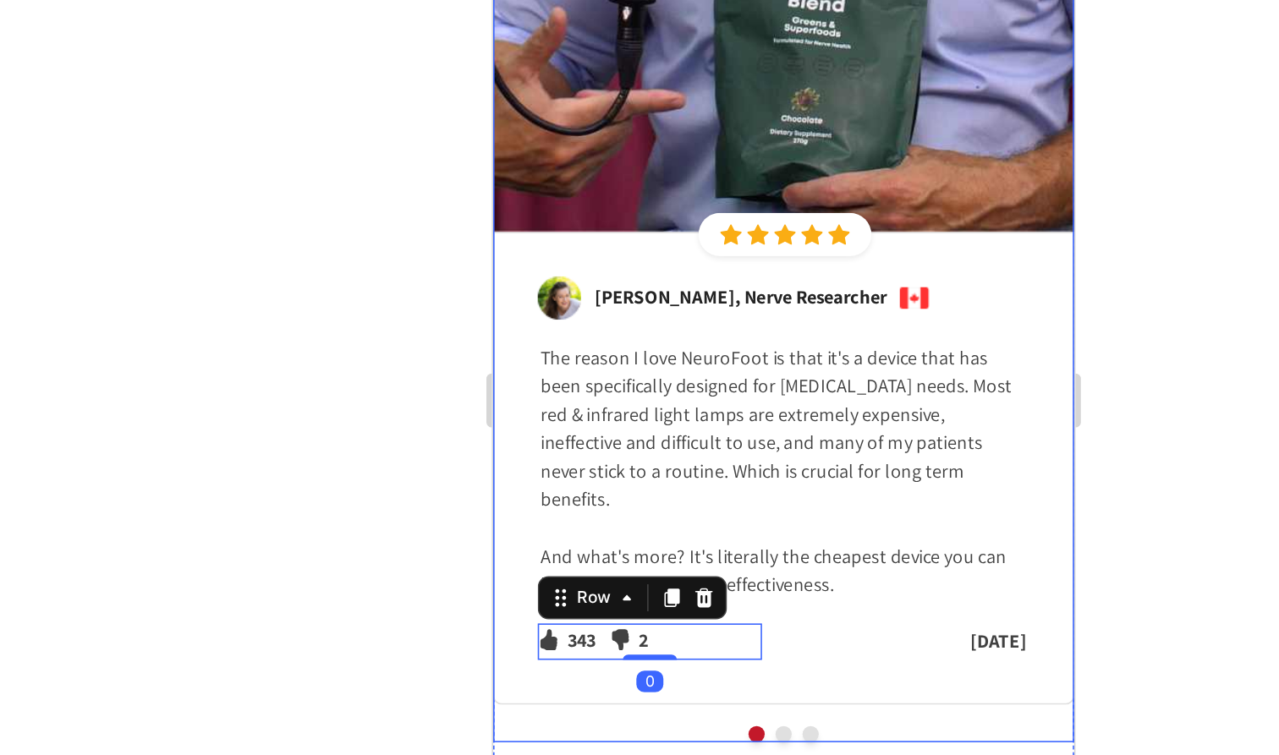
click at [675, 393] on button "Dot" at bounding box center [674, 398] width 10 height 10
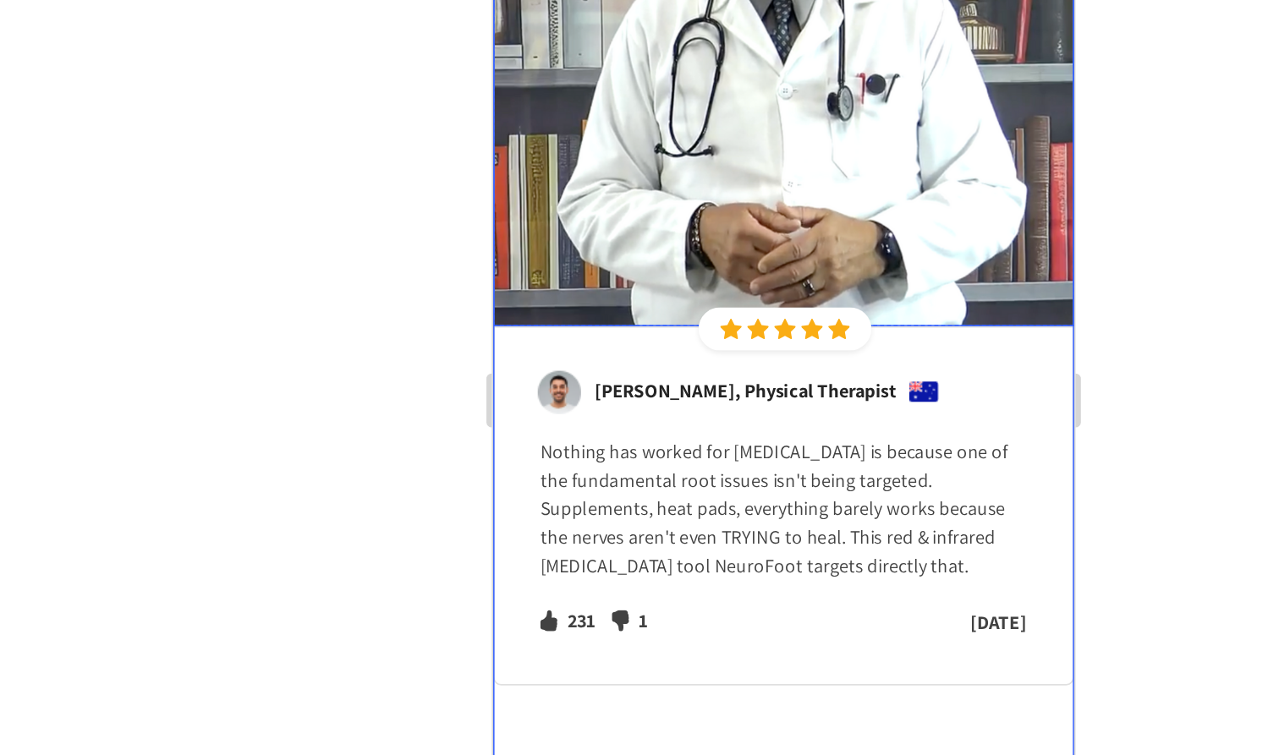
scroll to position [8197, 0]
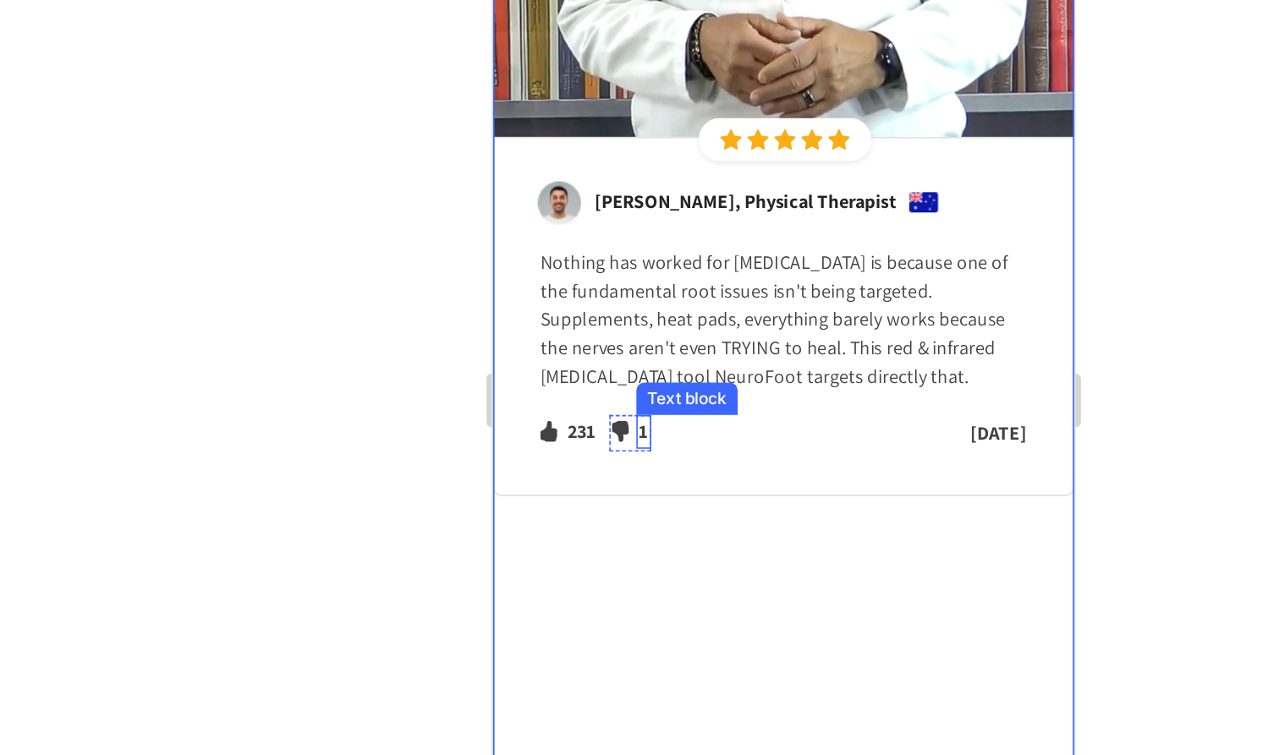
click at [589, 200] on p "1" at bounding box center [587, 209] width 6 height 18
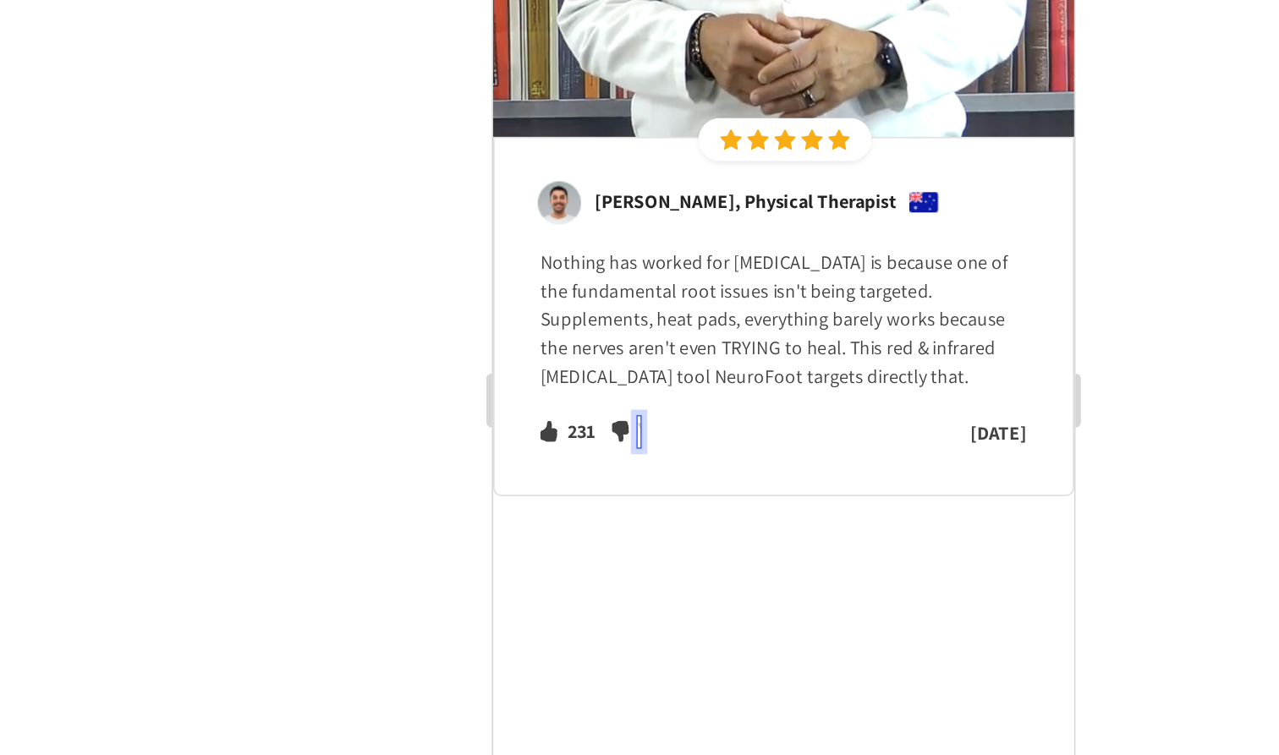
scroll to position [0, 0]
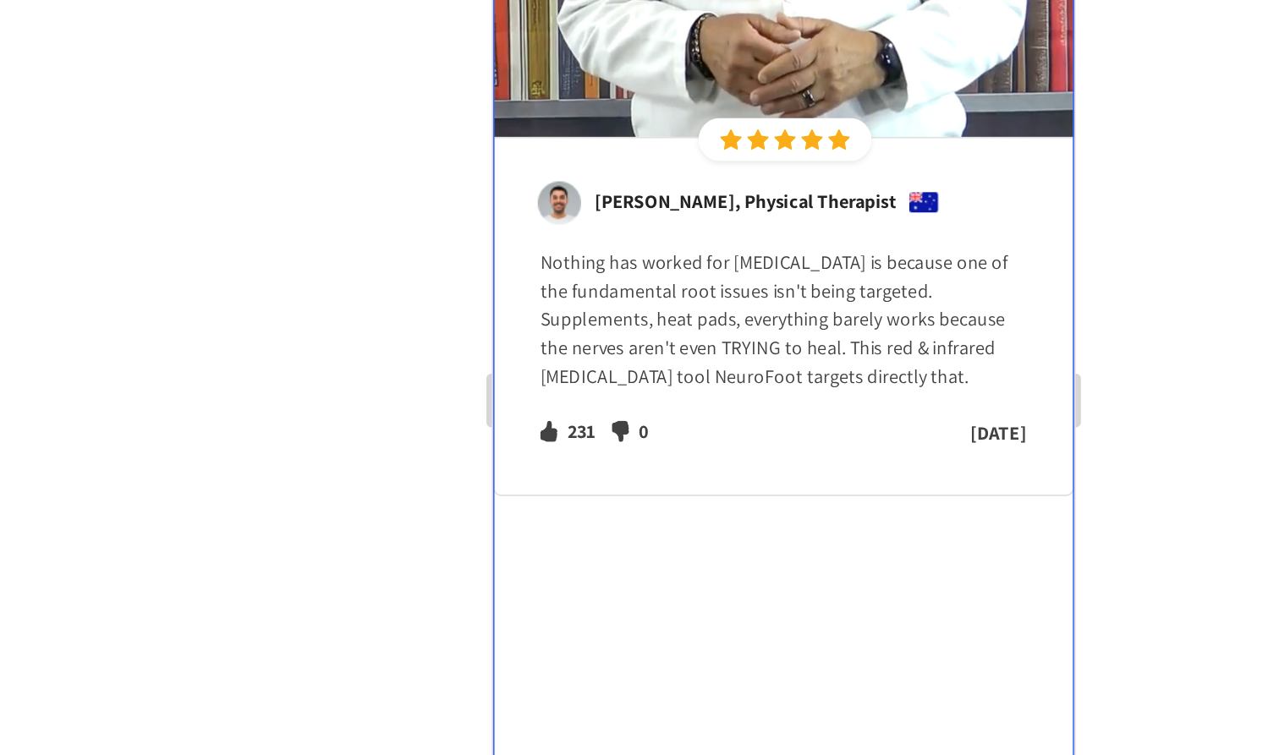
click at [671, 238] on div "Image Icon Icon Icon Icon Icon Icon List Hoz Row Row Image Peter Dunn, Physical…" at bounding box center [674, 90] width 364 height 842
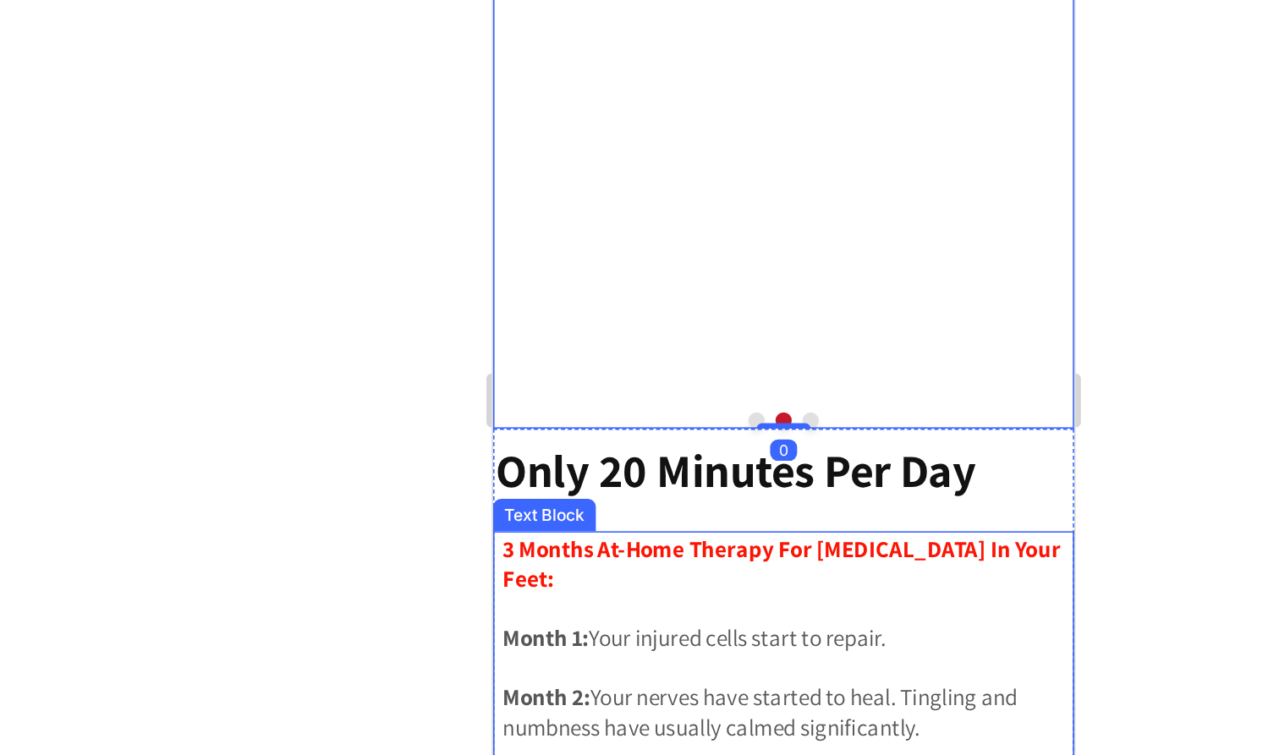
scroll to position [8485, 0]
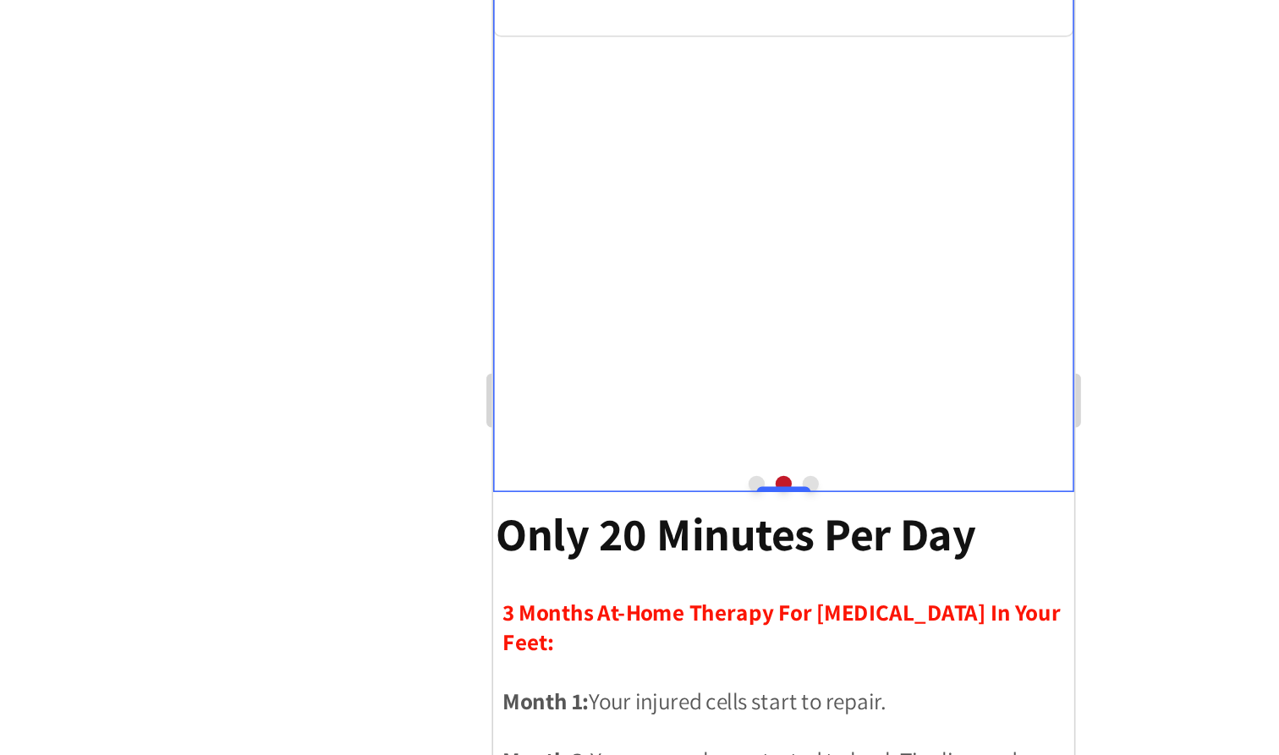
click at [692, 237] on button "Dot" at bounding box center [691, 242] width 10 height 10
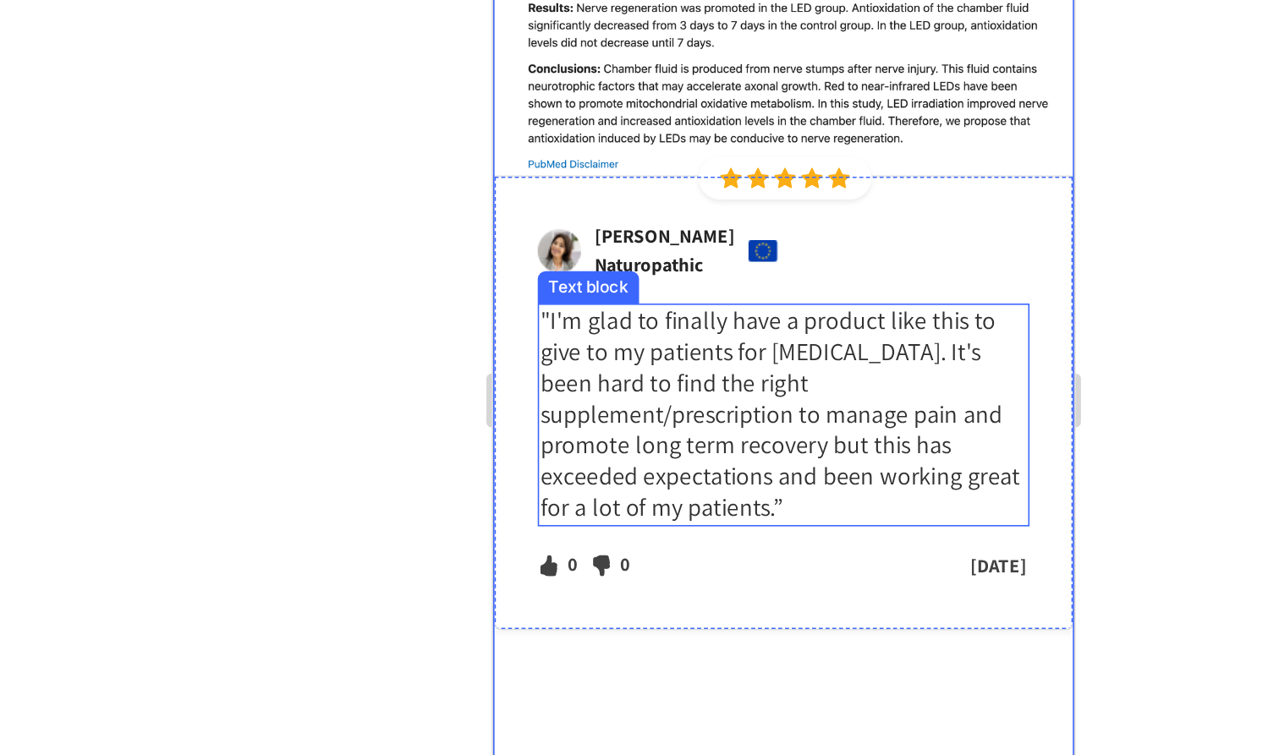
scroll to position [8185, 0]
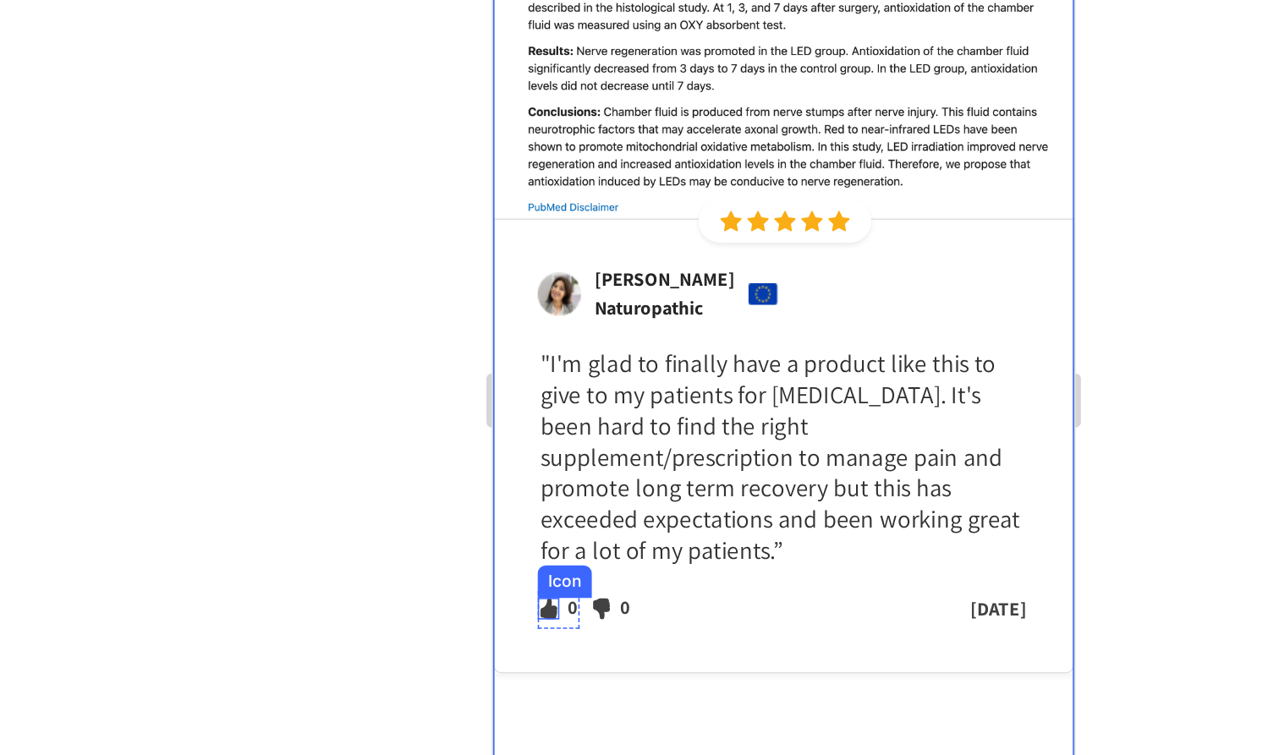
click at [538, 309] on div "0" at bounding box center [541, 319] width 9 height 21
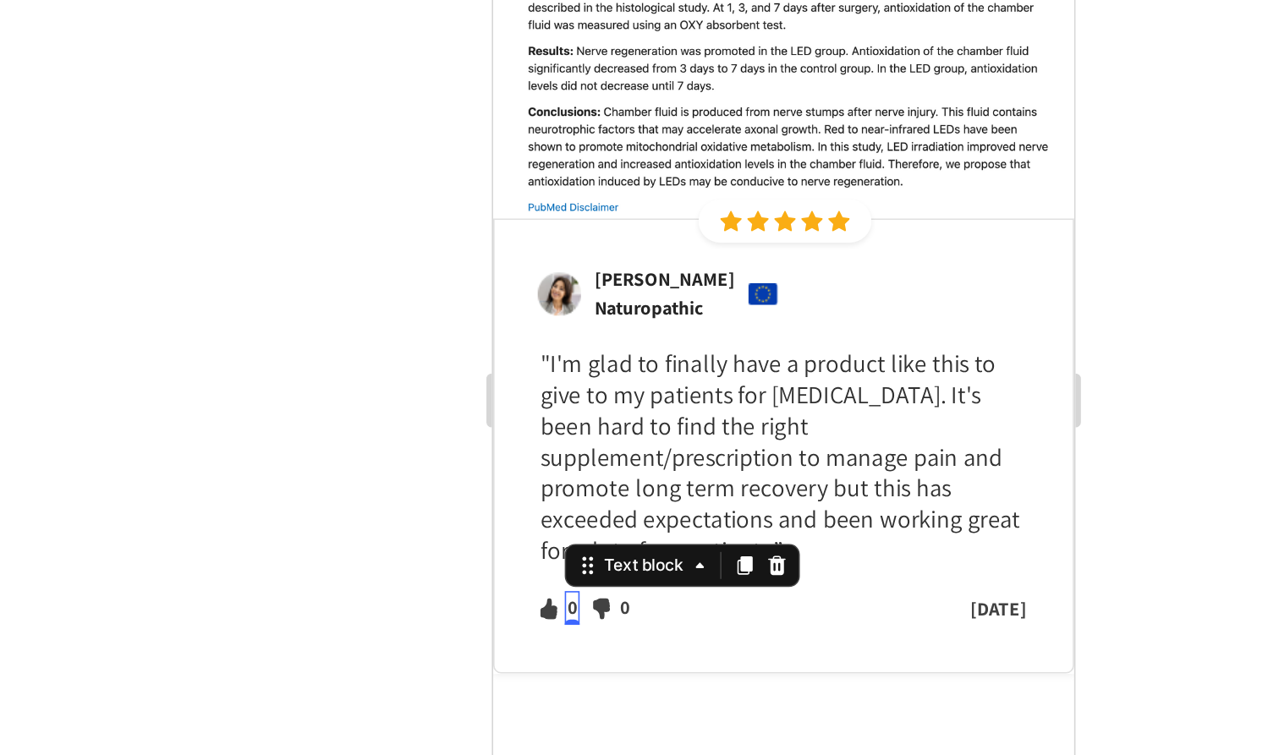
click at [540, 310] on p "0" at bounding box center [542, 319] width 6 height 18
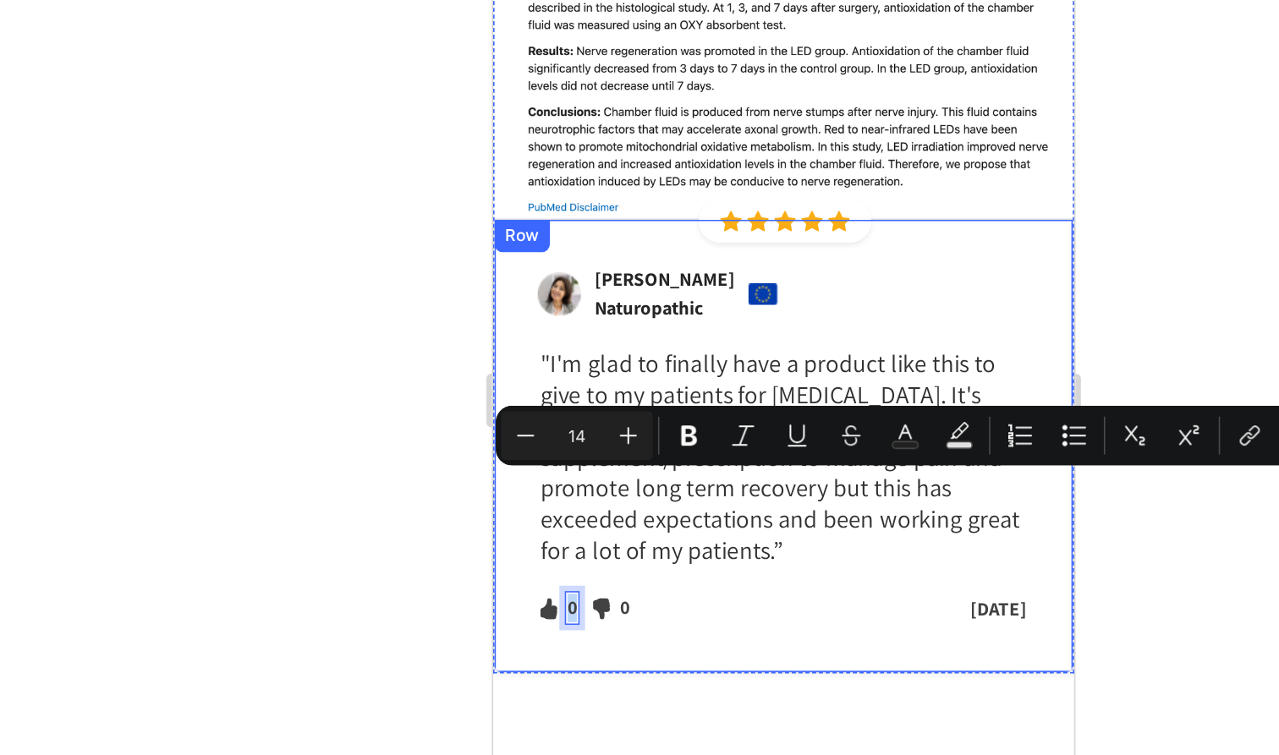
scroll to position [8160, 0]
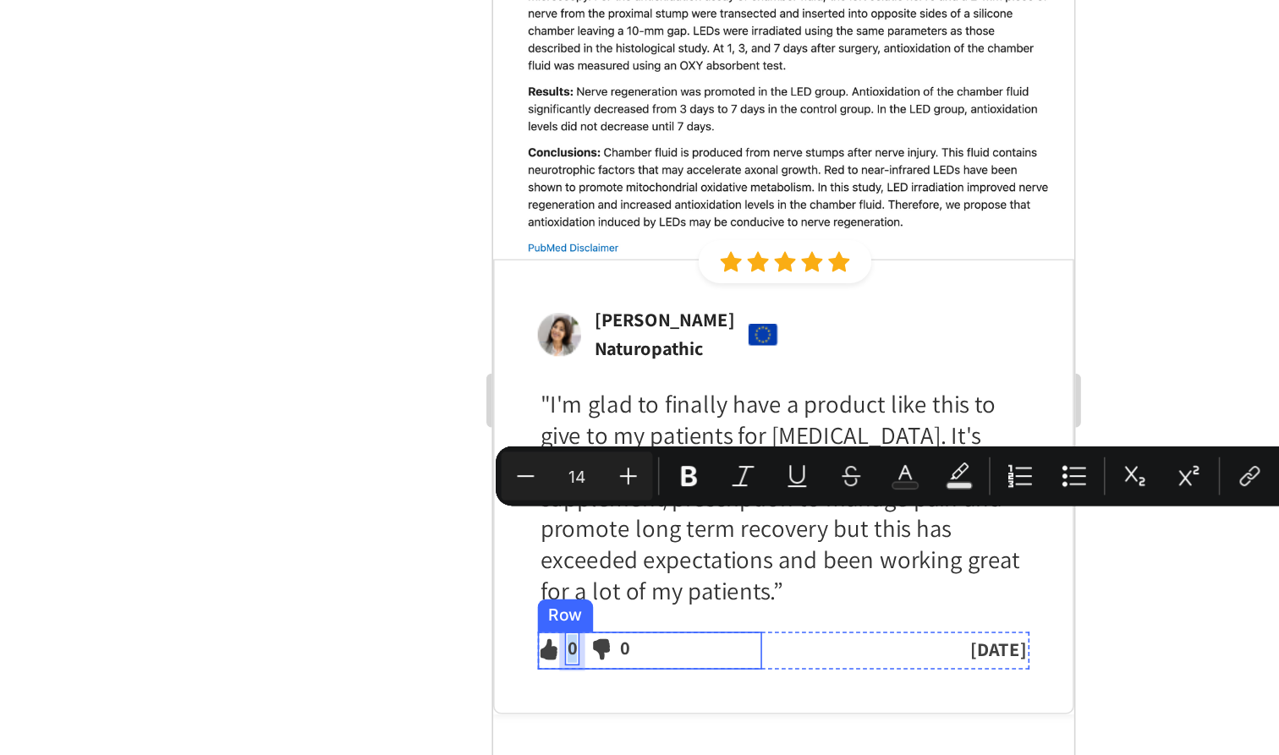
click at [609, 334] on div "Icon 0 Text block 0 Icon List Icon 0 Text block Icon List Row" at bounding box center [590, 346] width 140 height 24
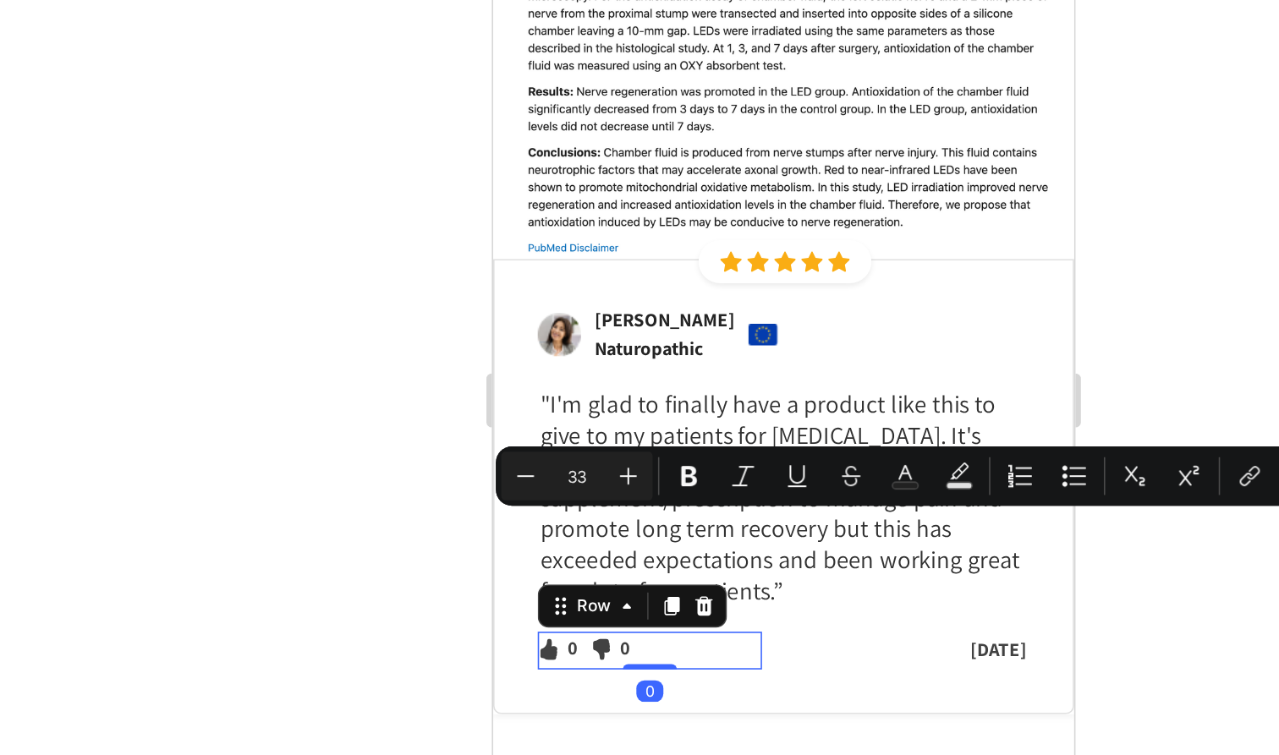
click at [544, 336] on p "0" at bounding box center [542, 345] width 6 height 18
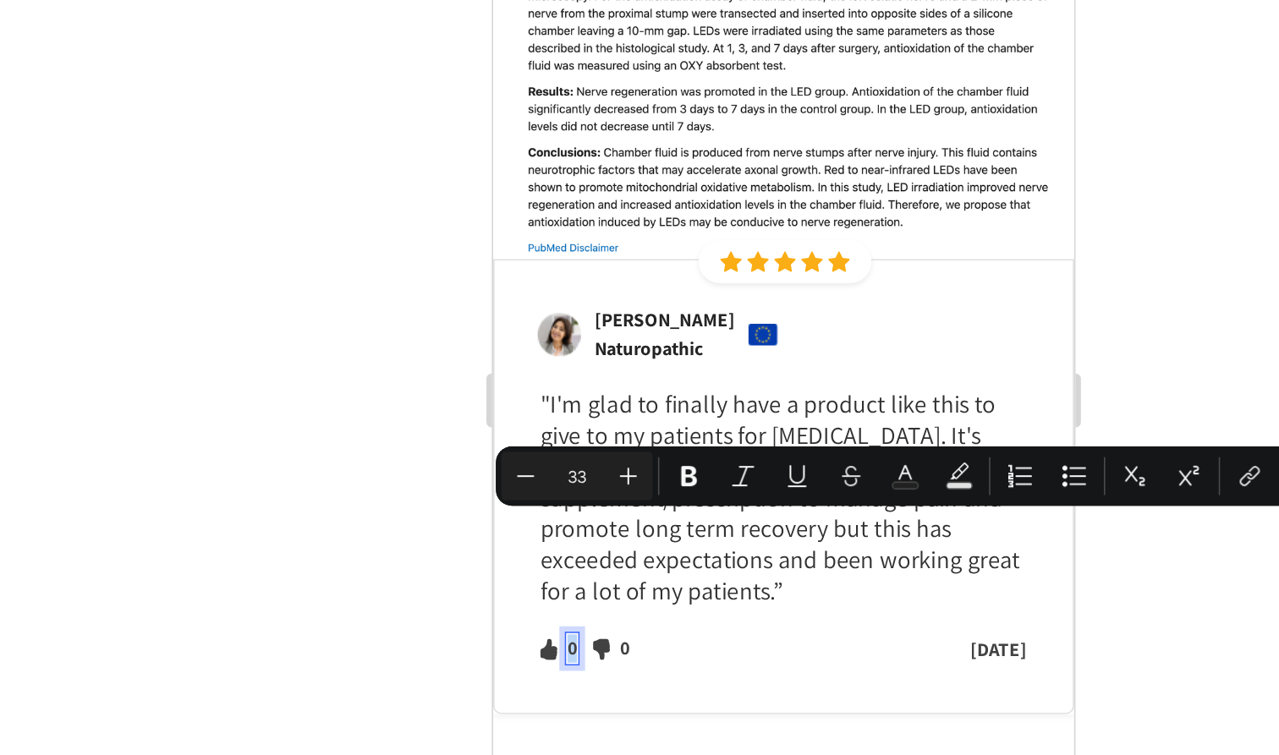
click at [544, 336] on p "0" at bounding box center [542, 345] width 6 height 18
click at [612, 334] on div "Icon 61 Text block 0 Icon List Icon 0 Text block Icon List Row" at bounding box center [590, 346] width 140 height 24
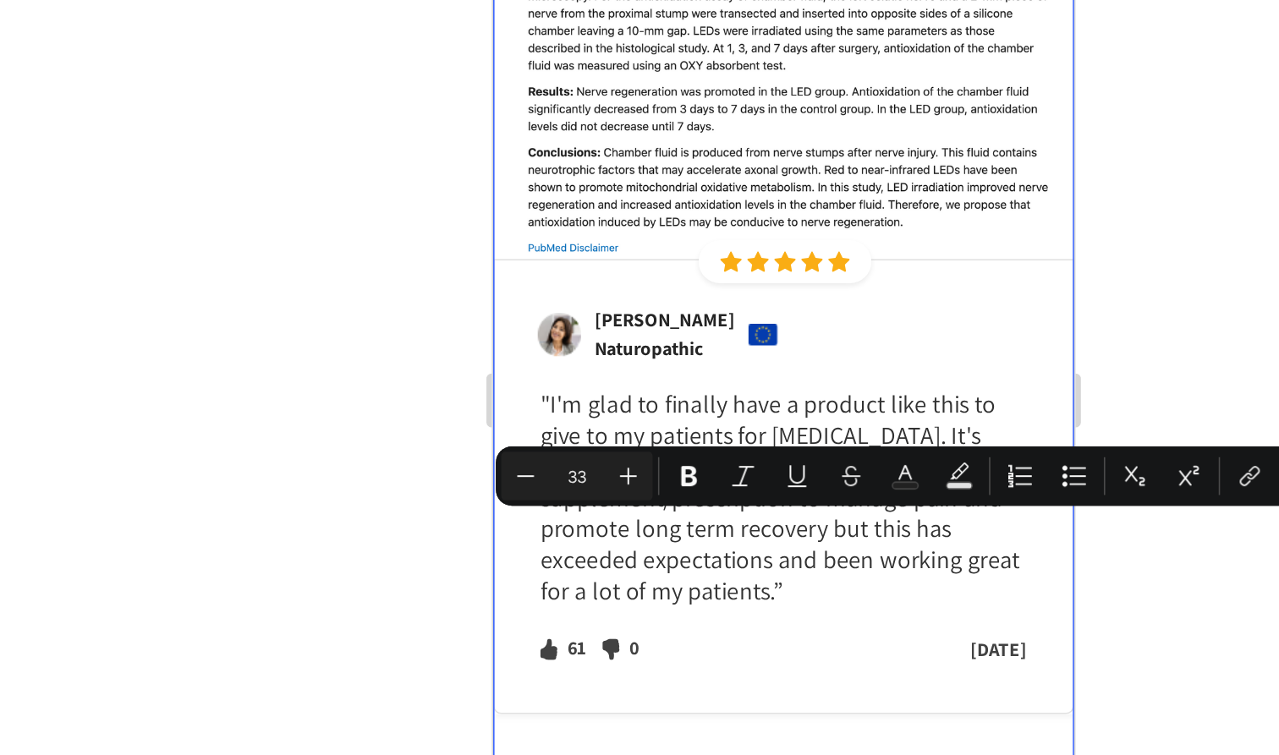
click at [652, 342] on div "Image Icon Icon Icon Icon Icon Icon List Hoz Row Row Image Katie Bonds Naturopa…" at bounding box center [674, 128] width 364 height 842
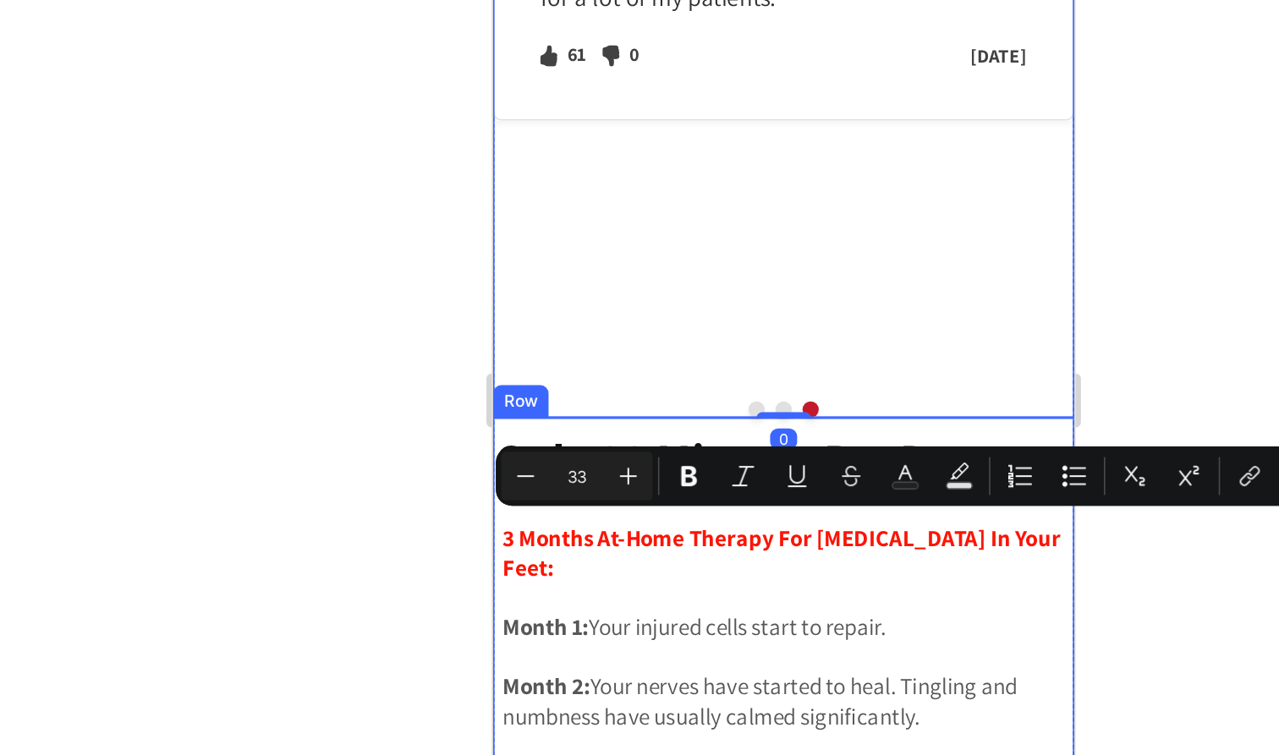
scroll to position [8502, 0]
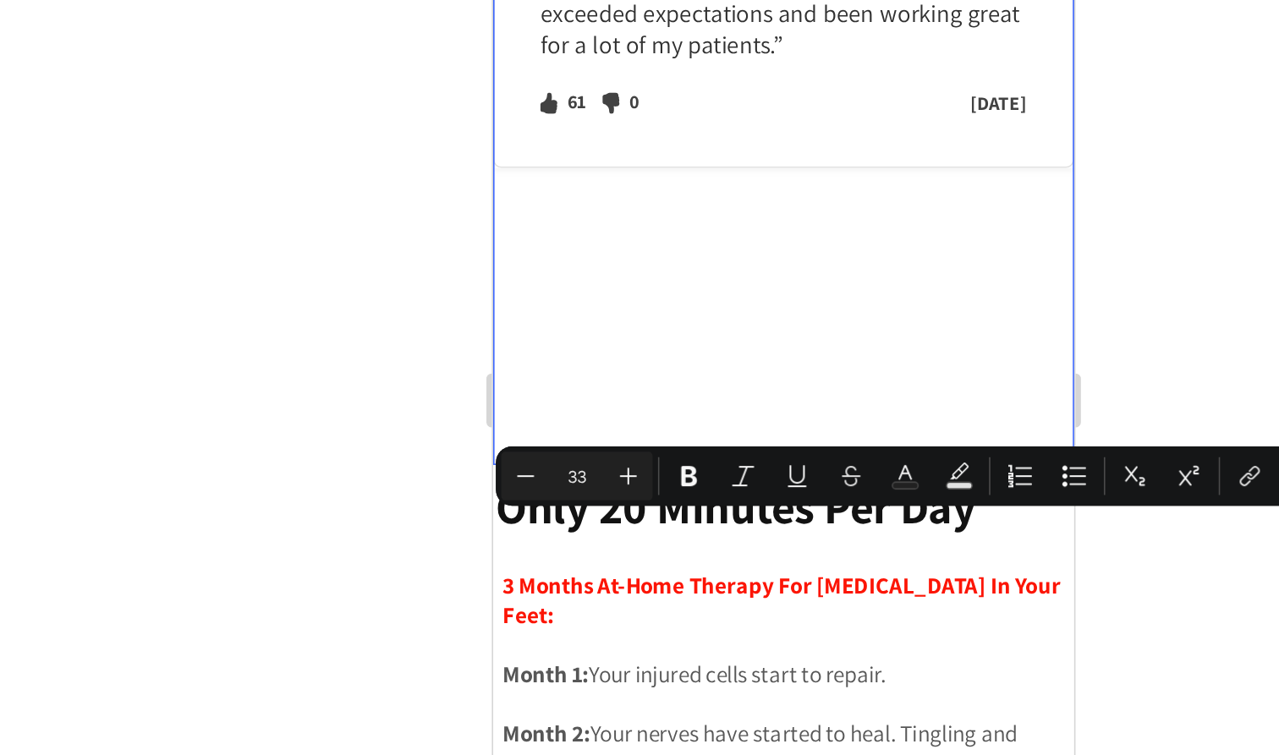
click at [658, 225] on div at bounding box center [674, 227] width 34 height 5
click at [657, 220] on button "Dot" at bounding box center [657, 225] width 10 height 10
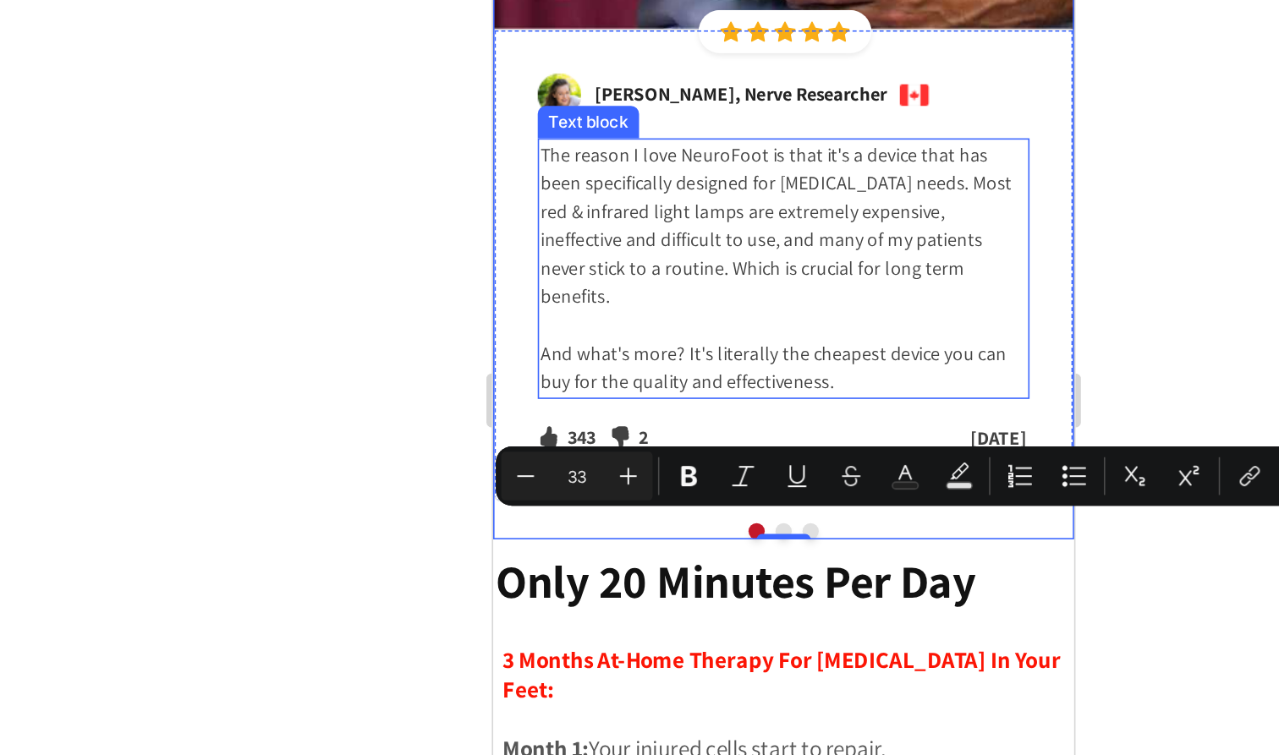
scroll to position [8464, 0]
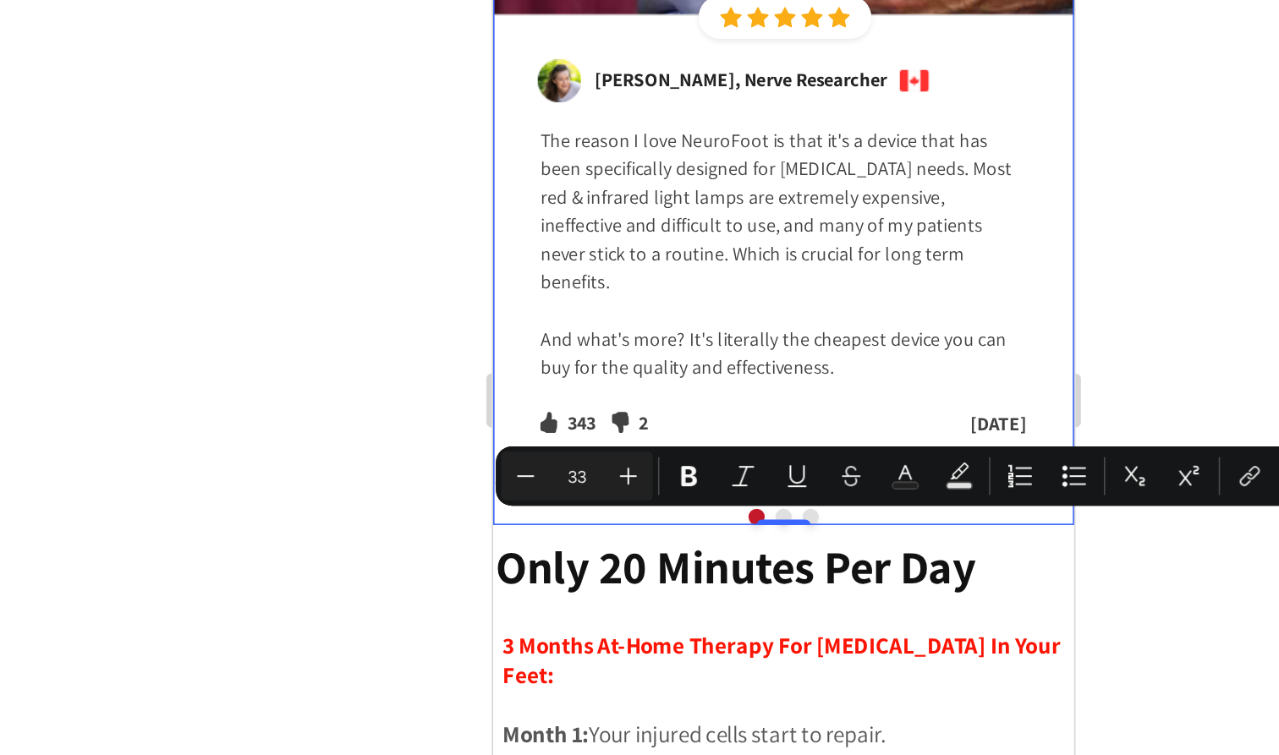
click at [691, 257] on button "Dot" at bounding box center [691, 262] width 10 height 10
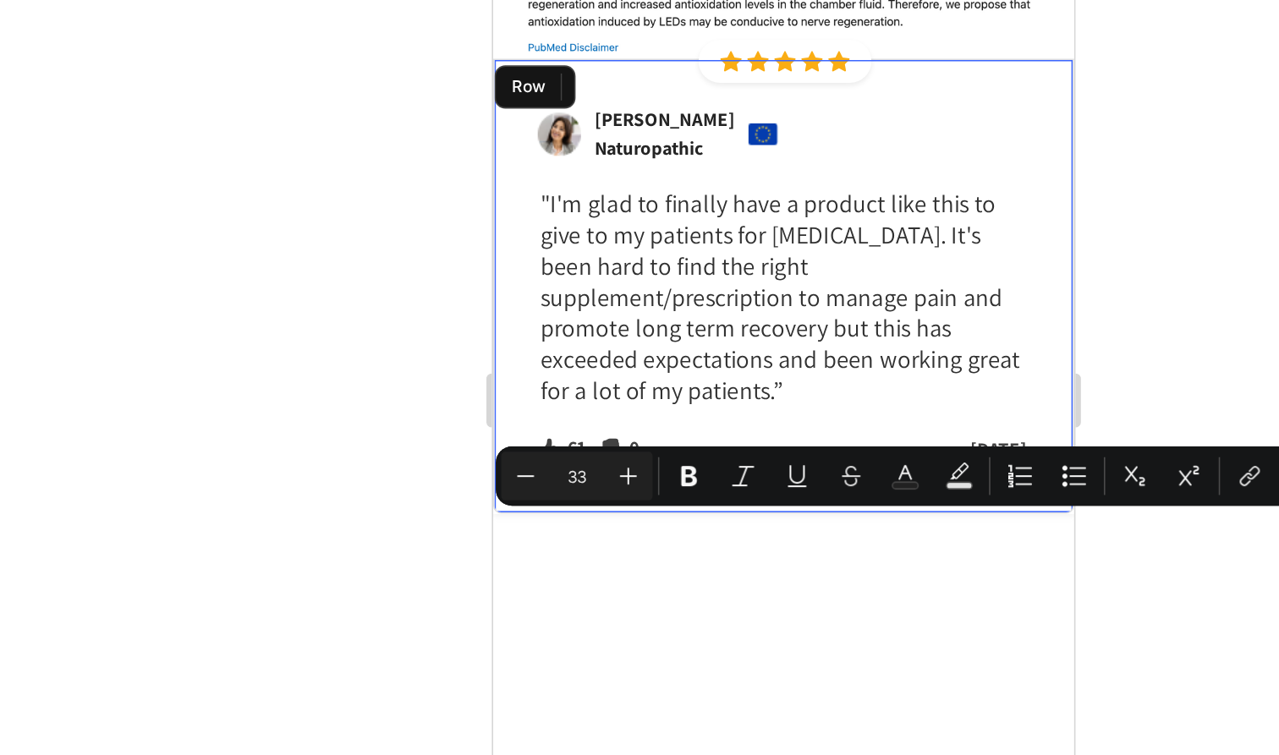
click at [689, 167] on div "Image Katie Bonds Naturopathic Text block Image Row "I'm glad to finally have a…" at bounding box center [674, 117] width 364 height 285
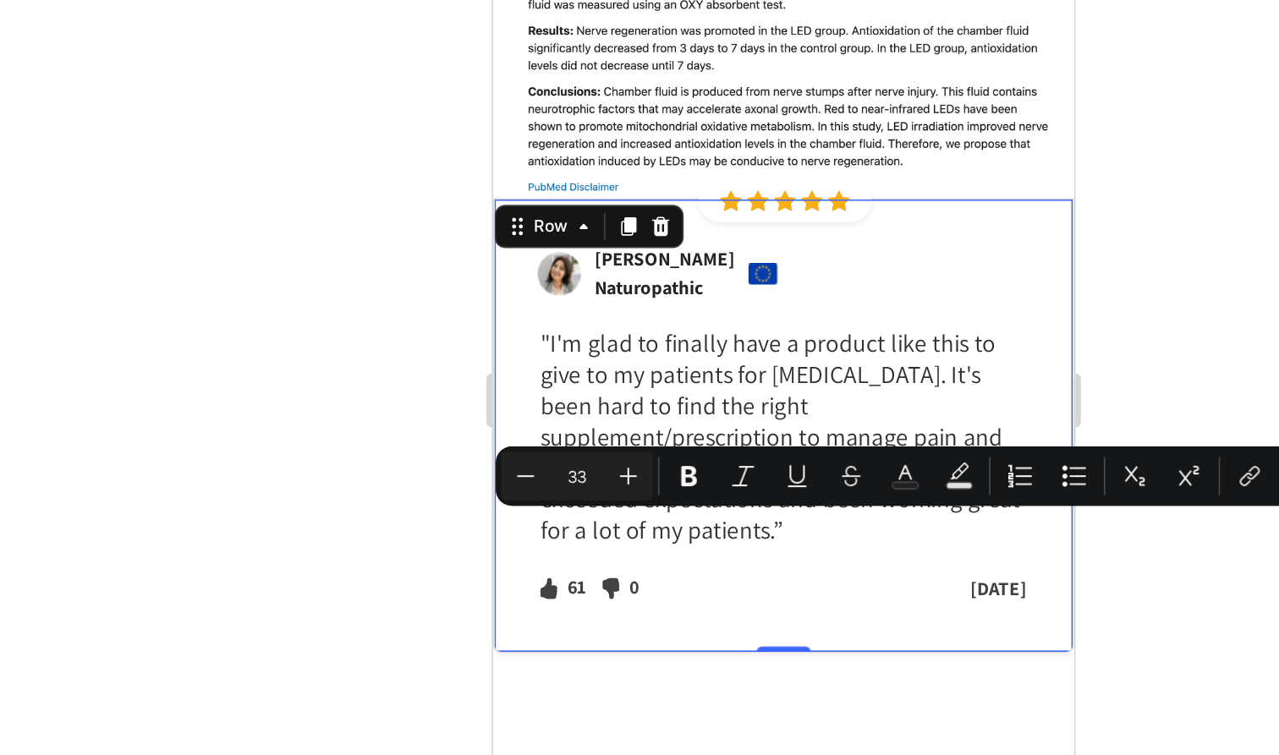
click at [830, 101] on div "Image Katie Bonds Naturopathic Text block Image Row "I'm glad to finally have a…" at bounding box center [674, 205] width 364 height 285
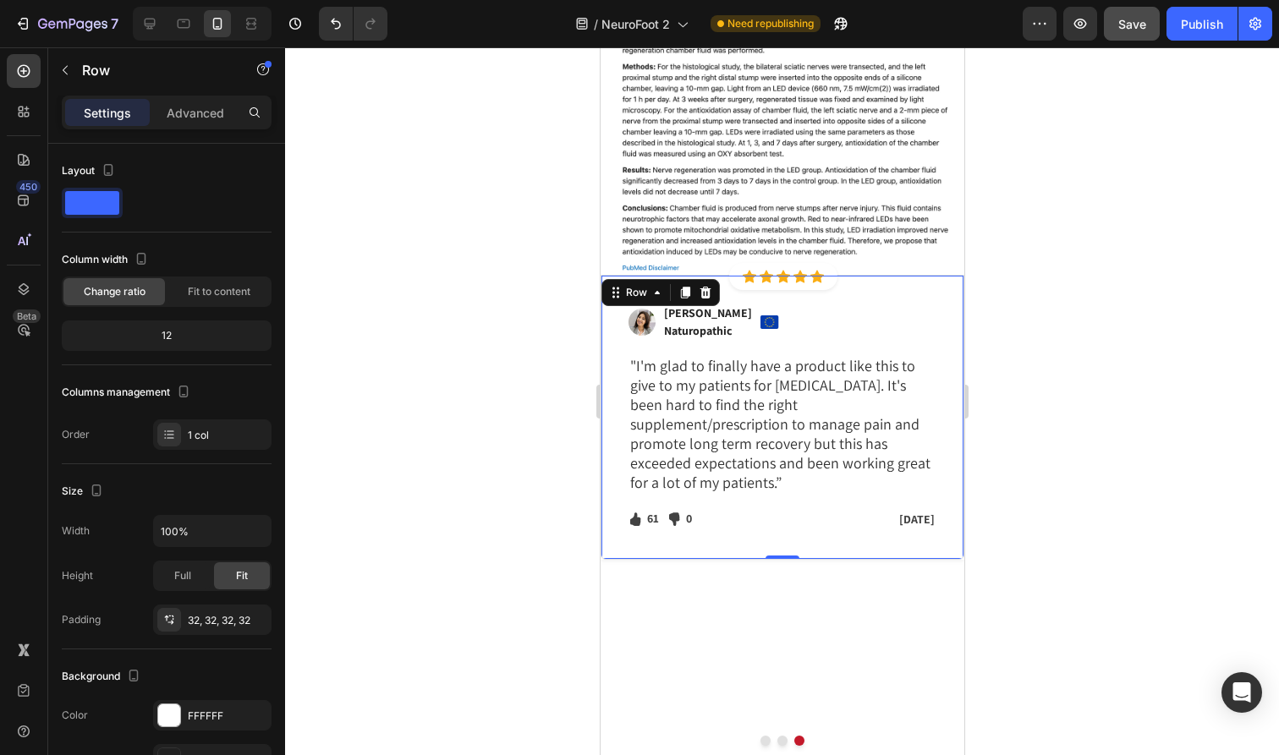
click at [1143, 38] on button "Save" at bounding box center [1132, 24] width 56 height 34
click at [842, 568] on div "Image Icon Icon Icon Icon Icon Icon List Hoz Row Row Image Katie Bonds Naturopa…" at bounding box center [782, 302] width 364 height 842
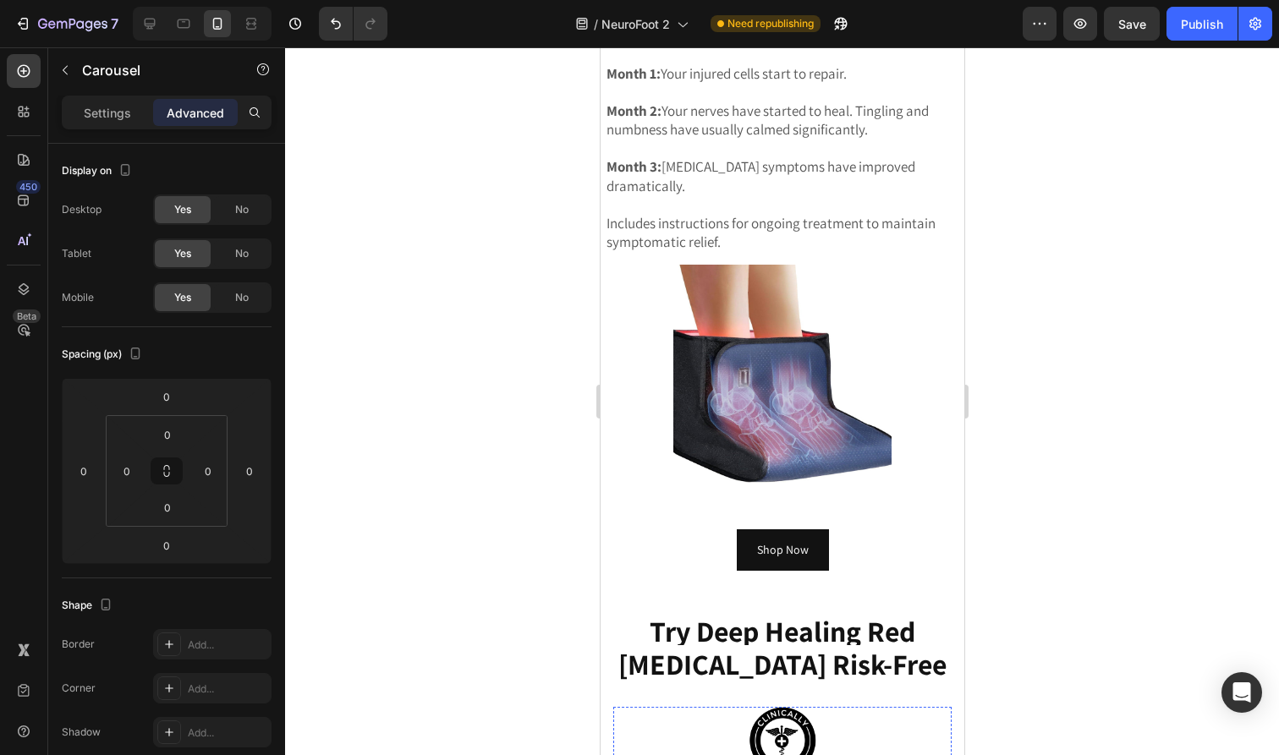
scroll to position [9003, 0]
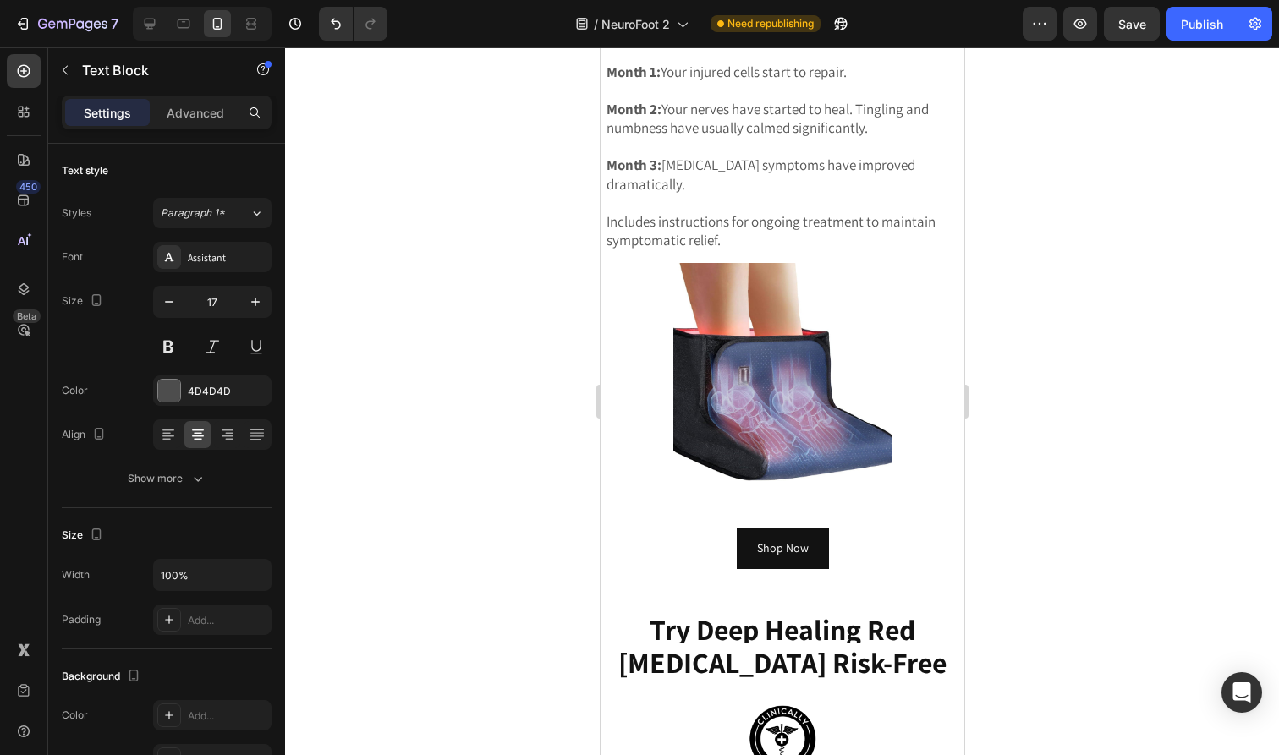
drag, startPoint x: 880, startPoint y: 536, endPoint x: 663, endPoint y: 524, distance: 217.7
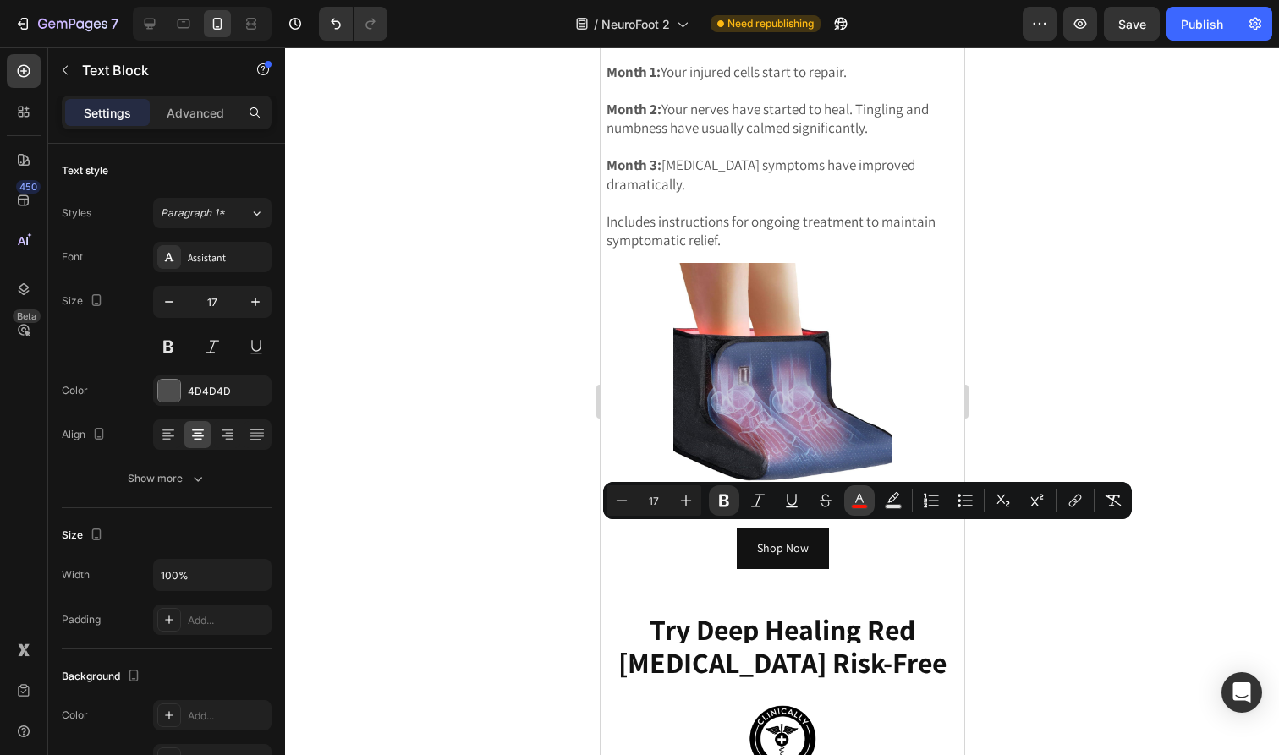
click at [864, 506] on rect "Editor contextual toolbar" at bounding box center [860, 507] width 16 height 4
type input "FC1505"
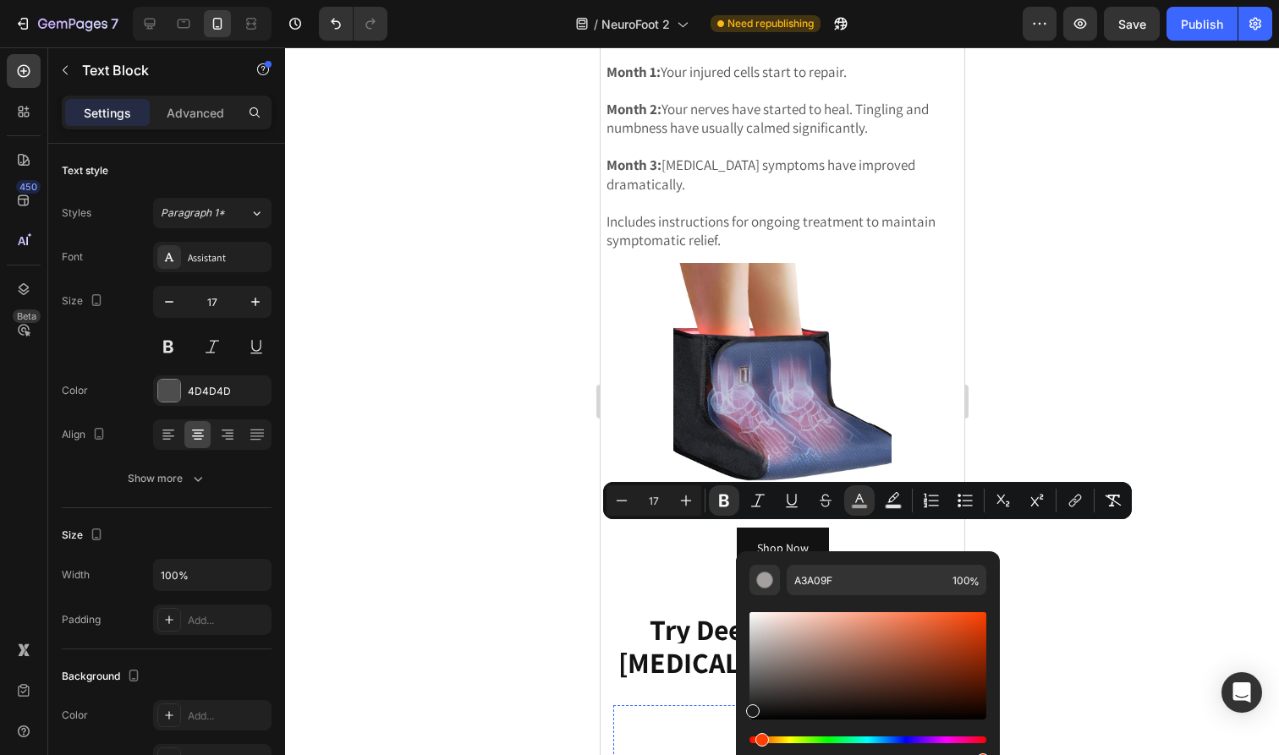
type input "1C1C1C"
drag, startPoint x: 1355, startPoint y: 698, endPoint x: 732, endPoint y: 732, distance: 623.4
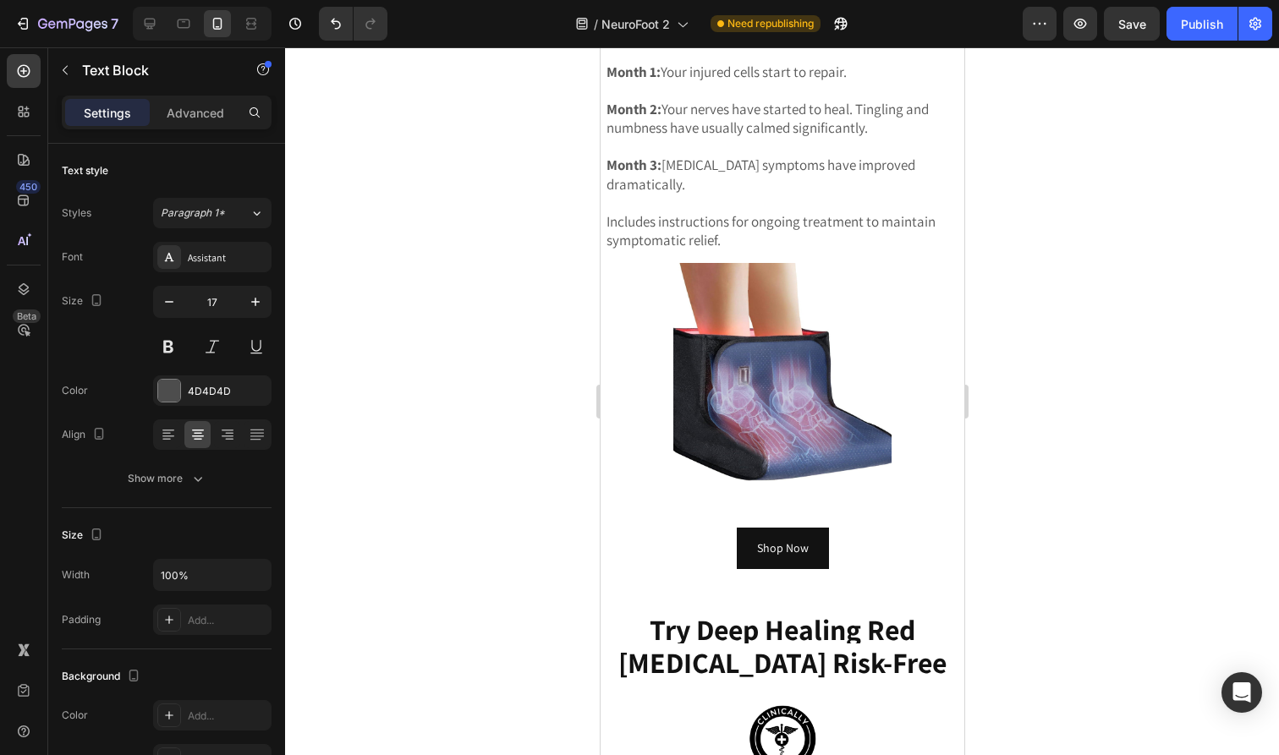
drag, startPoint x: 885, startPoint y: 535, endPoint x: 686, endPoint y: 530, distance: 198.8
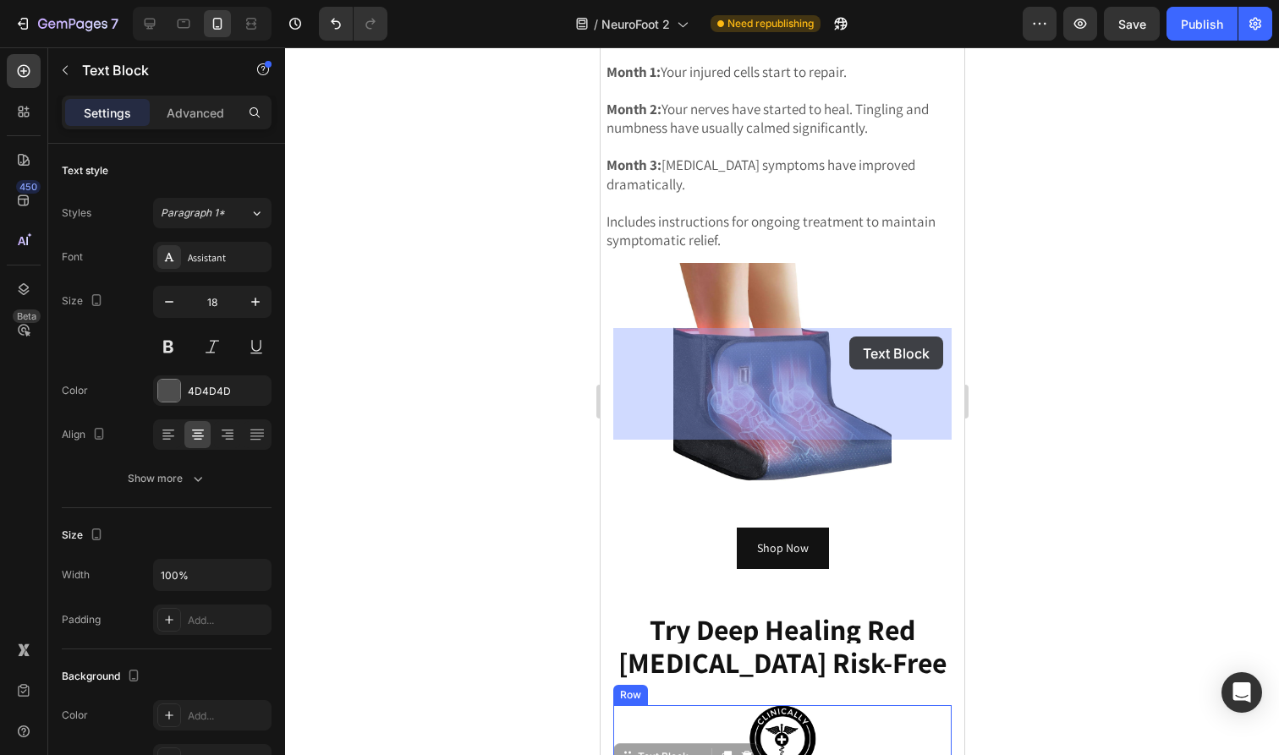
drag, startPoint x: 718, startPoint y: 338, endPoint x: 848, endPoint y: 337, distance: 130.3
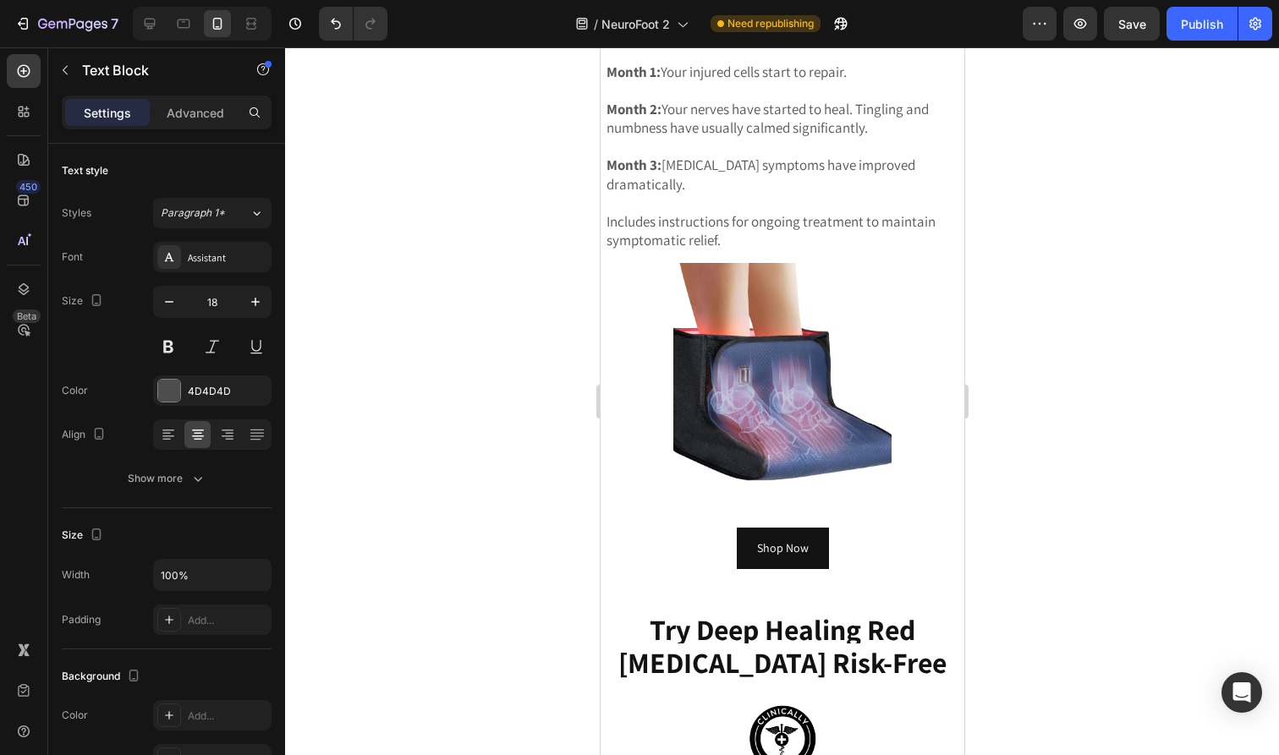
drag, startPoint x: 847, startPoint y: 343, endPoint x: 710, endPoint y: 341, distance: 137.0
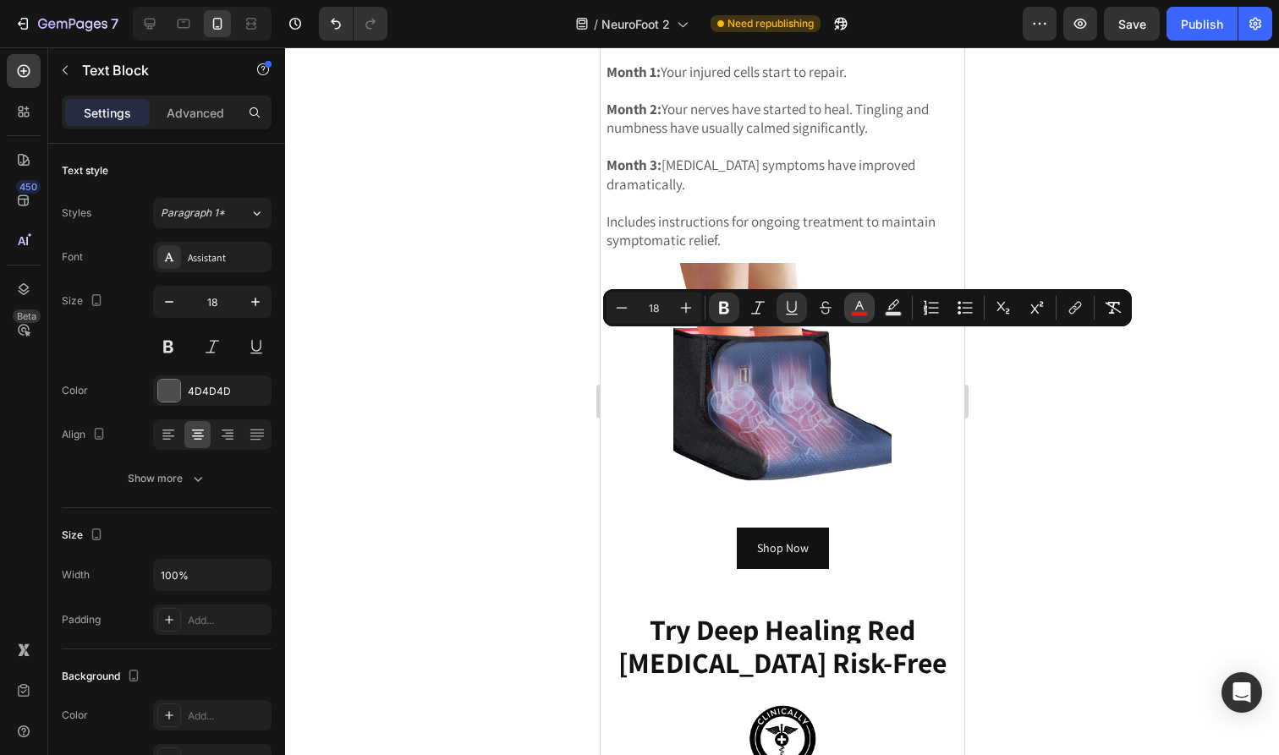
click at [861, 309] on icon "Editor contextual toolbar" at bounding box center [859, 307] width 17 height 17
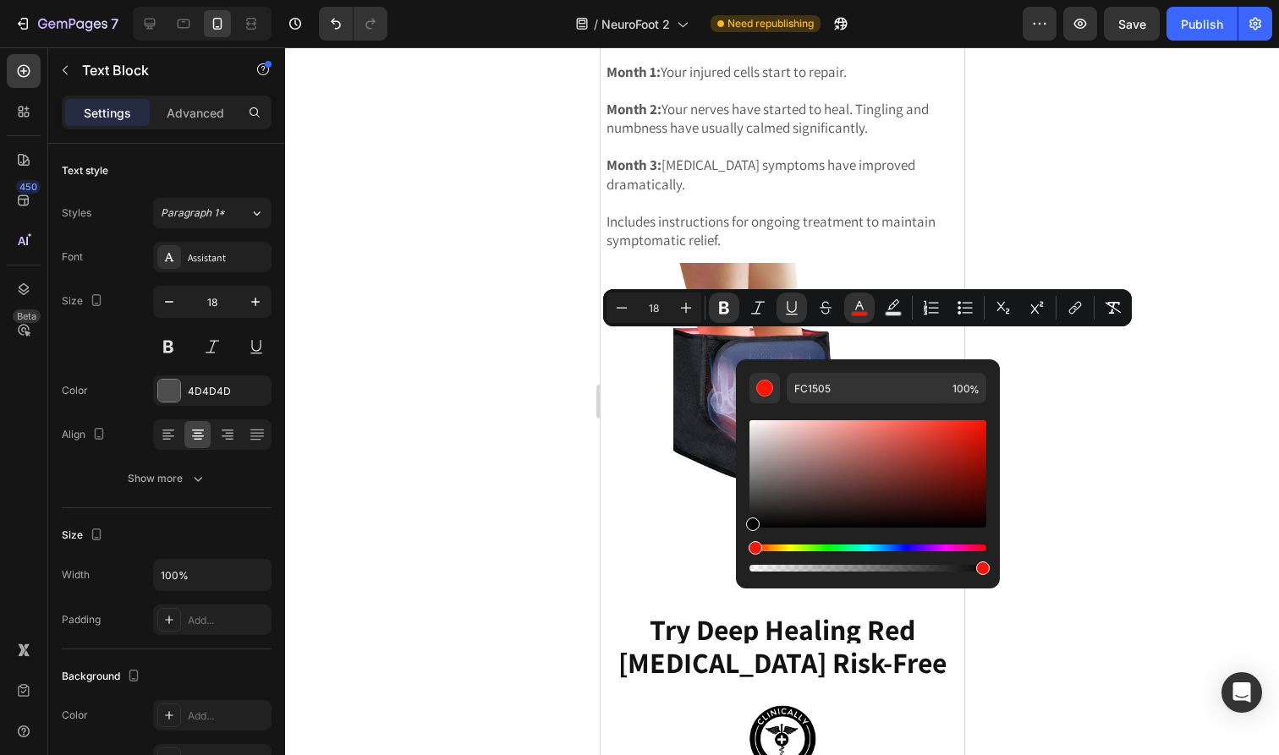
drag, startPoint x: 854, startPoint y: 463, endPoint x: 740, endPoint y: 535, distance: 135.4
click at [740, 535] on div "FC1505 100 %" at bounding box center [868, 467] width 264 height 216
type input "000000"
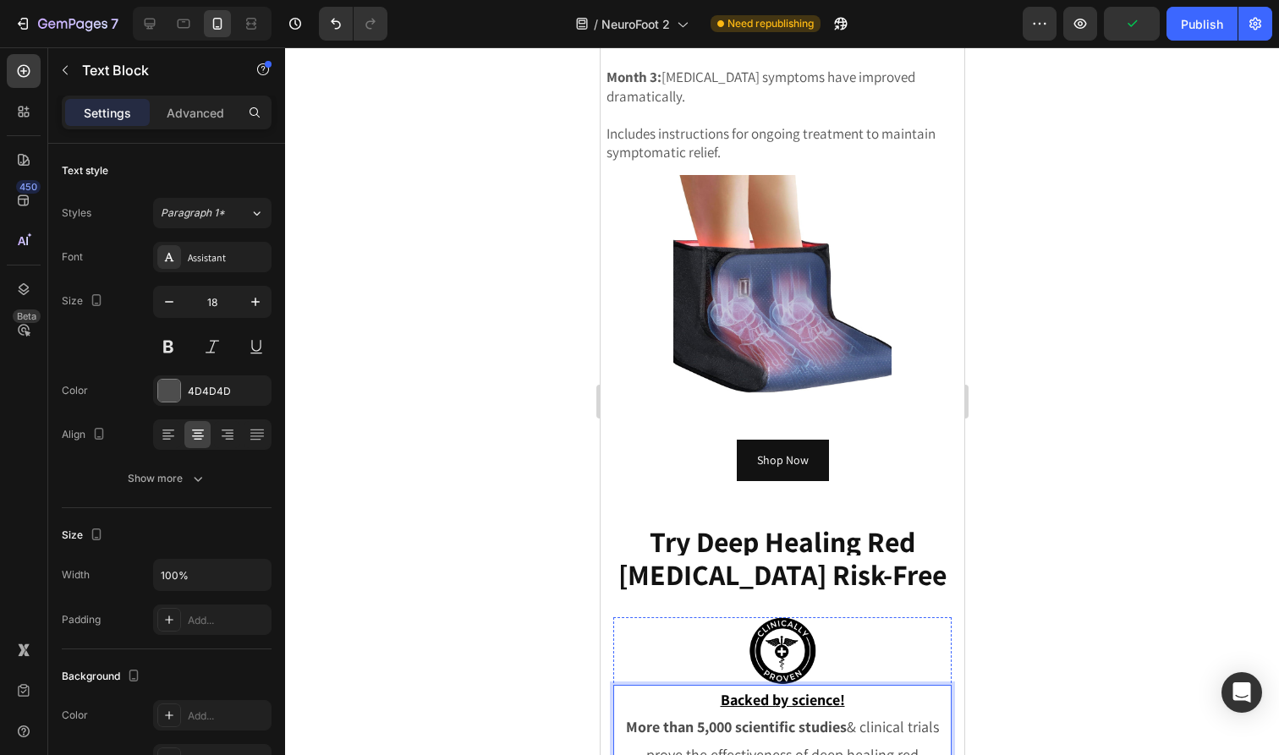
scroll to position [9139, 0]
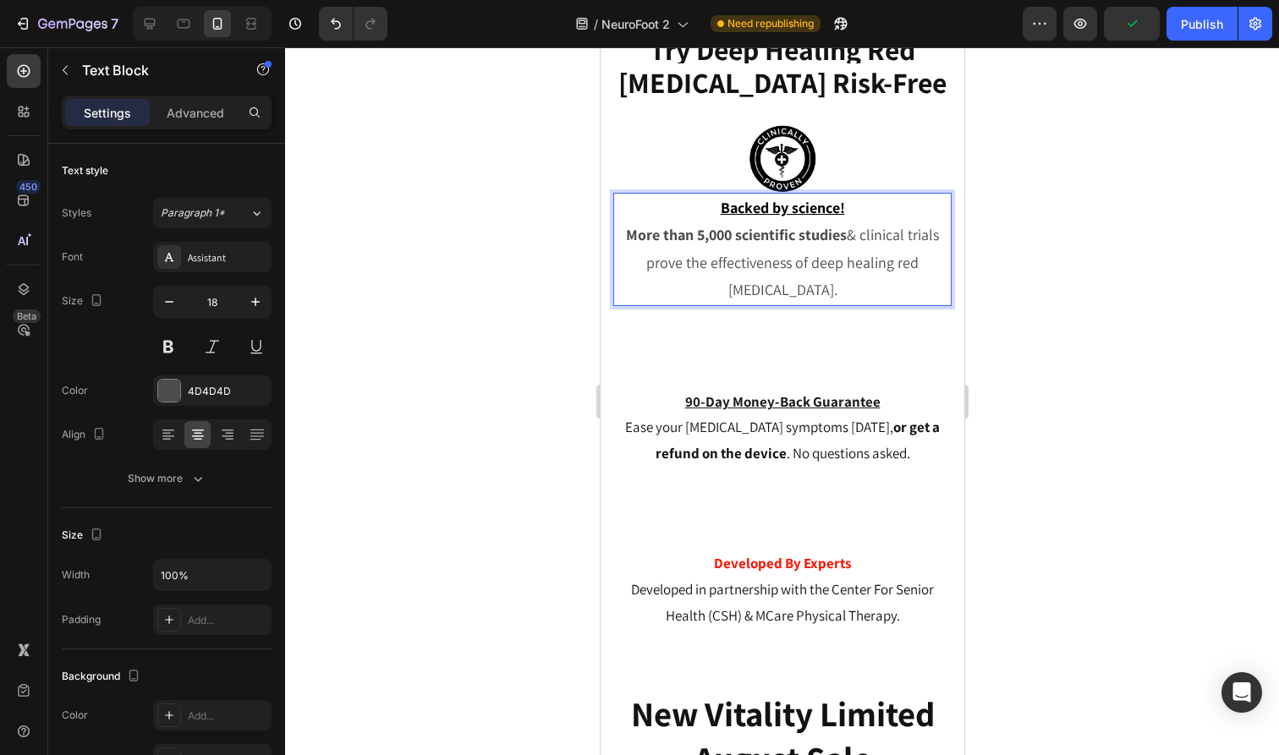
click at [848, 206] on p "Backed by science!" at bounding box center [781, 208] width 335 height 27
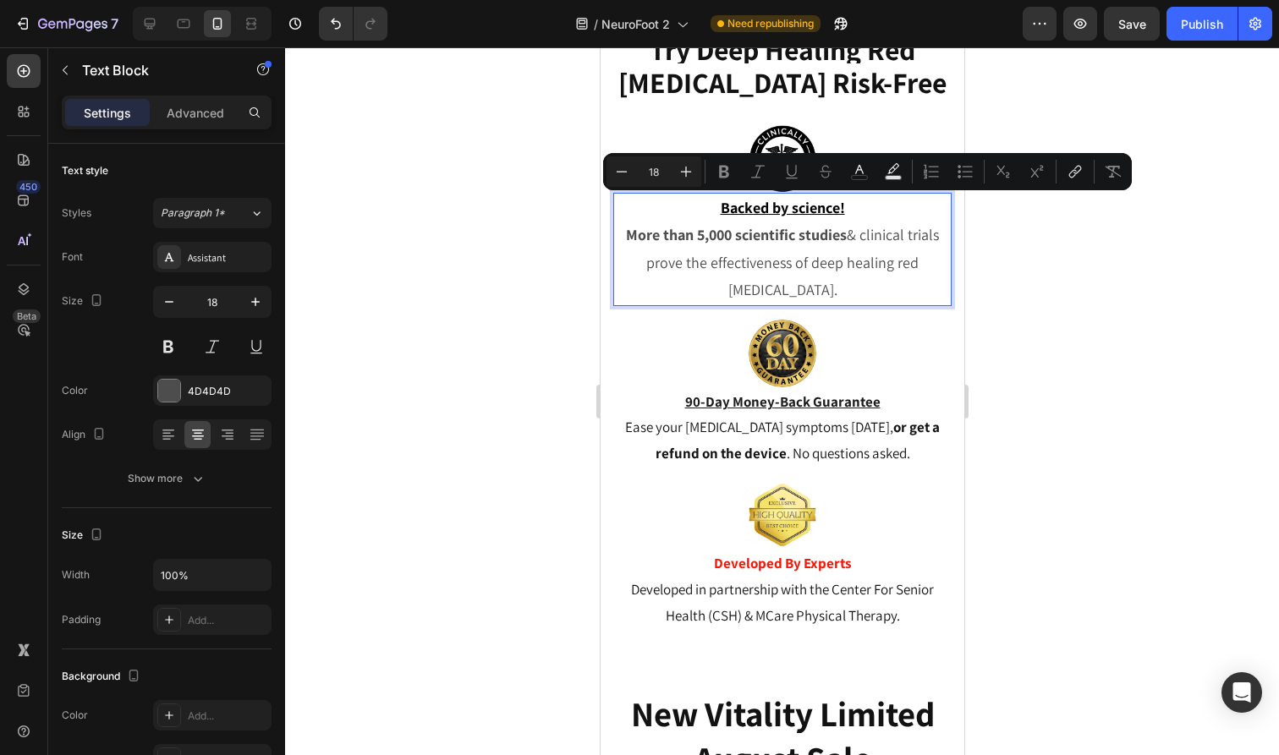
click at [848, 206] on p "Backed by science!" at bounding box center [781, 208] width 335 height 27
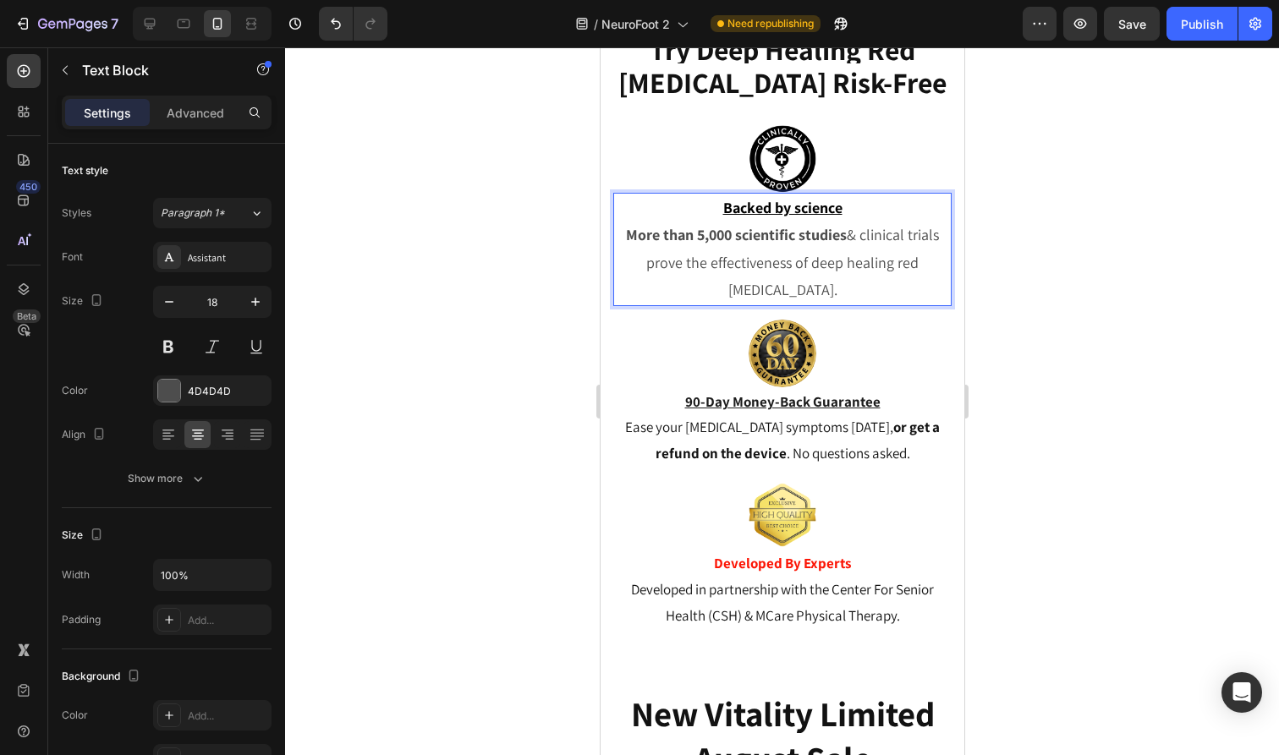
click at [861, 236] on p "More than 5,000 scientific studies & clinical trials prove the effectiveness of…" at bounding box center [781, 263] width 335 height 82
click at [727, 567] on strong "Developed By Experts" at bounding box center [781, 563] width 137 height 19
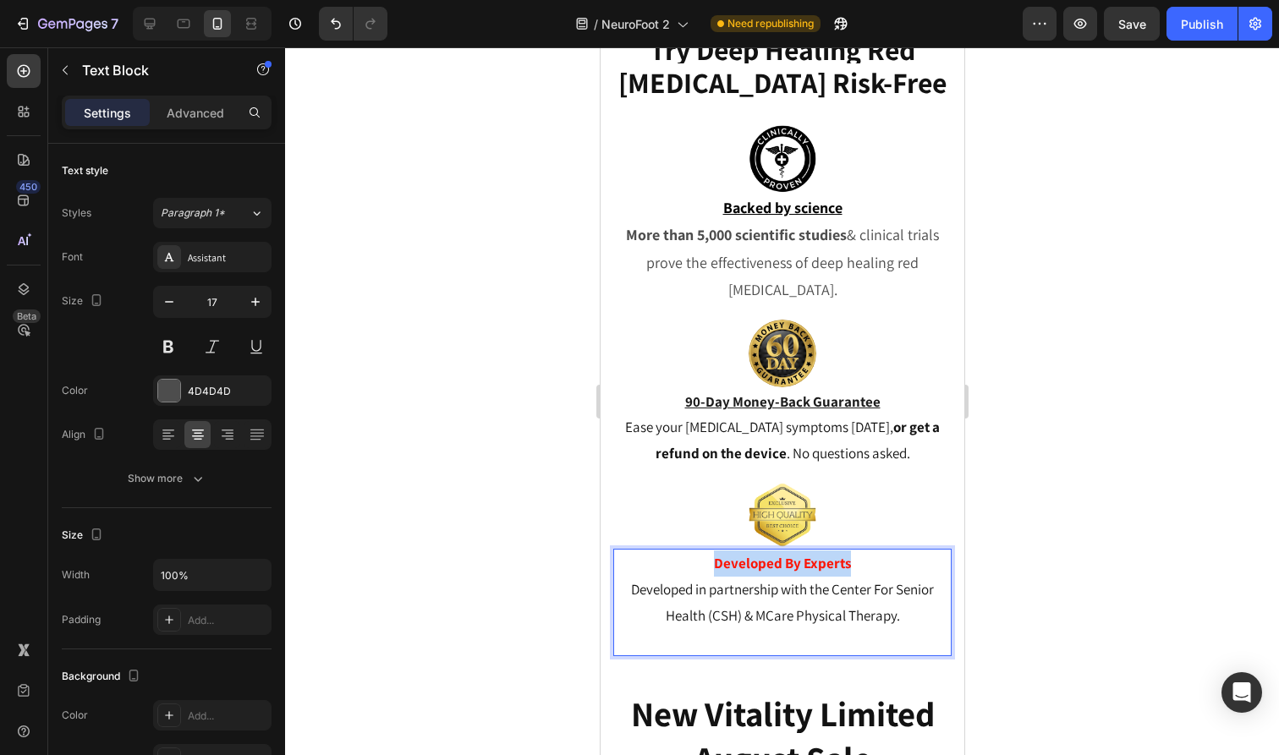
click at [727, 567] on strong "Developed By Experts" at bounding box center [781, 563] width 137 height 19
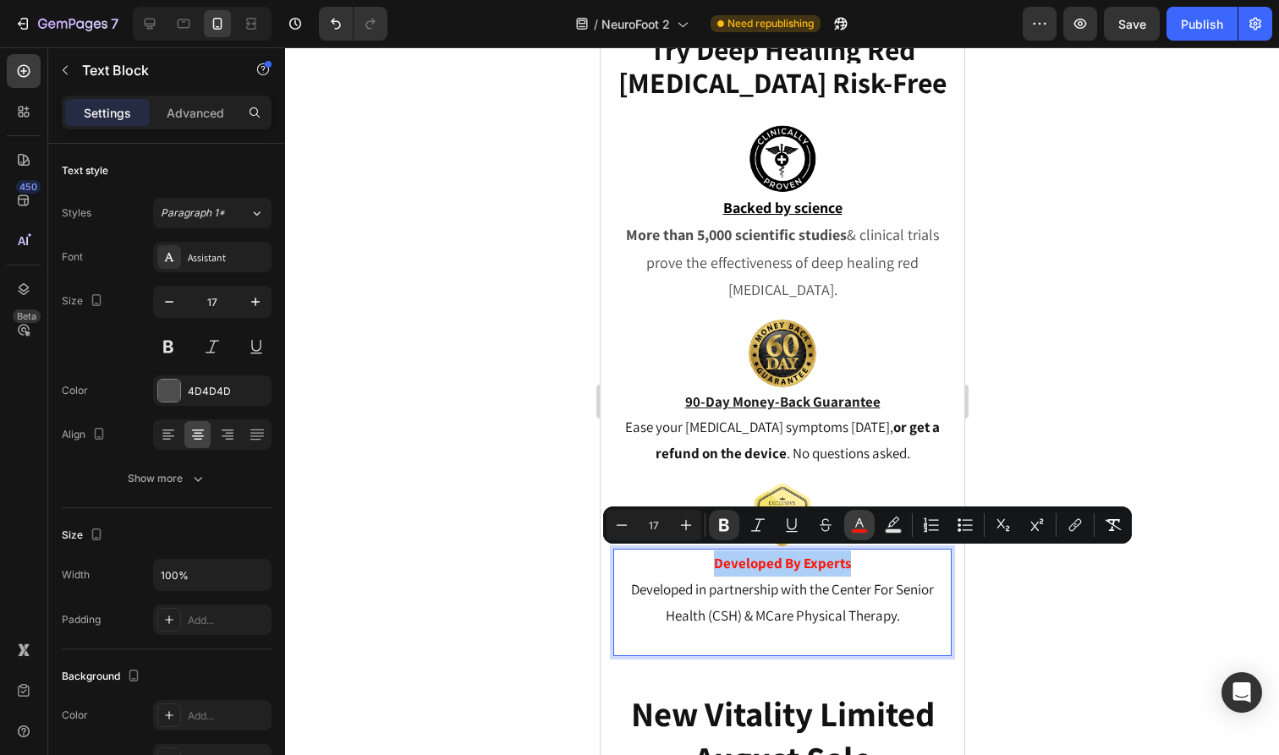
click at [869, 524] on button "color" at bounding box center [859, 525] width 30 height 30
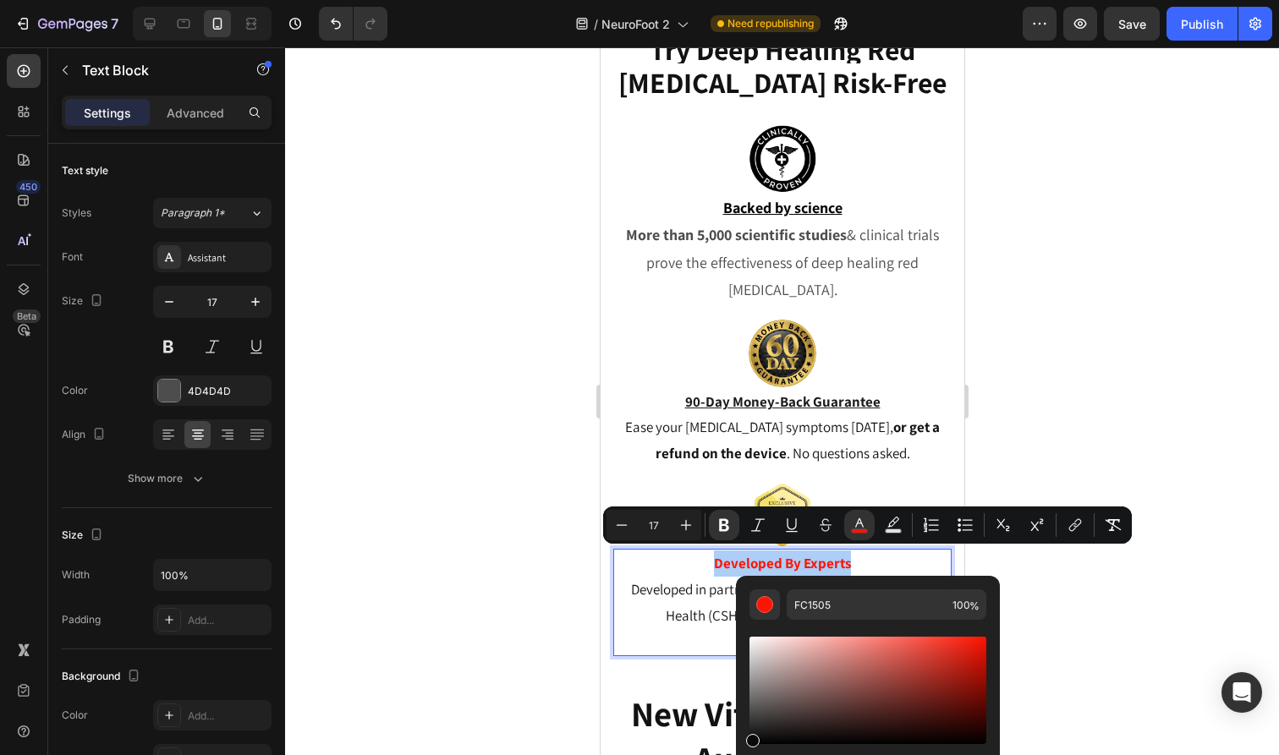
drag, startPoint x: 815, startPoint y: 672, endPoint x: 737, endPoint y: 739, distance: 103.8
click at [737, 731] on div "FC1505 100 %" at bounding box center [868, 684] width 264 height 216
type input "0A0A0A"
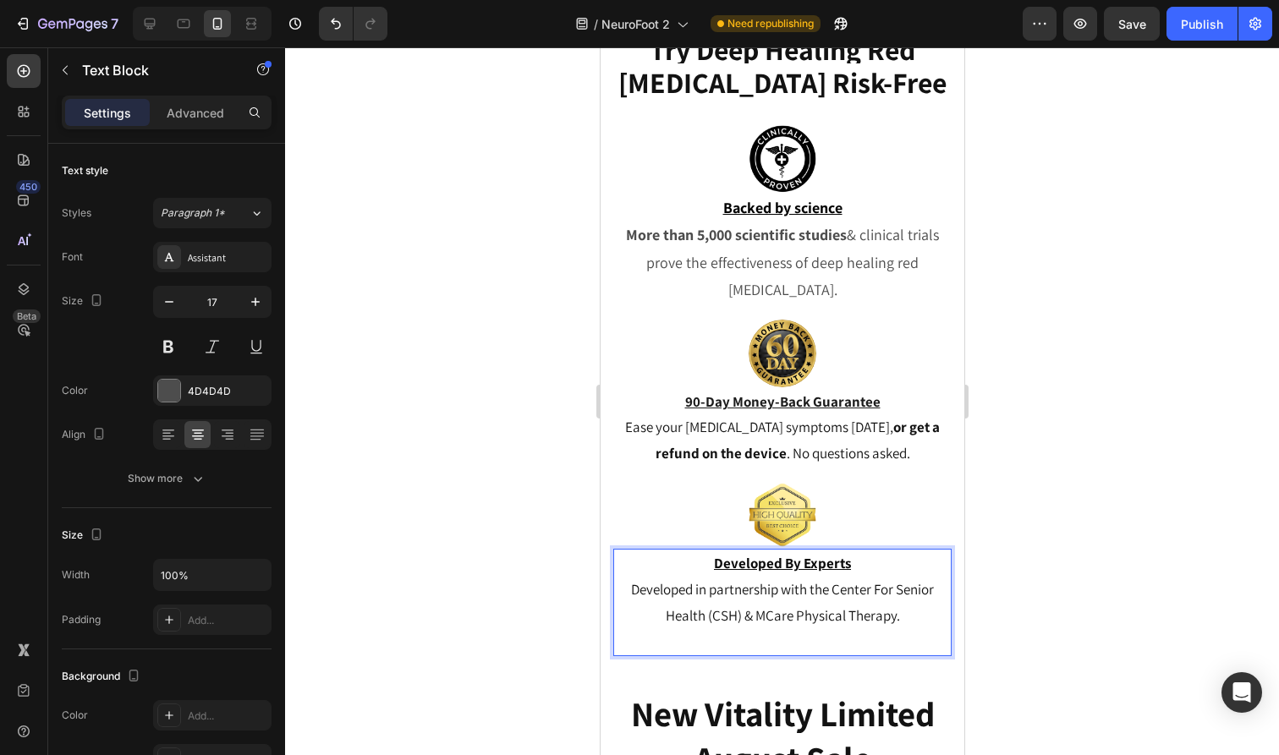
click at [728, 588] on span "Developed in partnership with the Center For Senior Health (CSH) & MCare Physic…" at bounding box center [781, 602] width 303 height 45
click at [749, 608] on span "Developed in partnership with the Center For Senior Health (CSH) & MCare Physic…" at bounding box center [781, 602] width 303 height 45
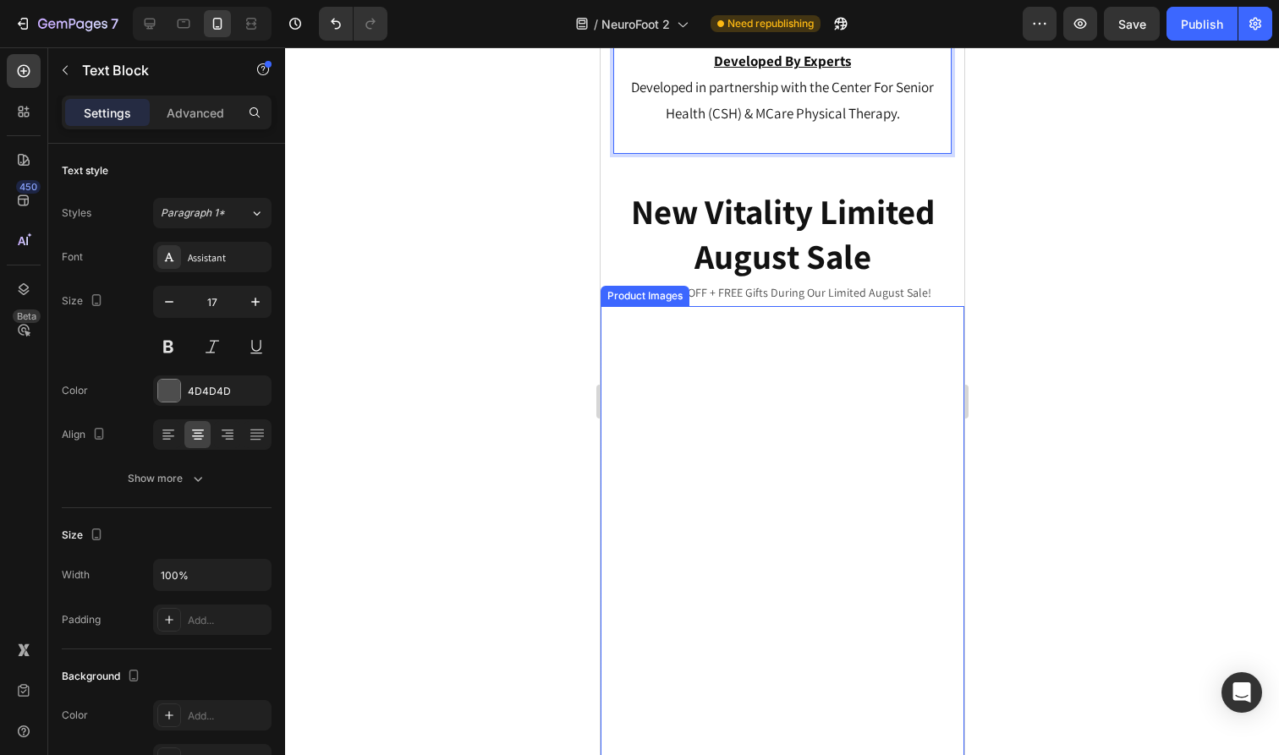
scroll to position [9626, 0]
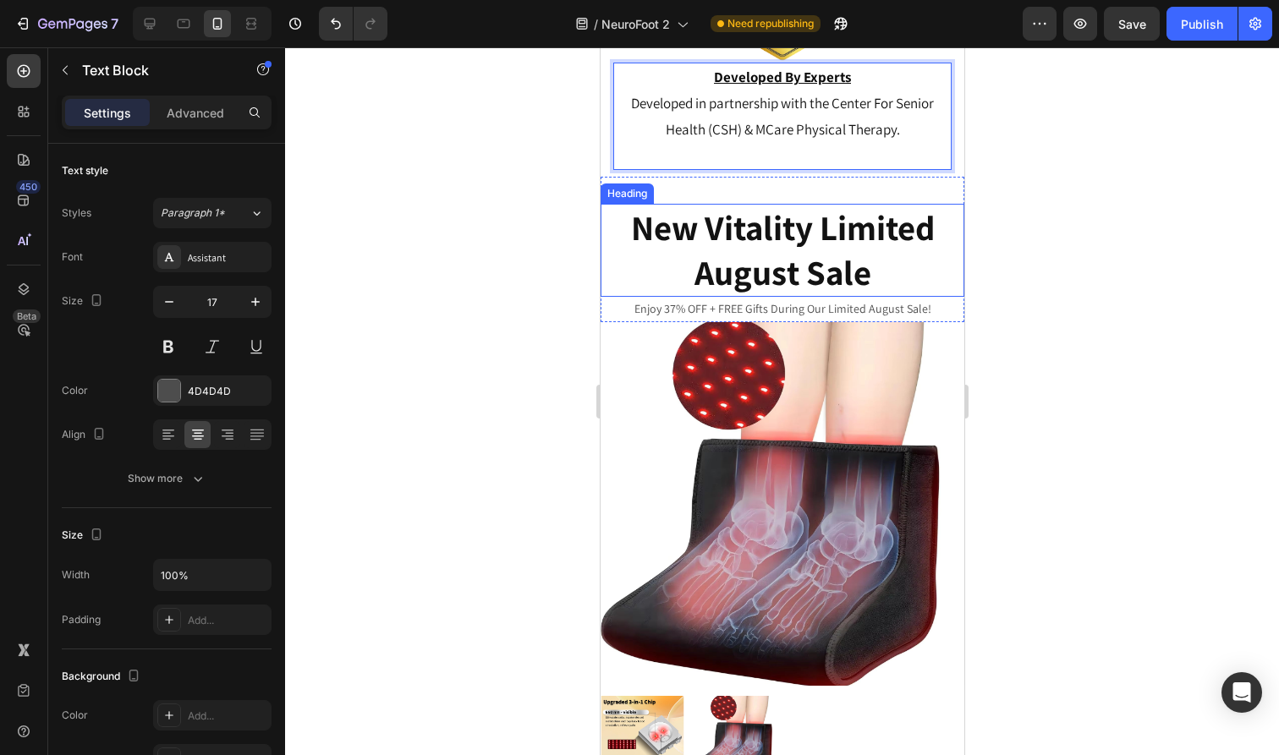
click at [875, 236] on strong "New Vitality Limited August Sale" at bounding box center [782, 250] width 304 height 90
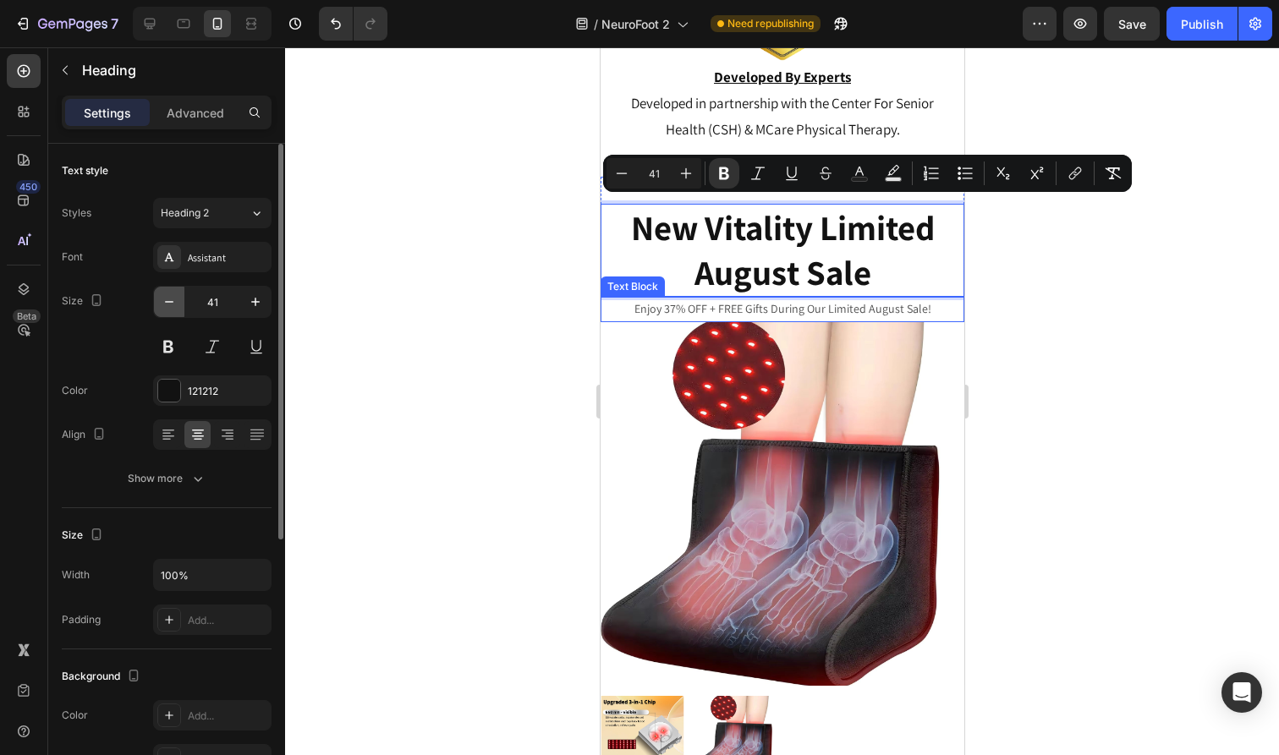
click at [166, 303] on icon "button" at bounding box center [169, 301] width 17 height 17
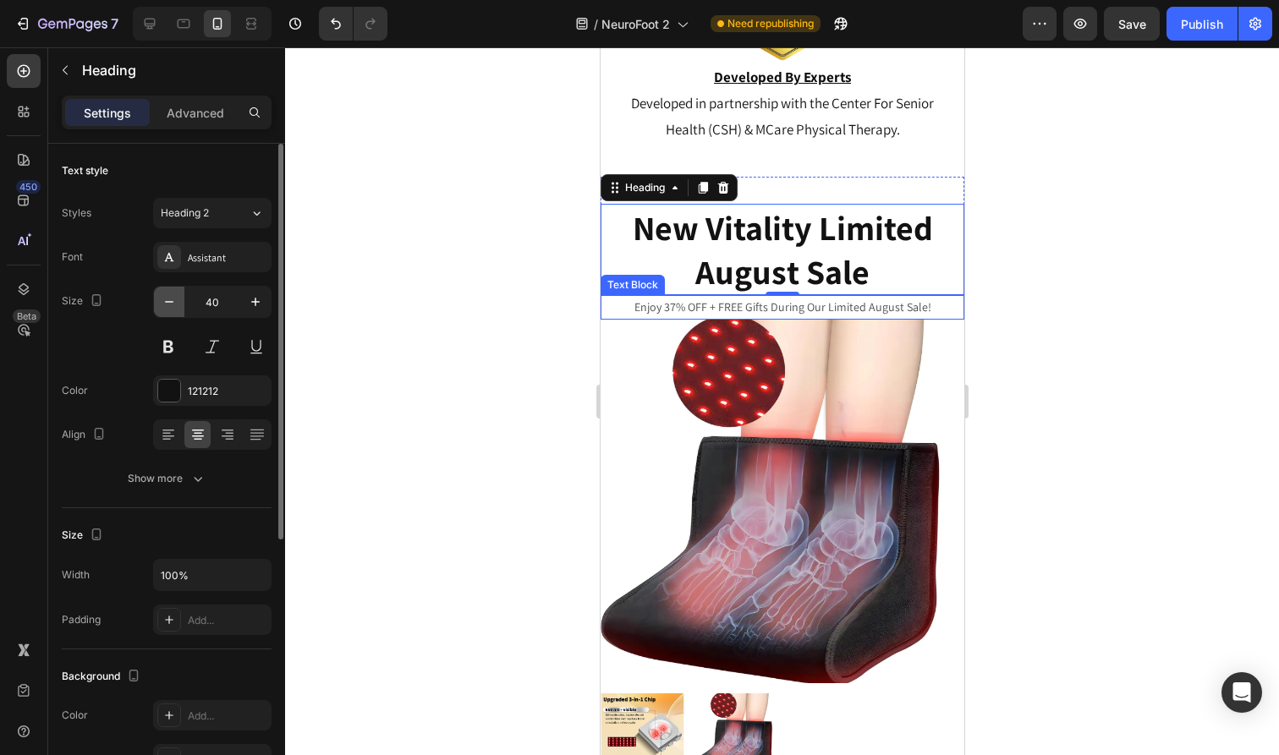
click at [166, 303] on icon "button" at bounding box center [169, 301] width 17 height 17
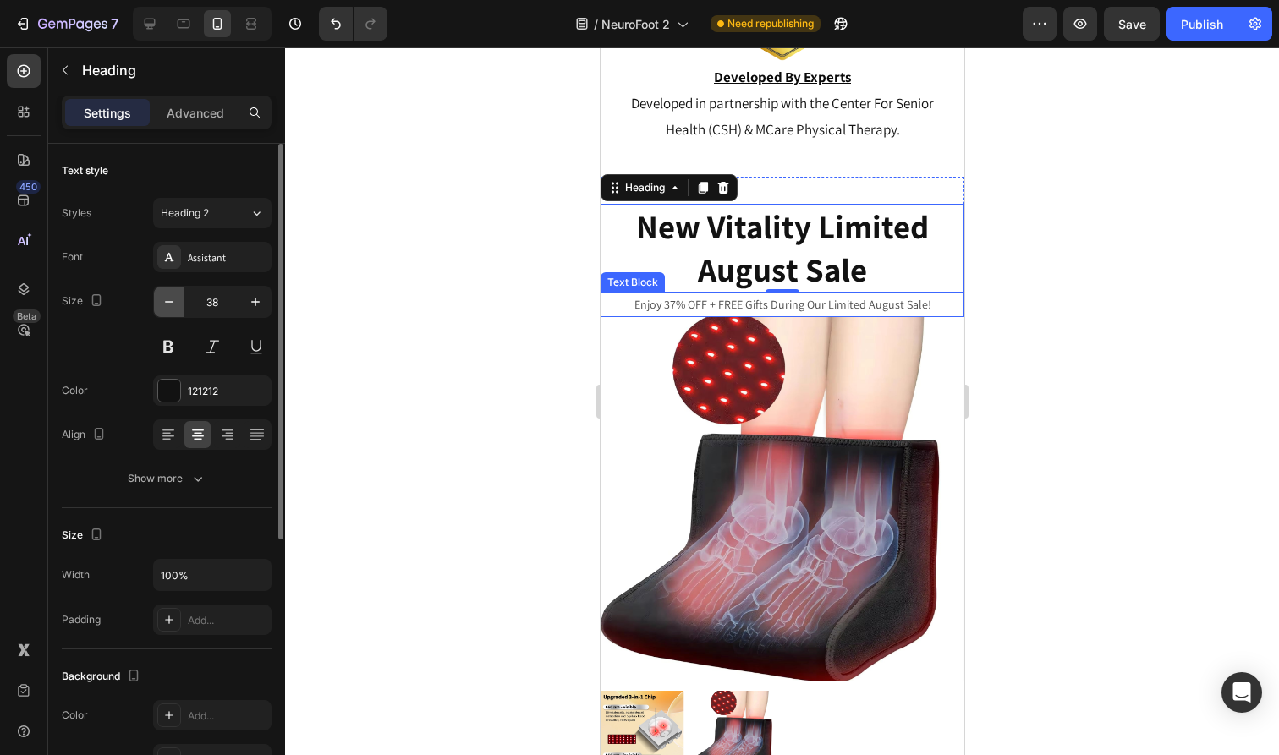
click at [166, 303] on icon "button" at bounding box center [169, 301] width 17 height 17
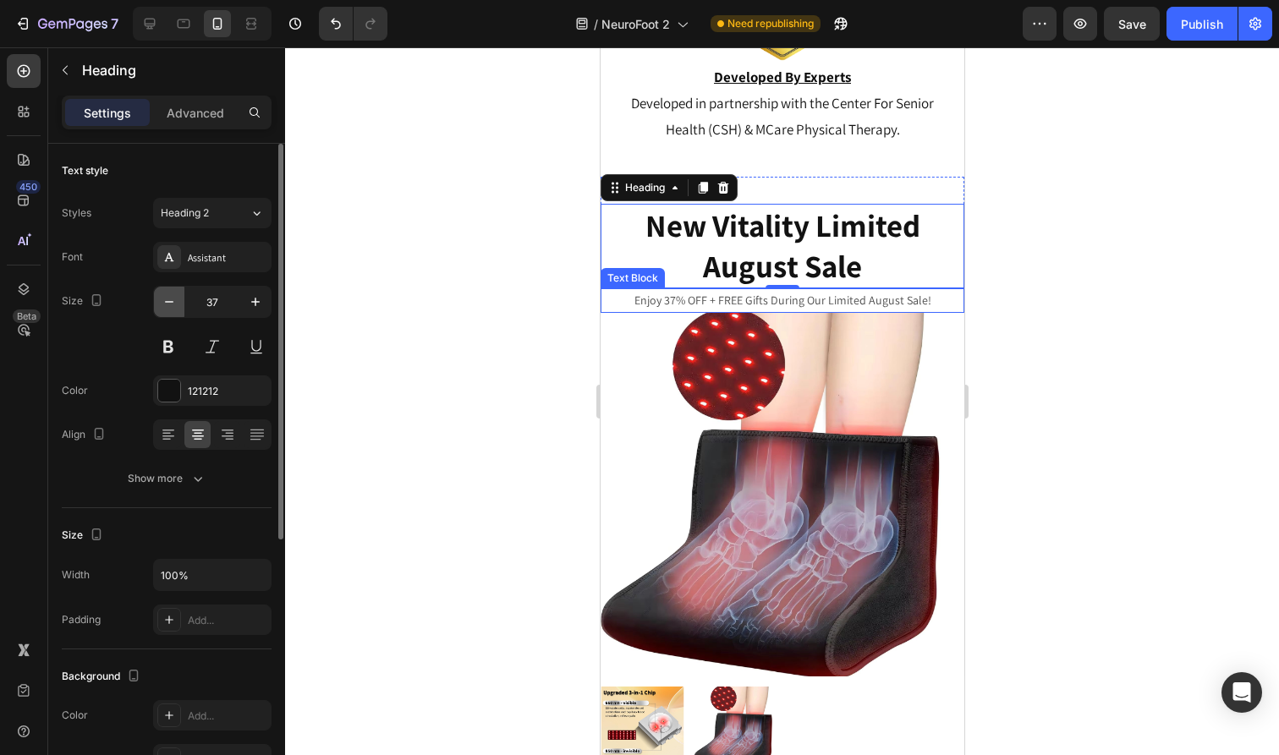
click at [166, 303] on icon "button" at bounding box center [169, 301] width 17 height 17
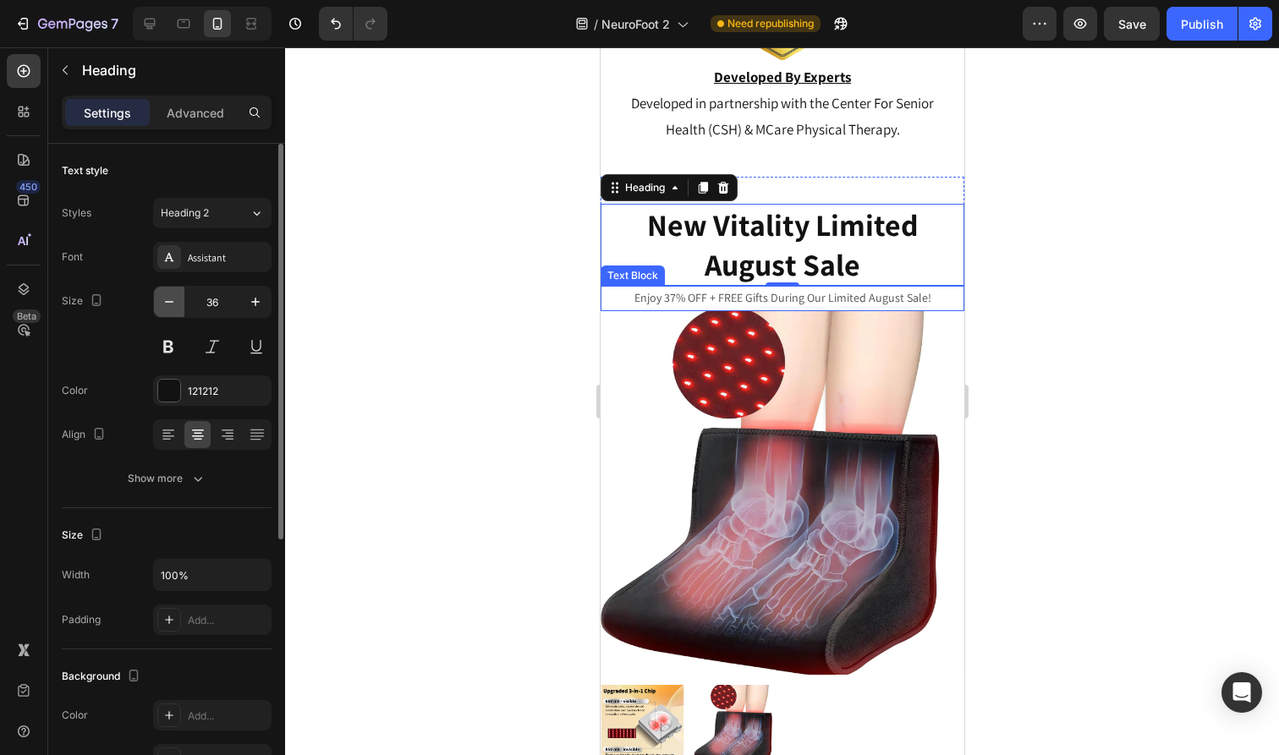
click at [166, 303] on icon "button" at bounding box center [169, 301] width 17 height 17
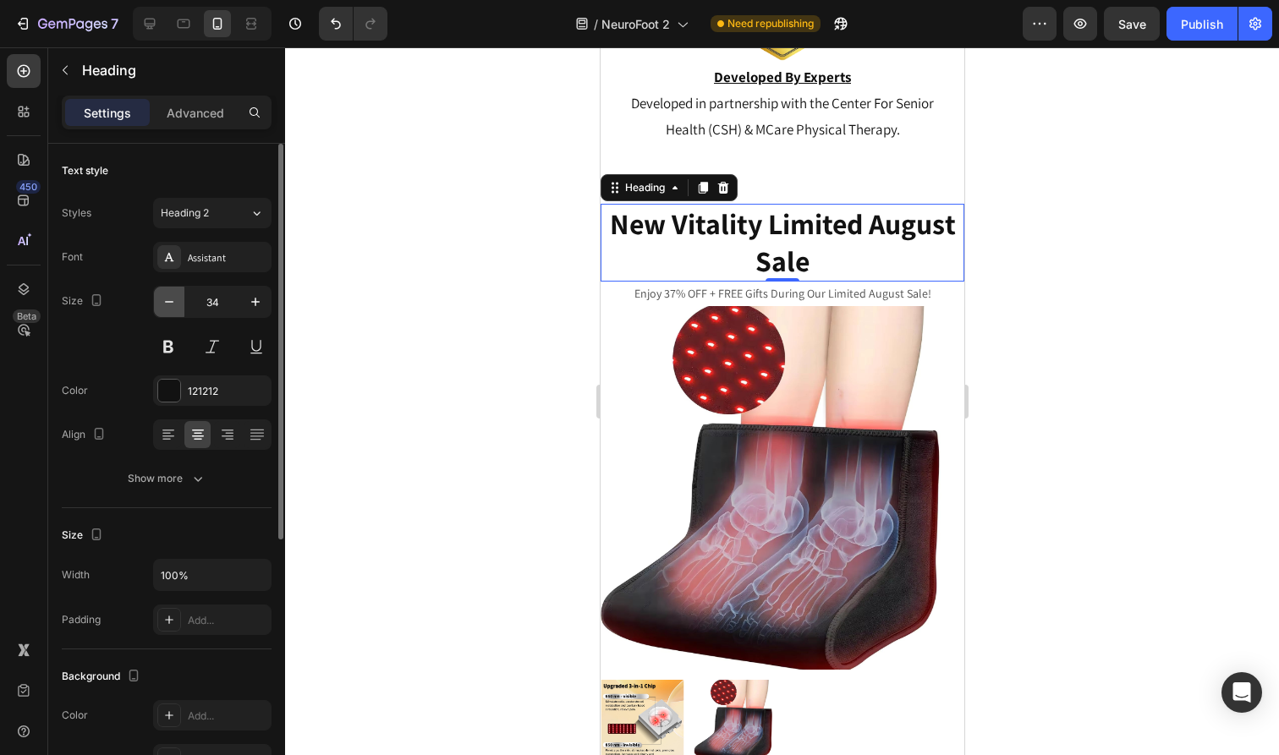
click at [172, 304] on icon "button" at bounding box center [169, 301] width 17 height 17
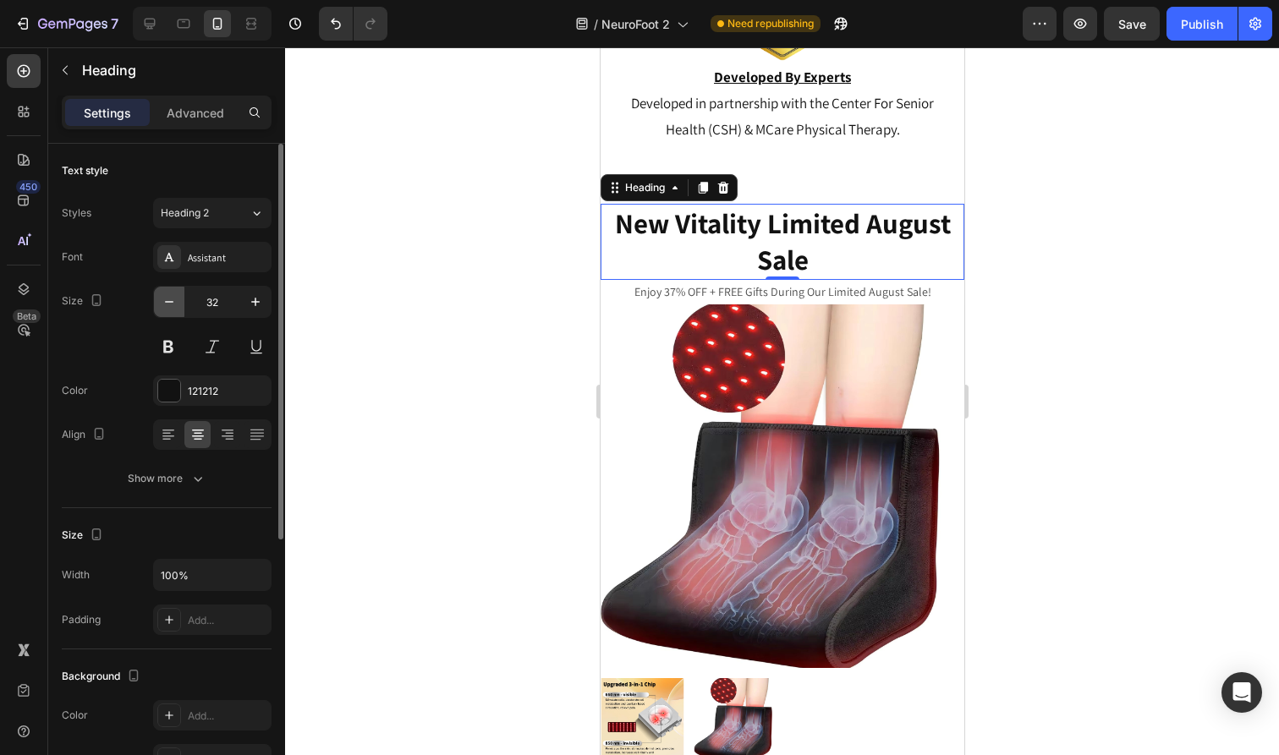
click at [172, 304] on icon "button" at bounding box center [169, 301] width 17 height 17
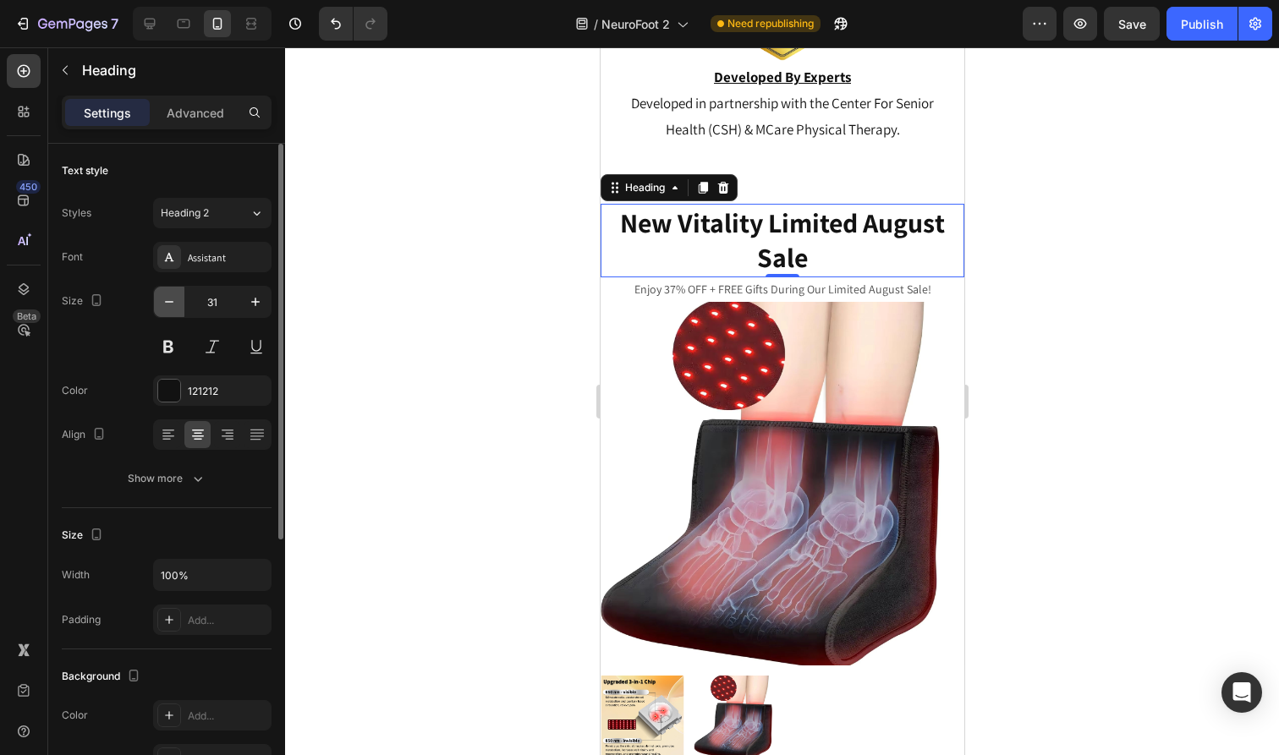
click at [172, 304] on icon "button" at bounding box center [169, 301] width 17 height 17
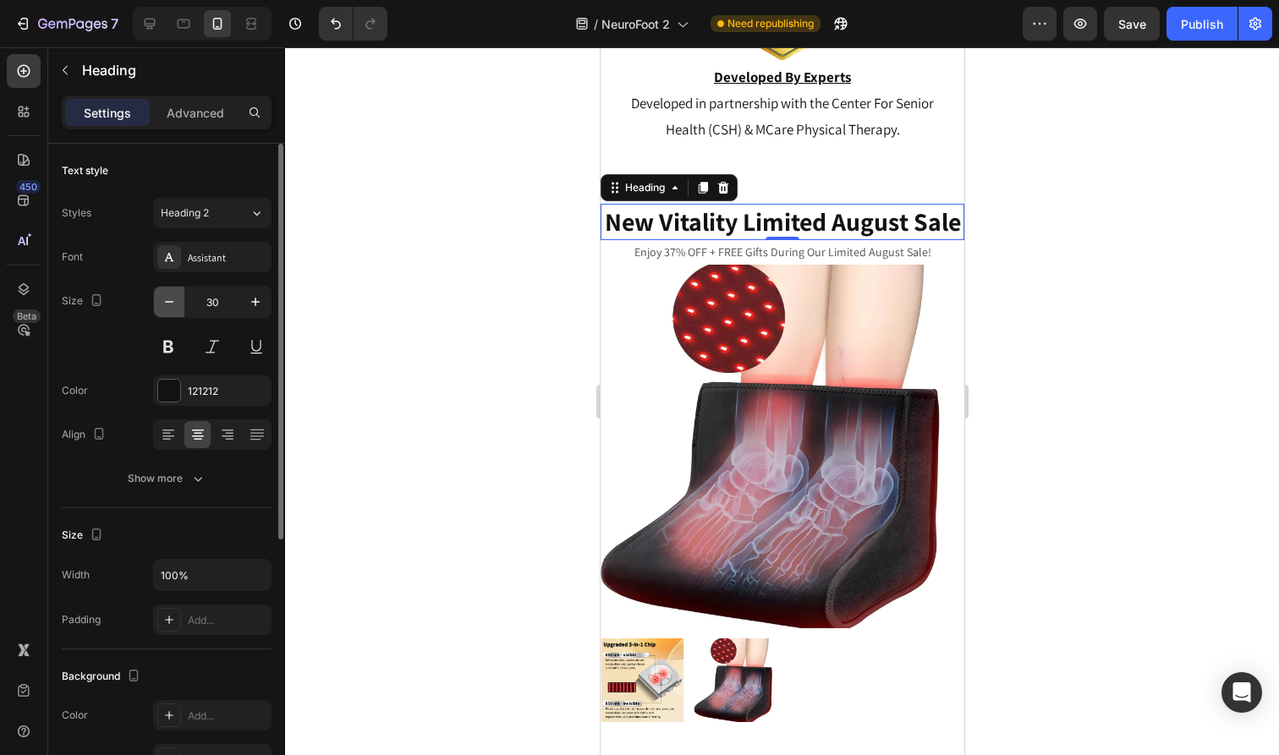
click at [172, 304] on icon "button" at bounding box center [169, 301] width 17 height 17
type input "28"
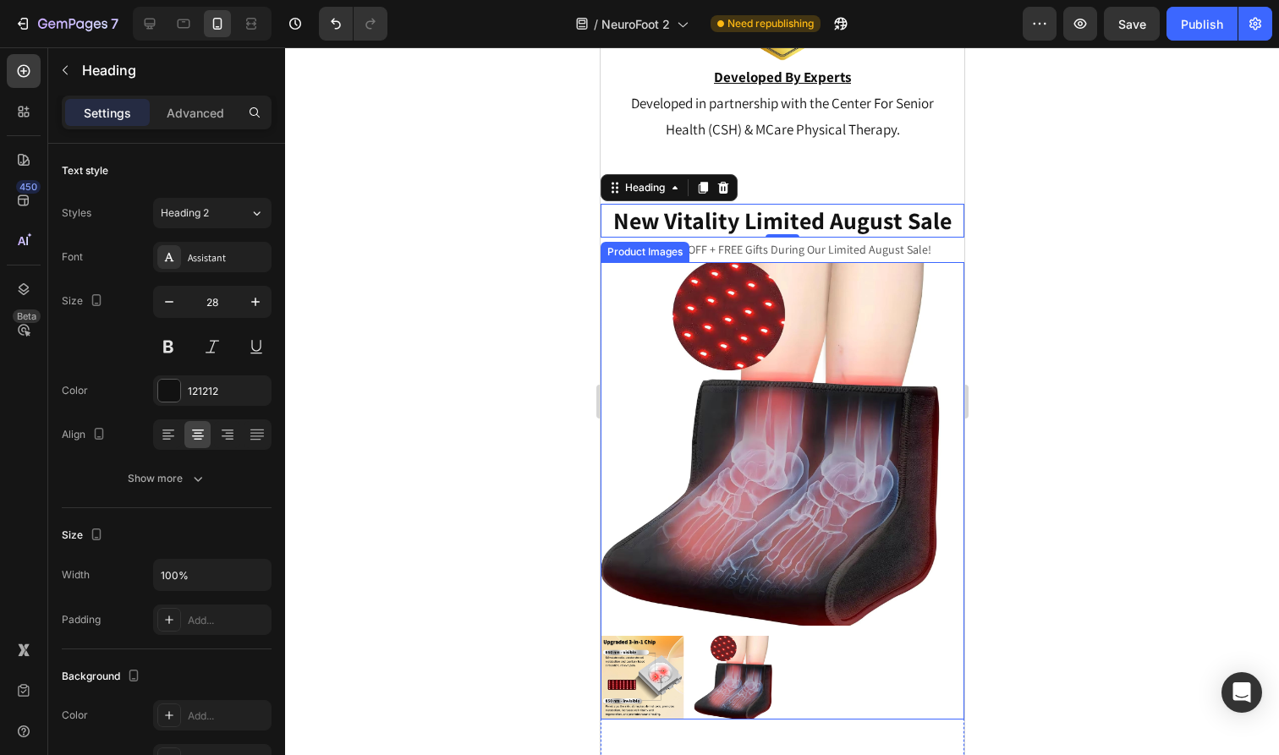
click at [736, 308] on img at bounding box center [782, 444] width 364 height 364
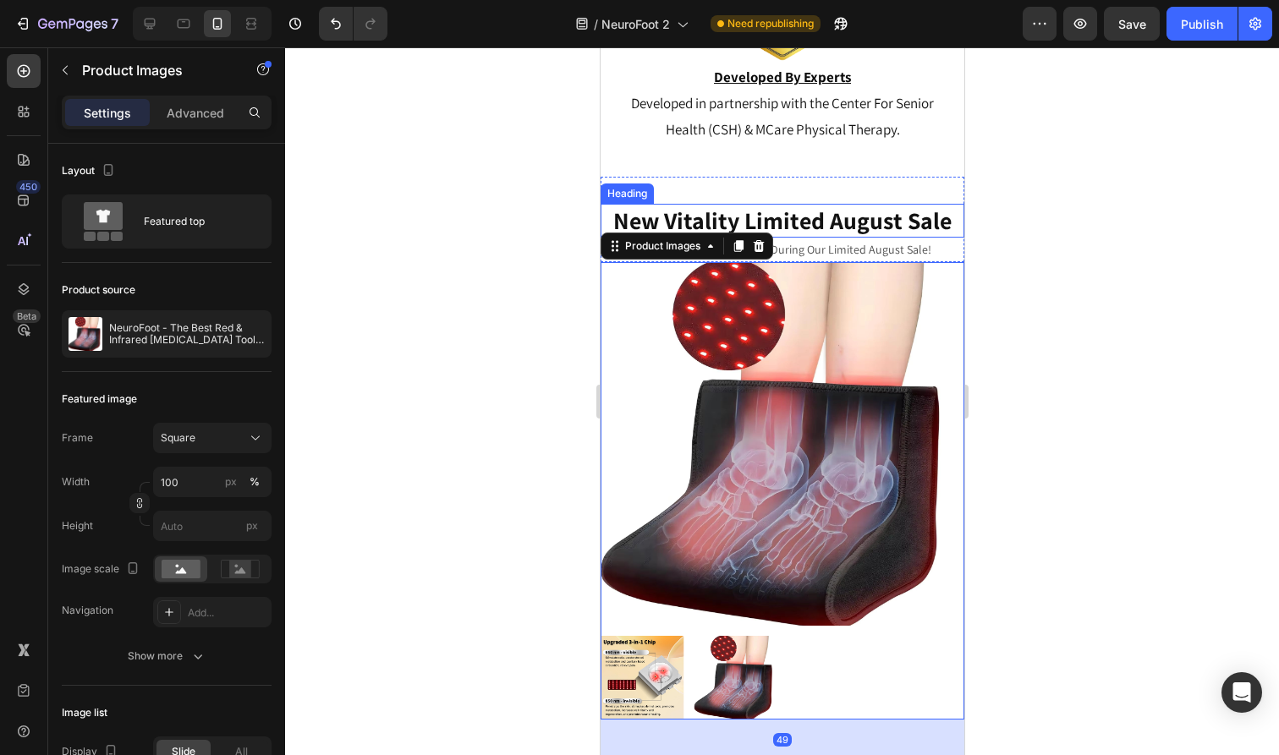
click at [943, 213] on strong "New Vitality Limited August Sale" at bounding box center [781, 220] width 338 height 31
click at [905, 299] on img at bounding box center [782, 444] width 364 height 364
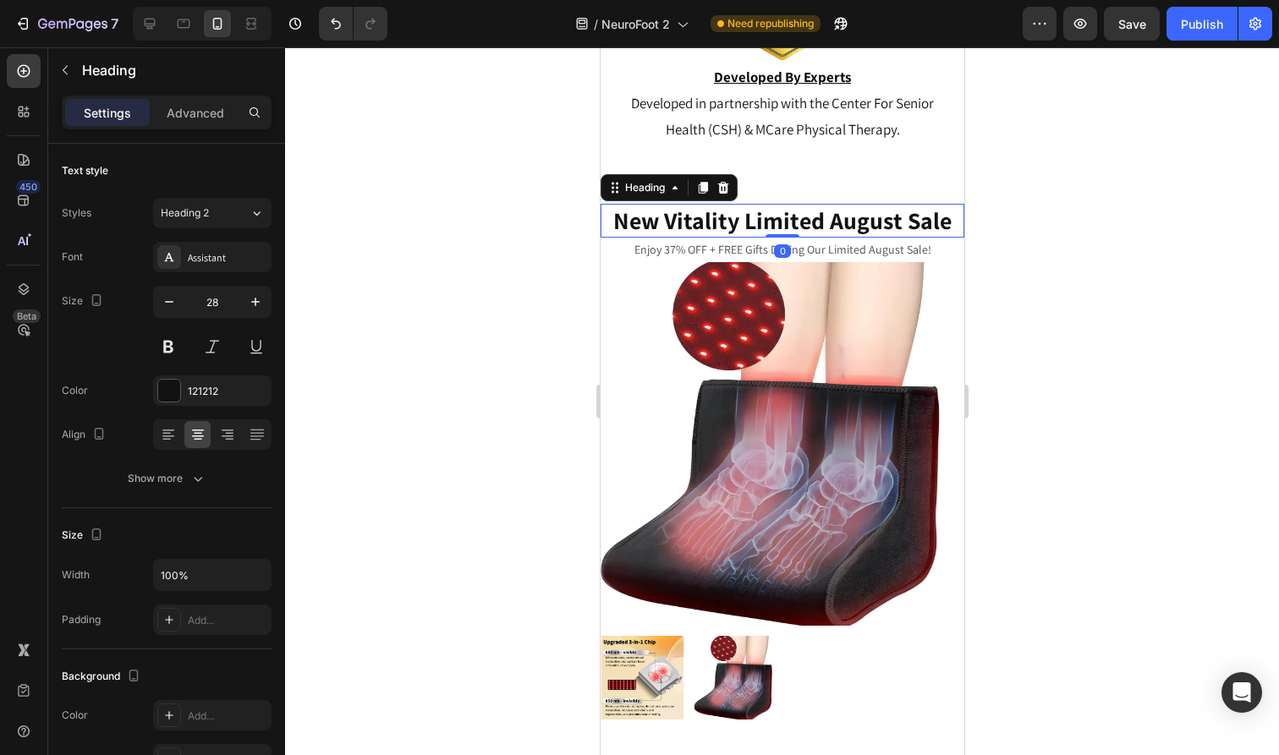
click at [952, 210] on p "⁠⁠⁠⁠⁠⁠⁠ New Vitality Limited August Sale" at bounding box center [781, 221] width 360 height 30
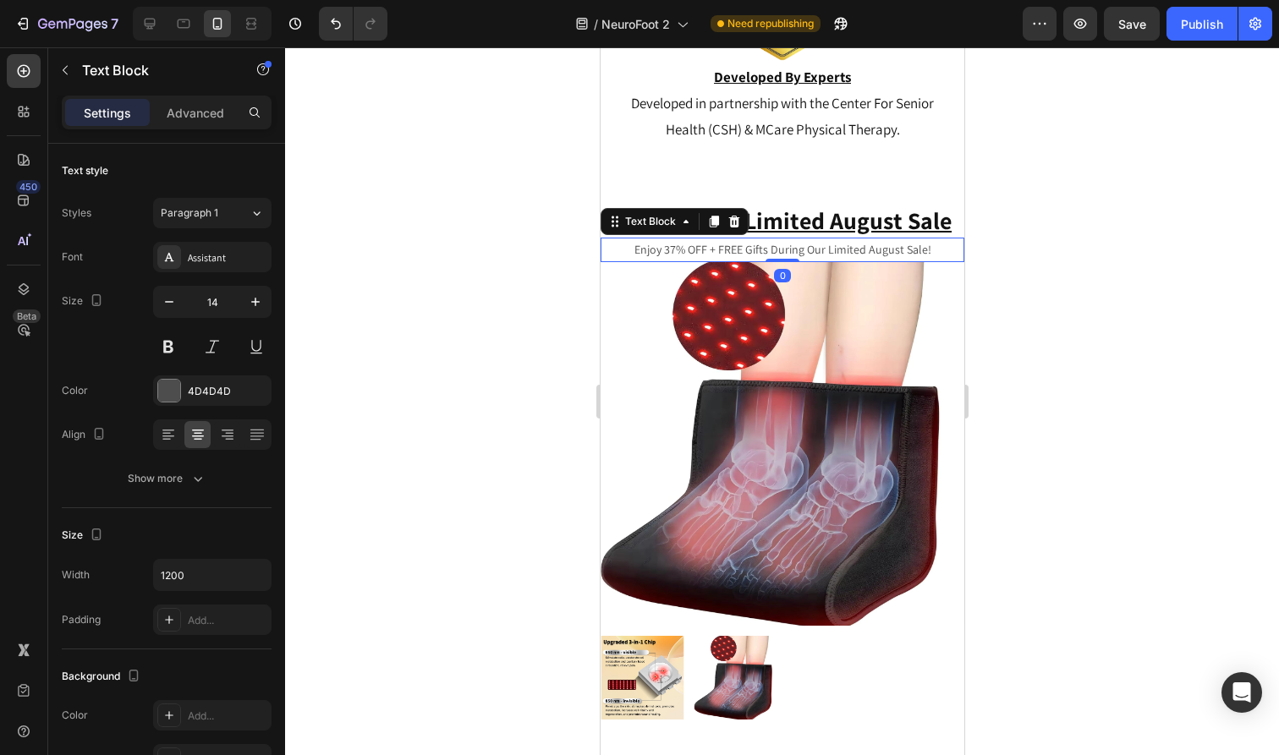
click at [961, 250] on p "Enjoy 37% OFF + FREE Gifts During Our Limited August Sale!" at bounding box center [781, 249] width 360 height 21
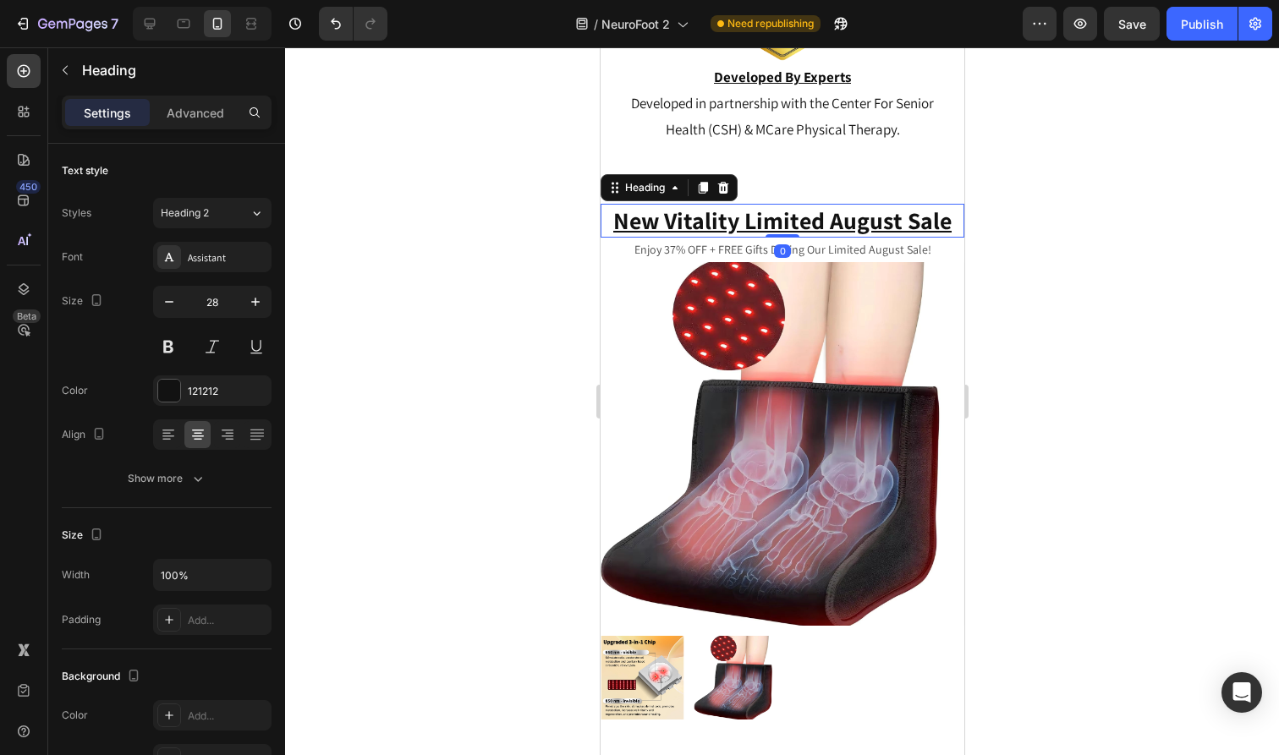
click at [953, 221] on p "⁠⁠⁠⁠⁠⁠⁠ New Vitality Limited August Sale" at bounding box center [781, 221] width 360 height 30
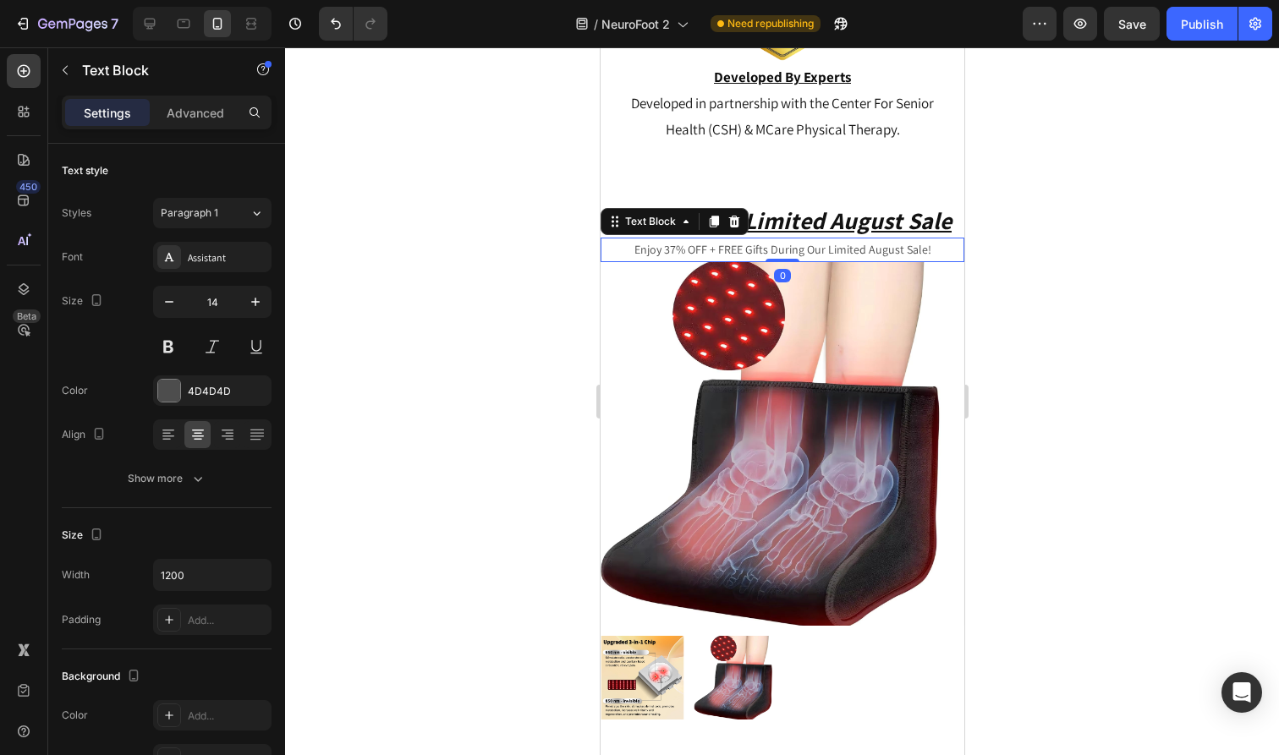
click at [927, 239] on p "Enjoy 37% OFF + FREE Gifts During Our Limited August Sale!" at bounding box center [781, 249] width 360 height 21
click at [908, 243] on p "Enjoy 37% OFF + FREE Gifts During Our Limited August Sale!" at bounding box center [781, 249] width 360 height 21
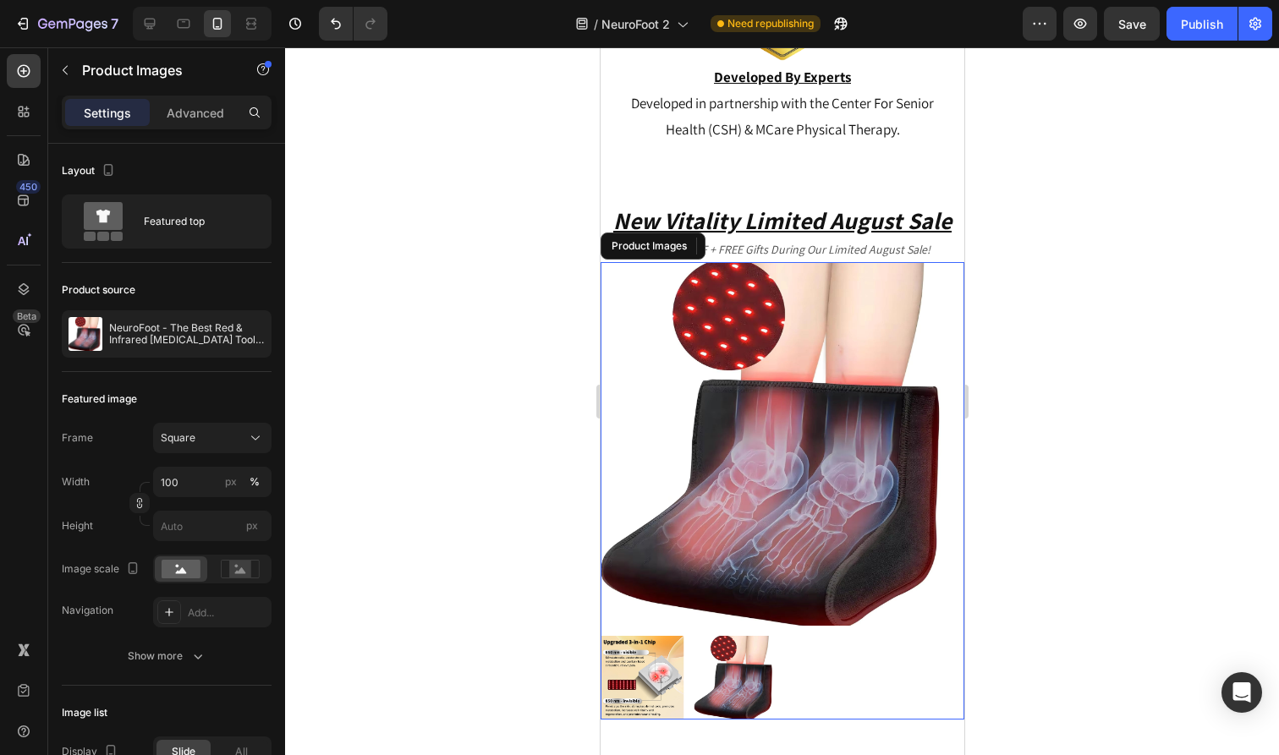
click at [909, 270] on img at bounding box center [782, 444] width 364 height 364
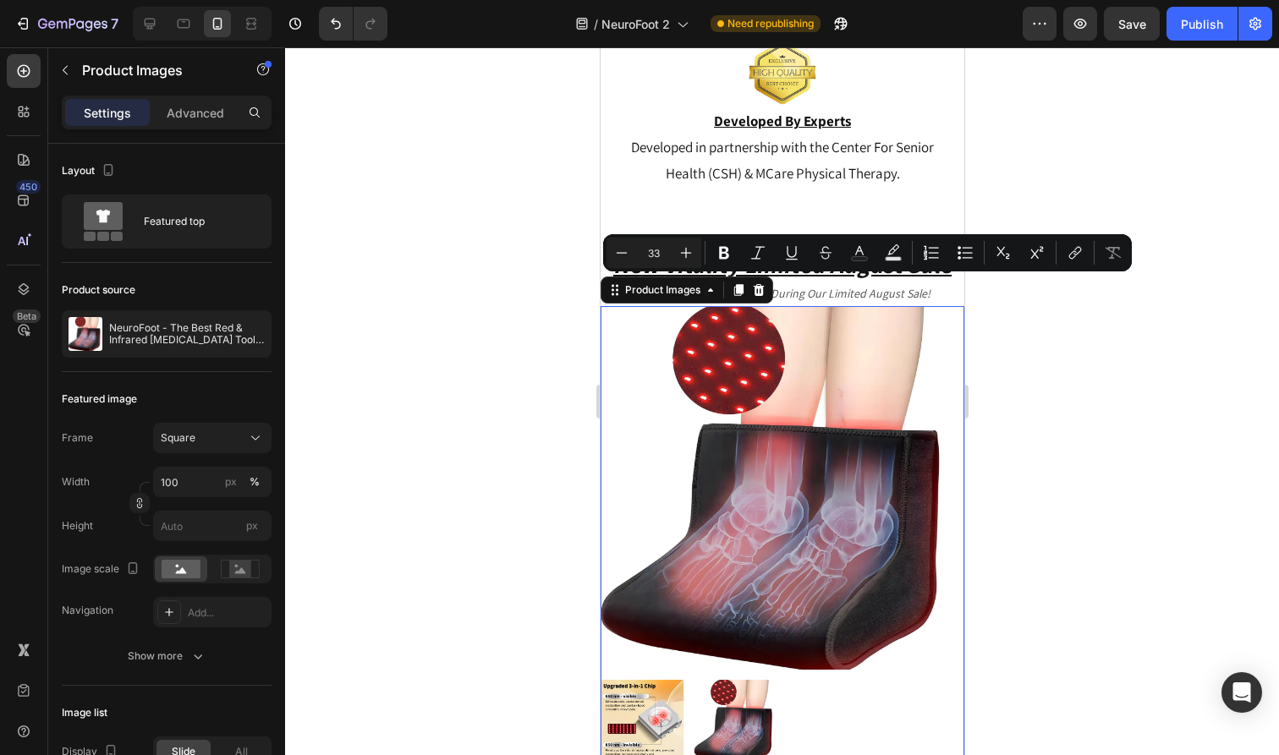
scroll to position [9573, 0]
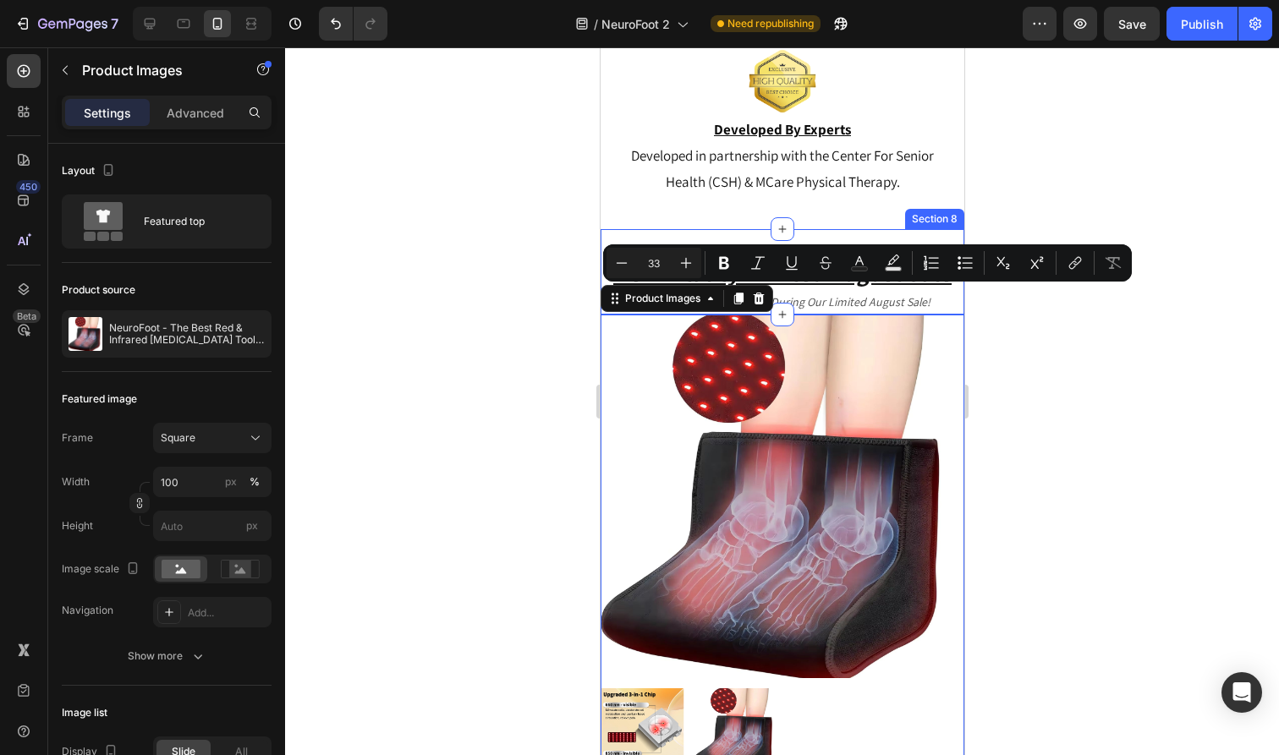
click at [902, 215] on p "Rich Text Editor. Editing area: main" at bounding box center [781, 208] width 335 height 26
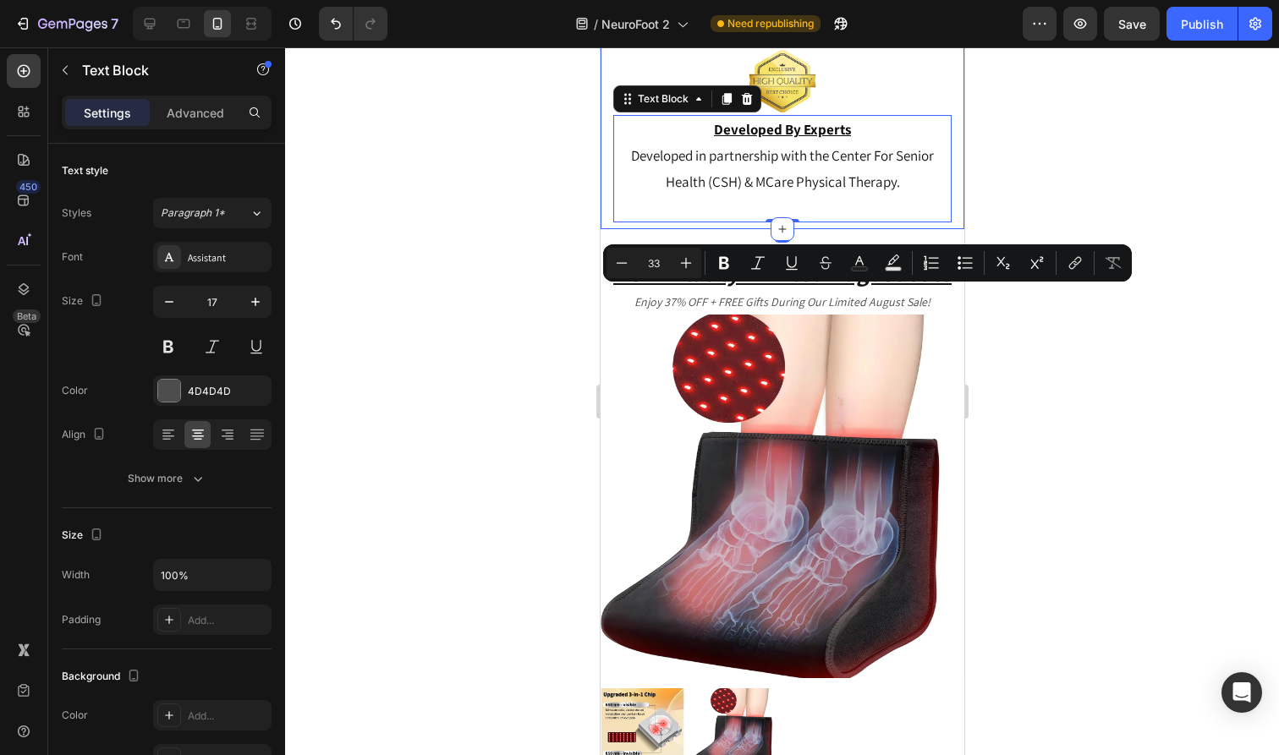
click at [908, 229] on div "⁠⁠⁠⁠⁠⁠⁠ New Vitality Limited August Sale Heading Enjoy 37% OFF + FREE Gifts Dur…" at bounding box center [782, 272] width 364 height 86
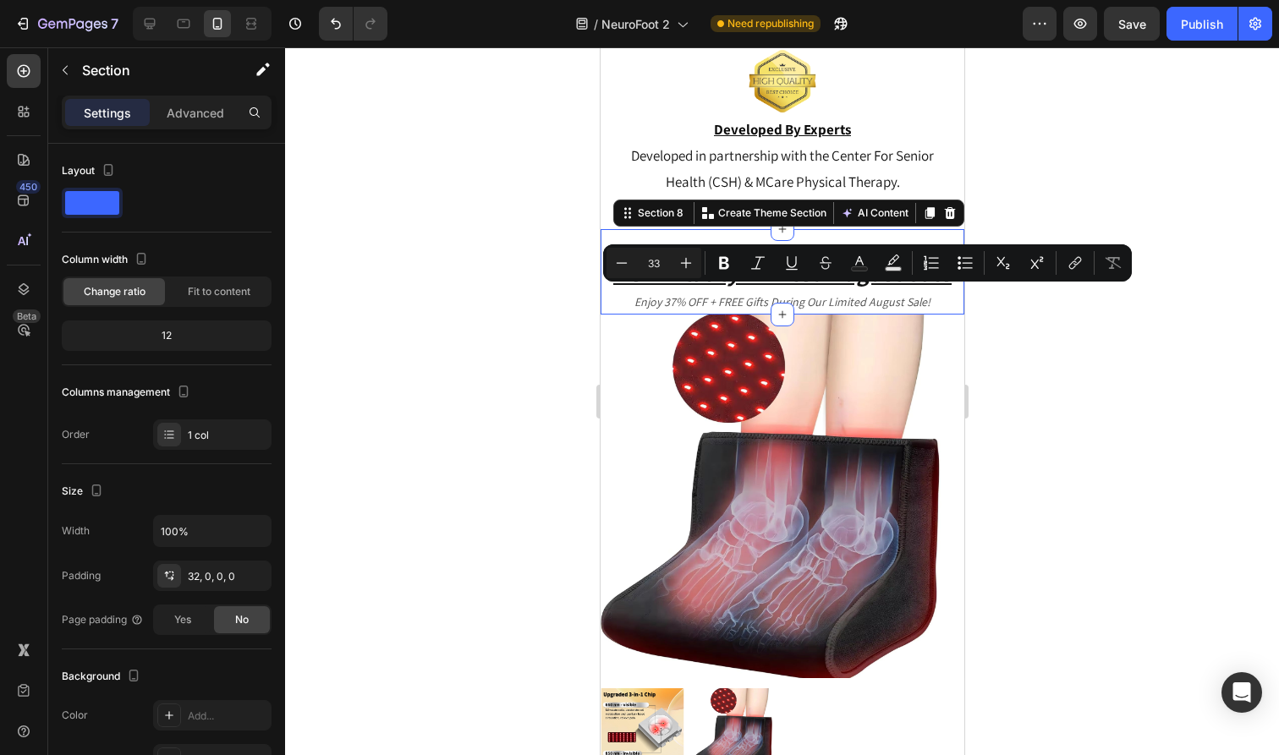
click at [1039, 173] on div at bounding box center [782, 401] width 994 height 708
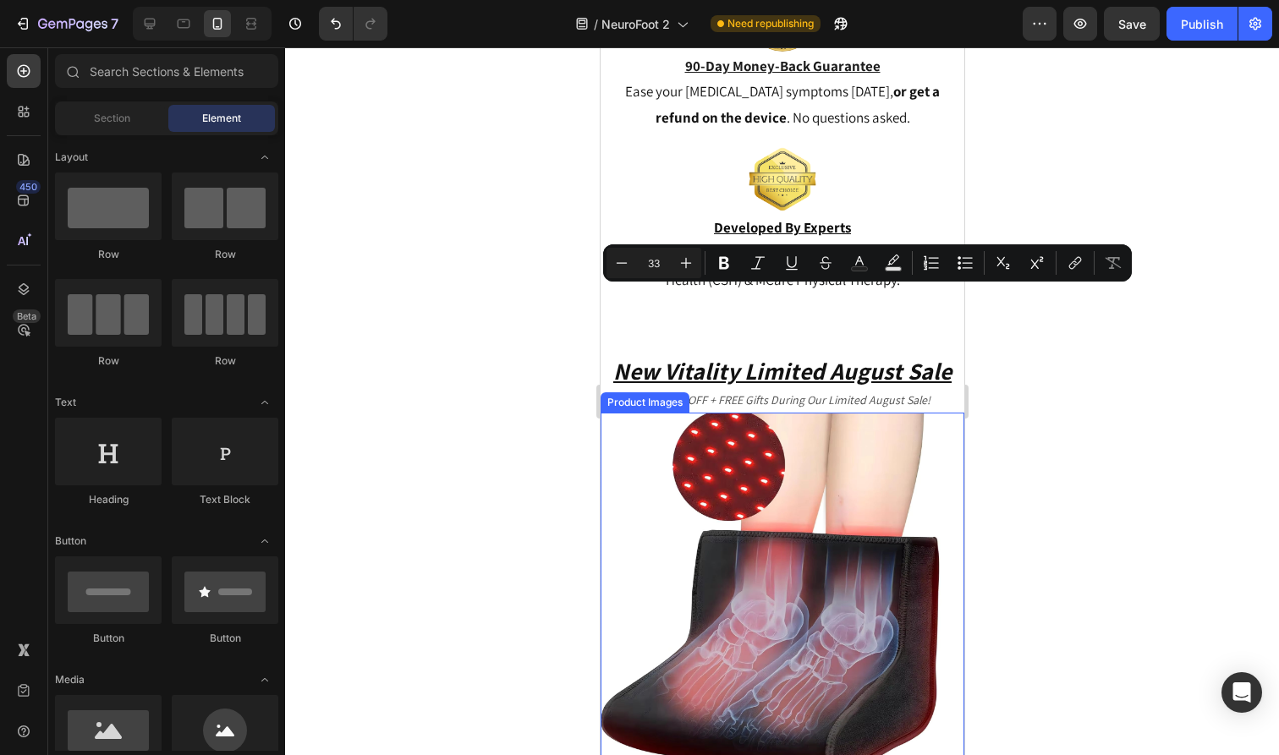
scroll to position [9469, 0]
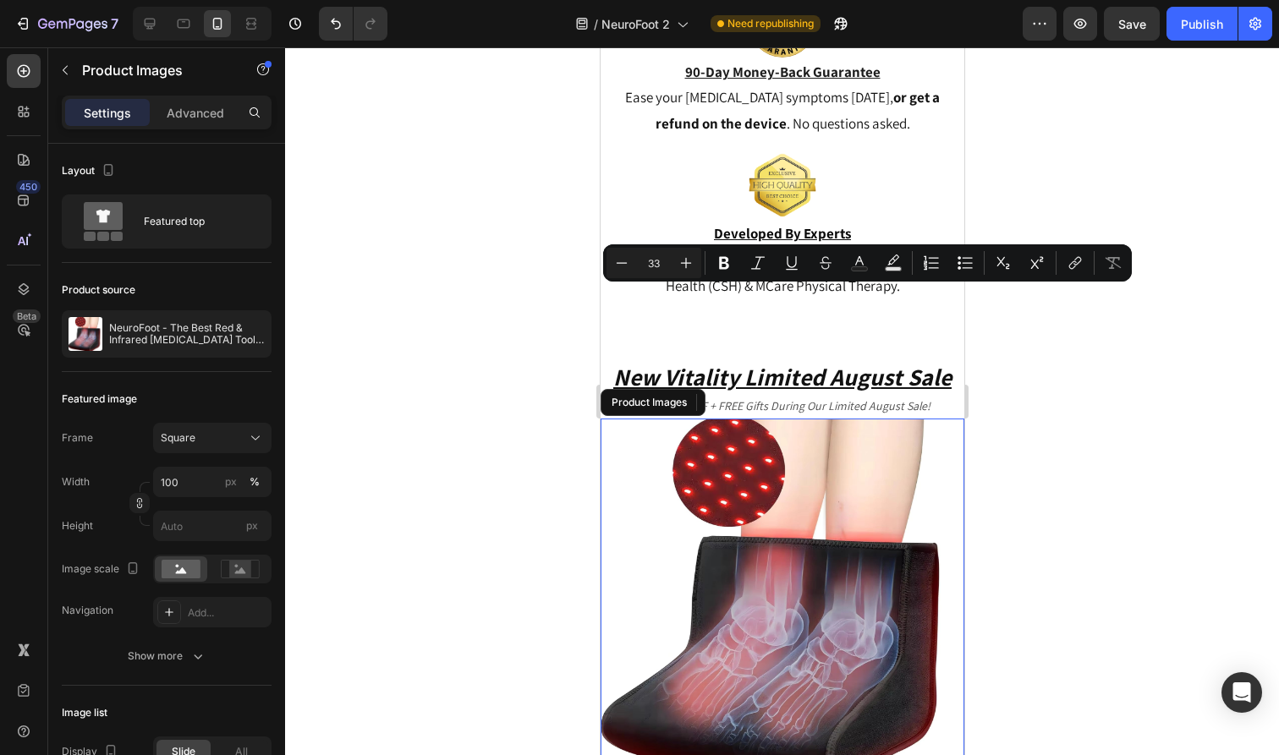
click at [897, 429] on img at bounding box center [782, 601] width 364 height 364
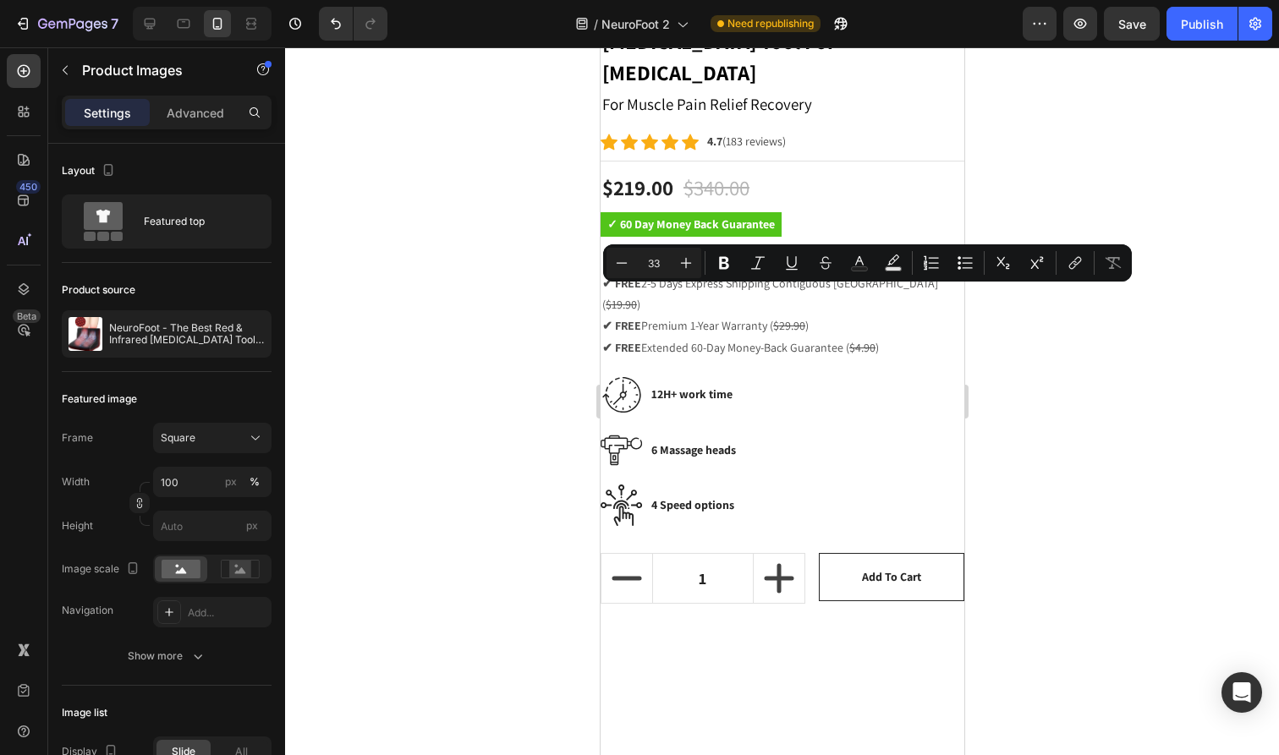
scroll to position [9061, 0]
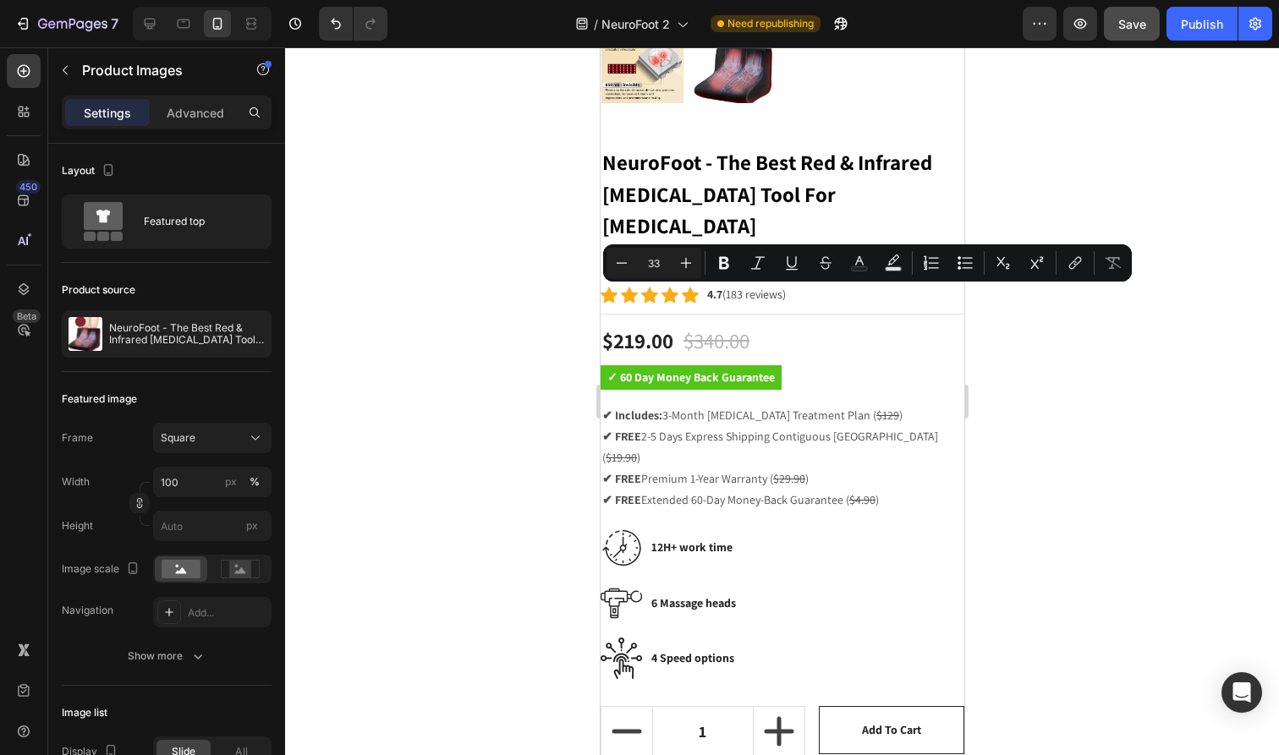
click at [1133, 13] on button "Save" at bounding box center [1132, 24] width 56 height 34
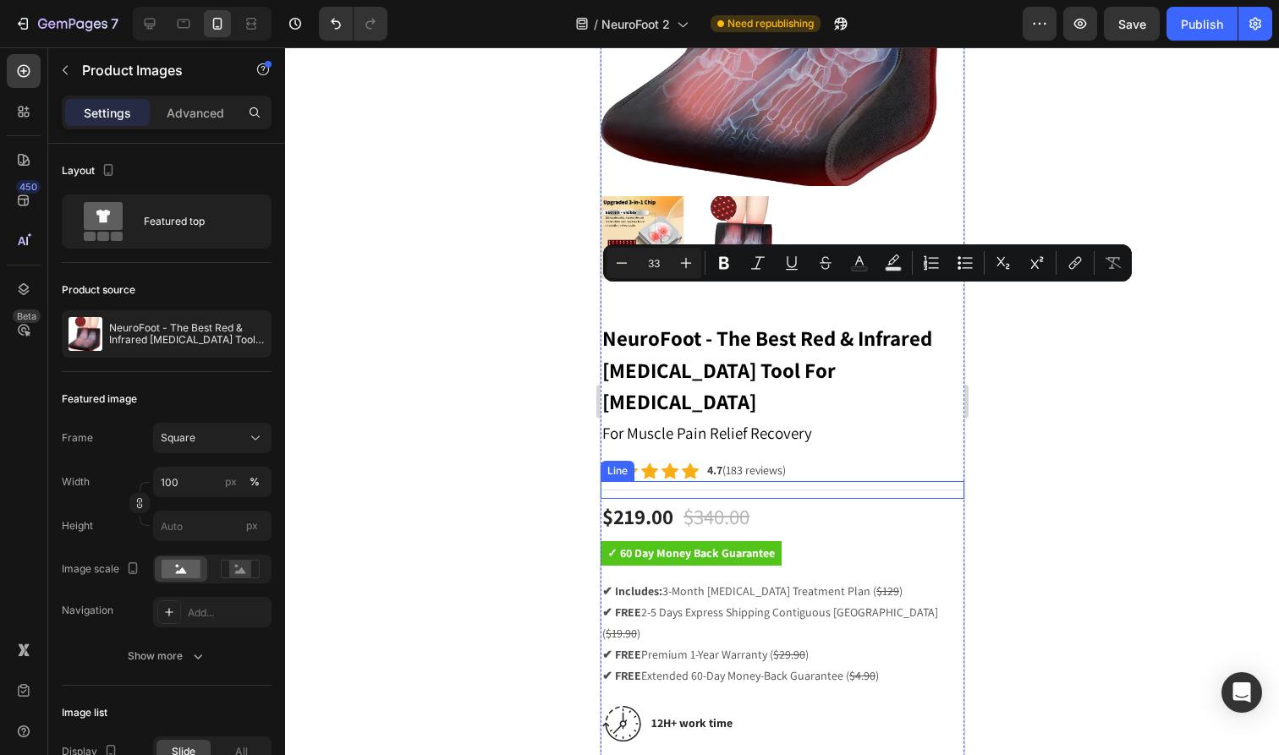
scroll to position [8823, 0]
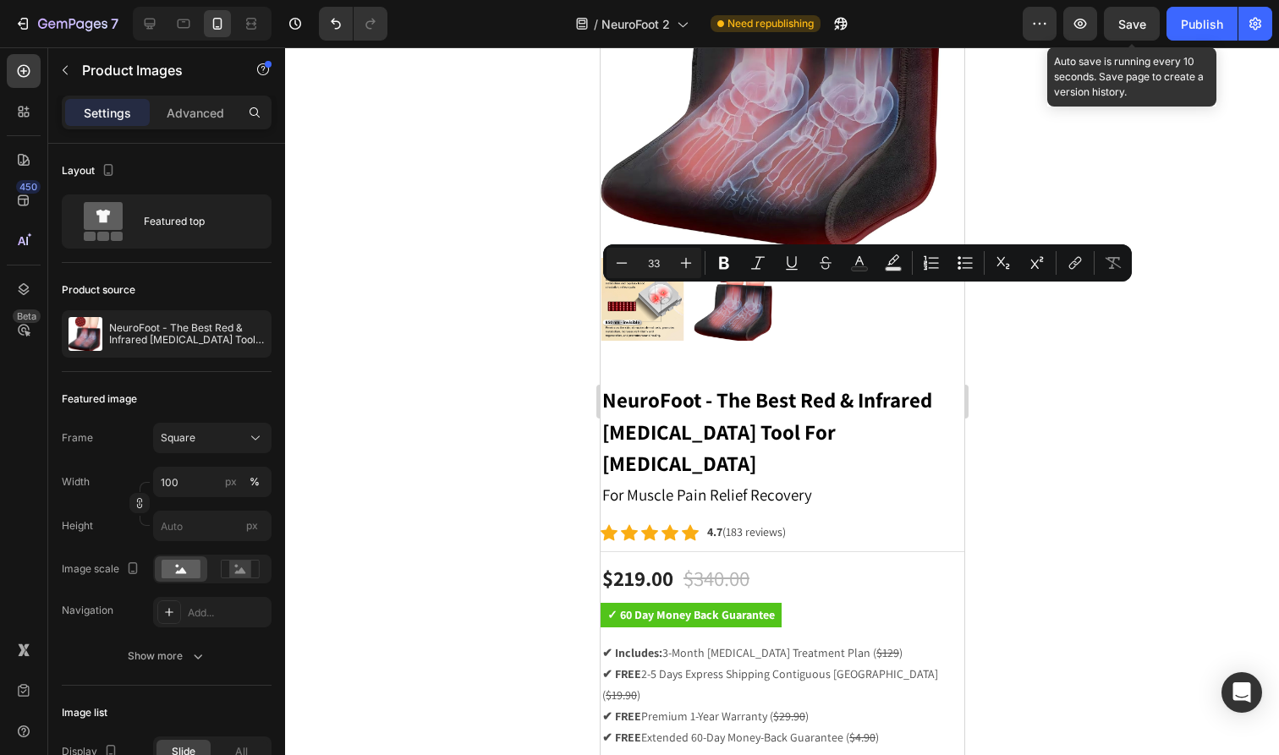
click at [1132, 24] on span "Save" at bounding box center [1132, 24] width 28 height 14
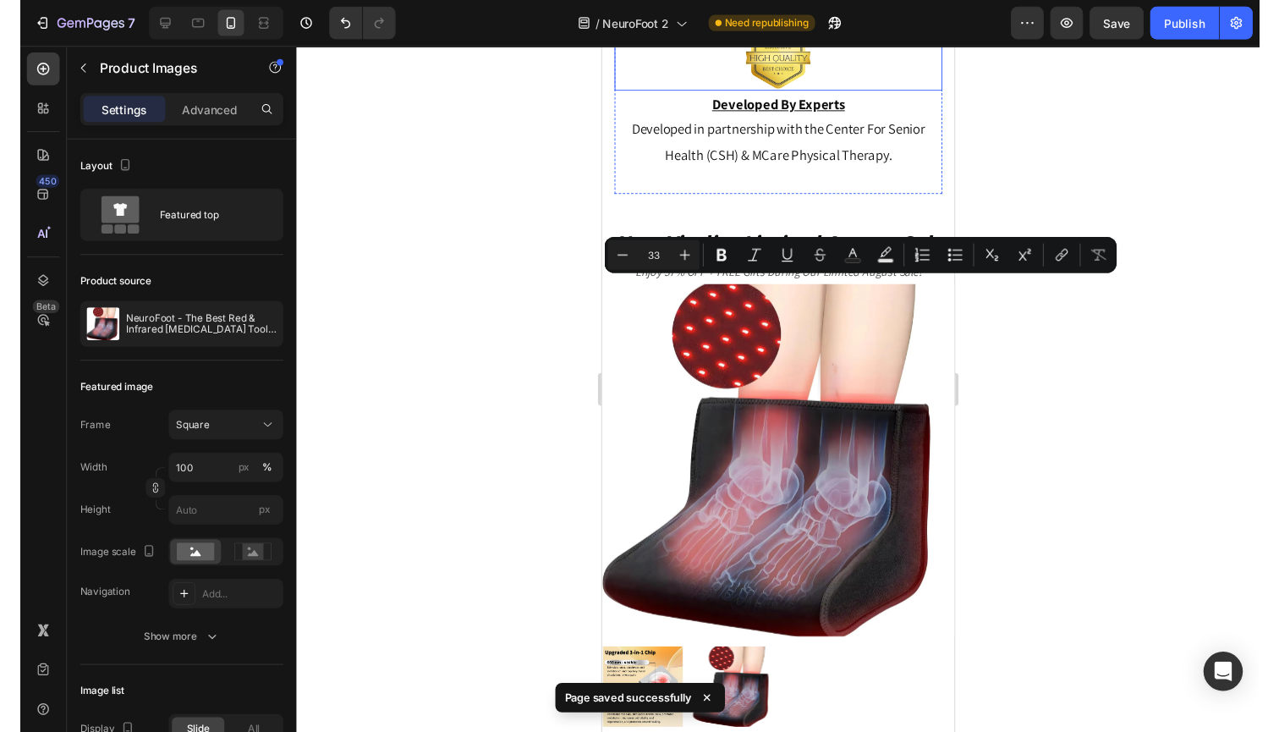
scroll to position [8477, 0]
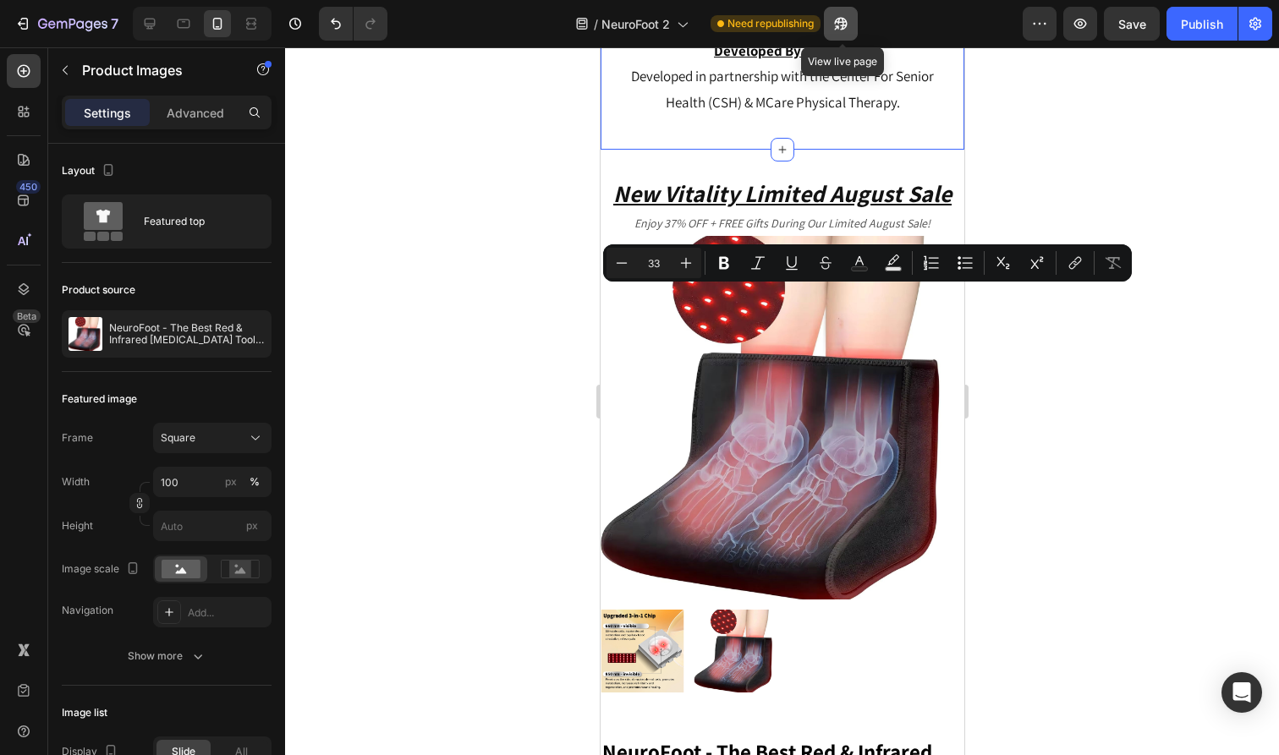
click at [838, 29] on icon "button" at bounding box center [836, 27] width 4 height 4
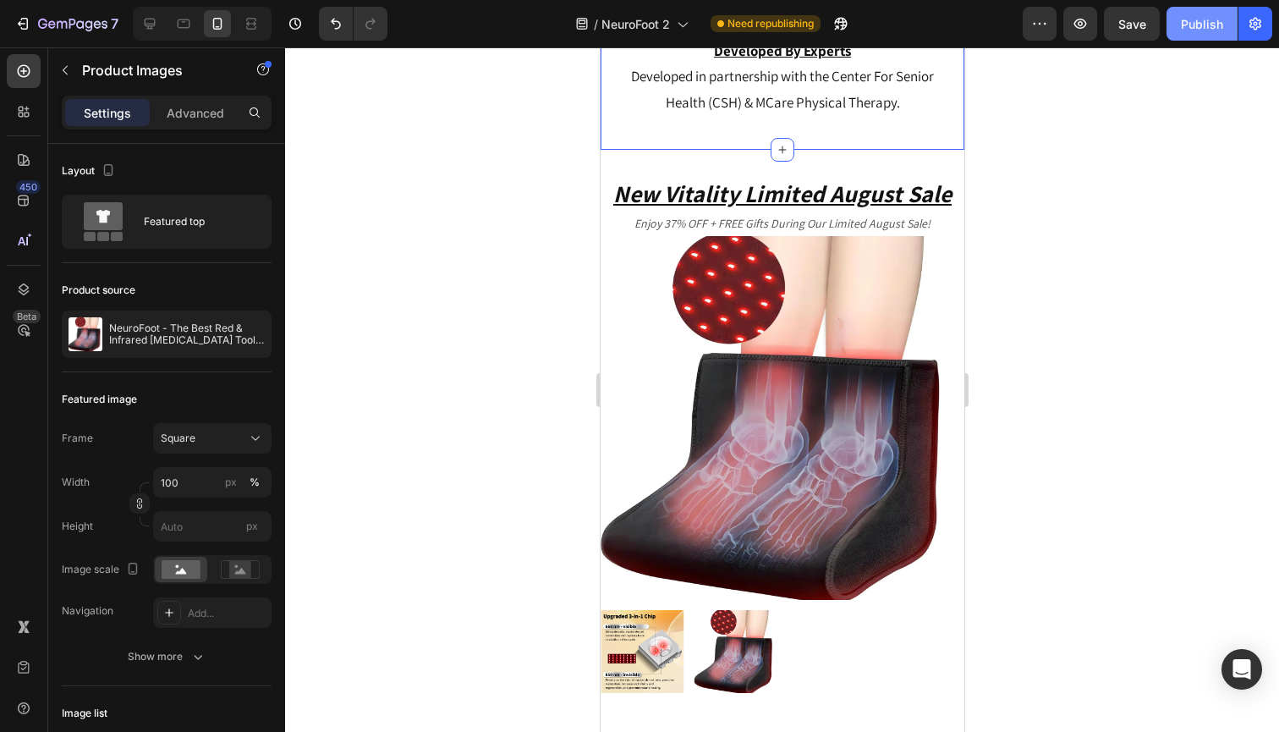
click at [1198, 30] on div "Publish" at bounding box center [1202, 24] width 42 height 18
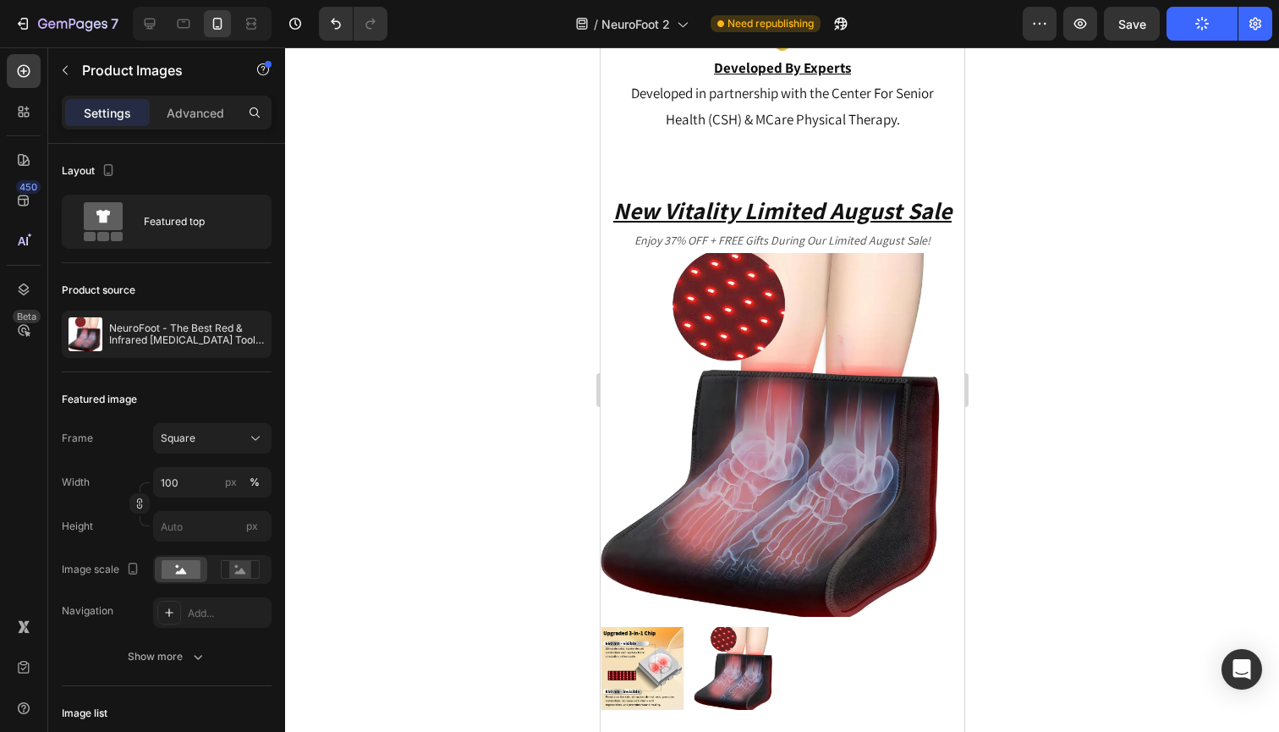
scroll to position [8404, 0]
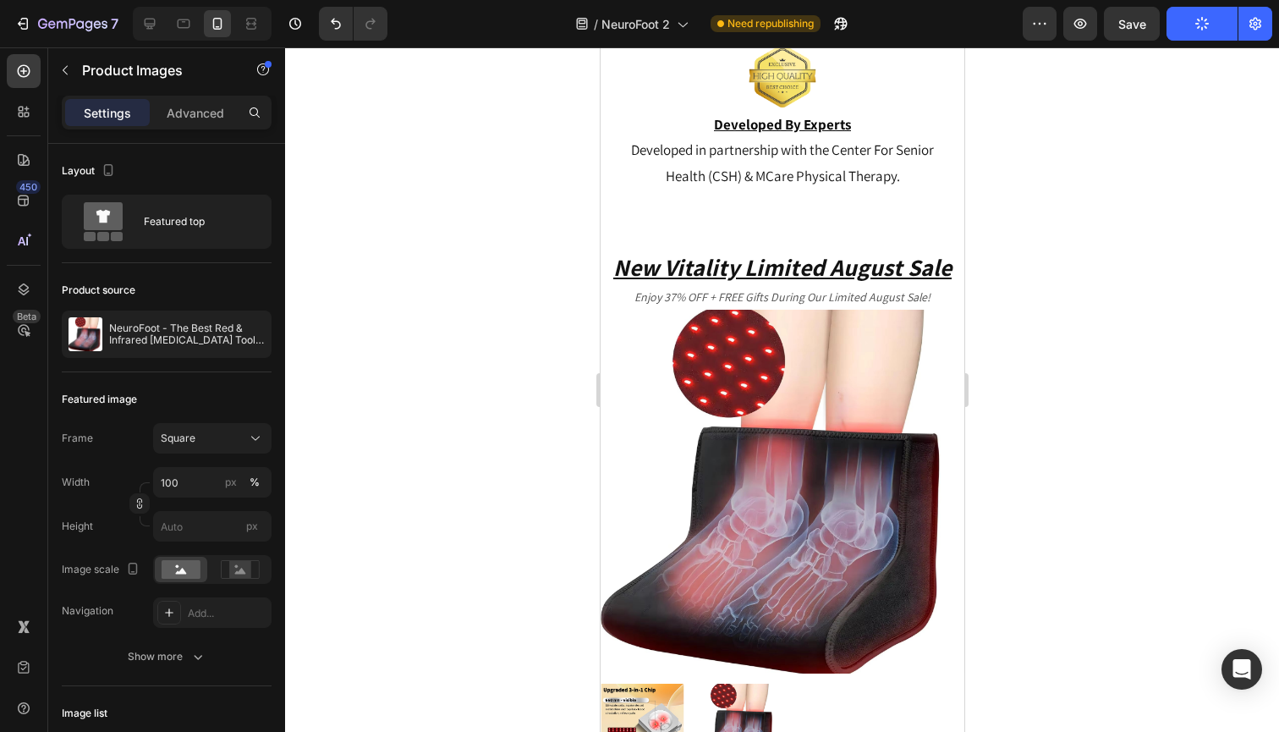
click at [955, 329] on img at bounding box center [782, 492] width 364 height 364
click at [619, 357] on img at bounding box center [782, 492] width 364 height 364
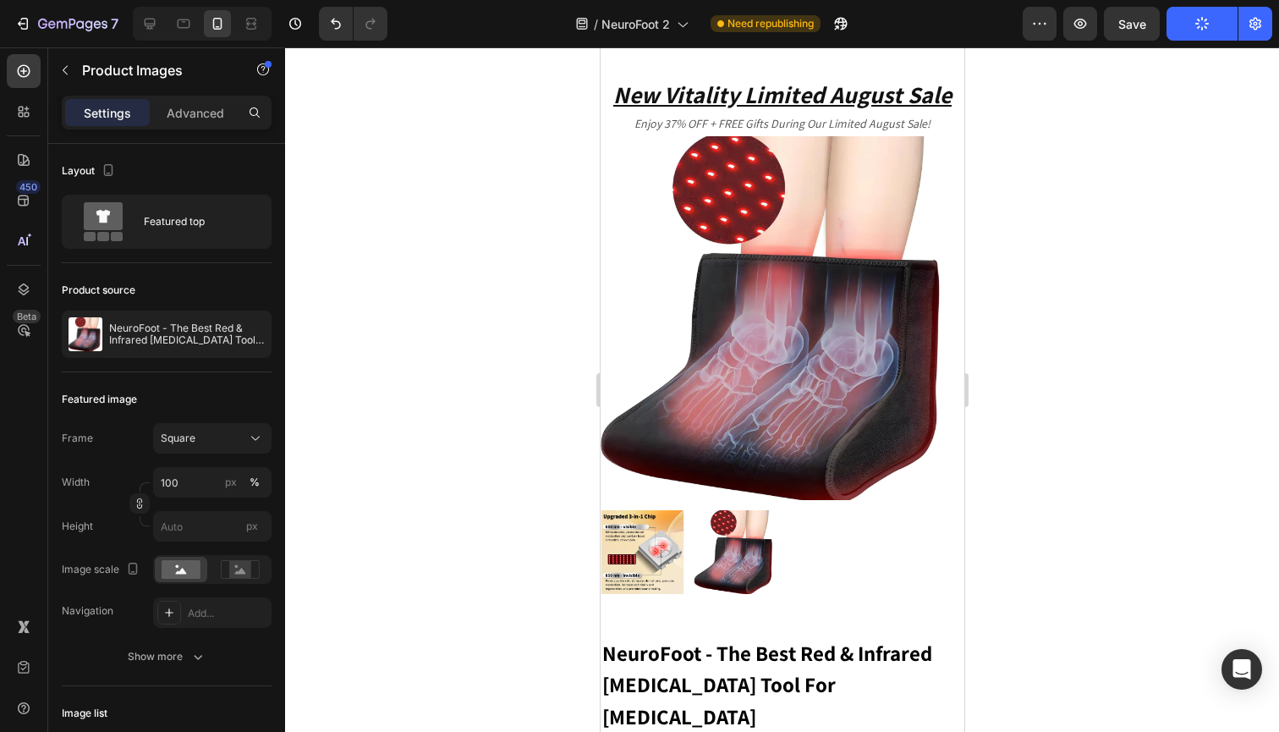
scroll to position [8583, 0]
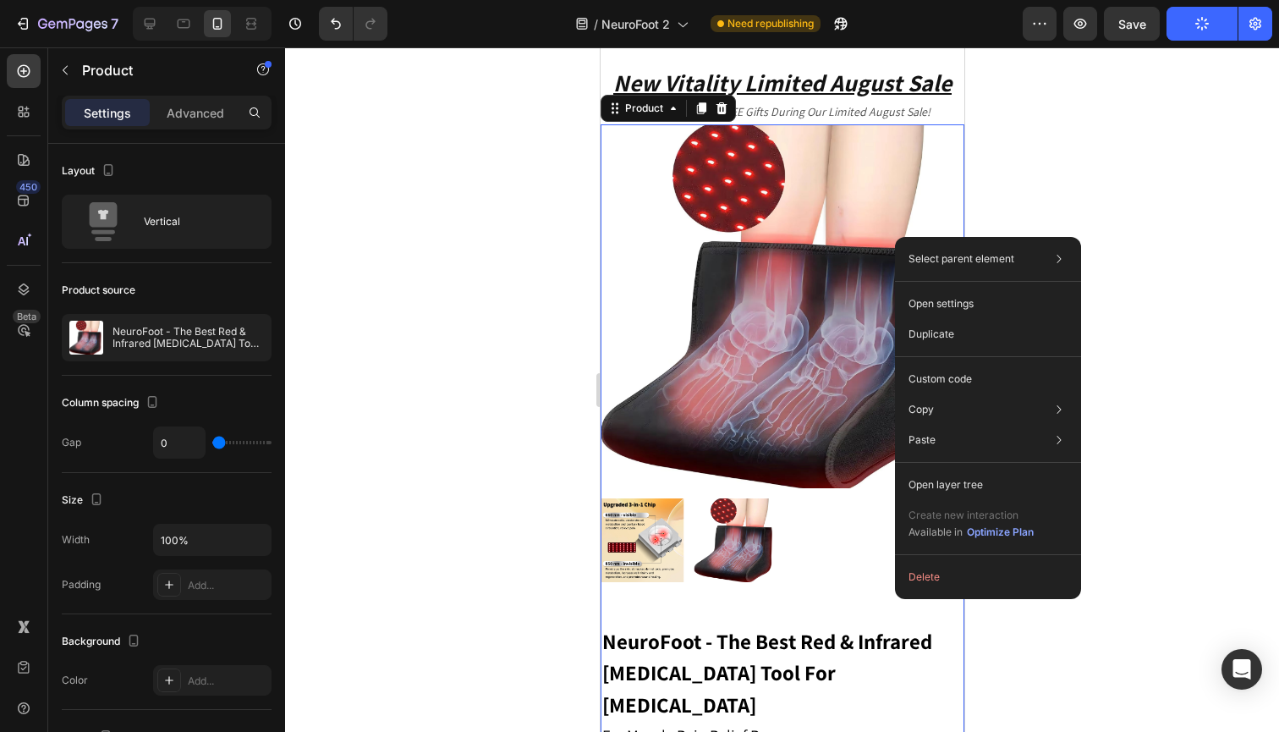
click at [872, 606] on div "Product Images" at bounding box center [782, 373] width 364 height 499
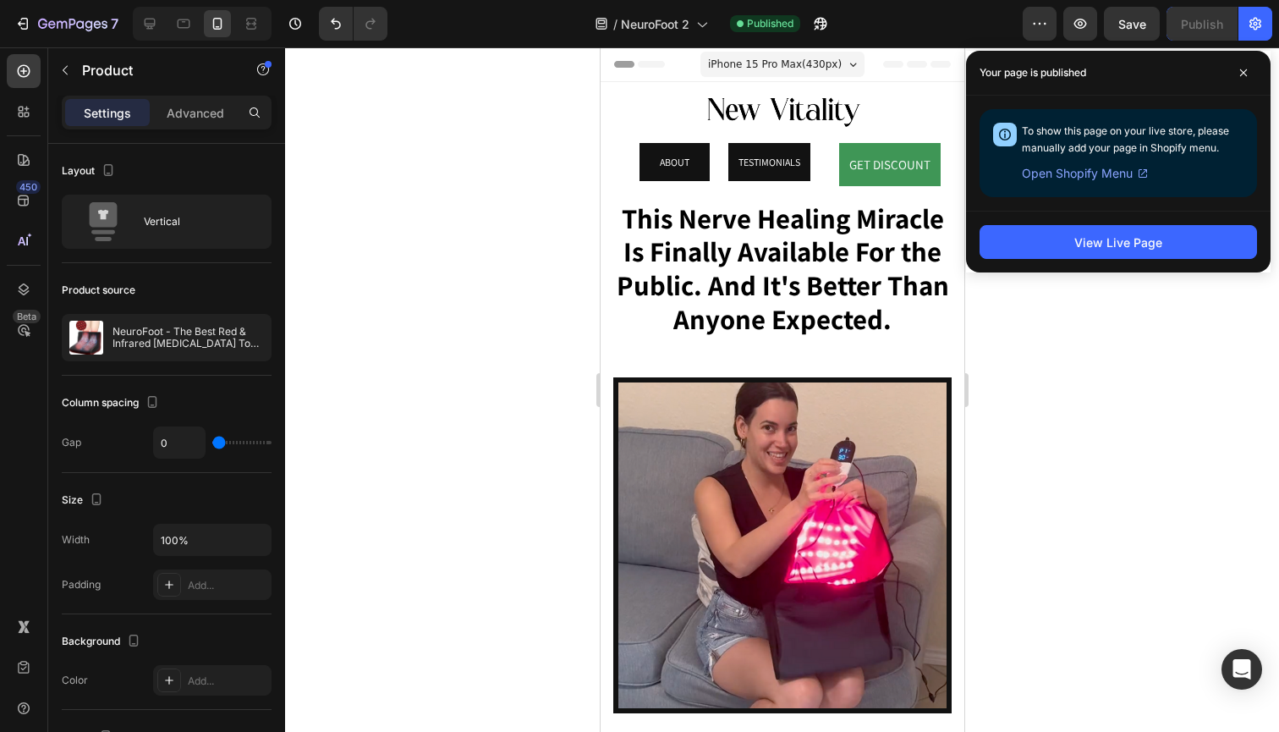
scroll to position [0, 0]
click at [804, 168] on link "TESTIMONIALS" at bounding box center [768, 162] width 82 height 39
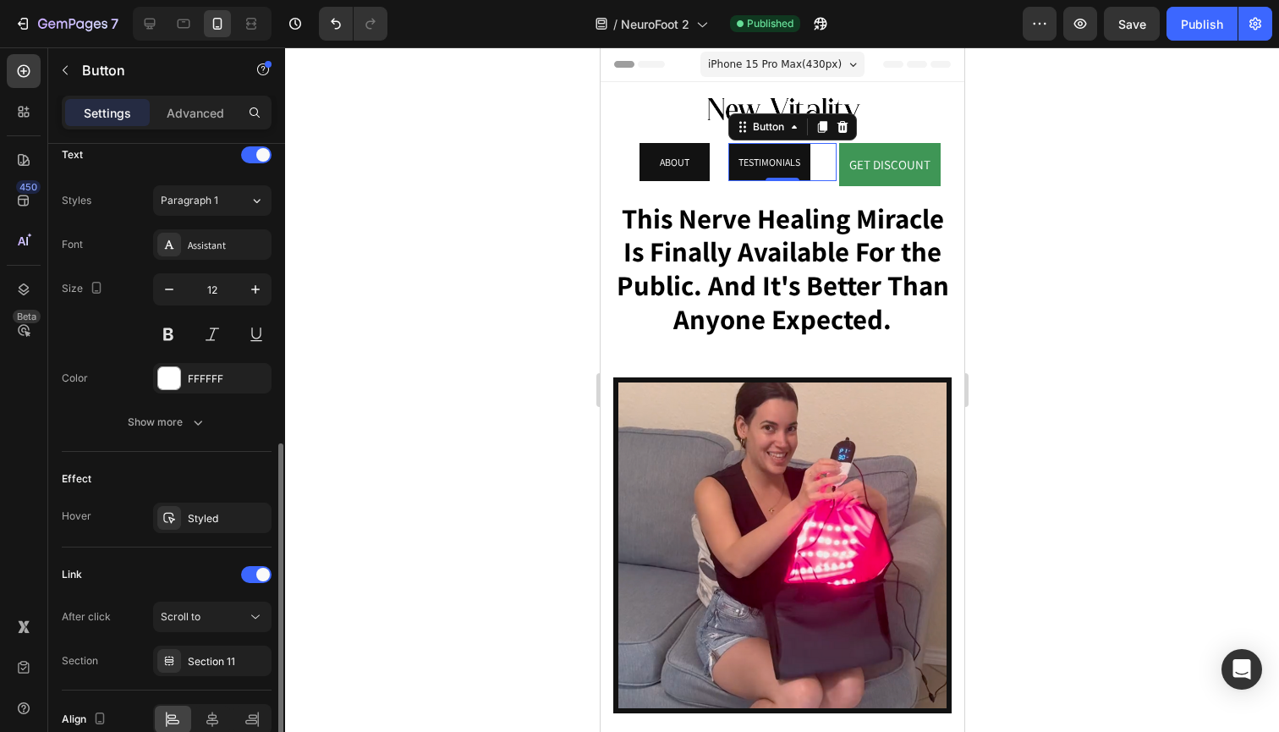
scroll to position [665, 0]
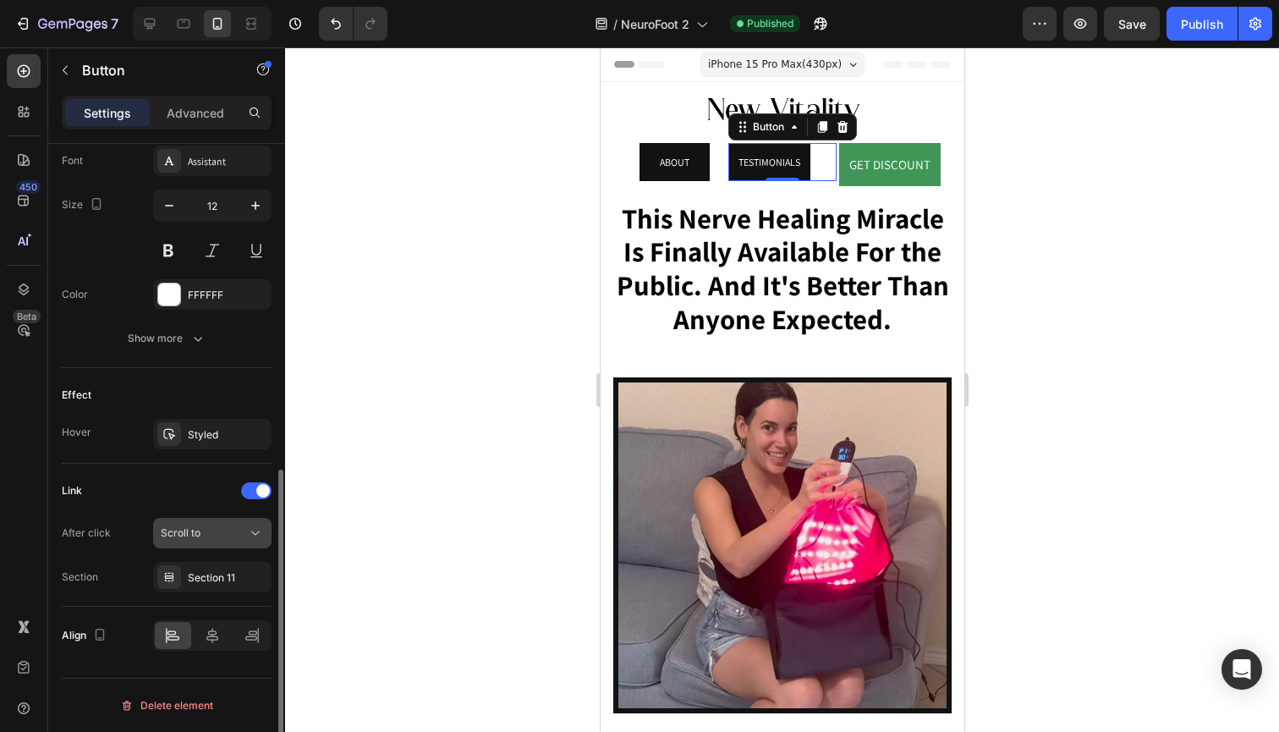
click at [216, 541] on button "Scroll to" at bounding box center [212, 533] width 118 height 30
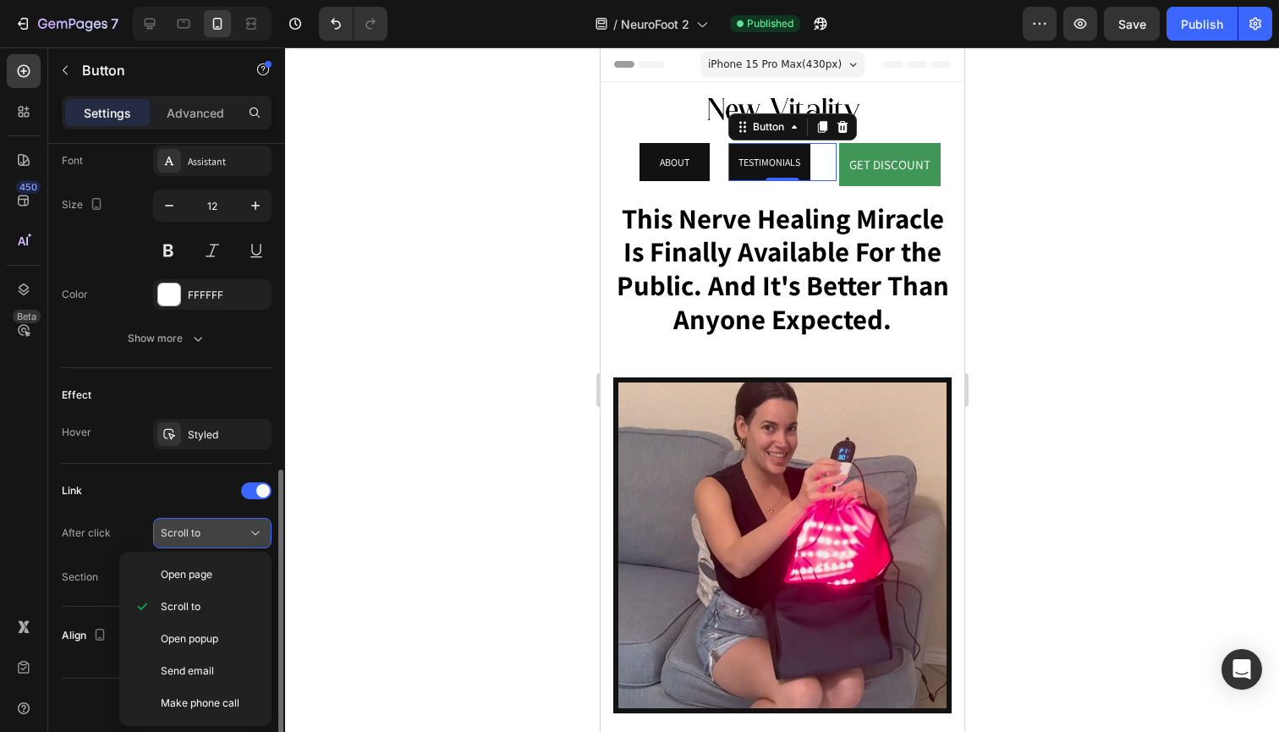
click at [222, 539] on div "Scroll to" at bounding box center [204, 532] width 86 height 15
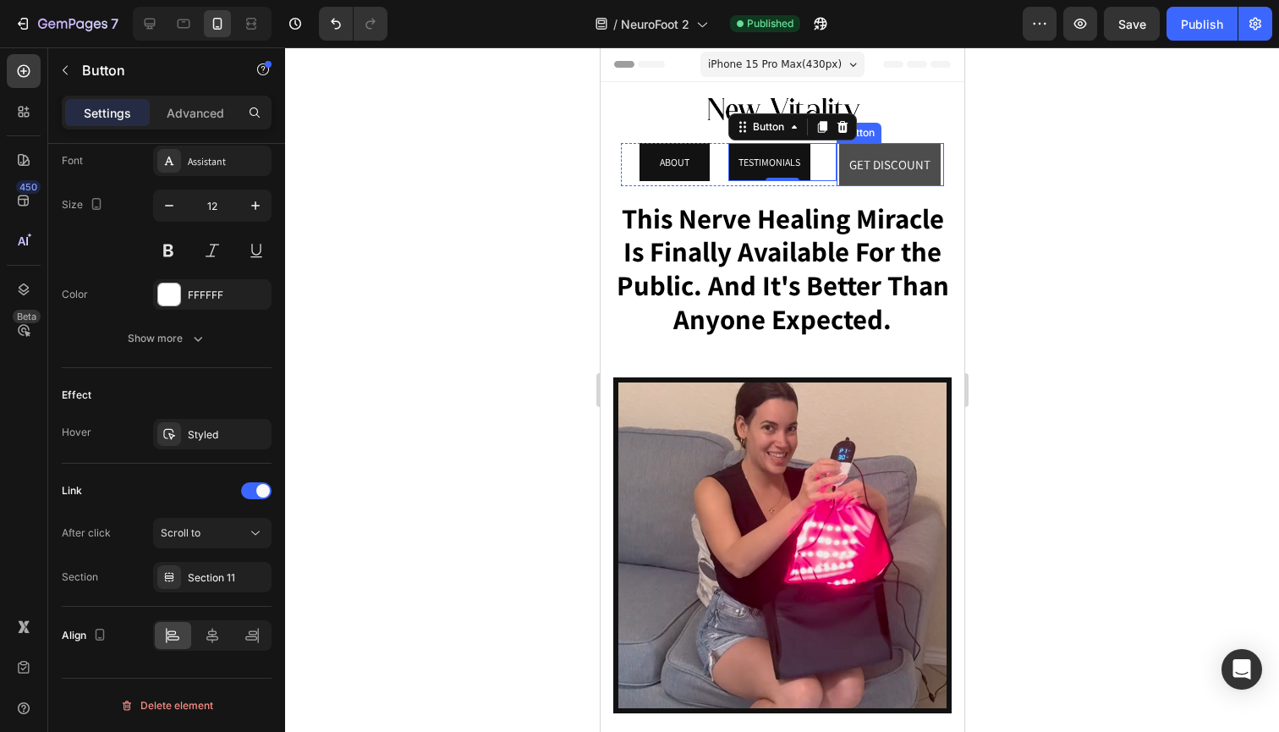
click at [936, 177] on link "GET DISCOUNT" at bounding box center [888, 164] width 101 height 43
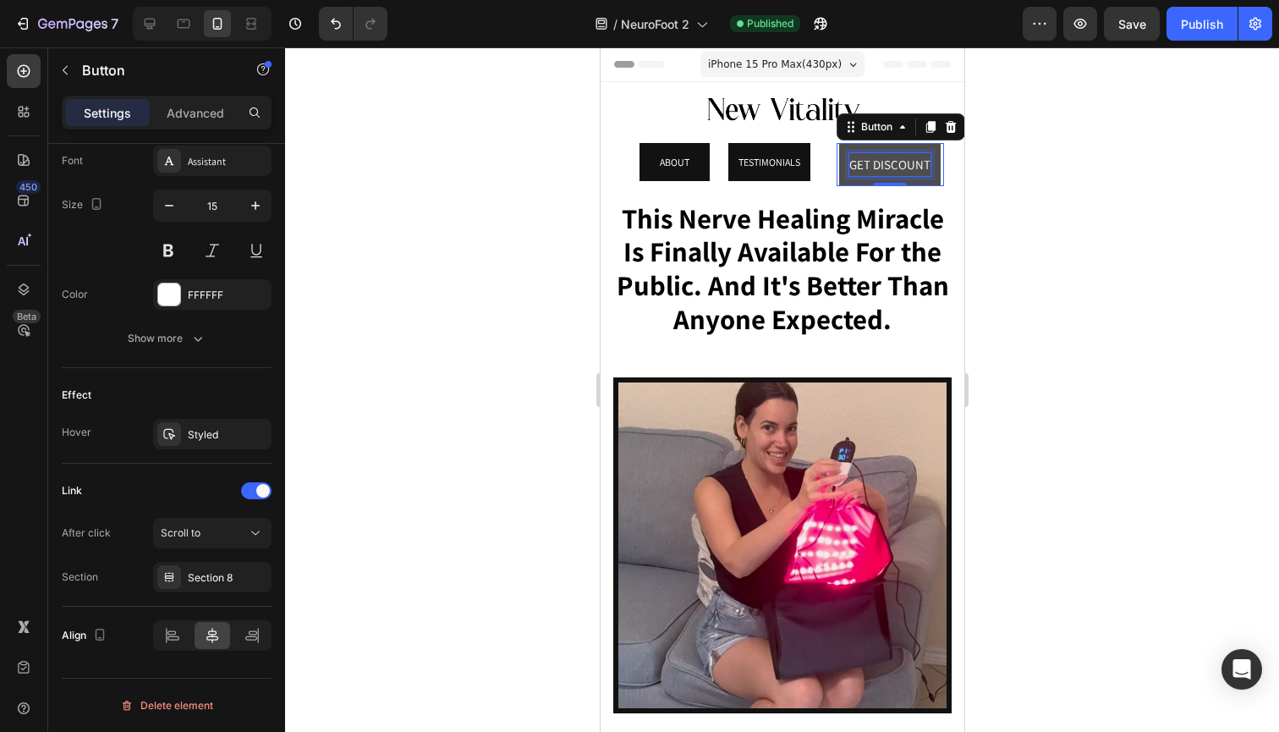
click at [870, 166] on p "GET DISCOUNT" at bounding box center [888, 164] width 81 height 23
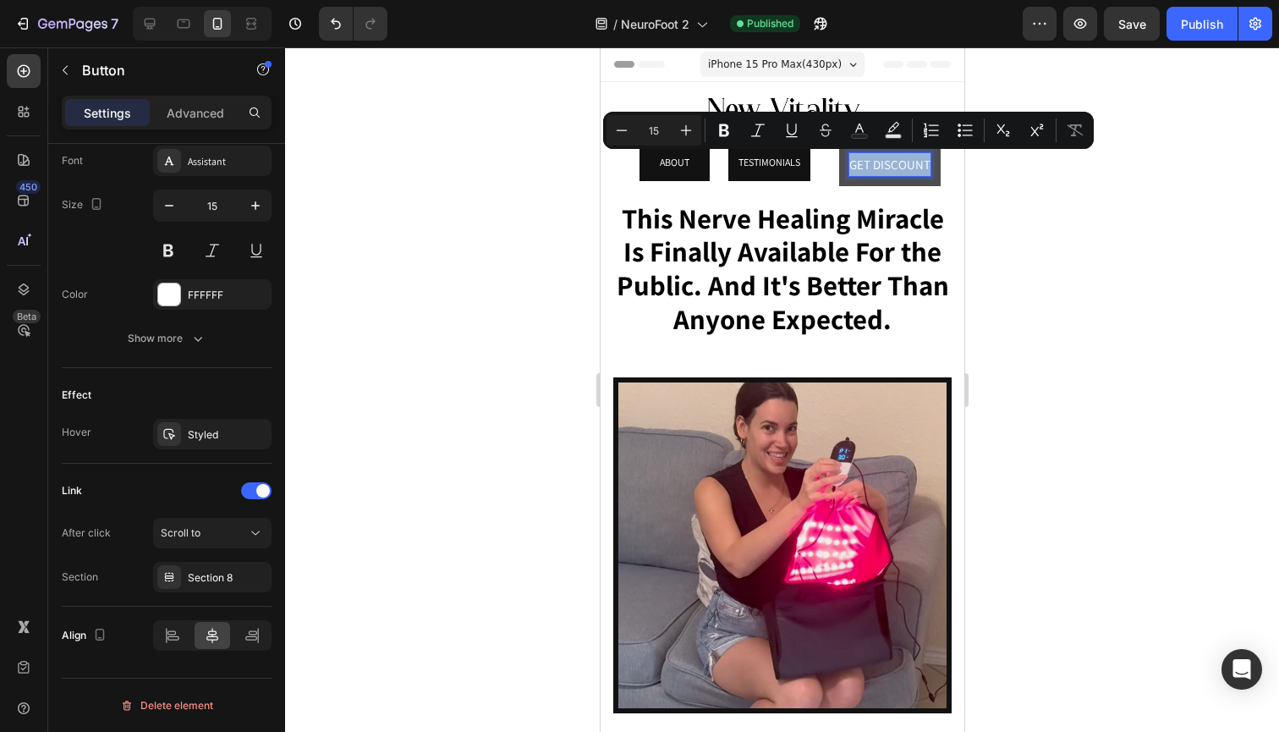
click at [870, 166] on p "GET DISCOUNT" at bounding box center [888, 164] width 81 height 23
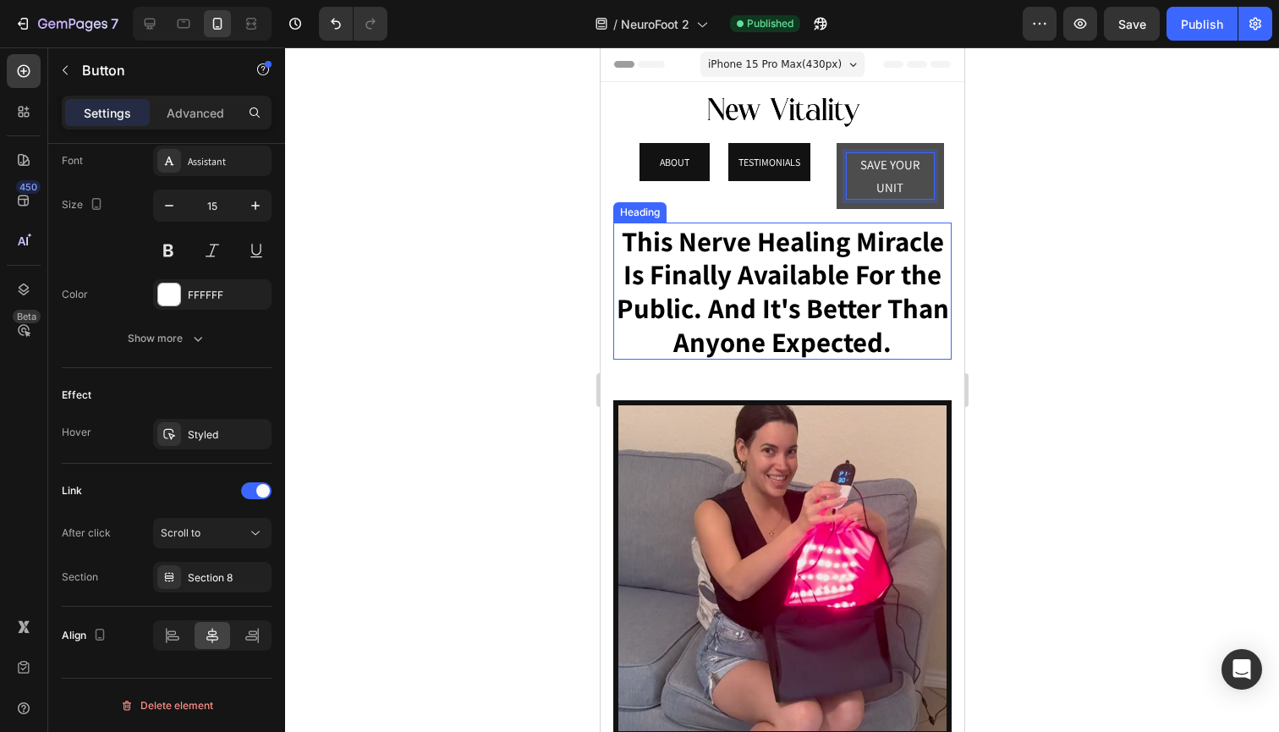
click at [902, 308] on h2 "This Nerve Healing Miracle Is Finally Available For the Public. And It's Better…" at bounding box center [781, 290] width 338 height 137
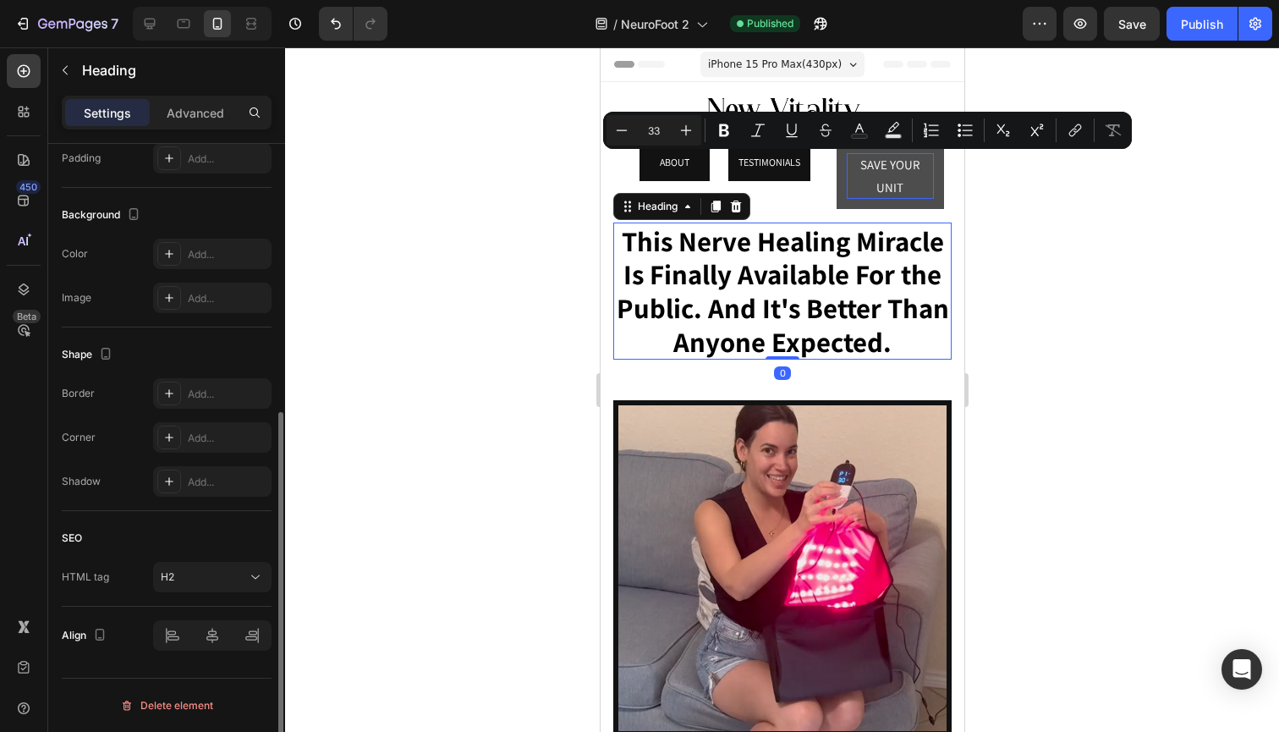
scroll to position [0, 0]
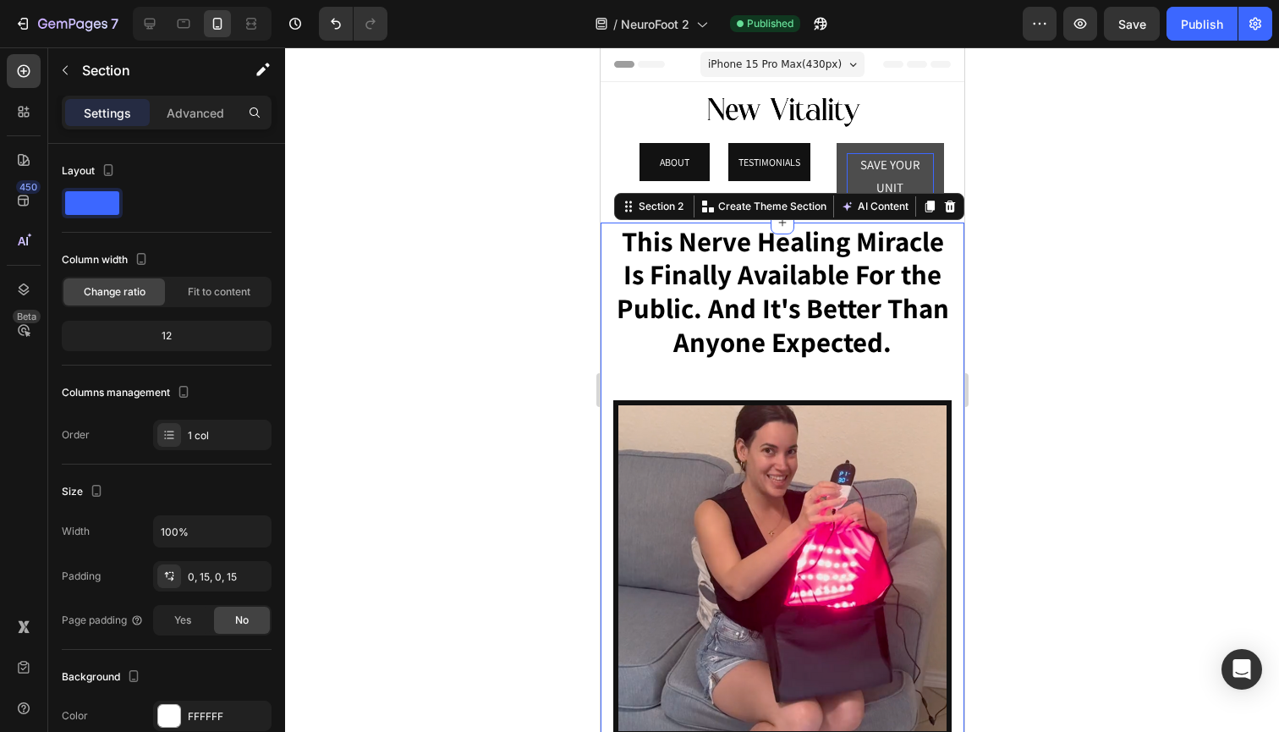
click at [69, 78] on button "button" at bounding box center [65, 70] width 27 height 27
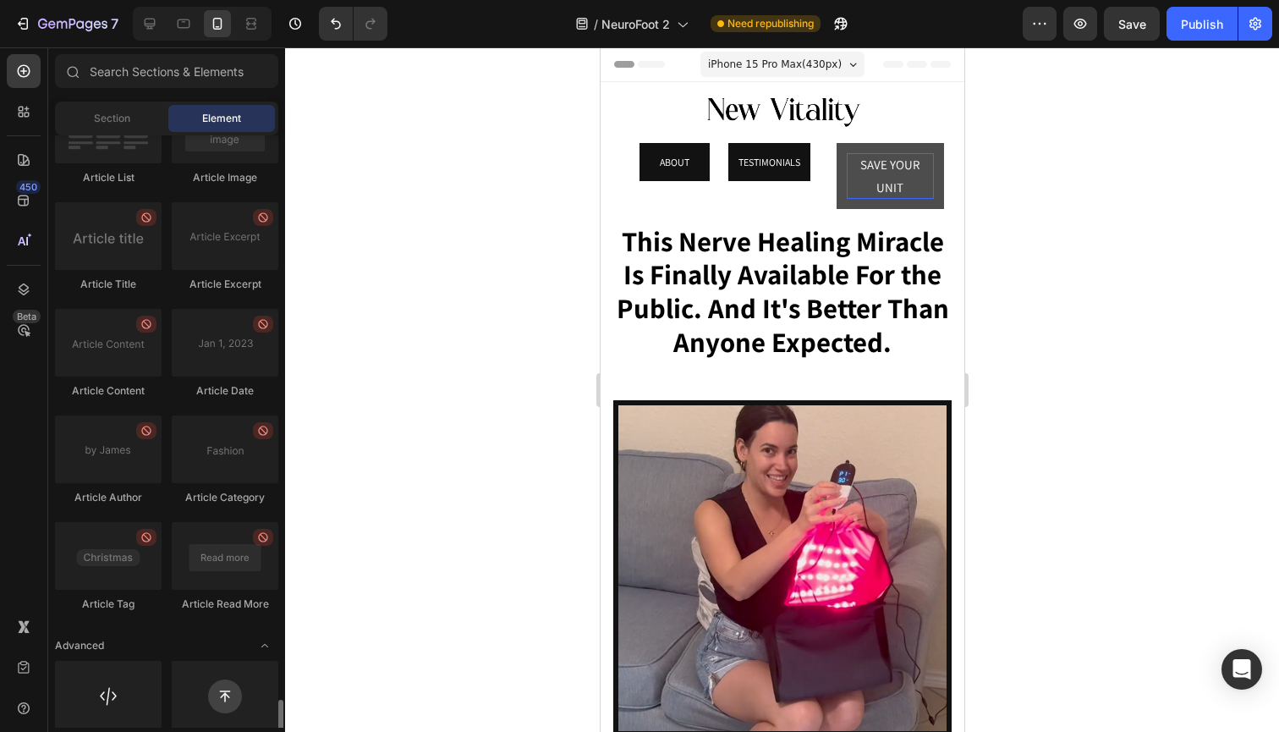
scroll to position [4423, 0]
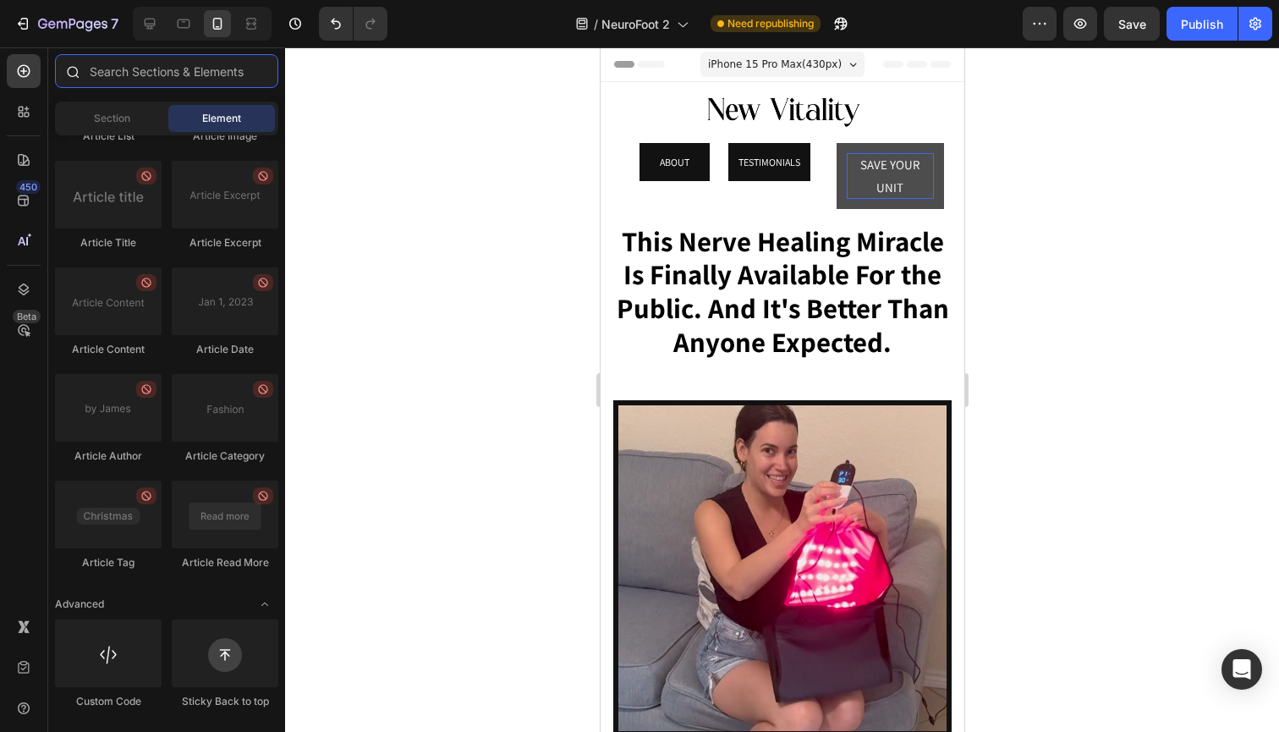
click at [135, 81] on input "text" at bounding box center [166, 71] width 223 height 34
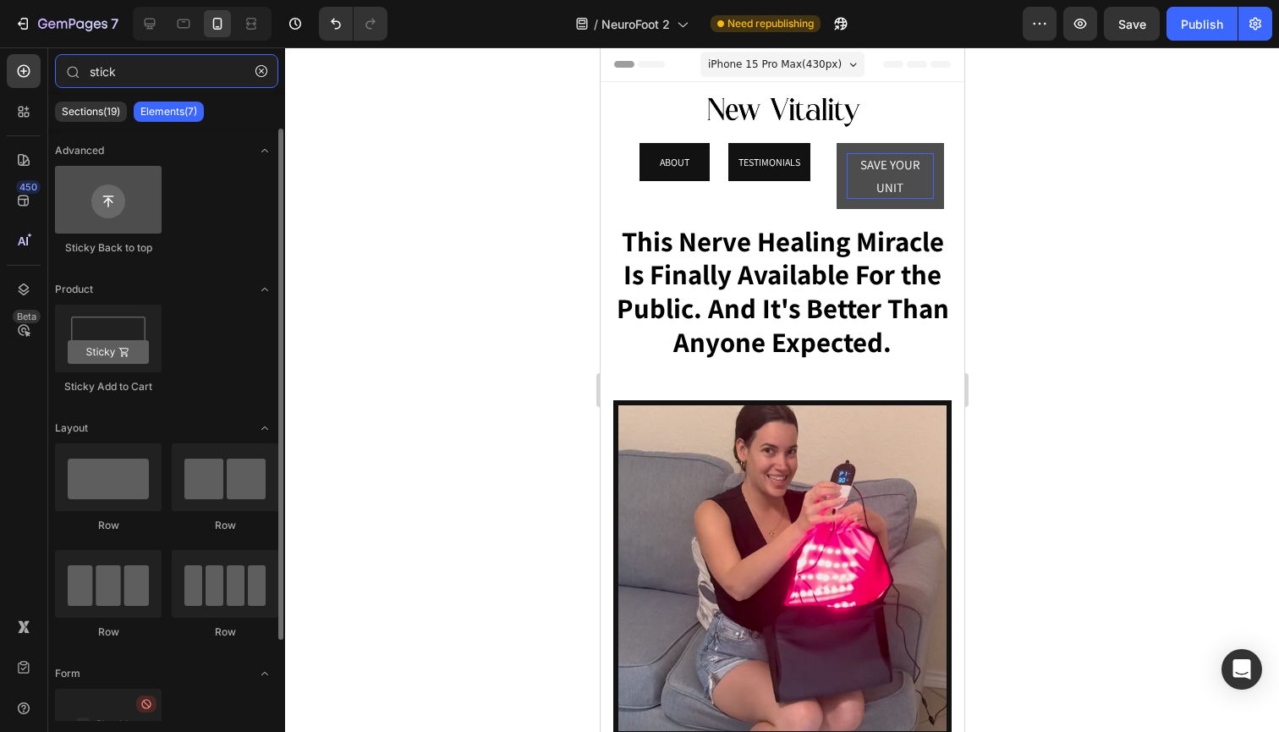
type input "stick"
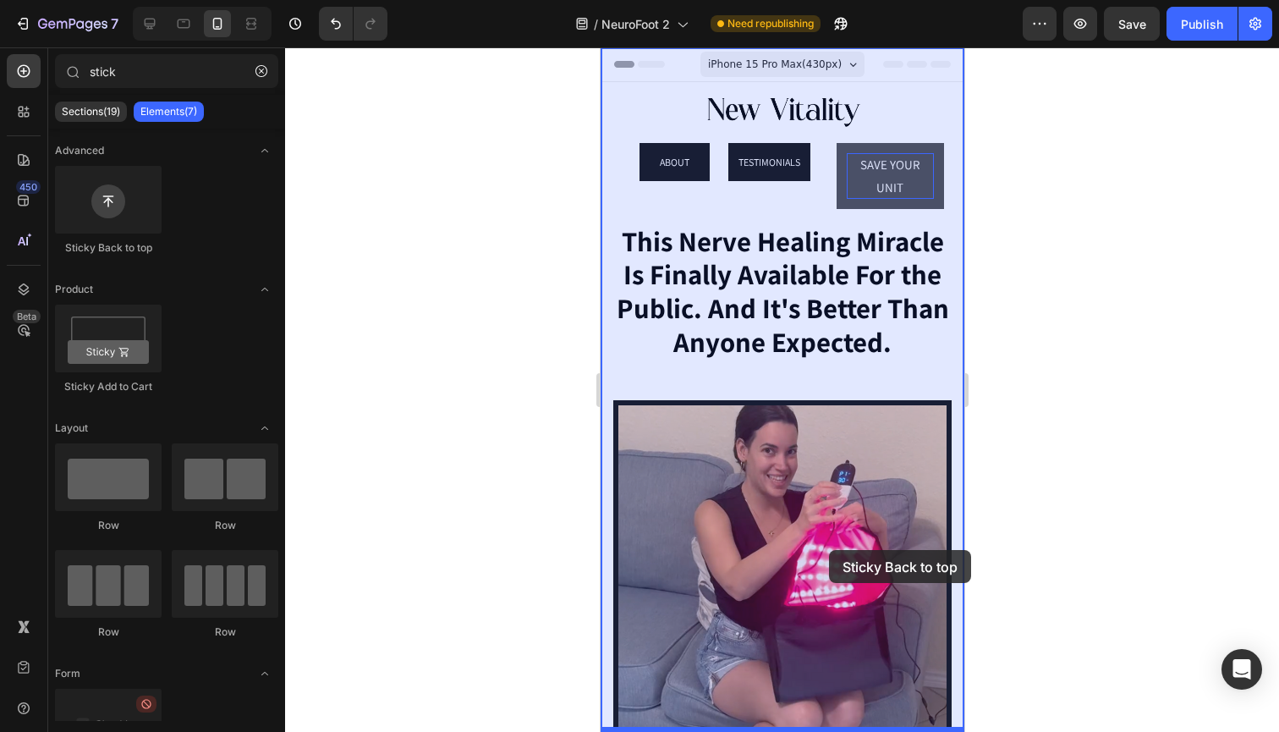
drag, startPoint x: 701, startPoint y: 279, endPoint x: 828, endPoint y: 550, distance: 298.9
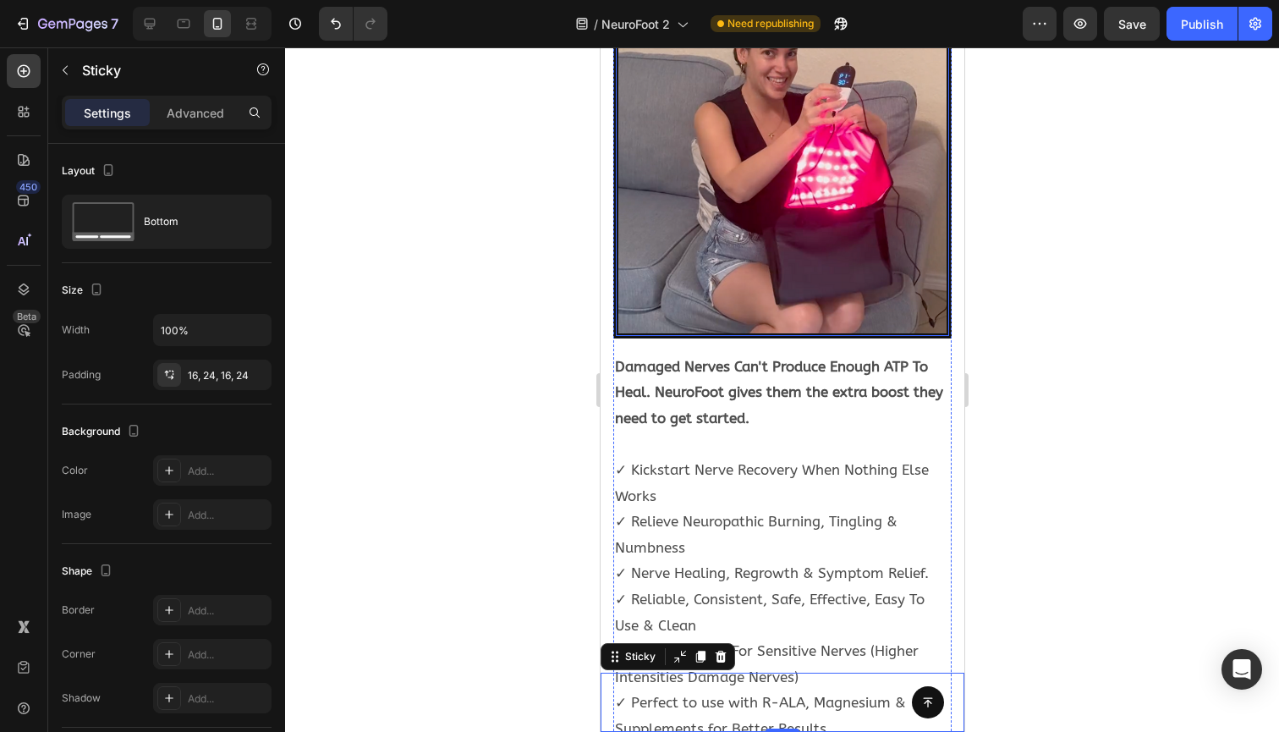
scroll to position [457, 0]
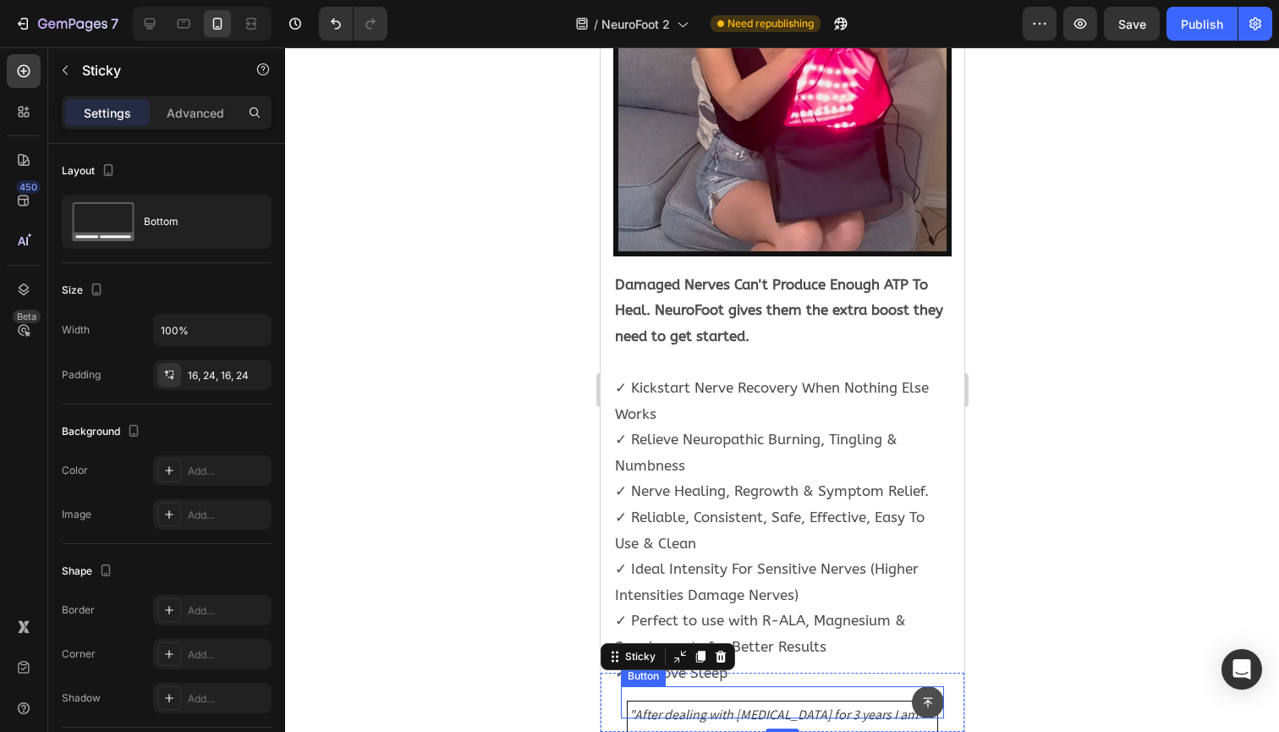
click at [923, 703] on icon at bounding box center [927, 702] width 12 height 12
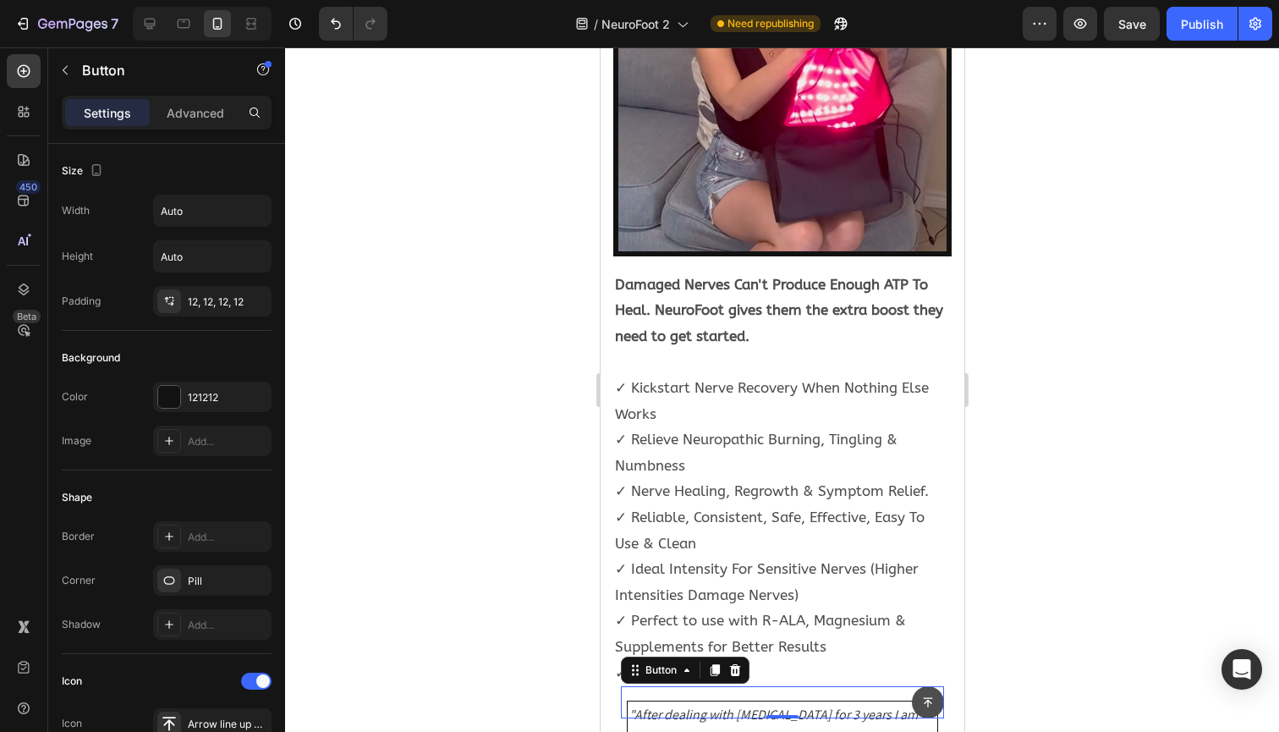
click at [937, 703] on button at bounding box center [927, 702] width 32 height 32
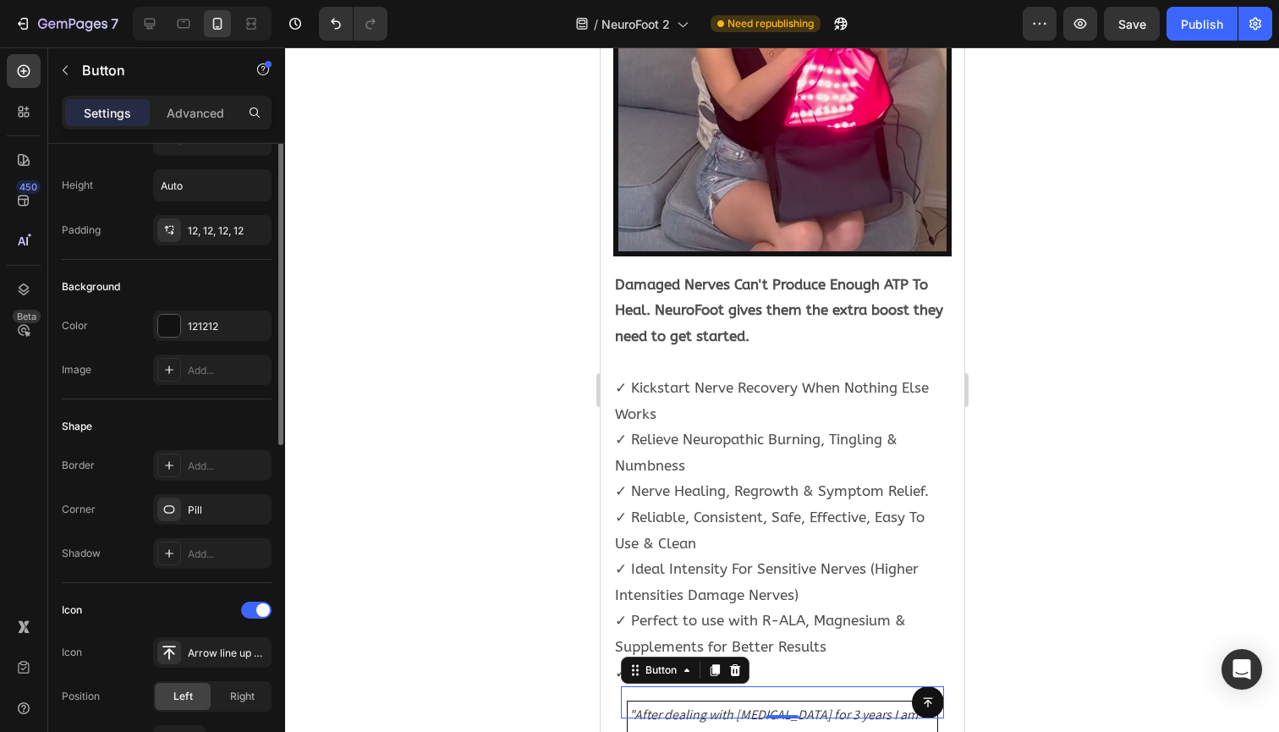
scroll to position [0, 0]
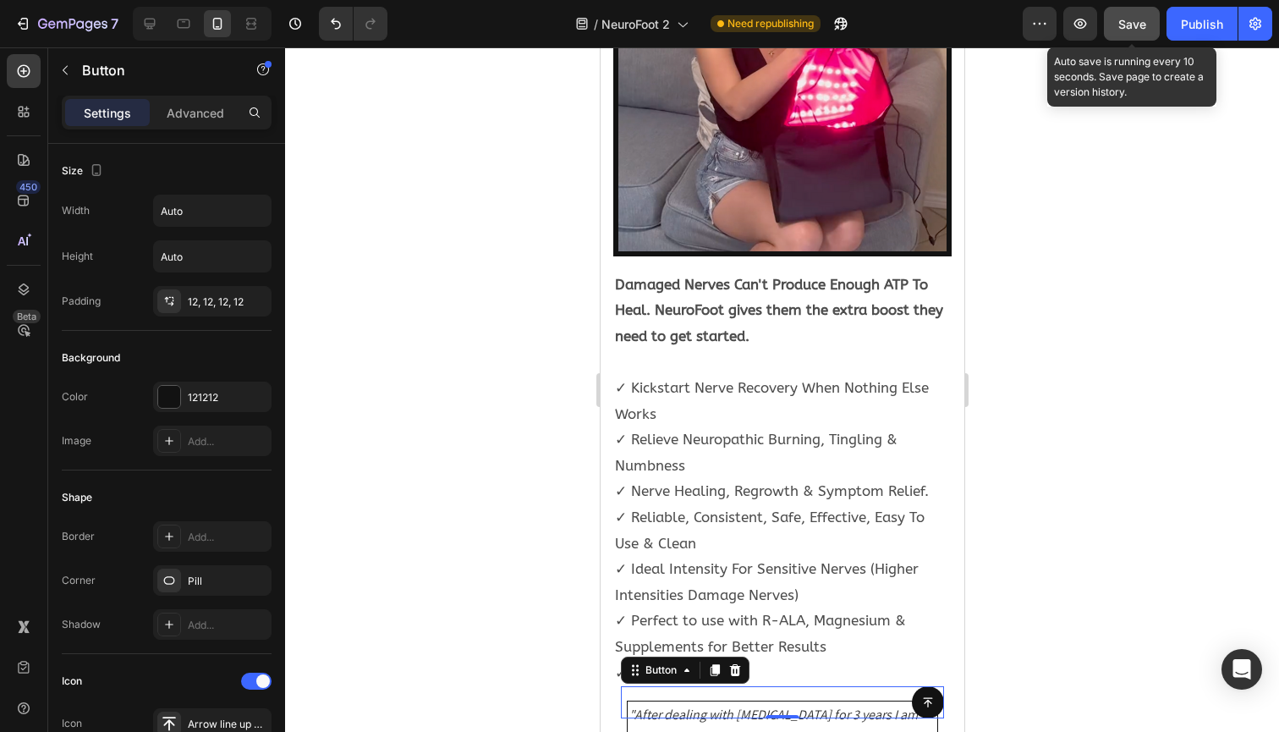
click at [1137, 39] on button "Save" at bounding box center [1132, 24] width 56 height 34
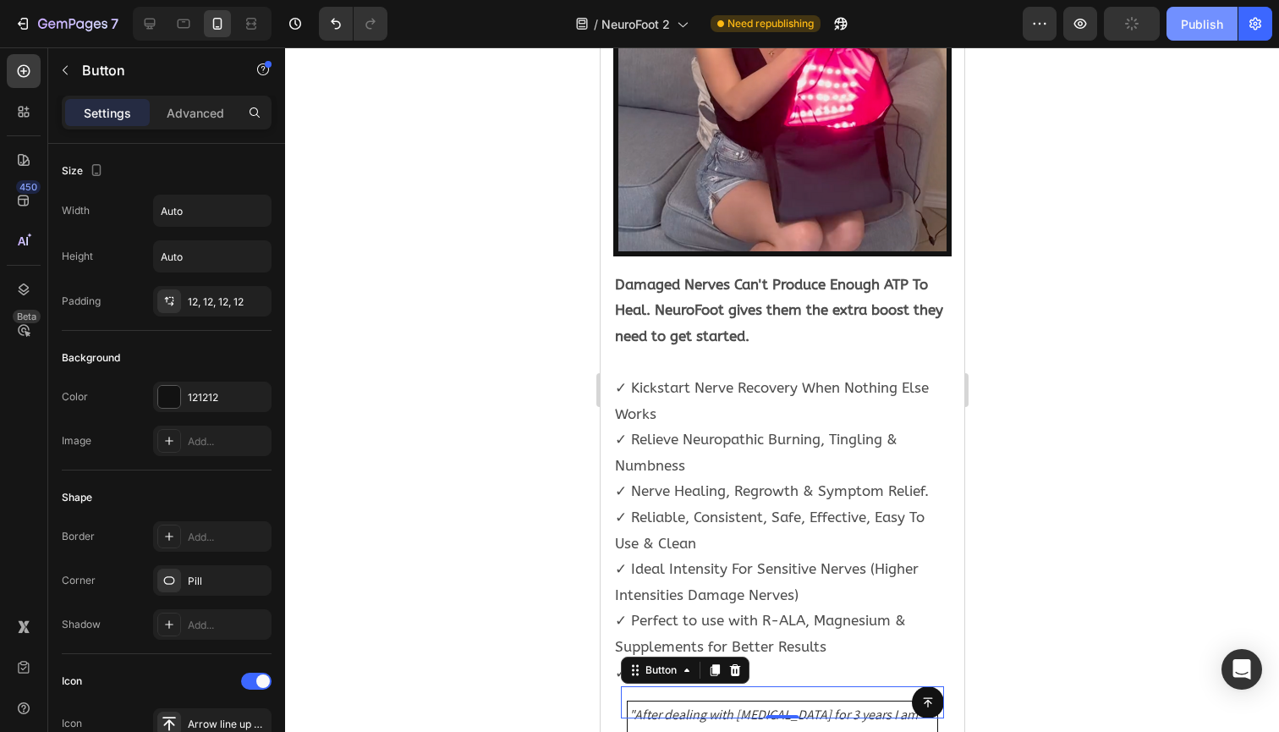
click at [1213, 28] on div "Publish" at bounding box center [1202, 24] width 42 height 18
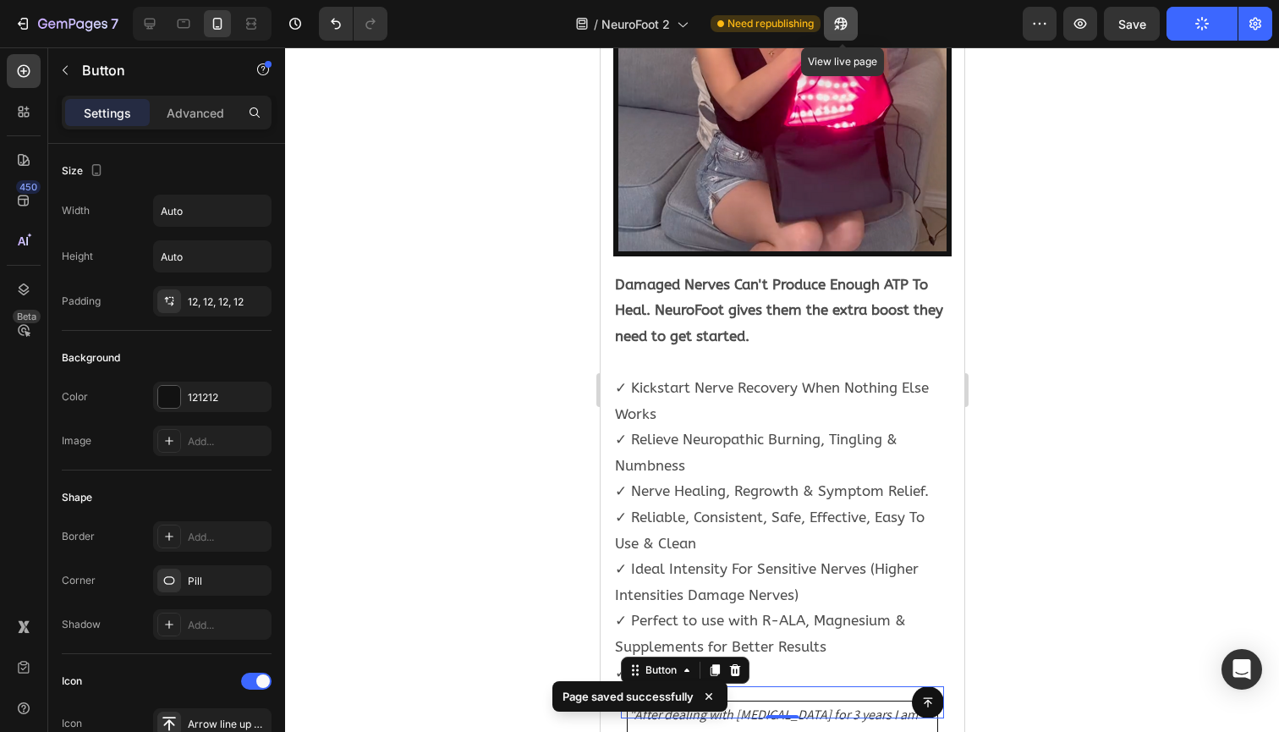
click at [846, 20] on icon "button" at bounding box center [840, 23] width 17 height 17
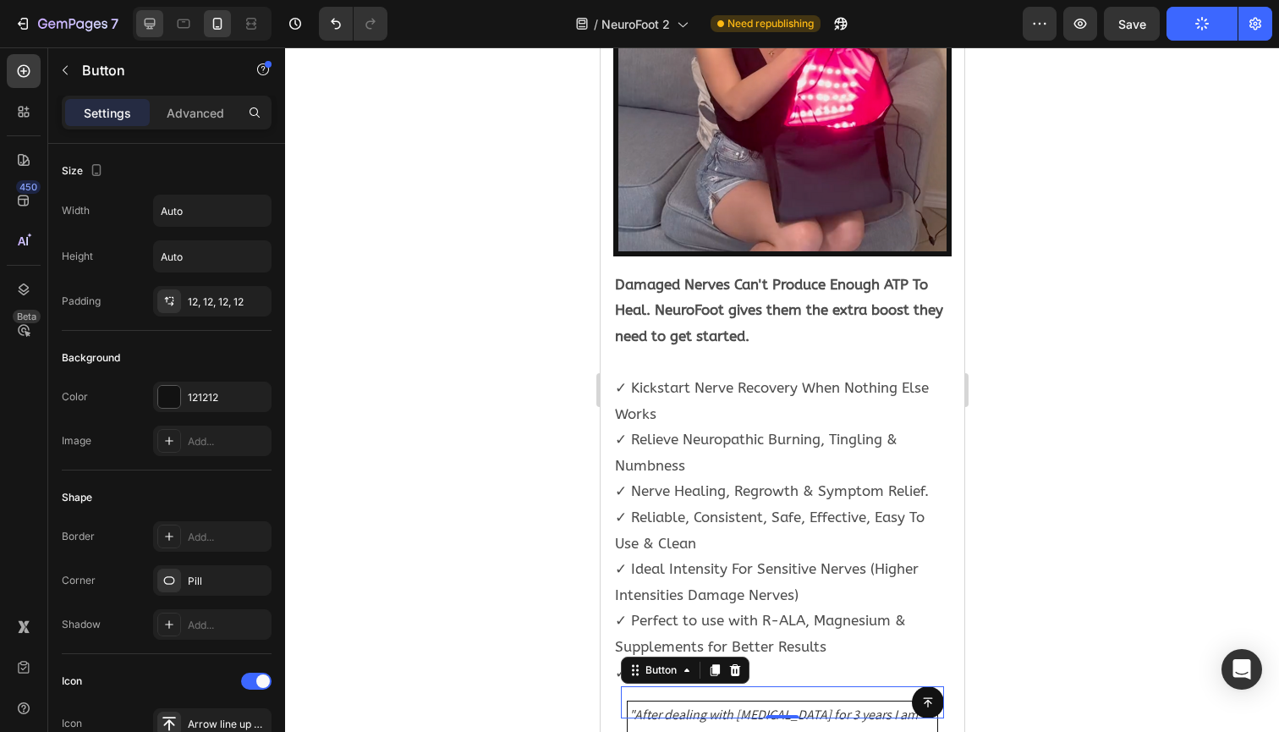
click at [157, 27] on icon at bounding box center [149, 23] width 17 height 17
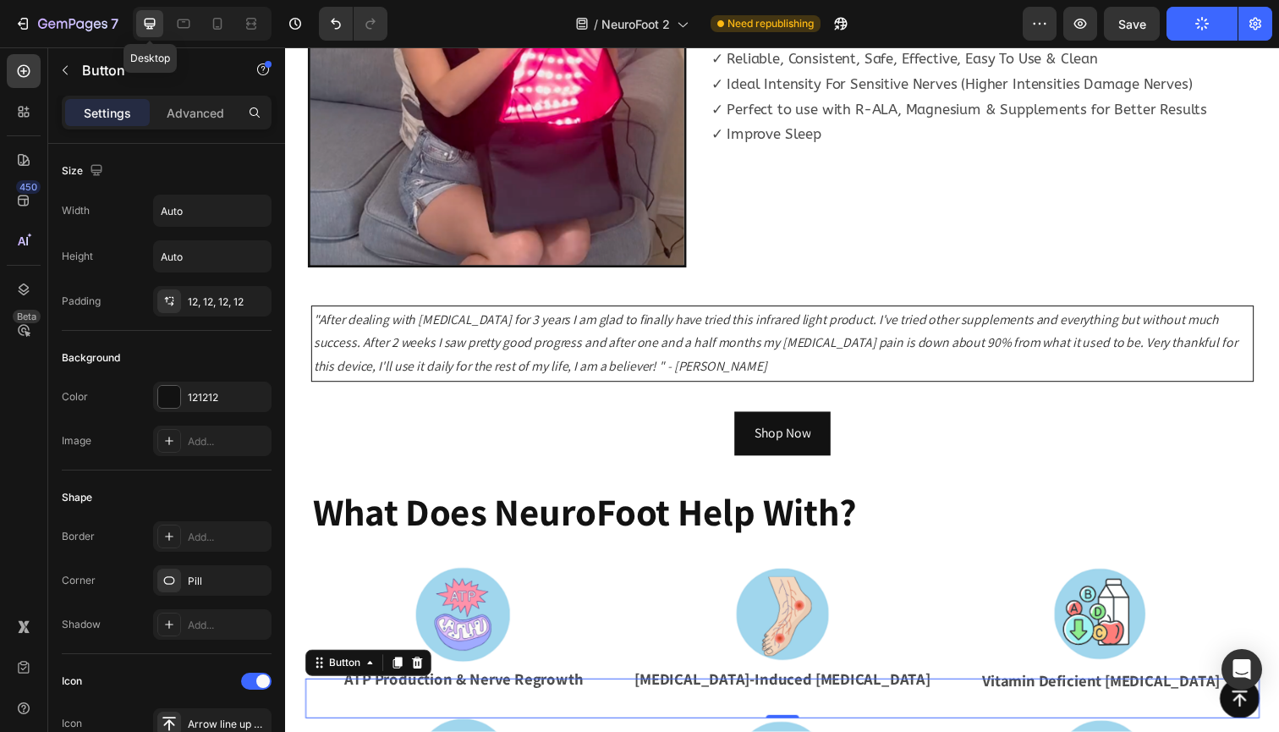
scroll to position [1042, 0]
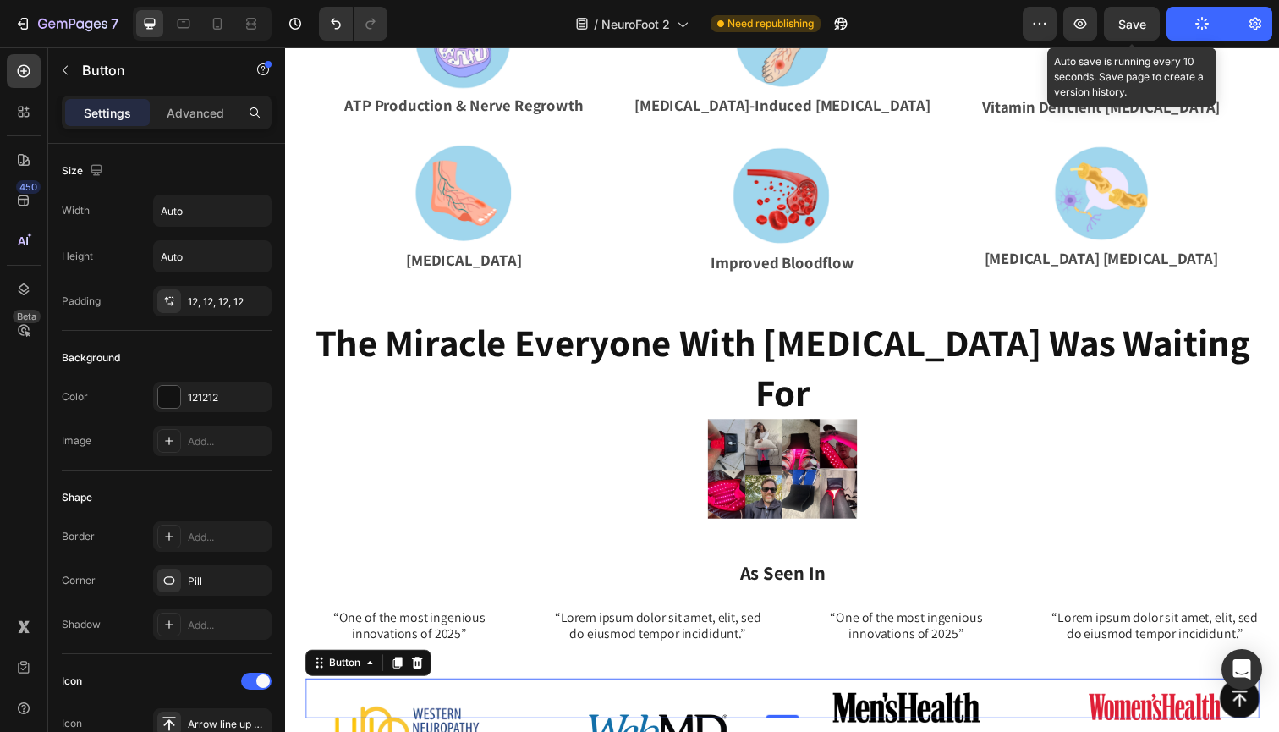
click at [1146, 32] on div "Save" at bounding box center [1132, 24] width 28 height 18
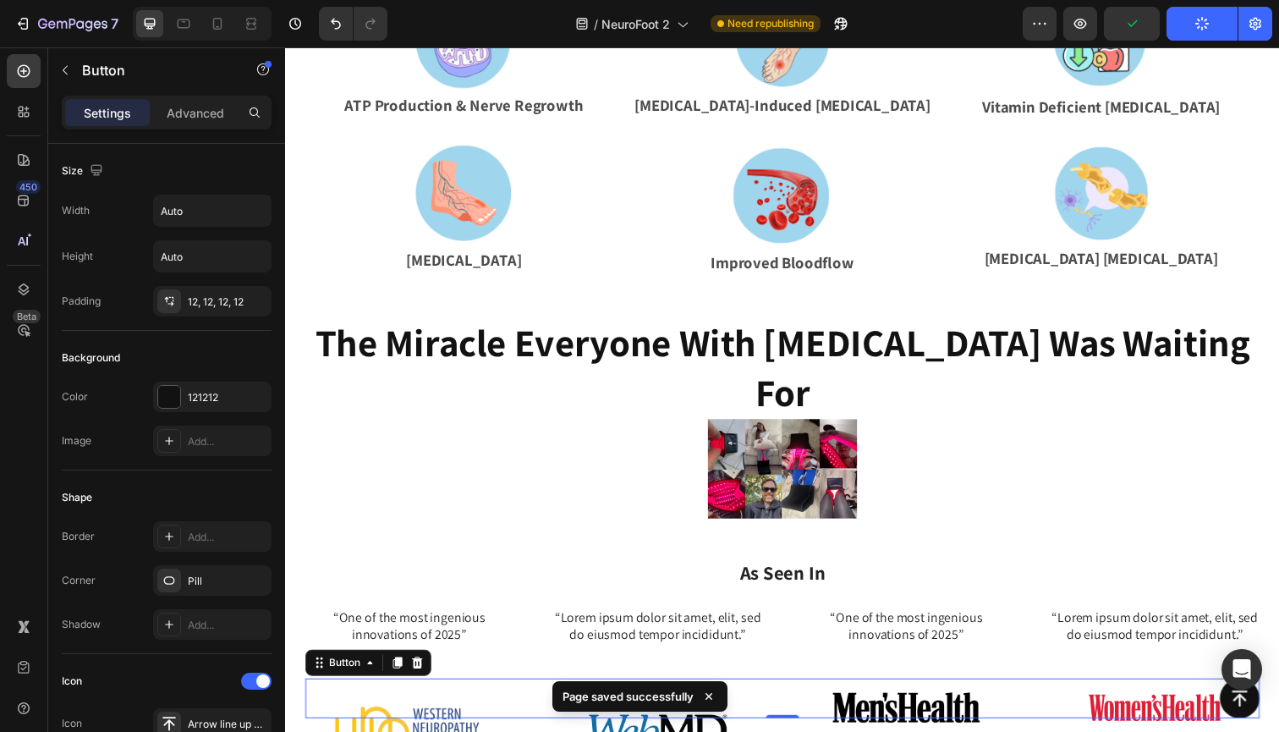
click at [1186, 34] on button "Publish" at bounding box center [1201, 24] width 71 height 34
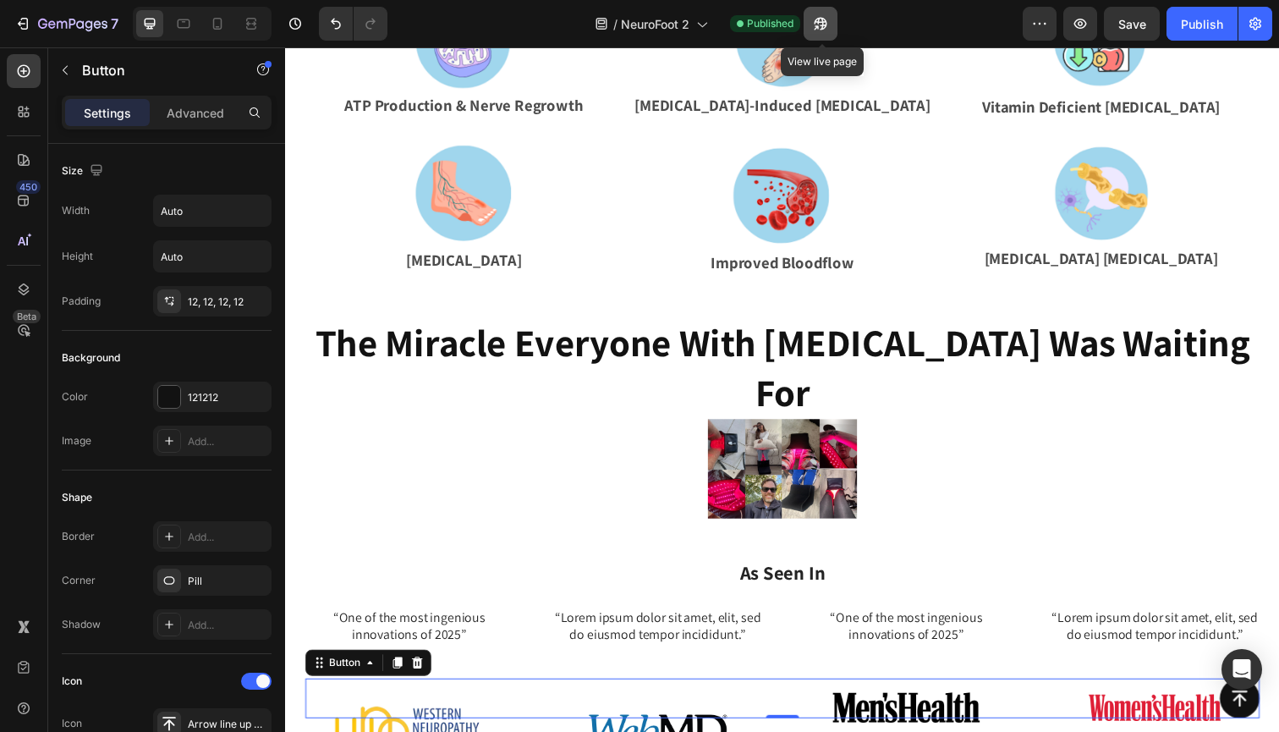
click at [829, 19] on icon "button" at bounding box center [820, 23] width 17 height 17
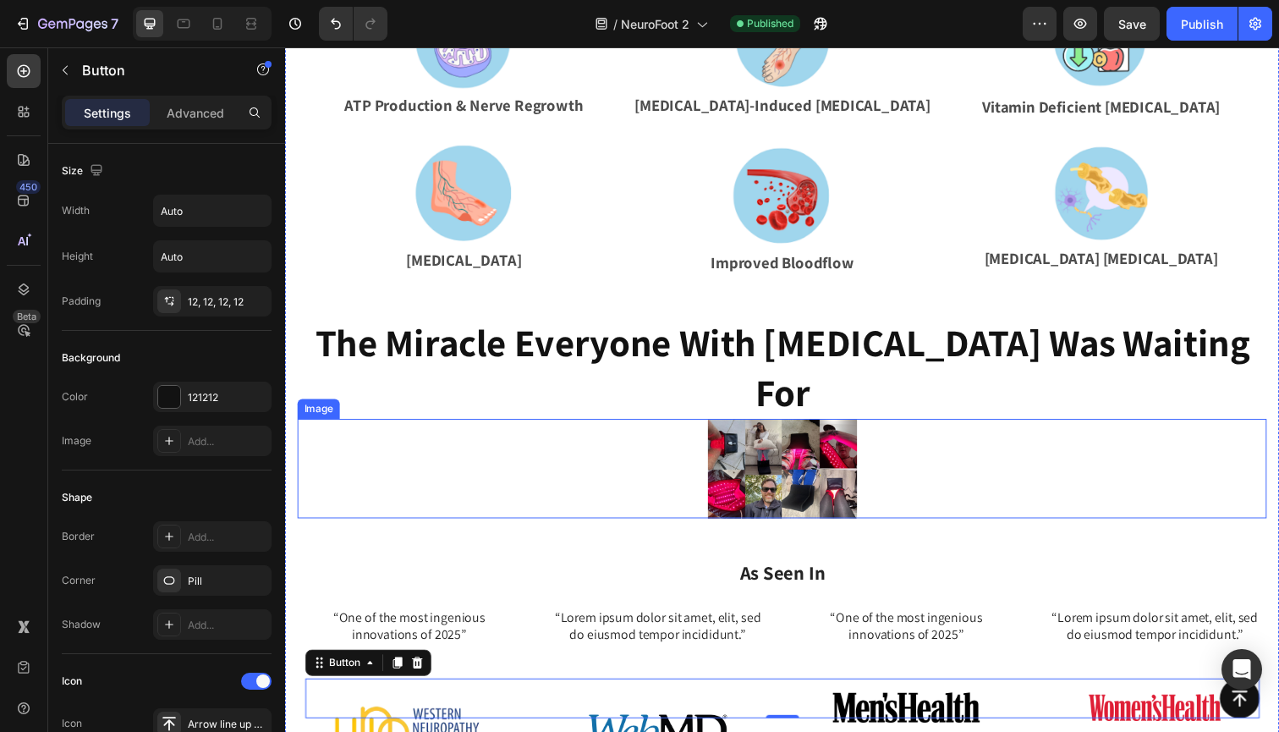
click at [768, 427] on img at bounding box center [792, 478] width 152 height 102
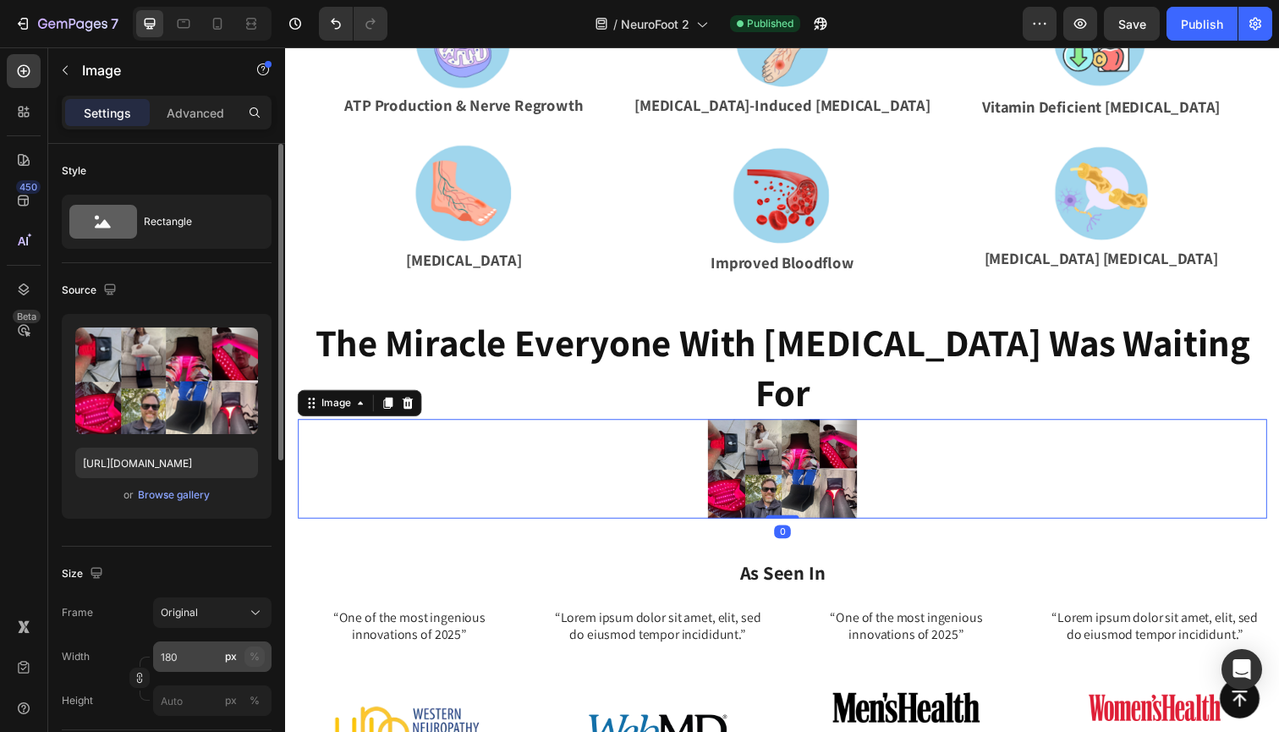
click at [255, 657] on div "%" at bounding box center [255, 656] width 10 height 15
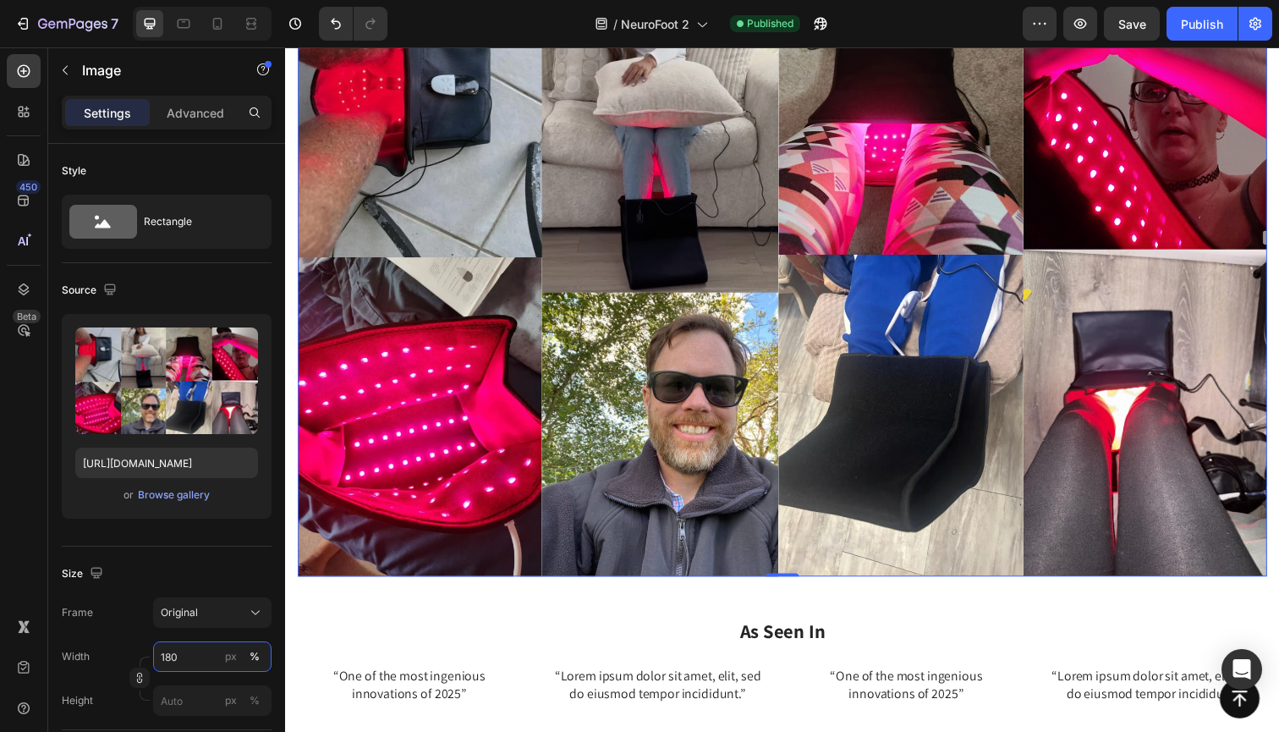
scroll to position [1537, 0]
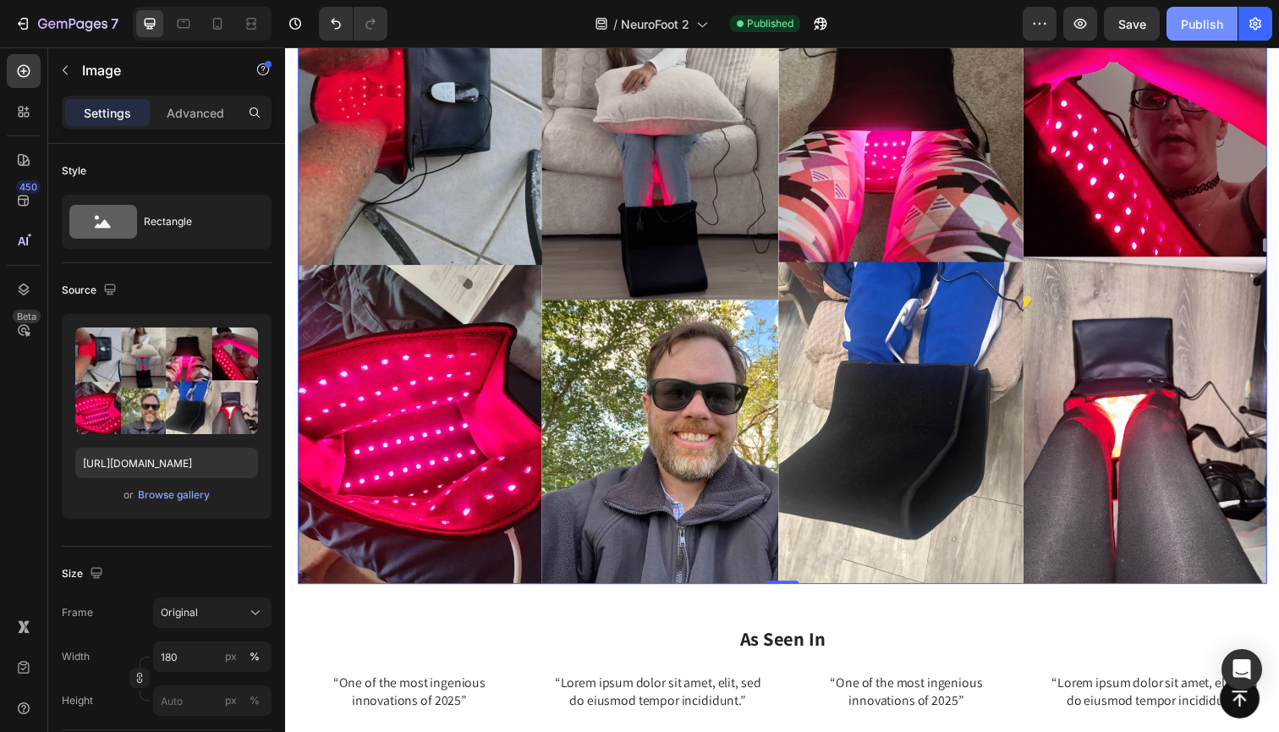
click at [1187, 13] on button "Publish" at bounding box center [1201, 24] width 71 height 34
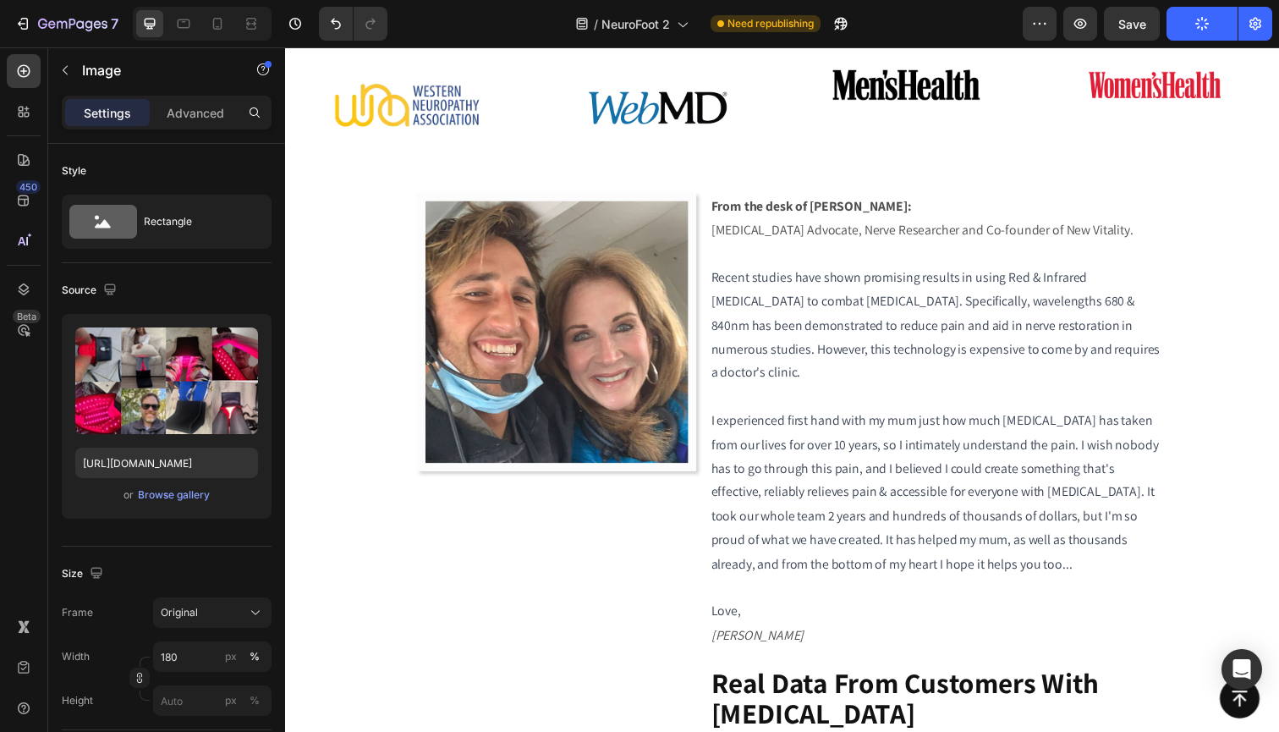
scroll to position [2368, 0]
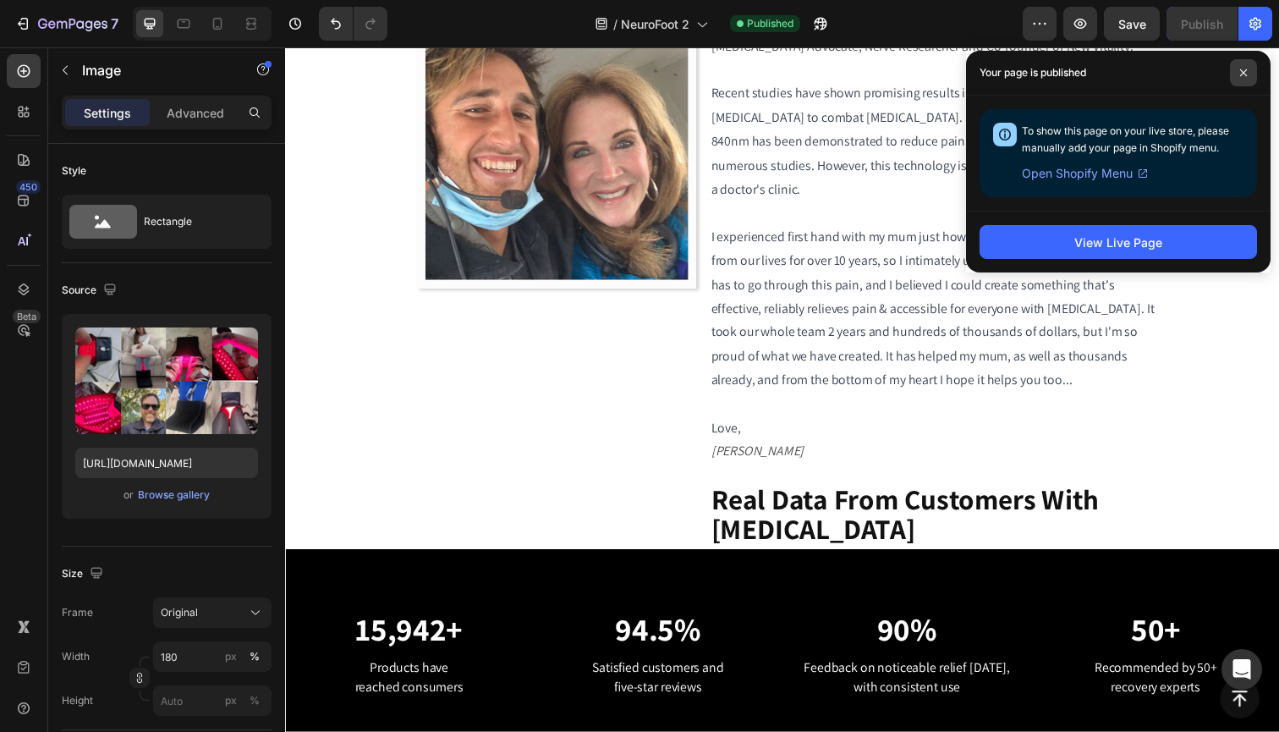
click at [1248, 78] on span at bounding box center [1243, 72] width 27 height 27
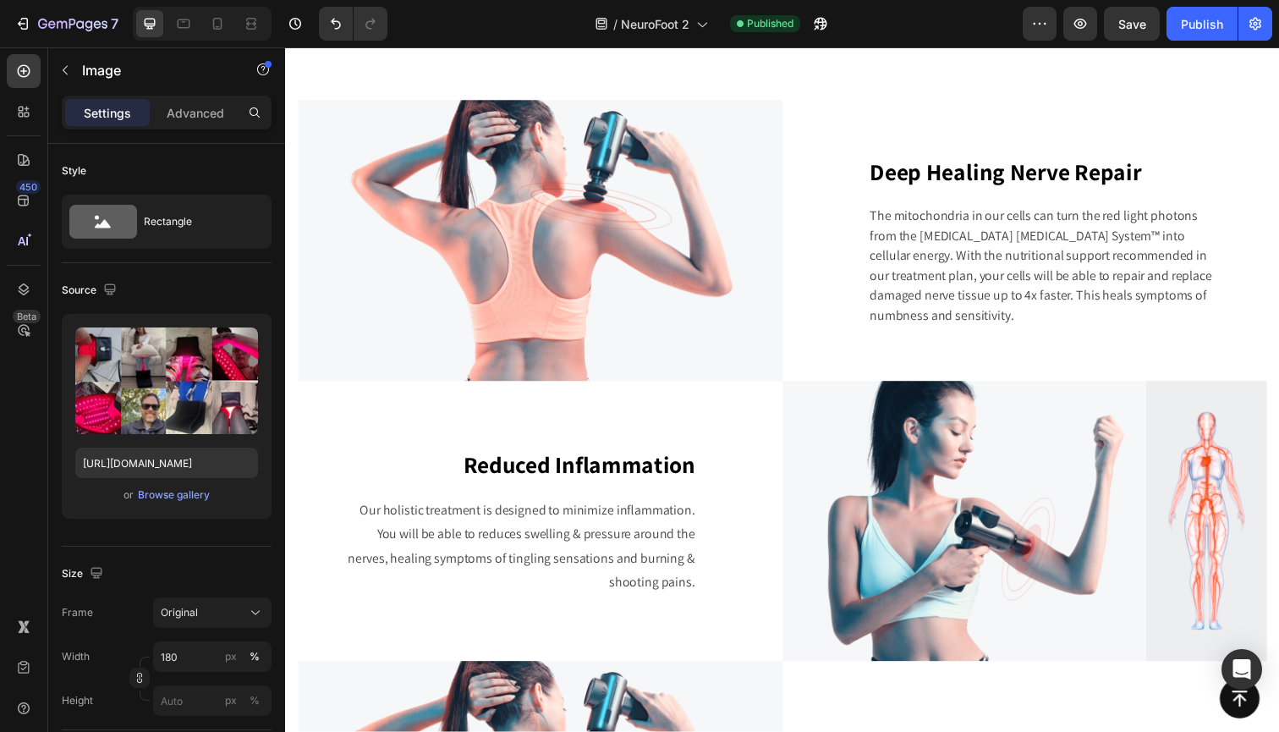
scroll to position [2158, 0]
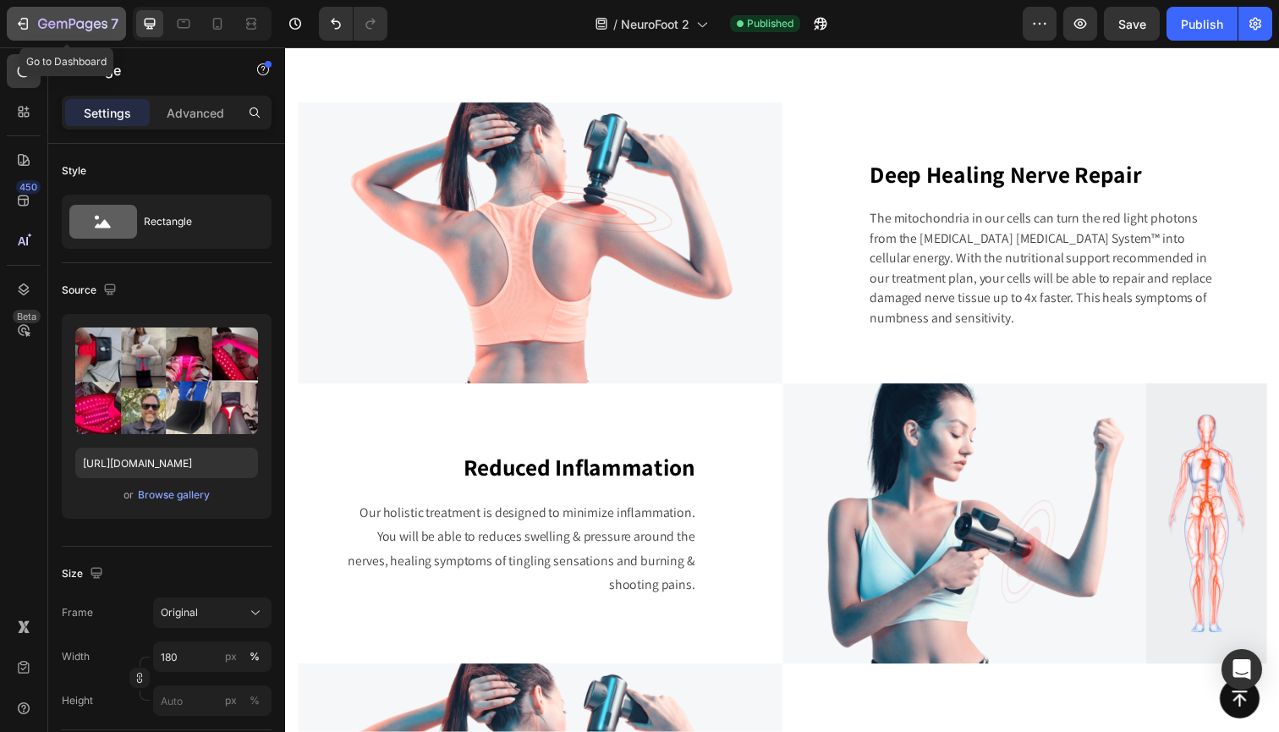
click at [64, 19] on icon "button" at bounding box center [72, 25] width 69 height 14
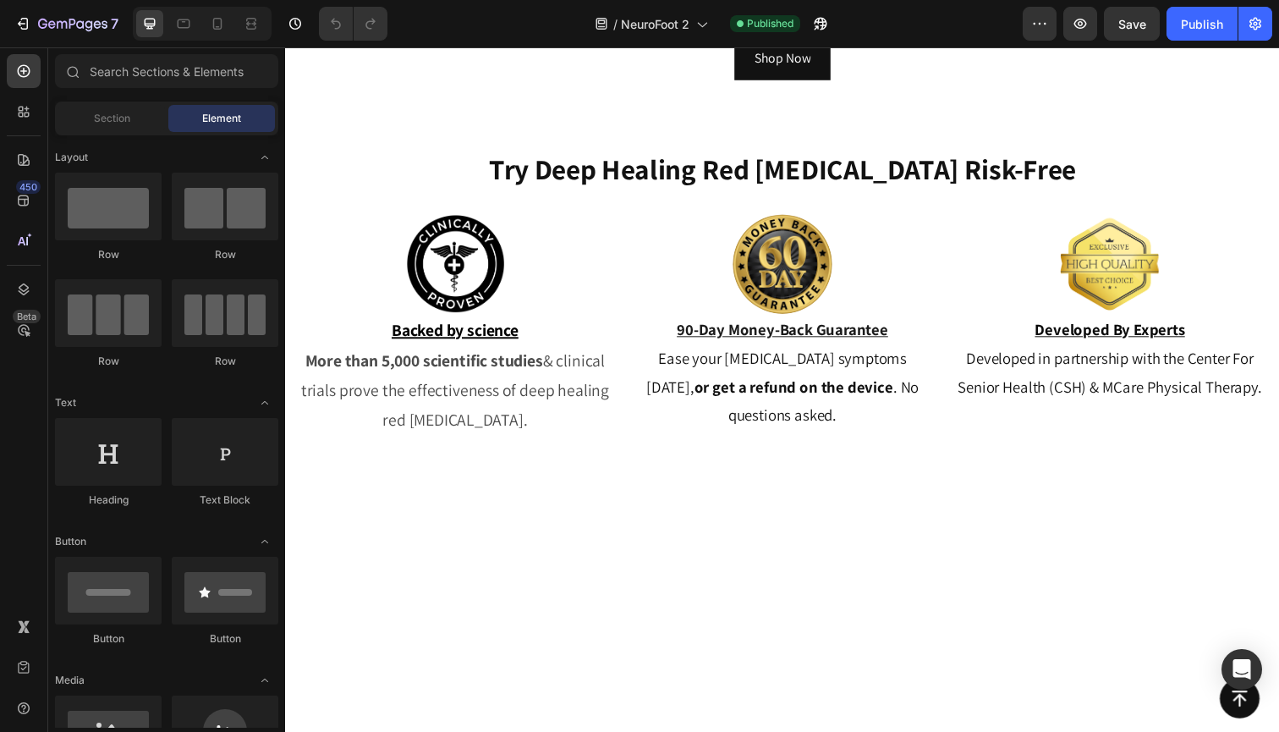
scroll to position [6951, 0]
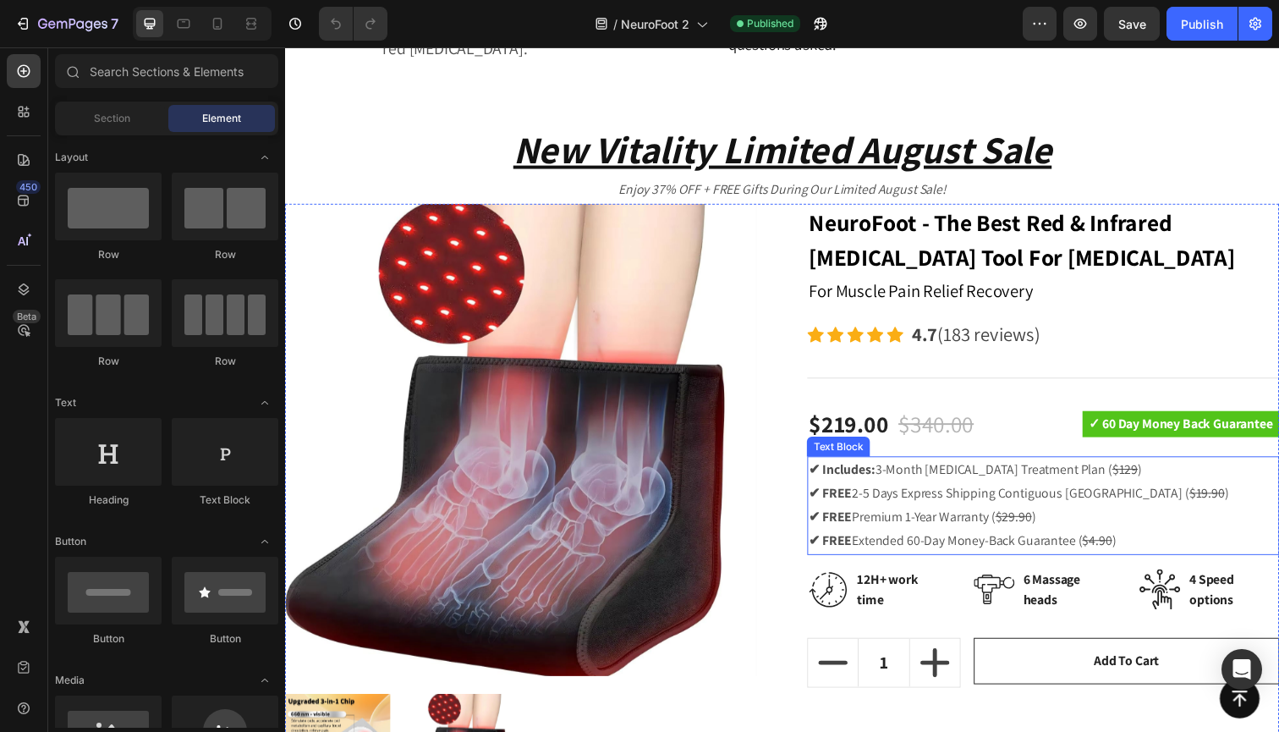
click at [942, 522] on p "✔ FREE Premium 1-Year Warranty ( $29.90 )" at bounding box center [1059, 527] width 479 height 25
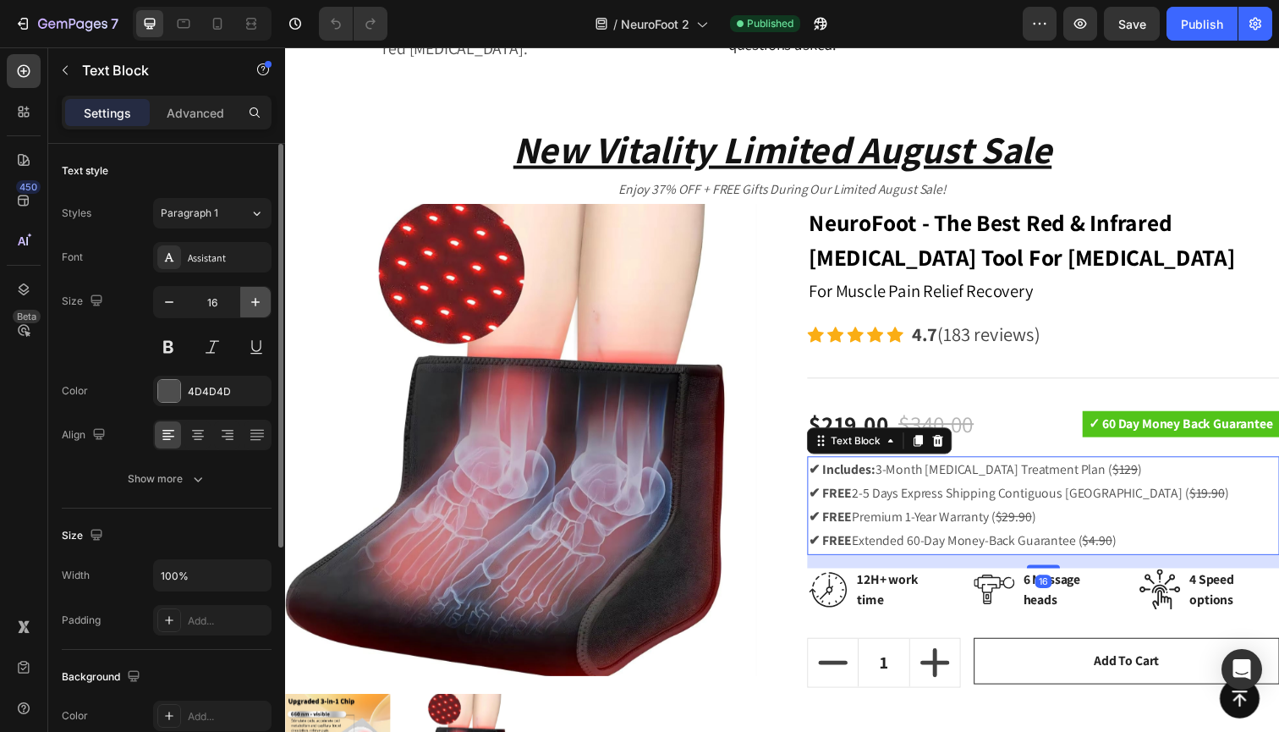
click at [253, 301] on icon "button" at bounding box center [255, 301] width 17 height 17
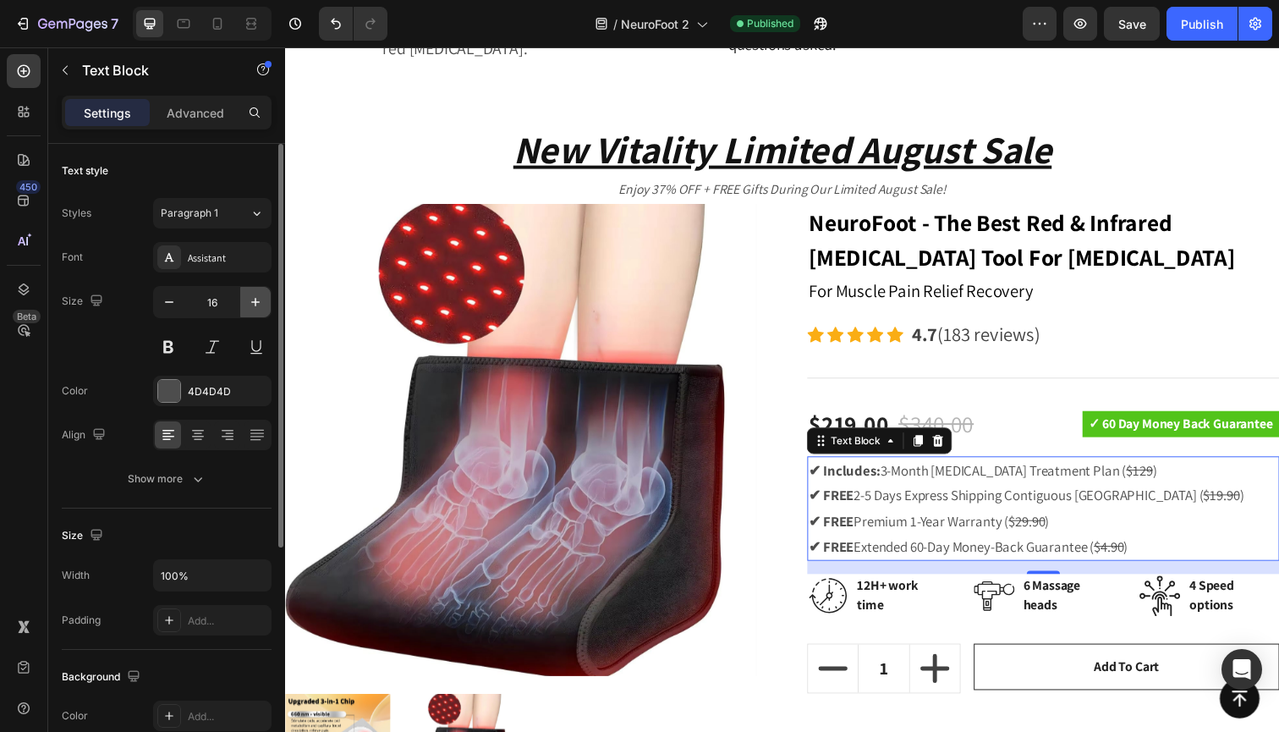
click at [253, 301] on icon "button" at bounding box center [255, 301] width 17 height 17
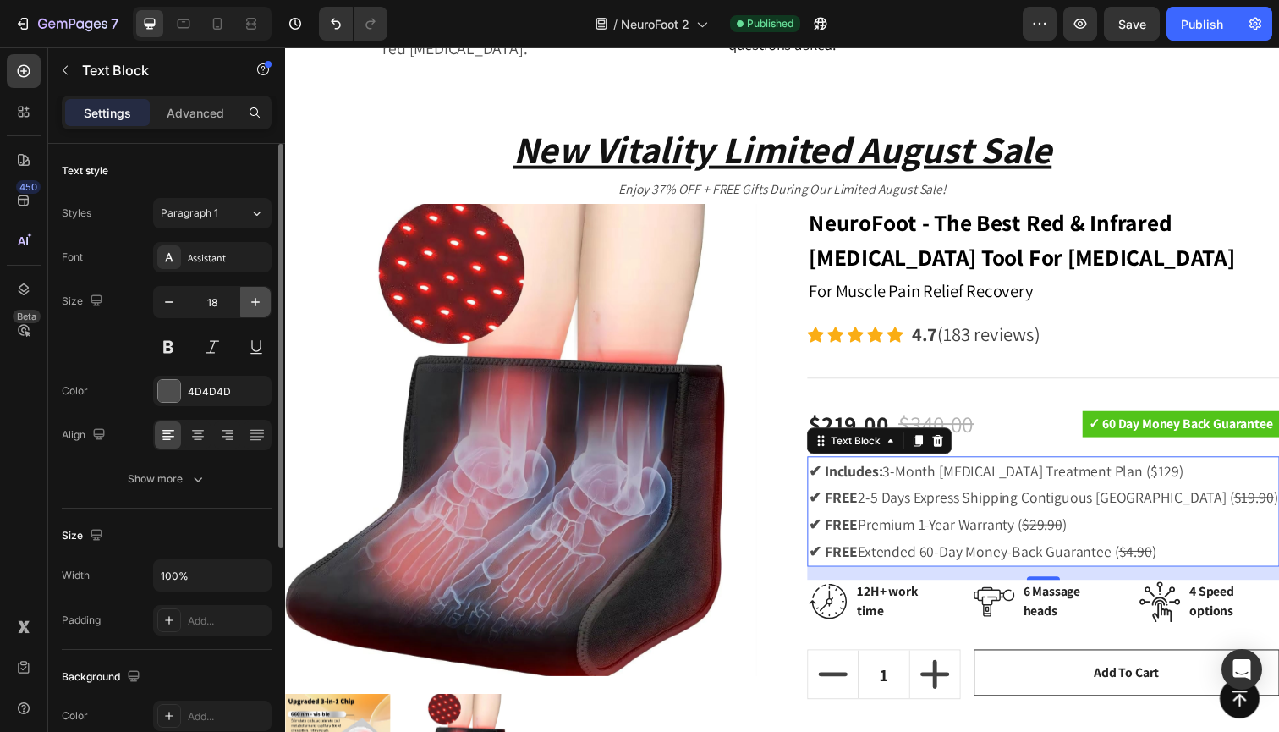
click at [253, 301] on icon "button" at bounding box center [255, 301] width 17 height 17
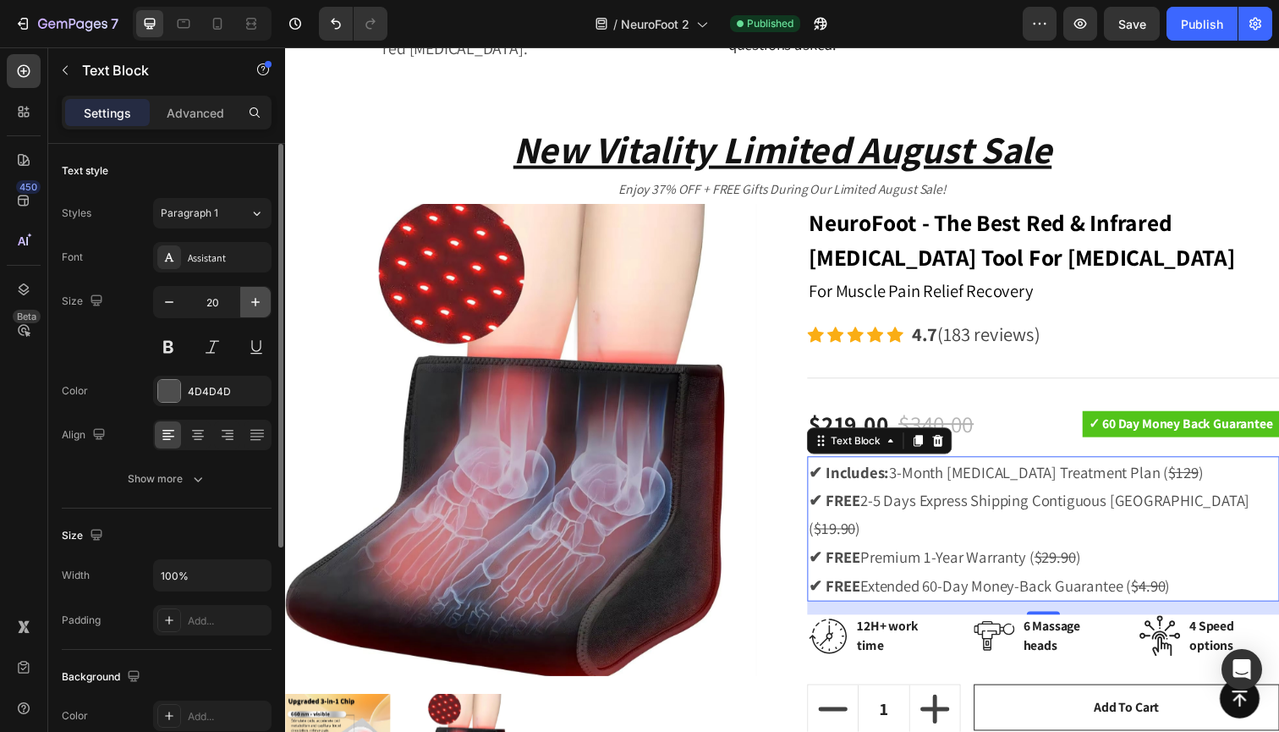
click at [253, 301] on icon "button" at bounding box center [255, 301] width 17 height 17
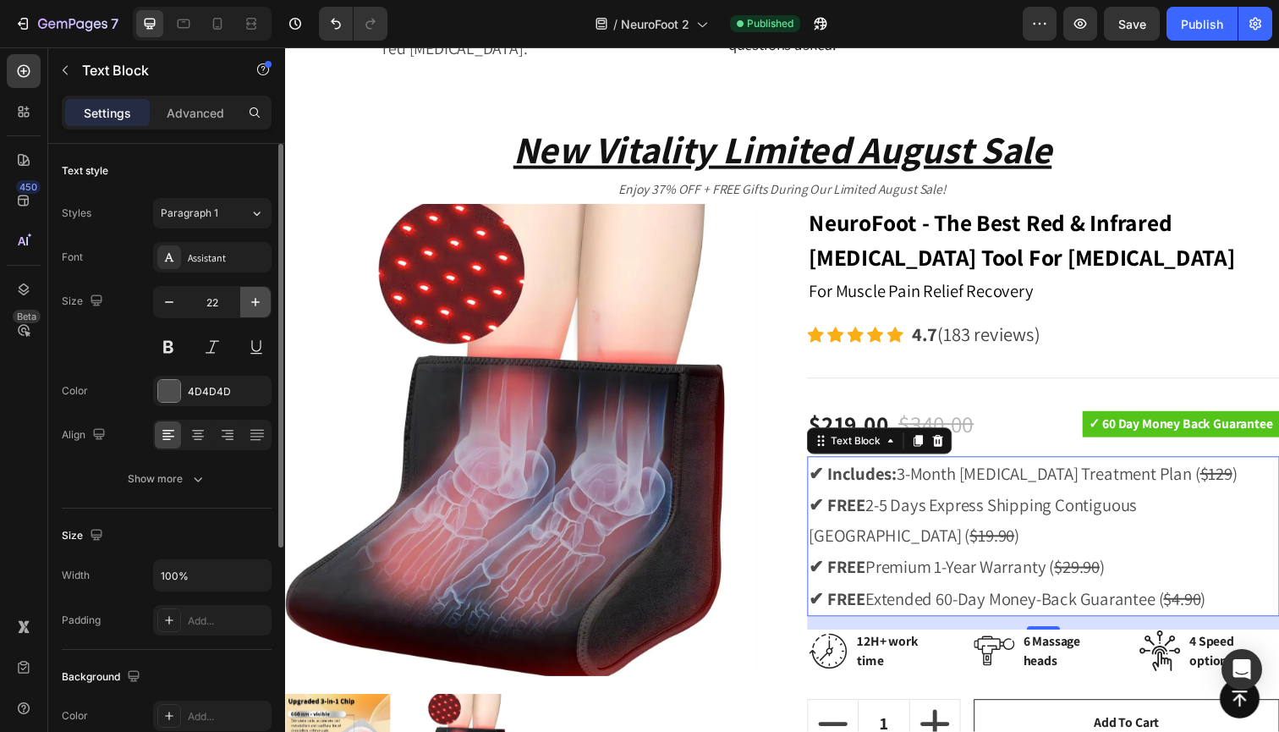
click at [253, 301] on icon "button" at bounding box center [255, 301] width 17 height 17
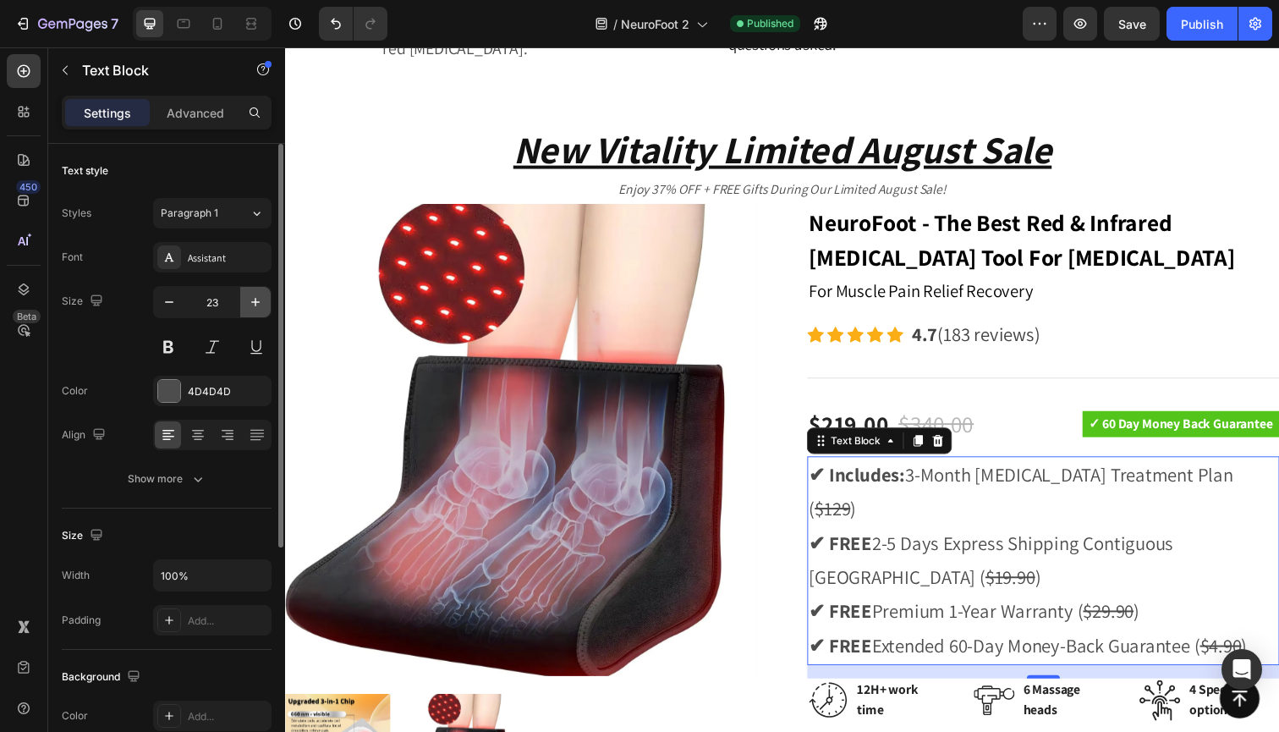
click at [253, 301] on icon "button" at bounding box center [255, 301] width 17 height 17
type input "24"
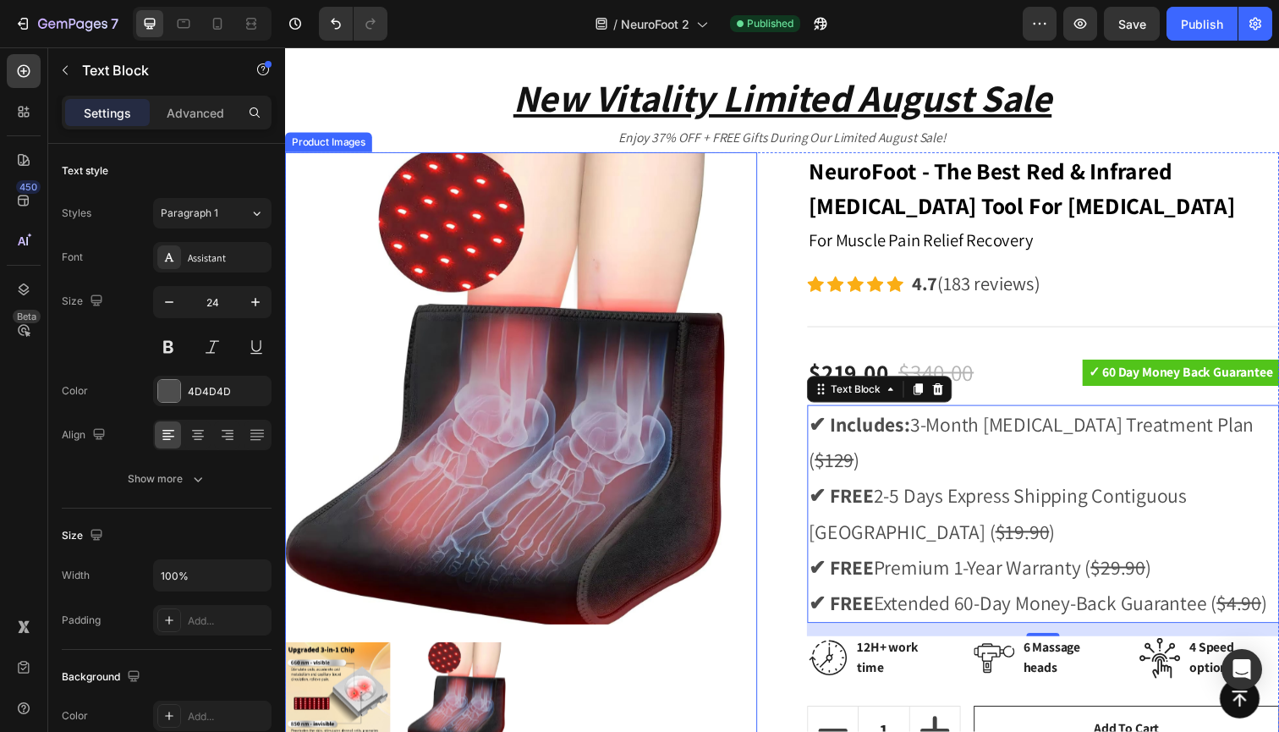
scroll to position [7033, 0]
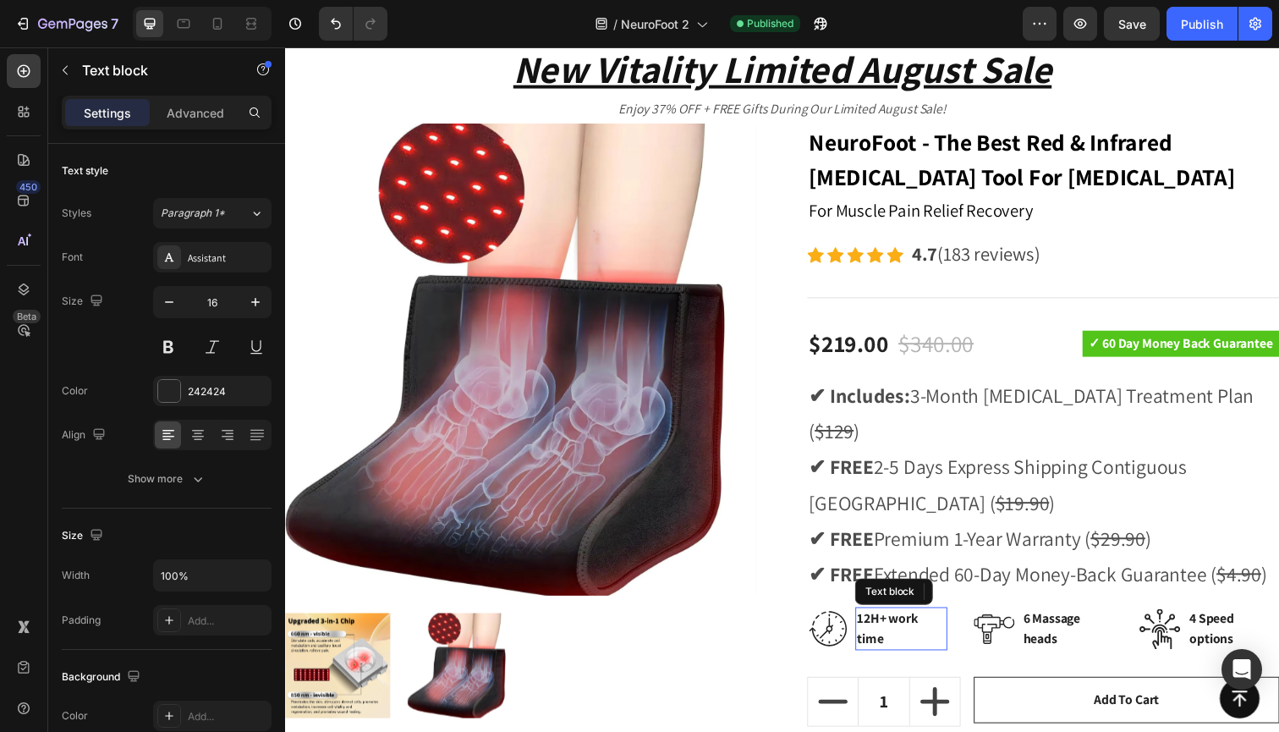
click at [949, 621] on p "12H+ work time" at bounding box center [914, 641] width 90 height 41
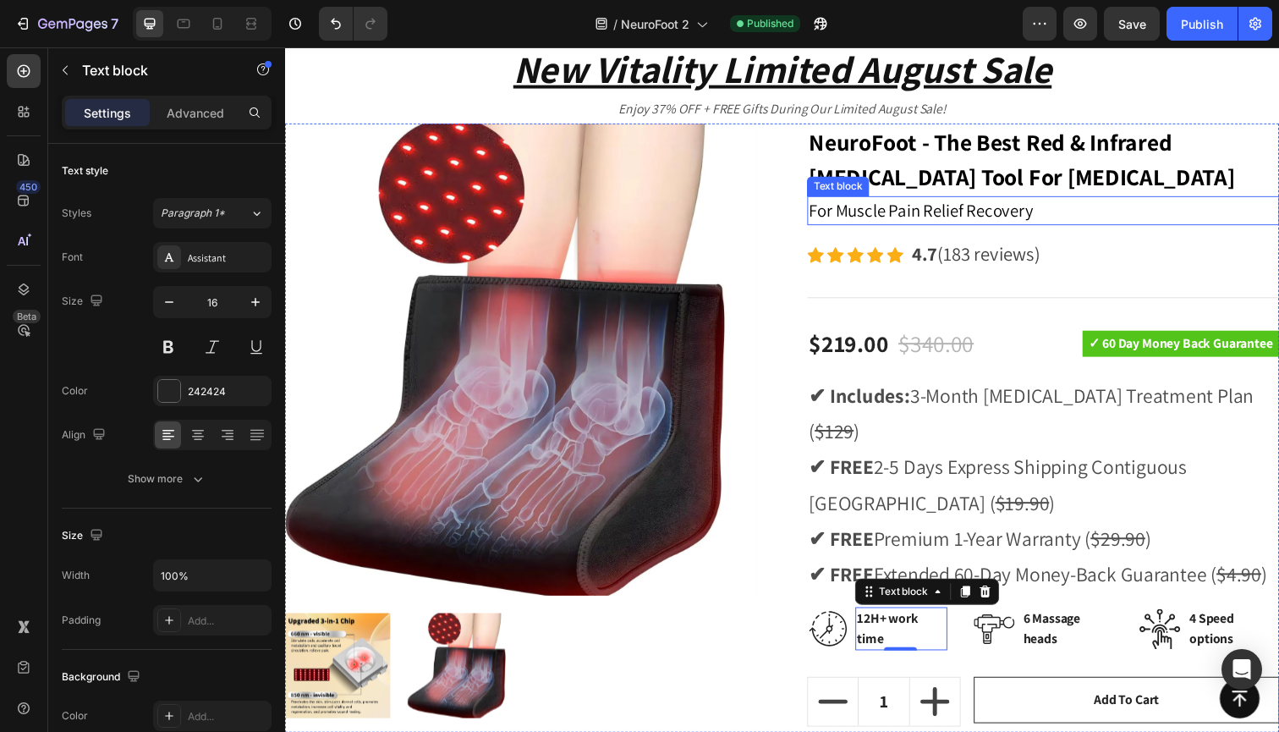
click at [1085, 220] on p "For Muscle Pain Relief Recovery" at bounding box center [1059, 214] width 479 height 27
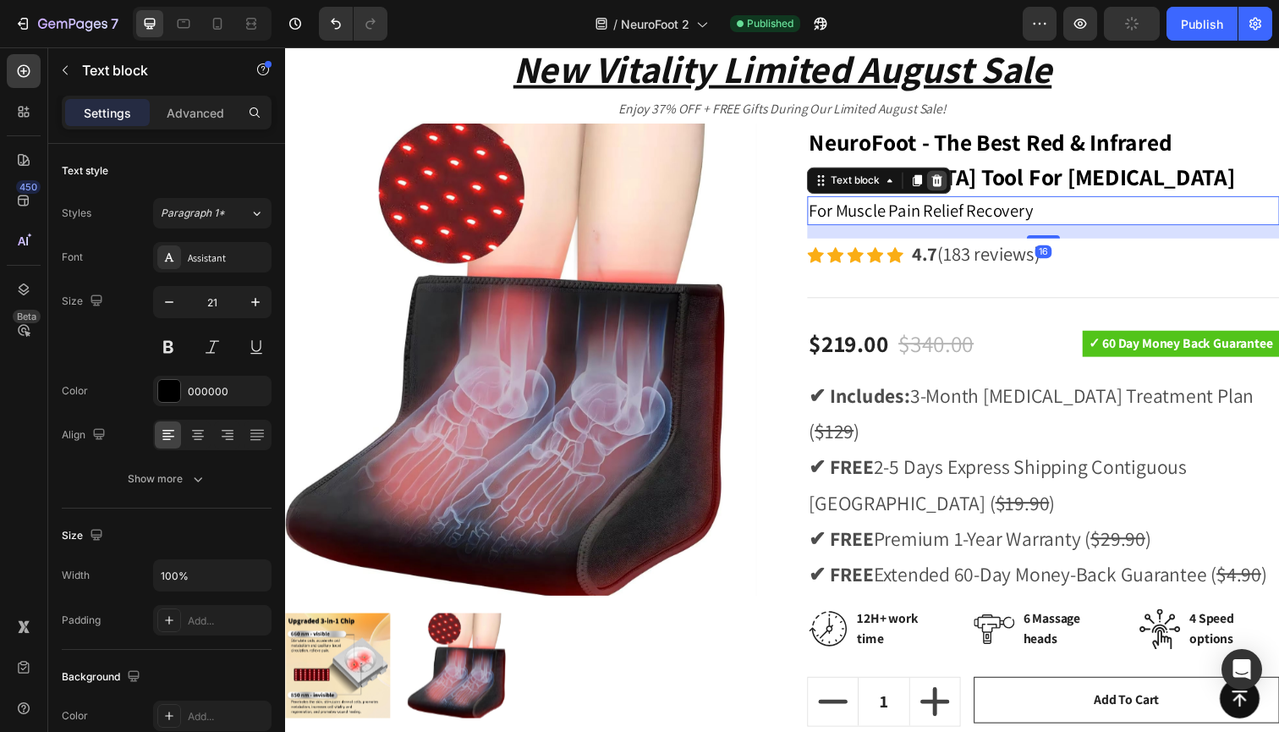
click at [952, 181] on icon at bounding box center [951, 184] width 14 height 14
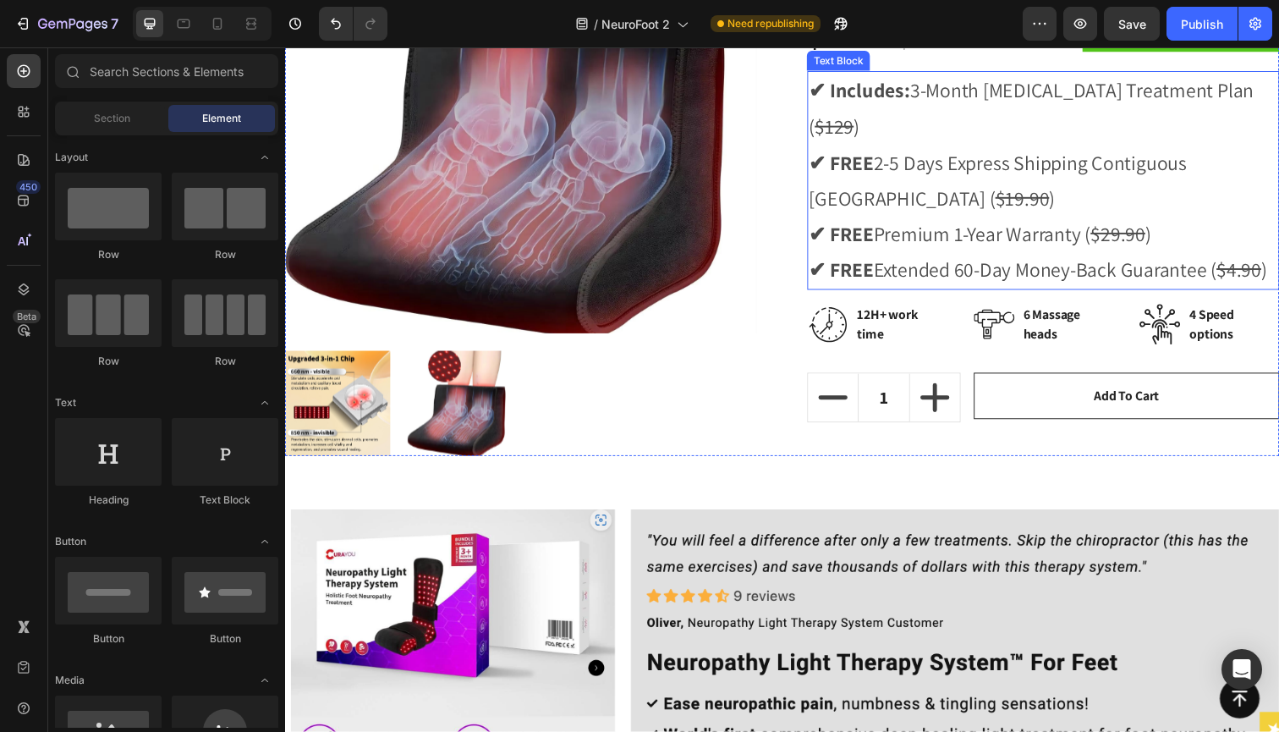
scroll to position [7661, 0]
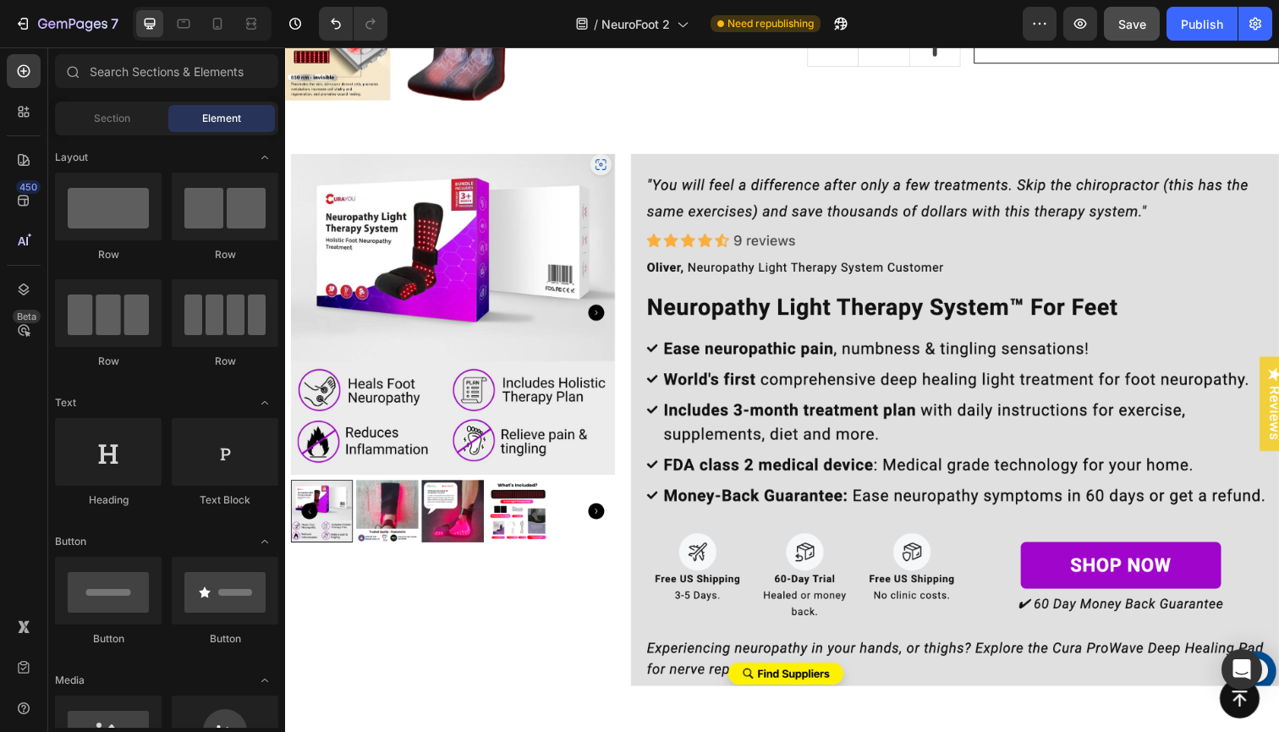
click at [1131, 31] on div "Save" at bounding box center [1132, 24] width 28 height 18
